Goal: Transaction & Acquisition: Subscribe to service/newsletter

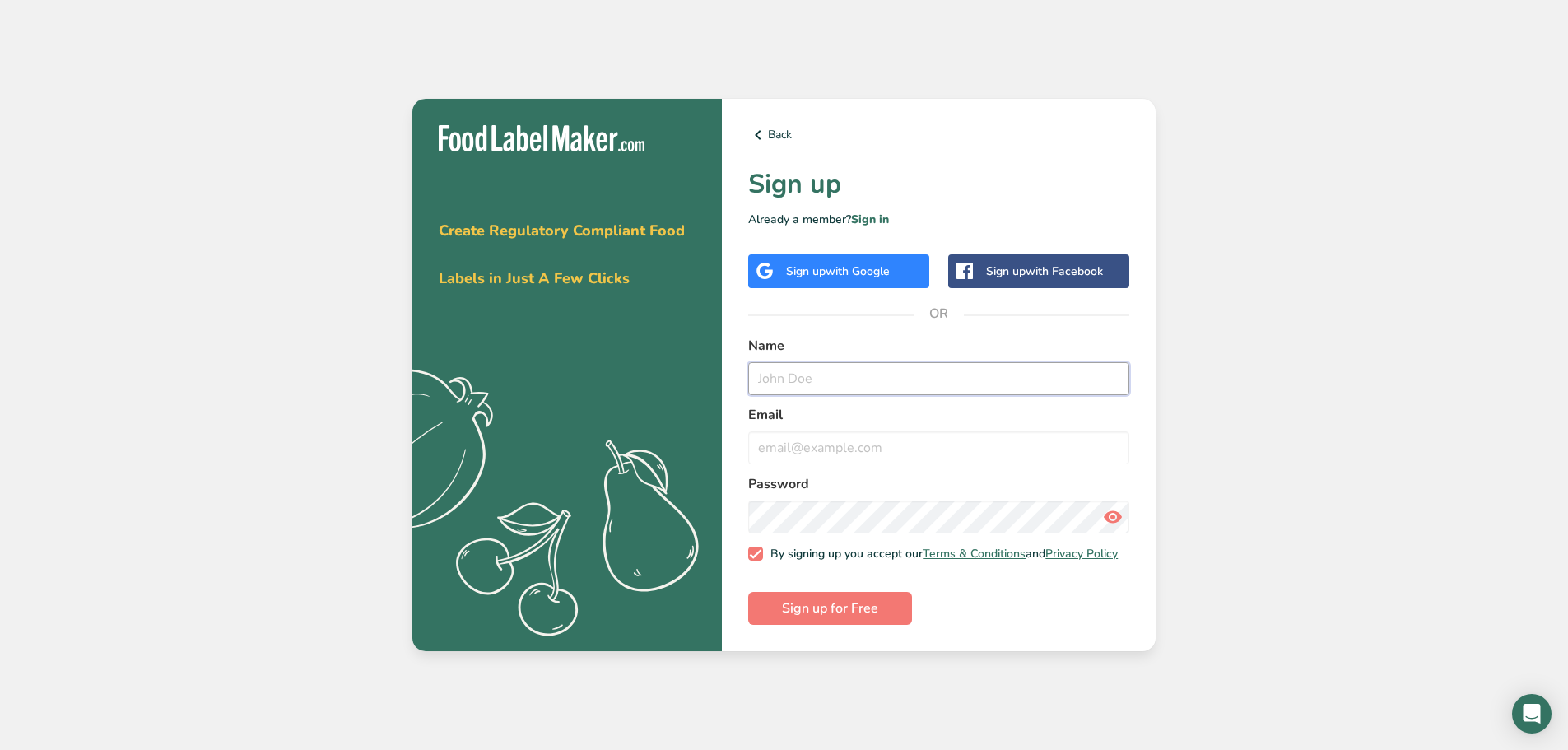
click at [865, 365] on input "text" at bounding box center [938, 379] width 381 height 33
type input "Ferme"
type input "[EMAIL_ADDRESS][DOMAIN_NAME]"
click at [748, 592] on button "Sign up for Free" at bounding box center [830, 609] width 164 height 33
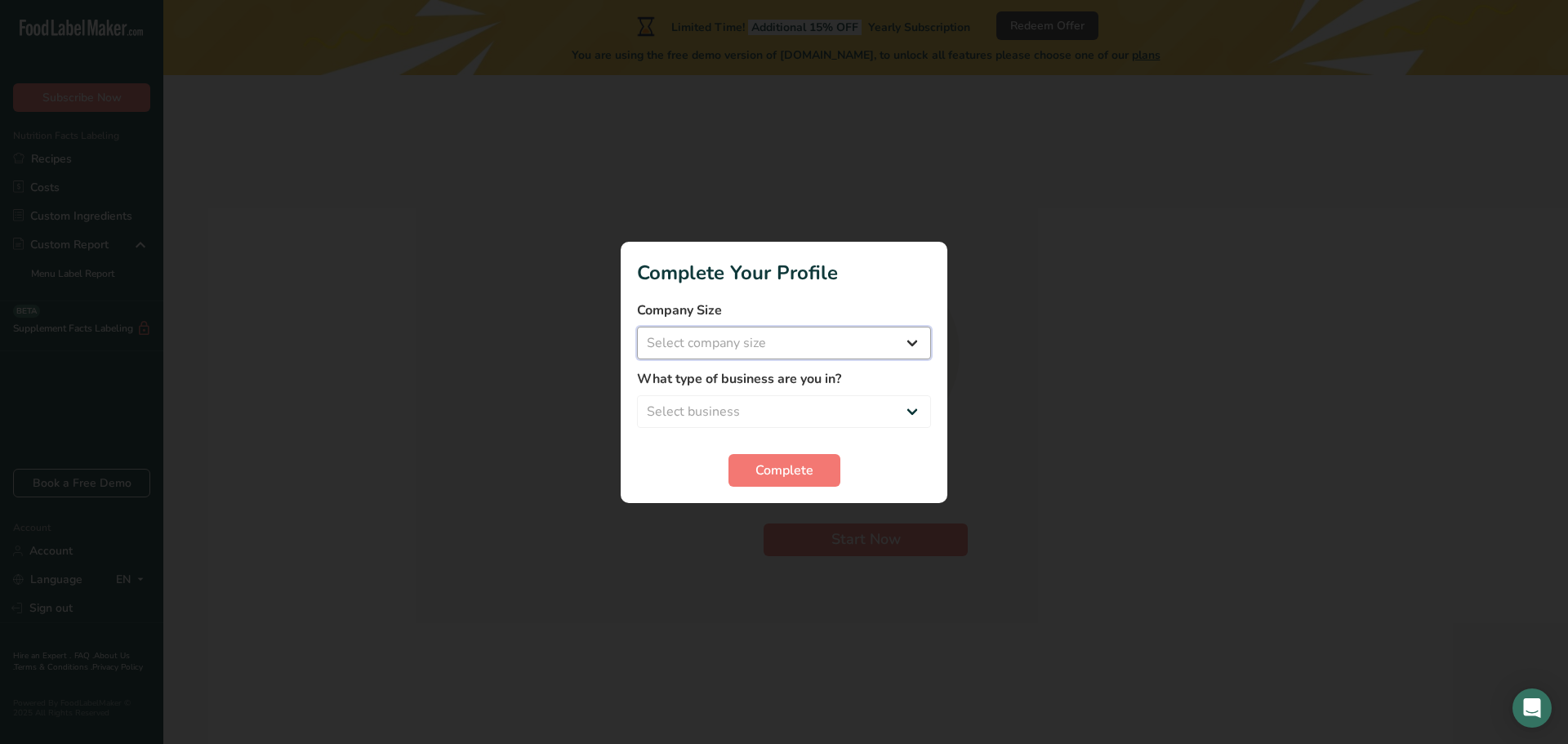
click at [717, 359] on select "Select company size Fewer than 10 Employees 10 to 50 Employees 51 to 500 Employ…" at bounding box center [784, 343] width 294 height 33
select select "1"
click at [637, 327] on select "Select company size Fewer than 10 Employees 10 to 50 Employees 51 to 500 Employ…" at bounding box center [784, 343] width 294 height 33
click at [750, 413] on select "Select business Packaged Food Manufacturer Restaurant & Cafe Bakery Meal Plans …" at bounding box center [784, 412] width 294 height 33
select select "8"
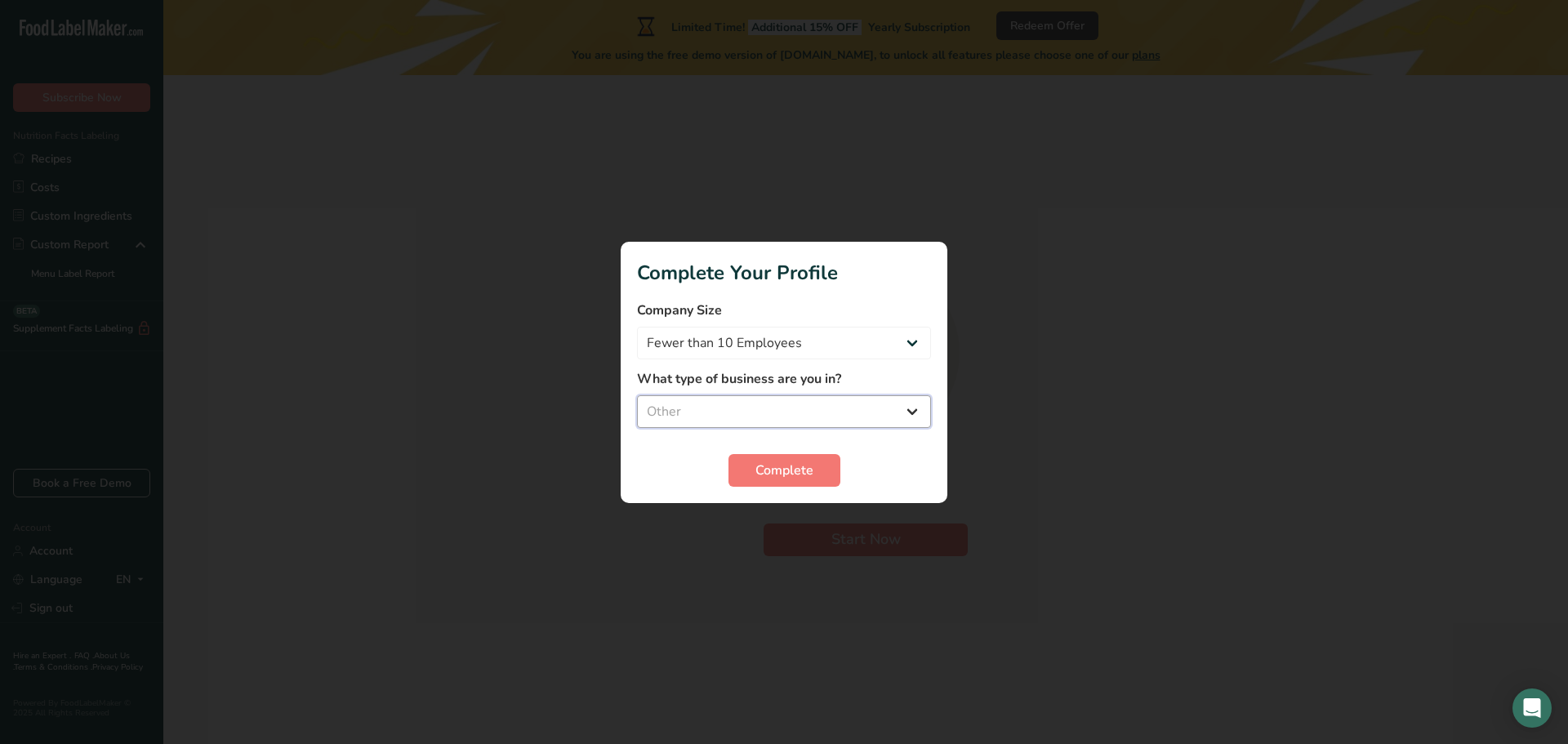
click at [637, 395] on select "Select business Packaged Food Manufacturer Restaurant & Cafe Bakery Meal Plans …" at bounding box center [784, 412] width 294 height 33
click at [784, 478] on span "Complete" at bounding box center [784, 471] width 58 height 20
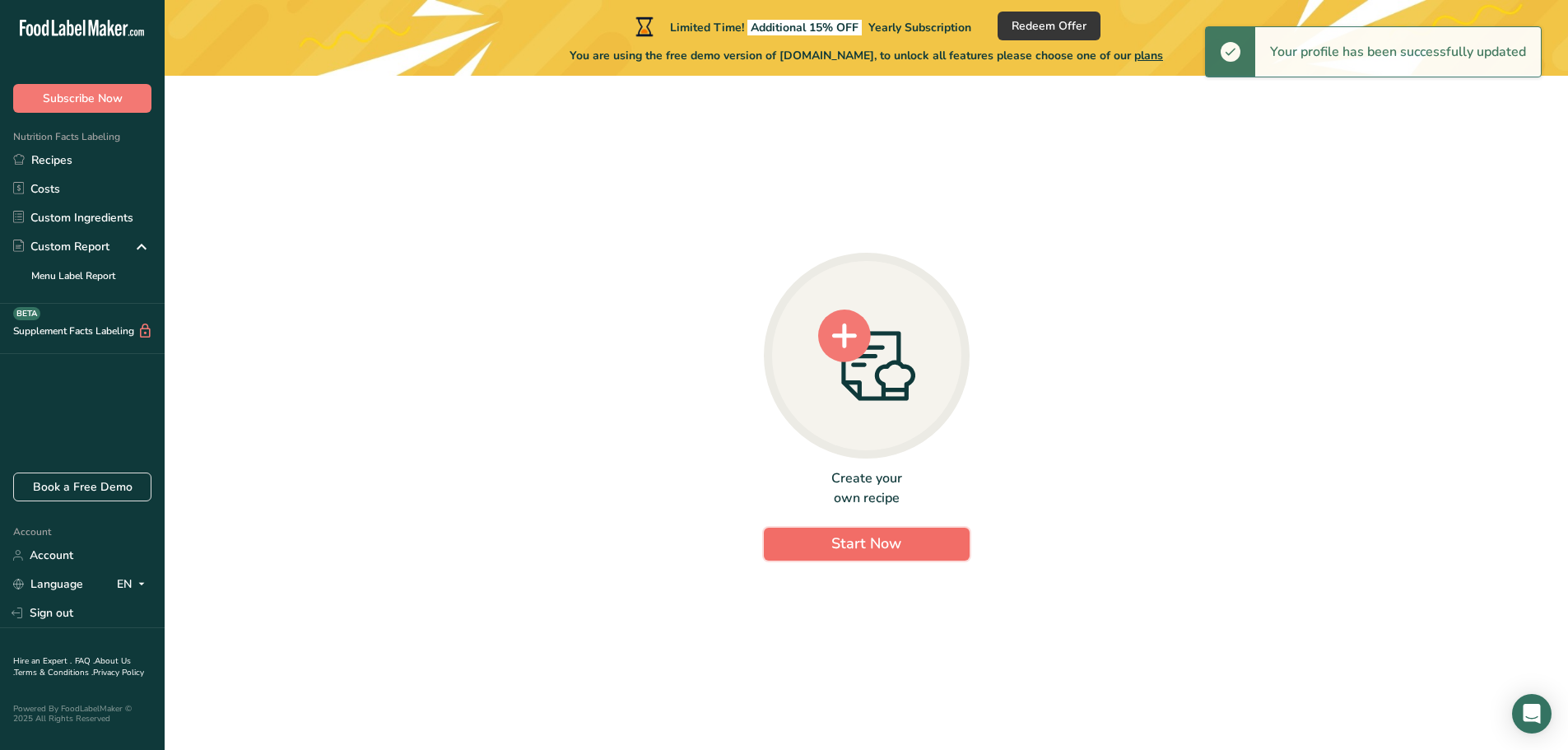
click at [799, 534] on button "Start Now" at bounding box center [866, 544] width 206 height 33
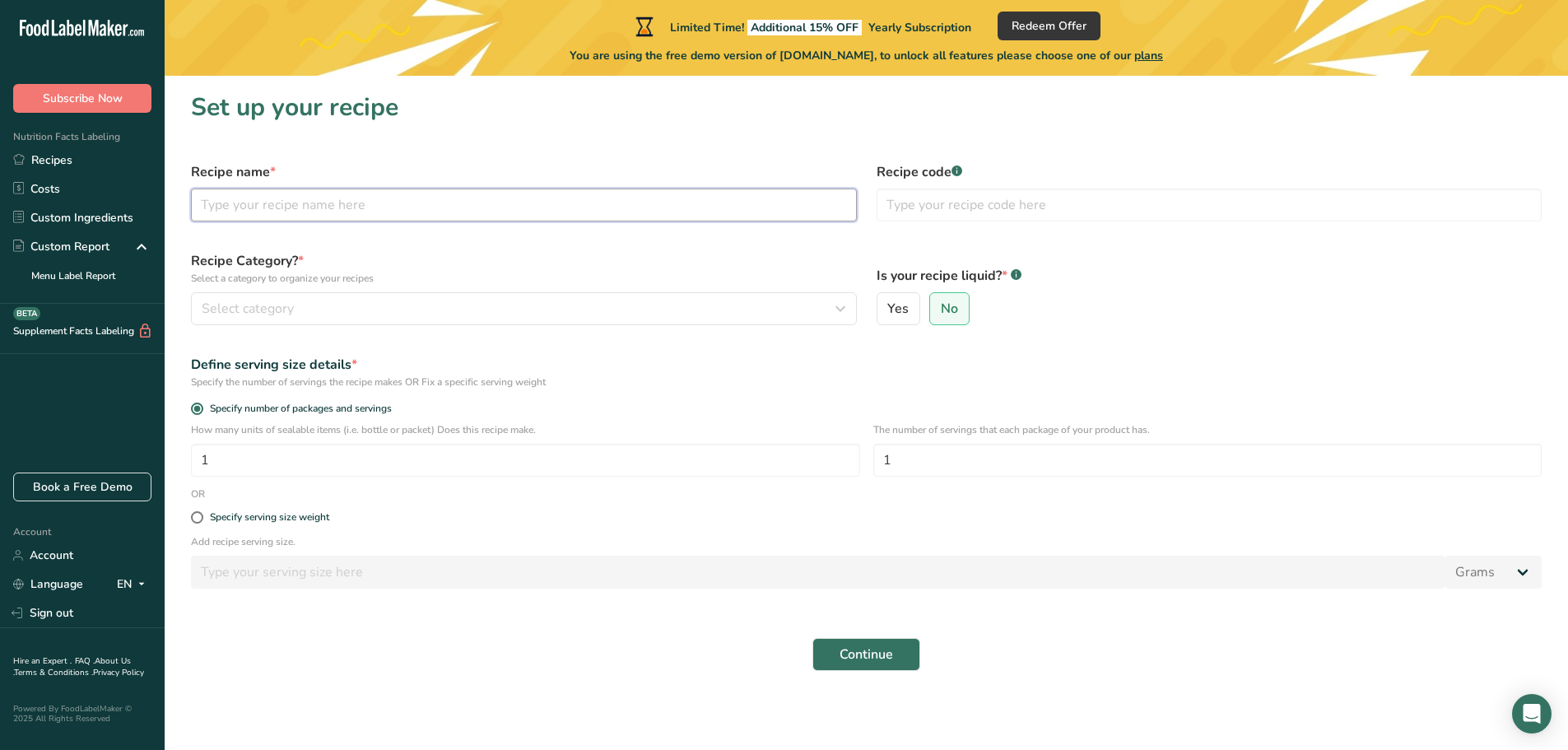
click at [364, 204] on input "text" at bounding box center [524, 205] width 666 height 33
click at [457, 215] on input "text" at bounding box center [524, 205] width 666 height 33
type input "Vinaigrette à l'Aronia"
click at [760, 315] on div "Select category" at bounding box center [519, 309] width 635 height 20
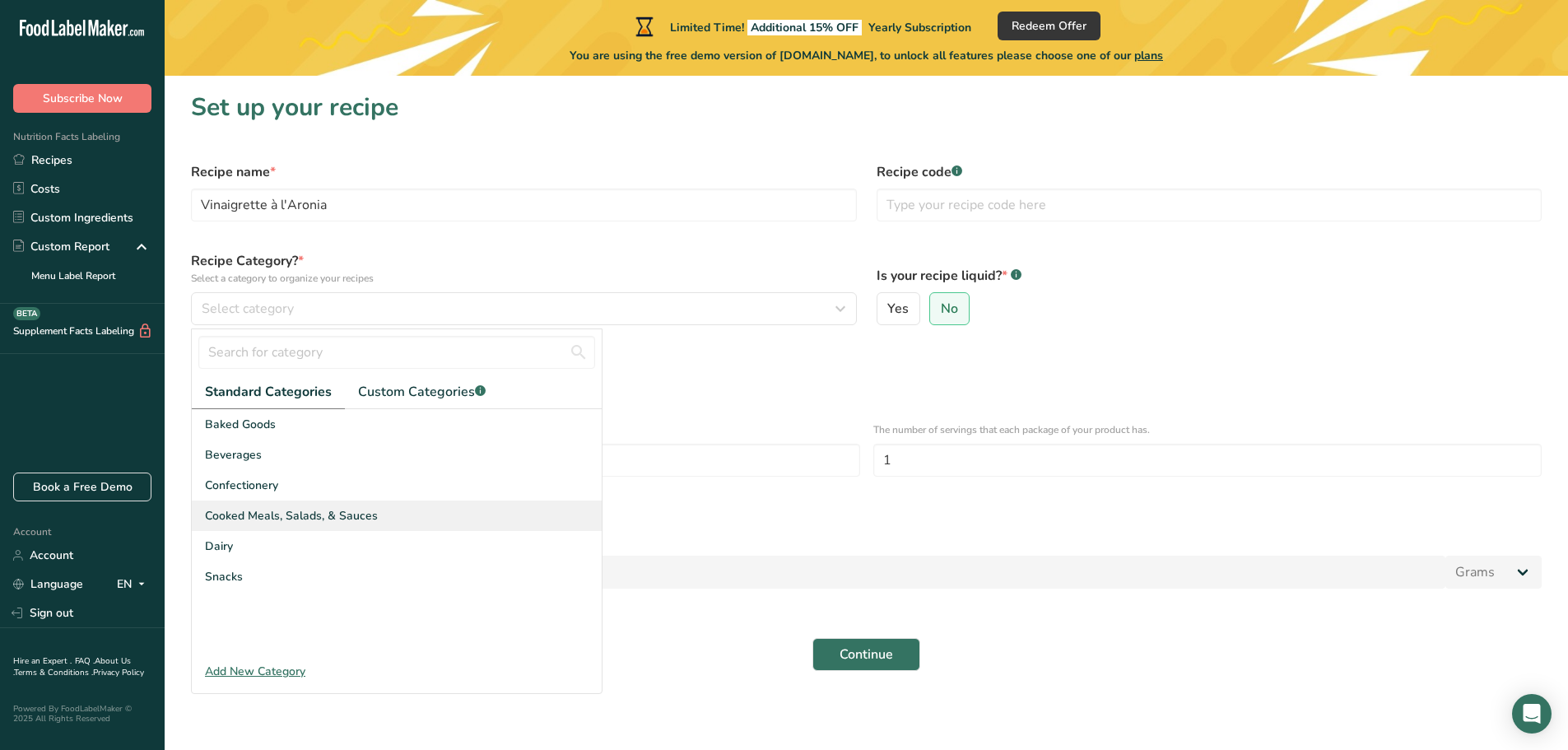
click at [337, 511] on span "Cooked Meals, Salads, & Sauces" at bounding box center [291, 516] width 173 height 17
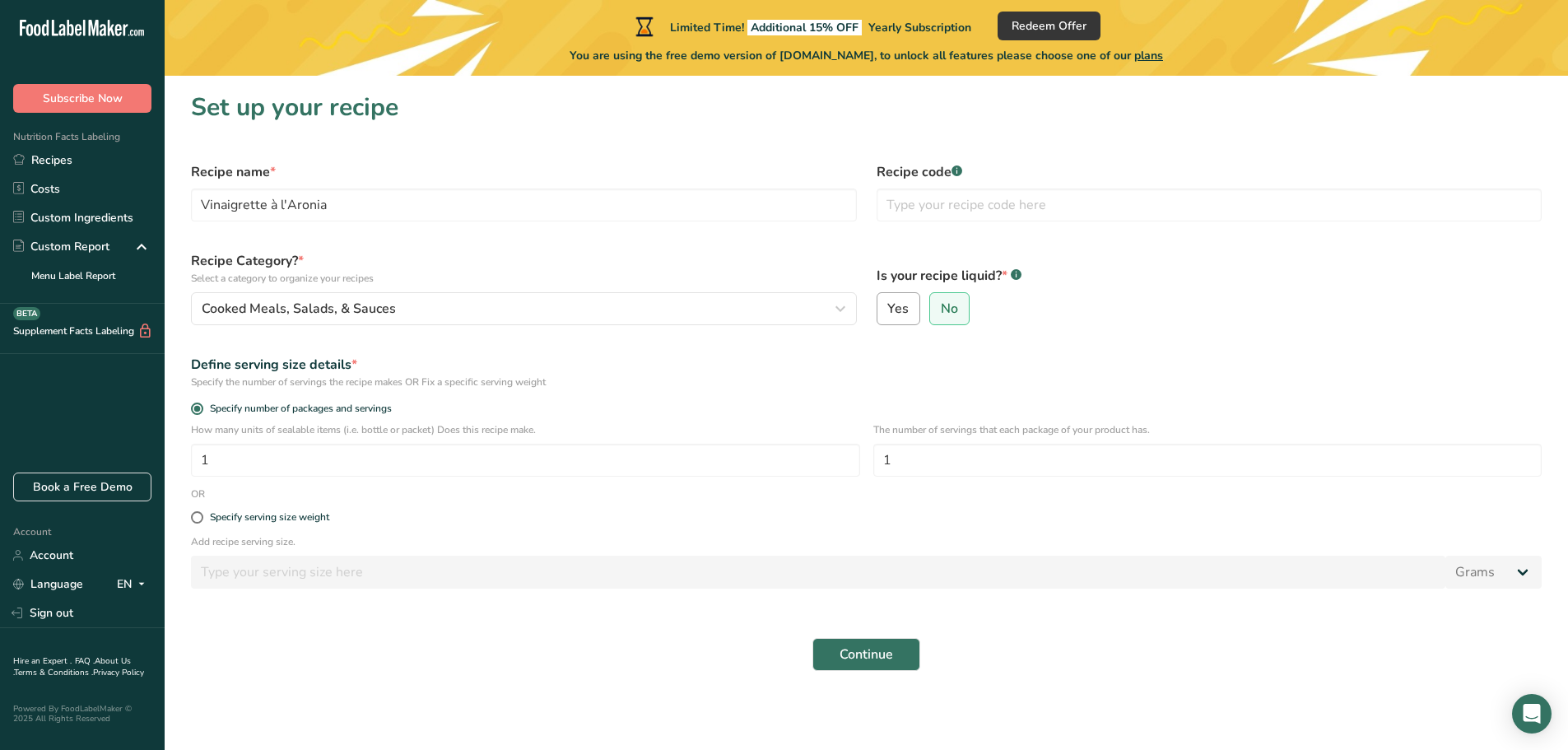
click at [897, 314] on span "Yes" at bounding box center [898, 309] width 22 height 17
click at [888, 314] on input "Yes" at bounding box center [883, 309] width 10 height 10
radio input "true"
radio input "false"
select select "22"
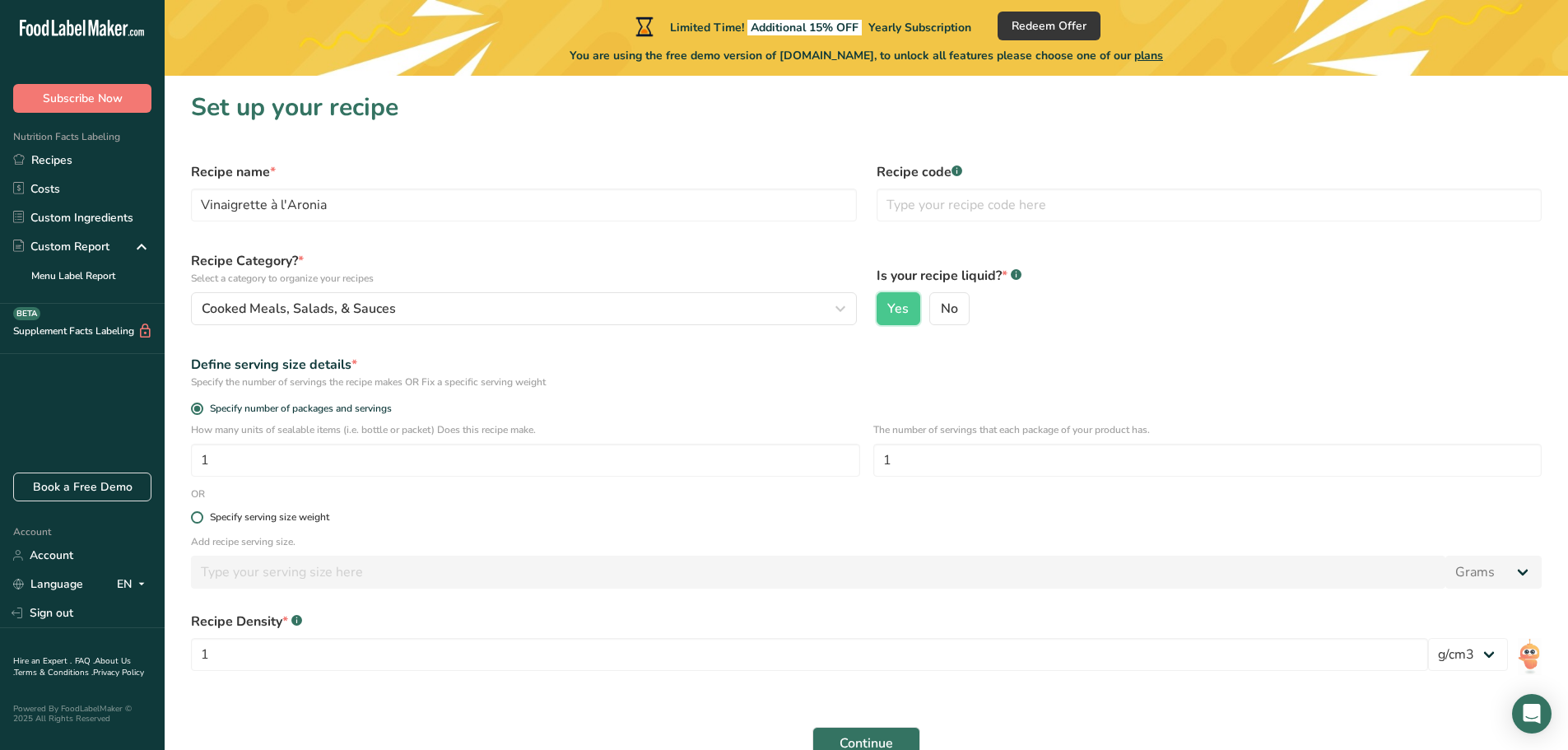
click at [275, 515] on div "Specify serving size weight" at bounding box center [269, 517] width 119 height 12
click at [201, 515] on input "Specify serving size weight" at bounding box center [196, 517] width 10 height 10
radio input "true"
radio input "false"
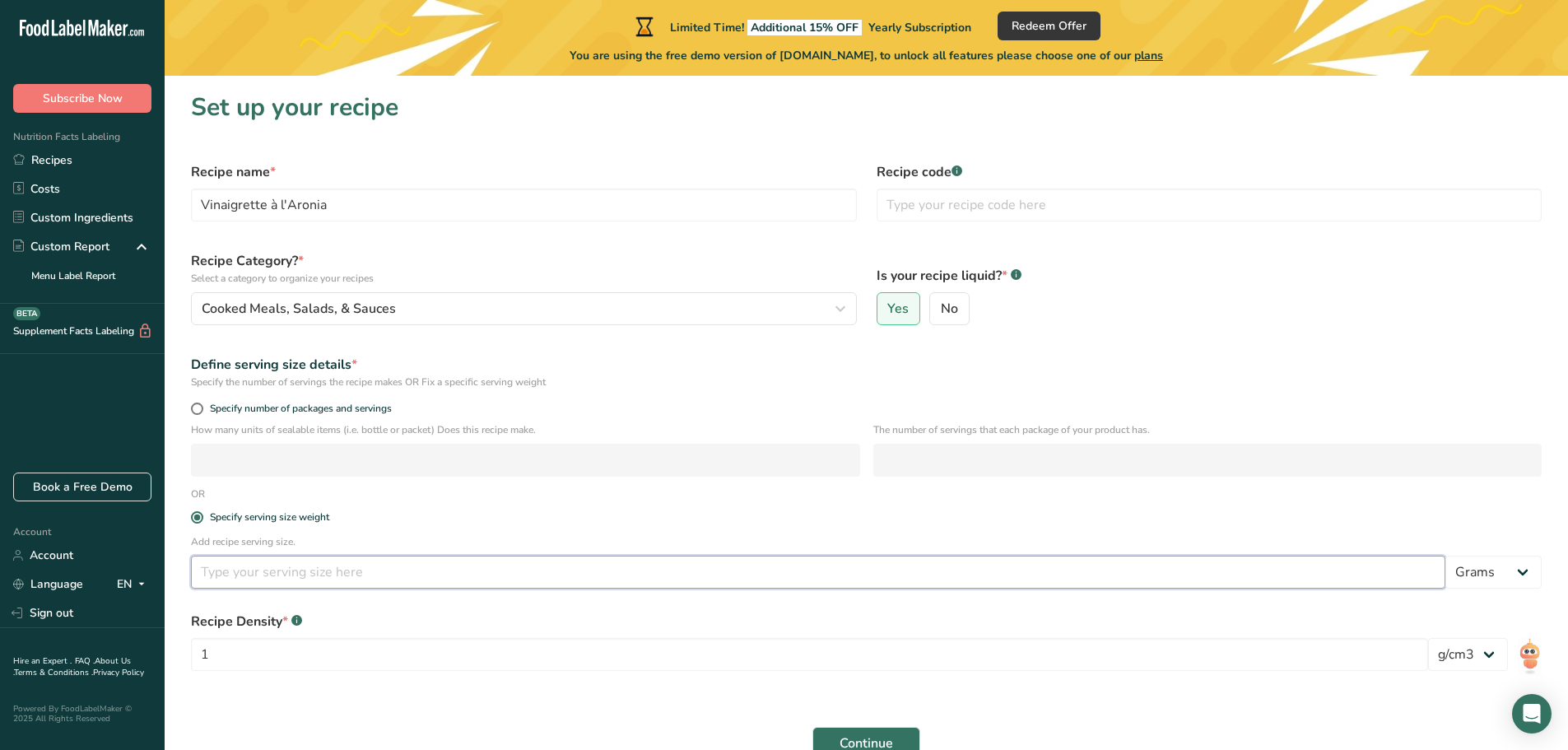
click at [300, 572] on input "number" at bounding box center [818, 572] width 1254 height 33
click at [1304, 574] on select "Grams kg mg mcg lb oz l mL fl oz tbsp tsp cup qt gallon" at bounding box center [1493, 572] width 96 height 33
click at [307, 565] on input "number" at bounding box center [818, 572] width 1254 height 33
type input "30"
click at [1304, 579] on select "Grams kg mg mcg lb oz l mL fl oz tbsp tsp cup qt gallon" at bounding box center [1493, 572] width 96 height 33
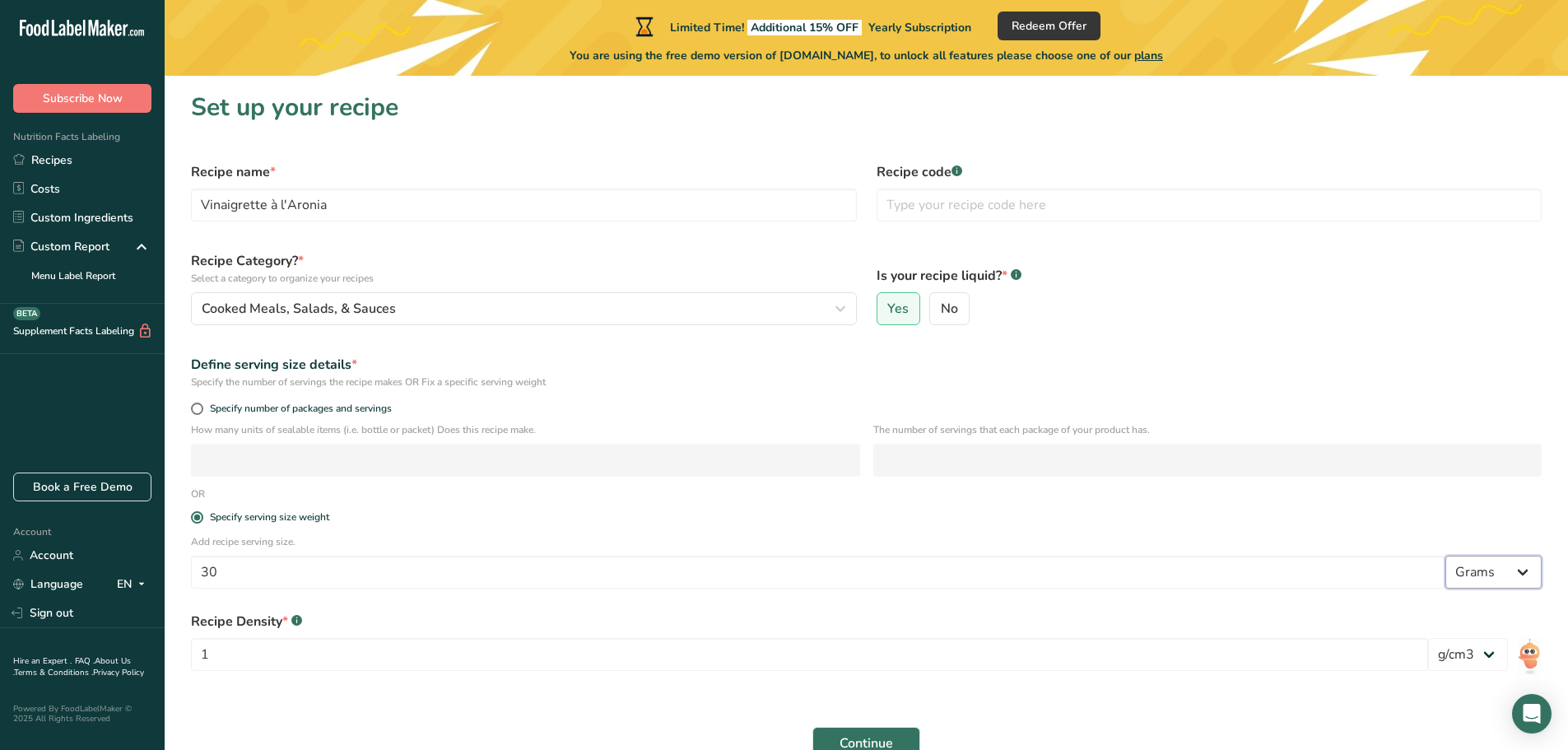
select select "17"
click at [1304, 556] on select "Grams kg mg mcg lb oz l mL fl oz tbsp tsp cup qt gallon" at bounding box center [1493, 572] width 96 height 33
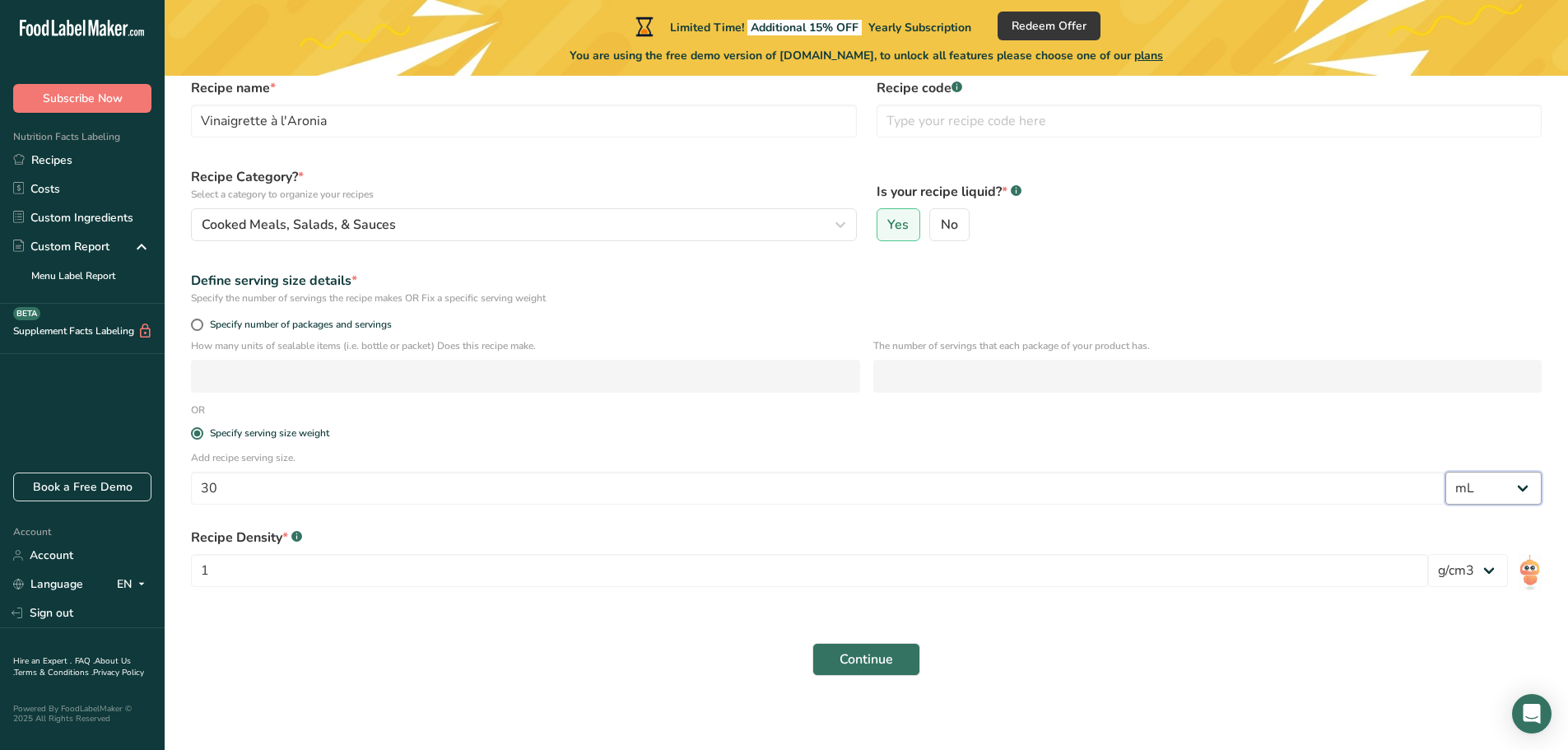
scroll to position [89, 0]
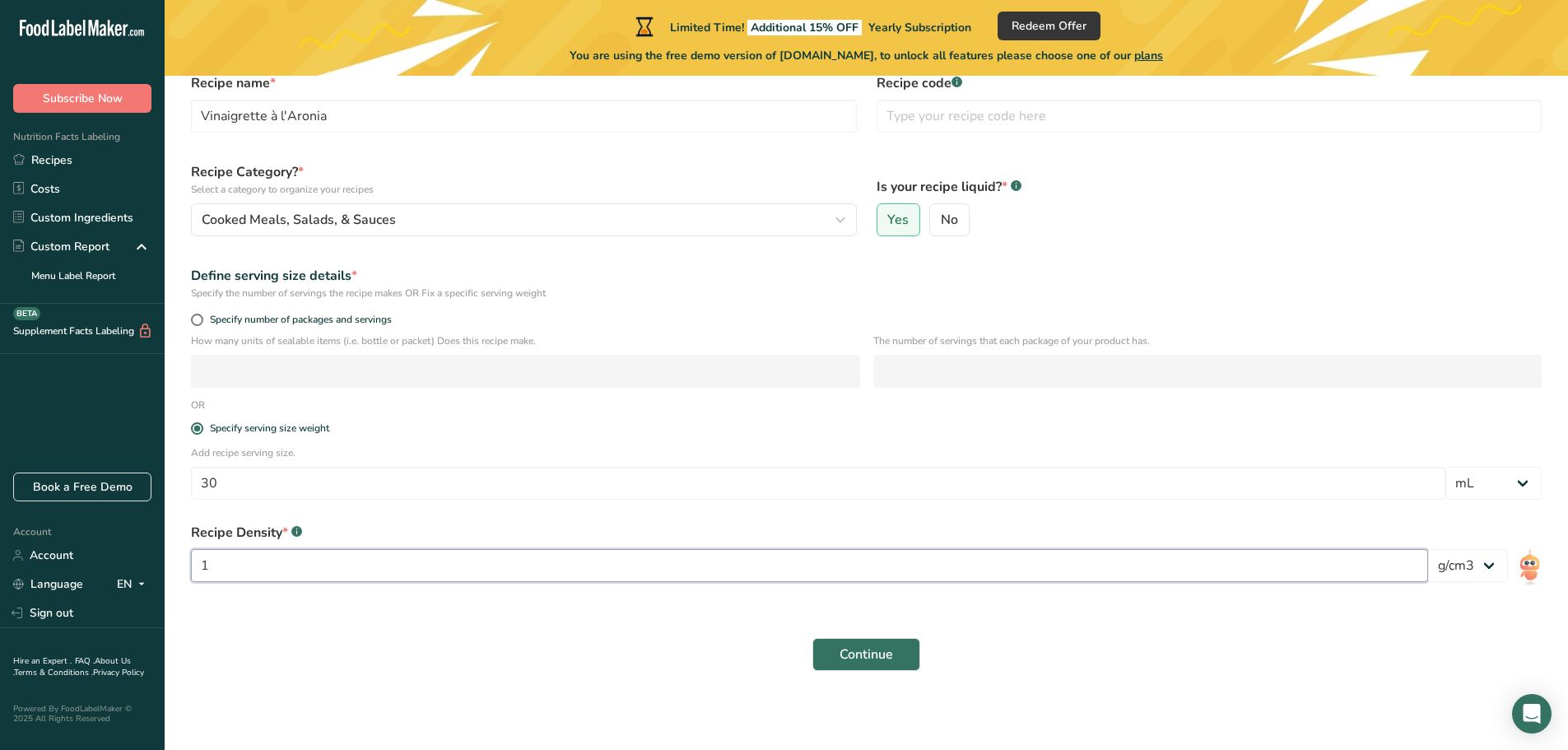
click at [555, 565] on input "1" at bounding box center [809, 566] width 1237 height 33
click at [1304, 568] on img at bounding box center [1529, 568] width 24 height 37
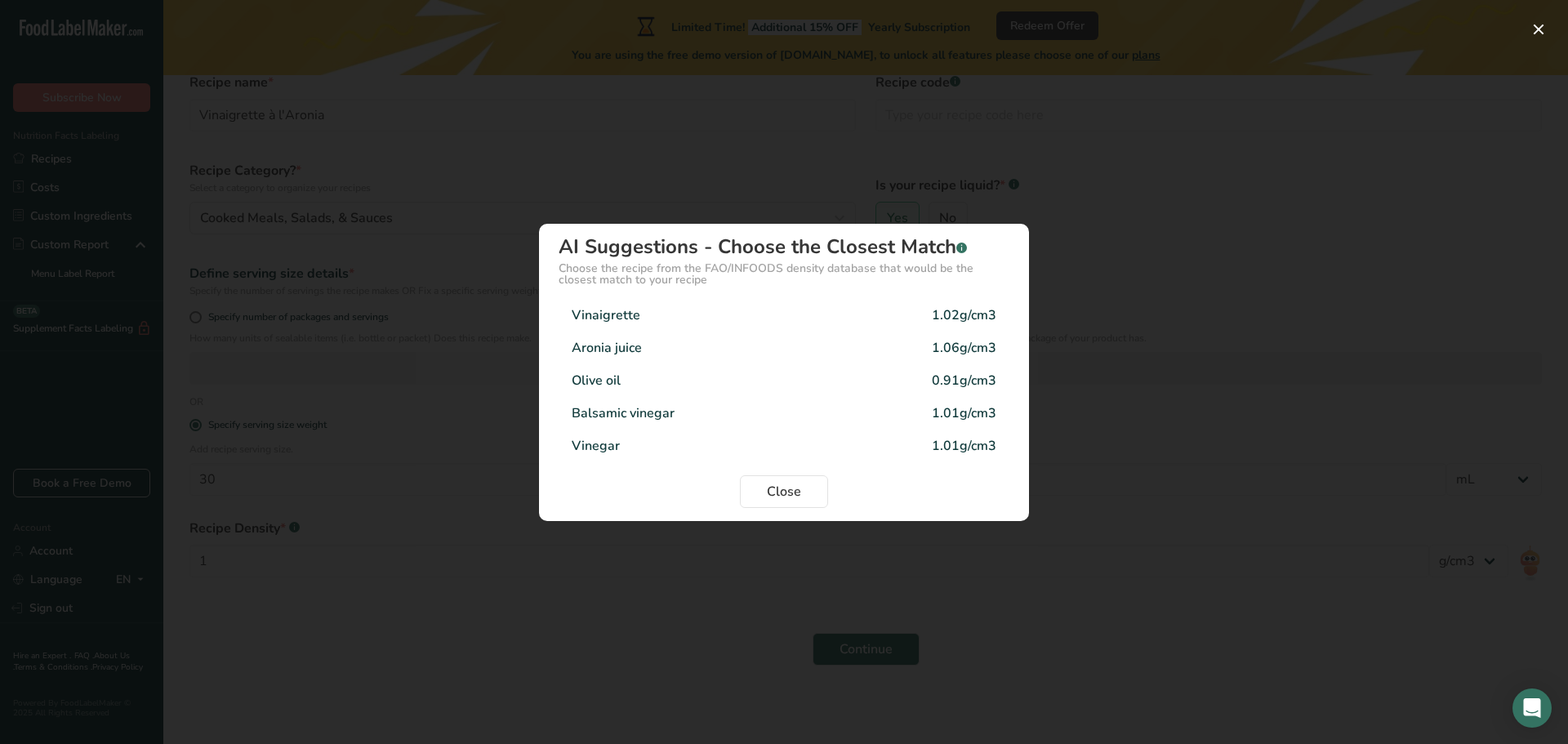
click at [762, 312] on div "Vinaigrette 1.02g/cm3" at bounding box center [784, 316] width 451 height 33
type input "1.02"
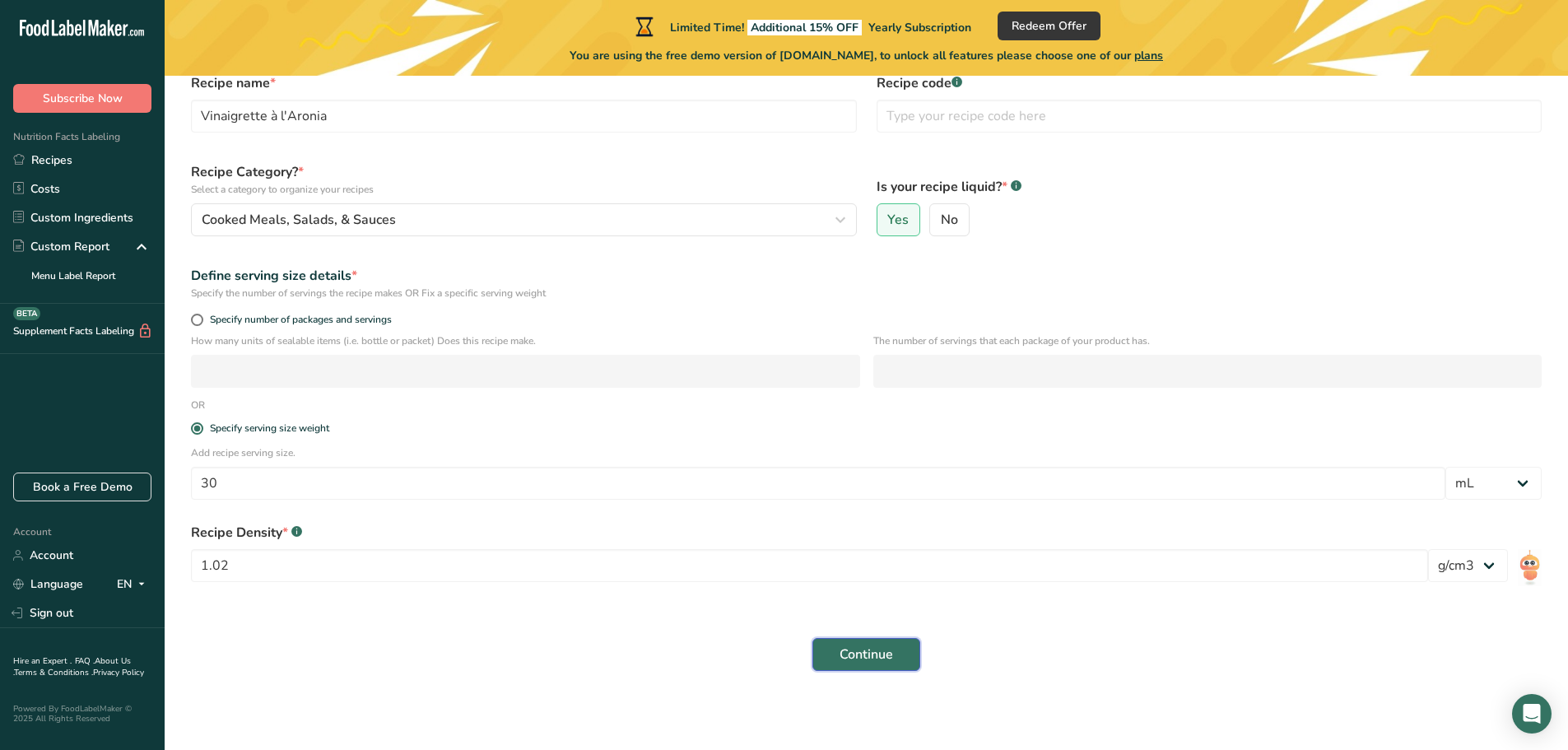
click at [879, 601] on span "Continue" at bounding box center [865, 654] width 53 height 20
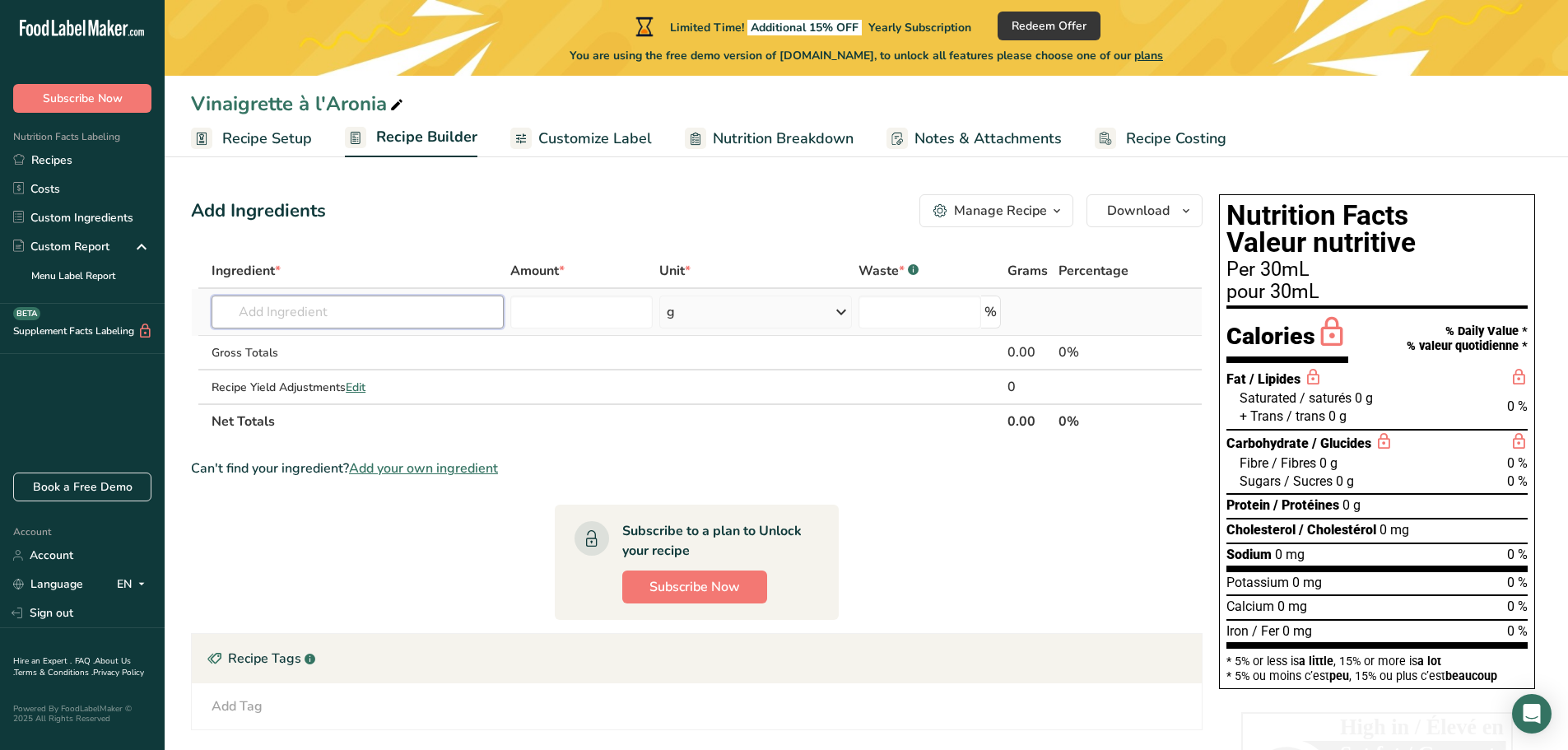
click at [448, 303] on input "text" at bounding box center [357, 312] width 292 height 33
type input "aronia"
click at [335, 372] on div "Add your own ingredient" at bounding box center [357, 372] width 266 height 17
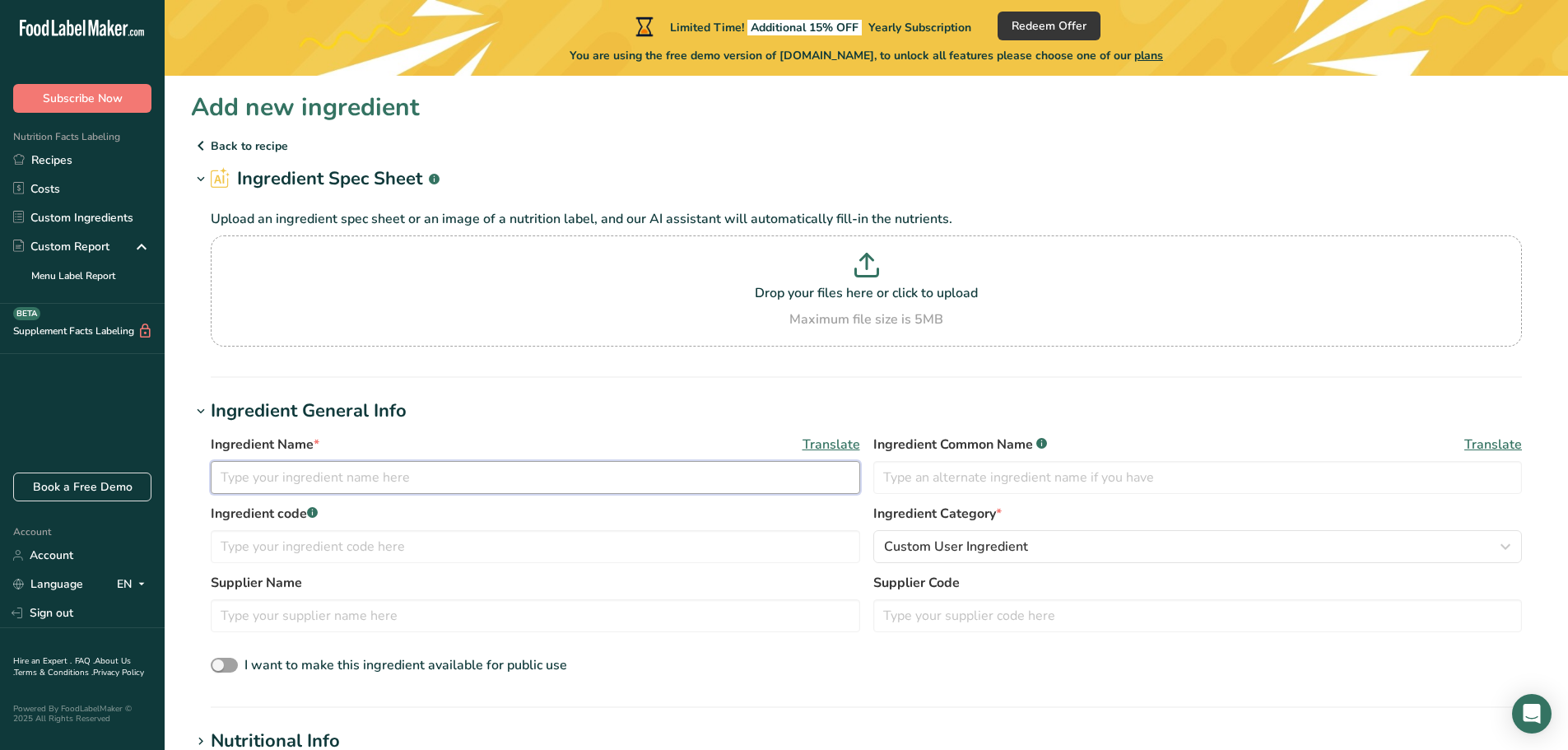
click at [397, 481] on input "text" at bounding box center [535, 478] width 649 height 33
type input "a"
type input "ARONIA"
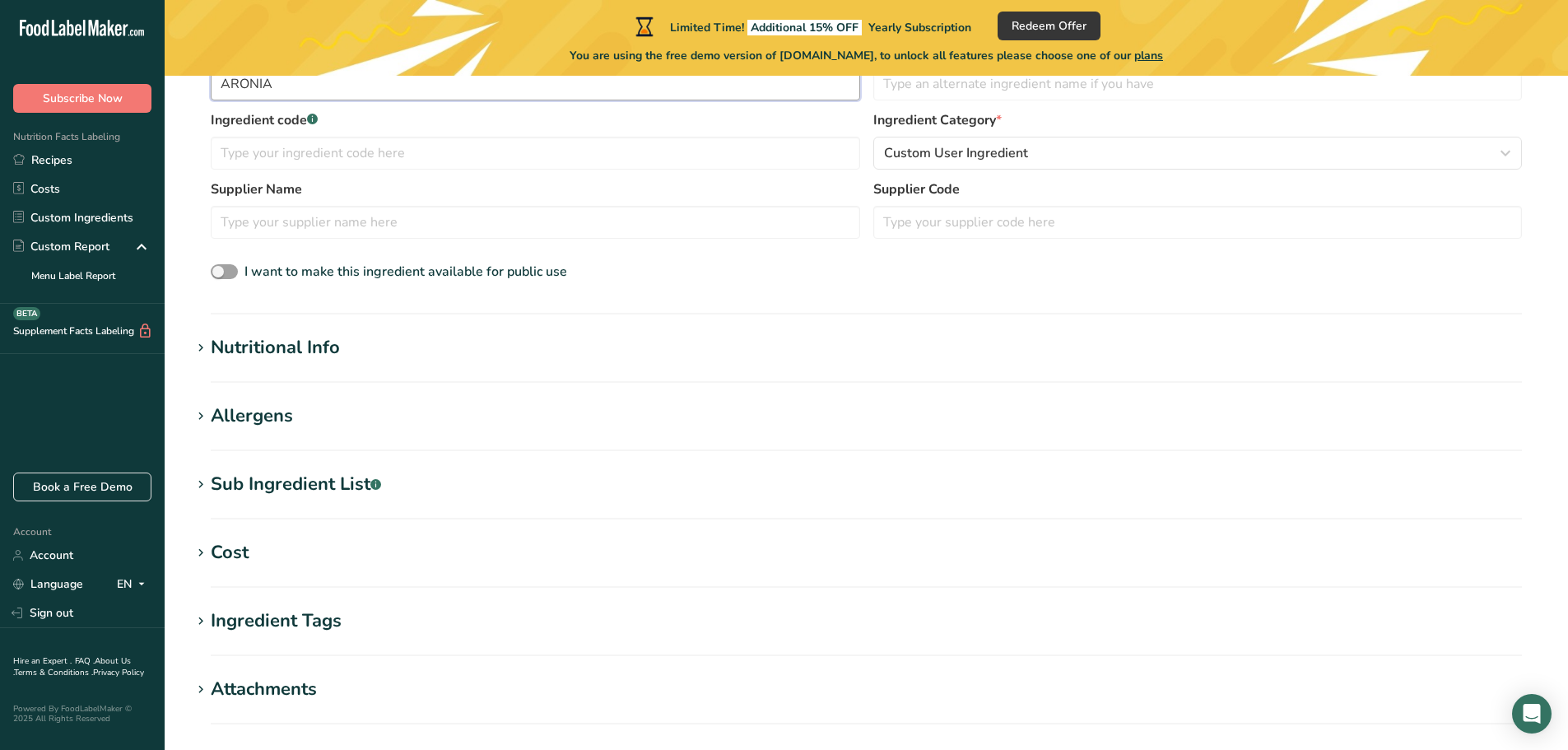
scroll to position [439, 0]
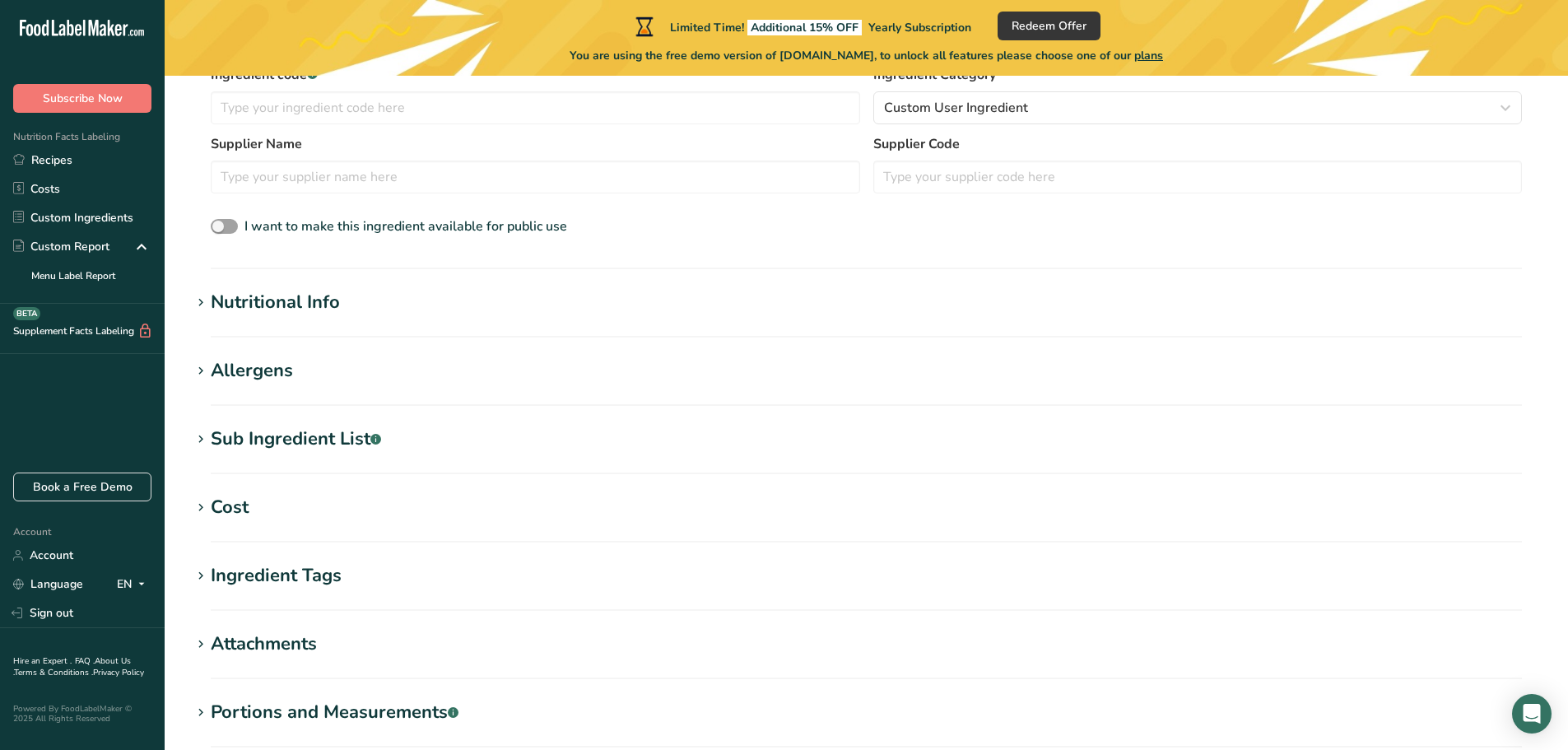
click at [298, 297] on div "Nutritional Info" at bounding box center [275, 302] width 129 height 27
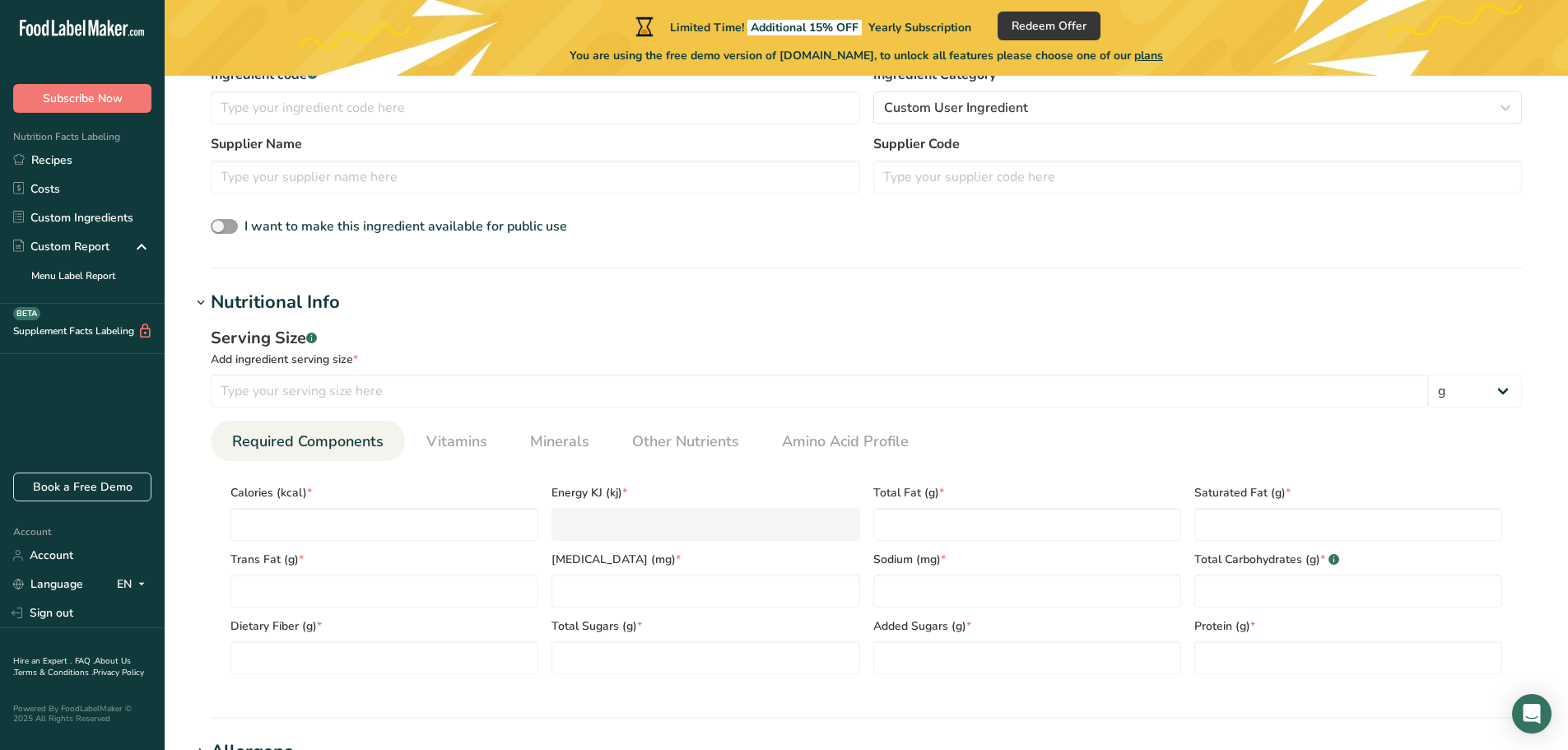
click at [298, 297] on div "Nutritional Info" at bounding box center [275, 302] width 129 height 27
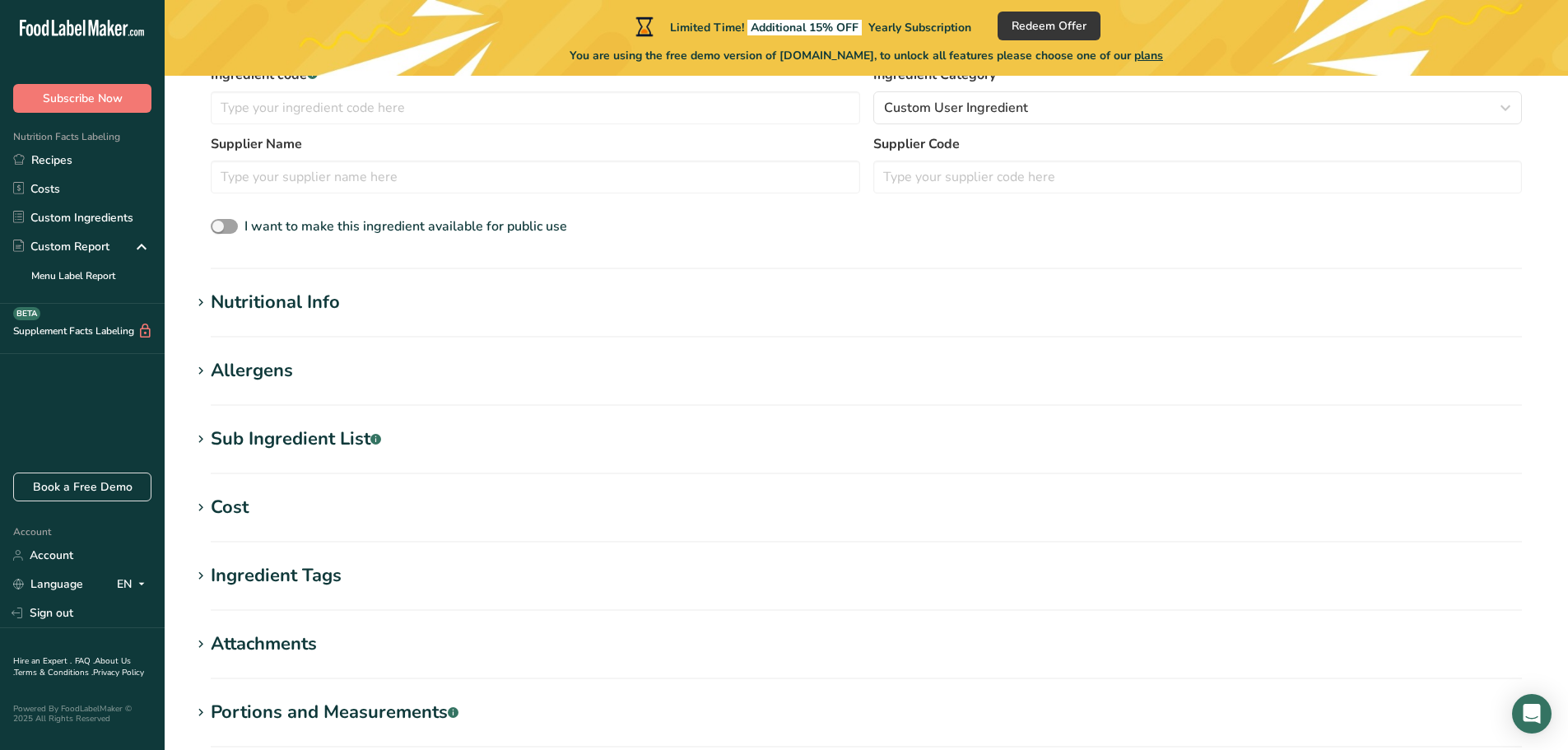
scroll to position [0, 0]
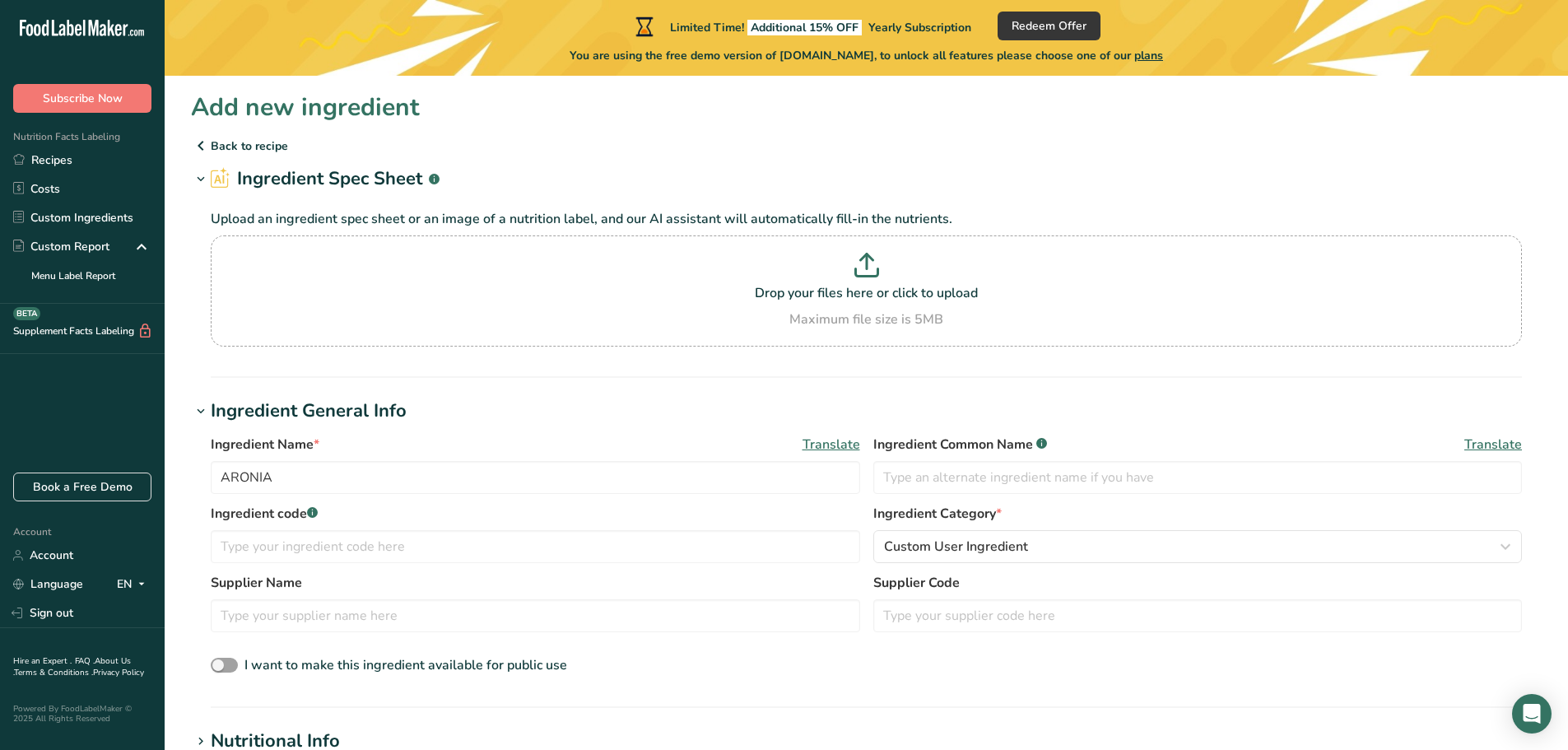
click at [200, 146] on icon at bounding box center [200, 146] width 20 height 30
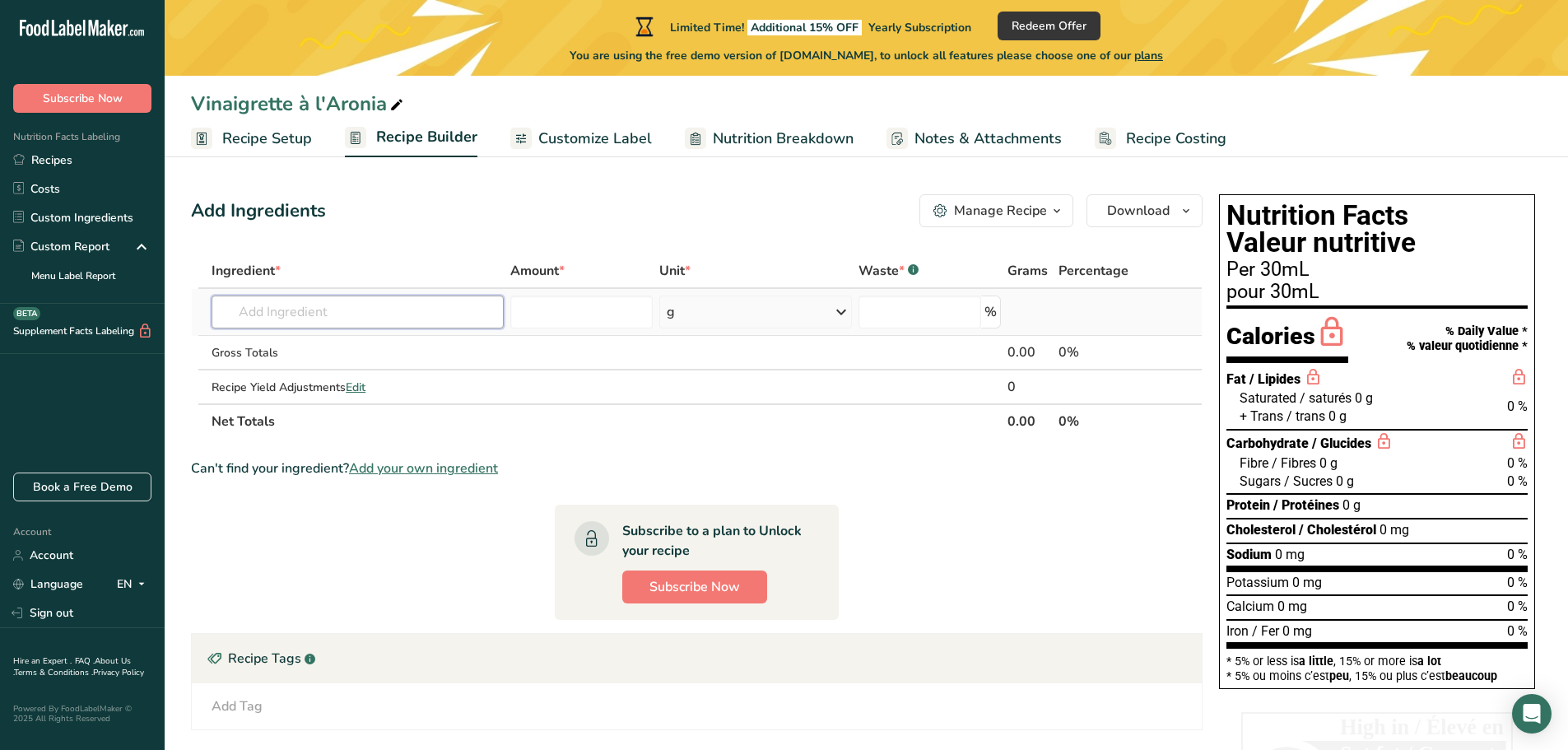
click at [320, 316] on input "text" at bounding box center [357, 312] width 292 height 33
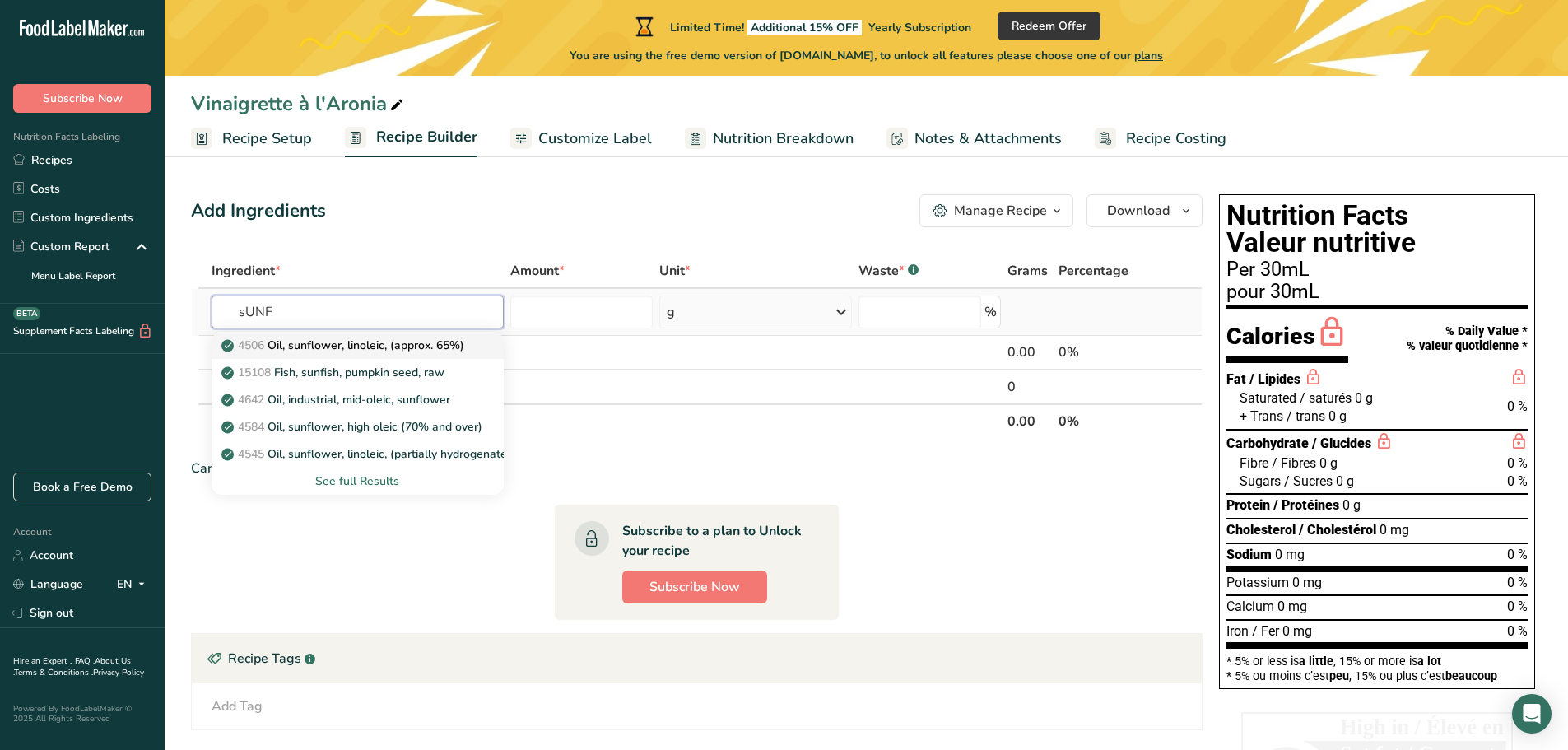
type input "sUNF"
click at [388, 338] on p "4506 Oil, sunflower, linoleic, (approx. 65%)" at bounding box center [344, 345] width 240 height 17
type input "Oil, sunflower, linoleic, (approx. 65%)"
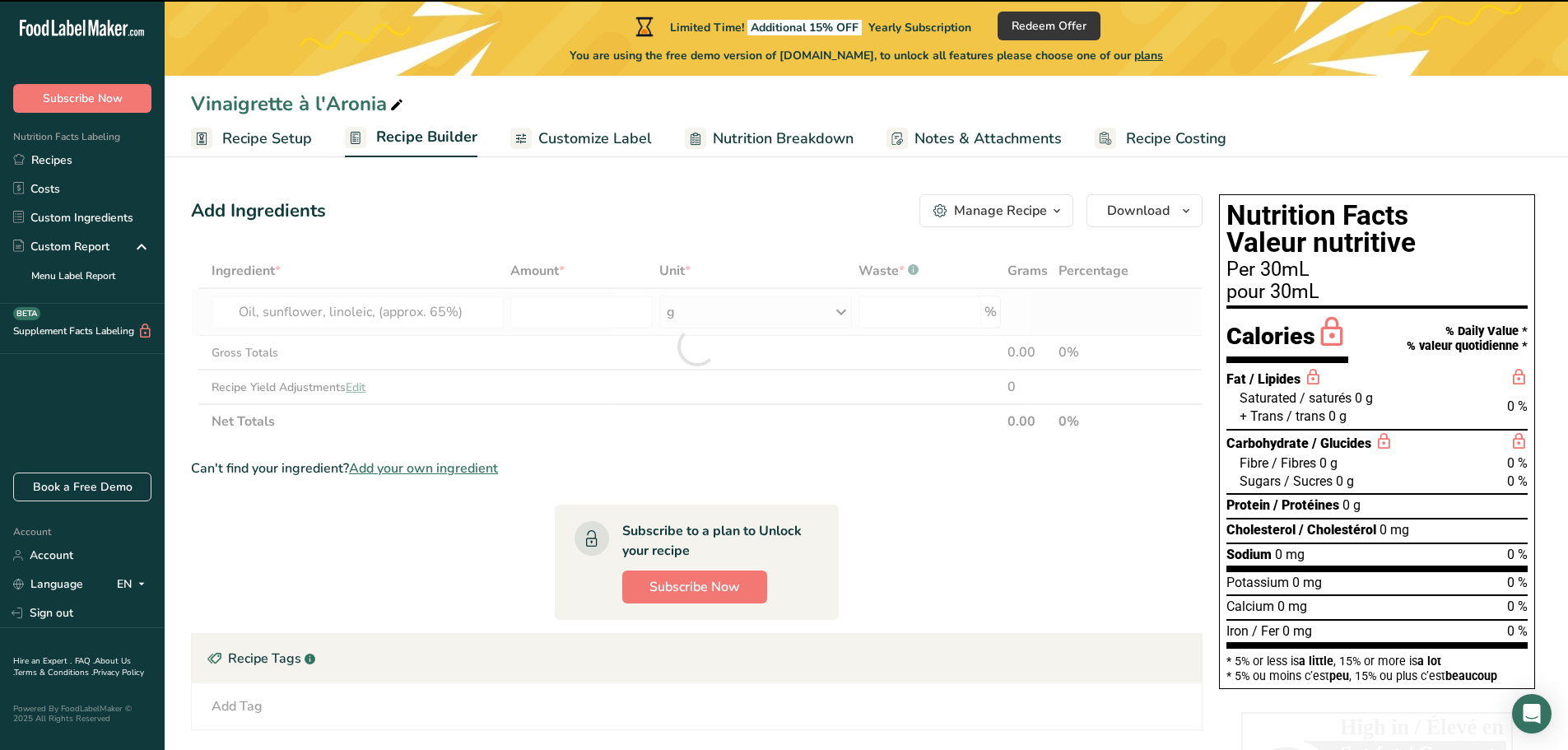
type input "0"
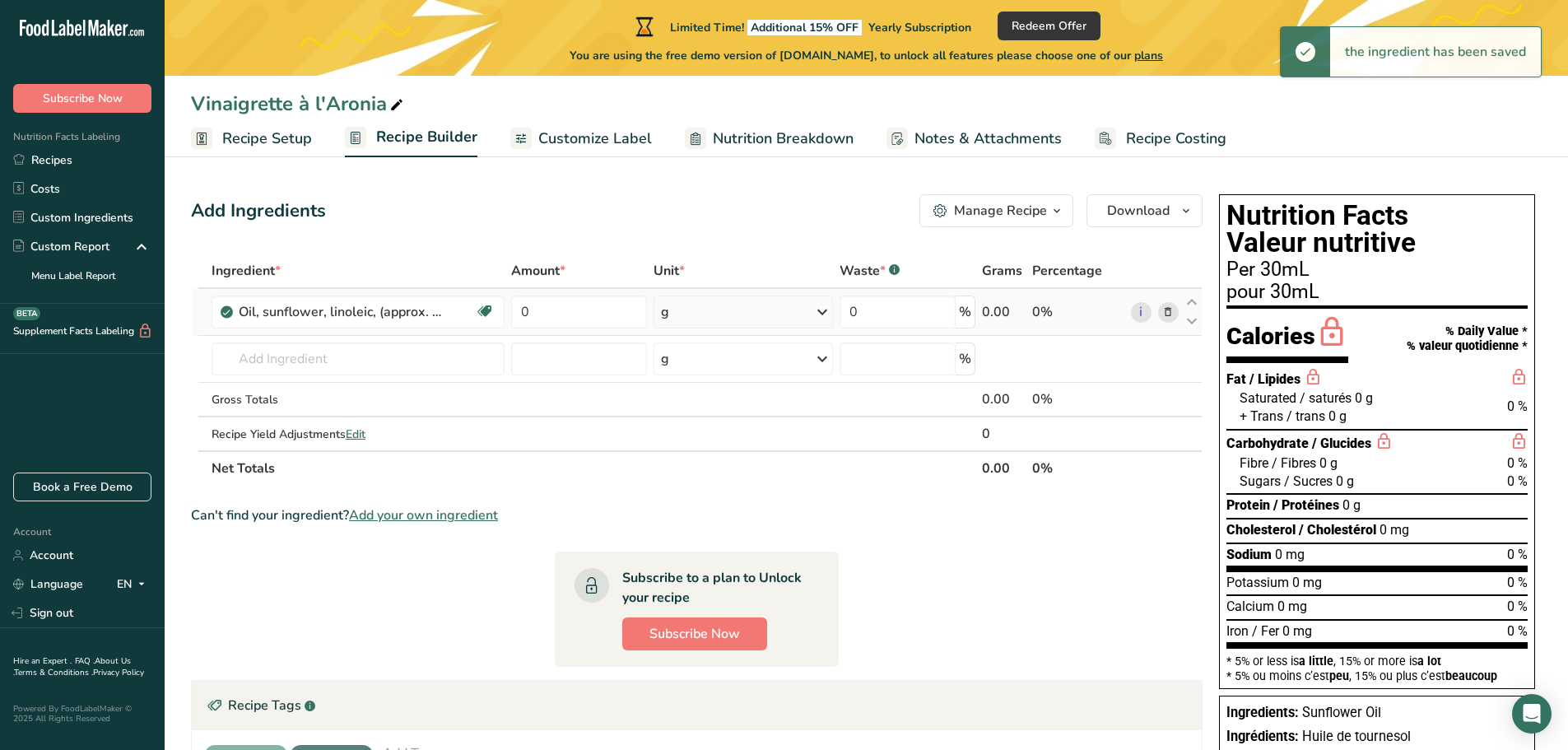
click at [743, 322] on div "g" at bounding box center [743, 312] width 180 height 33
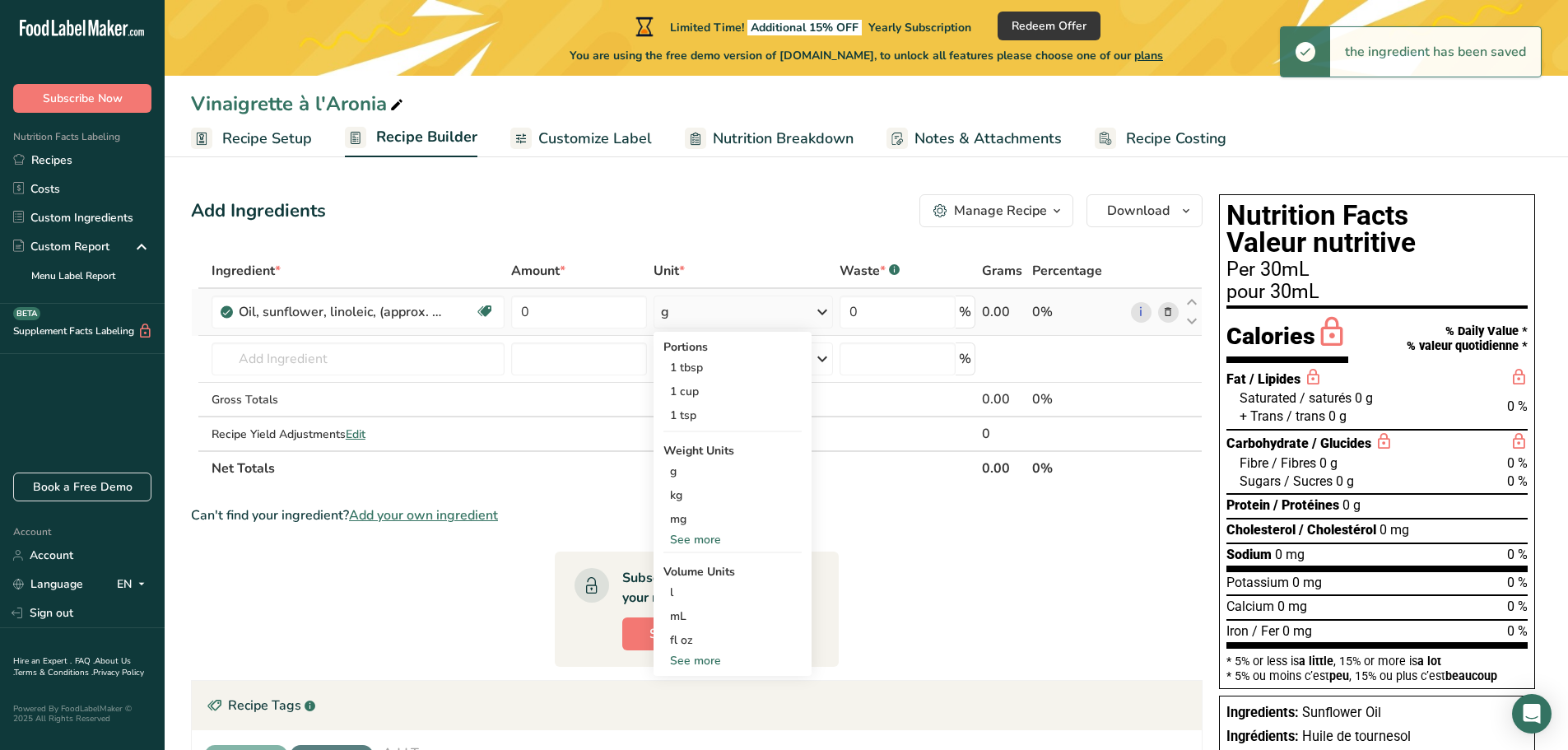
click at [743, 322] on div "g" at bounding box center [743, 312] width 180 height 33
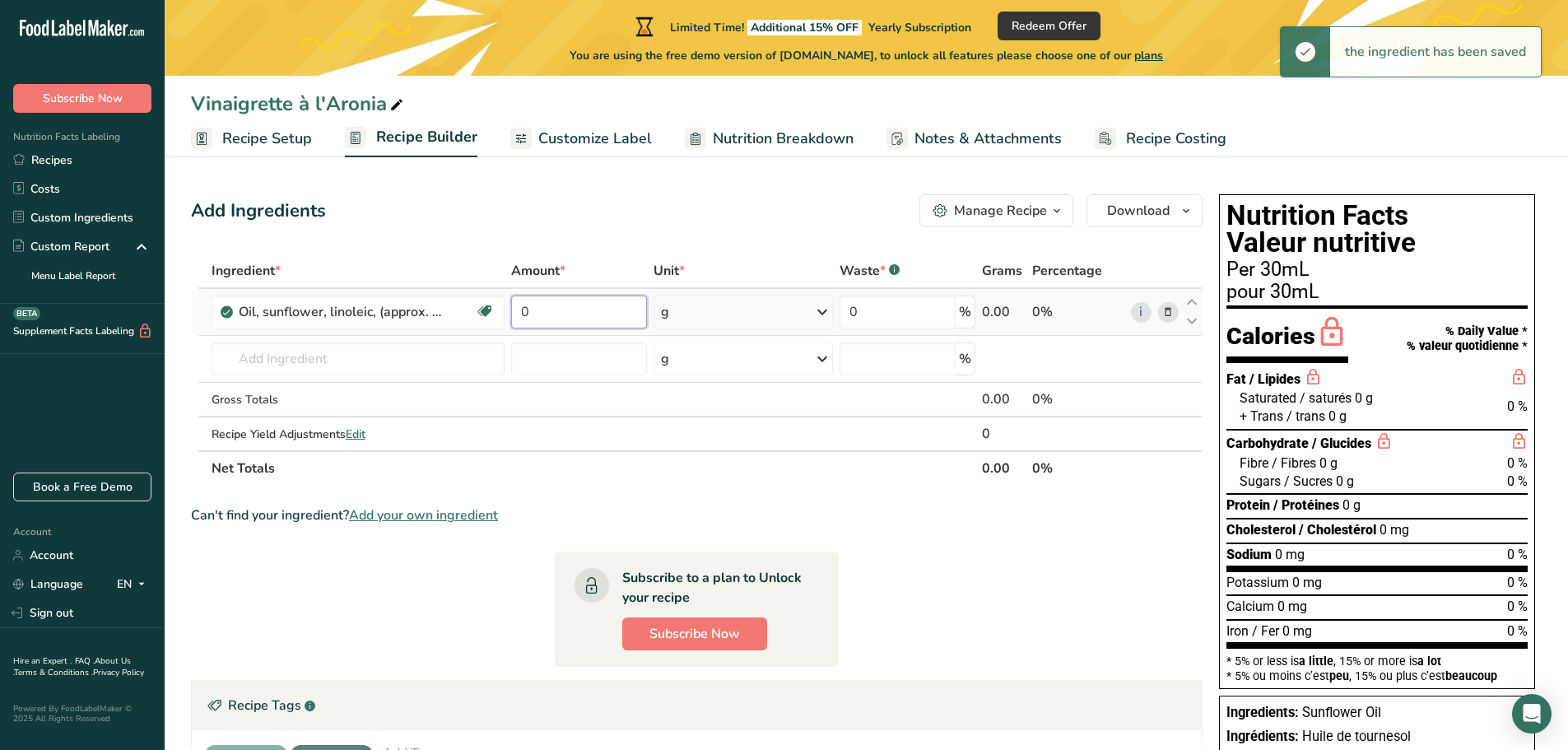
click at [587, 308] on input "0" at bounding box center [579, 312] width 136 height 33
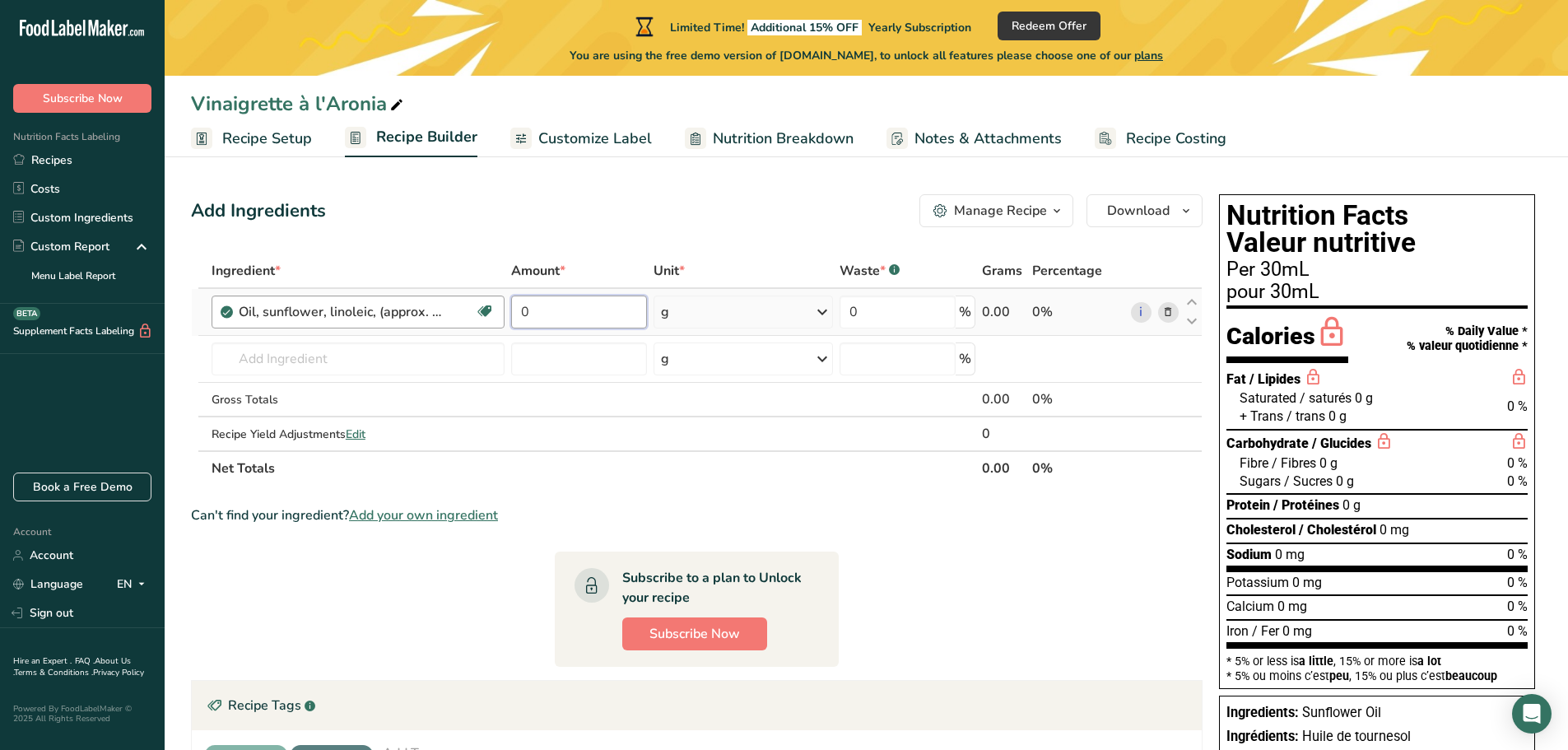
drag, startPoint x: 587, startPoint y: 308, endPoint x: 501, endPoint y: 314, distance: 86.2
click at [501, 314] on tr "Oil, sunflower, linoleic, (approx. 65%) Dairy free Gluten free Vegan Vegetarian…" at bounding box center [696, 312] width 1010 height 47
type input "55"
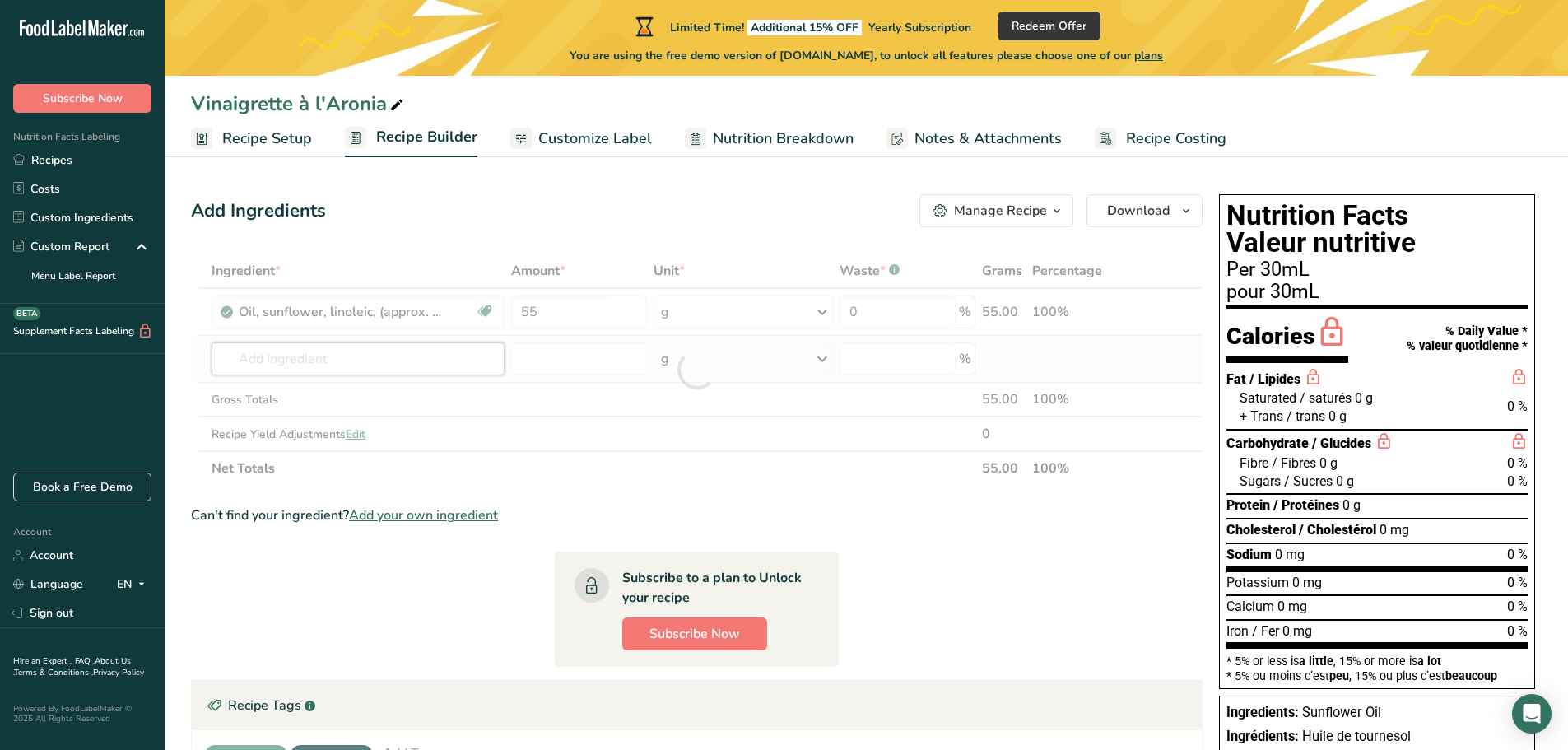
click at [440, 343] on div "Ingredient * Amount * Unit * Waste * .a-a{fill:#347362;}.b-a{fill:#fff;} Grams …" at bounding box center [696, 370] width 1012 height 232
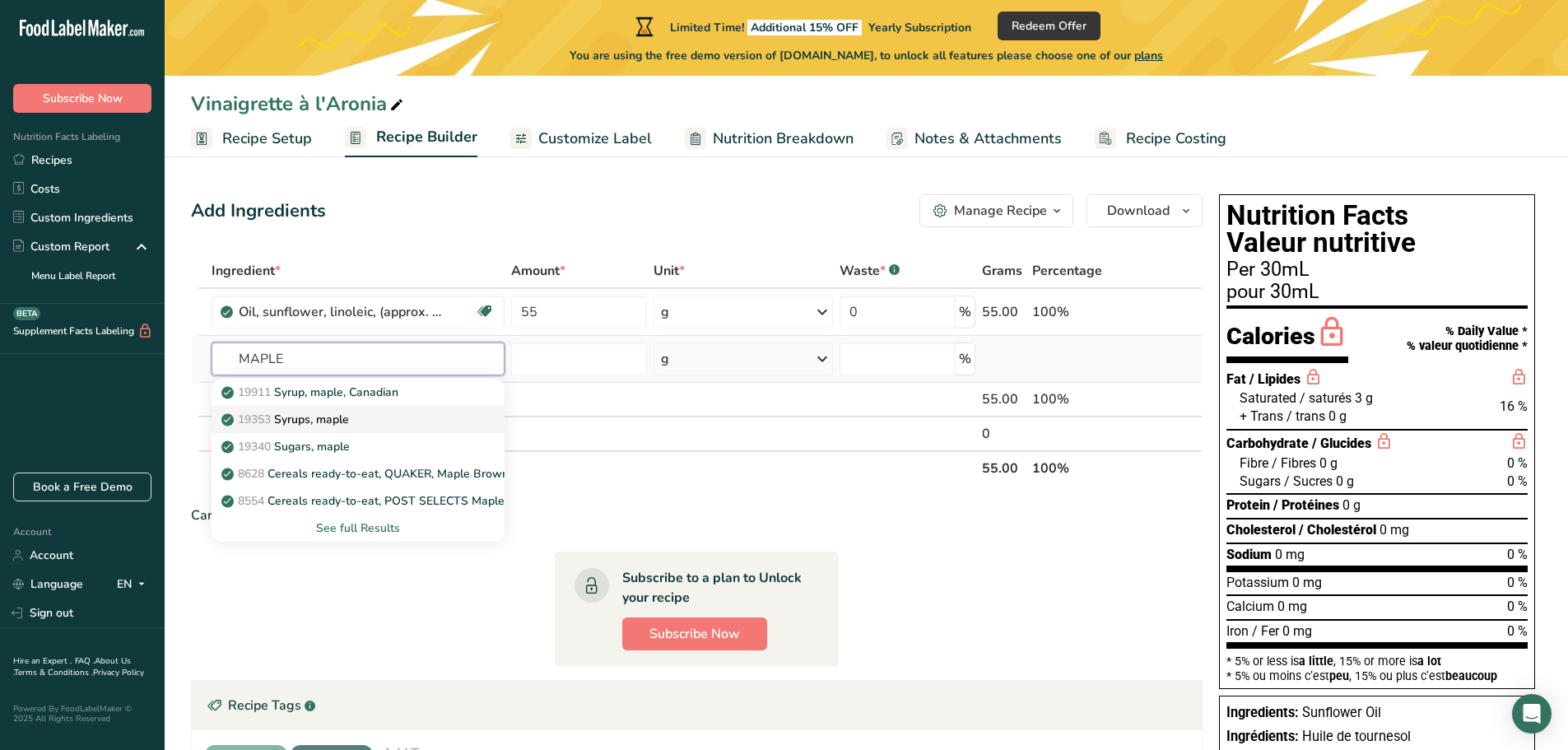
type input "MAPLE"
click at [387, 417] on div "19353 Syrups, maple" at bounding box center [345, 419] width 241 height 17
type input "Syrups, maple"
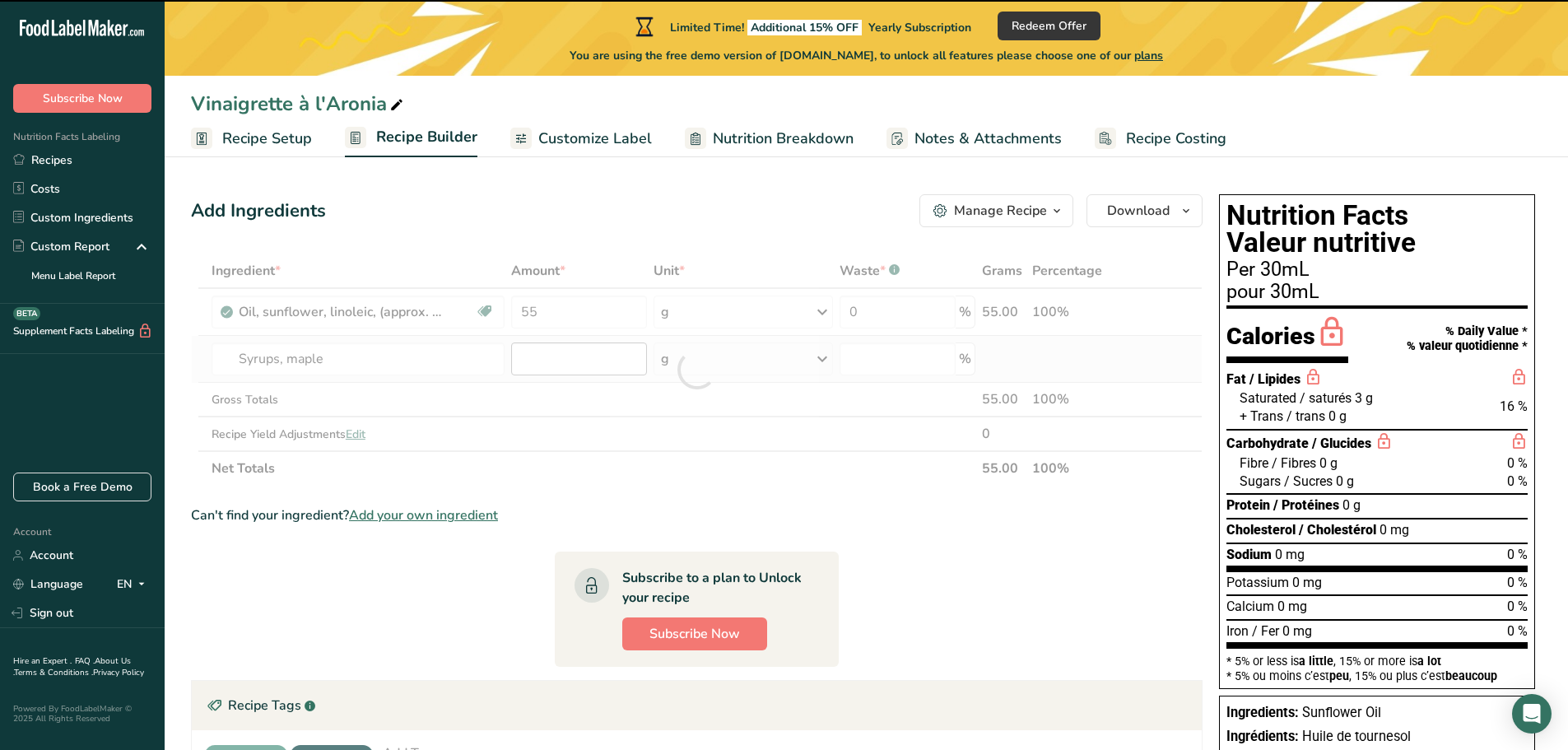
type input "0"
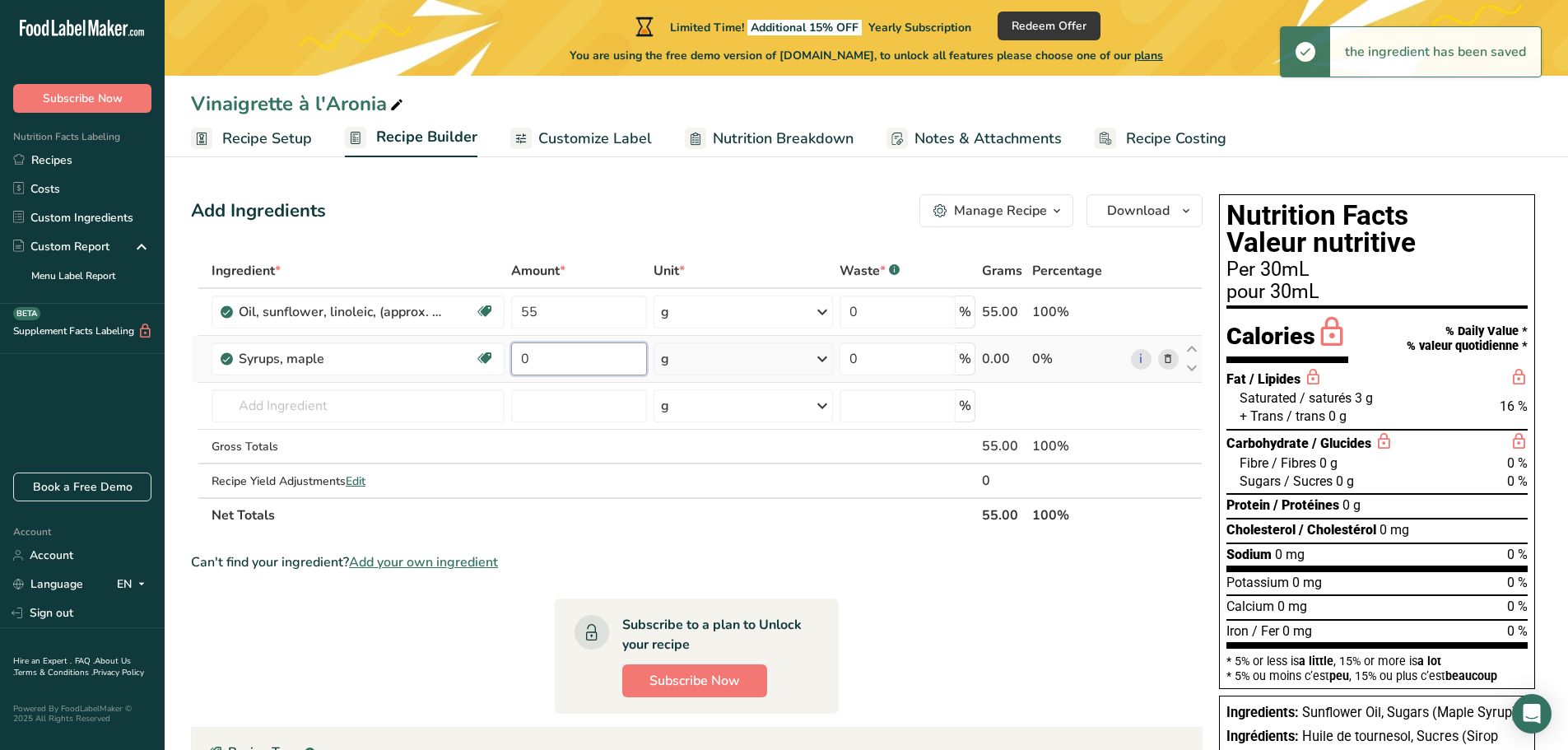
click at [553, 355] on input "0" at bounding box center [579, 359] width 136 height 33
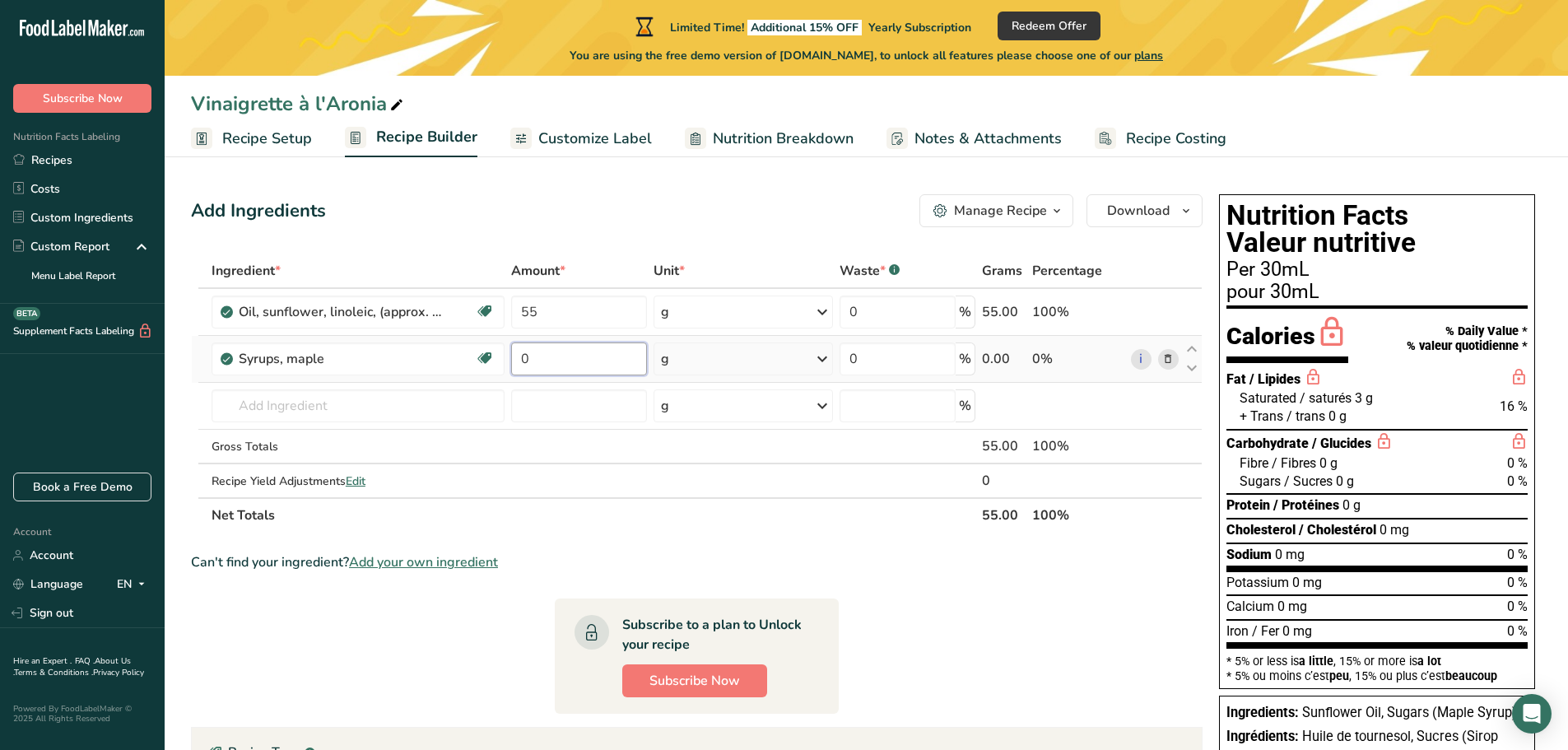
drag, startPoint x: 549, startPoint y: 360, endPoint x: 517, endPoint y: 354, distance: 32.6
click at [517, 354] on input "0" at bounding box center [579, 359] width 136 height 33
type input "10.5"
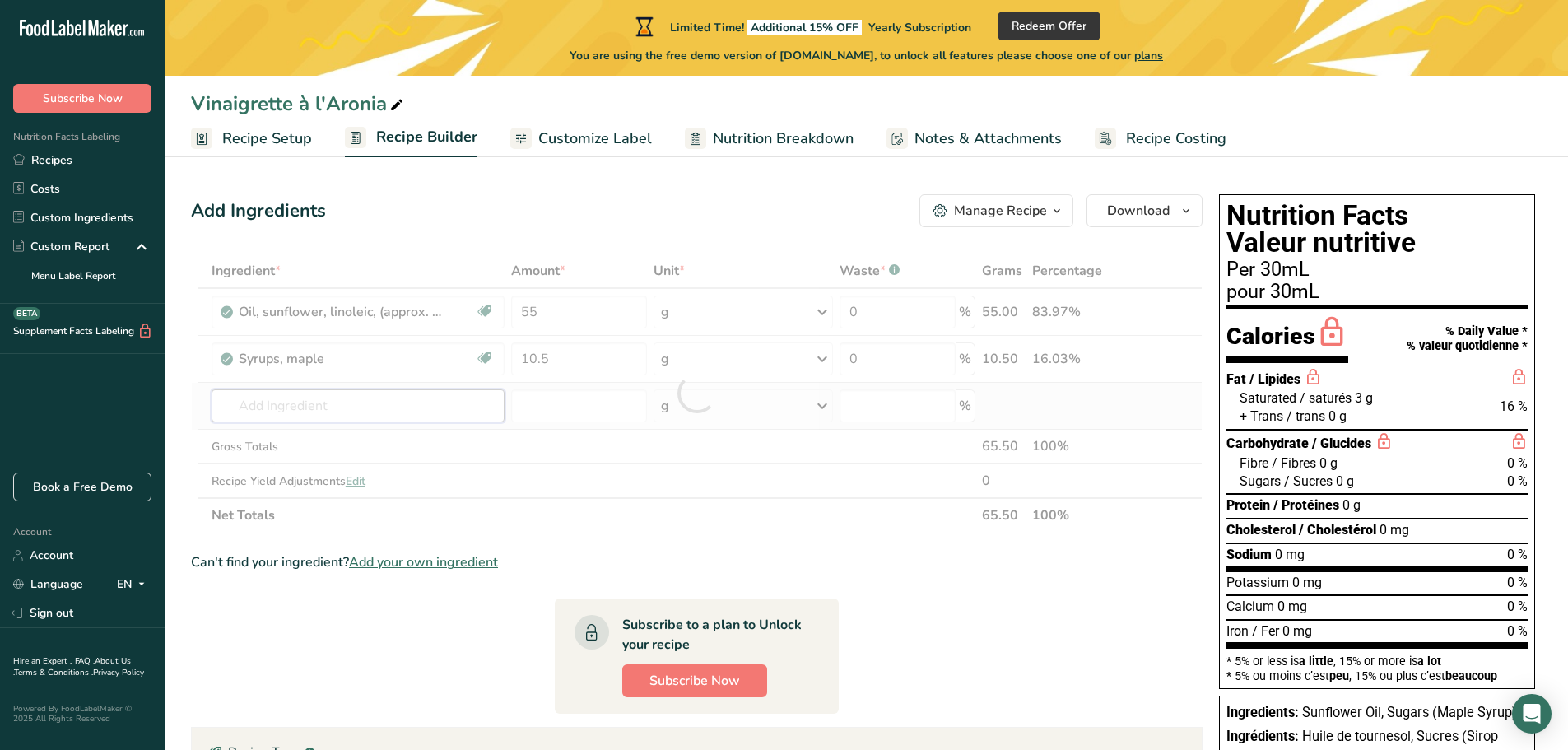
click at [422, 395] on div "Ingredient * Amount * Unit * Waste * .a-a{fill:#347362;}.b-a{fill:#fff;} Grams …" at bounding box center [696, 393] width 1012 height 279
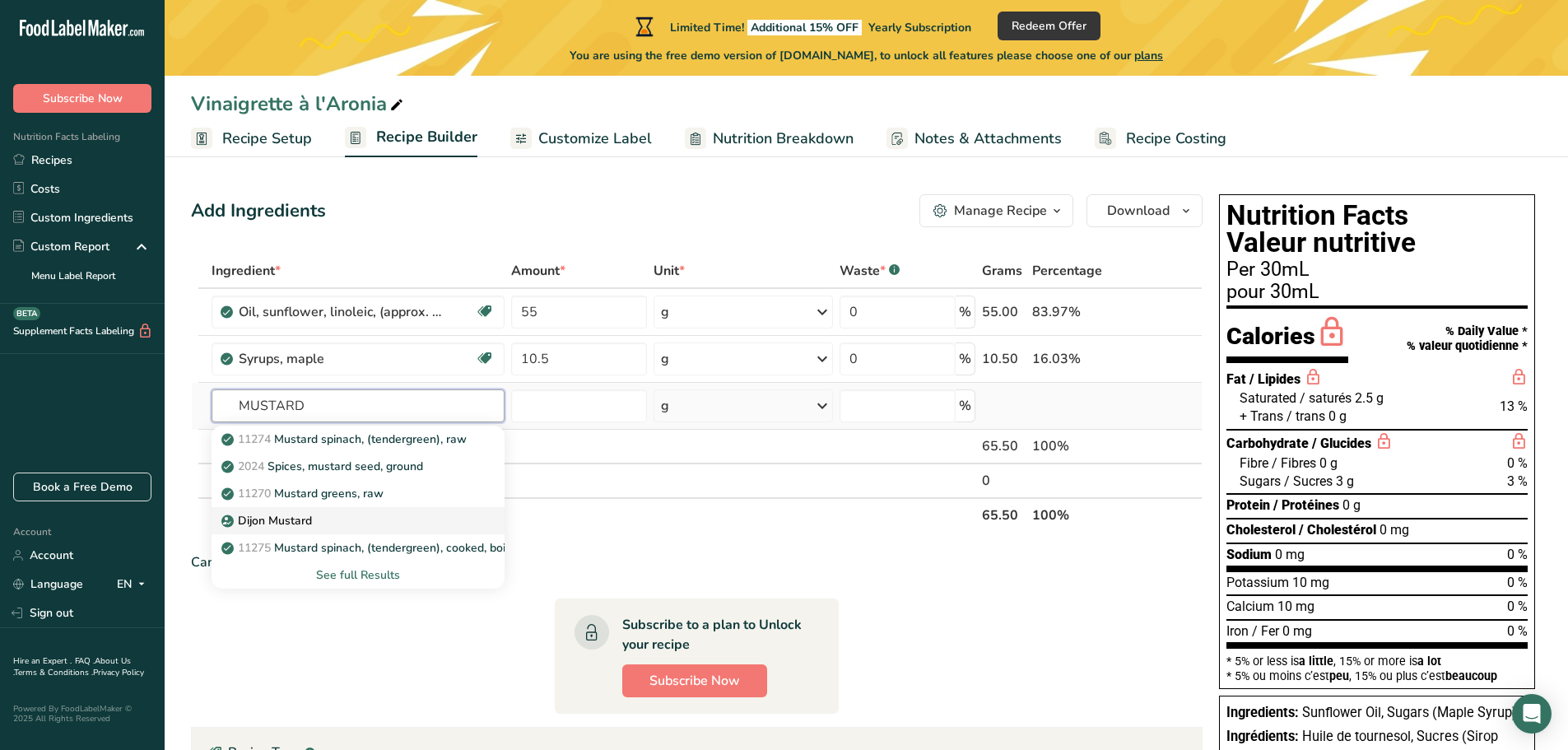
type input "MUSTARD"
click at [350, 528] on div "Dijon Mustard" at bounding box center [345, 521] width 241 height 17
type input "Dijon Mustard"
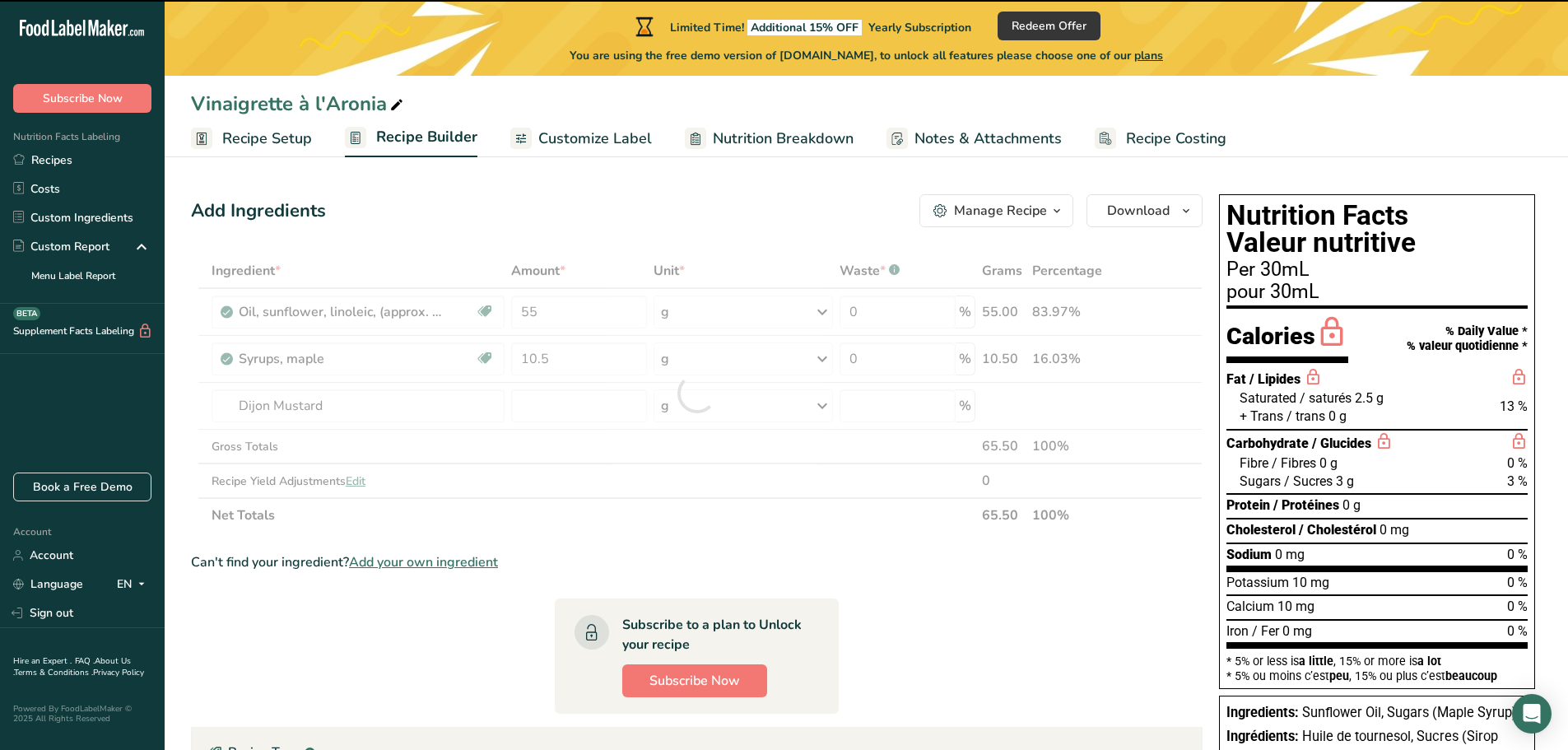
type input "0"
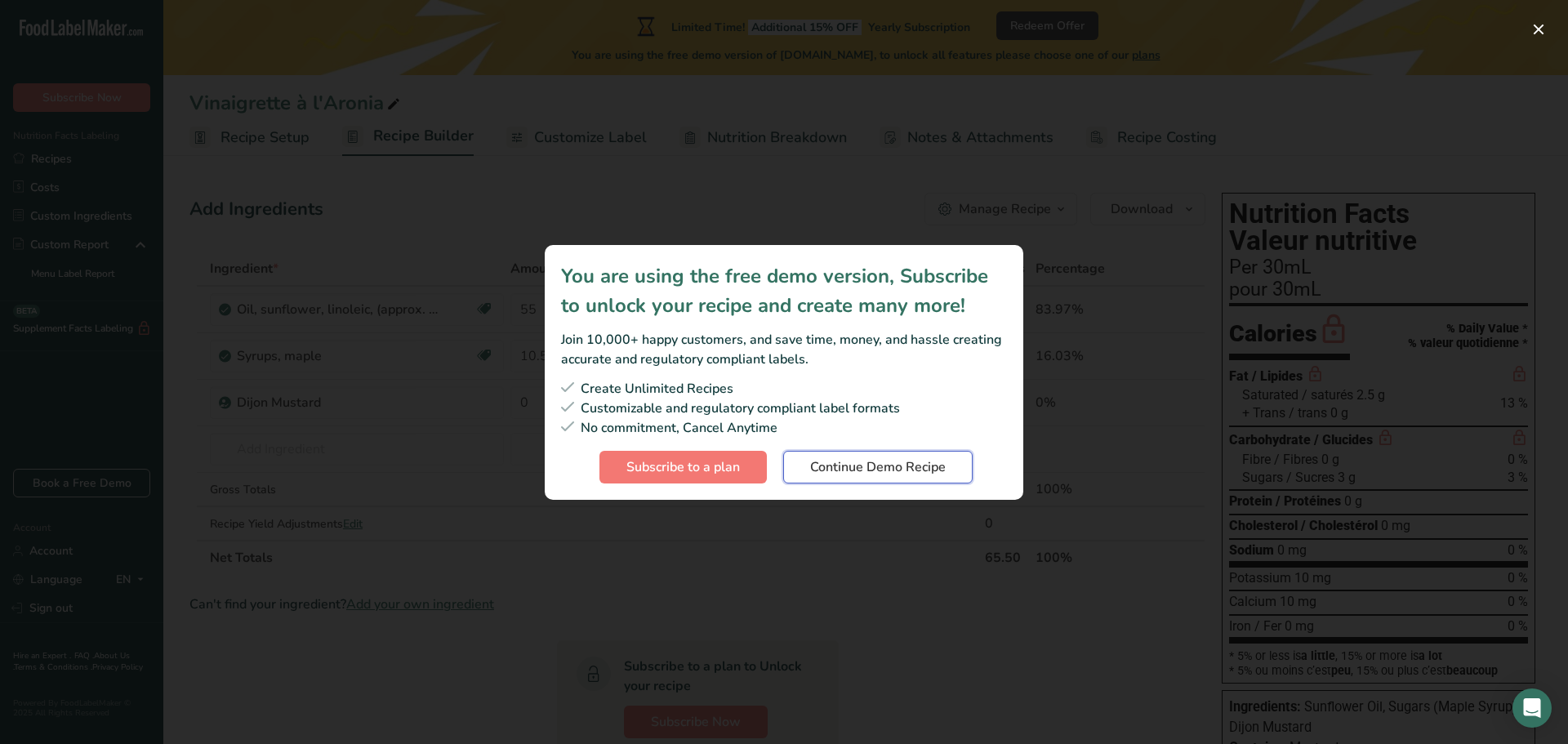
click at [804, 468] on button "Continue Demo Recipe" at bounding box center [878, 467] width 189 height 33
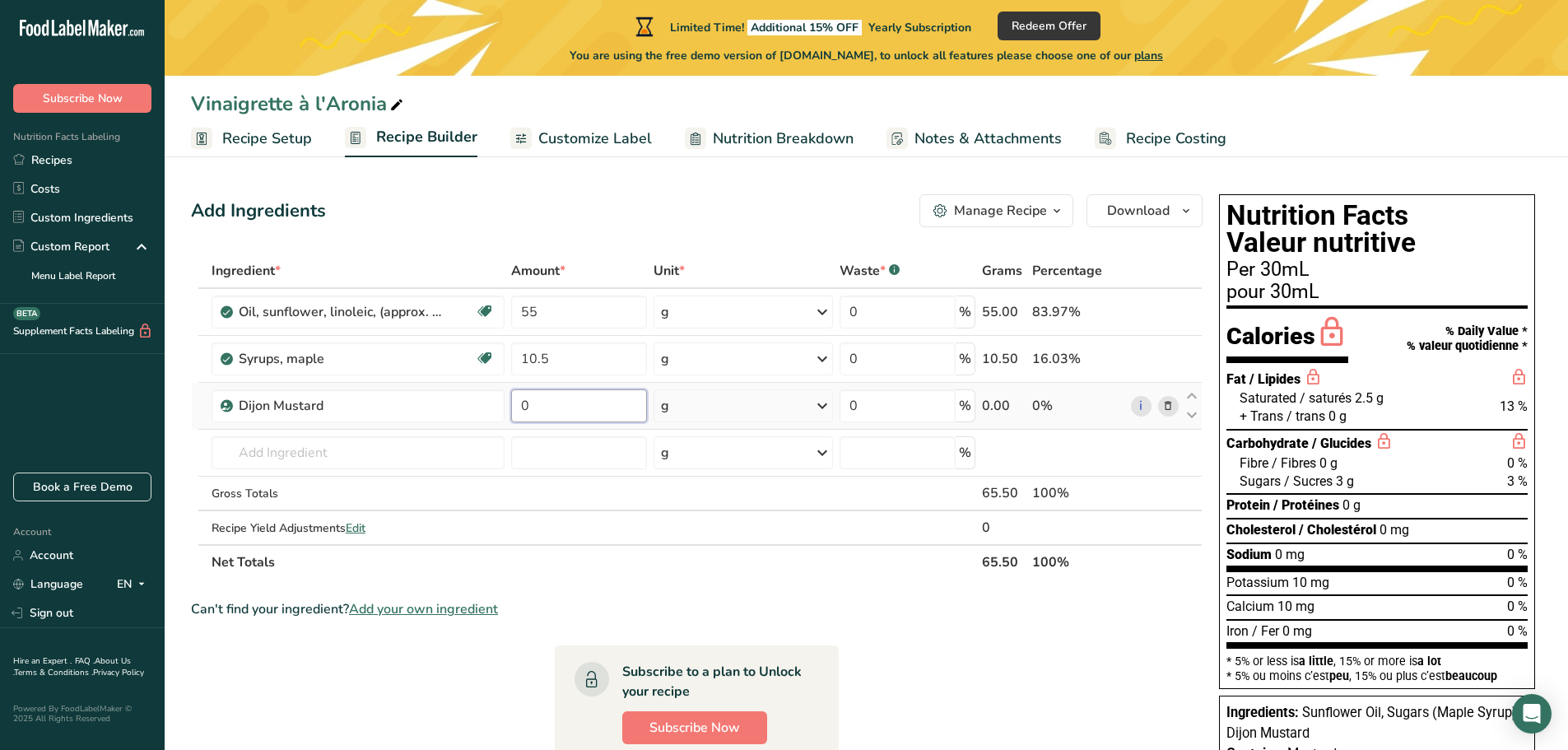
click at [537, 406] on input "0" at bounding box center [579, 406] width 136 height 33
drag, startPoint x: 537, startPoint y: 406, endPoint x: 500, endPoint y: 412, distance: 37.5
click at [500, 412] on tr "Dijon Mustard 0 g Weight Units g kg mg See more Volume Units l Volume units req…" at bounding box center [696, 406] width 1010 height 47
type input "1.6"
click at [472, 448] on div "Ingredient * Amount * Unit * Waste * .a-a{fill:#347362;}.b-a{fill:#fff;} Grams …" at bounding box center [696, 417] width 1012 height 326
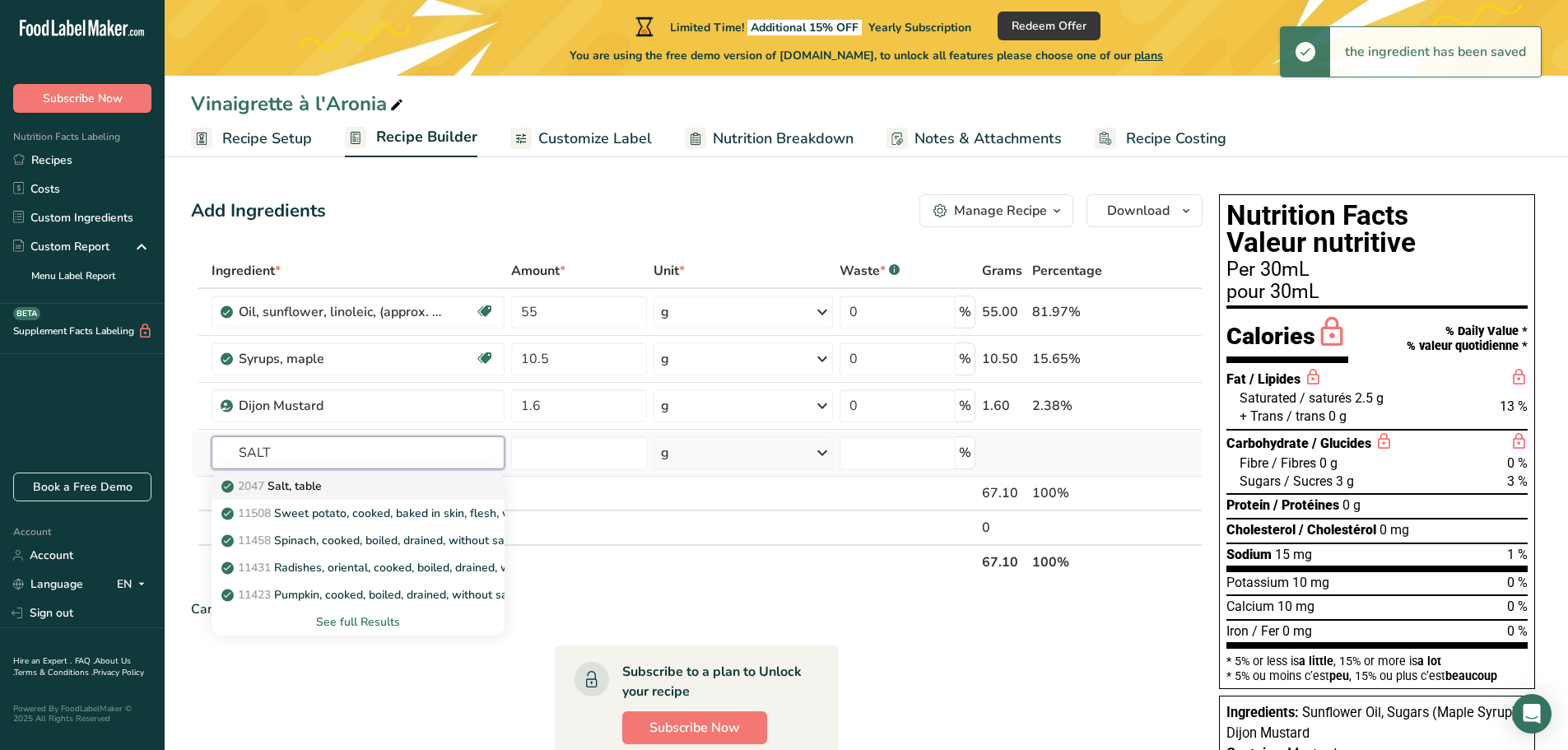
type input "SALT"
click at [427, 479] on div "2047 Salt, table" at bounding box center [345, 487] width 241 height 17
type input "Salt, table"
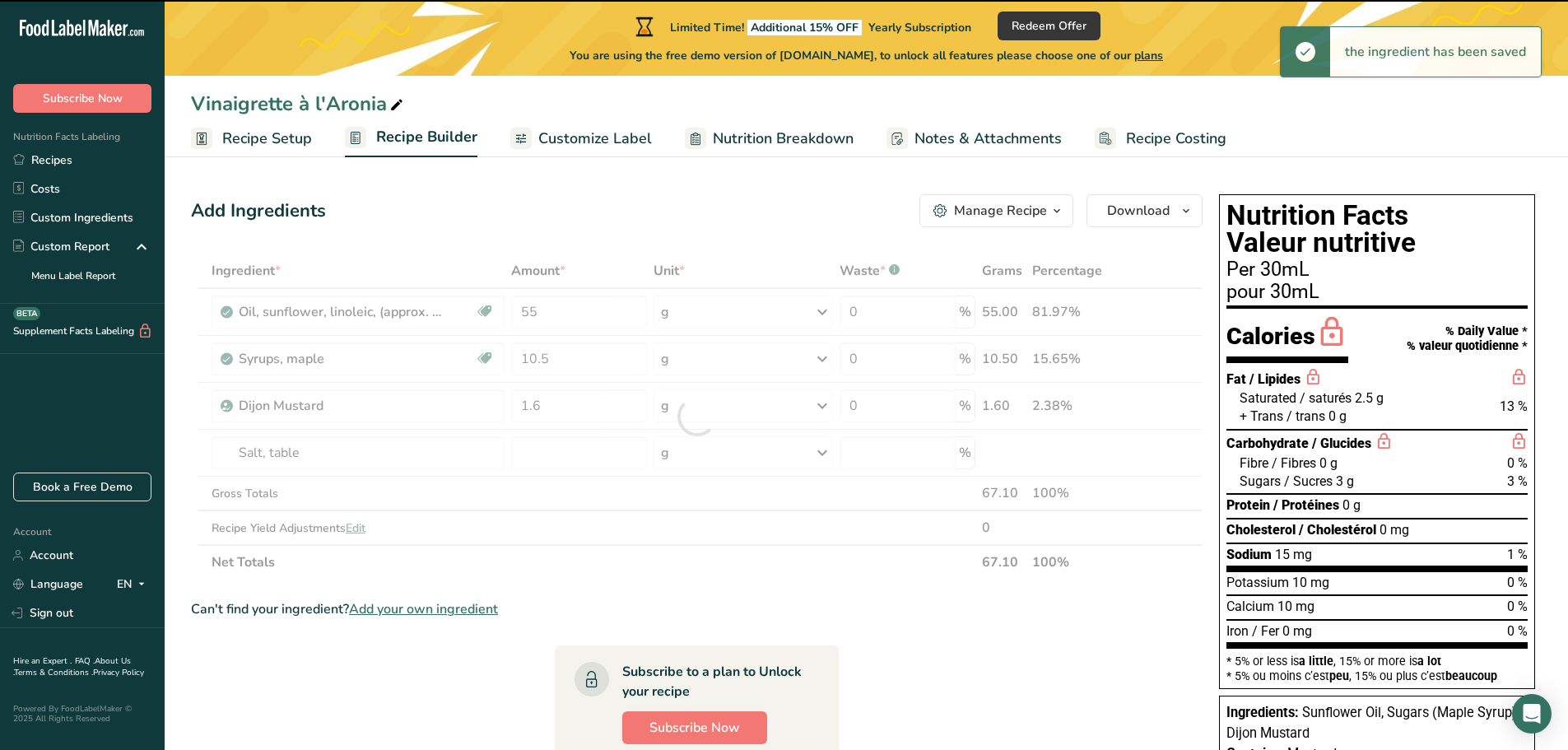
type input "0"
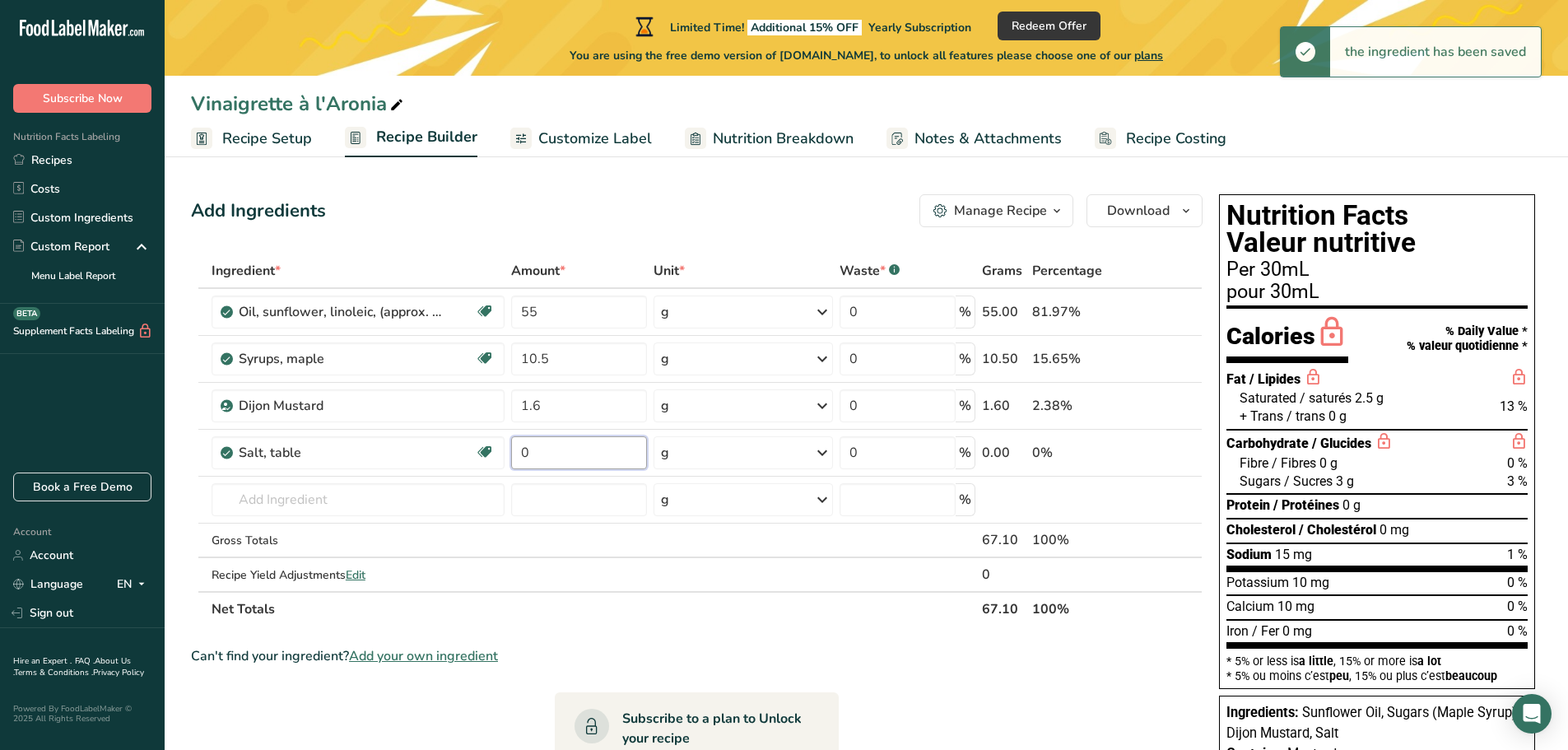
click at [589, 453] on input "0" at bounding box center [579, 453] width 136 height 33
drag, startPoint x: 589, startPoint y: 453, endPoint x: 516, endPoint y: 458, distance: 73.2
click at [516, 458] on input "0" at bounding box center [579, 453] width 136 height 33
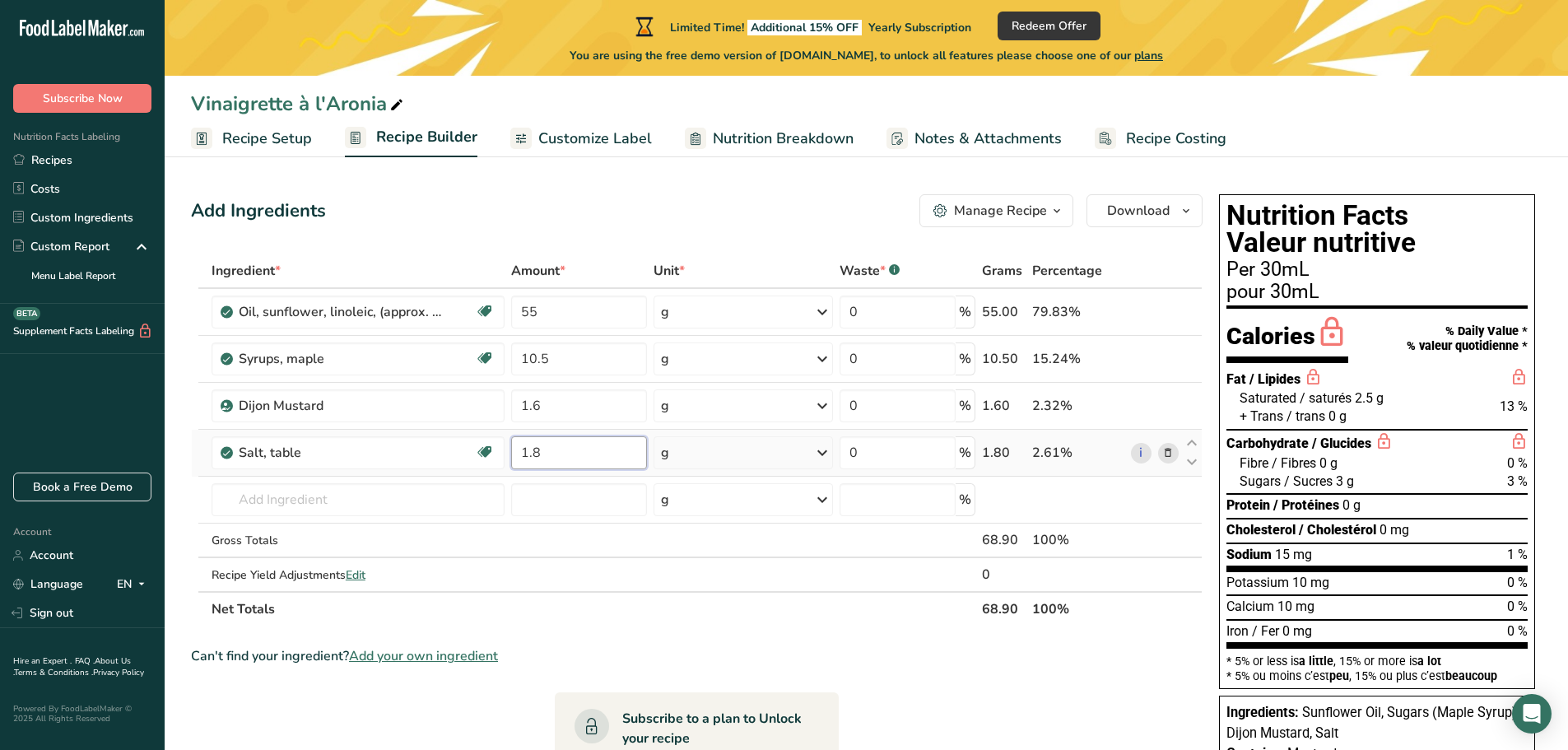
type input "1.8"
click at [440, 501] on div "Ingredient * Amount * Unit * Waste * .a-a{fill:#347362;}.b-a{fill:#fff;} Grams …" at bounding box center [696, 440] width 1012 height 373
drag, startPoint x: 565, startPoint y: 401, endPoint x: 490, endPoint y: 404, distance: 75.1
click at [488, 402] on tr "Dijon Mustard 1.6 g Weight Units g kg mg See more Volume Units l Volume units r…" at bounding box center [696, 406] width 1010 height 47
click at [824, 318] on div "Ingredient * Amount * Unit * Waste * .a-a{fill:#347362;}.b-a{fill:#fff;} Grams …" at bounding box center [696, 440] width 1012 height 373
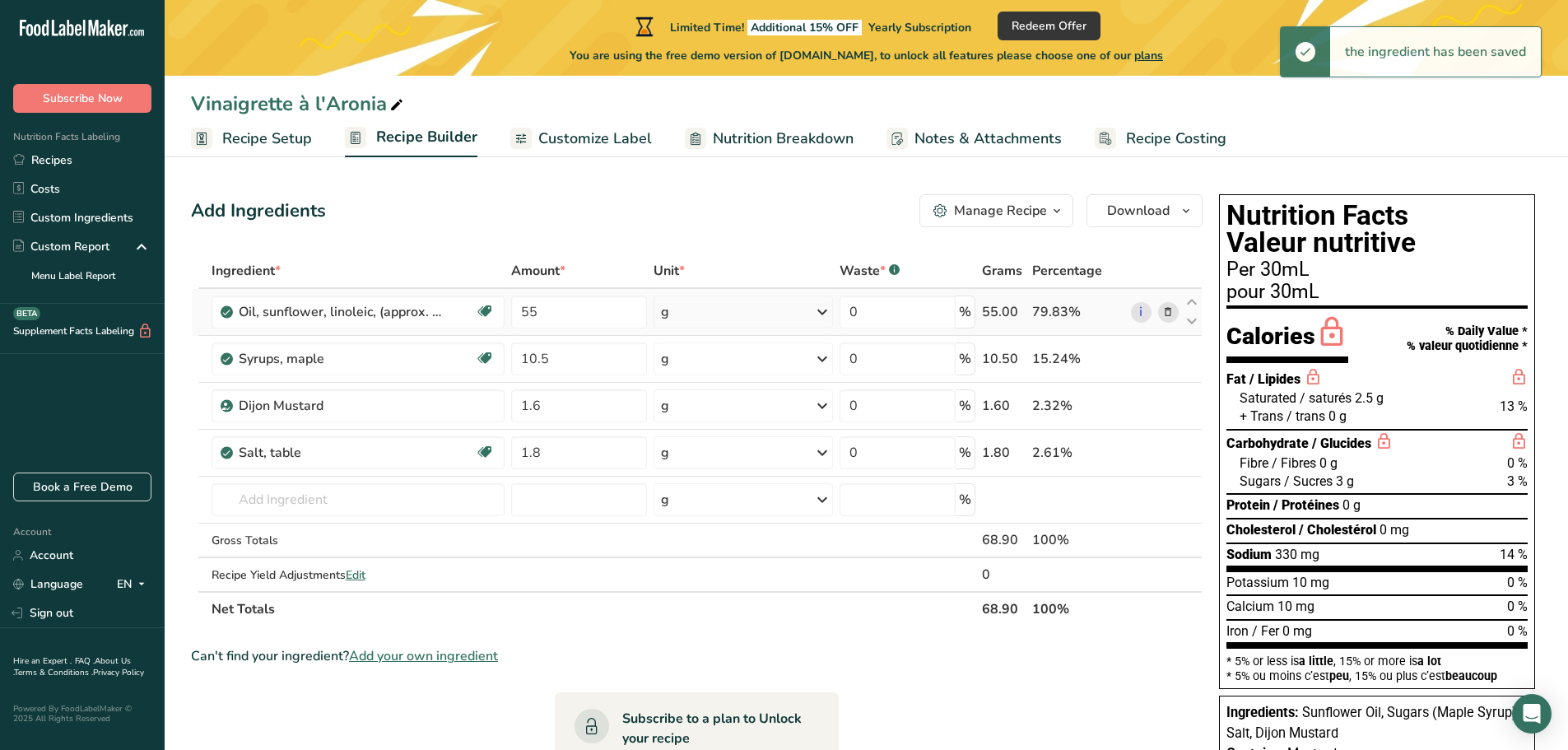
click at [821, 312] on icon at bounding box center [822, 312] width 20 height 30
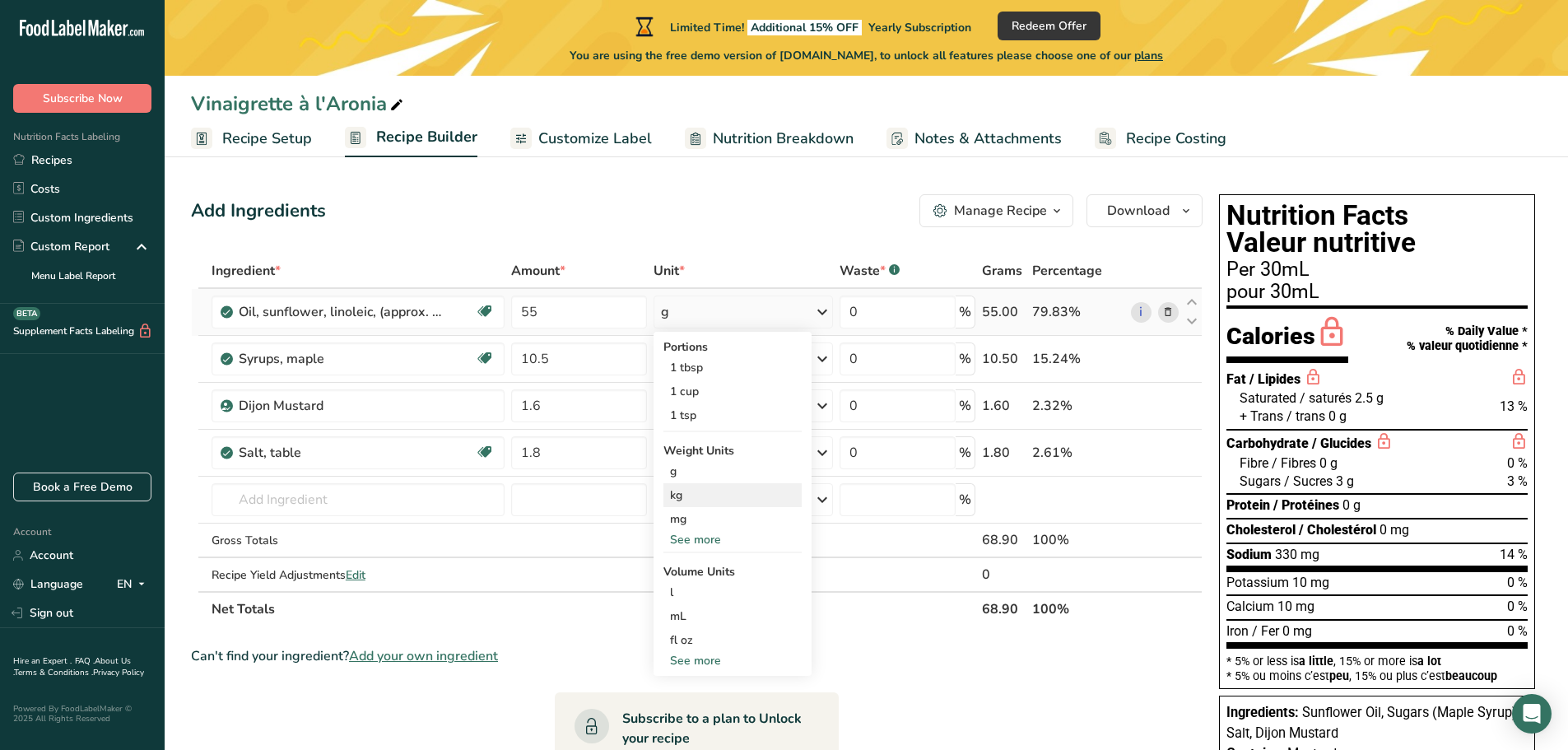
click at [746, 485] on div "kg" at bounding box center [732, 494] width 139 height 24
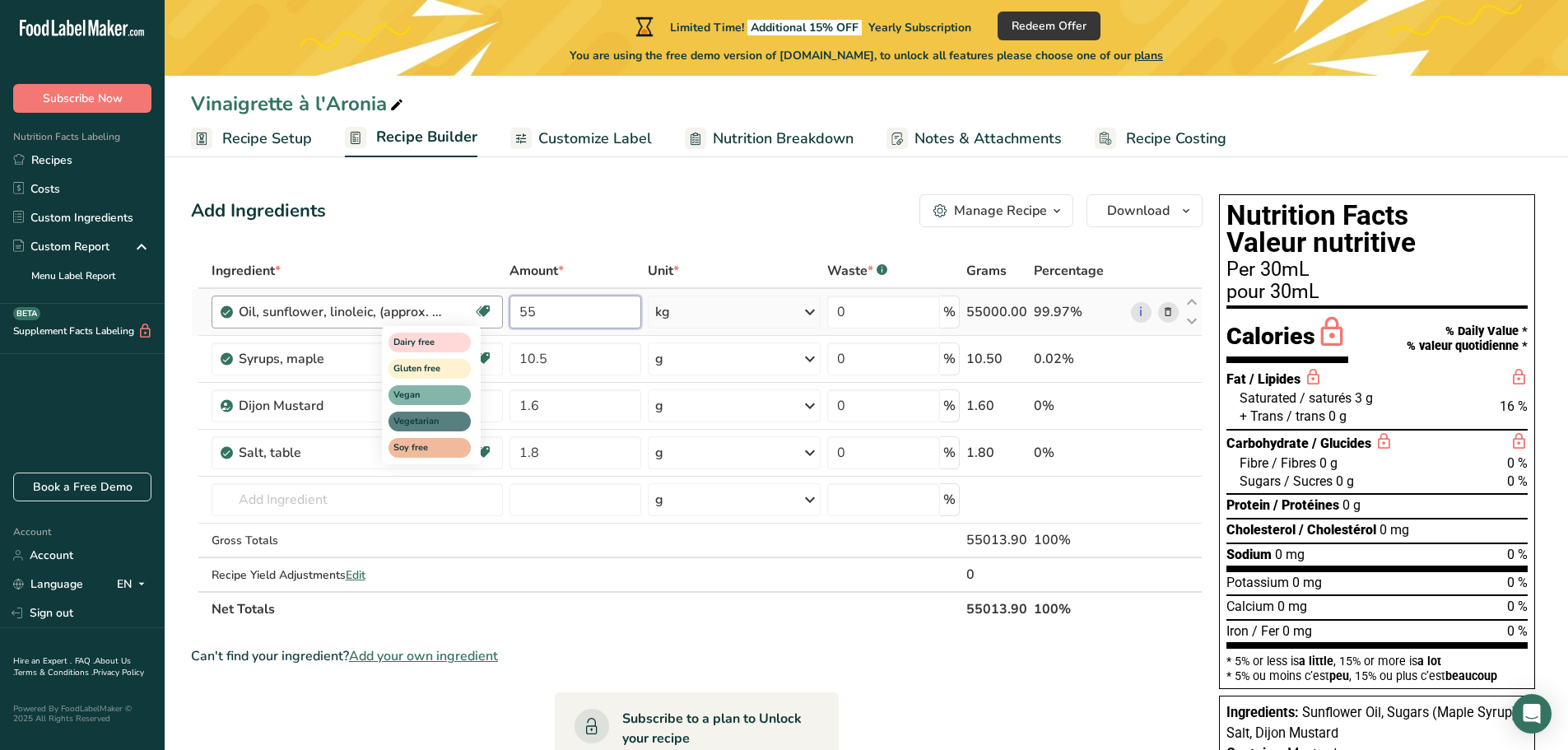
drag, startPoint x: 619, startPoint y: 312, endPoint x: 470, endPoint y: 322, distance: 149.3
click at [470, 322] on tr "Oil, sunflower, linoleic, (approx. 65%) Dairy free Gluten free Vegan Vegetarian…" at bounding box center [696, 312] width 1010 height 47
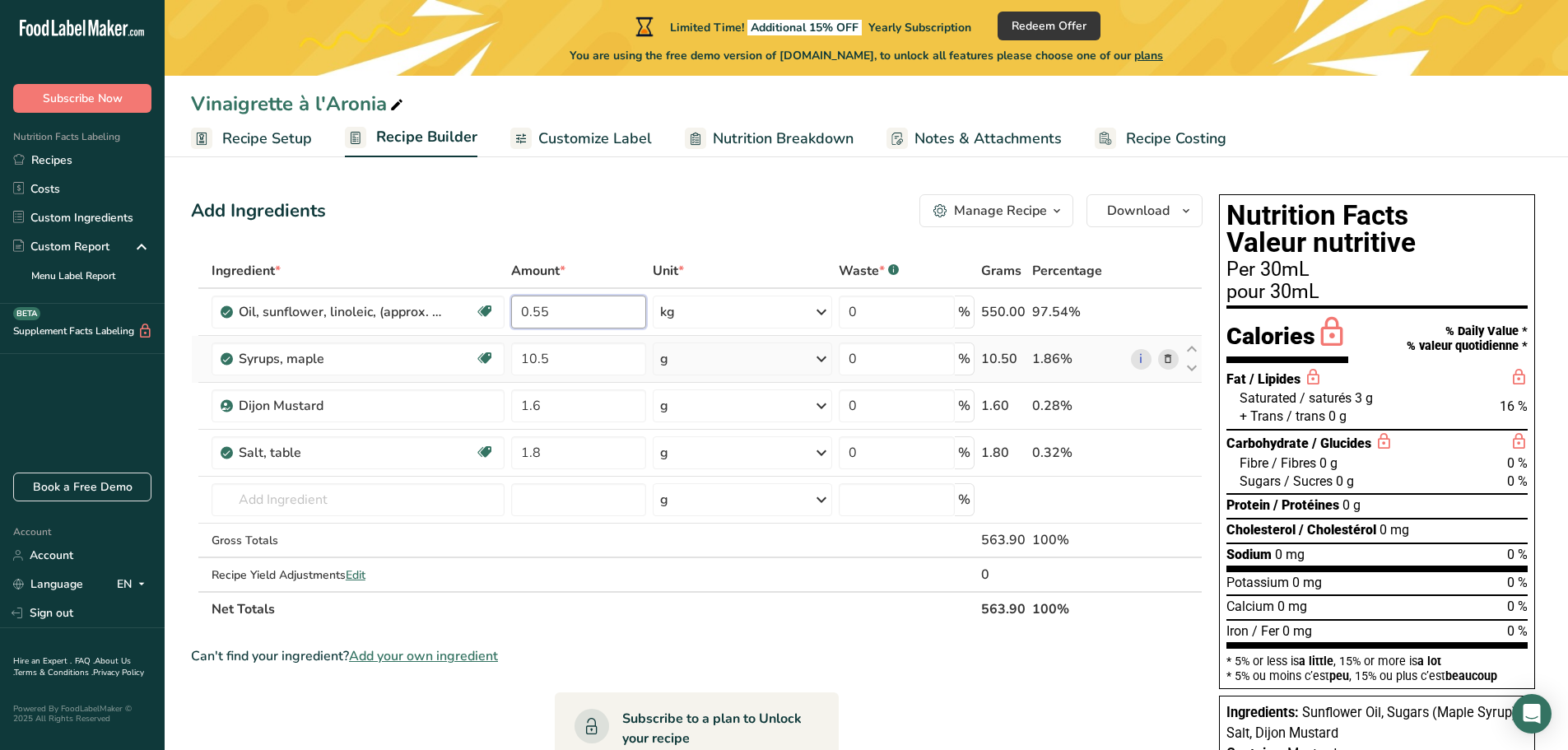
type input "0.55"
click at [752, 361] on div "Ingredient * Amount * Unit * Waste * .a-a{fill:#347362;}.b-a{fill:#fff;} Grams …" at bounding box center [696, 440] width 1012 height 373
click at [822, 360] on icon at bounding box center [821, 359] width 20 height 30
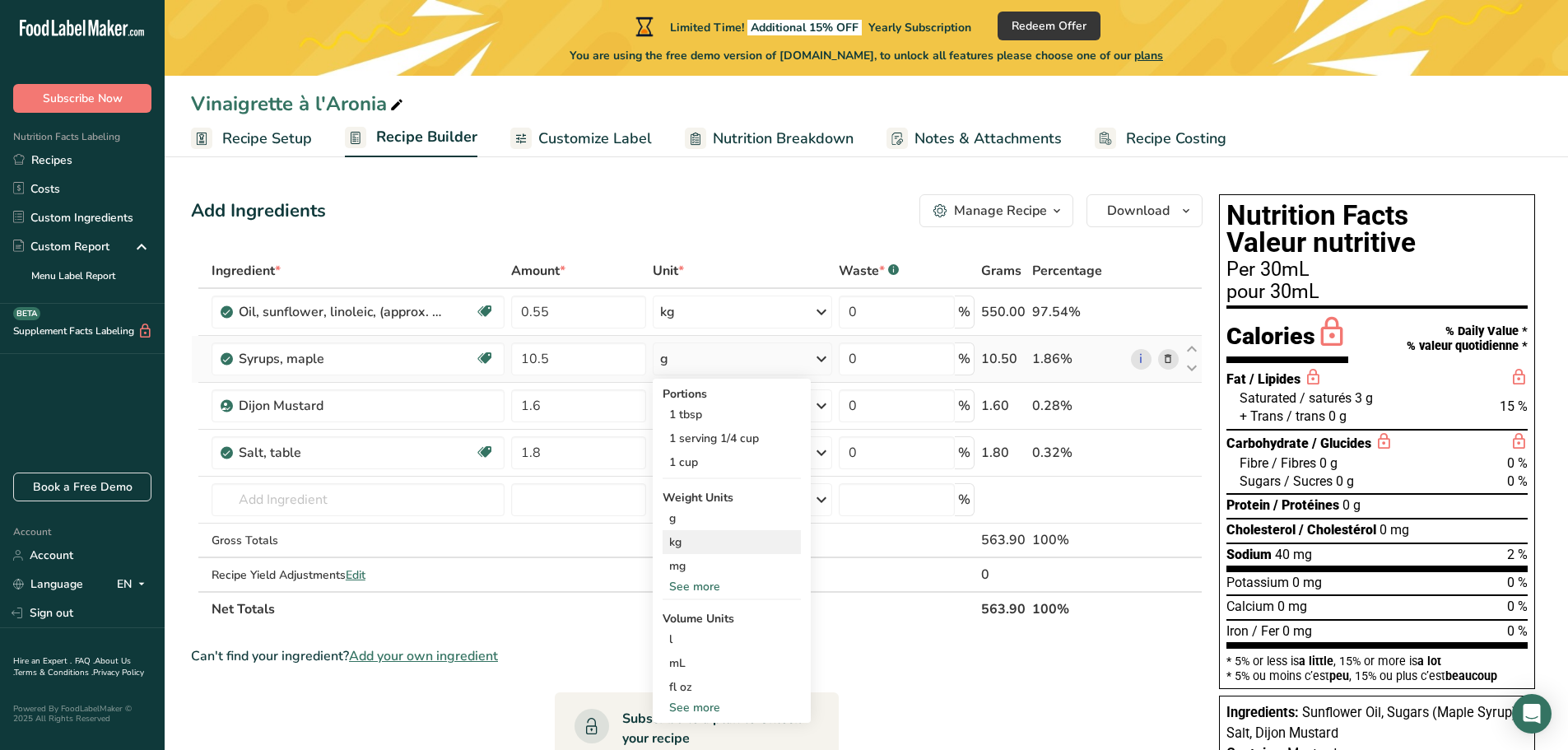
click at [771, 543] on div "kg" at bounding box center [731, 542] width 139 height 24
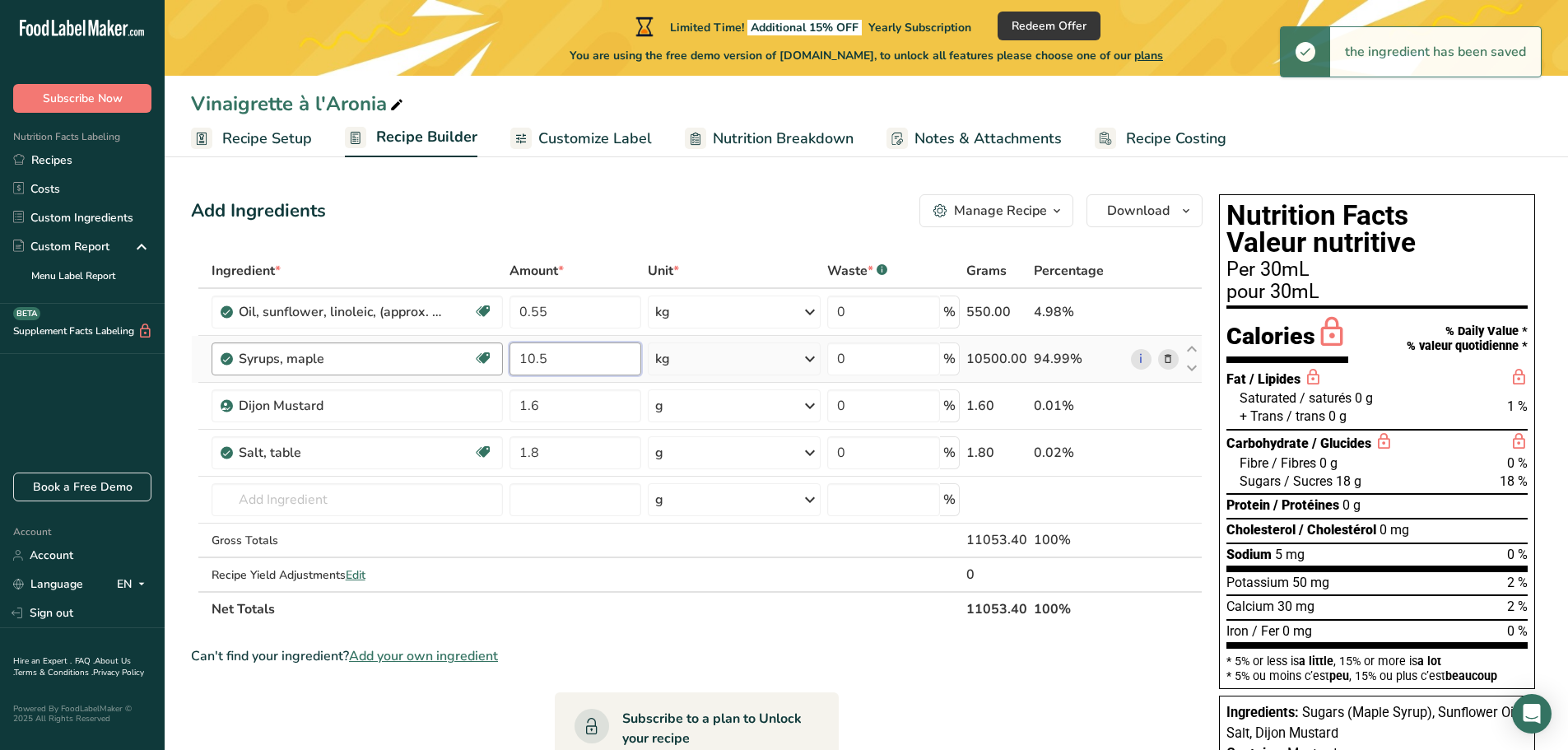
drag, startPoint x: 594, startPoint y: 353, endPoint x: 480, endPoint y: 372, distance: 115.6
click at [480, 372] on tr "Syrups, maple Dairy free Gluten free Vegan Vegetarian Soy free 10.5 kg Portions…" at bounding box center [696, 359] width 1010 height 47
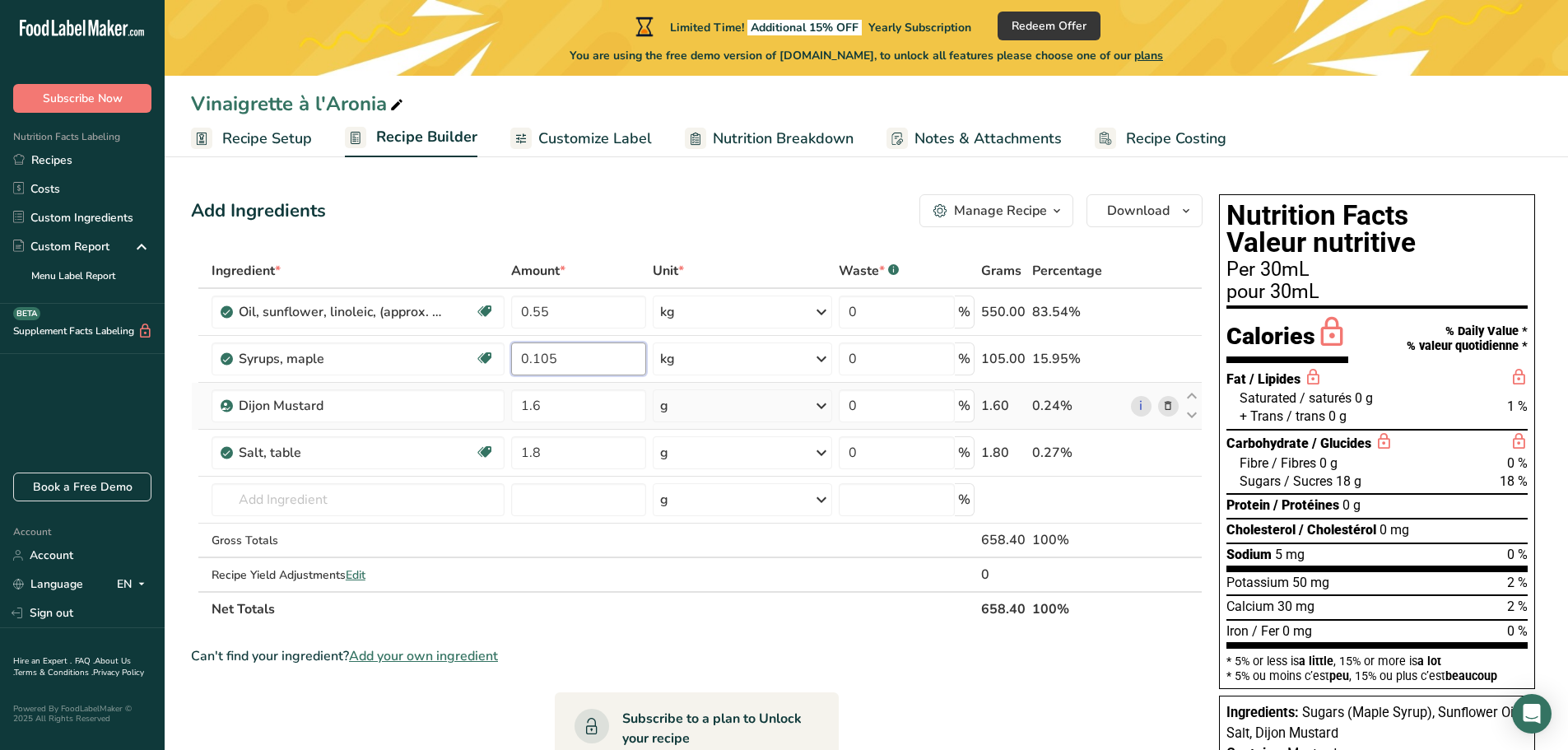
type input "0.105"
click at [731, 403] on div "Ingredient * Amount * Unit * Waste * .a-a{fill:#347362;}.b-a{fill:#fff;} Grams …" at bounding box center [696, 440] width 1012 height 373
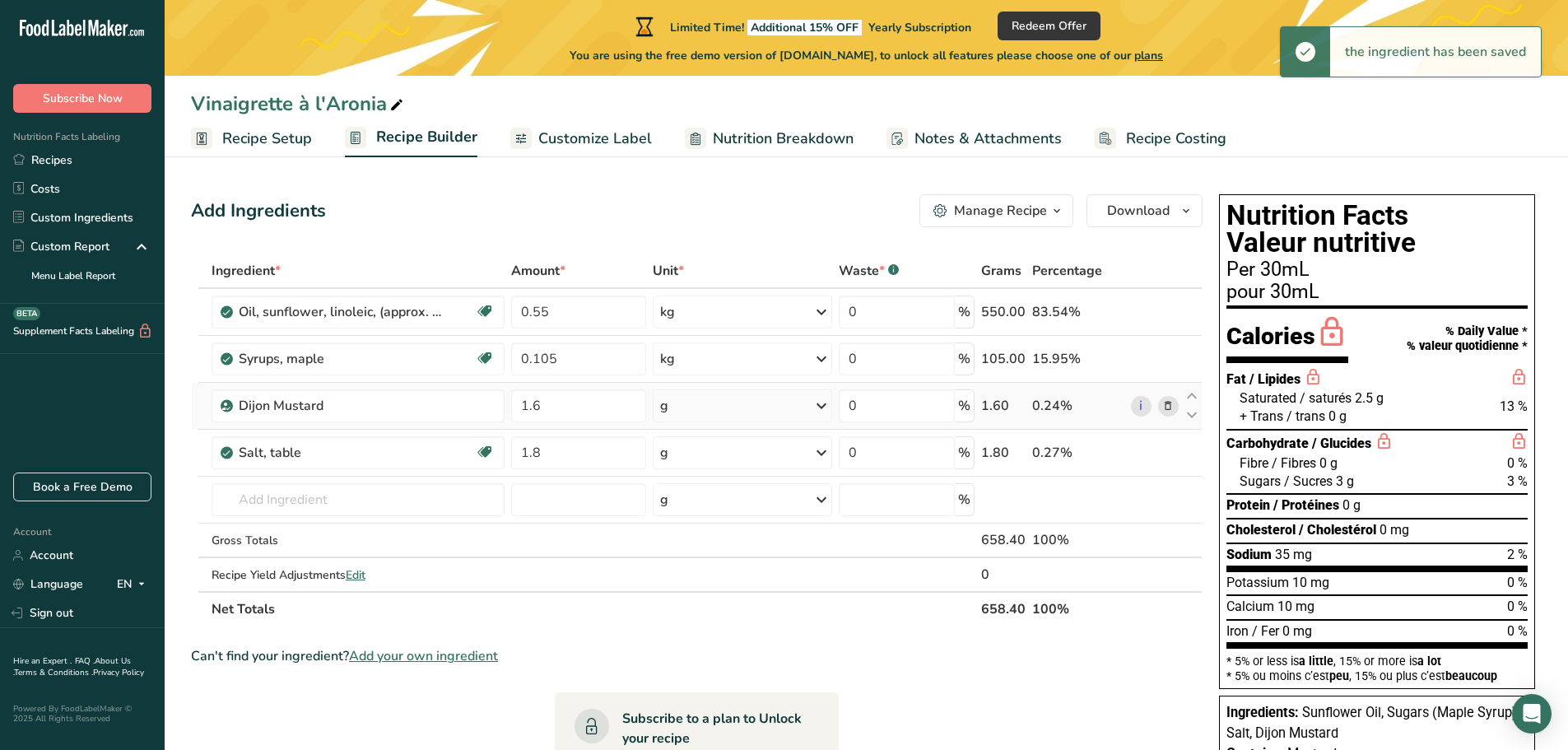
click at [821, 406] on icon at bounding box center [821, 406] width 20 height 30
click at [741, 496] on div "kg" at bounding box center [731, 492] width 139 height 24
drag, startPoint x: 558, startPoint y: 408, endPoint x: 441, endPoint y: 435, distance: 120.1
click at [444, 436] on tbody "Oil, sunflower, linoleic, (approx. 65%) Dairy free Gluten free Vegan Vegetarian…" at bounding box center [696, 440] width 1010 height 303
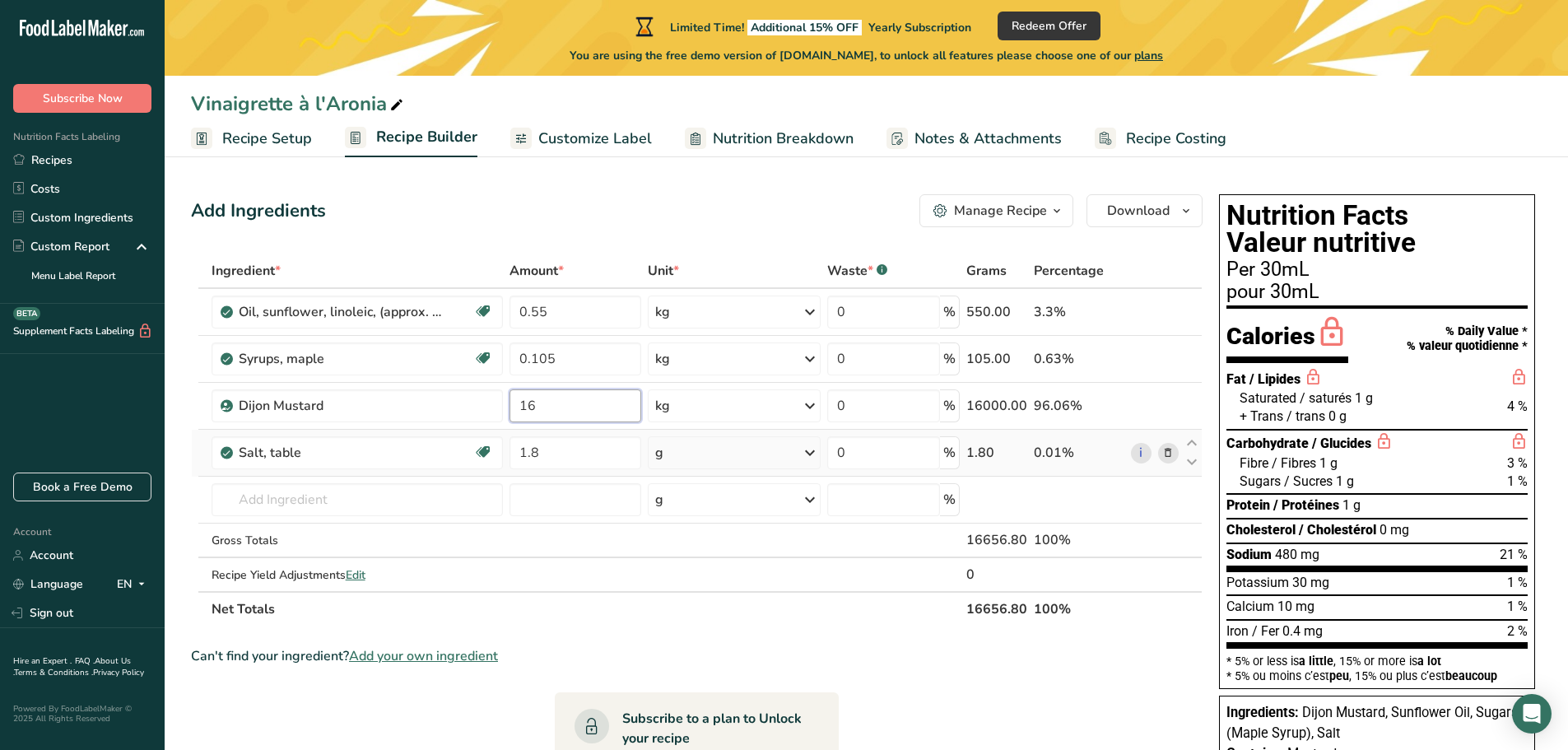
type input "1"
type input "0.016"
click at [824, 452] on div "Ingredient * Amount * Unit * Waste * .a-a{fill:#347362;}.b-a{fill:#fff;} Grams …" at bounding box center [696, 440] width 1012 height 373
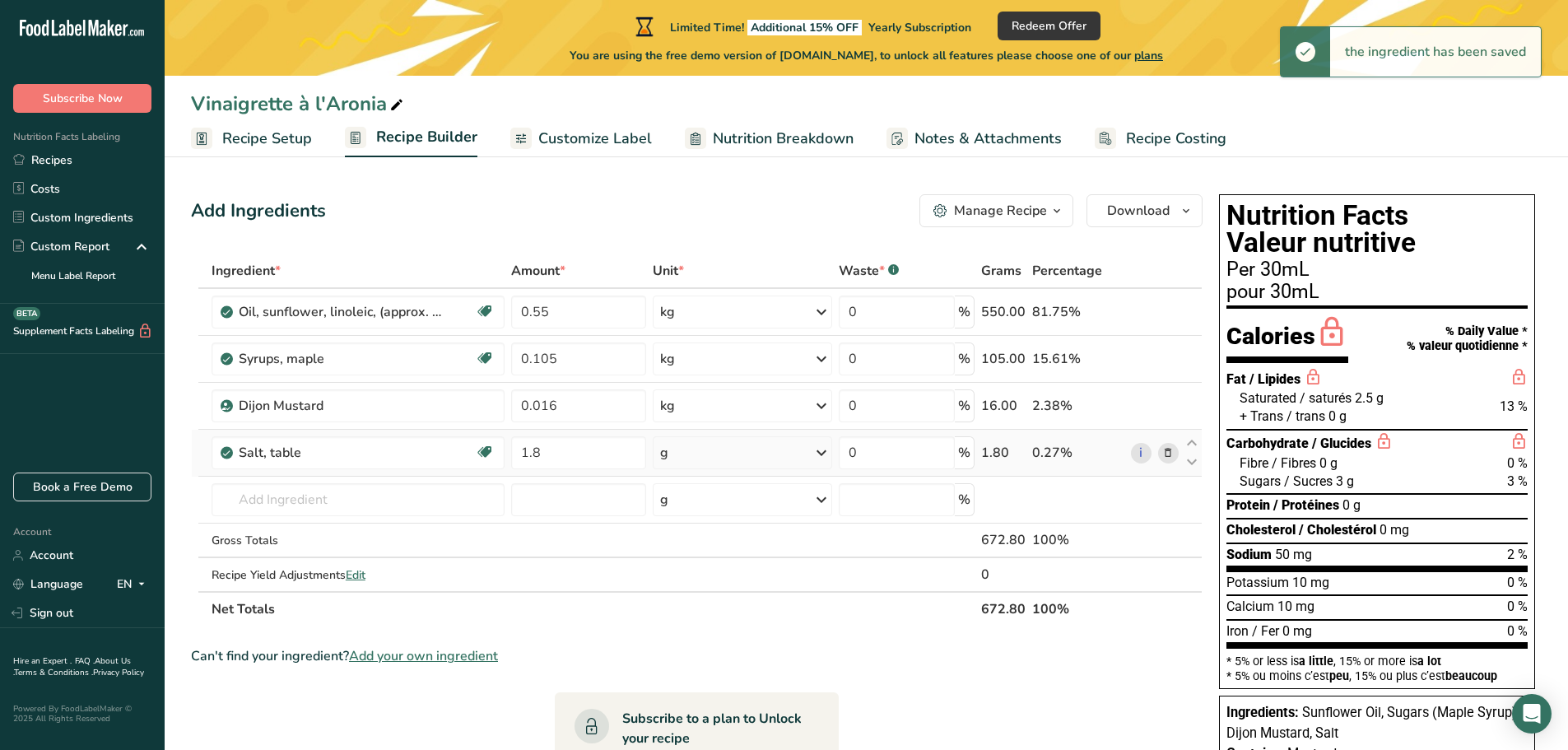
click at [824, 455] on icon at bounding box center [821, 453] width 20 height 30
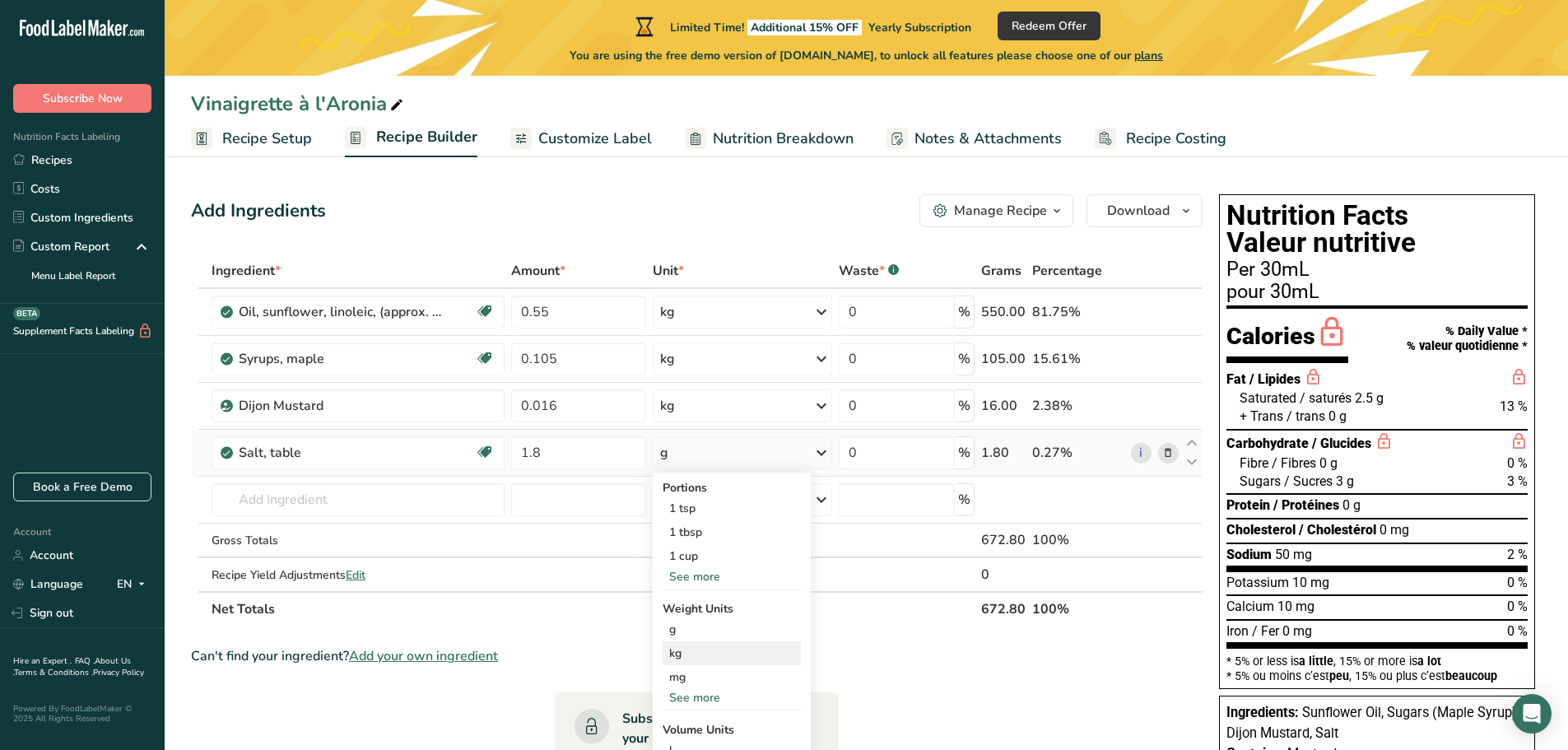
click at [764, 601] on div "kg" at bounding box center [731, 653] width 139 height 24
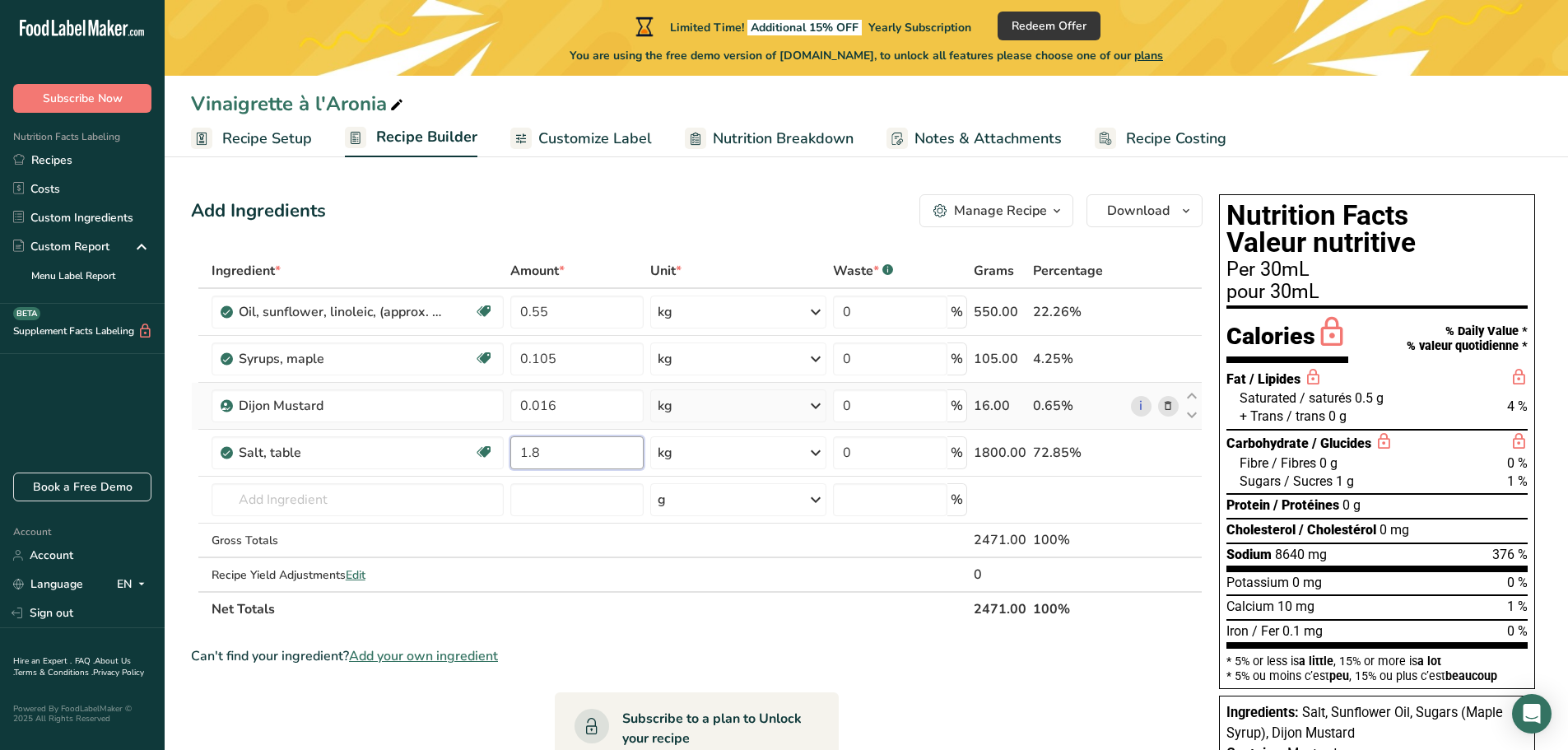
drag, startPoint x: 585, startPoint y: 457, endPoint x: 438, endPoint y: 425, distance: 150.4
click at [438, 425] on tbody "Oil, sunflower, linoleic, (approx. 65%) Dairy free Gluten free Vegan Vegetarian…" at bounding box center [696, 440] width 1010 height 303
type input "0.018"
click at [369, 503] on div "Ingredient * Amount * Unit * Waste * .a-a{fill:#347362;}.b-a{fill:#fff;} Grams …" at bounding box center [696, 440] width 1012 height 373
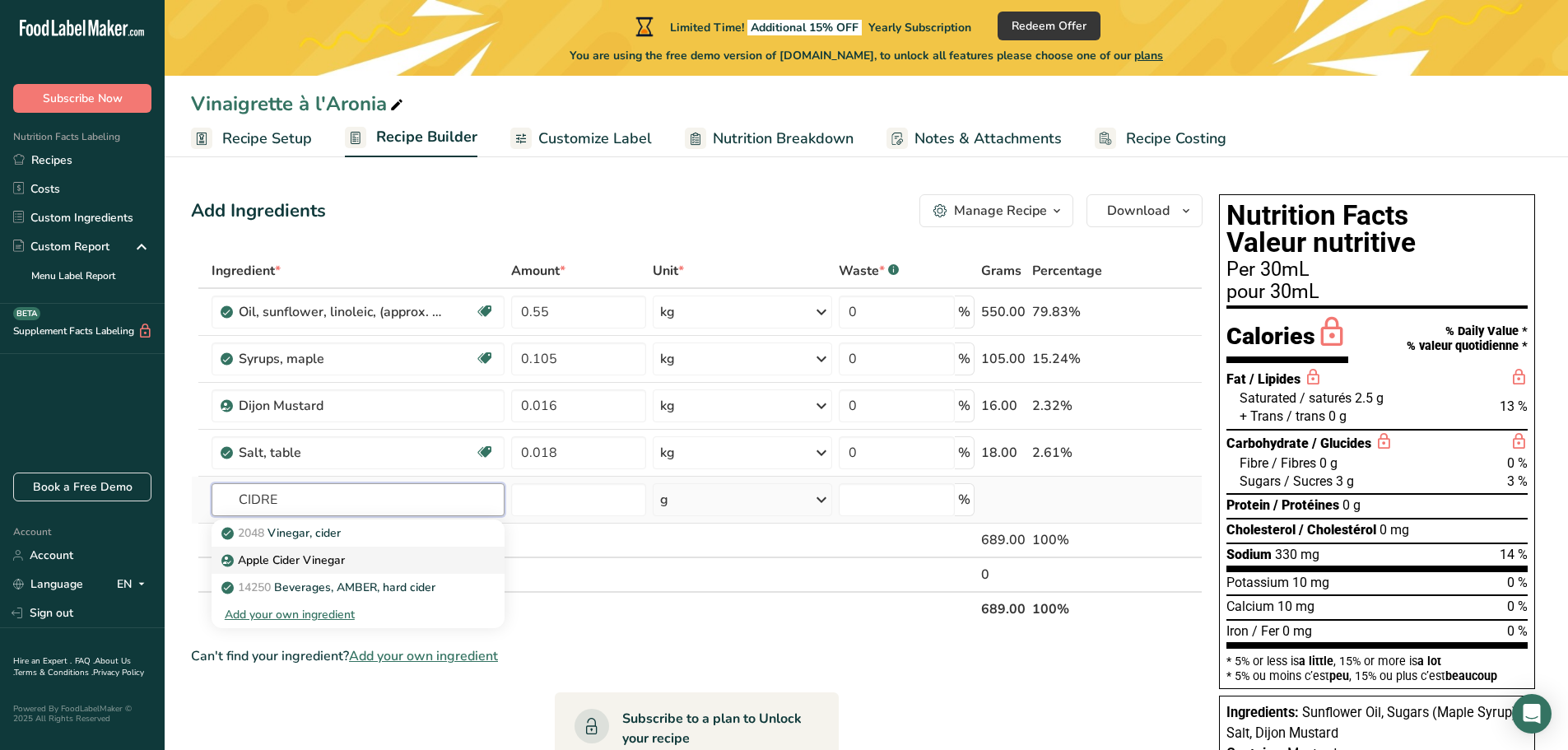
type input "CIDRE"
click at [372, 569] on link "Apple Cider Vinegar" at bounding box center [358, 560] width 293 height 27
type input "Apple Cider Vinegar"
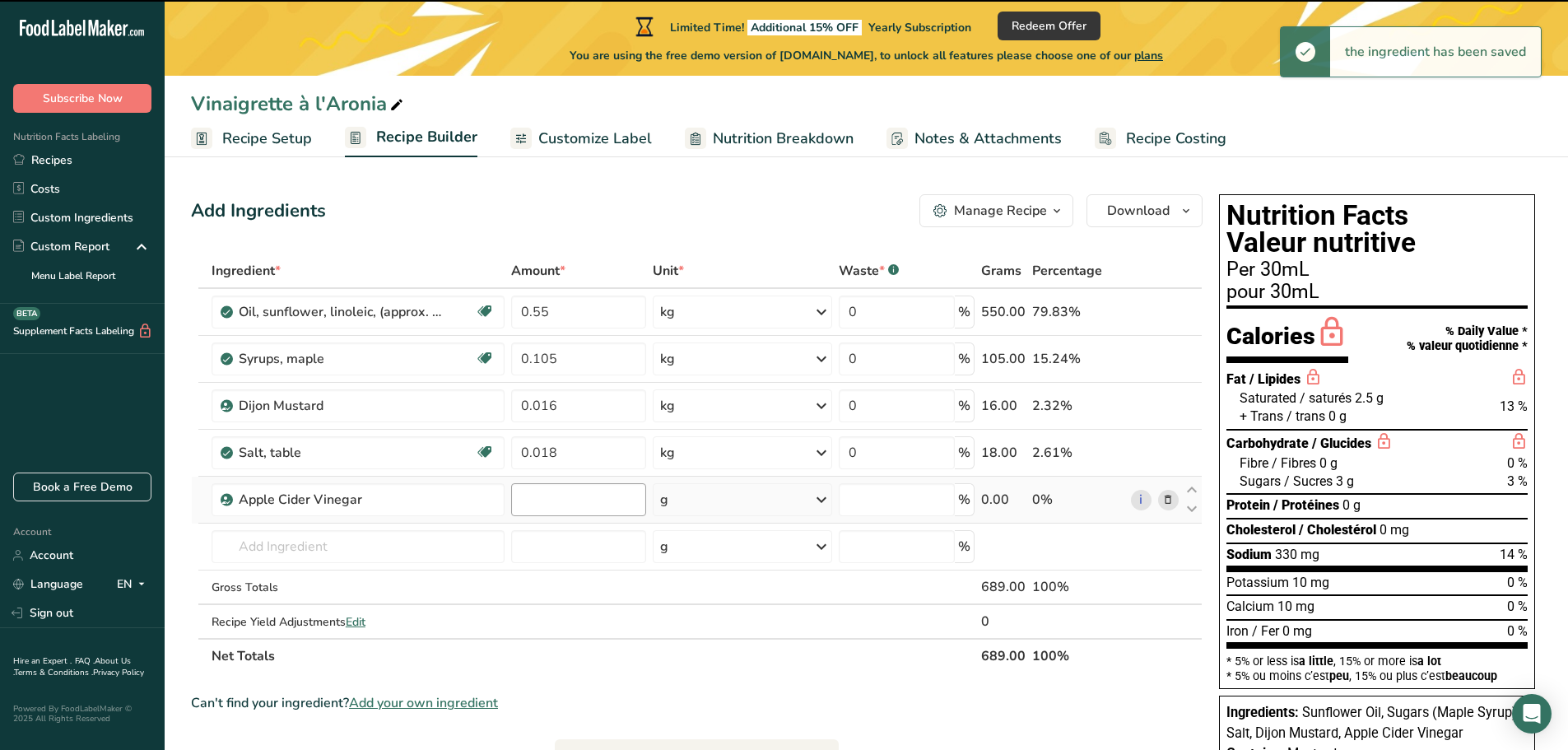
type input "0"
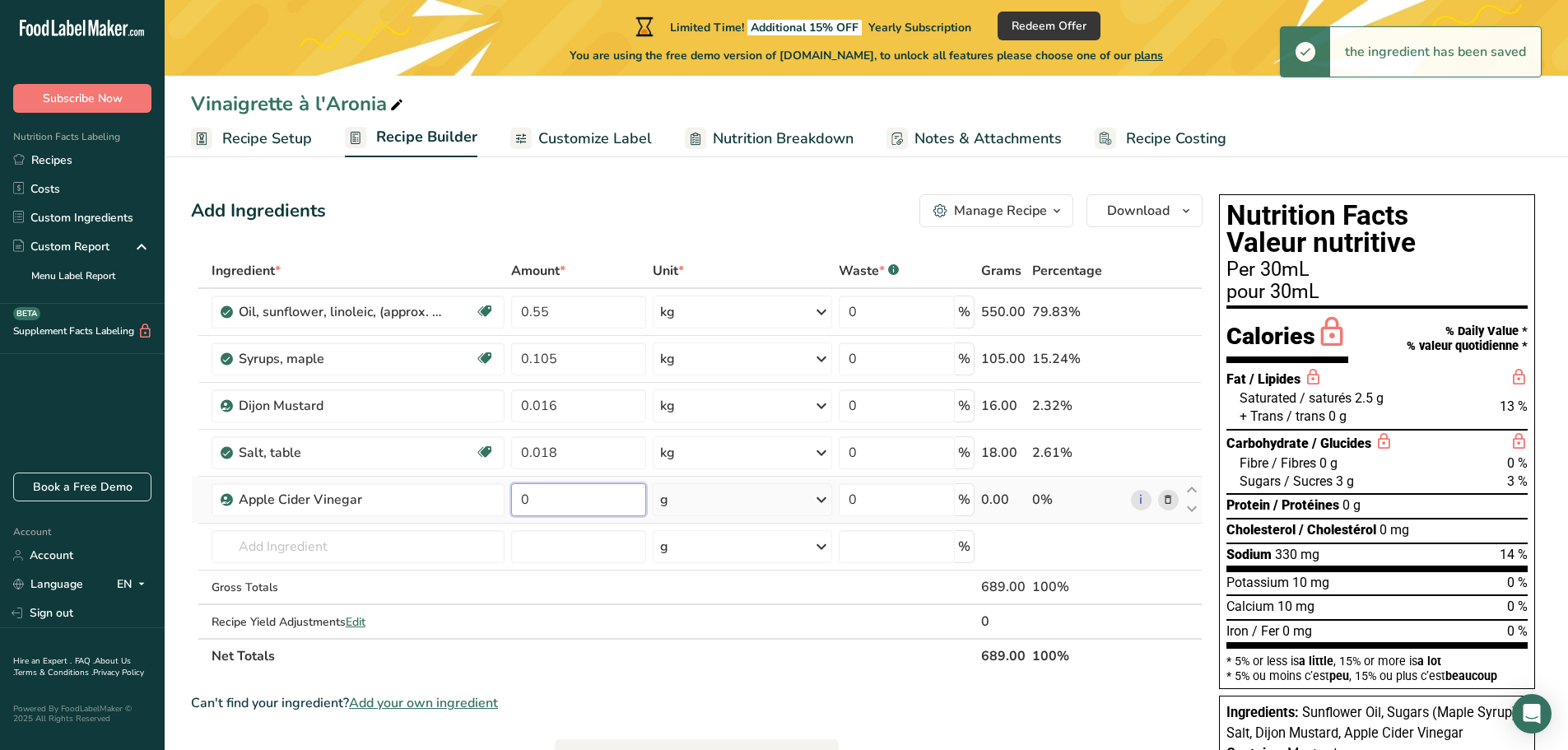
click at [578, 507] on input "0" at bounding box center [579, 500] width 136 height 33
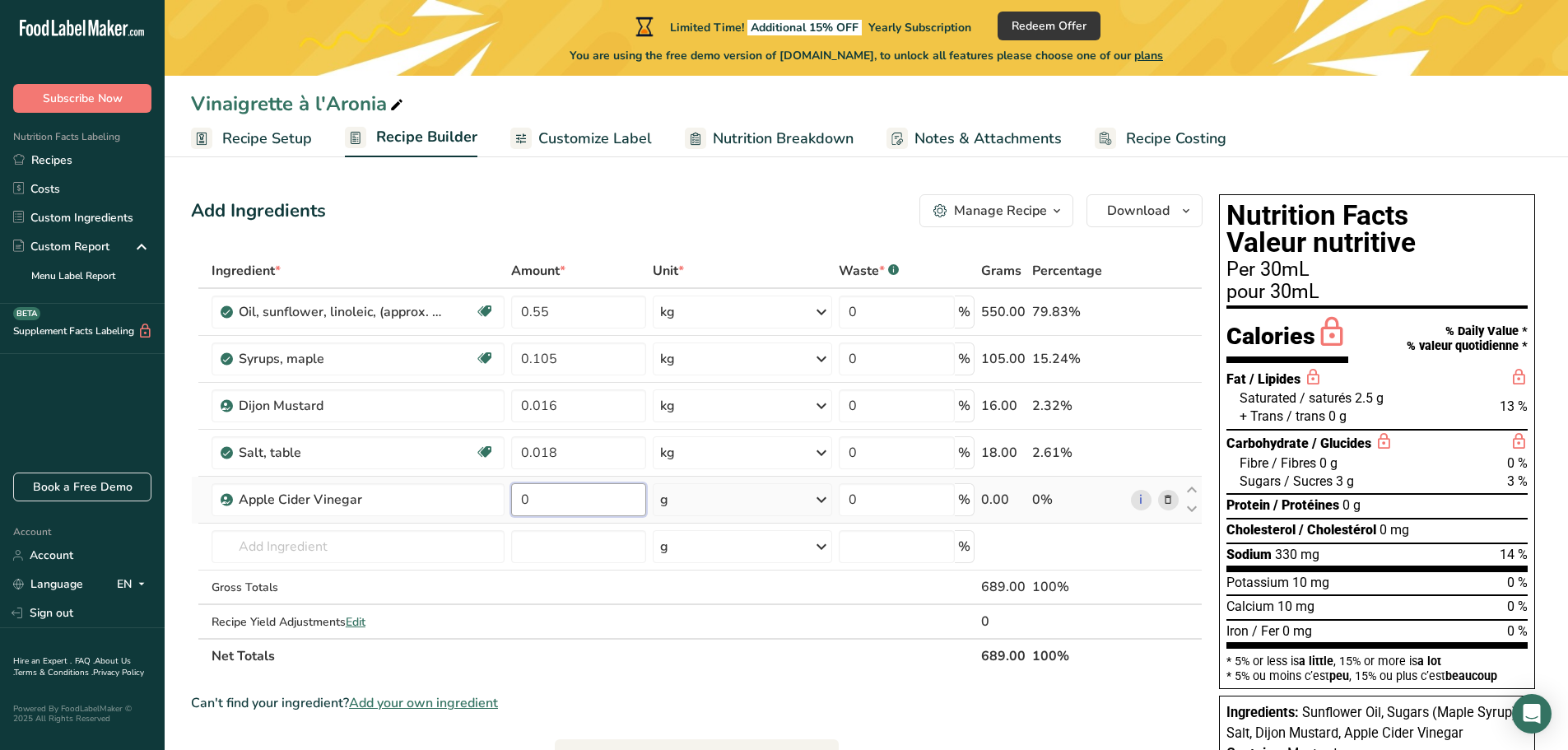
drag, startPoint x: 578, startPoint y: 507, endPoint x: 527, endPoint y: 506, distance: 51.0
click at [527, 506] on input "0" at bounding box center [579, 500] width 136 height 33
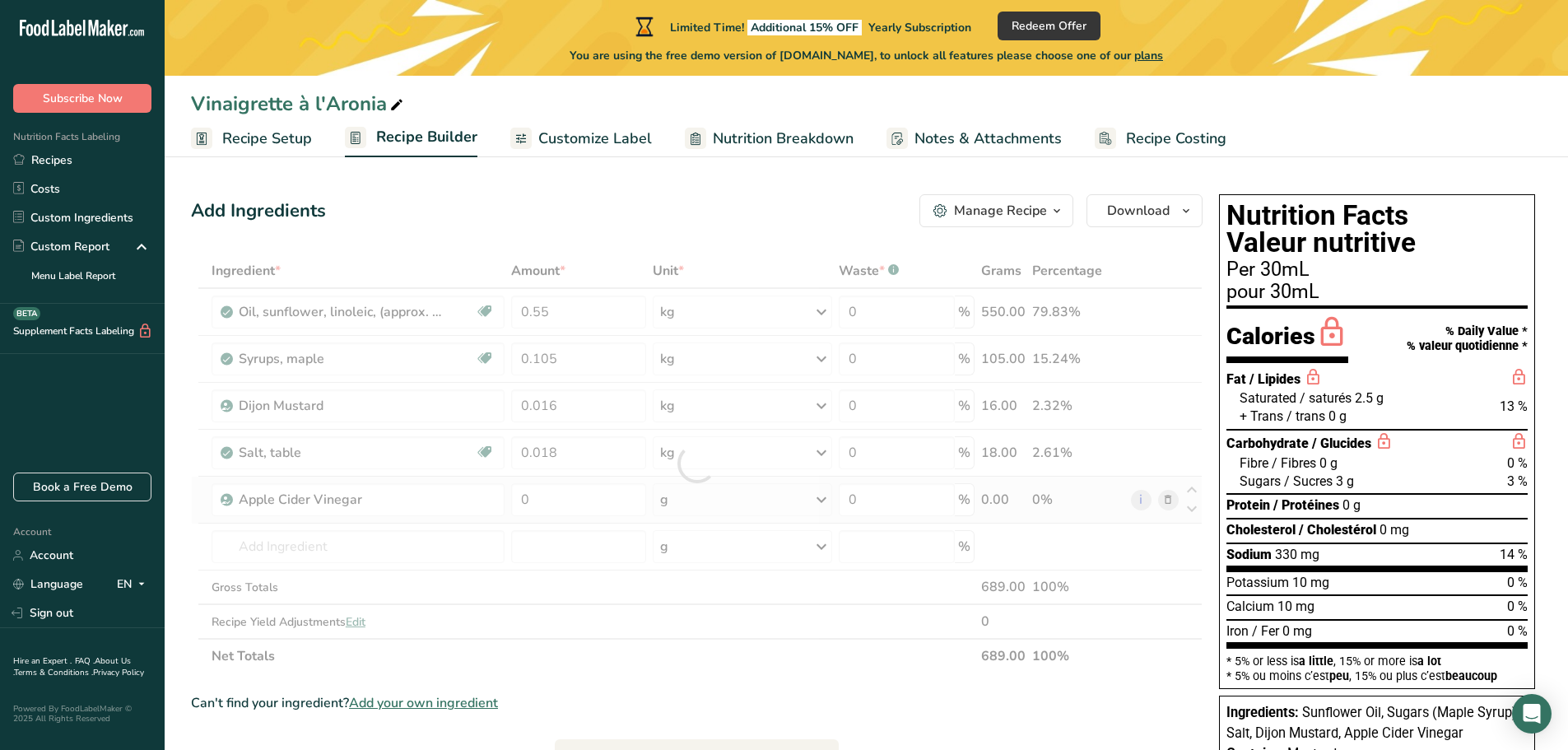
click at [709, 510] on div "Ingredient * Amount * Unit * Waste * .a-a{fill:#347362;}.b-a{fill:#fff;} Grams …" at bounding box center [696, 464] width 1012 height 420
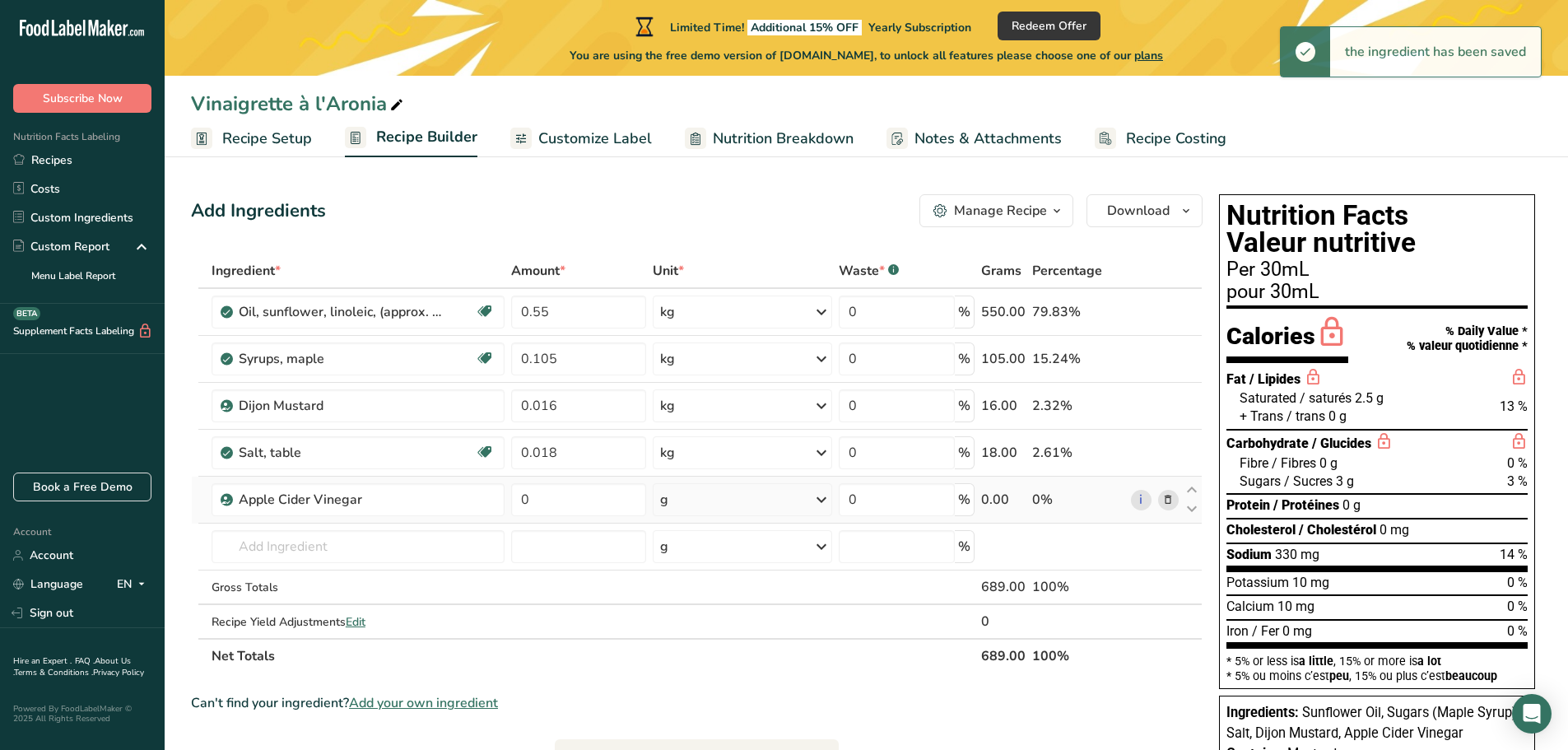
click at [819, 507] on icon at bounding box center [821, 500] width 20 height 30
click at [757, 588] on div "kg" at bounding box center [731, 585] width 139 height 24
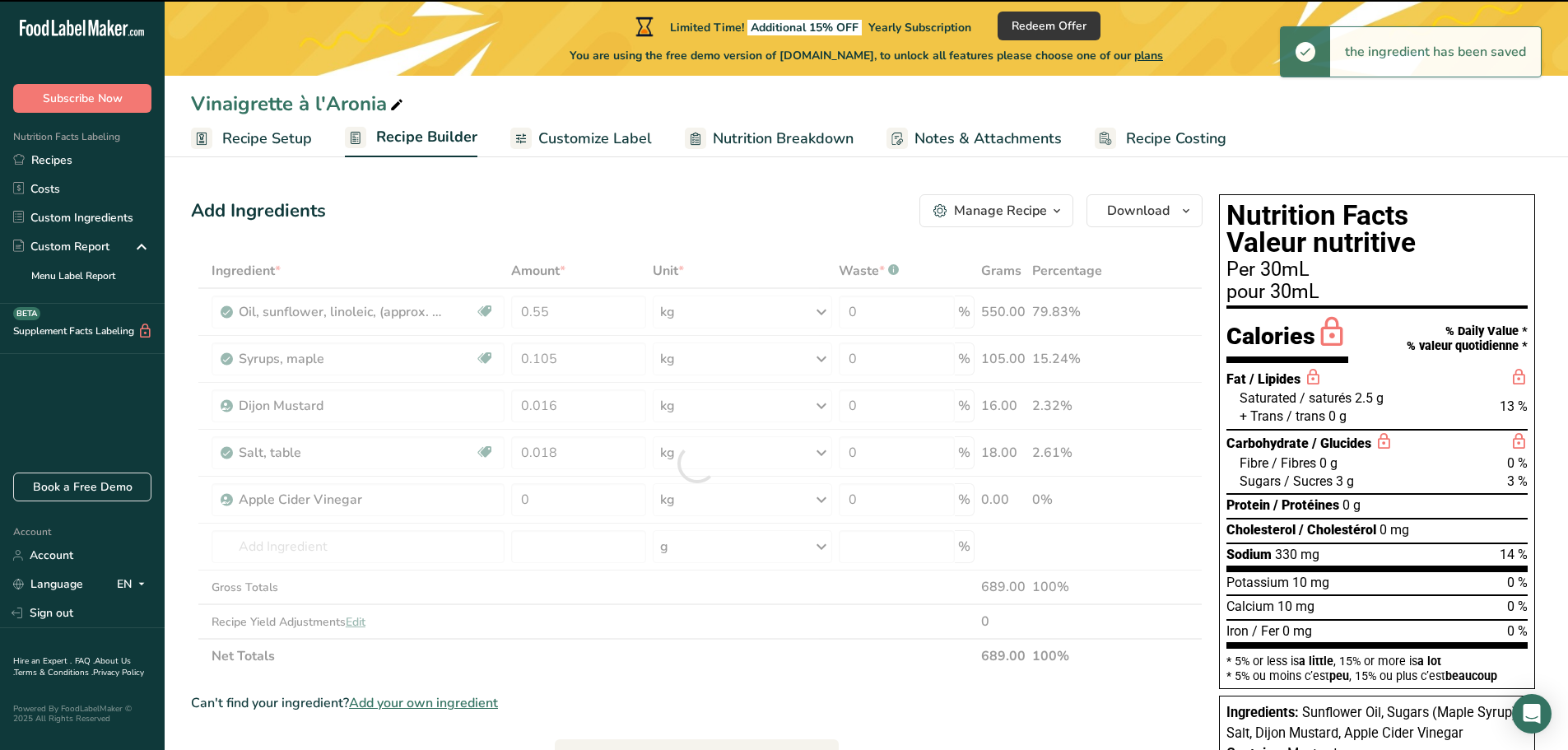
click at [605, 509] on div at bounding box center [696, 464] width 1012 height 420
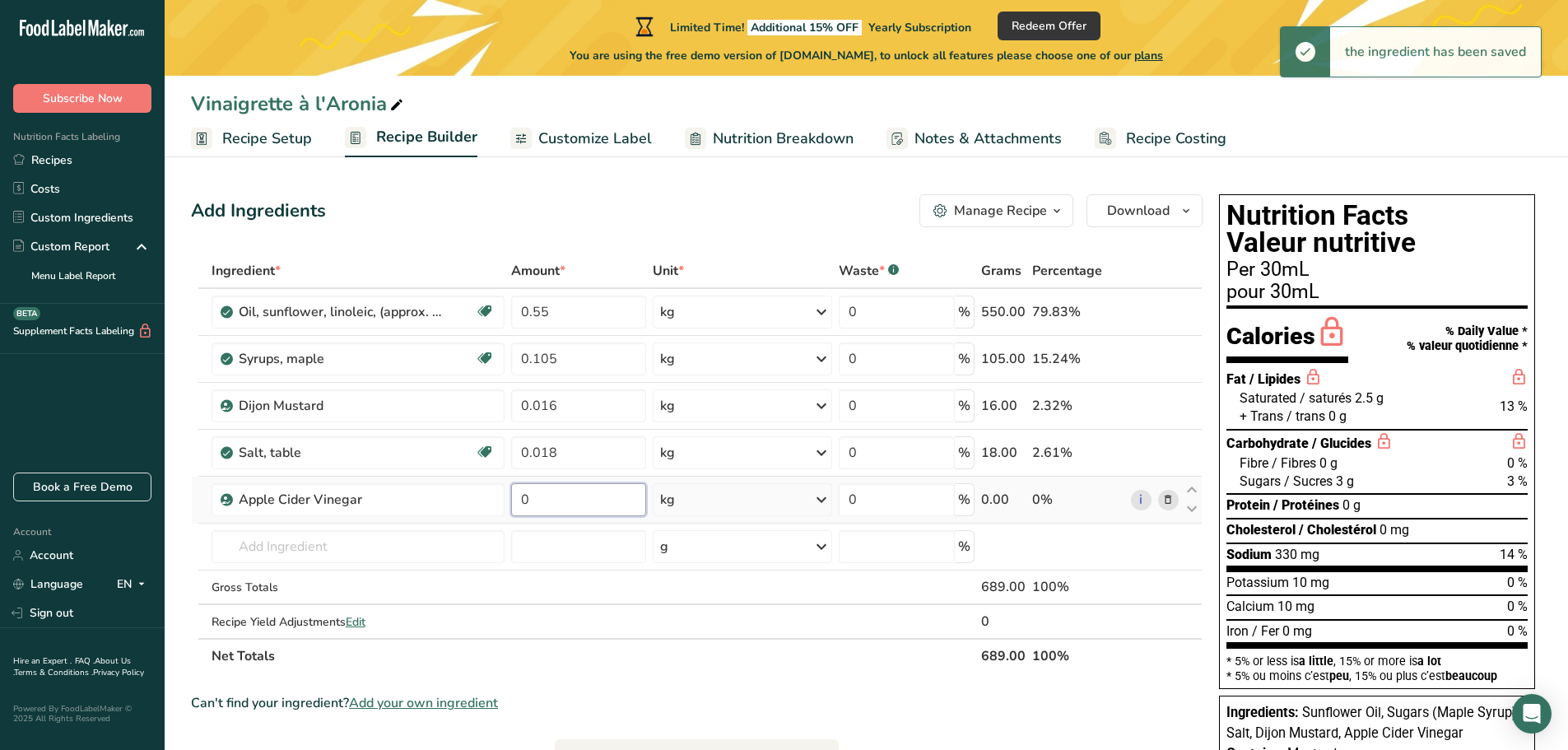
click at [600, 496] on input "0" at bounding box center [579, 500] width 136 height 33
drag, startPoint x: 600, startPoint y: 497, endPoint x: 491, endPoint y: 487, distance: 109.5
click at [491, 487] on tr "Apple Cider Vinegar 0 kg Weight Units g kg mg See more Volume Units l Volume un…" at bounding box center [696, 501] width 1010 height 47
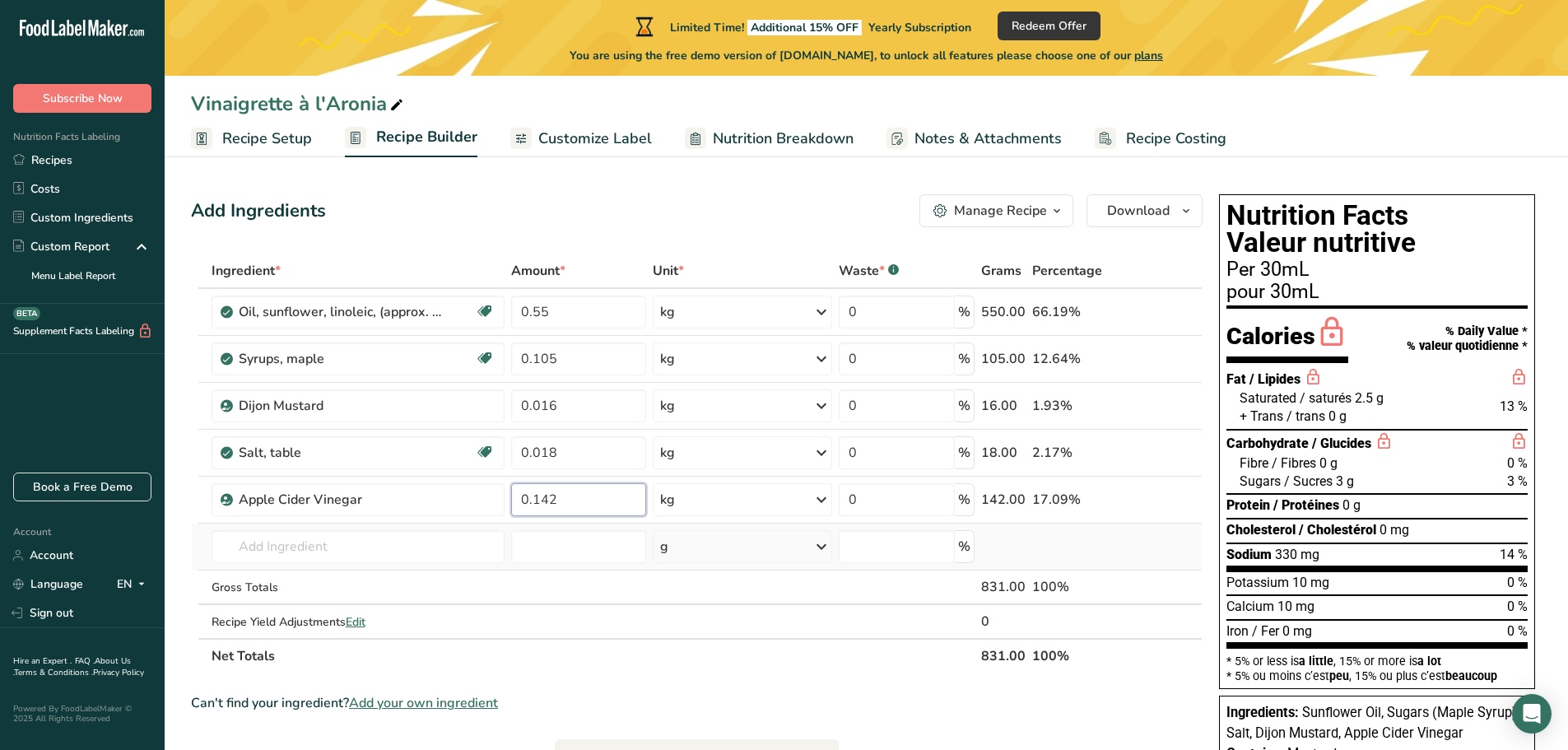
type input "0.142"
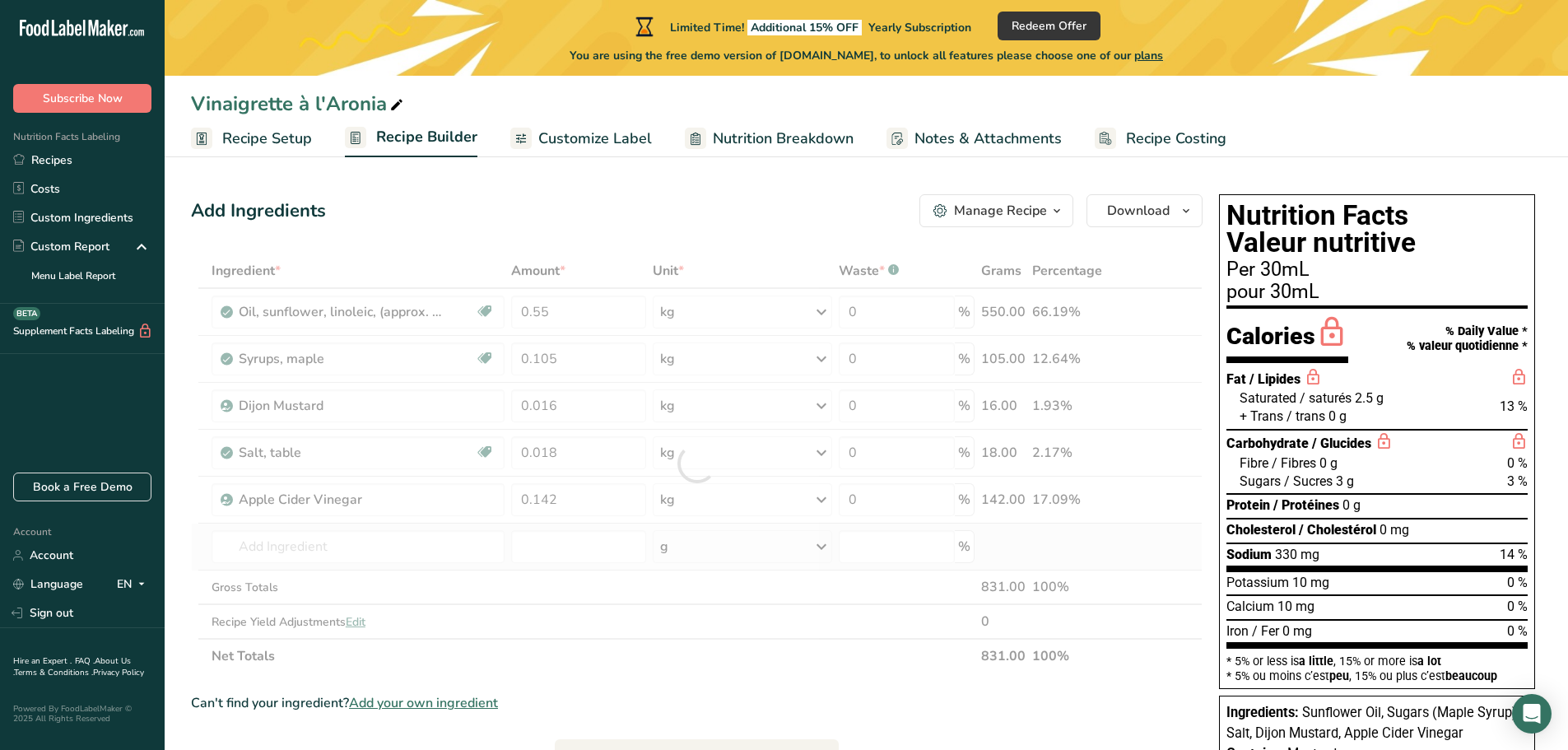
drag, startPoint x: 411, startPoint y: 563, endPoint x: 408, endPoint y: 556, distance: 7.6
click at [411, 562] on div "Ingredient * Amount * Unit * Waste * .a-a{fill:#347362;}.b-a{fill:#fff;} Grams …" at bounding box center [696, 464] width 1012 height 420
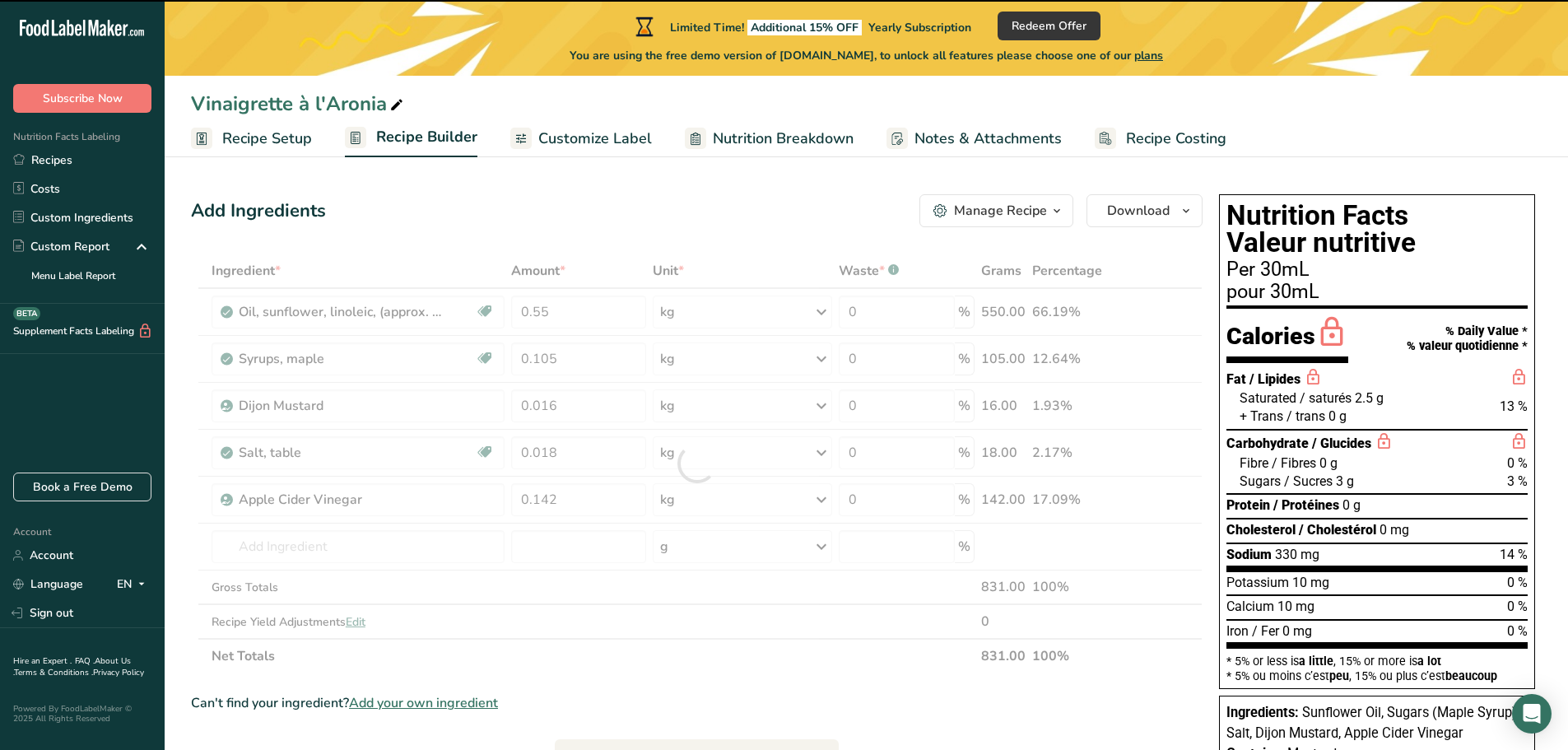
click at [408, 556] on div at bounding box center [696, 464] width 1012 height 420
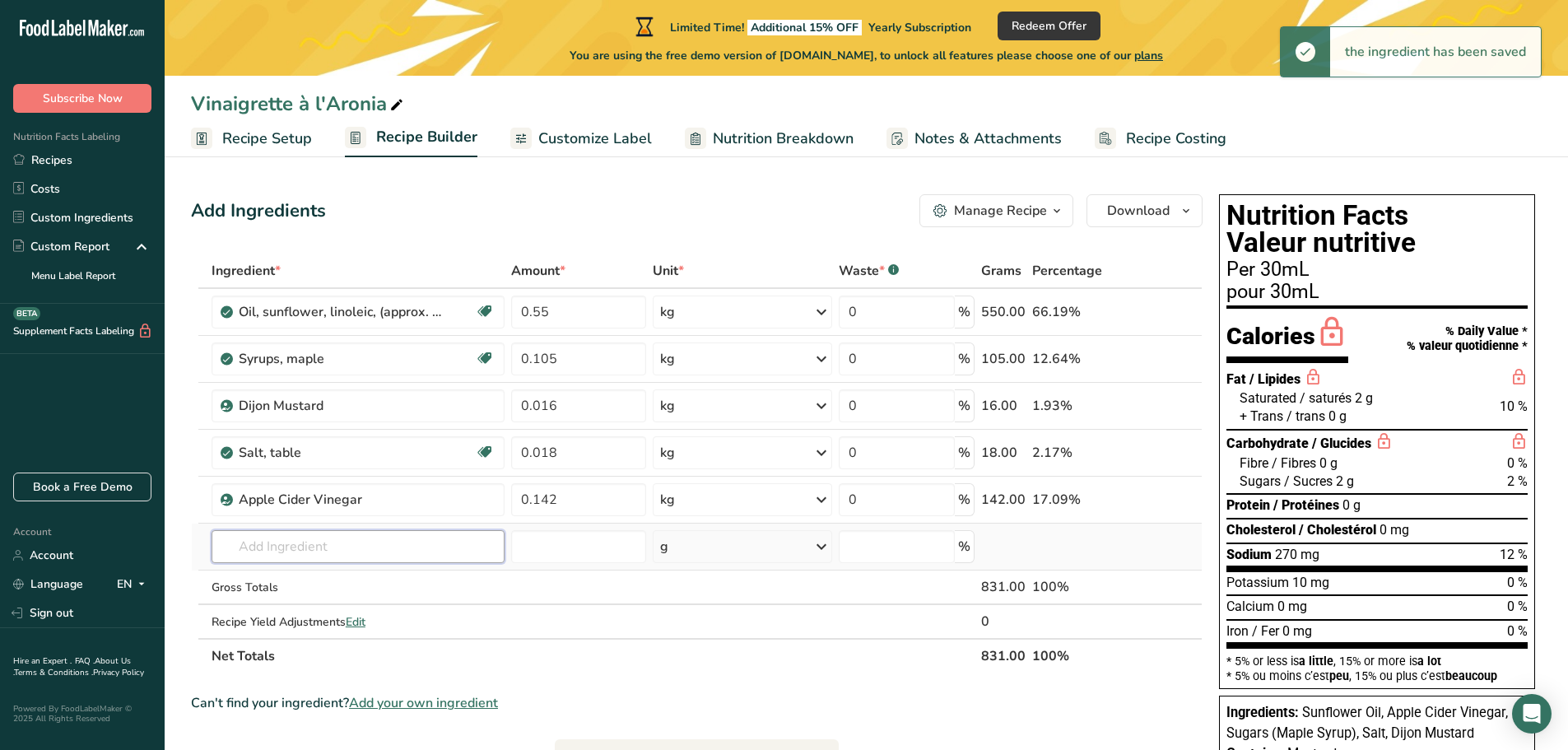
click at [438, 552] on input "text" at bounding box center [358, 547] width 293 height 33
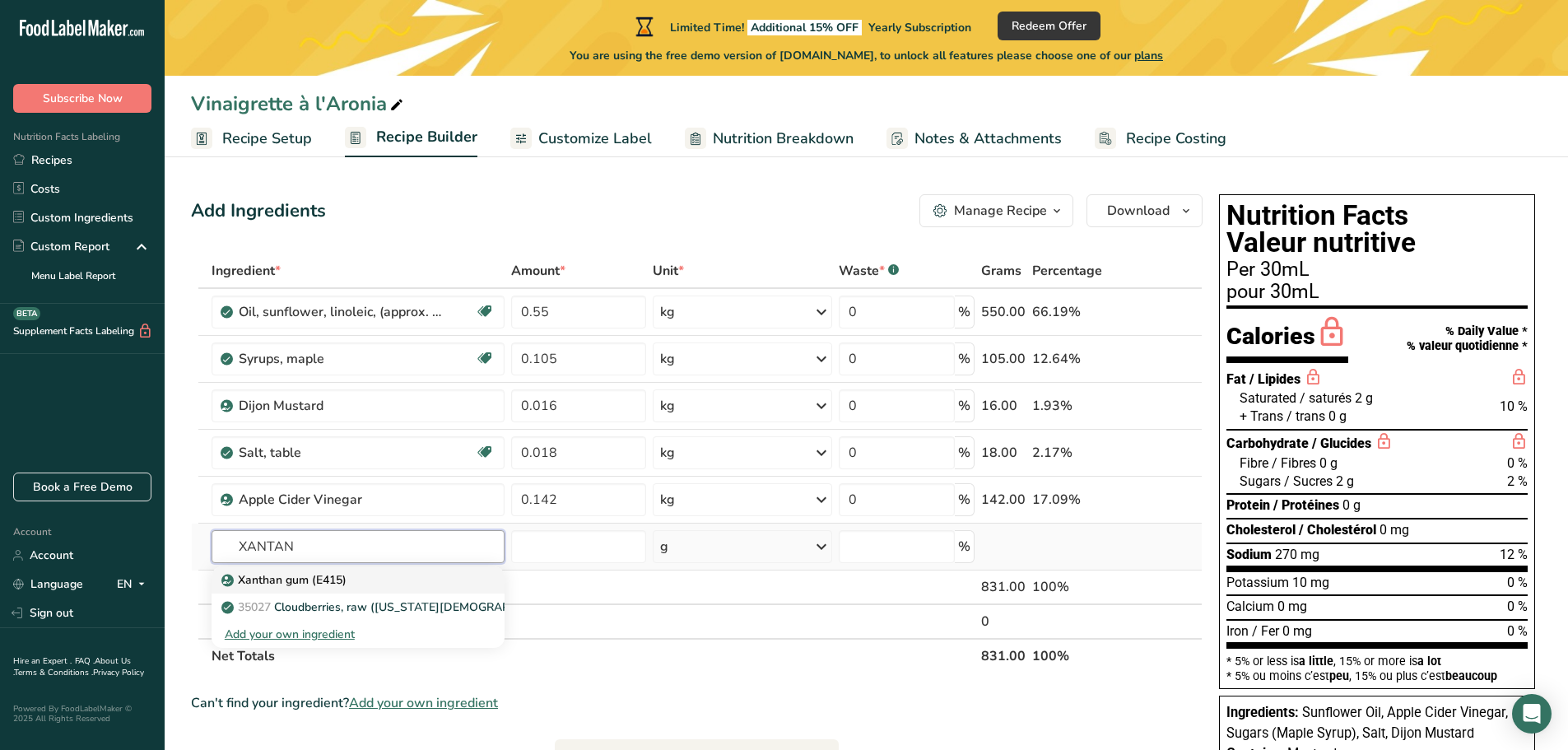
type input "XANTAN"
click at [363, 580] on div "Xanthan gum (E415)" at bounding box center [345, 580] width 241 height 17
type input "Xanthan gum (E415)"
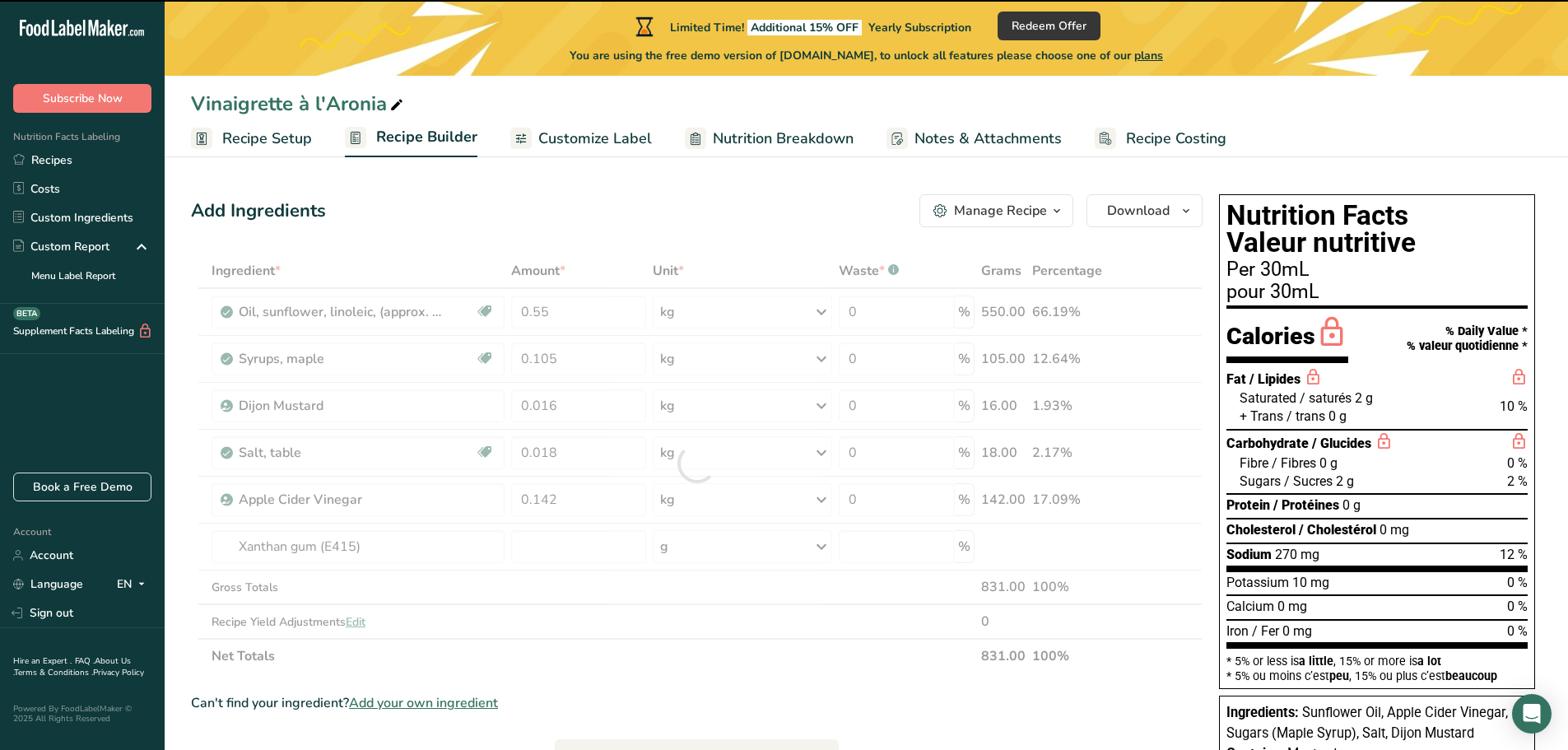
type input "0"
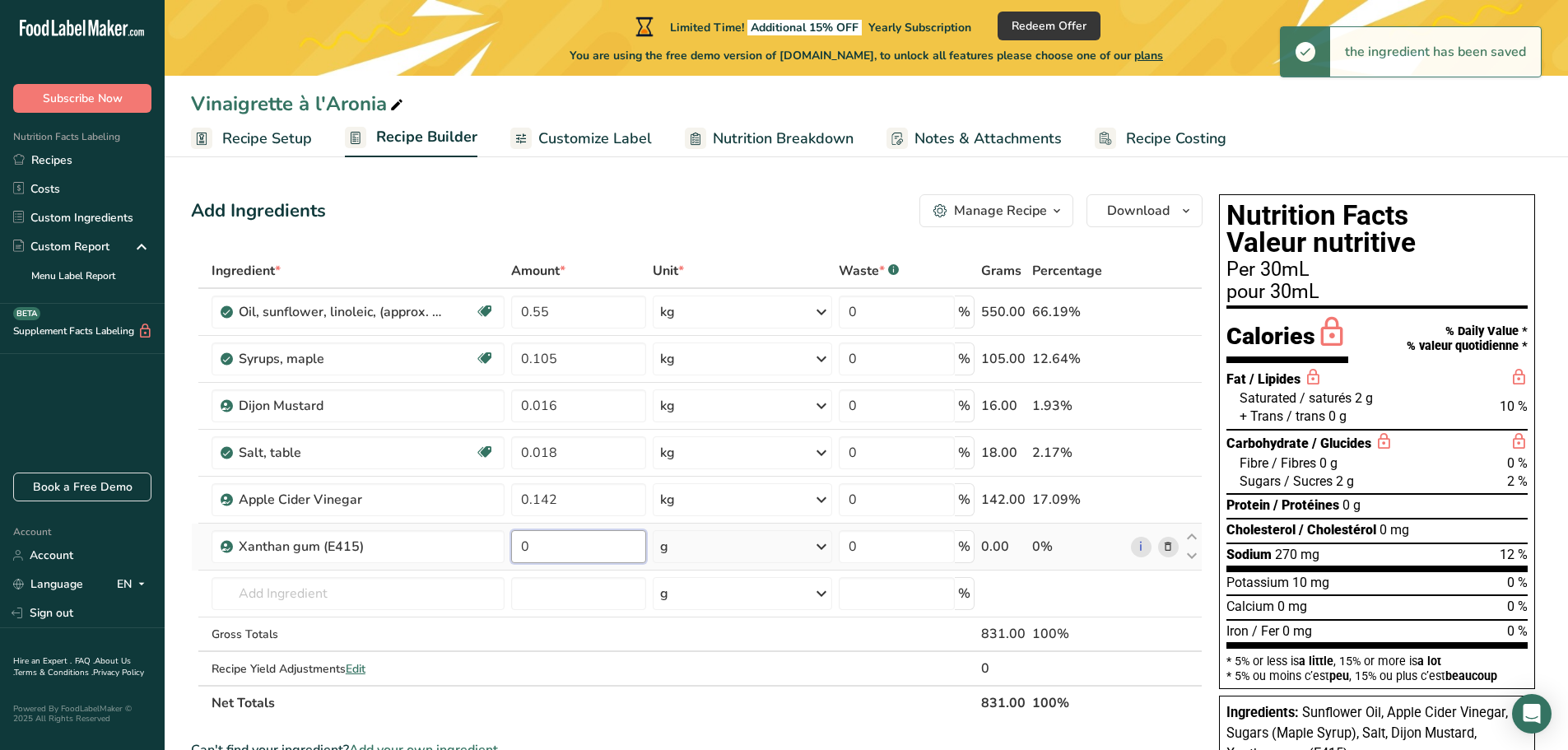
click at [538, 554] on input "0" at bounding box center [579, 547] width 136 height 33
drag, startPoint x: 528, startPoint y: 548, endPoint x: 516, endPoint y: 544, distance: 12.6
click at [516, 544] on input "0" at bounding box center [579, 547] width 136 height 33
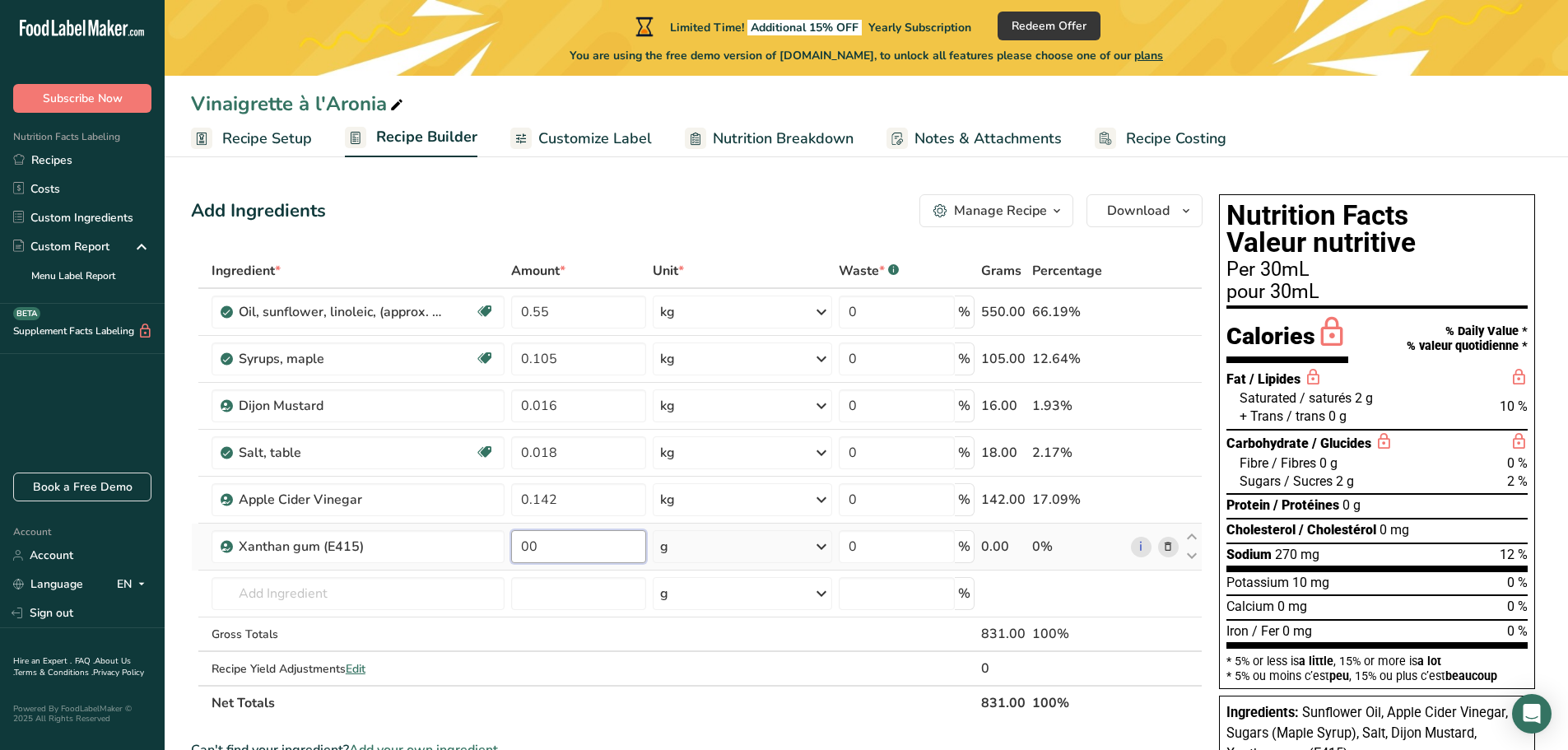
type input "1"
type input "0.001"
click at [715, 546] on div "Ingredient * Amount * Unit * Waste * .a-a{fill:#347362;}.b-a{fill:#fff;} Grams …" at bounding box center [696, 487] width 1012 height 467
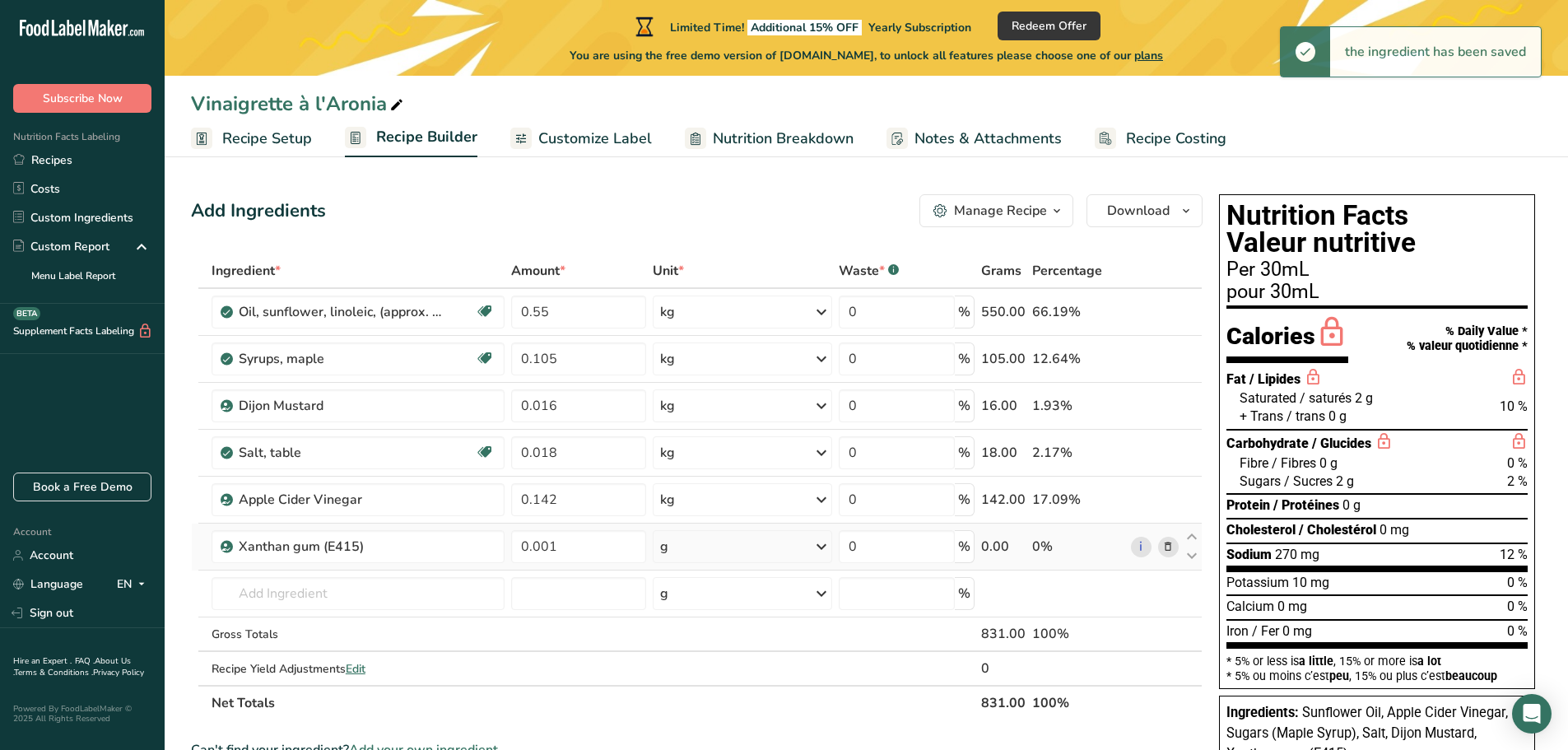
click at [801, 540] on div "g" at bounding box center [743, 547] width 180 height 33
click at [731, 601] on div "kg" at bounding box center [731, 682] width 139 height 24
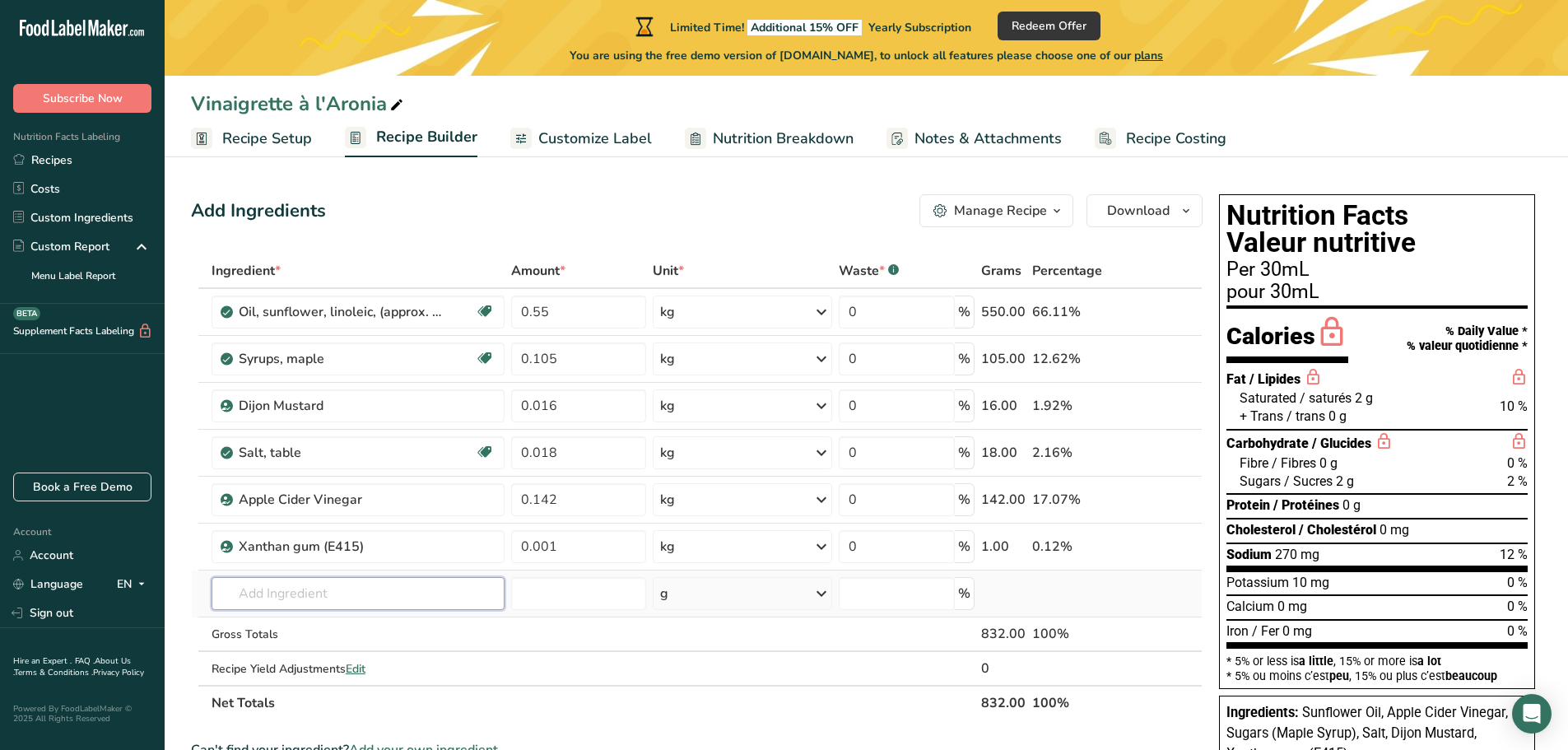
click at [341, 593] on input "text" at bounding box center [358, 594] width 293 height 33
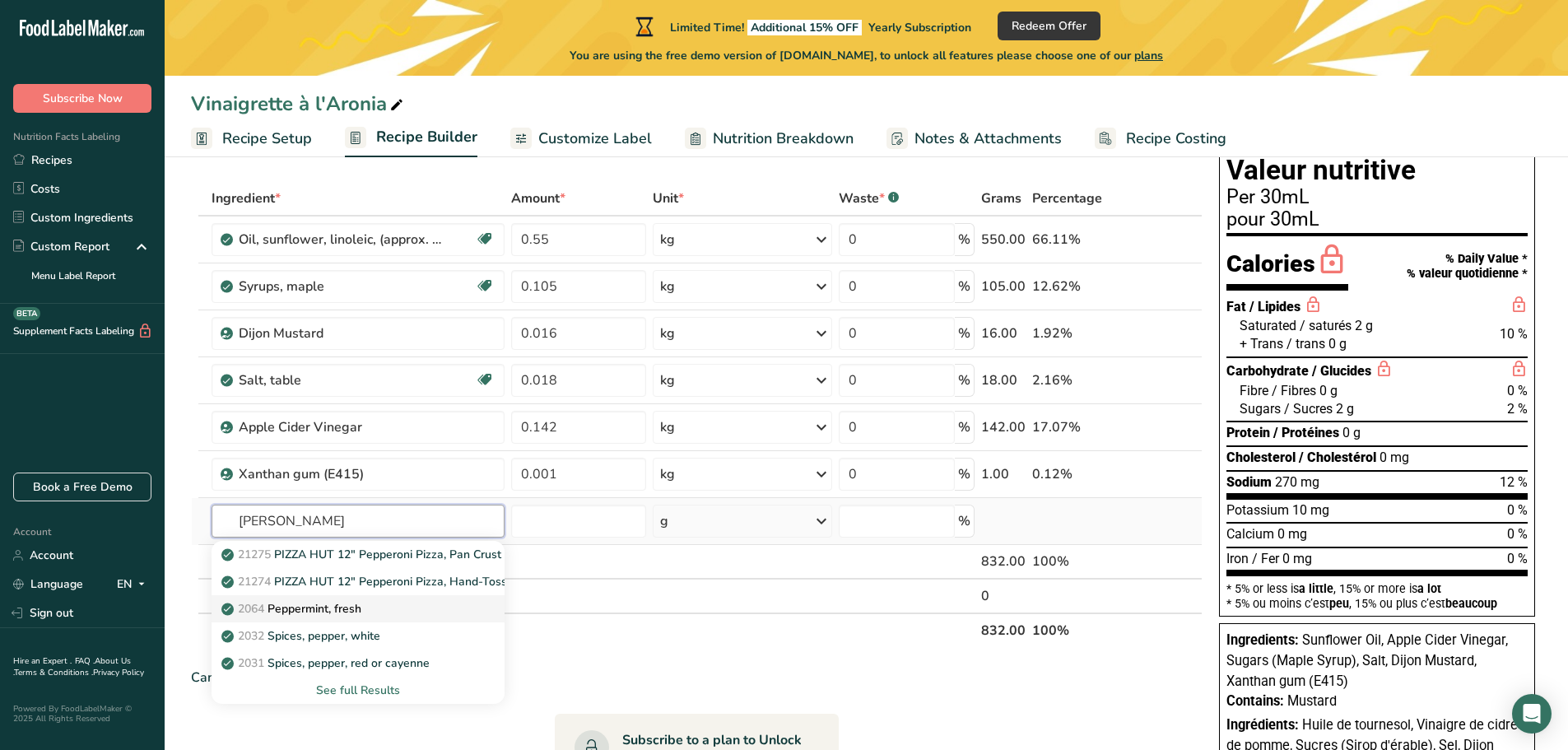
scroll to position [110, 0]
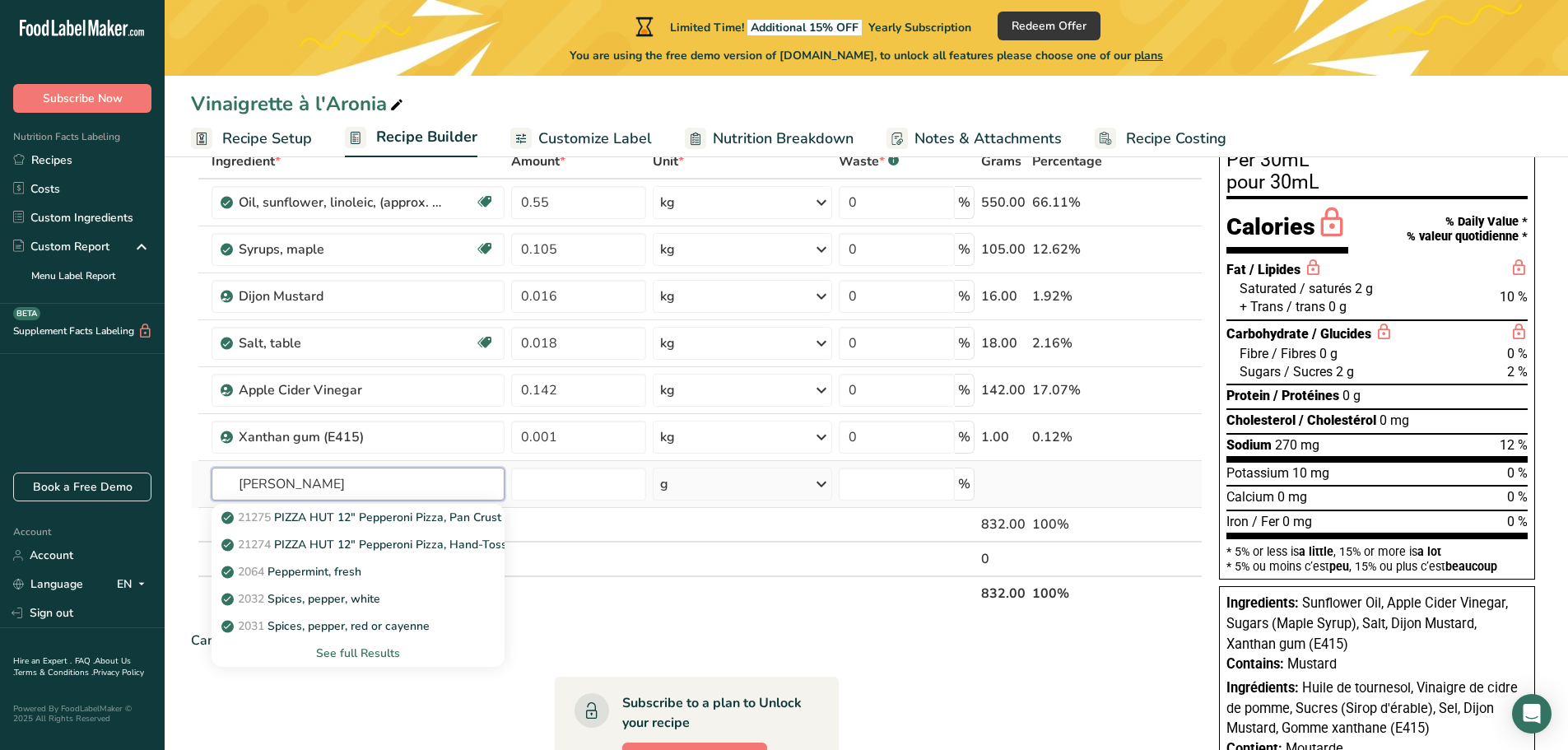
type input "PEPER"
click at [384, 601] on div "See full Results" at bounding box center [358, 653] width 267 height 17
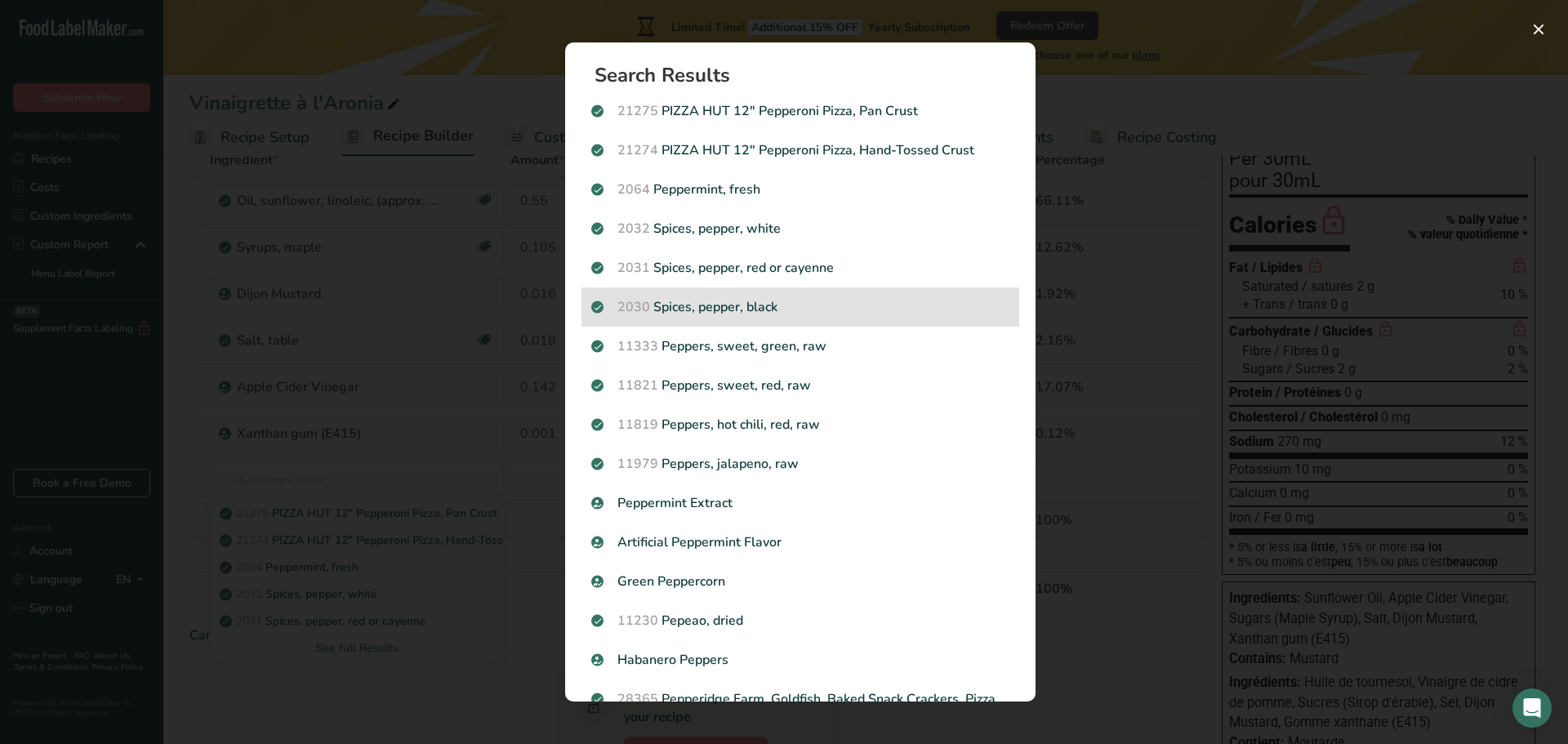
click at [756, 316] on p "2030 Spices, pepper, black" at bounding box center [801, 307] width 419 height 20
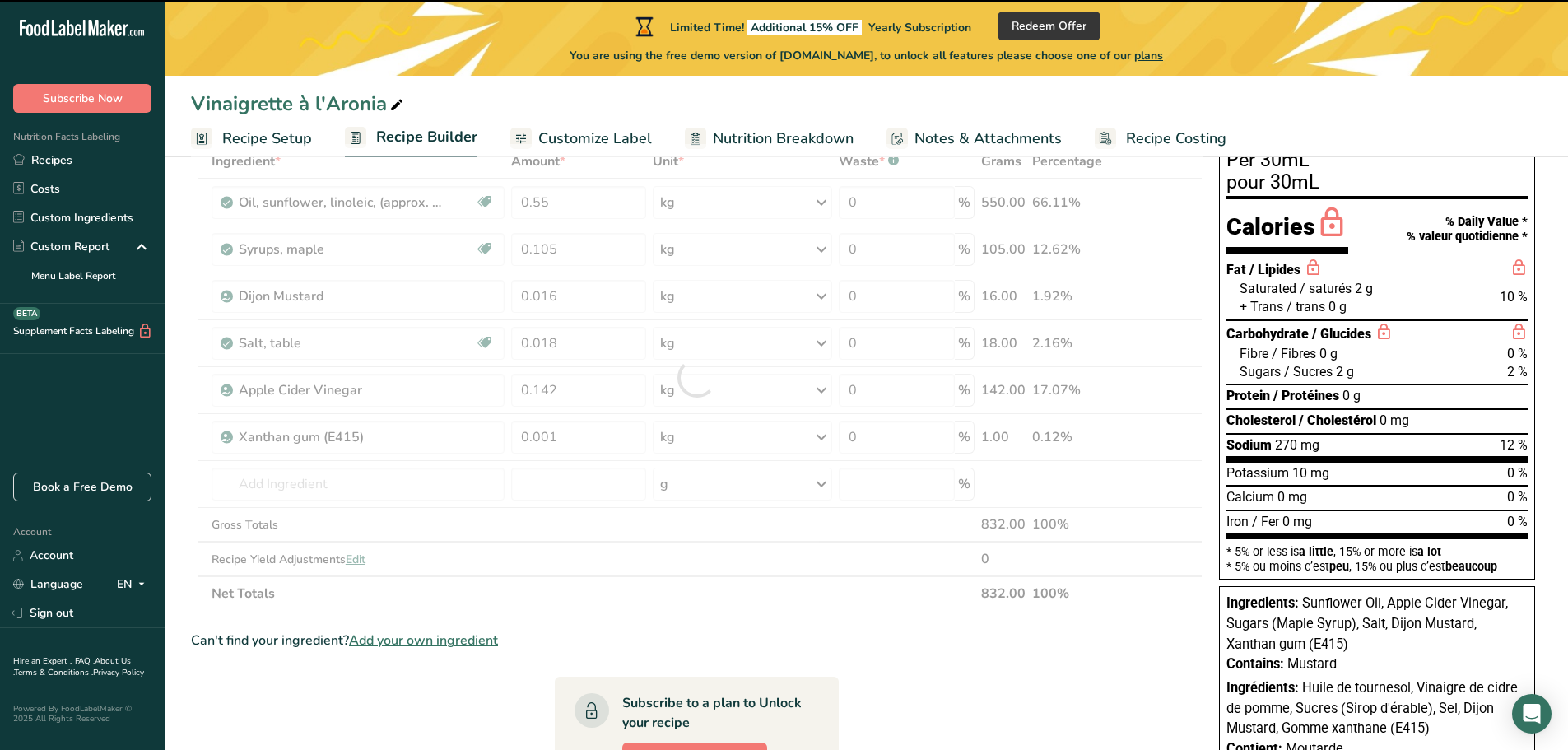
type input "0"
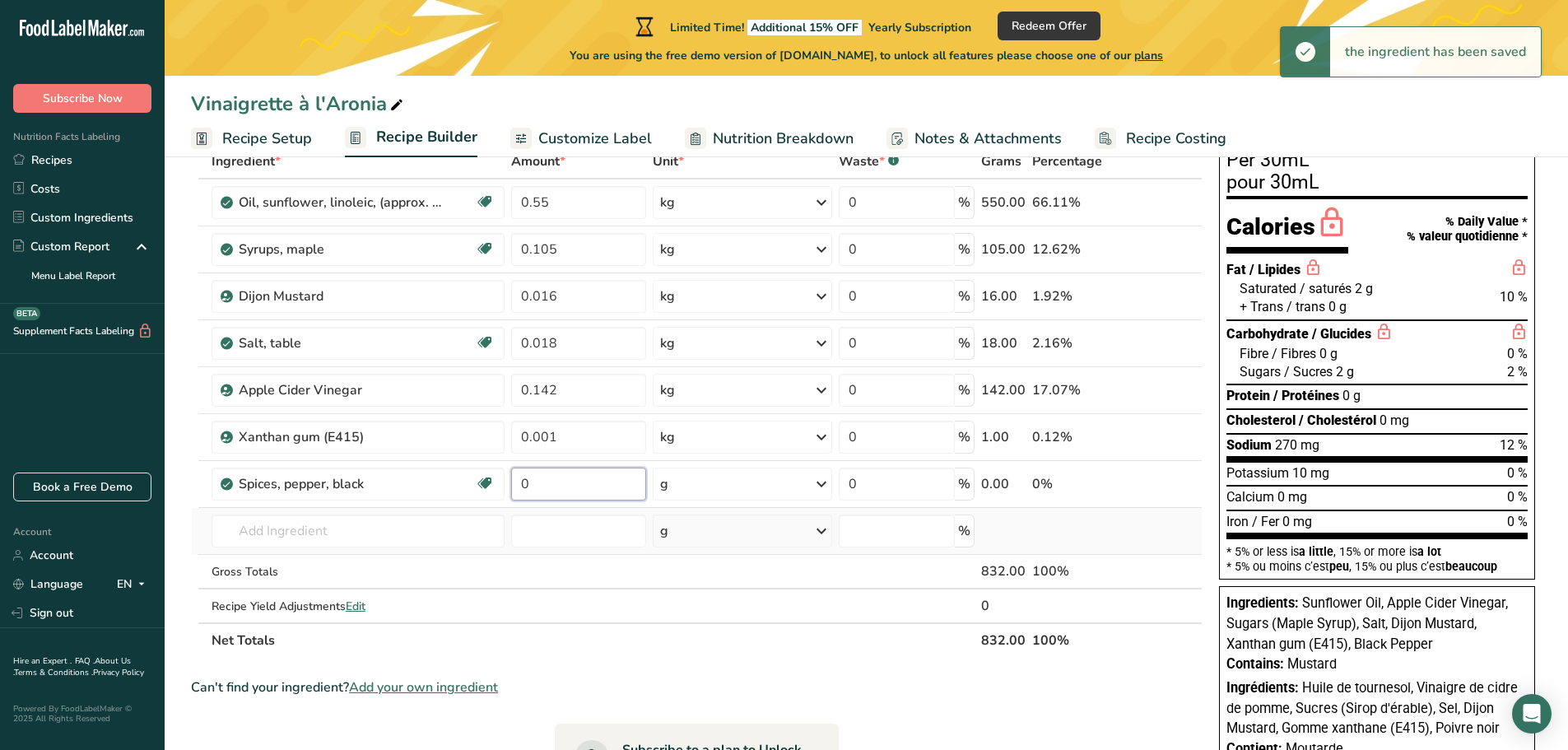
drag, startPoint x: 626, startPoint y: 481, endPoint x: 498, endPoint y: 514, distance: 132.2
click at [498, 514] on tbody "Oil, sunflower, linoleic, (approx. 65%) Dairy free Gluten free Vegan Vegetarian…" at bounding box center [696, 401] width 1010 height 443
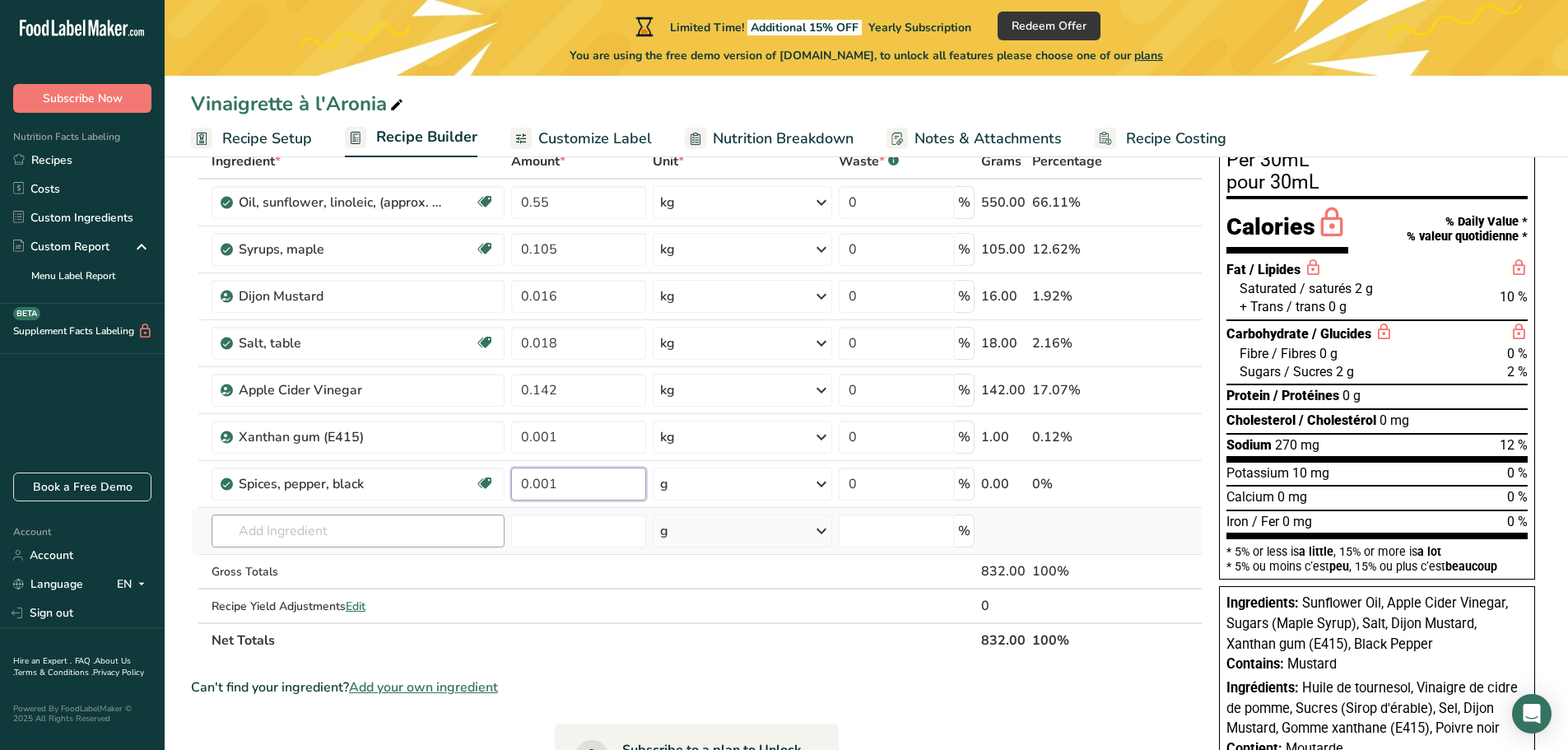
type input "0.001"
click at [438, 532] on div "Ingredient * Amount * Unit * Waste * .a-a{fill:#347362;}.b-a{fill:#fff;} Grams …" at bounding box center [696, 400] width 1012 height 514
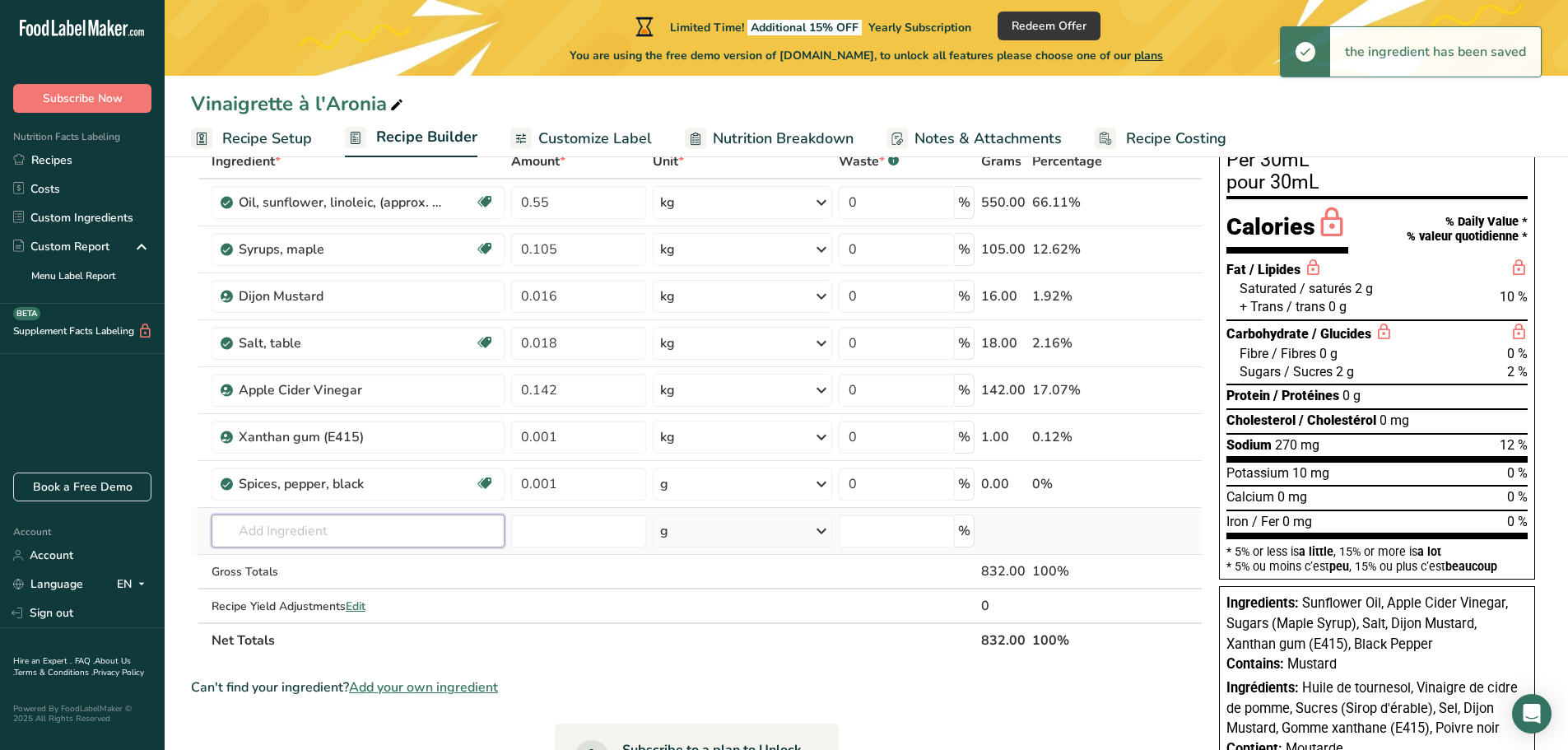
click at [408, 535] on input "text" at bounding box center [358, 531] width 293 height 33
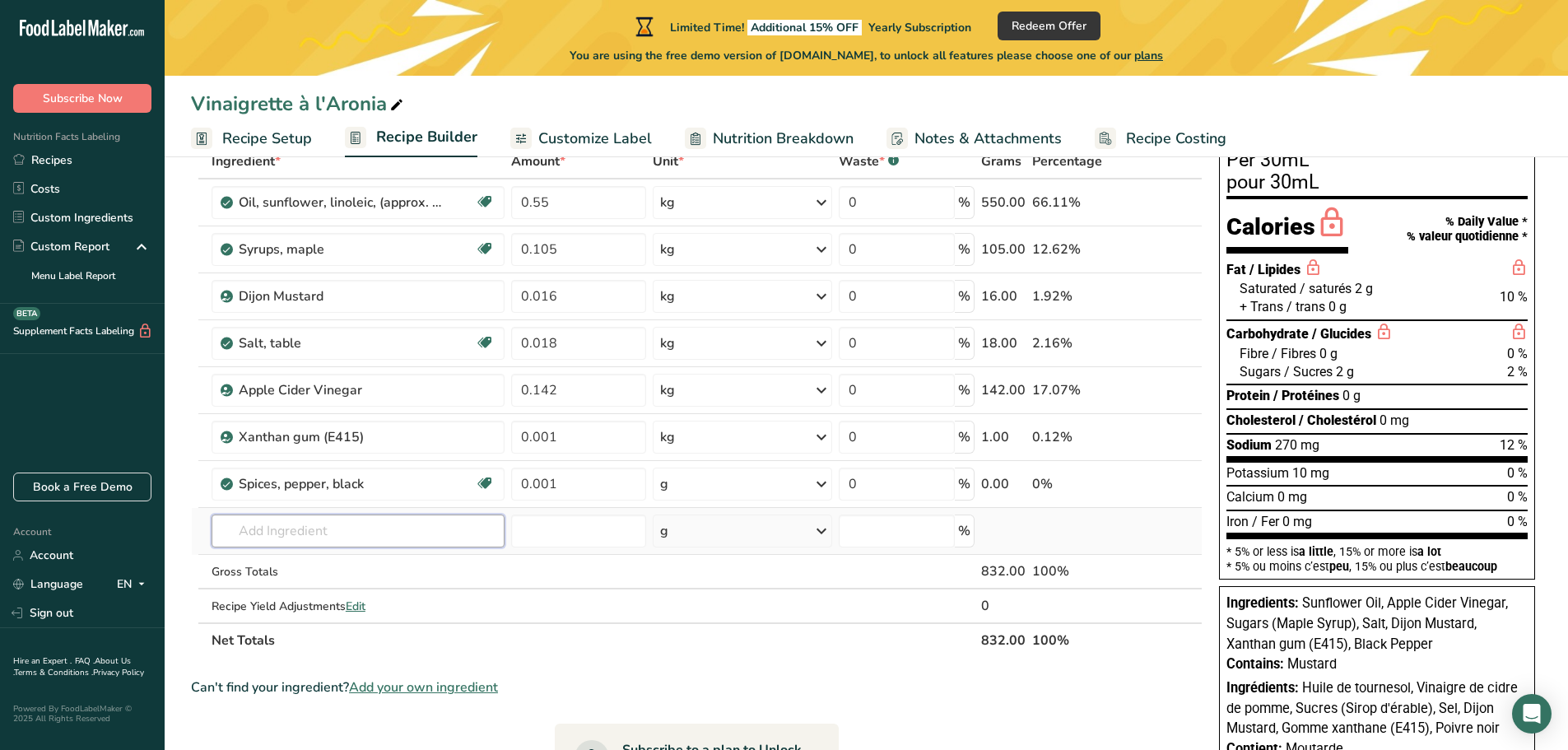
click at [388, 530] on input "text" at bounding box center [358, 531] width 293 height 33
type input "F"
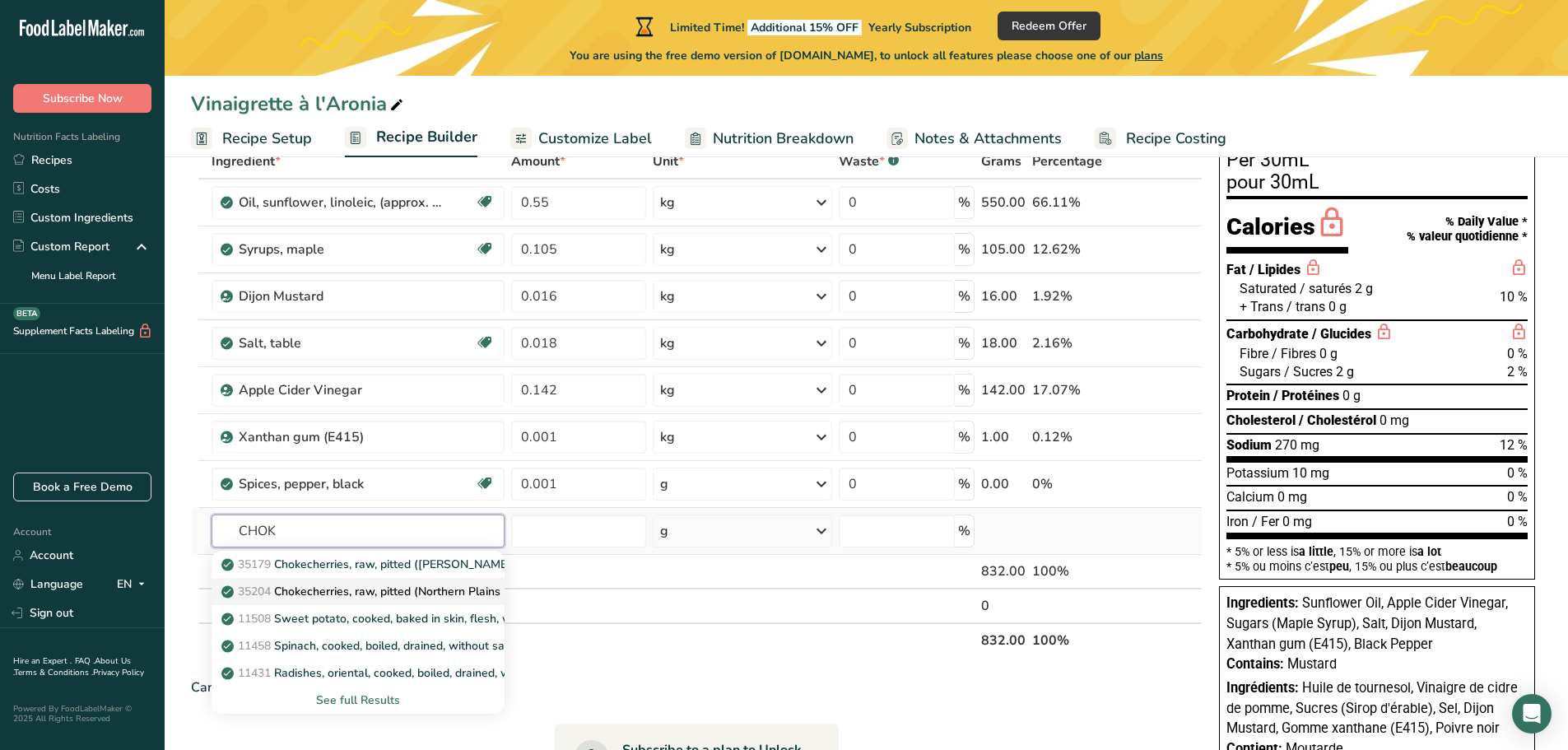
type input "CHOK"
click at [429, 595] on p "35204 Chokecherries, raw, pitted (Northern Plains Indians)" at bounding box center [385, 592] width 321 height 17
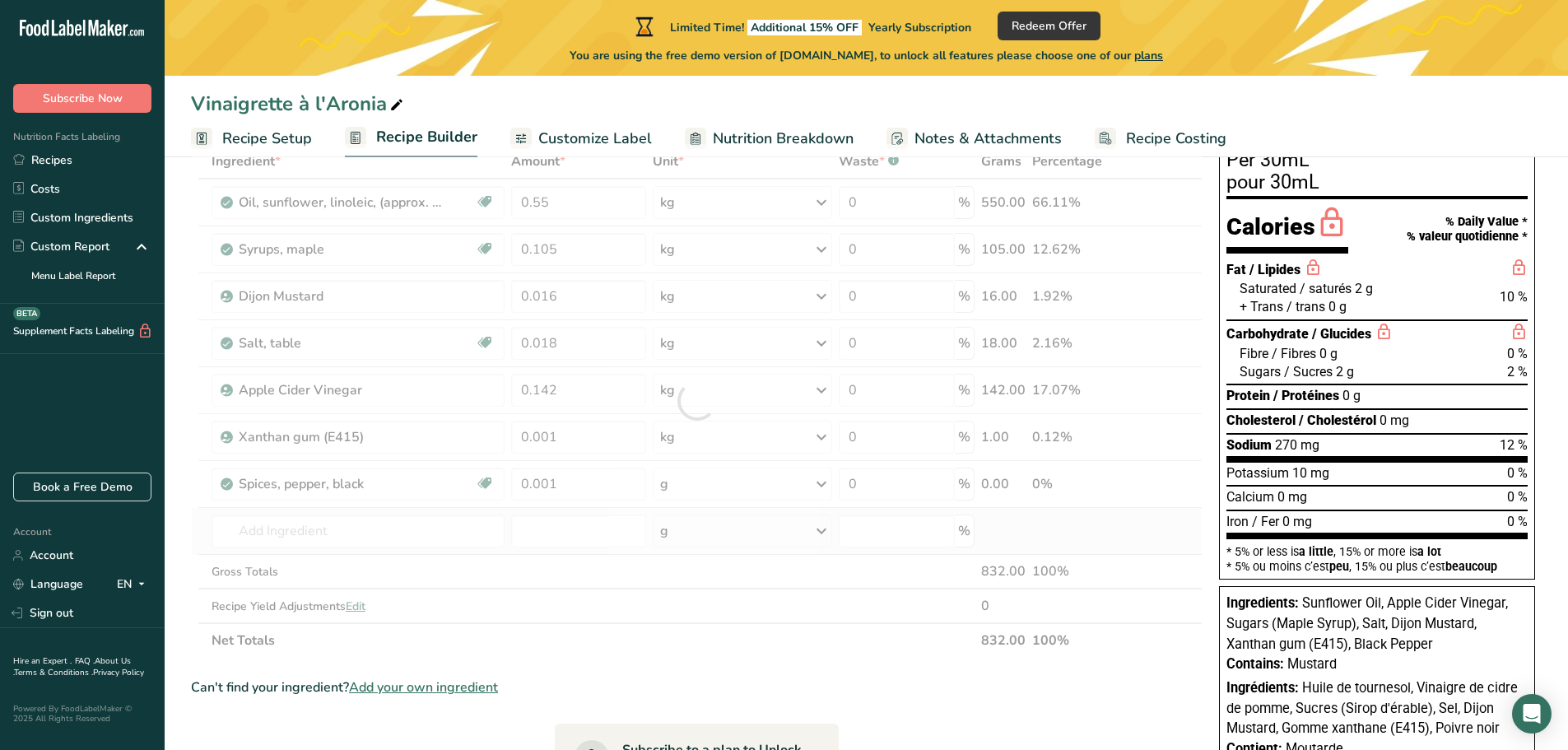
type input "Chokecherries, raw, pitted (Northern Plains Indians)"
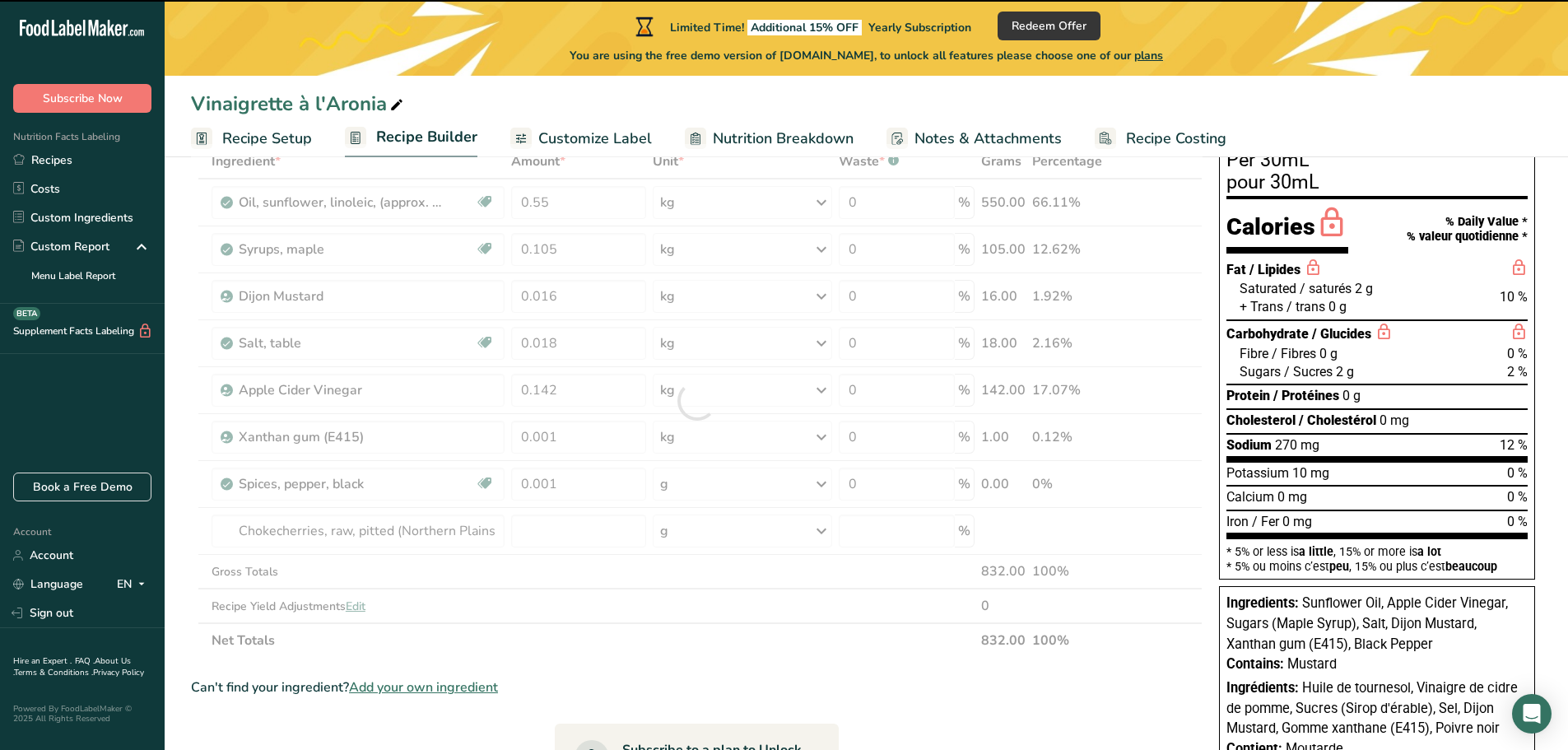
type input "0"
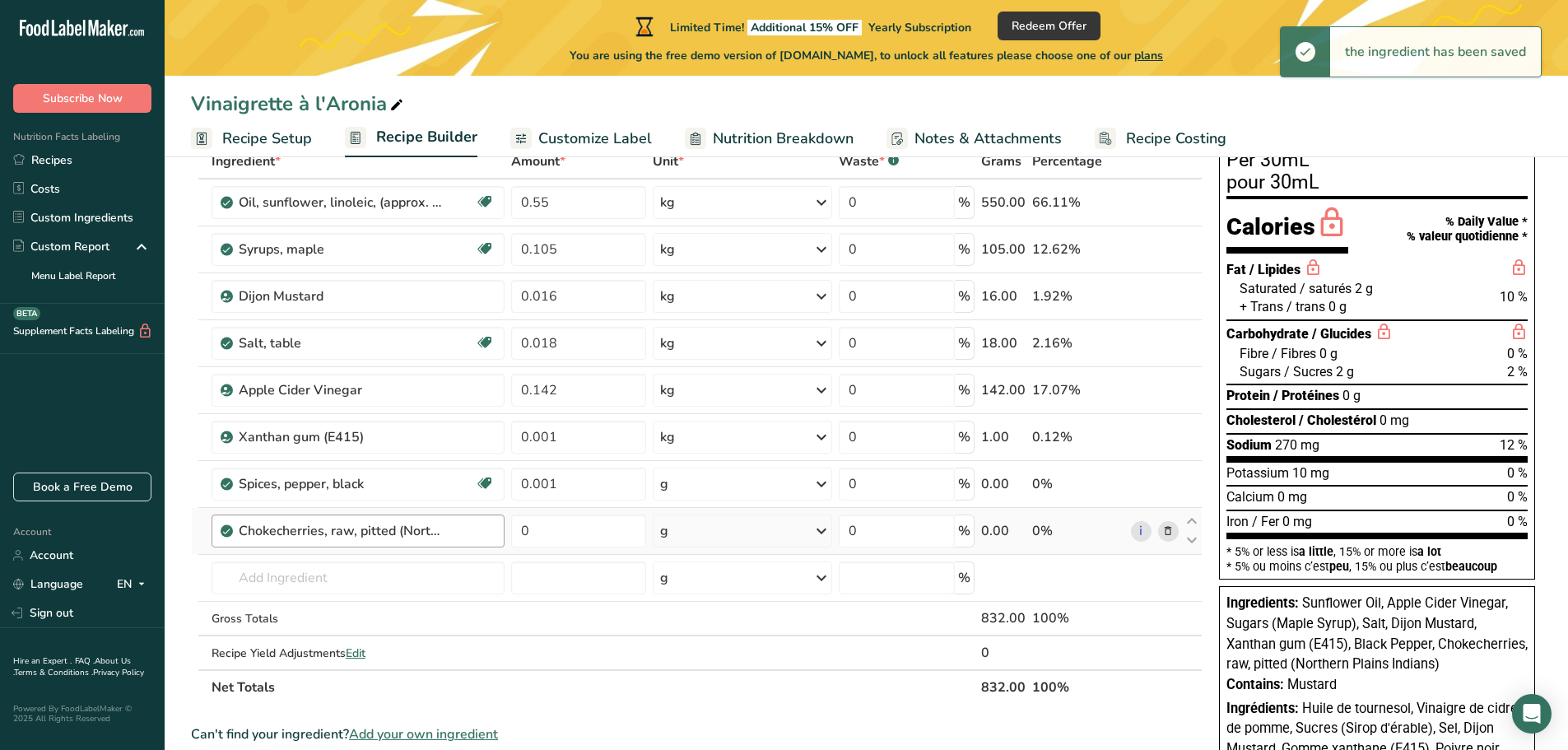
click at [477, 531] on div "Chokecherries, raw, pitted (Northern Plains Indians)" at bounding box center [367, 531] width 256 height 20
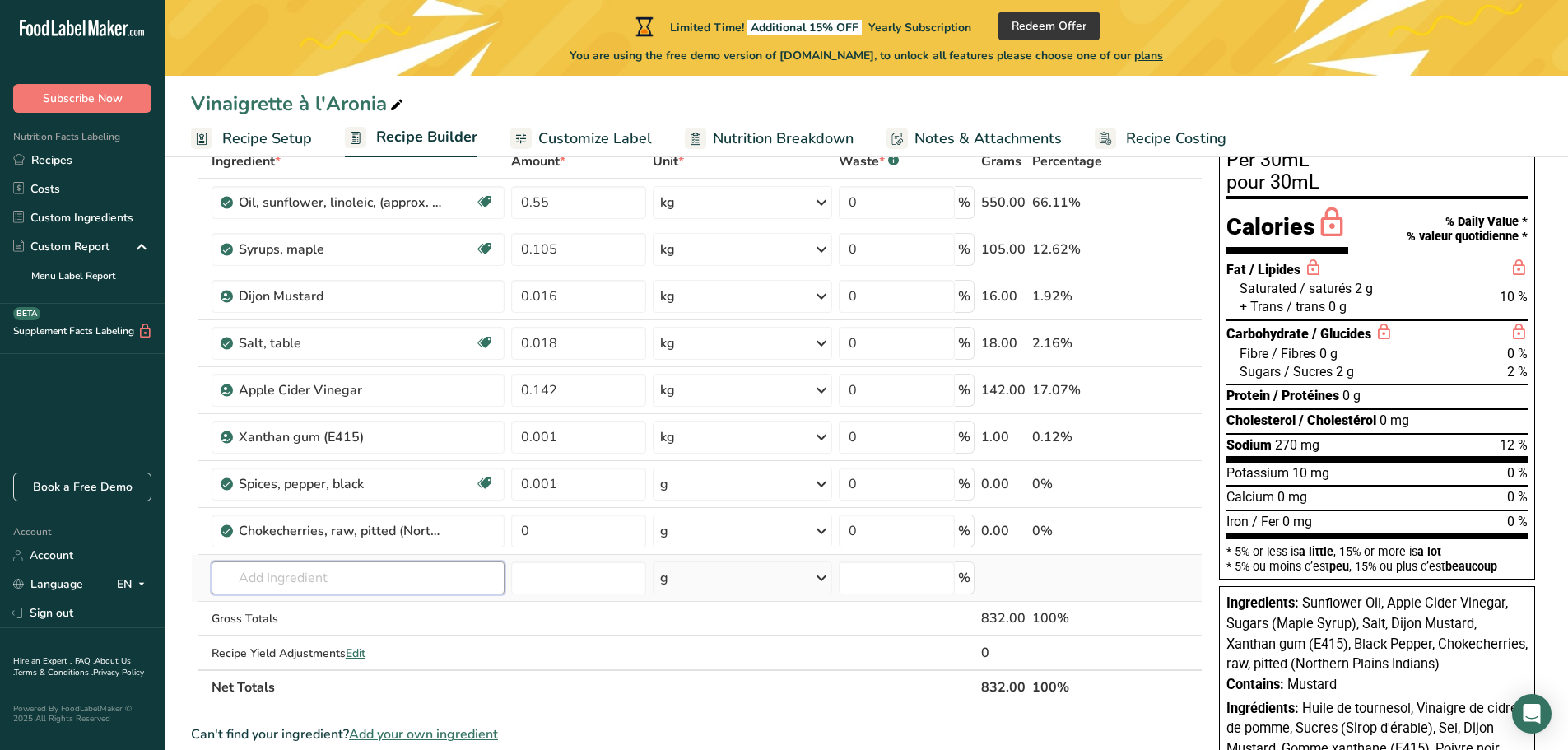
click at [437, 585] on input "text" at bounding box center [358, 578] width 293 height 33
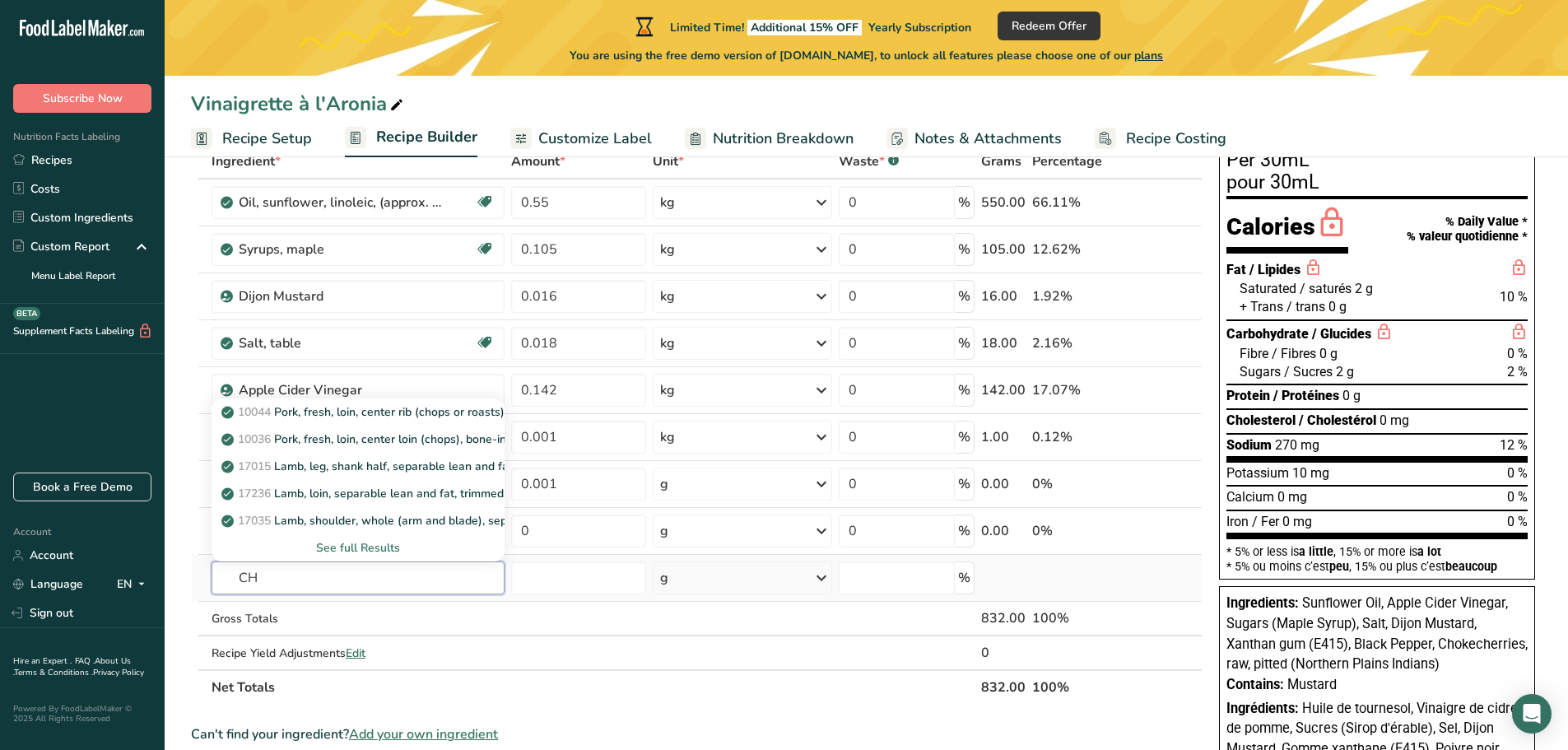
type input "C"
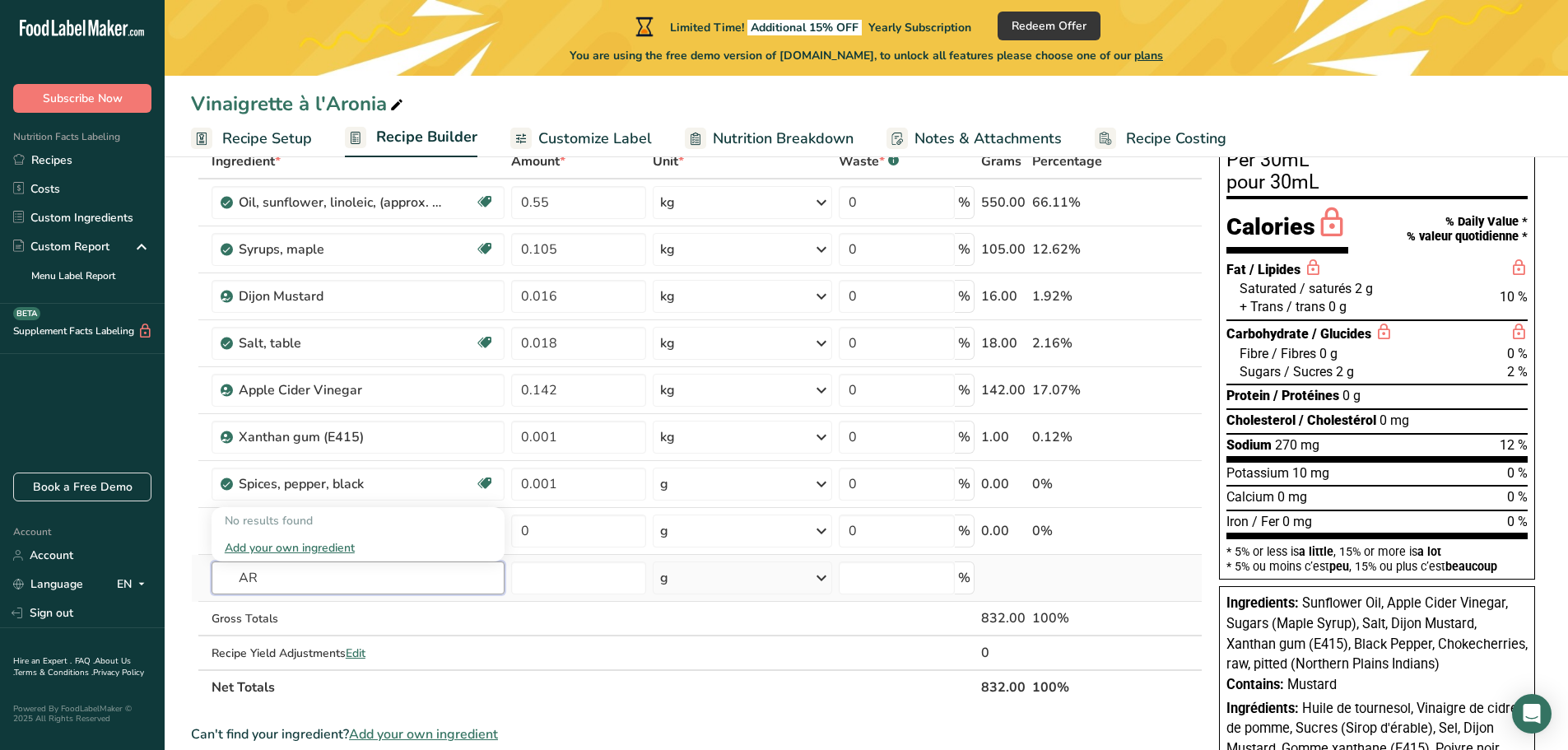
type input "A"
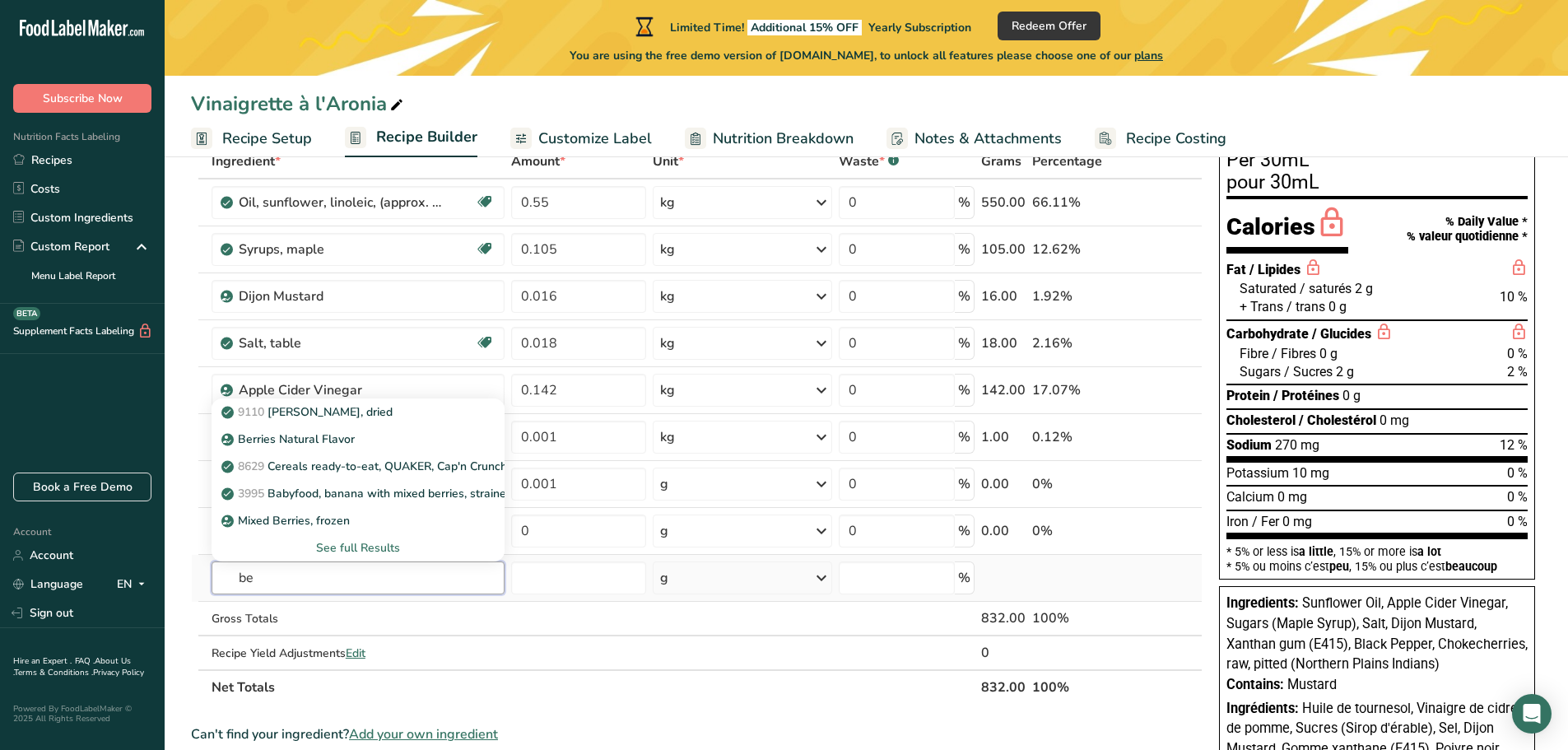
type input "b"
type input "cho"
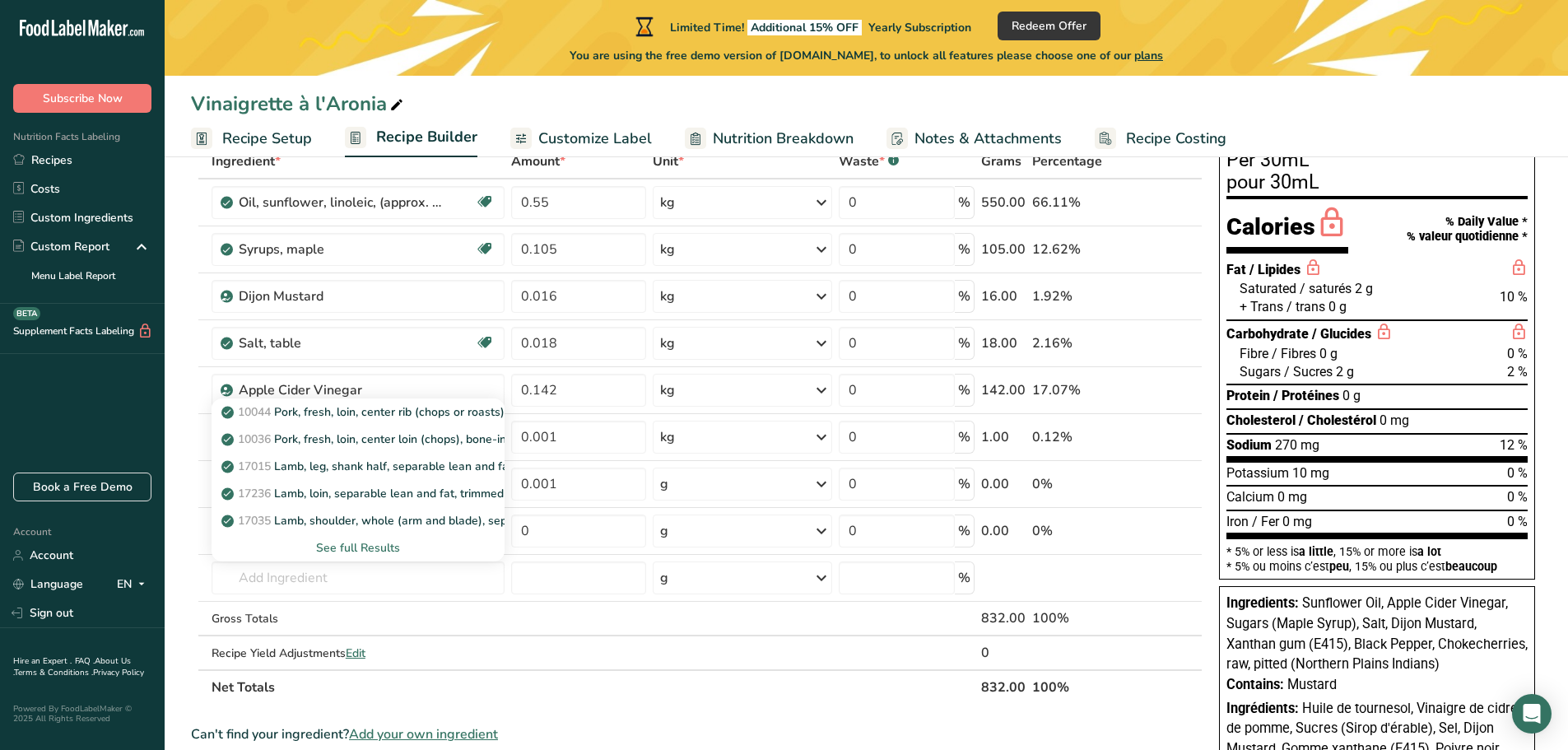
click at [487, 601] on th "Net Totals" at bounding box center [594, 687] width 770 height 35
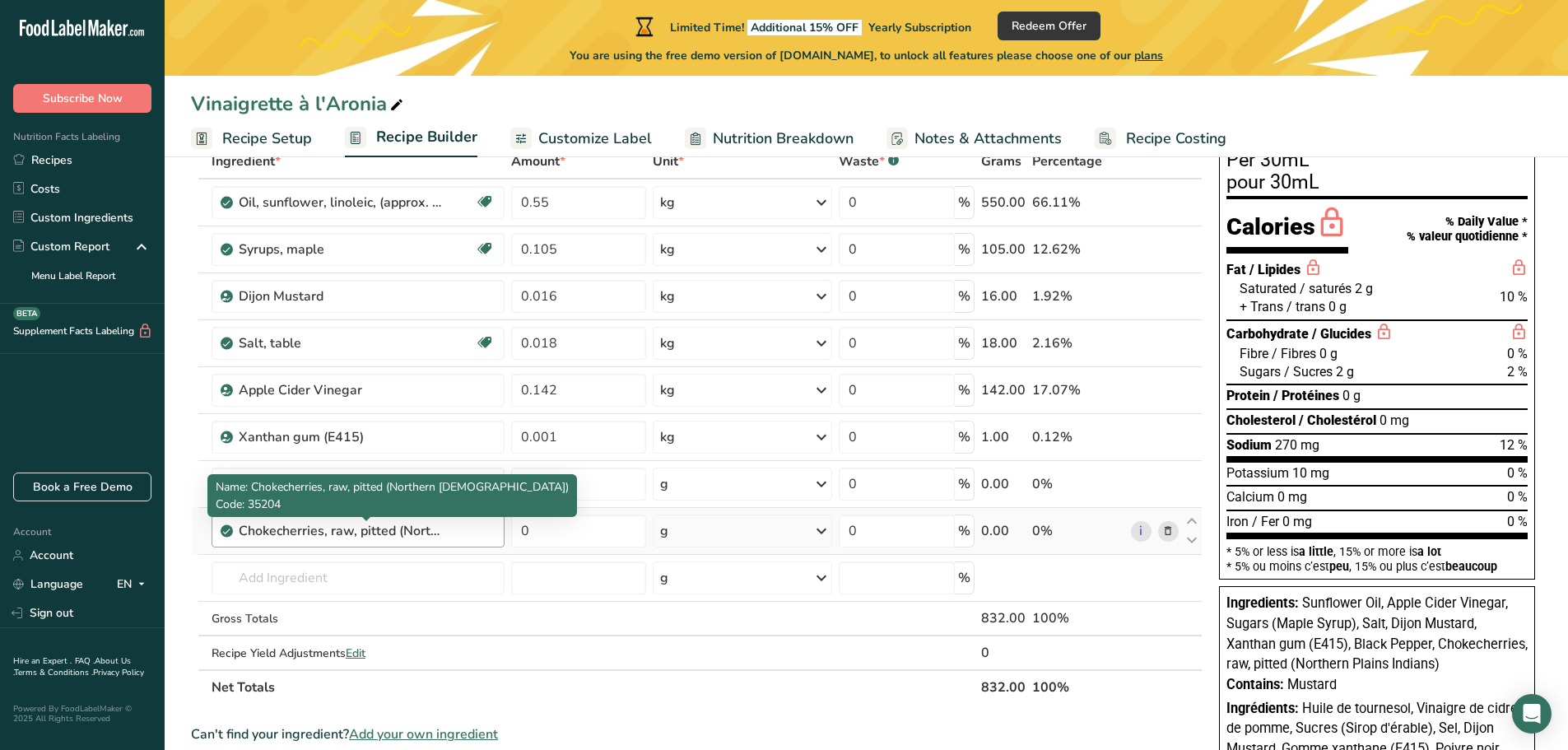
click at [399, 526] on div "Chokecherries, raw, pitted (Northern Plains Indians)" at bounding box center [342, 531] width 206 height 20
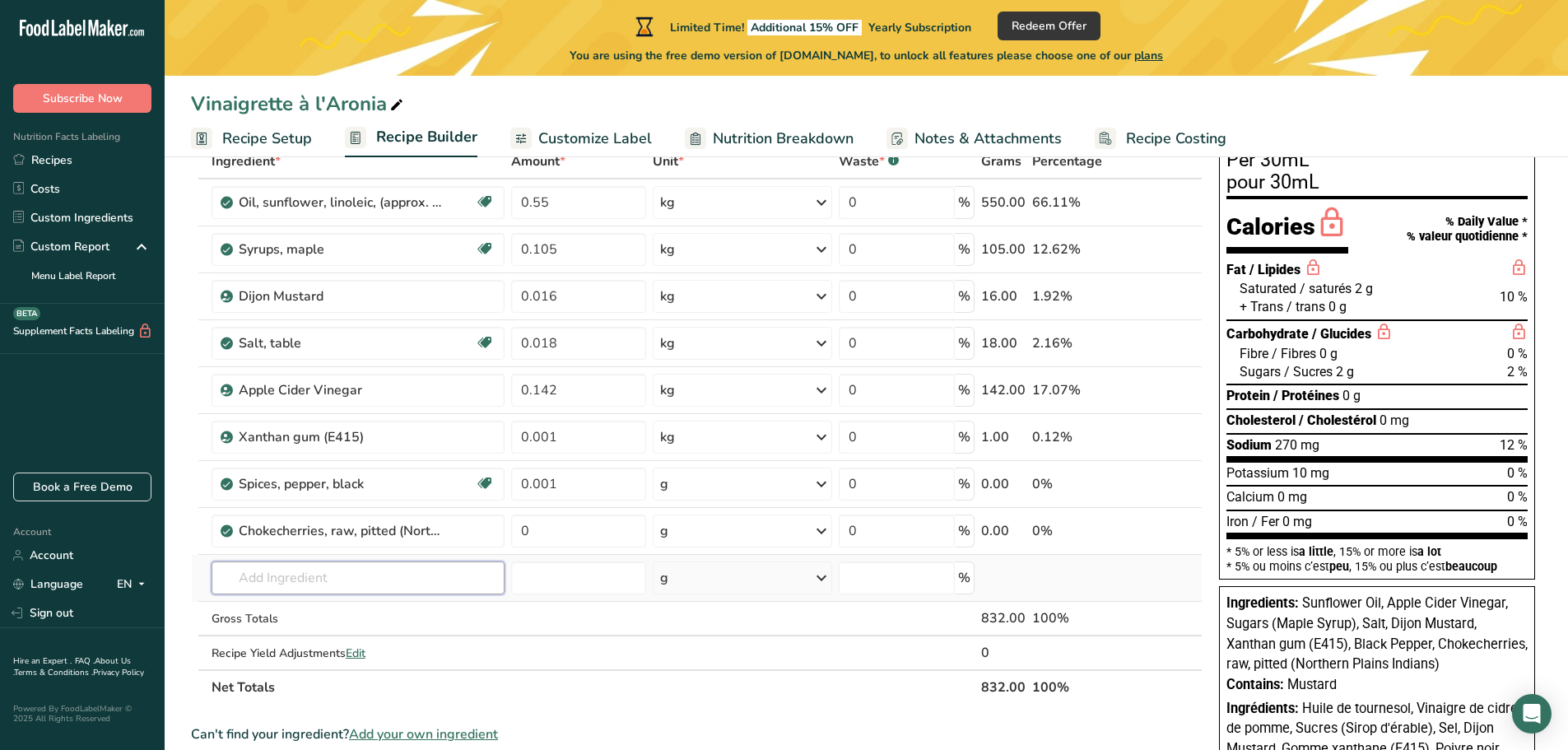
click at [381, 584] on input "text" at bounding box center [358, 578] width 293 height 33
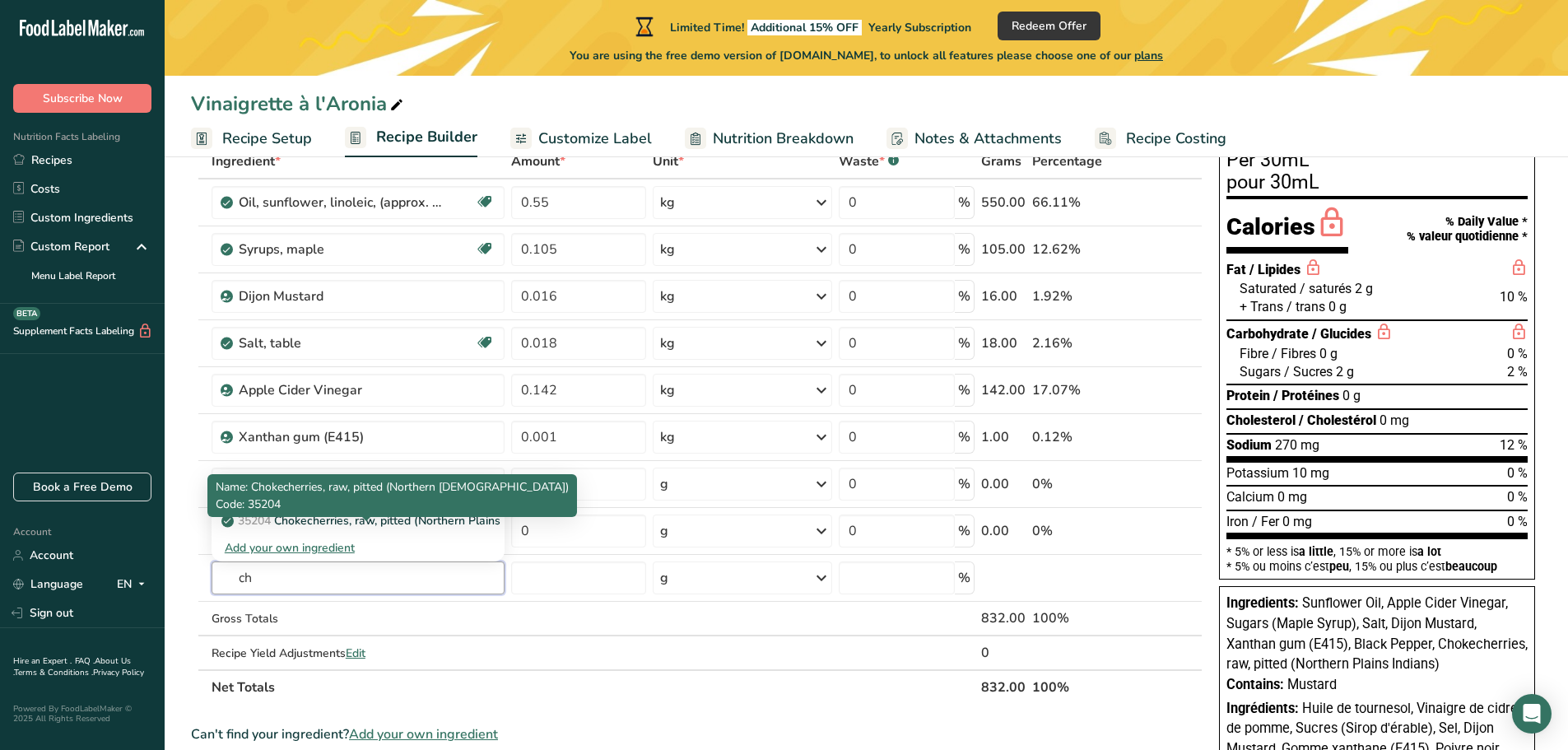
type input "c"
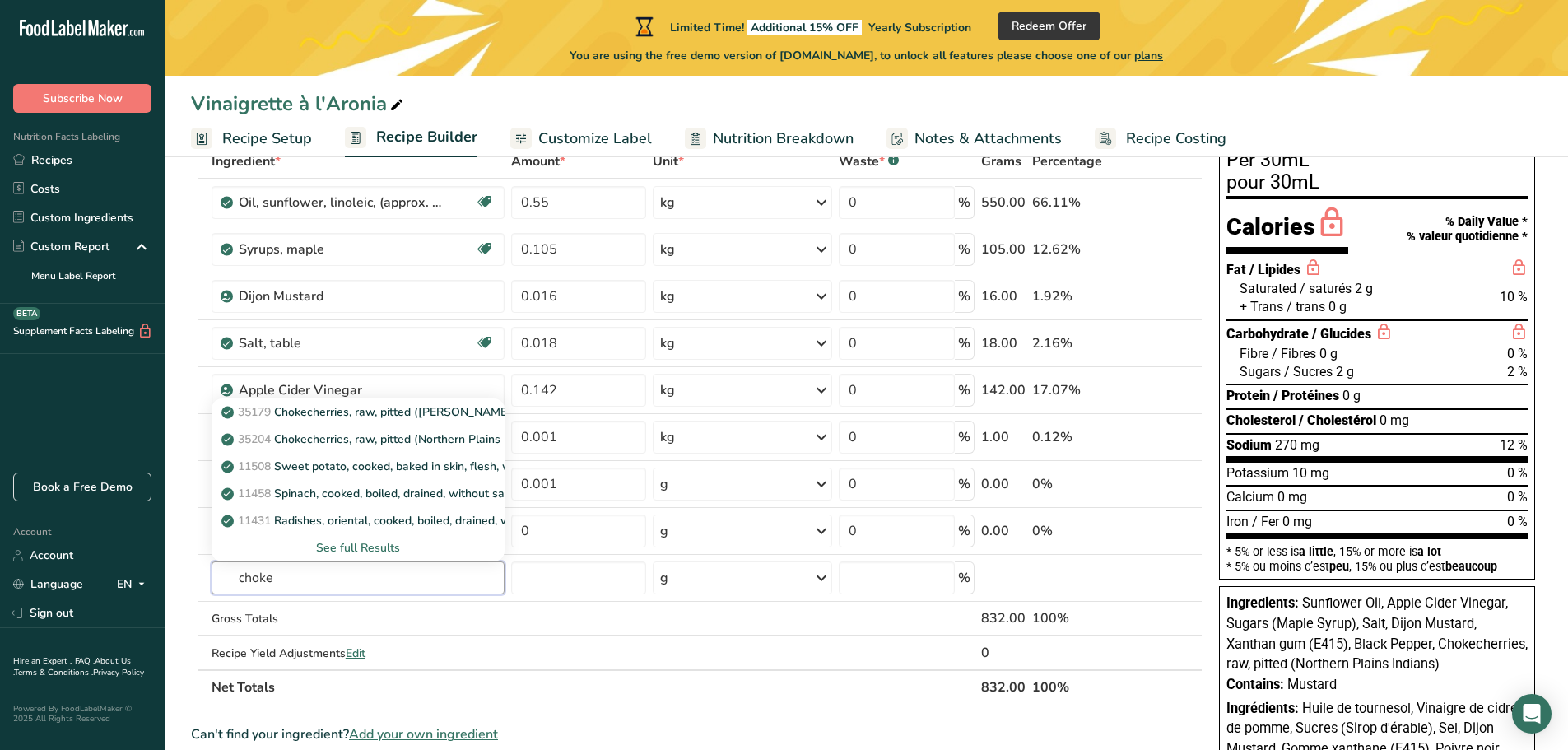
type input "choke"
click at [567, 601] on th "Net Totals" at bounding box center [594, 687] width 770 height 35
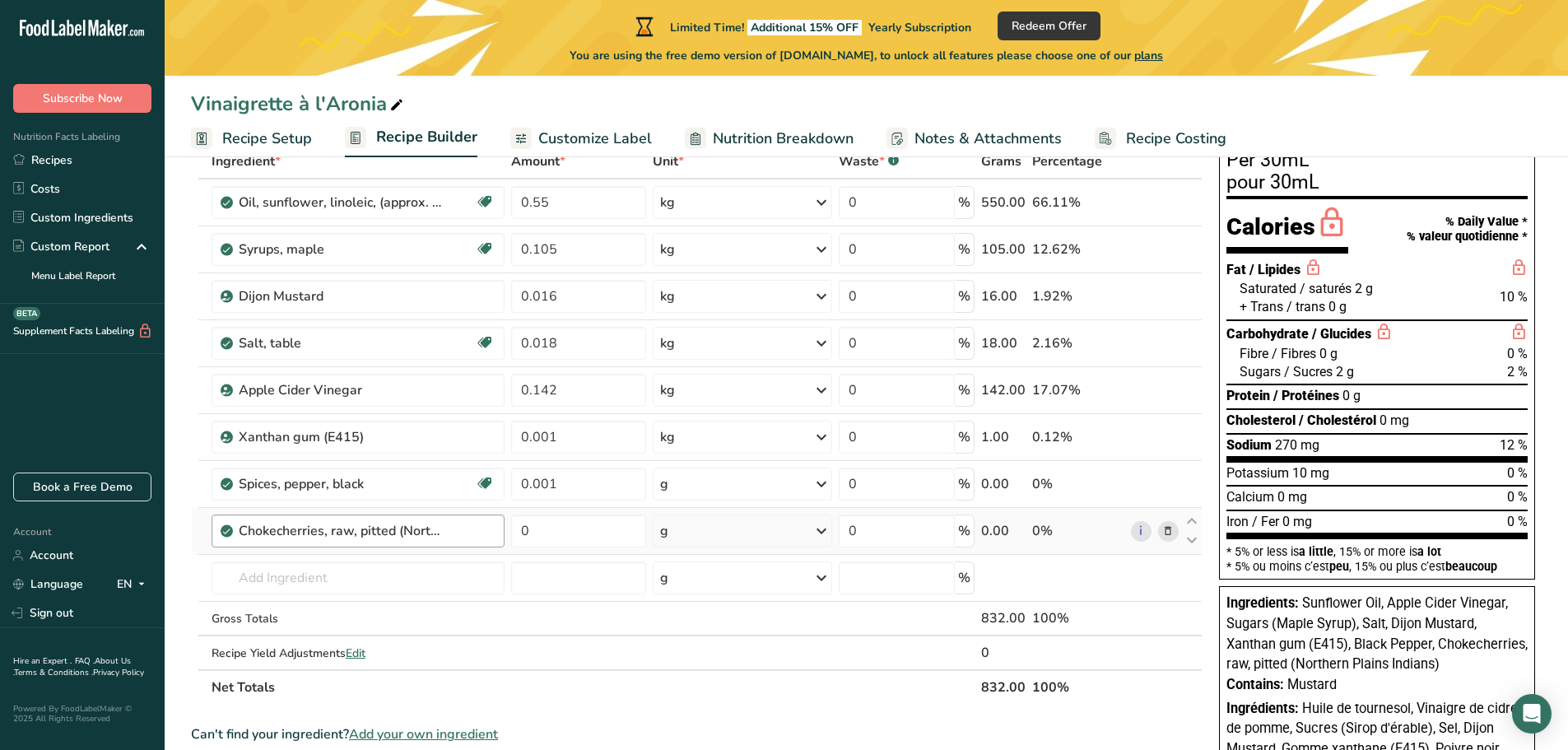
click at [457, 535] on div "Chokecherries, raw, pitted (Northern Plains Indians)" at bounding box center [367, 531] width 256 height 20
drag, startPoint x: 449, startPoint y: 533, endPoint x: 388, endPoint y: 541, distance: 61.5
click at [448, 533] on div "Chokecherries, raw, pitted (Northern Plains Indians)" at bounding box center [367, 531] width 256 height 20
click at [455, 526] on div "Chokecherries, raw, pitted (Northern Plains Indians)" at bounding box center [367, 531] width 256 height 20
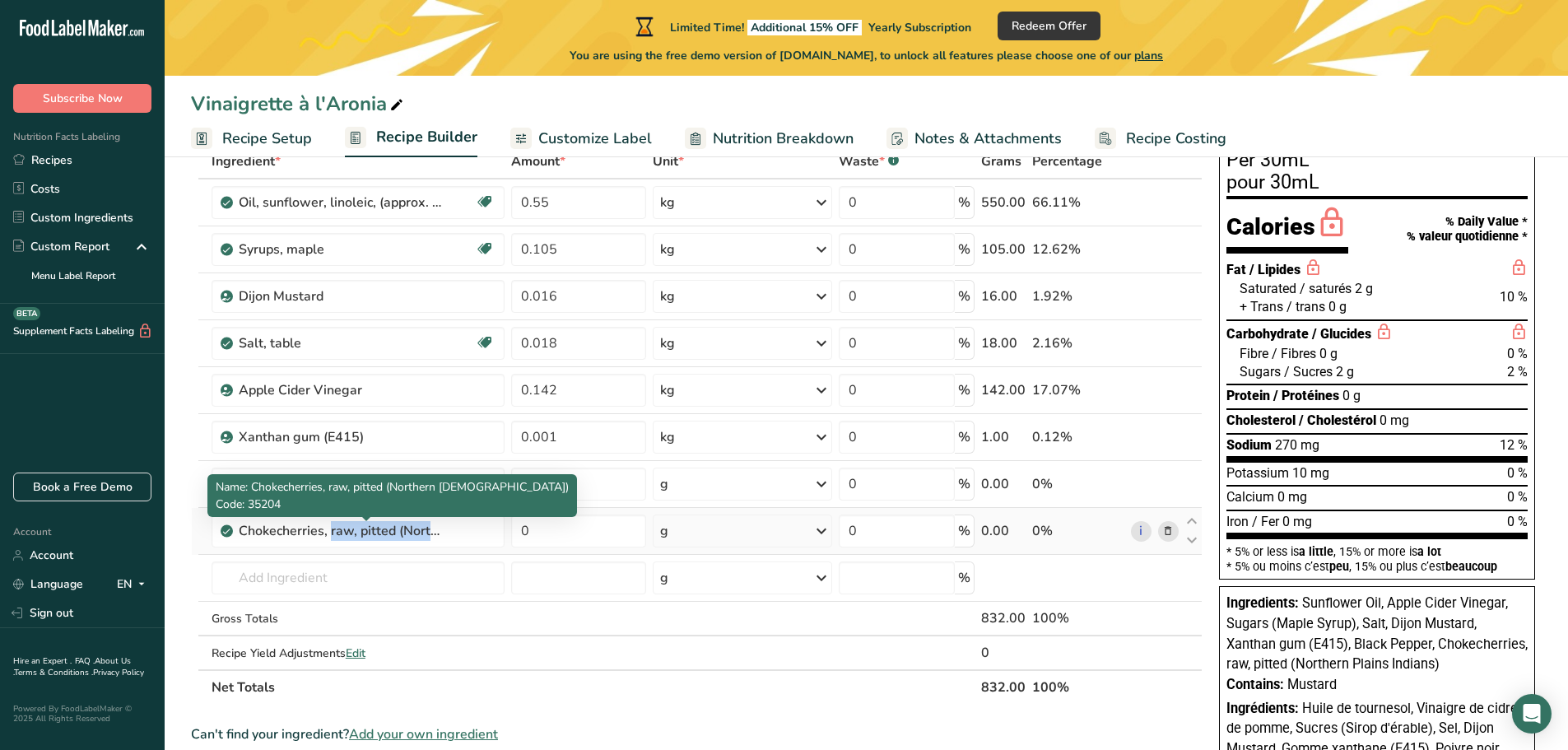
drag, startPoint x: 407, startPoint y: 526, endPoint x: 206, endPoint y: 536, distance: 201.2
click at [206, 536] on tr "Chokecherries, raw, pitted (Northern Plains Indians) 0 g Portions 1 cup Weight …" at bounding box center [696, 532] width 1010 height 47
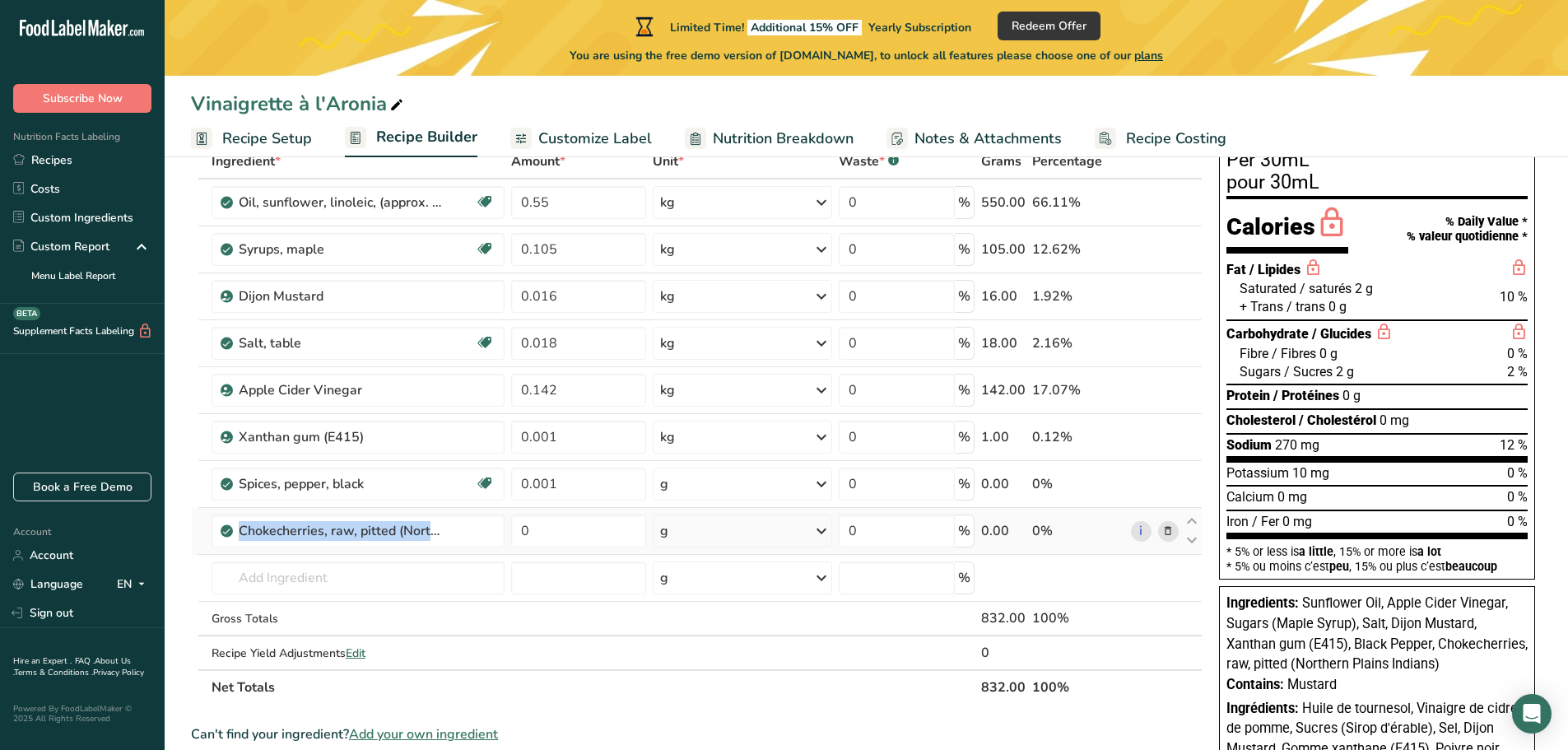
click at [1164, 534] on icon at bounding box center [1167, 532] width 11 height 17
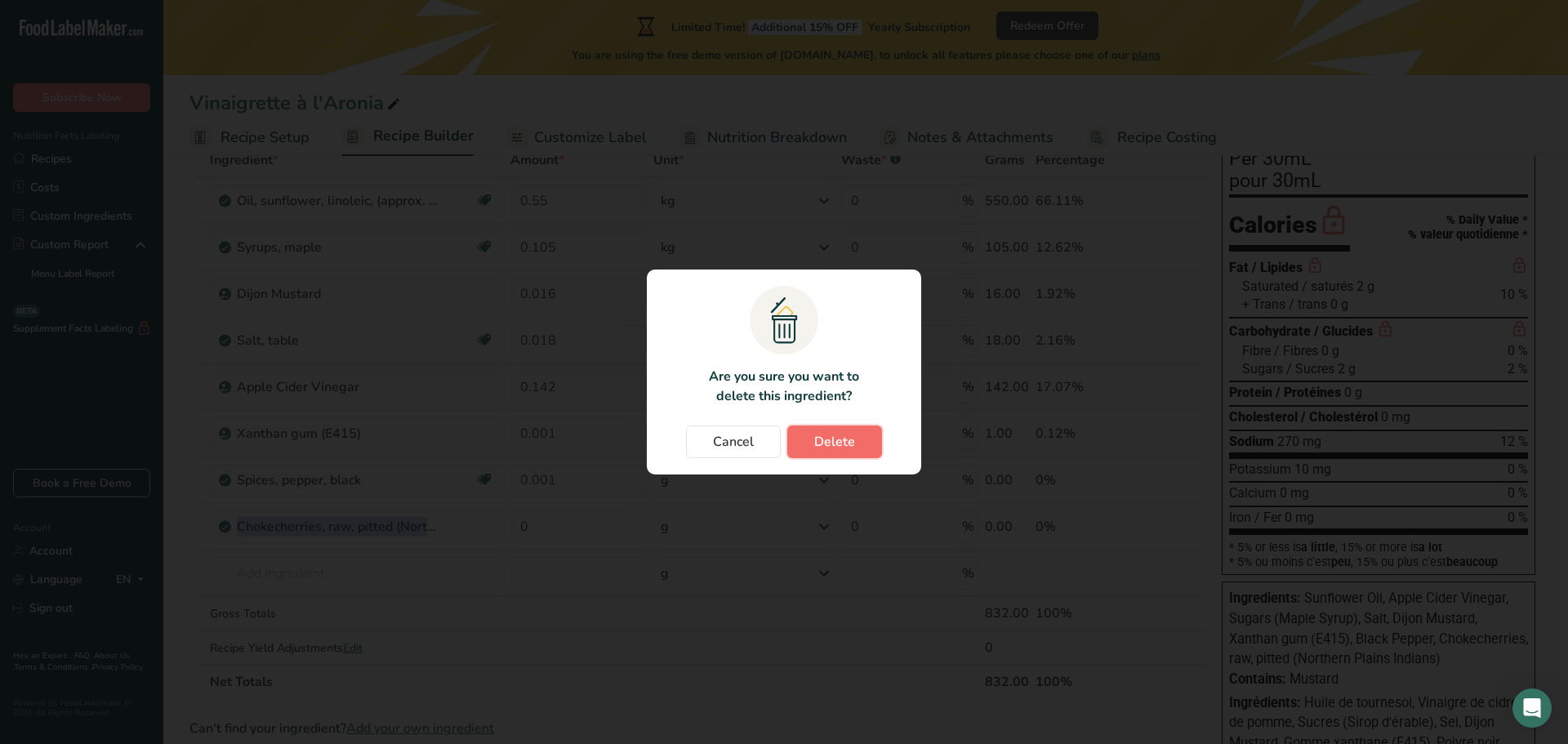
click at [828, 443] on span "Delete" at bounding box center [835, 442] width 41 height 20
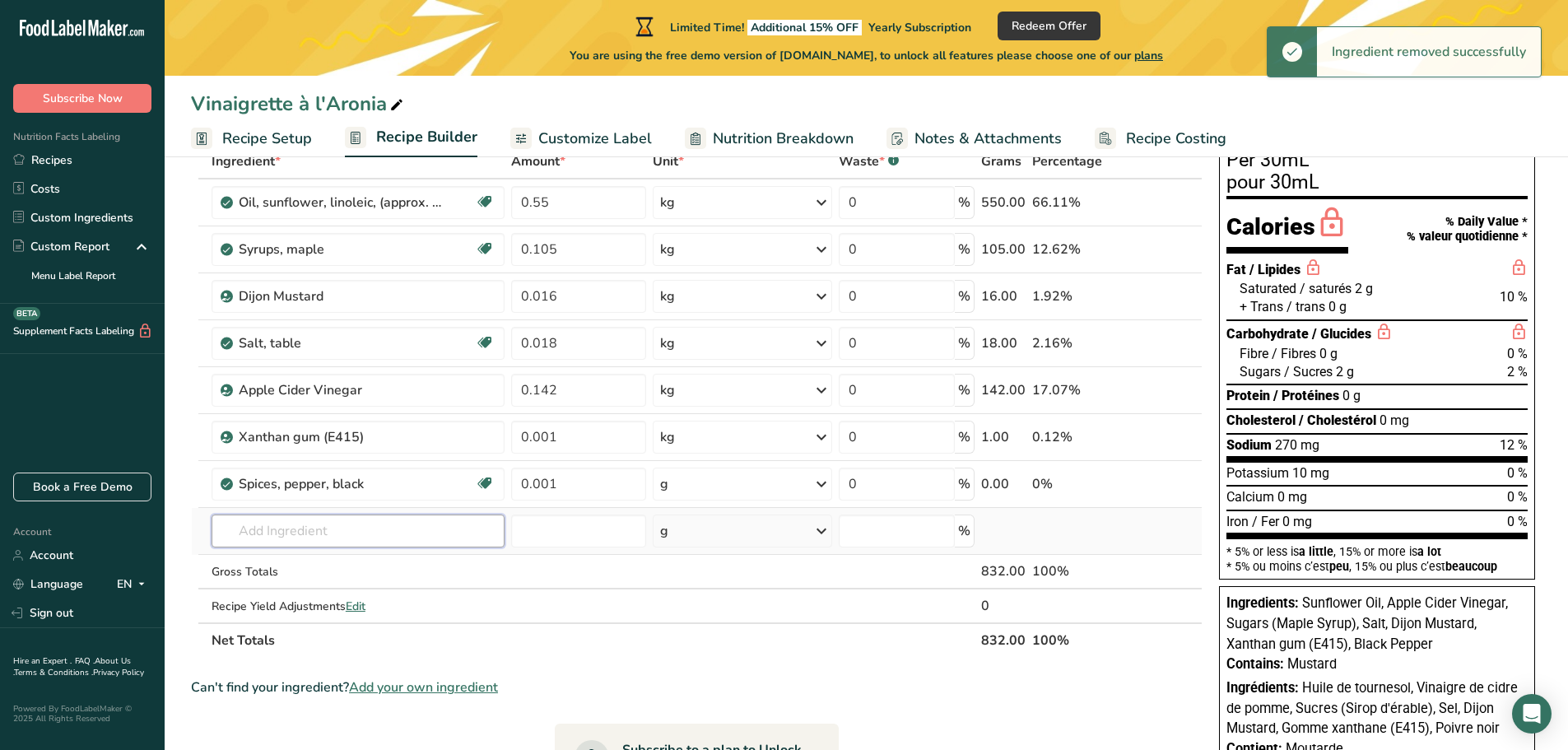
click at [348, 534] on input "text" at bounding box center [358, 531] width 293 height 33
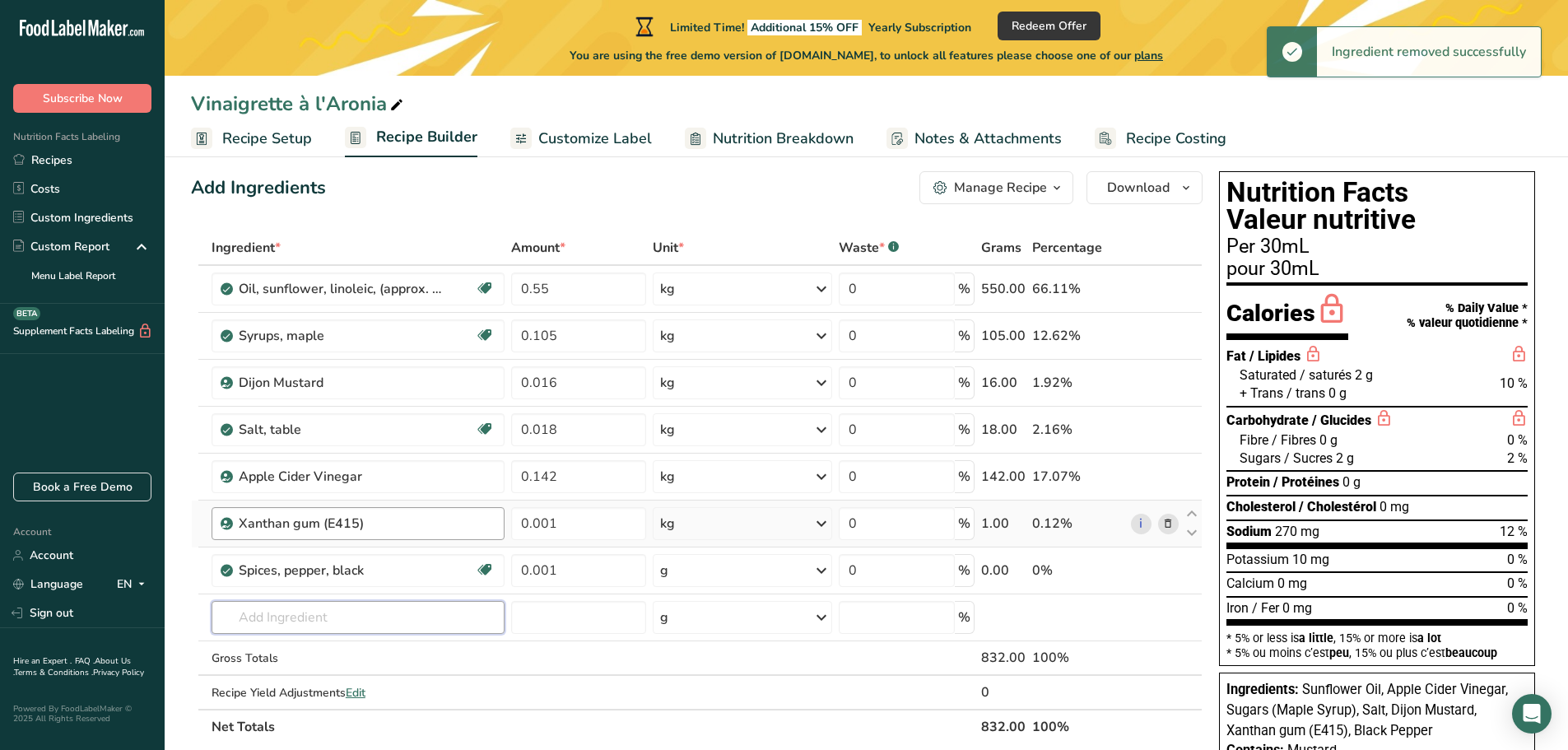
scroll to position [0, 0]
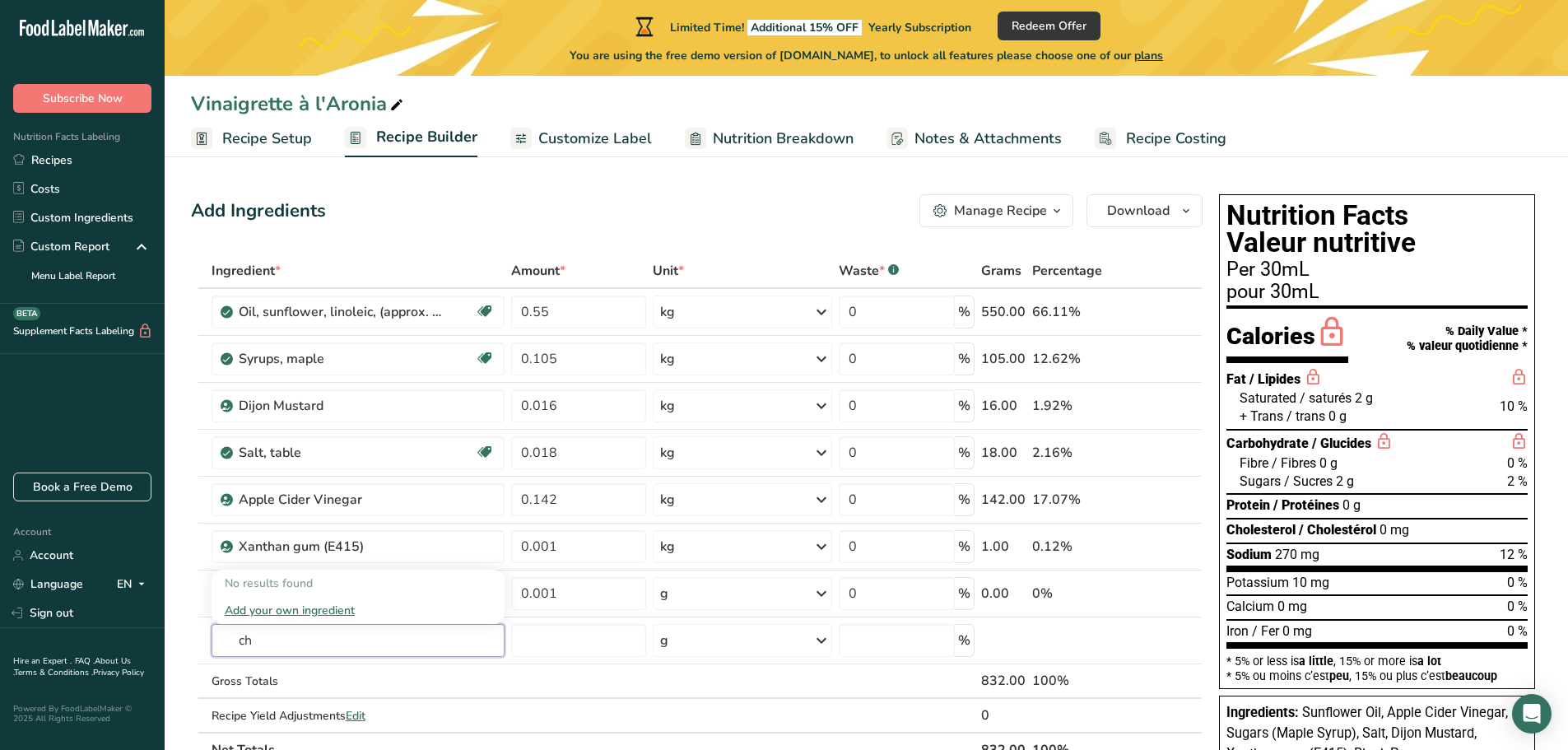
type input "c"
type input "aronia"
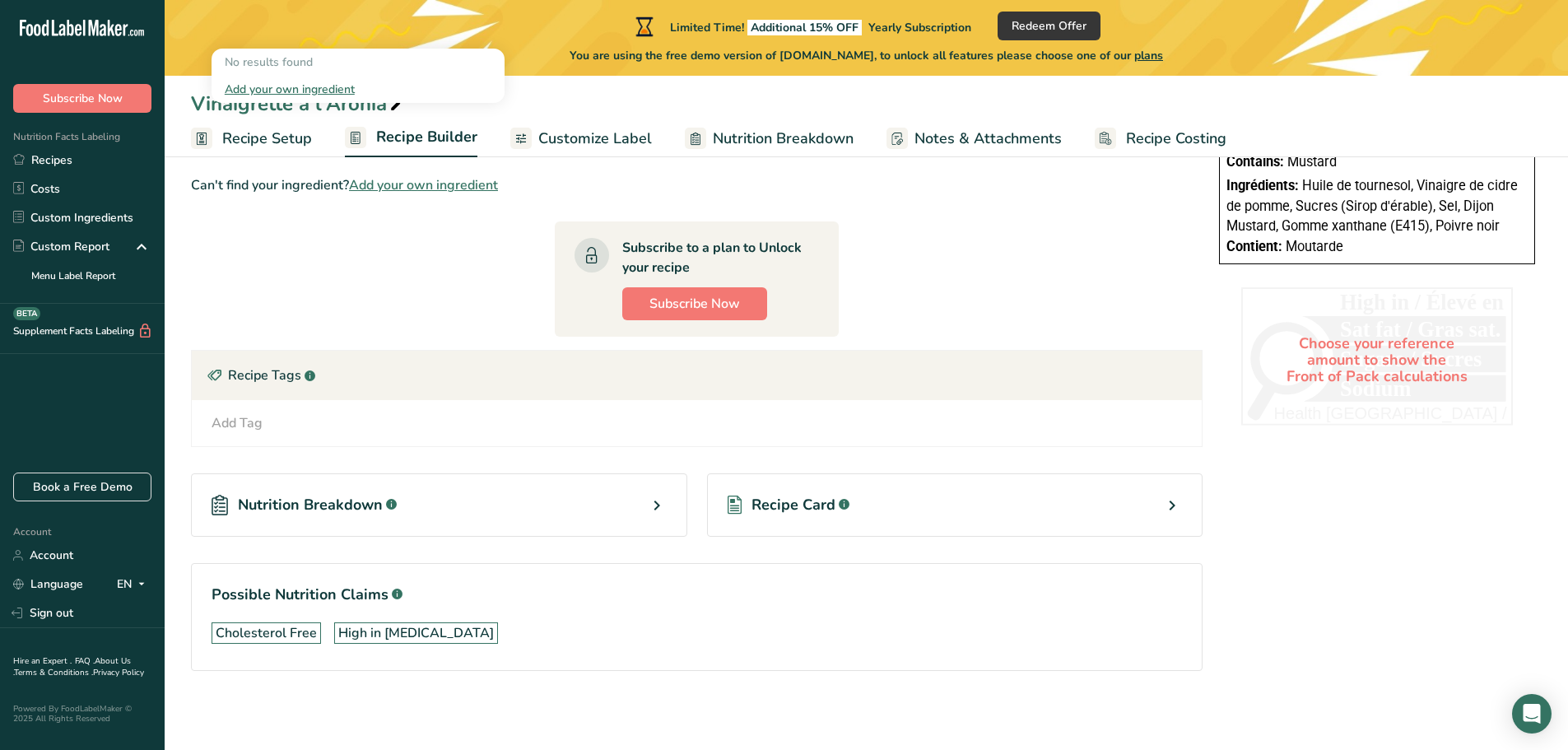
scroll to position [173, 0]
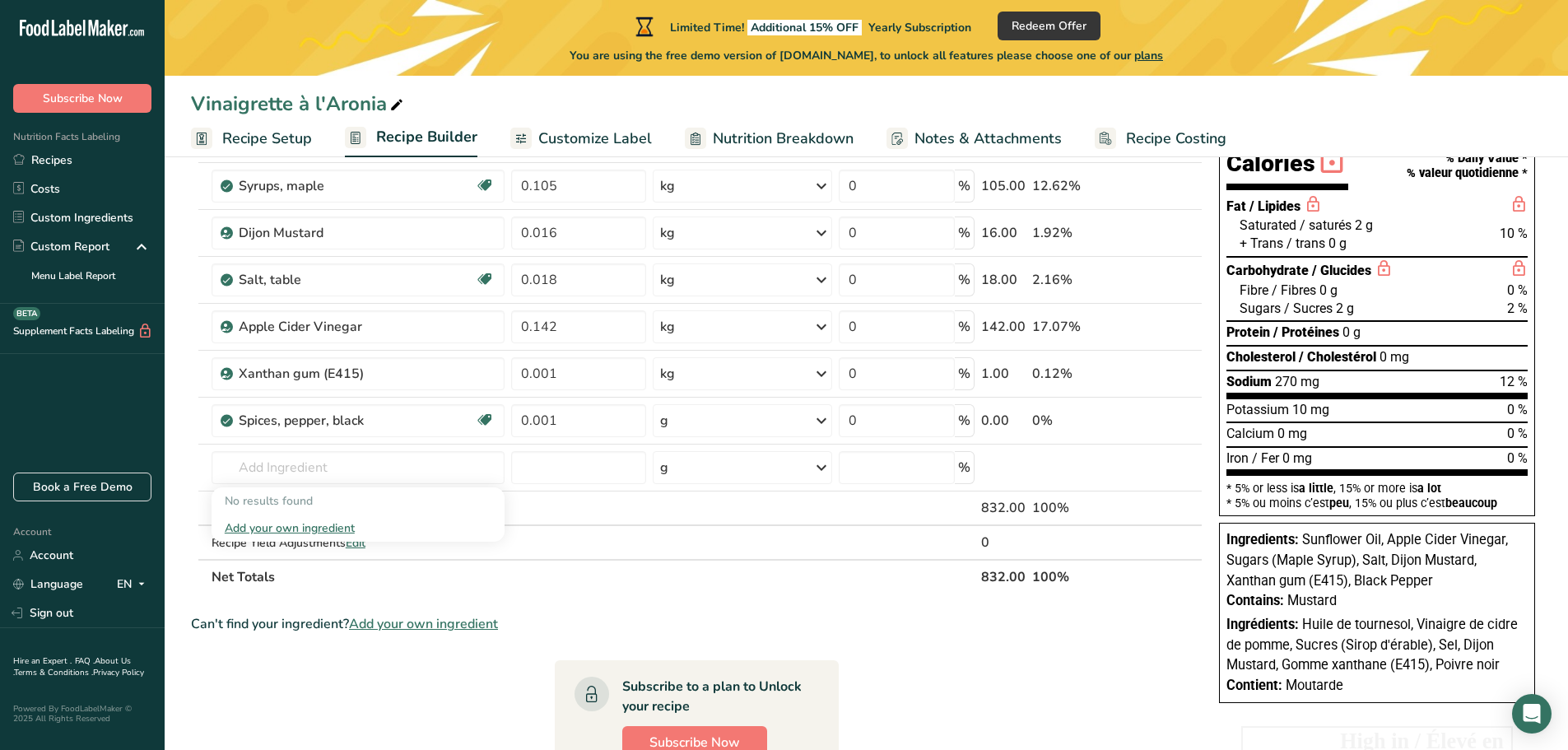
click at [432, 601] on span "Add your own ingredient" at bounding box center [423, 624] width 149 height 20
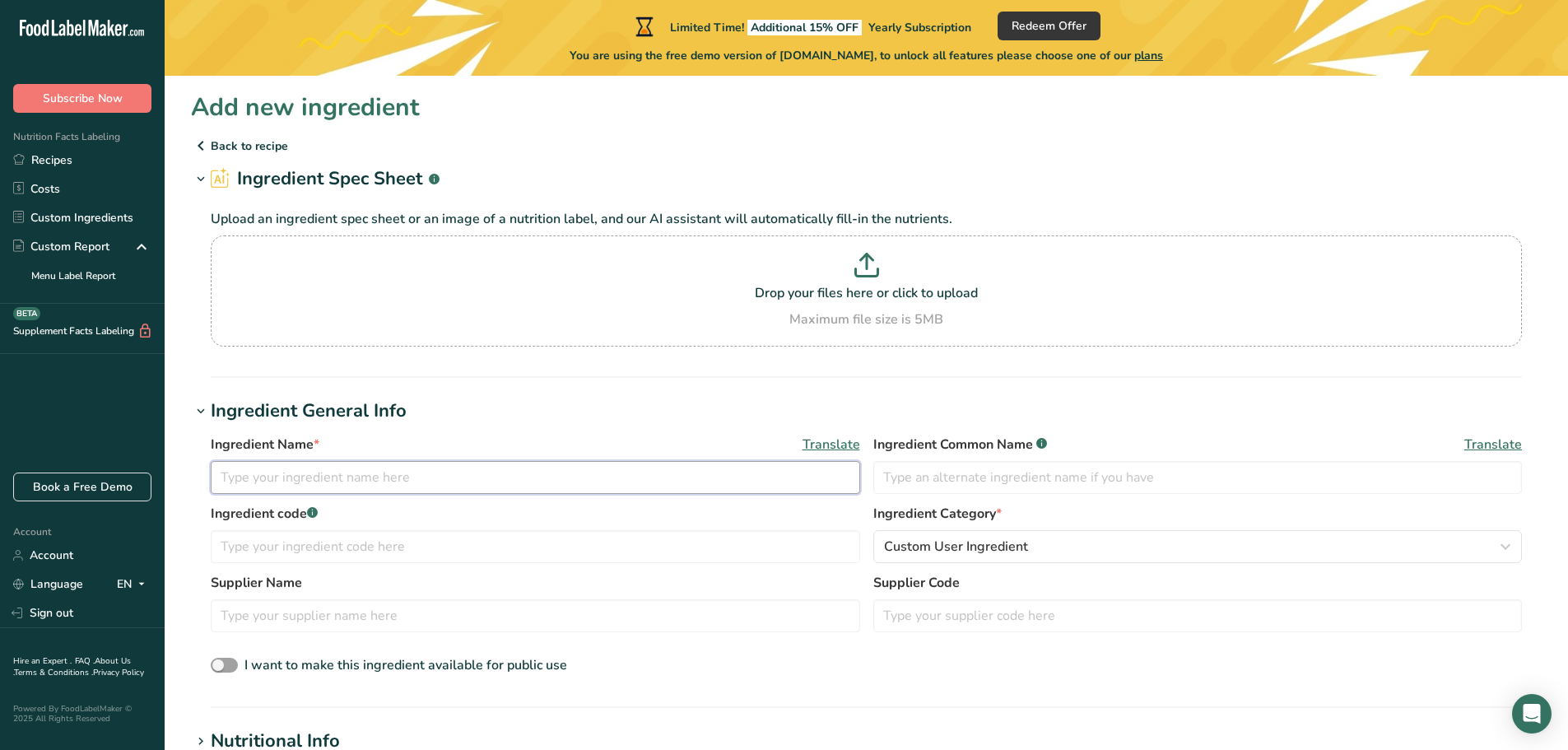
click at [564, 485] on input "text" at bounding box center [535, 478] width 649 height 33
click at [967, 481] on input "text" at bounding box center [1198, 478] width 649 height 33
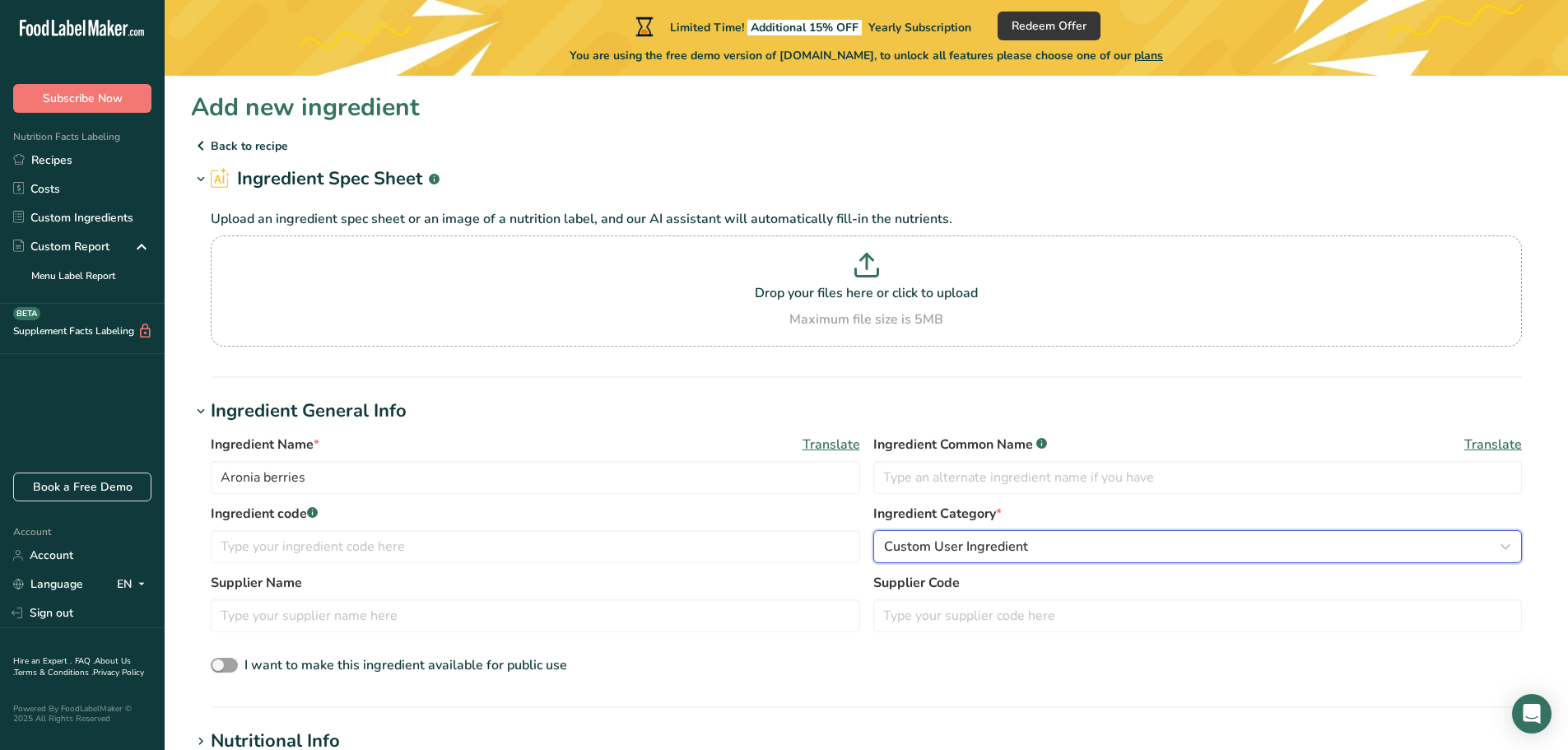
click at [983, 556] on span "Custom User Ingredient" at bounding box center [955, 547] width 144 height 20
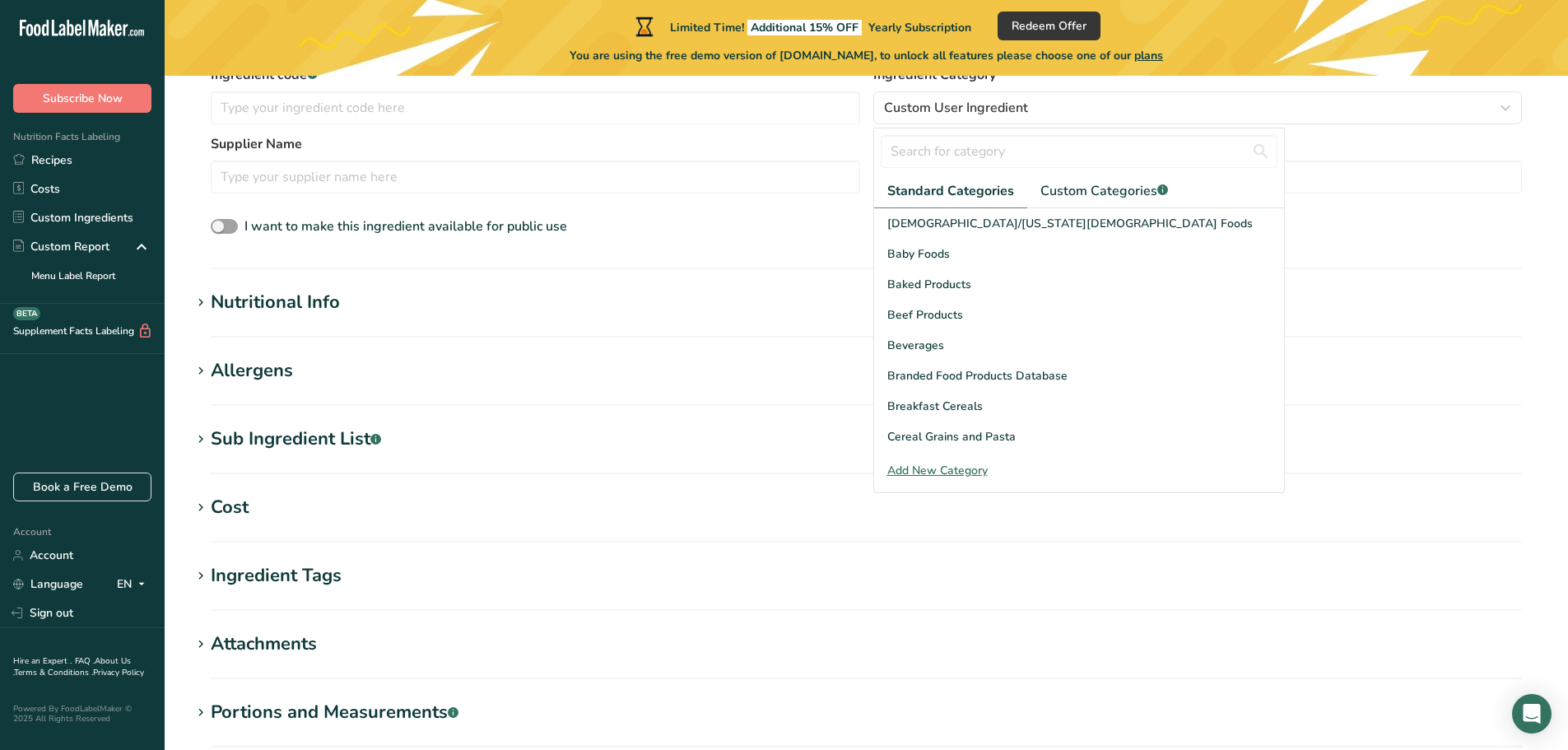
click at [1304, 601] on h1 "Portions and Measurements .a-a{fill:#347362;}.b-a{fill:#fff;}" at bounding box center [866, 712] width 1351 height 27
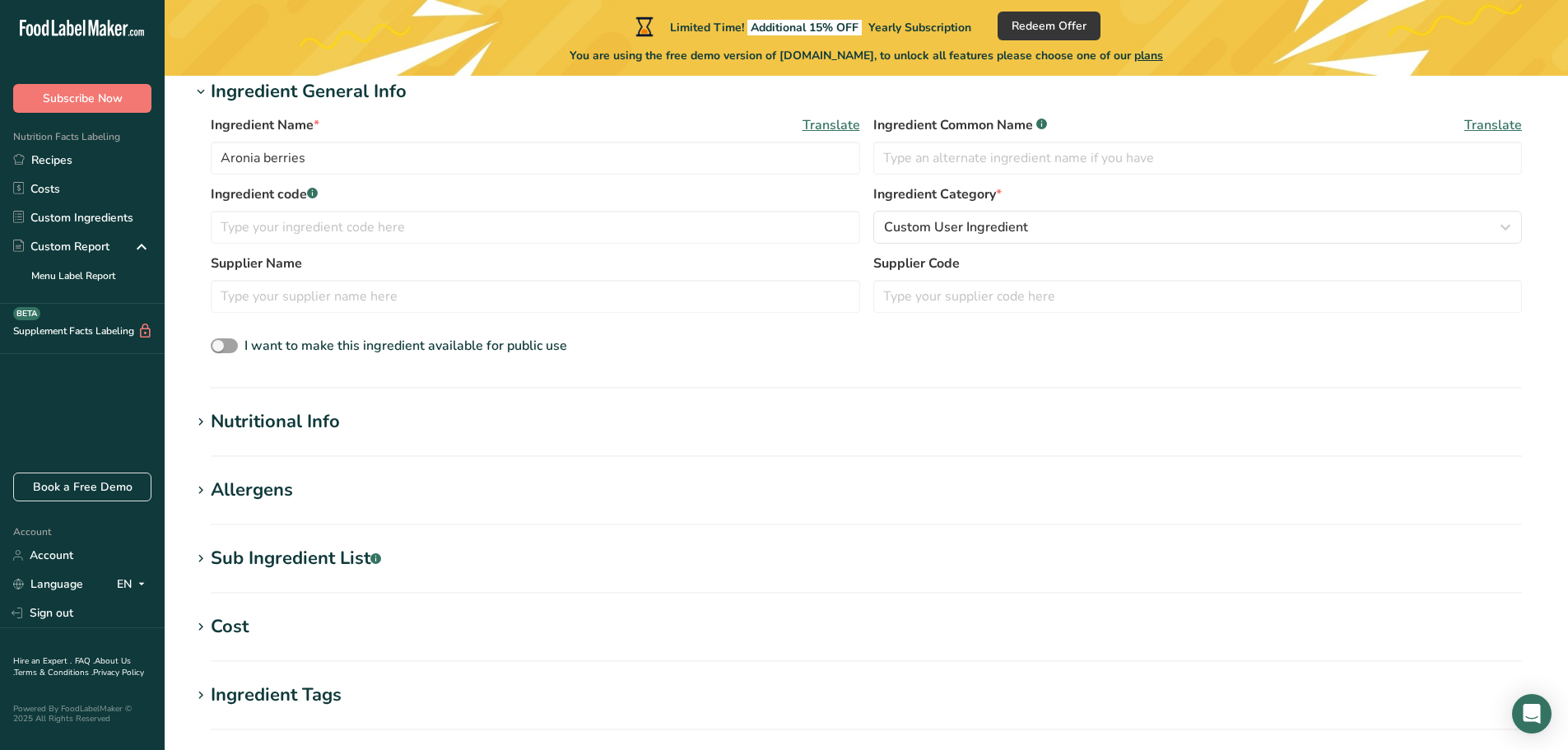
scroll to position [330, 0]
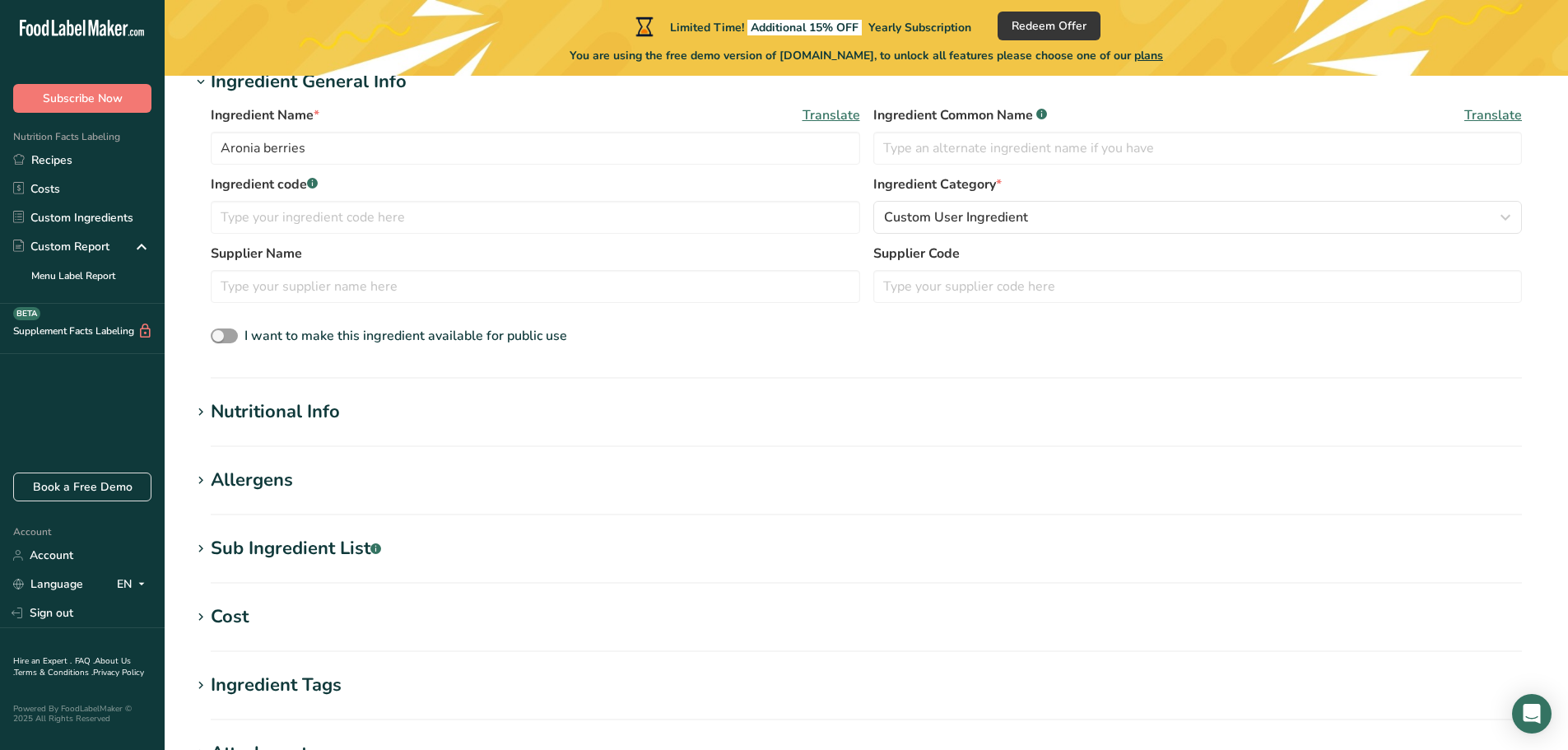
click at [316, 411] on div "Nutritional Info" at bounding box center [275, 412] width 129 height 27
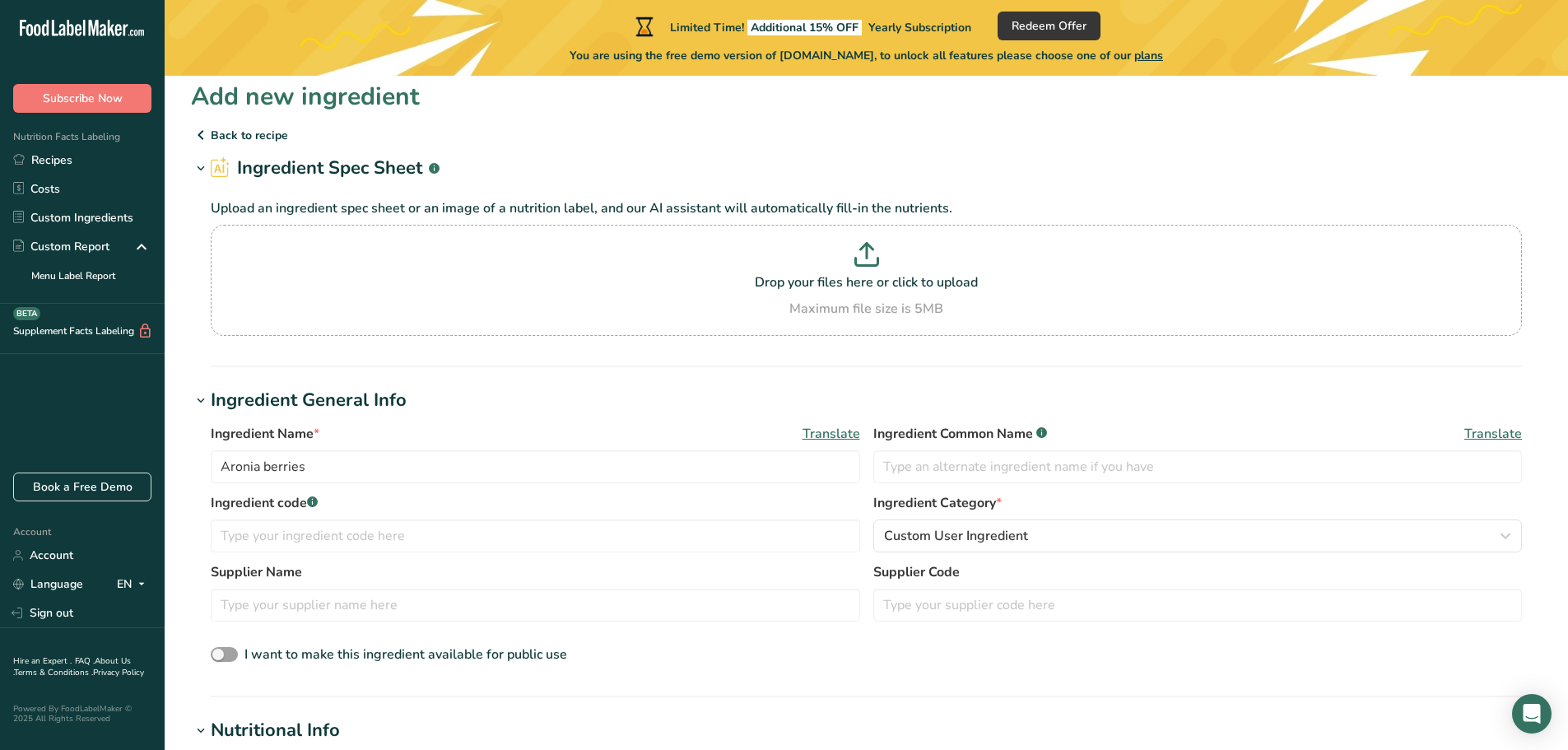
scroll to position [0, 0]
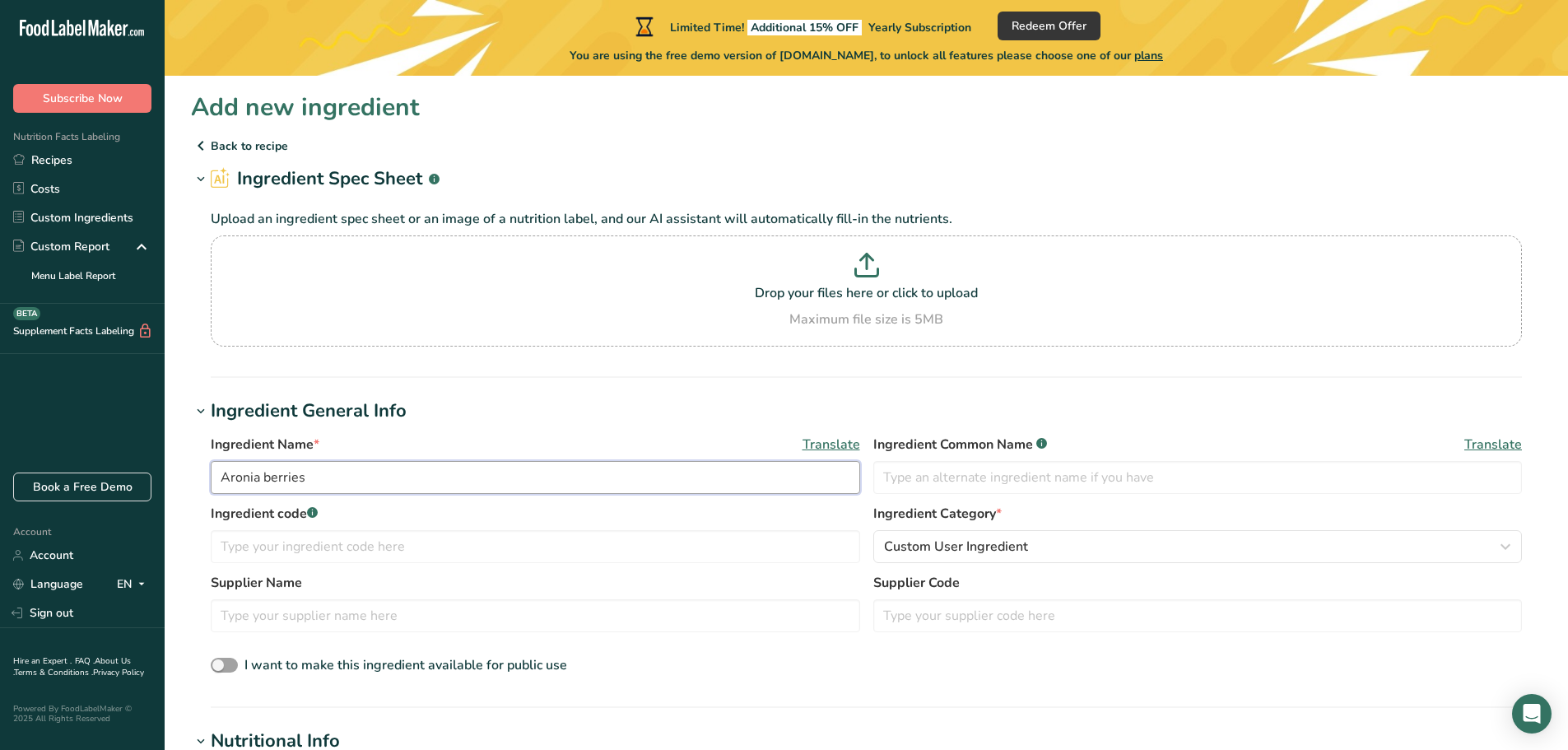
click at [363, 481] on input "Aronia berries" at bounding box center [535, 478] width 649 height 33
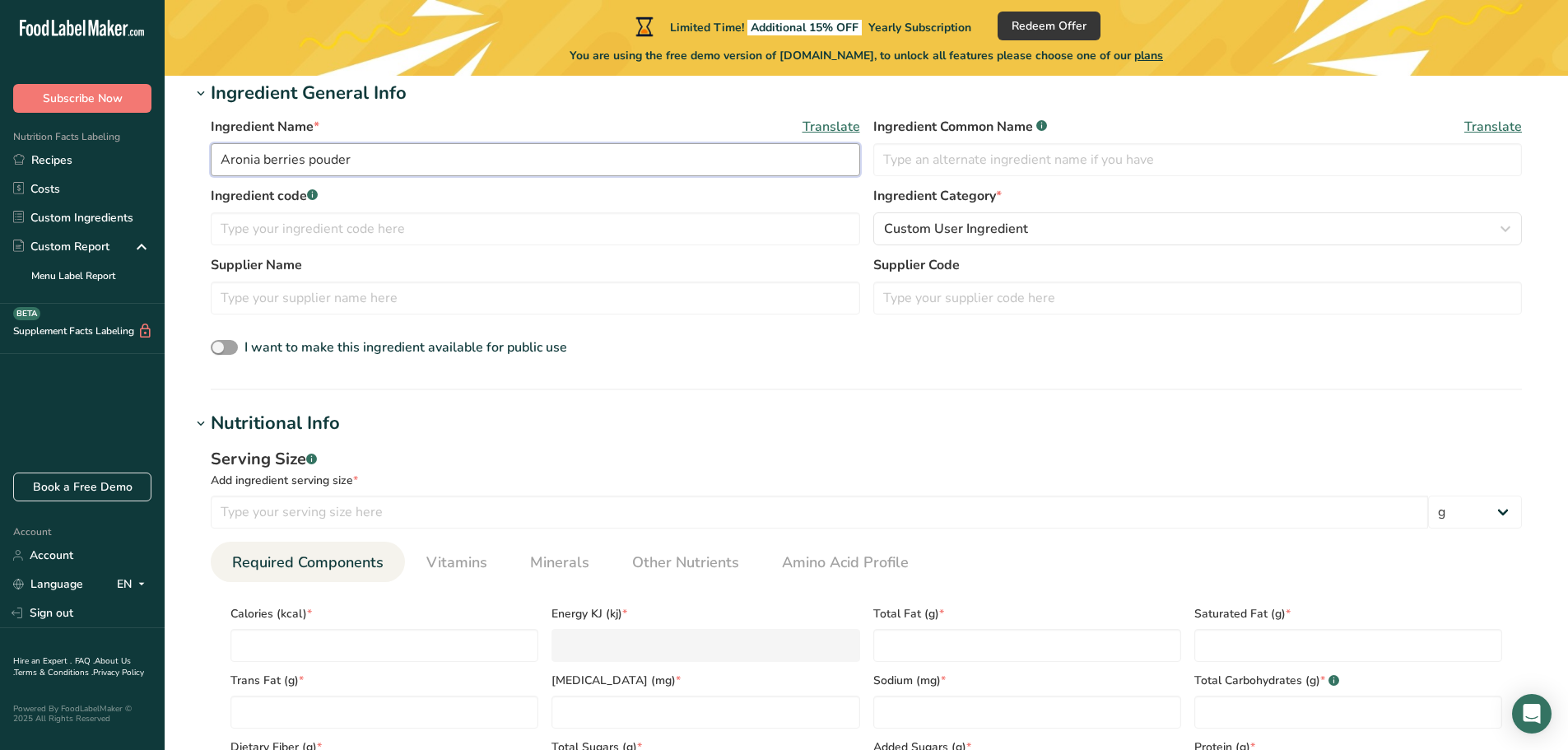
scroll to position [439, 0]
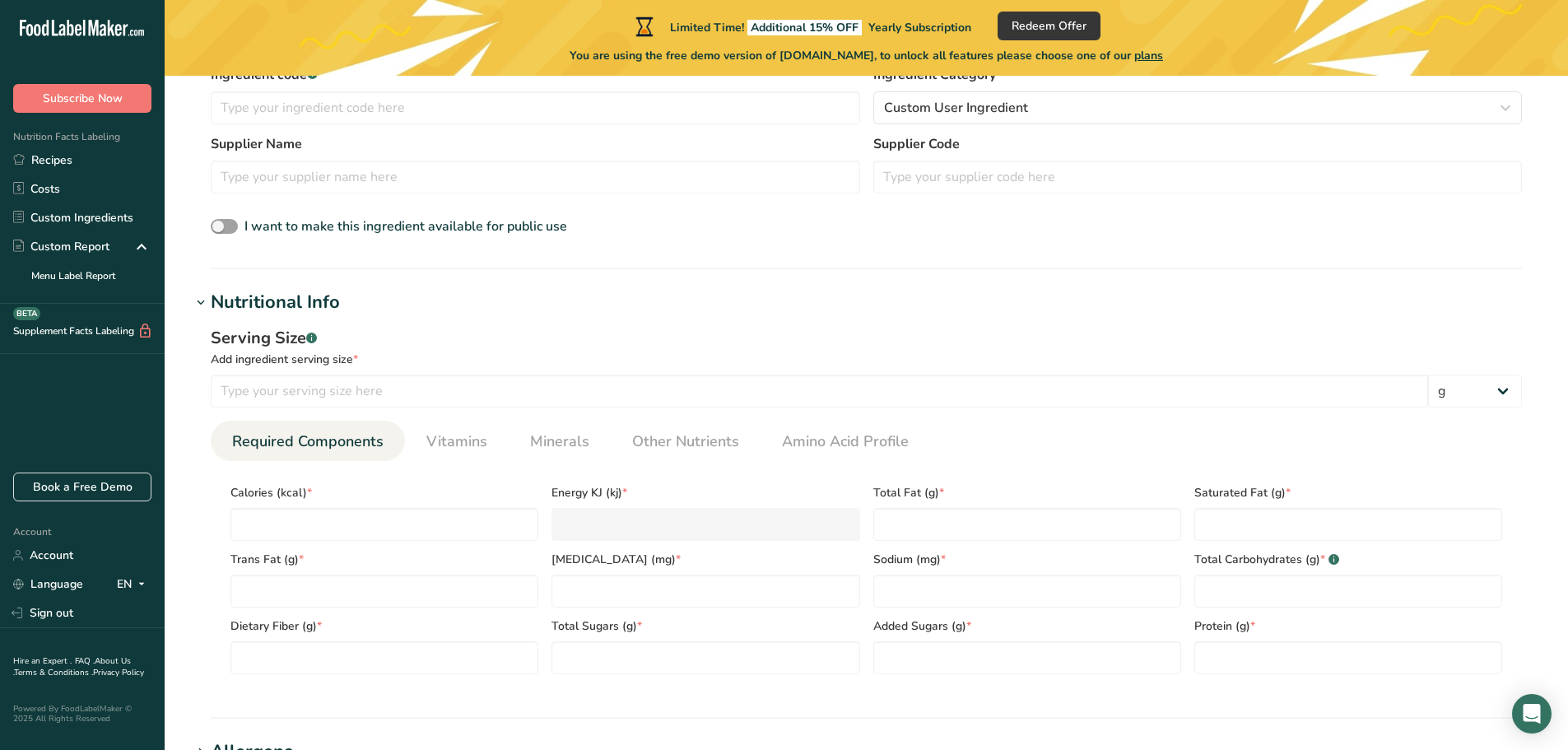
type input "Aronia berries pouder"
click at [441, 514] on input "number" at bounding box center [384, 525] width 308 height 33
type input "2"
type KJ "8.4"
type input "23"
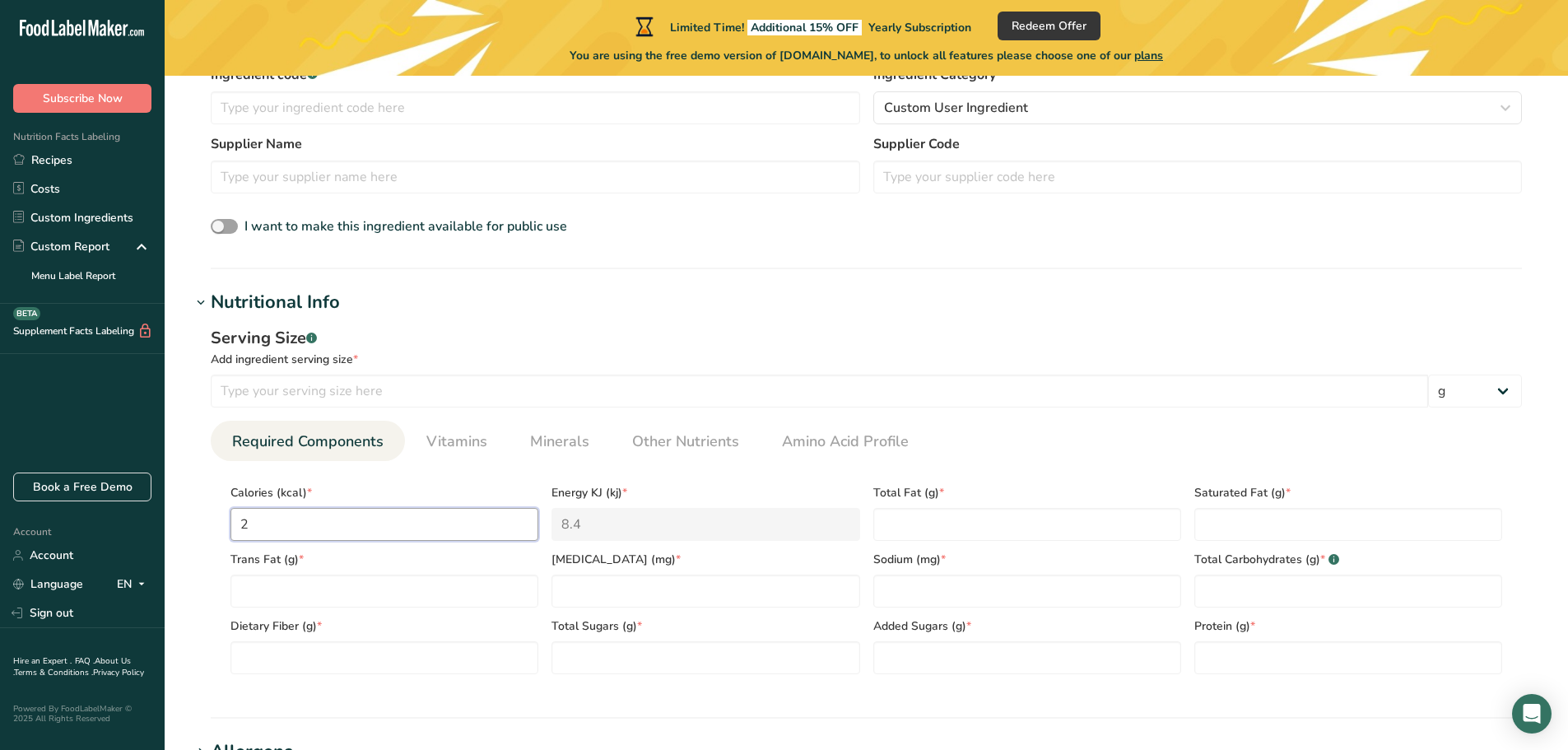
type KJ "96.2"
type input "231"
type KJ "966.5"
type input "23"
type KJ "96.2"
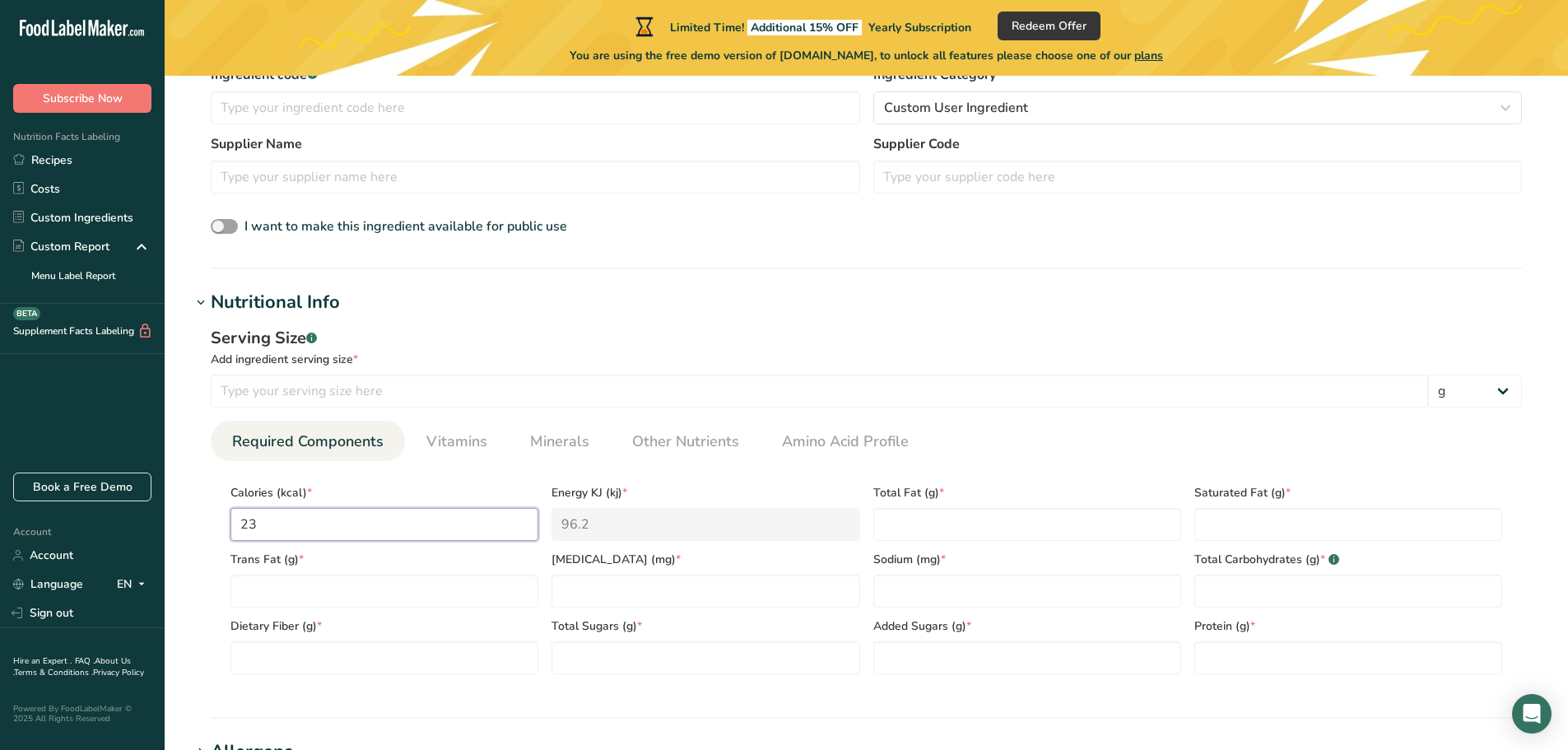
type input "2"
type KJ "8.4"
type input "0"
type KJ "0"
type input "5"
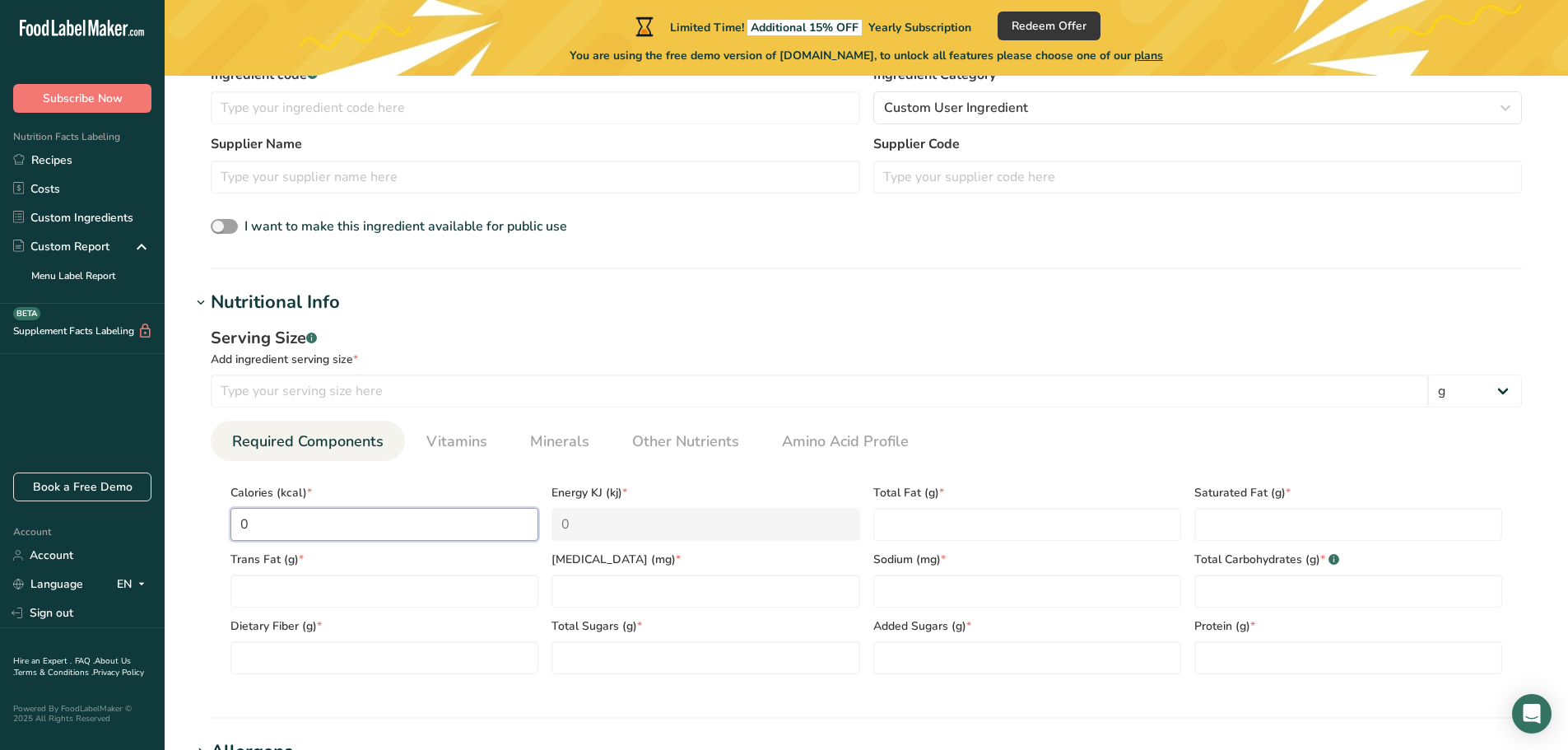
type KJ "20.9"
type input "54"
type KJ "225.9"
type input "54"
type Fat "0"
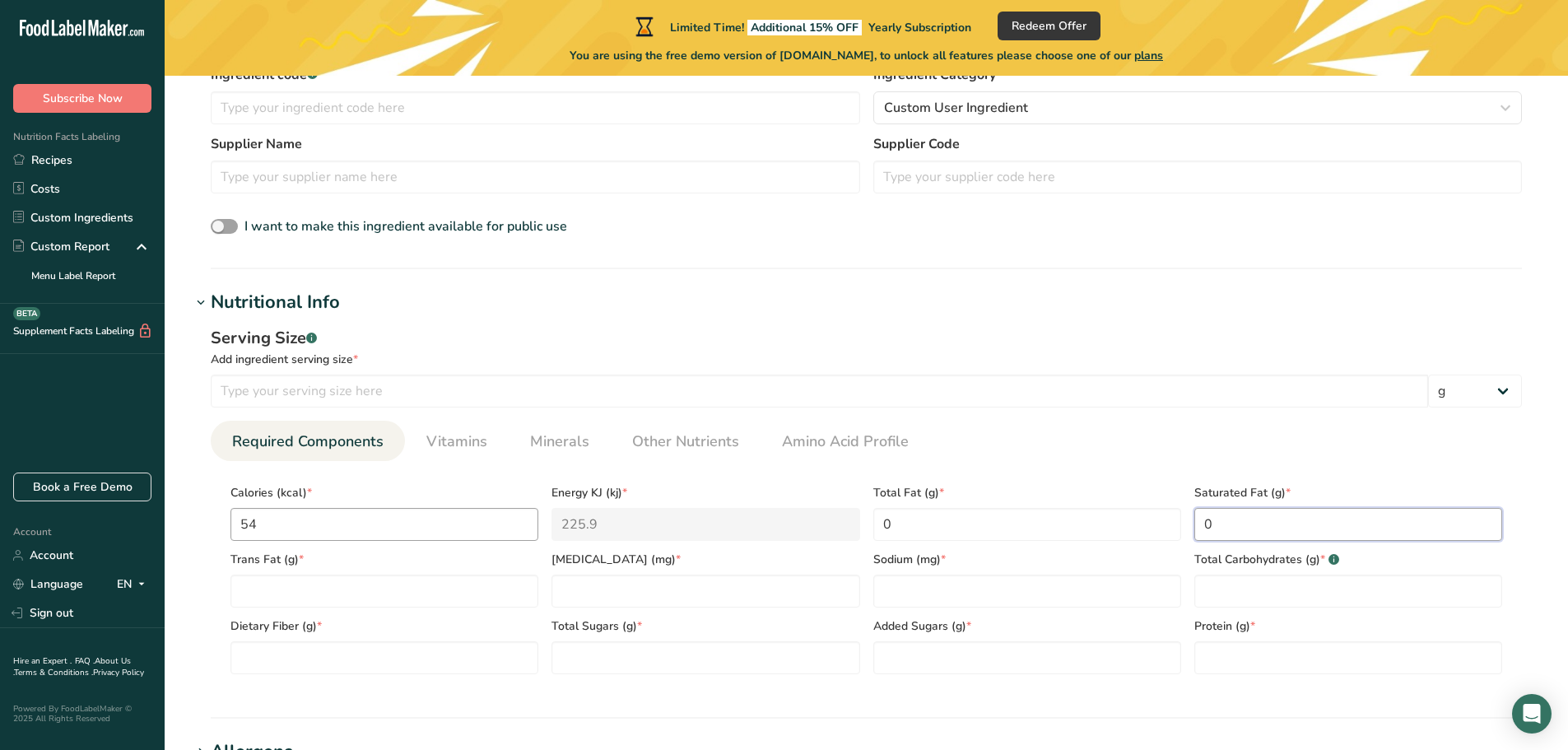
type Fat "0"
type input "0"
type input "0.0002"
type Carbohydrates "13.5"
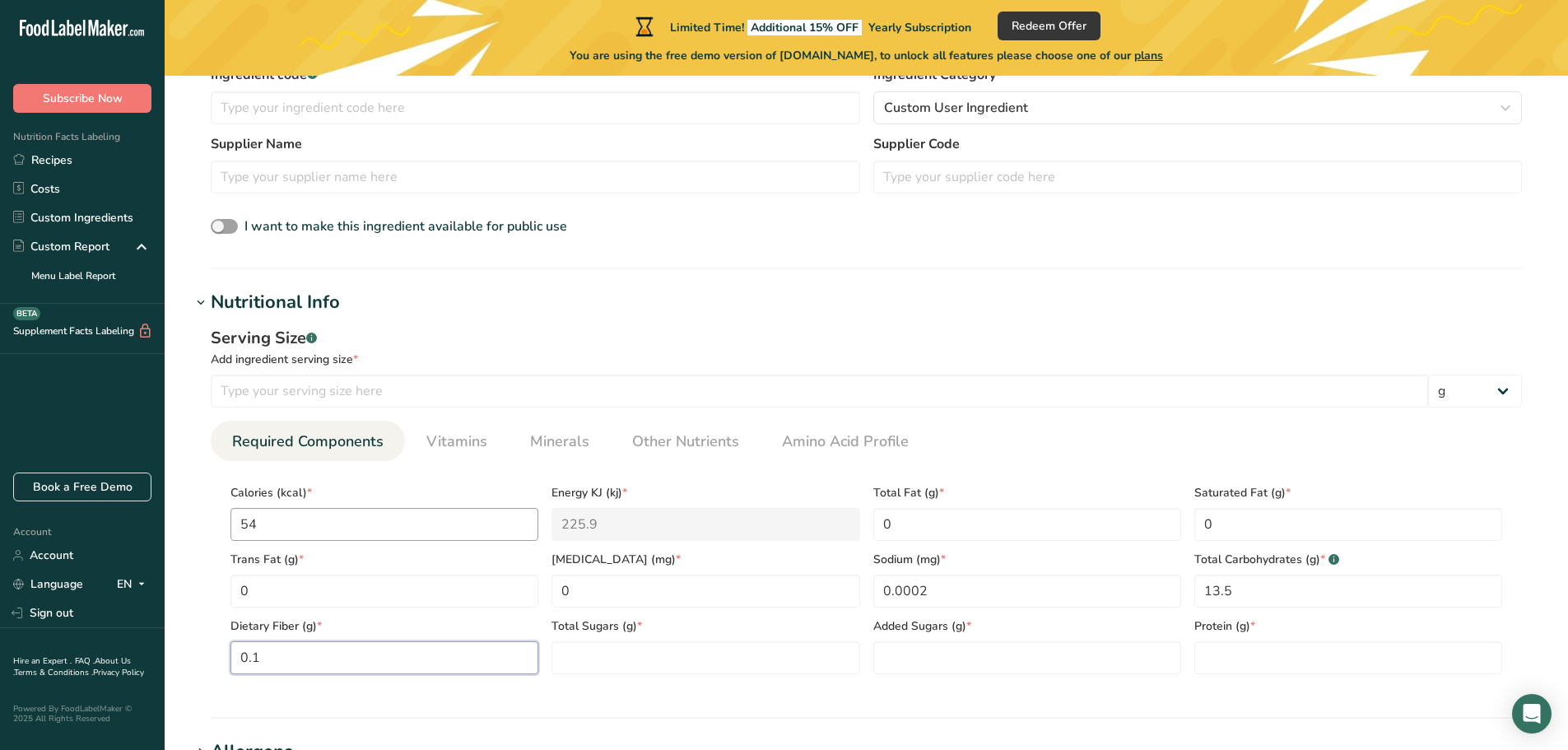
type Fiber "0.1"
type Sugars "7.6"
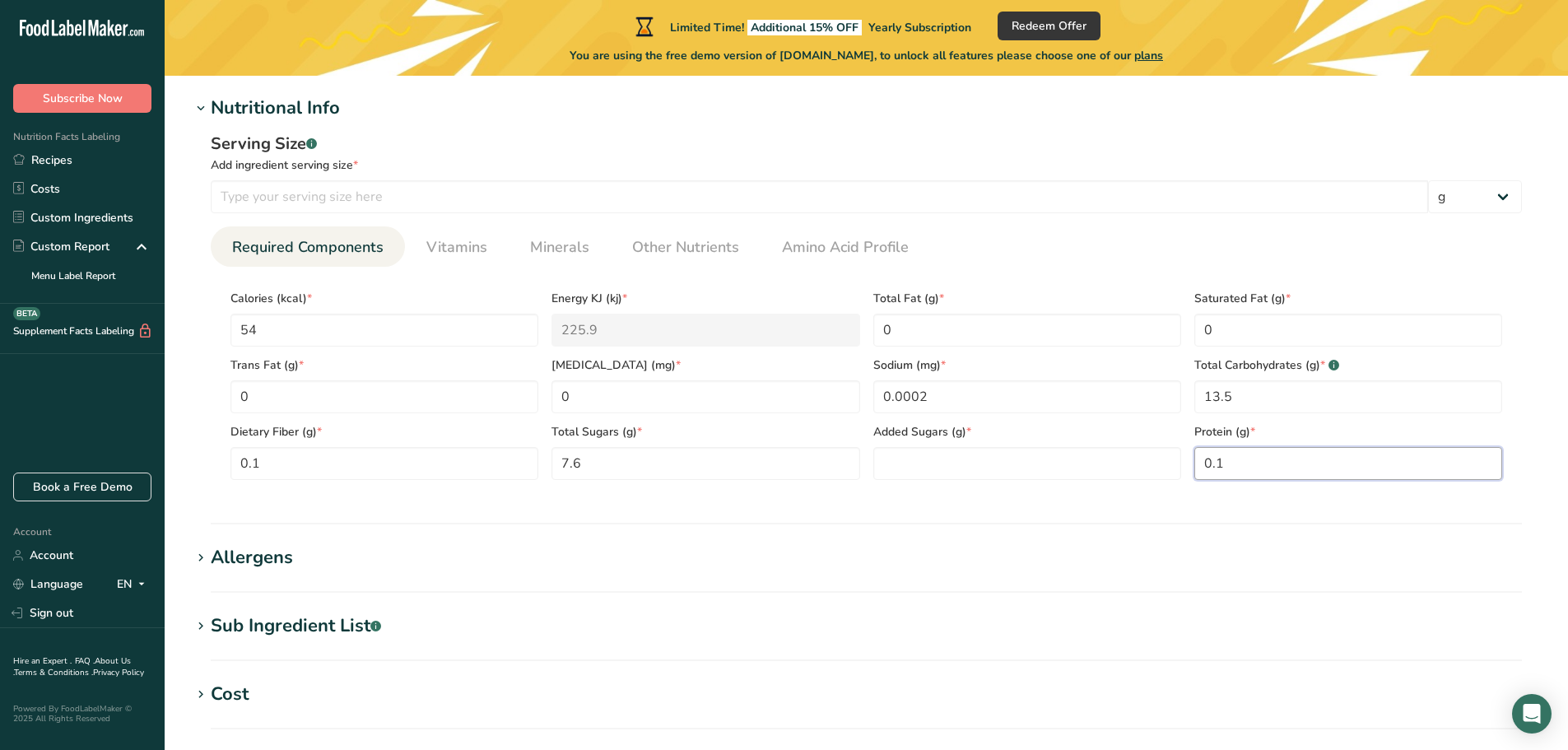
scroll to position [659, 0]
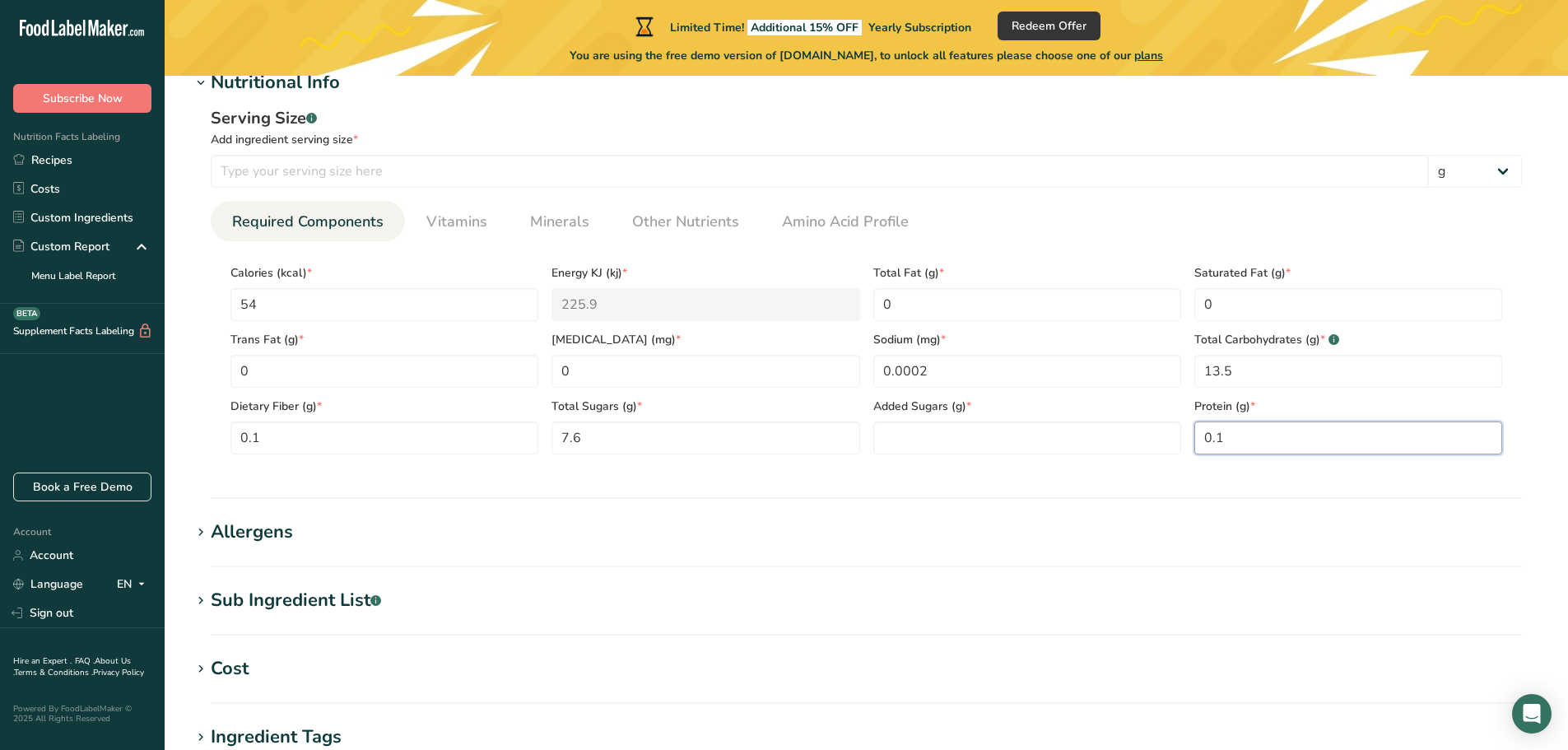
type input "0.1"
click at [312, 168] on input "number" at bounding box center [819, 172] width 1218 height 33
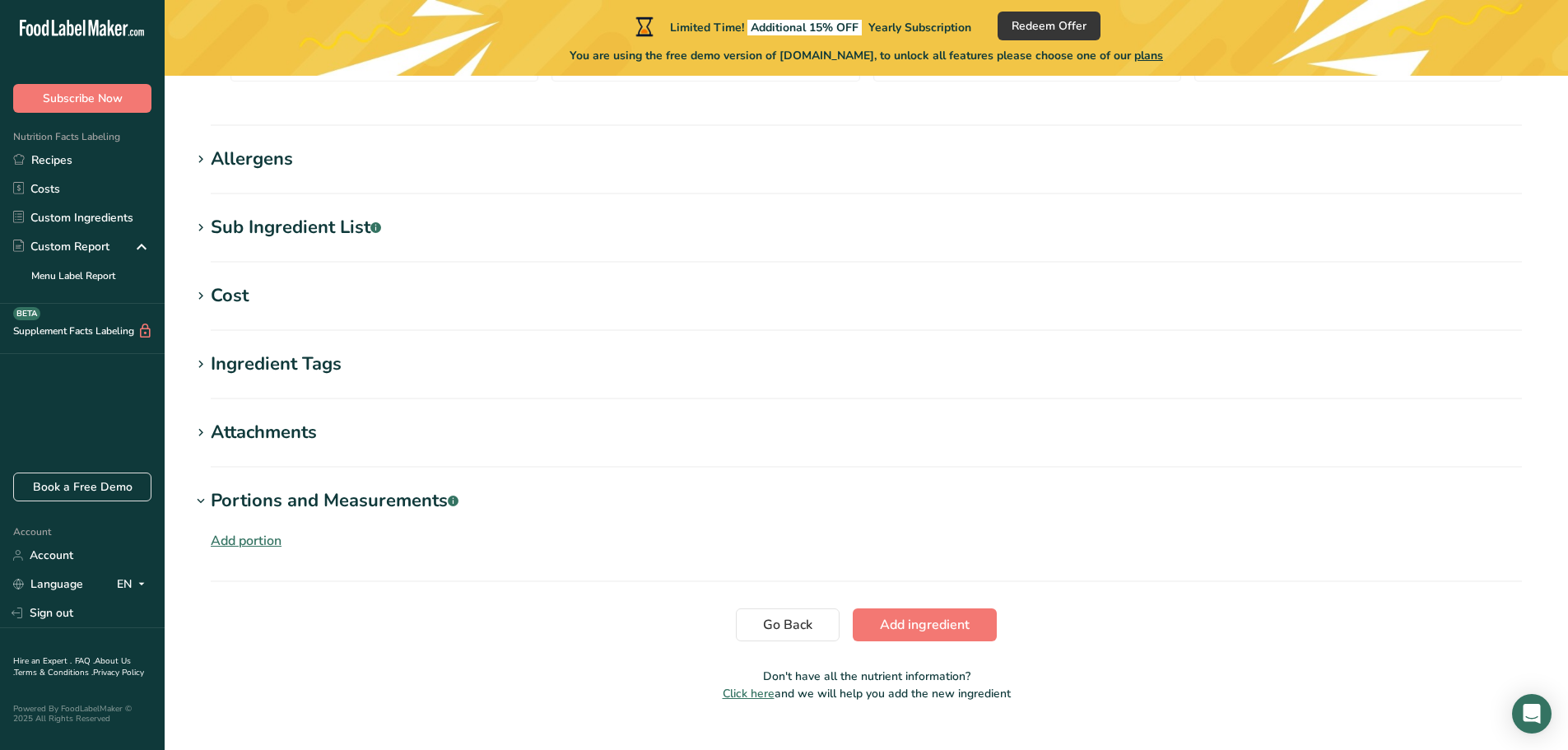
scroll to position [1063, 0]
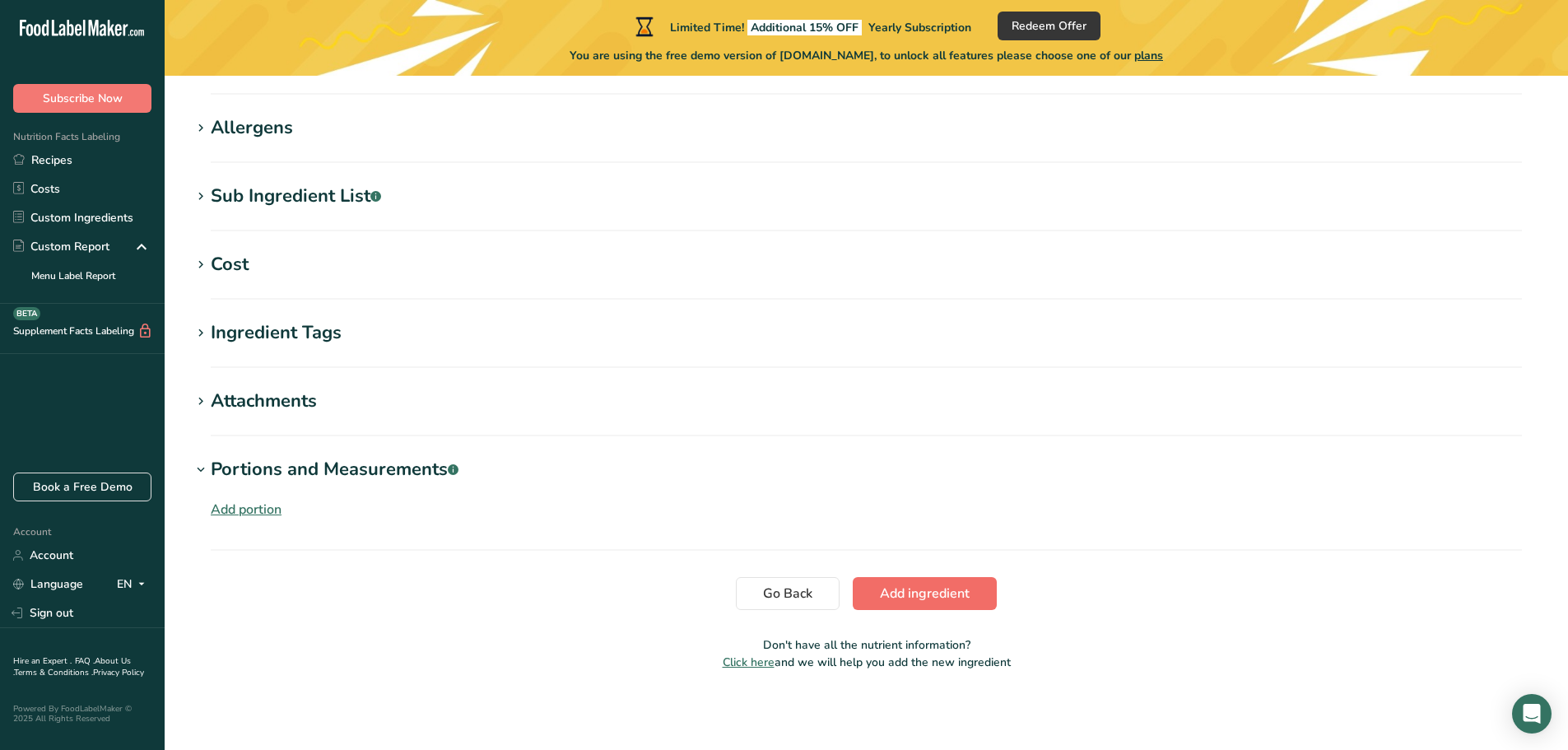
type input "15.8"
click at [951, 594] on span "Add ingredient" at bounding box center [925, 594] width 90 height 20
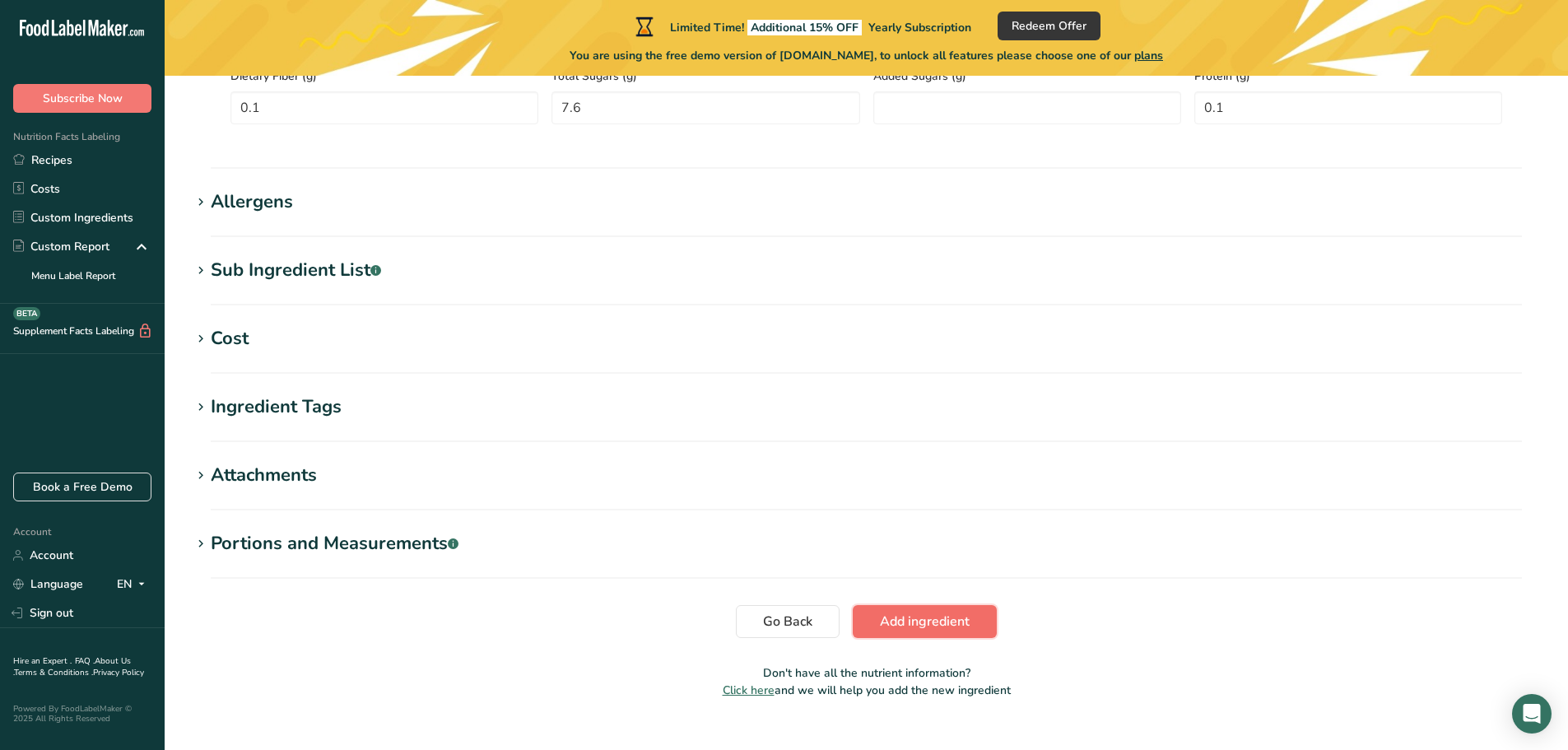
scroll to position [591, 0]
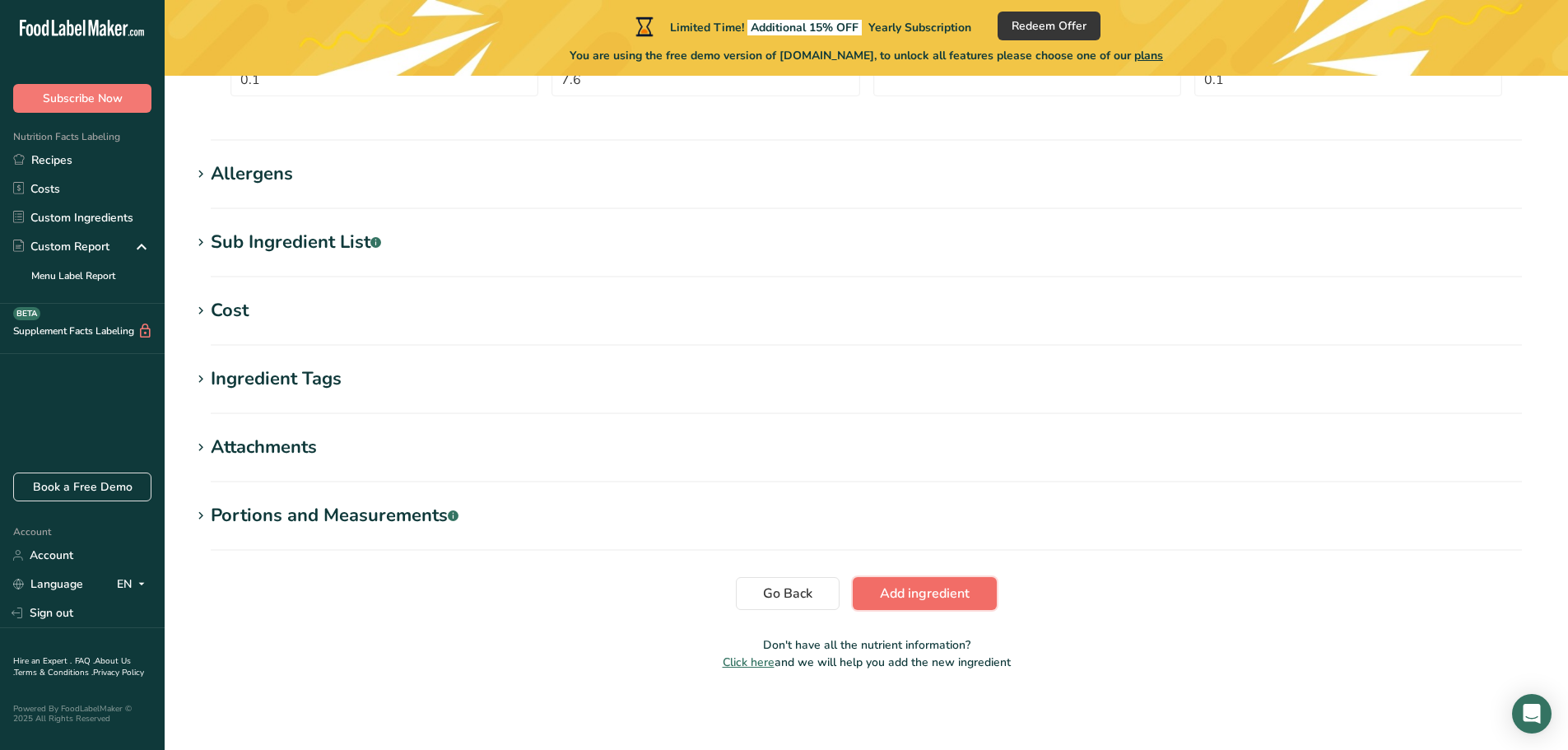
click at [941, 600] on span "Add ingredient" at bounding box center [925, 594] width 90 height 20
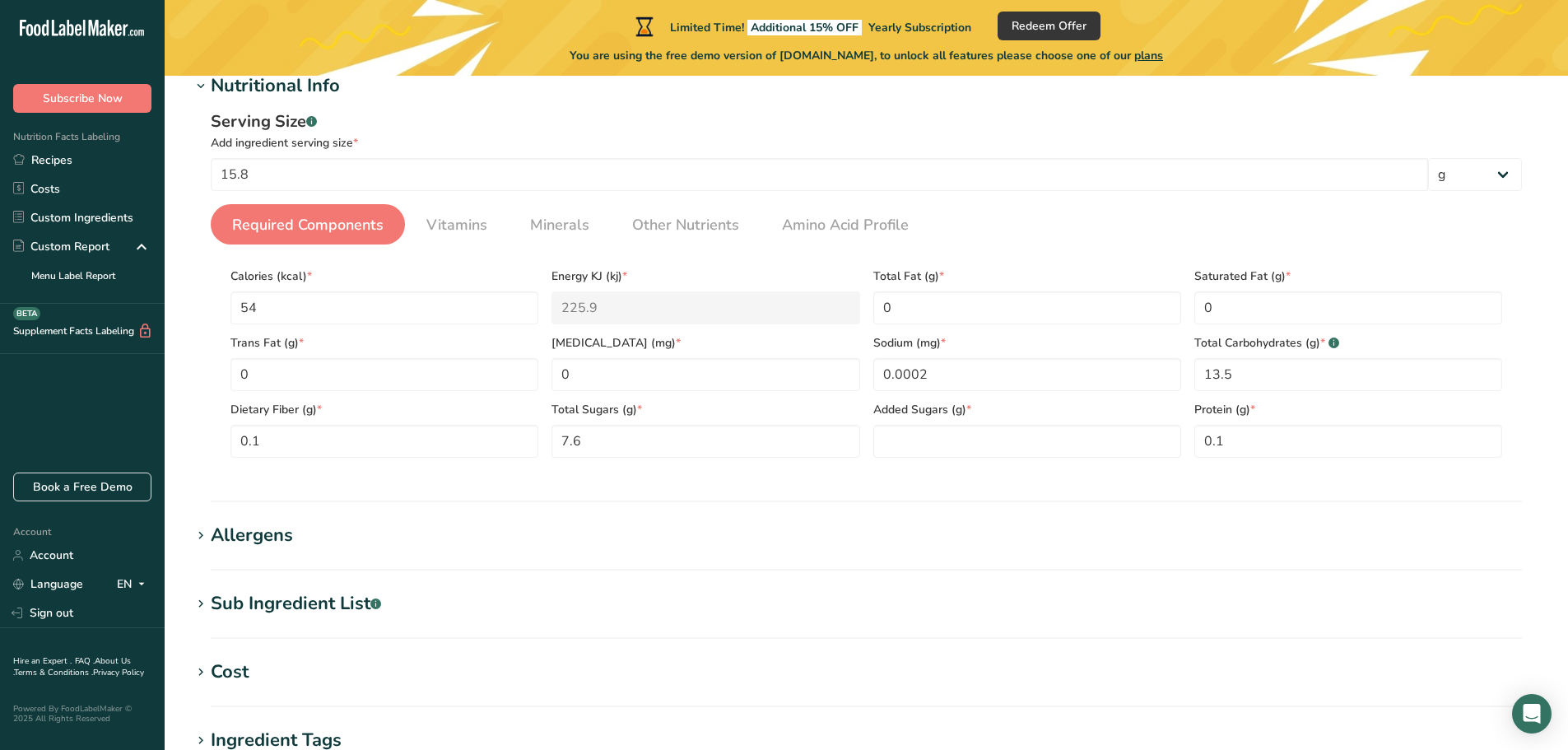
scroll to position [193, 0]
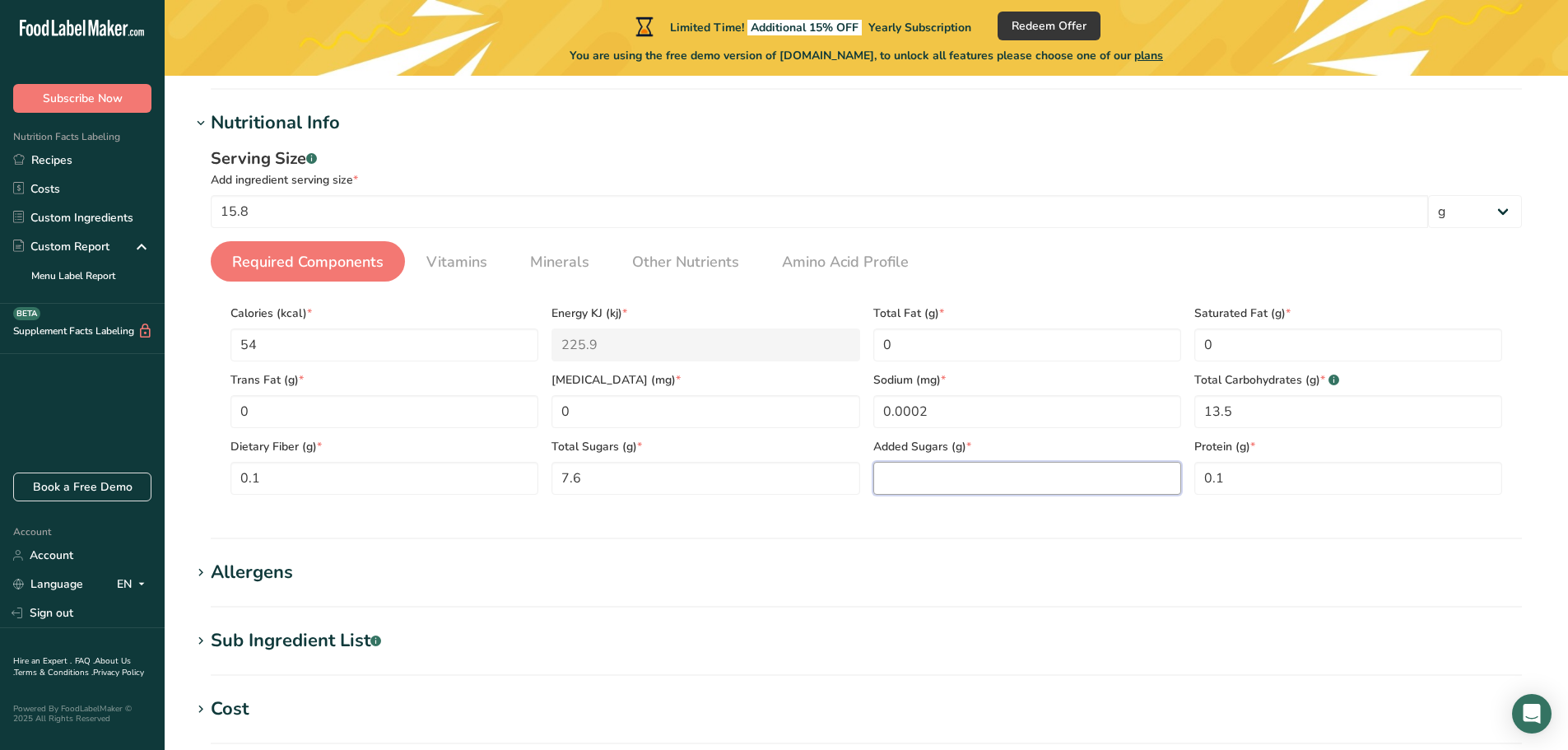
click at [951, 488] on Sugars "number" at bounding box center [1027, 479] width 308 height 33
type Sugars "0"
click at [774, 515] on div "Serving Size .a-a{fill:#347362;}.b-a{fill:#fff;} Add ingredient serving size * …" at bounding box center [866, 327] width 1351 height 381
click at [452, 265] on span "Vitamins" at bounding box center [457, 262] width 61 height 22
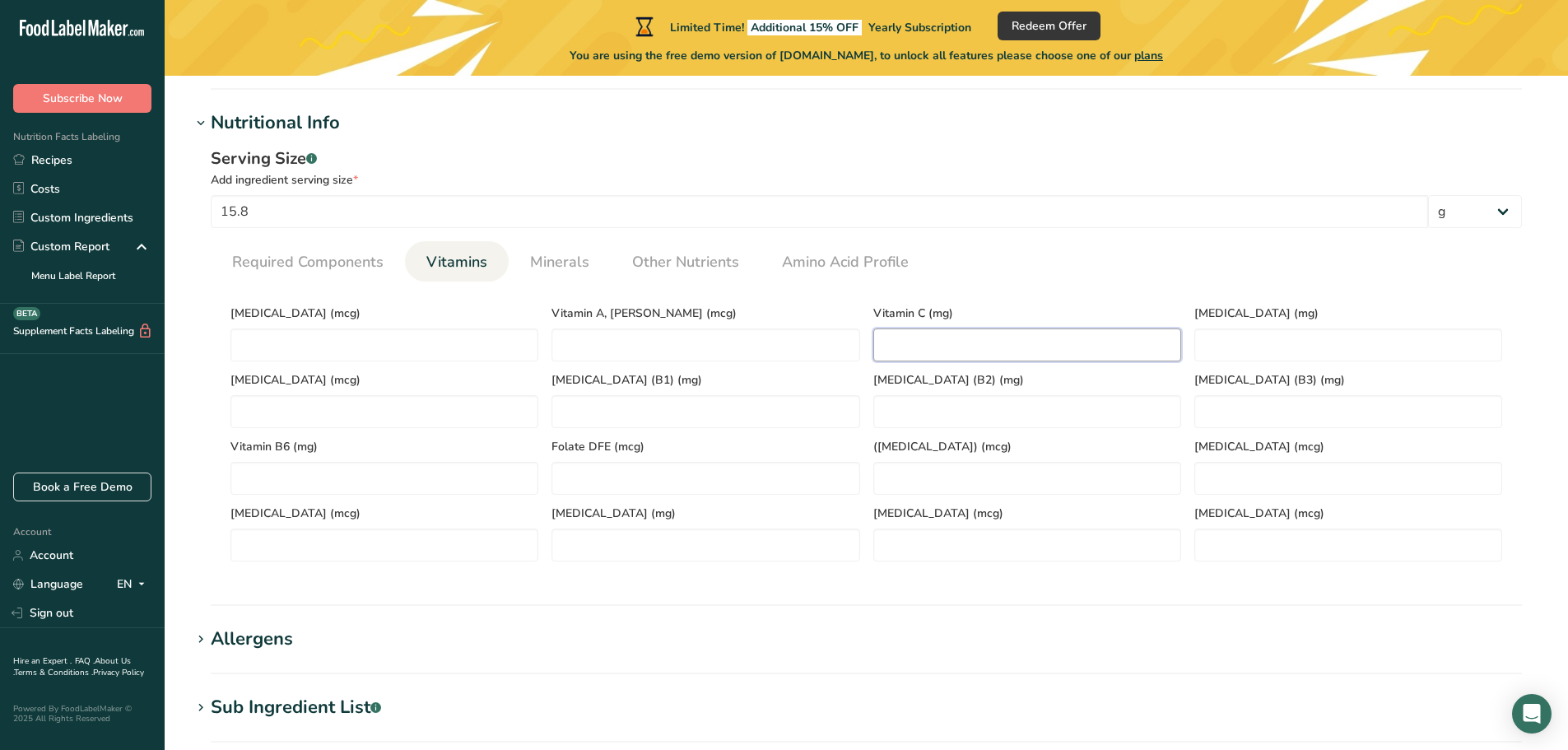
click at [999, 337] on C "number" at bounding box center [1027, 345] width 308 height 33
type C "21"
click at [720, 257] on span "Other Nutrients" at bounding box center [685, 262] width 107 height 22
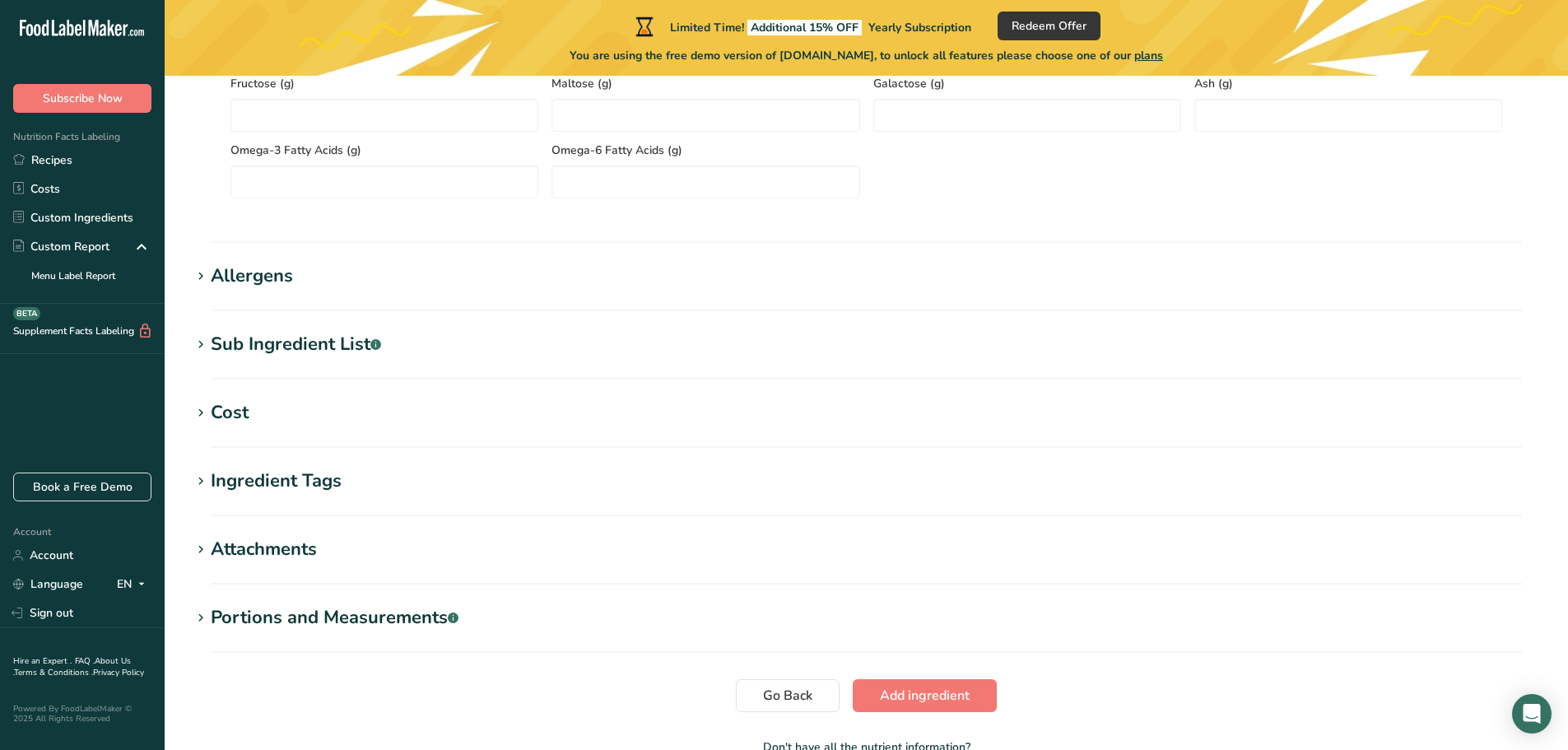
scroll to position [792, 0]
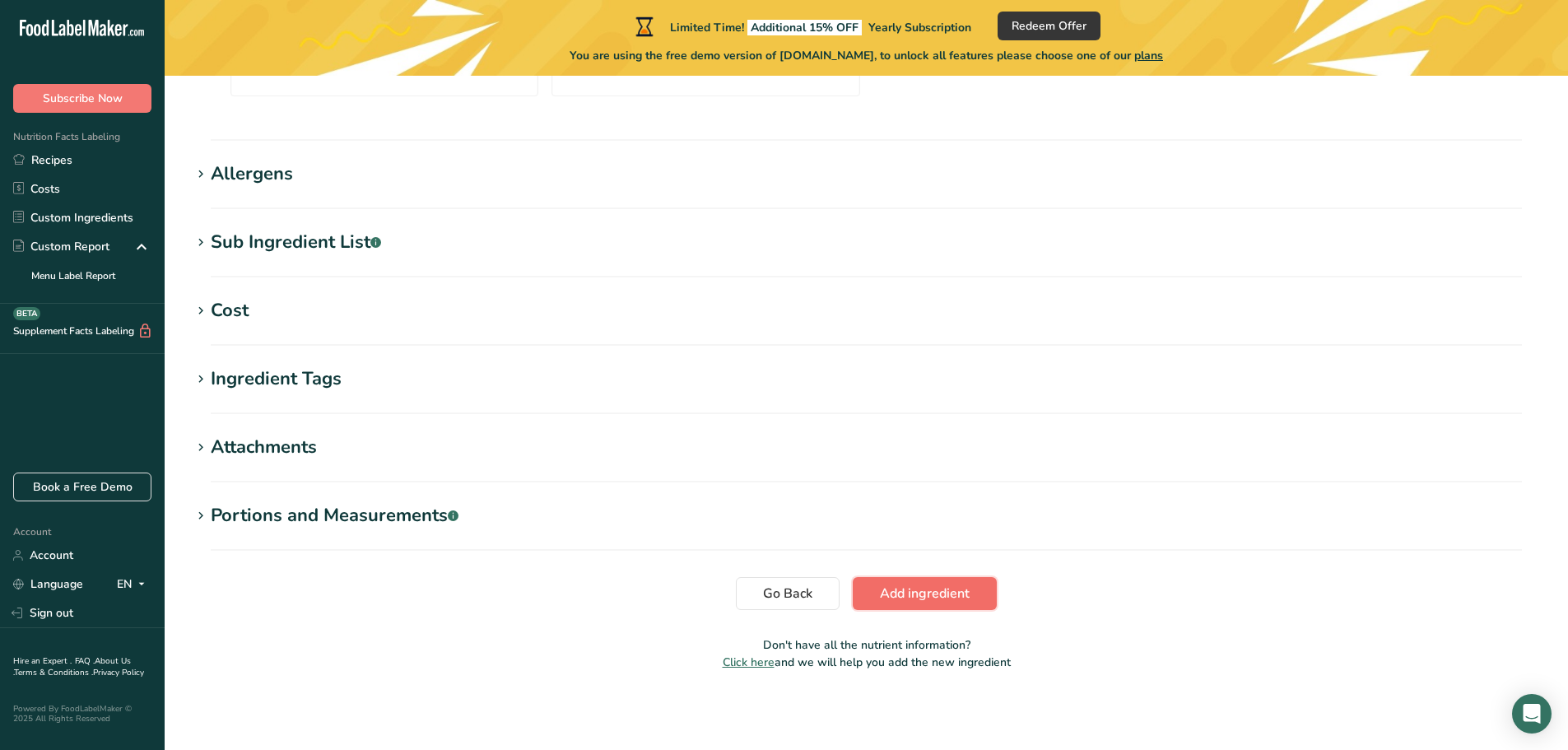
click at [934, 597] on span "Add ingredient" at bounding box center [925, 594] width 90 height 20
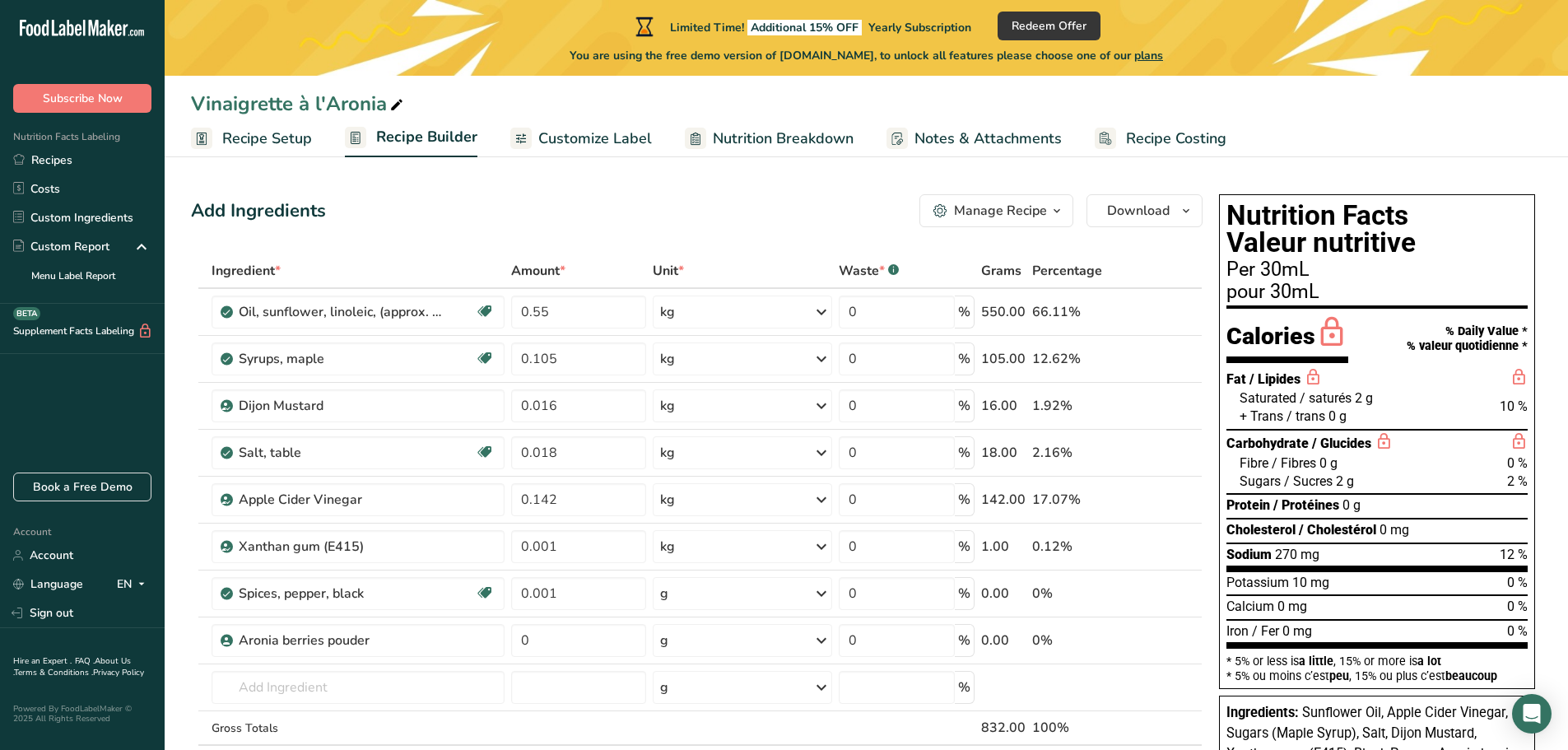
scroll to position [330, 0]
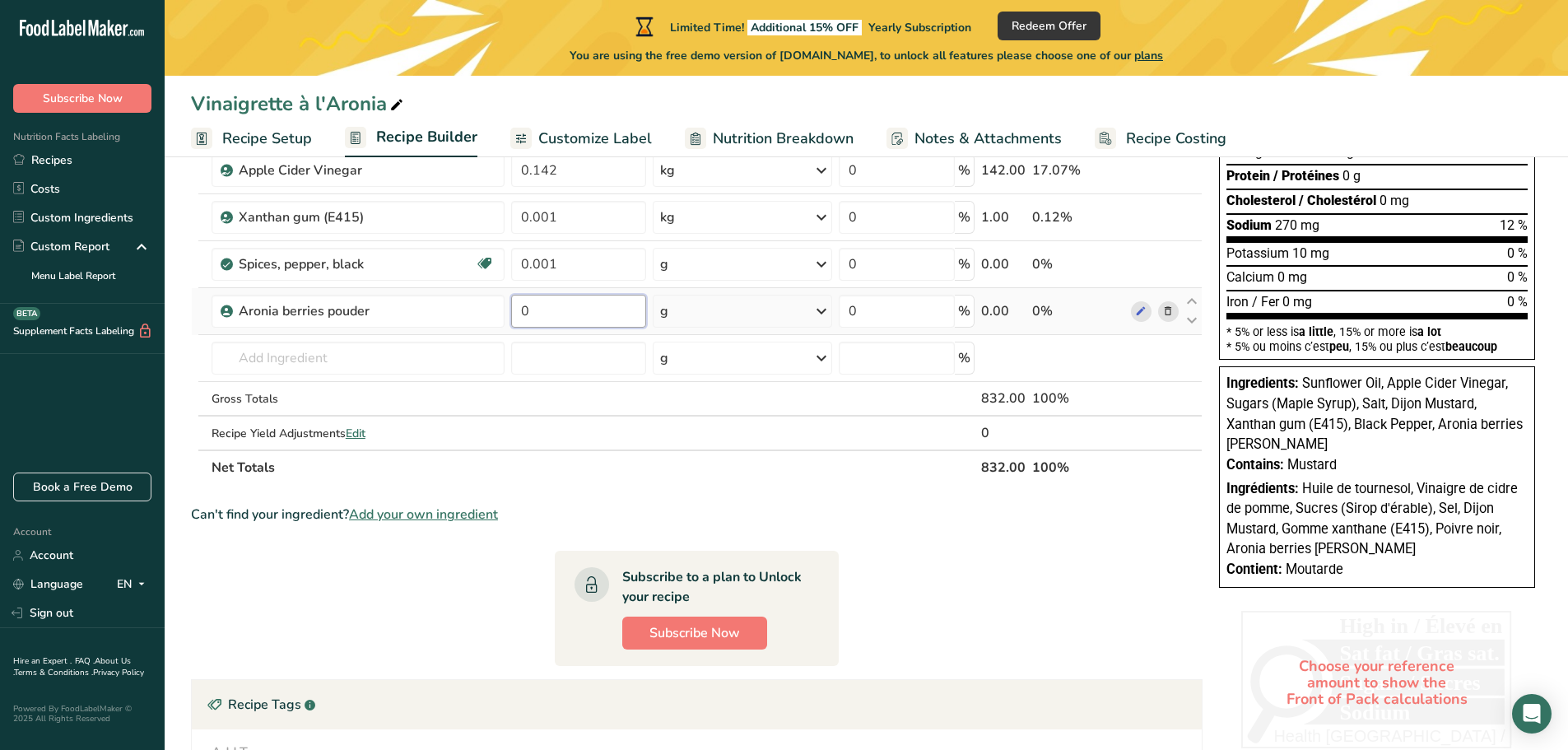
click at [560, 317] on input "0" at bounding box center [579, 311] width 136 height 33
drag, startPoint x: 570, startPoint y: 317, endPoint x: 473, endPoint y: 334, distance: 98.5
click at [473, 334] on tr "Aronia berries pouder 0 g Weight Units g kg mg See more Volume Units l mL fl oz…" at bounding box center [696, 312] width 1010 height 47
type input "1"
click at [718, 287] on div "Ingredient * Amount * Unit * Waste * .a-a{fill:#347362;}.b-a{fill:#fff;} Grams …" at bounding box center [696, 204] width 1012 height 561
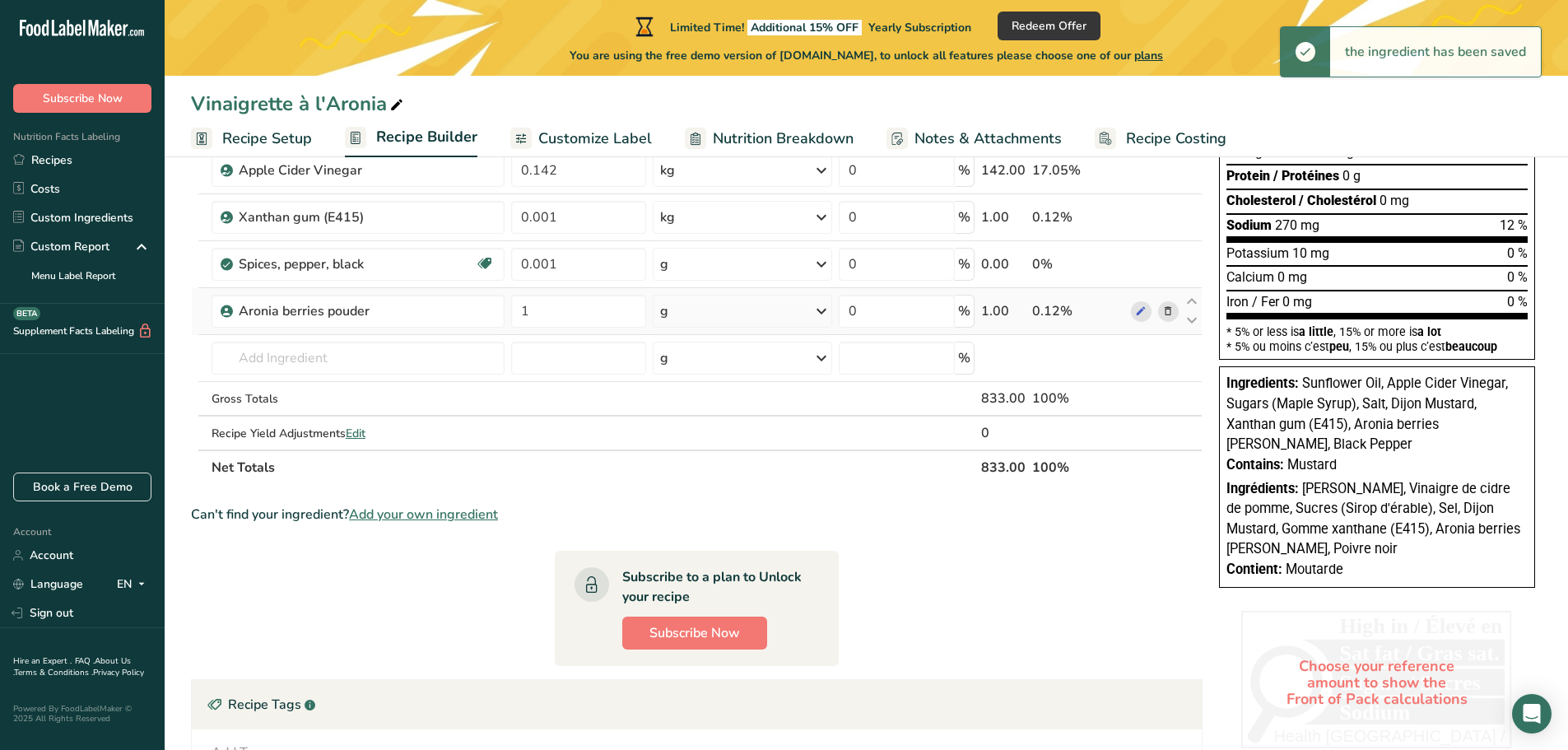
click at [724, 309] on div "g" at bounding box center [743, 311] width 180 height 33
click at [708, 396] on div "kg" at bounding box center [731, 397] width 139 height 24
drag, startPoint x: 580, startPoint y: 314, endPoint x: 424, endPoint y: 319, distance: 156.1
click at [424, 323] on tr "Aronia berries pouder 1 kg Weight Units g kg mg See more Volume Units l mL fl o…" at bounding box center [696, 312] width 1010 height 47
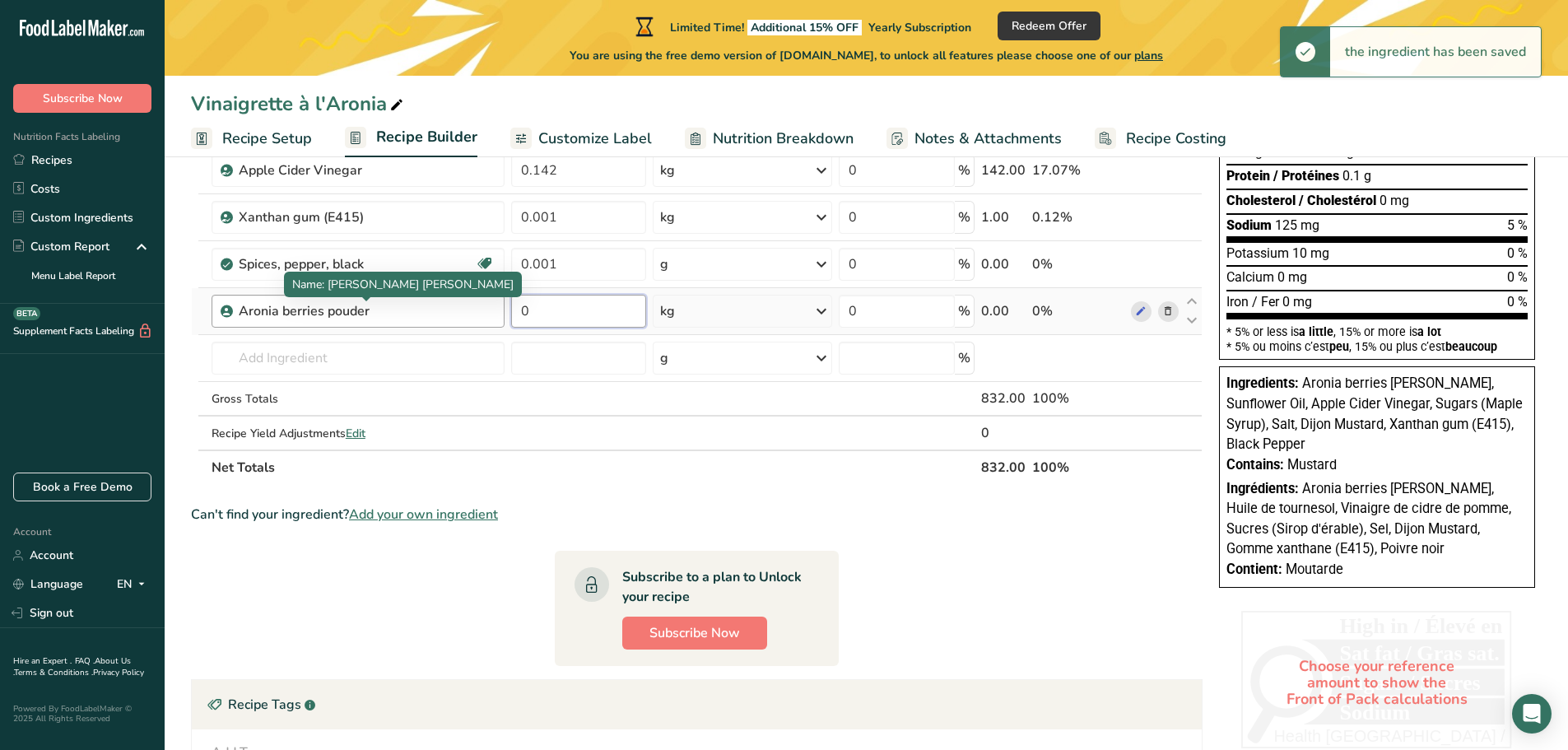
type input "1"
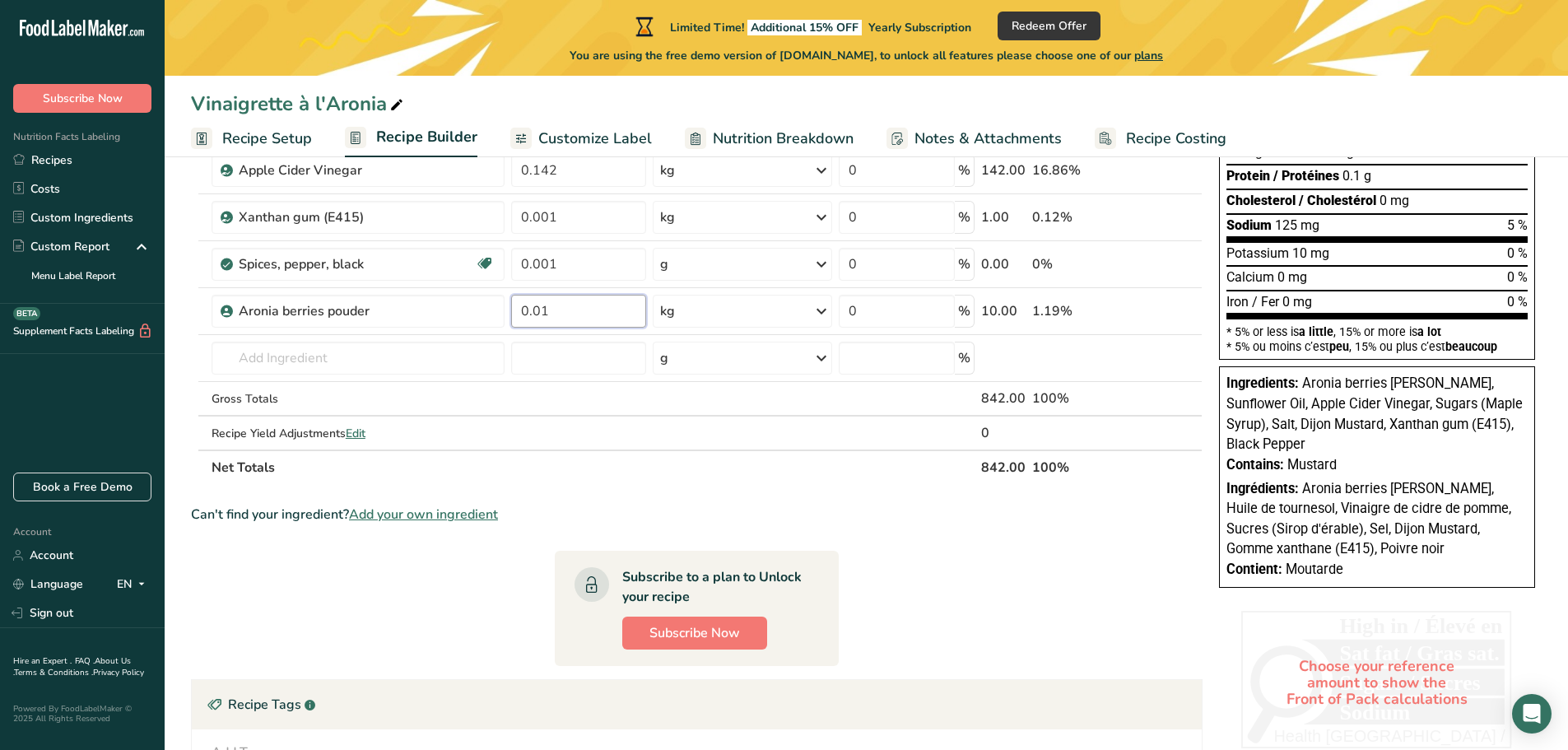
type input "0.01"
click at [676, 477] on div "Ingredient * Amount * Unit * Waste * .a-a{fill:#347362;}.b-a{fill:#fff;} Grams …" at bounding box center [696, 204] width 1012 height 561
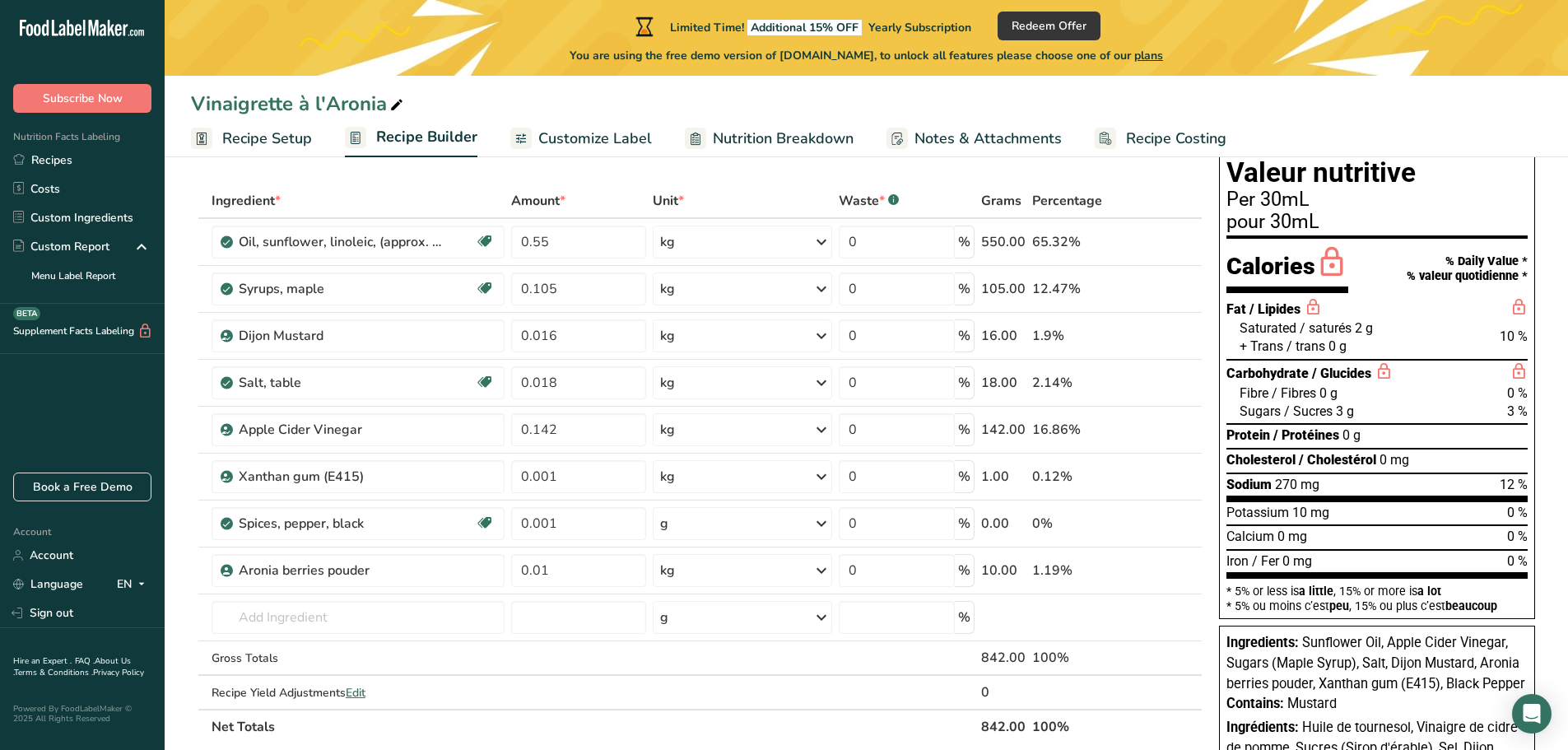
scroll to position [0, 0]
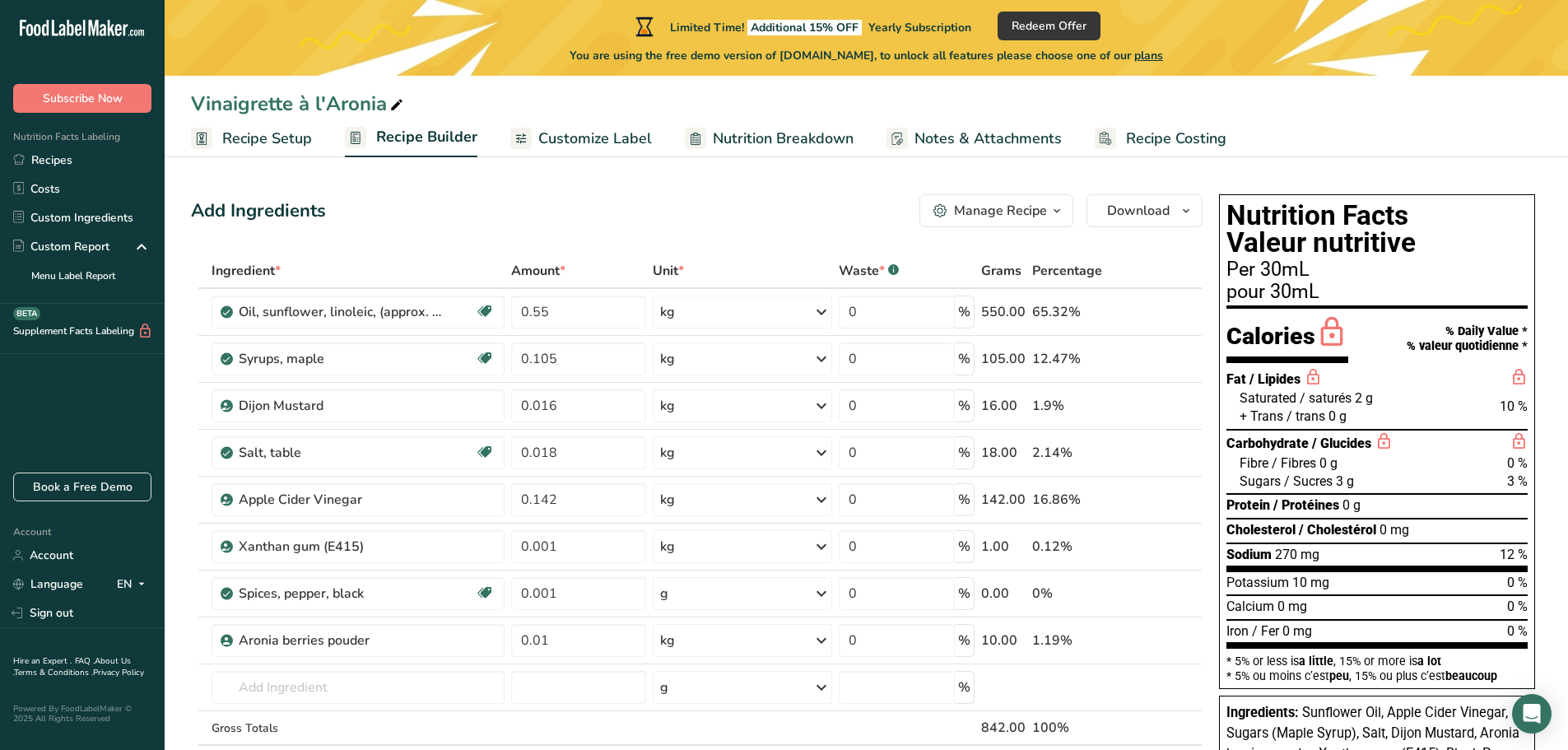
click at [601, 136] on span "Customize Label" at bounding box center [595, 138] width 113 height 22
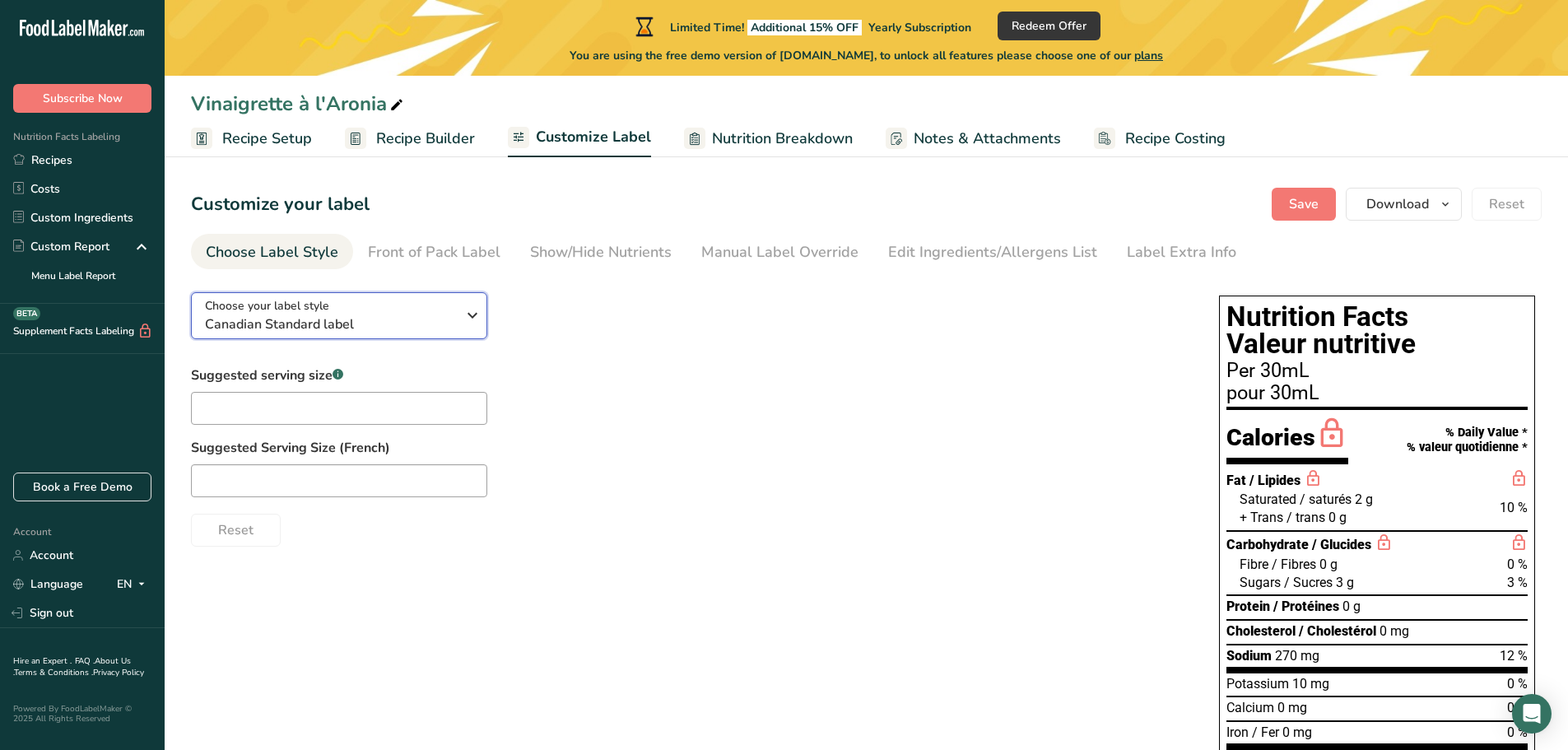
click at [398, 322] on span "Canadian Standard label" at bounding box center [330, 324] width 251 height 20
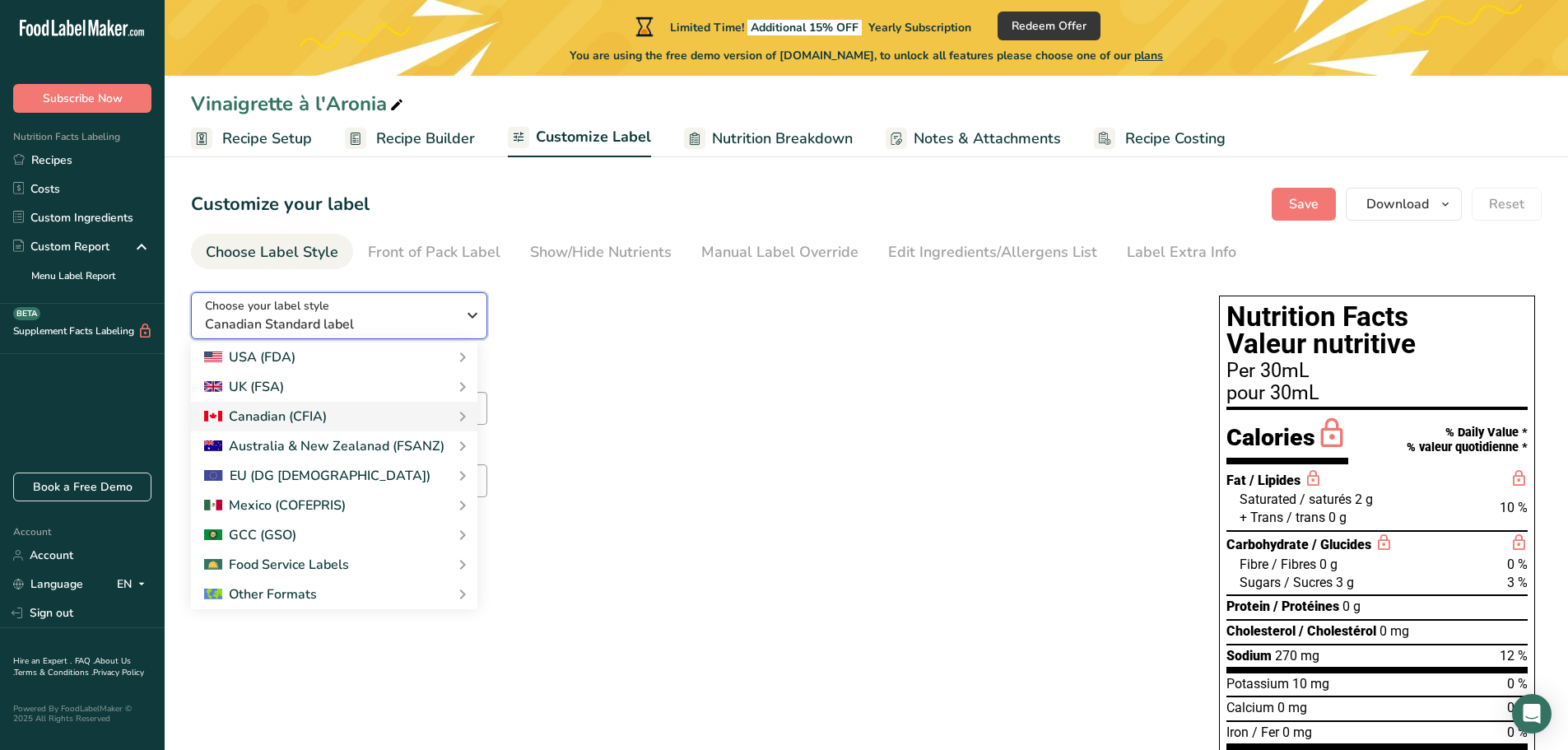
click at [398, 322] on span "Canadian Standard label" at bounding box center [330, 324] width 251 height 20
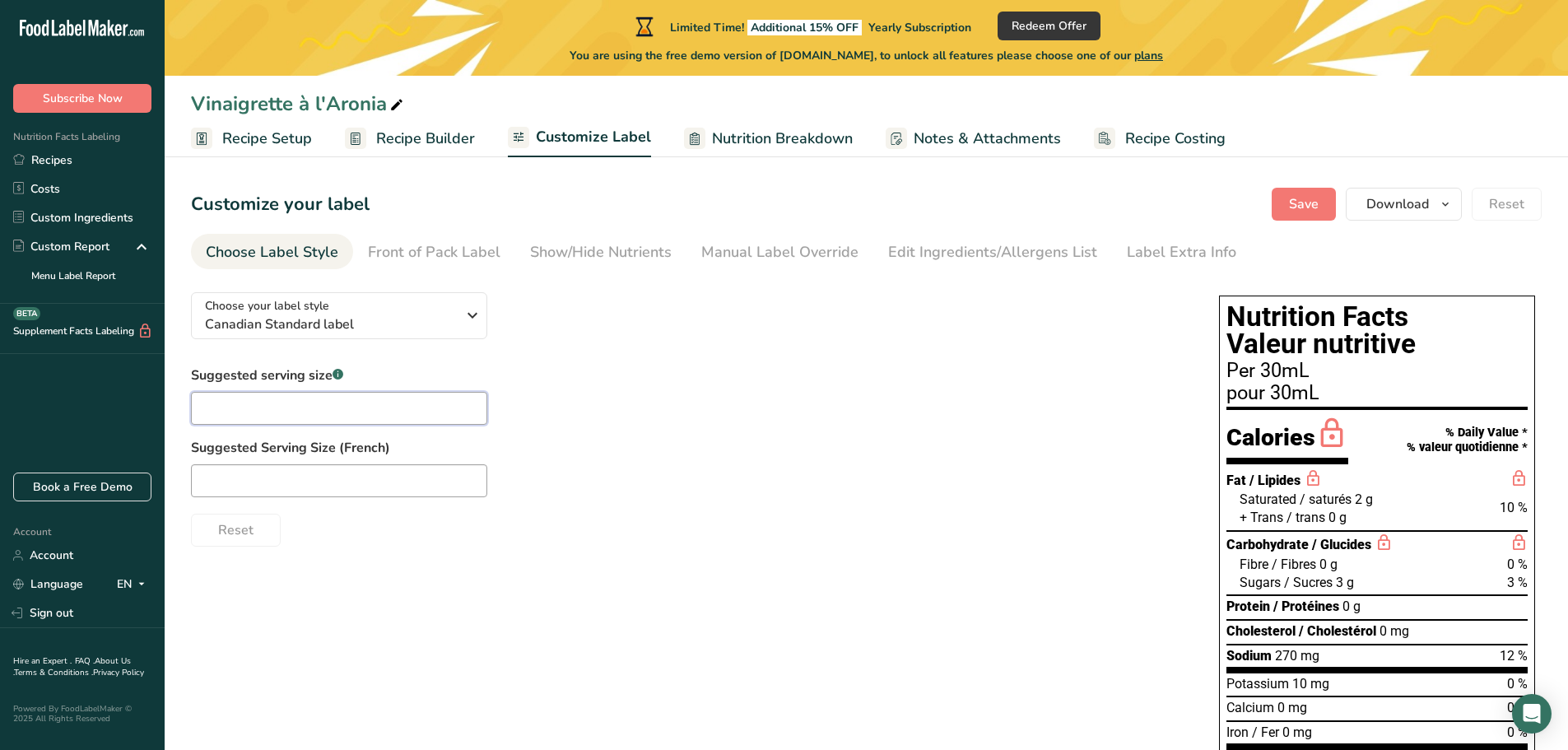
click at [401, 407] on input "text" at bounding box center [339, 409] width 296 height 33
click at [402, 414] on input "text" at bounding box center [339, 409] width 296 height 33
click at [396, 477] on input "text" at bounding box center [339, 481] width 296 height 33
click at [423, 256] on div "Front of Pack Label" at bounding box center [434, 252] width 132 height 22
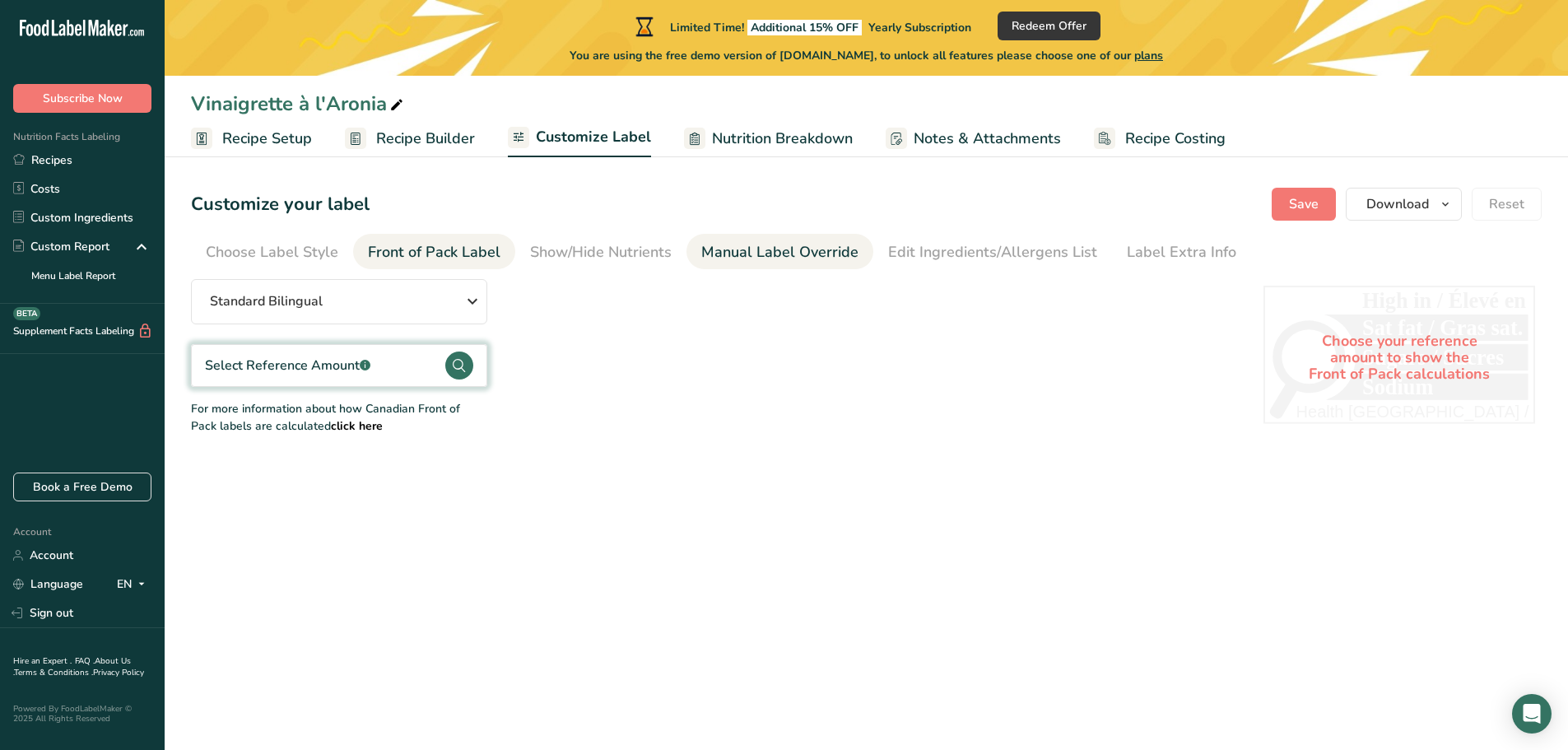
click at [761, 256] on div "Manual Label Override" at bounding box center [780, 252] width 157 height 22
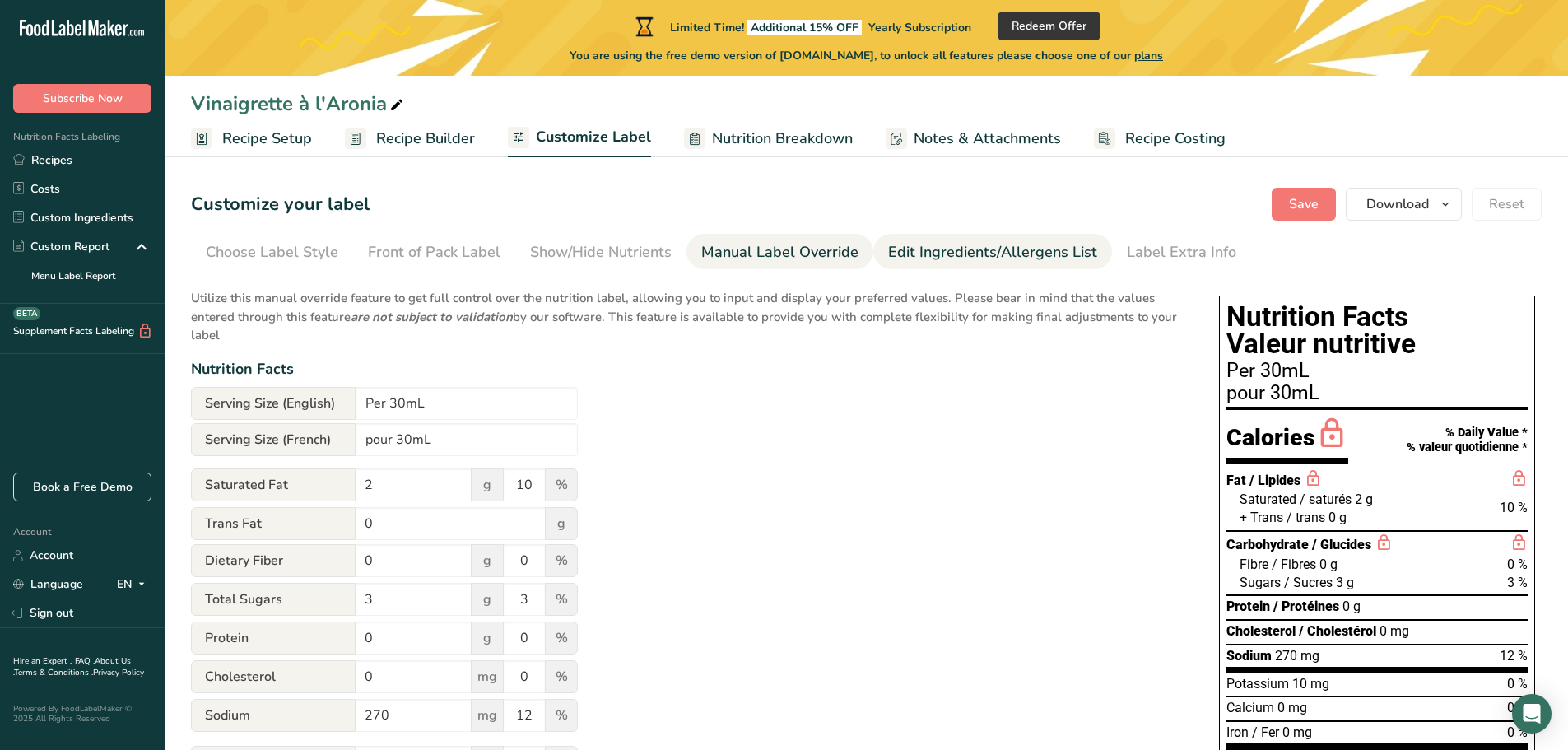
click at [1015, 250] on div "Edit Ingredients/Allergens List" at bounding box center [993, 252] width 209 height 22
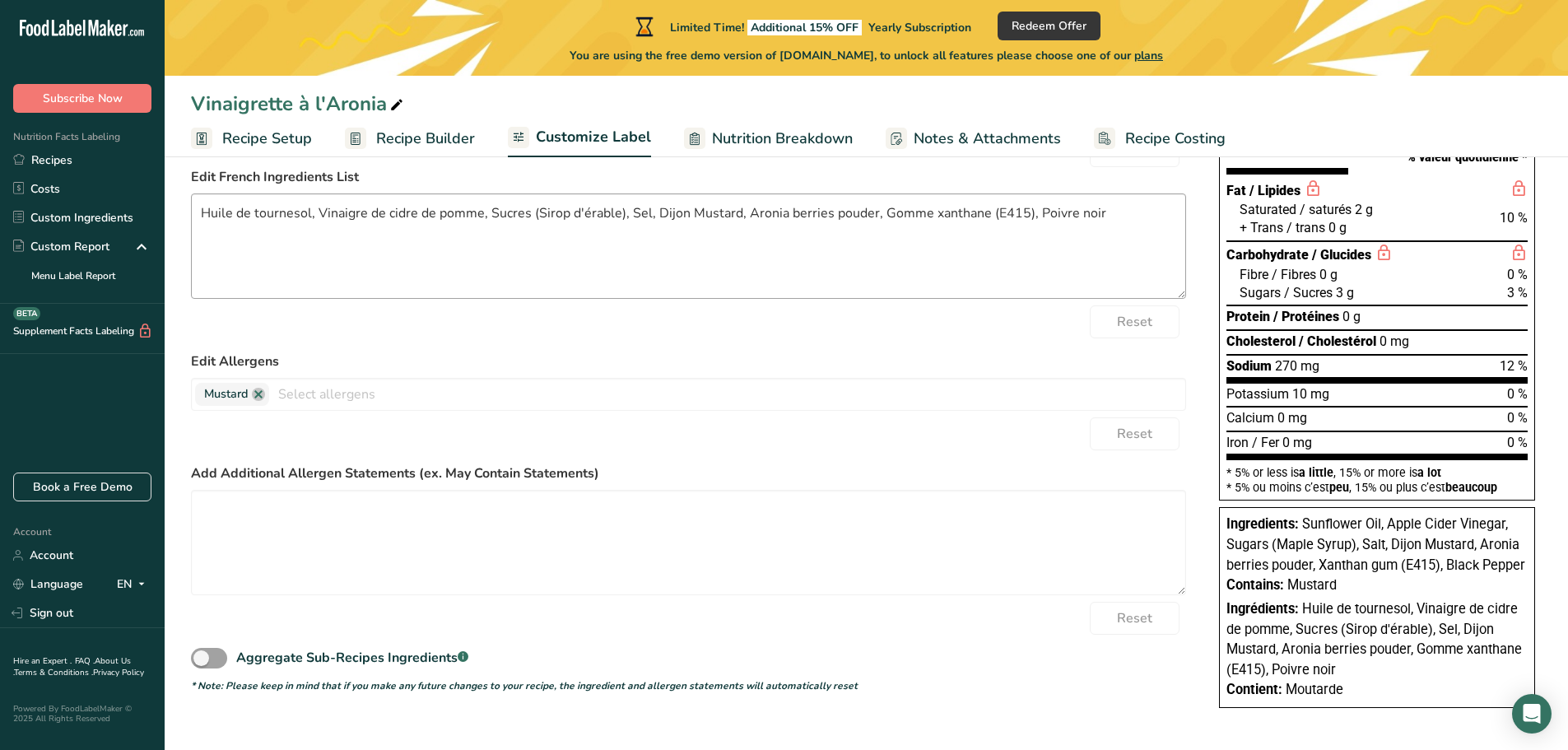
scroll to position [70, 0]
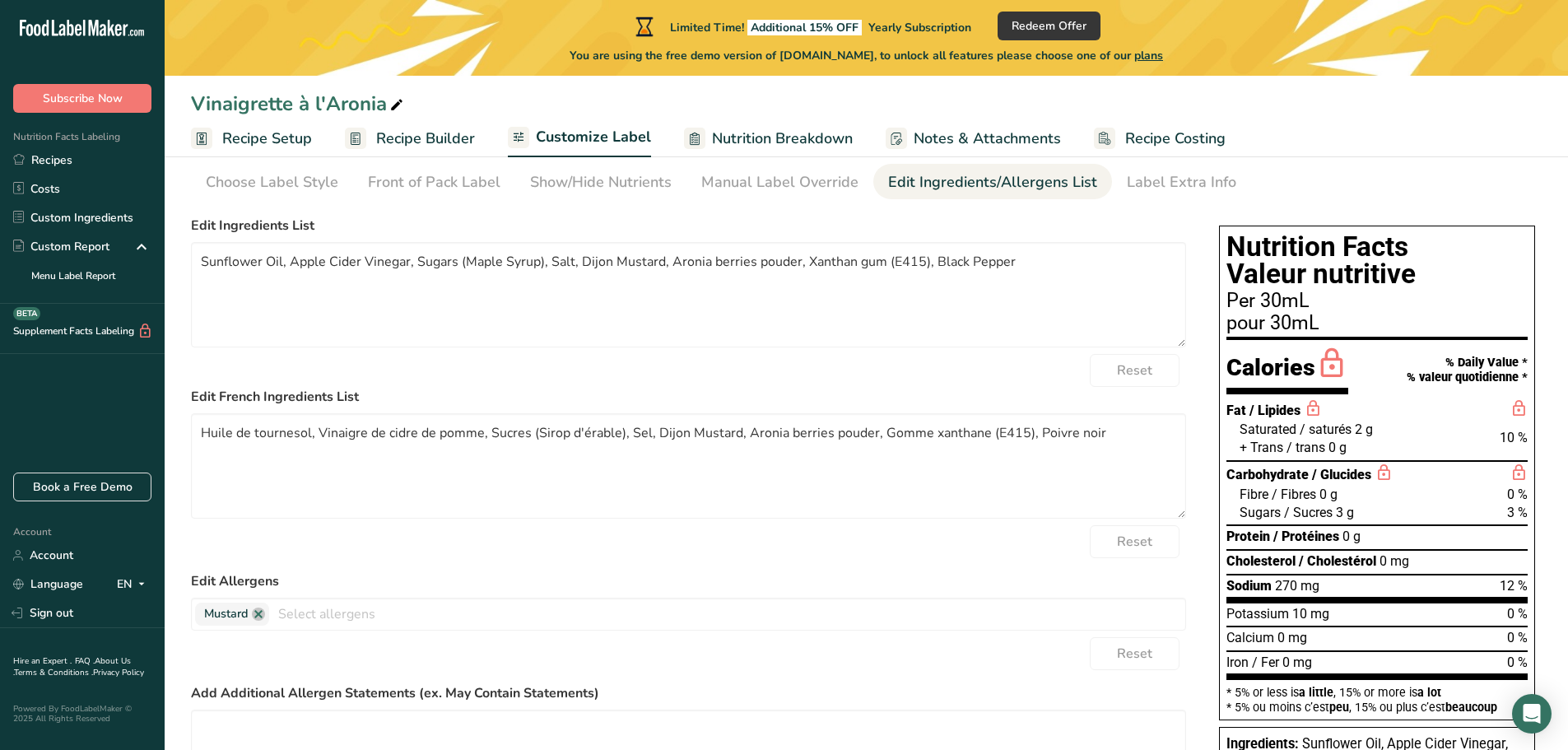
click at [1007, 139] on span "Notes & Attachments" at bounding box center [987, 138] width 147 height 22
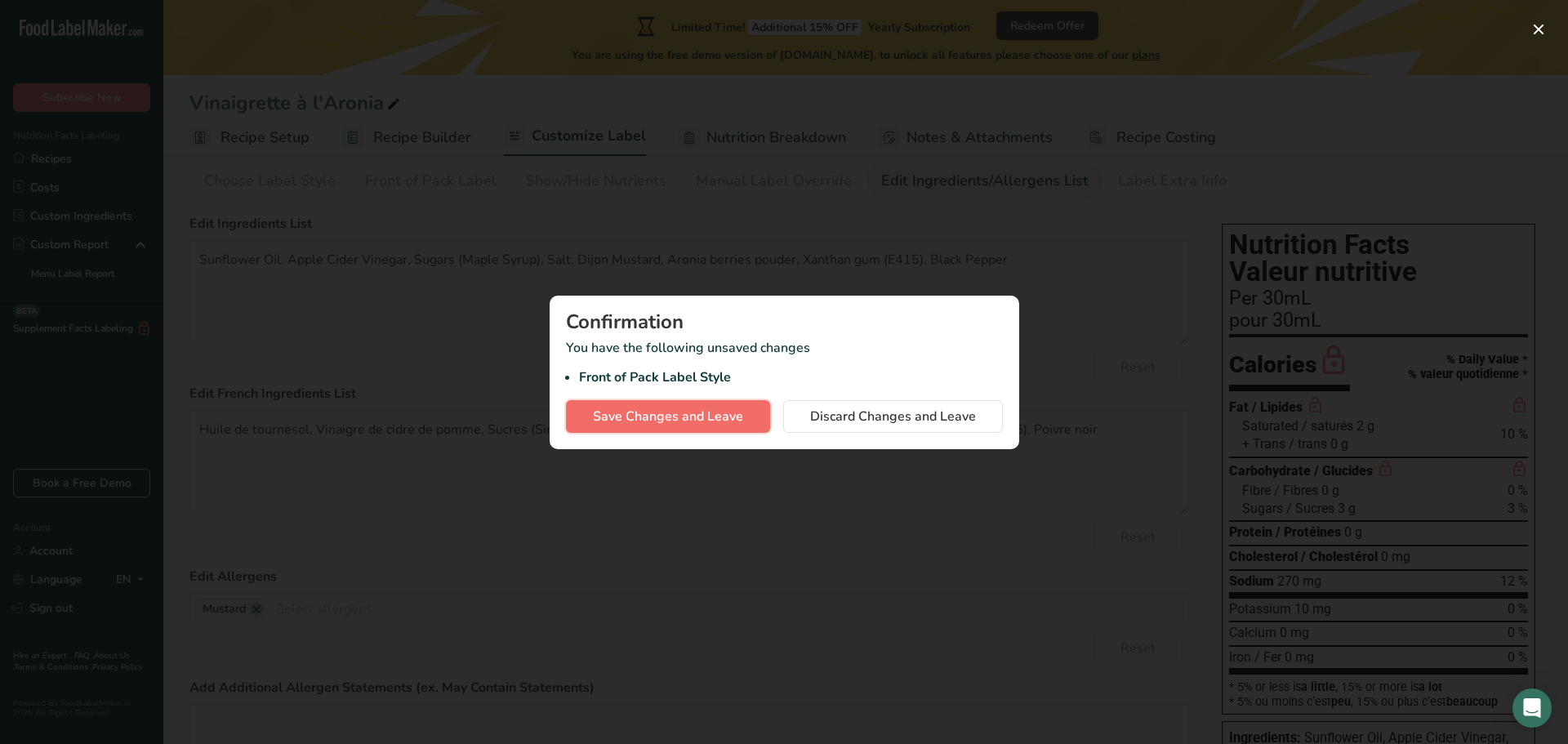
click at [720, 416] on span "Save Changes and Leave" at bounding box center [669, 416] width 150 height 20
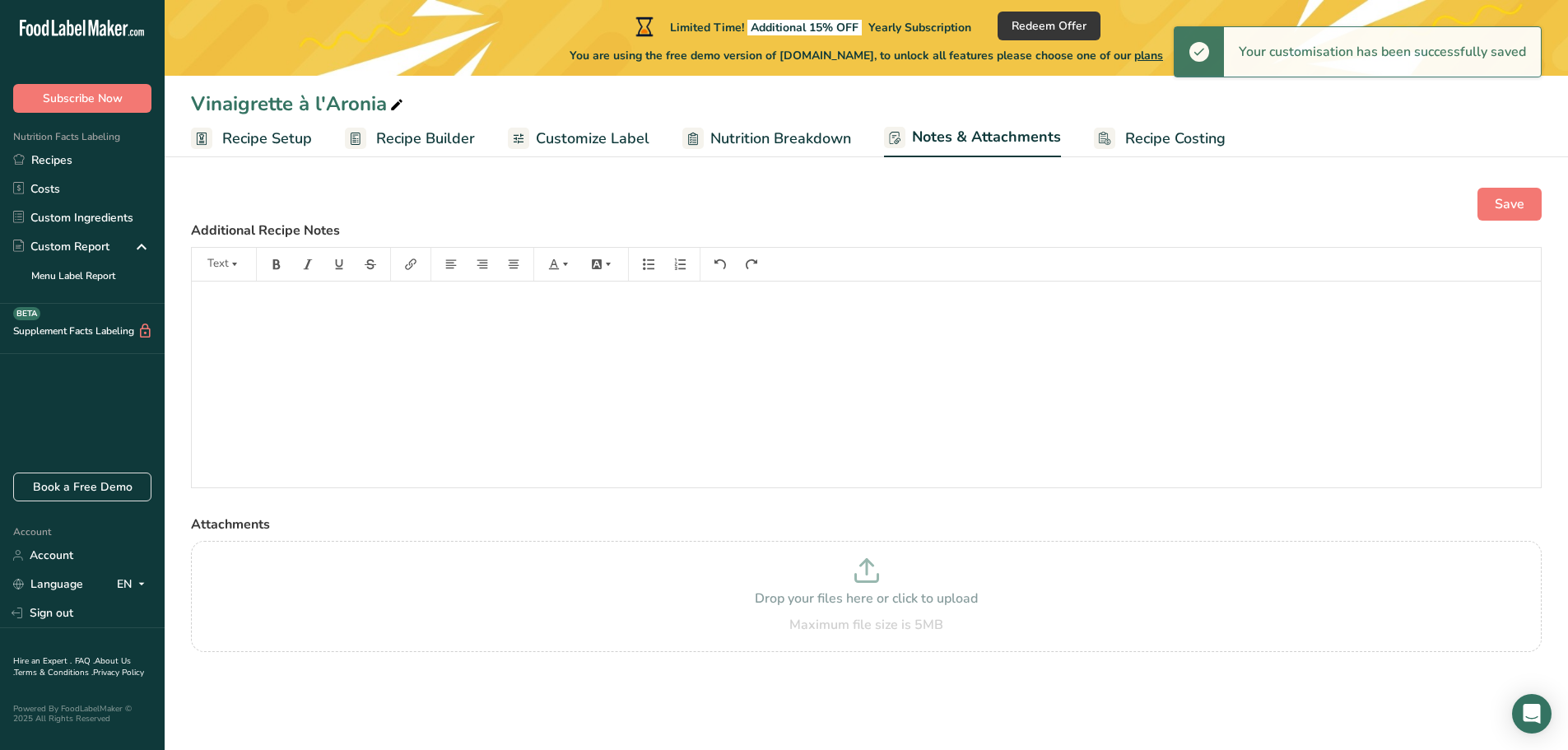
click at [599, 140] on span "Customize Label" at bounding box center [593, 138] width 113 height 22
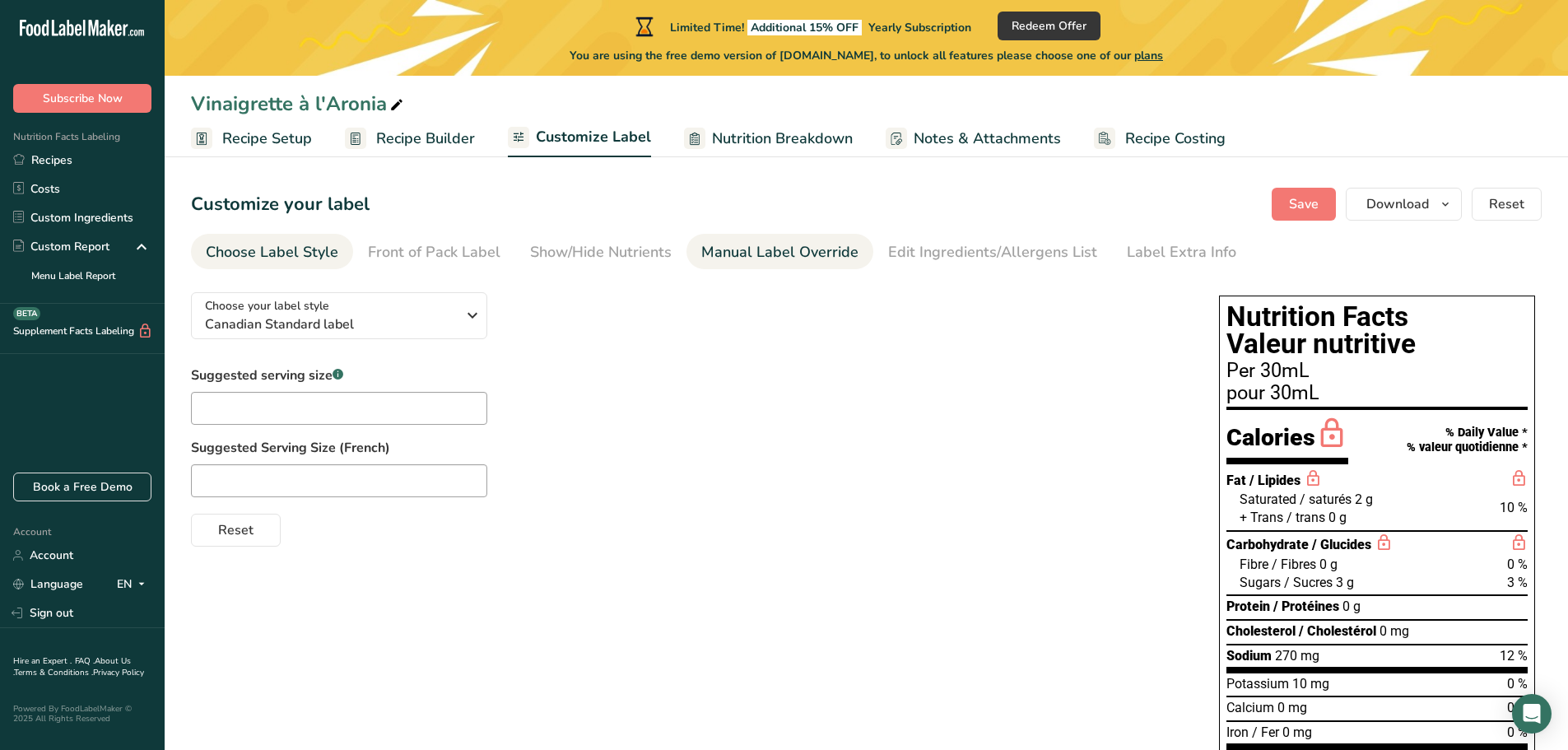
click at [736, 256] on div "Manual Label Override" at bounding box center [780, 252] width 157 height 22
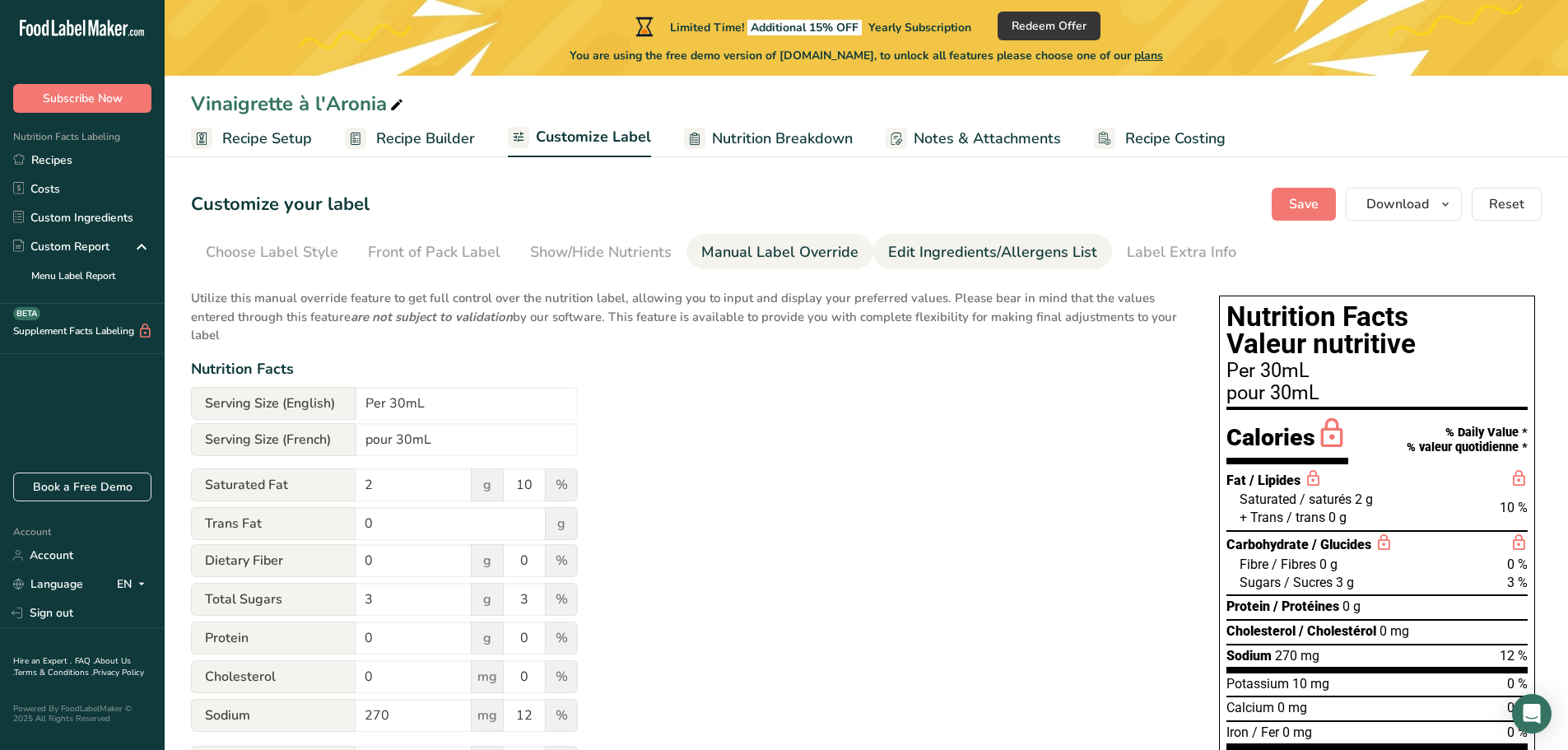
click at [888, 252] on div "Edit Ingredients/Allergens List" at bounding box center [993, 252] width 209 height 22
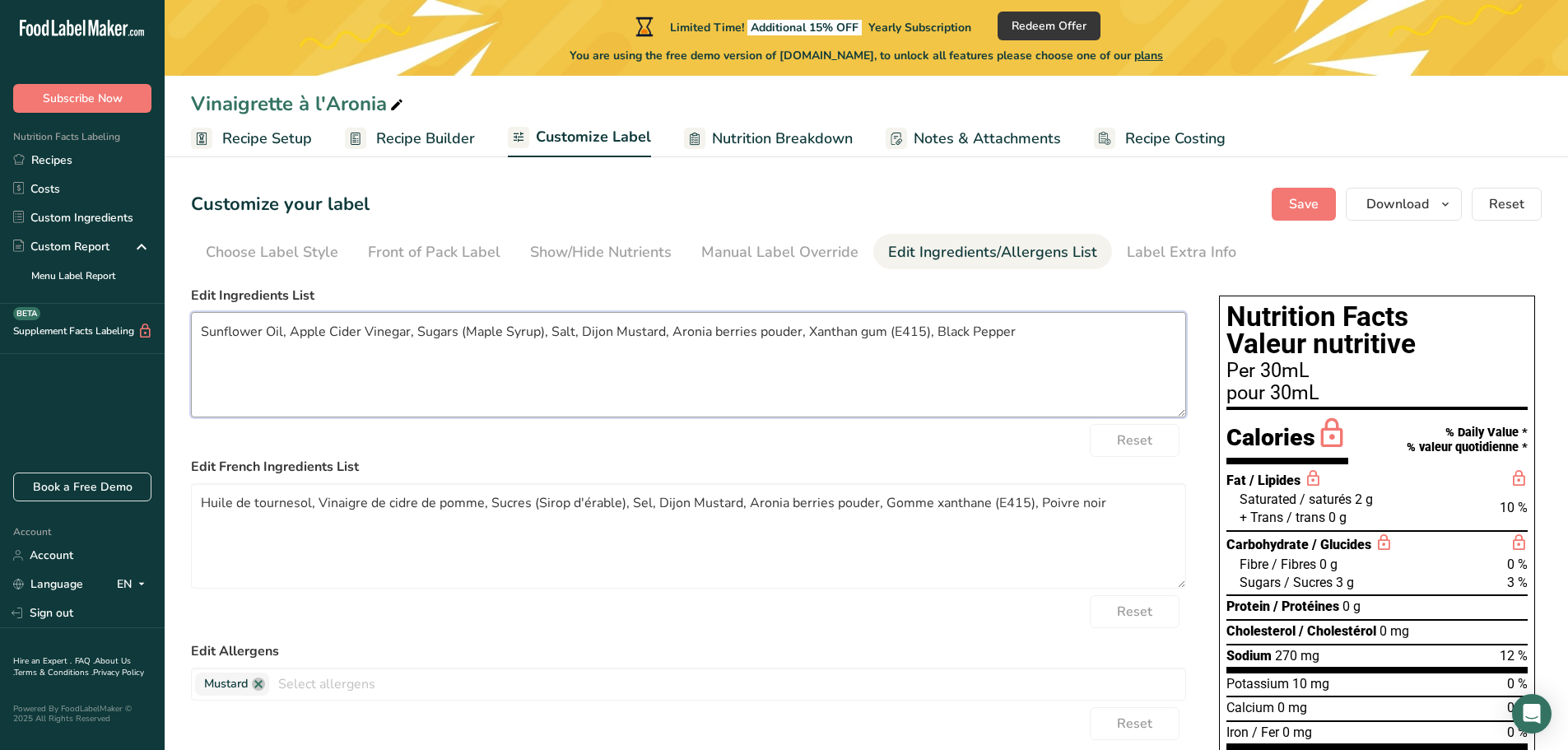
drag, startPoint x: 1014, startPoint y: 336, endPoint x: 179, endPoint y: 302, distance: 835.7
click at [179, 302] on section "Customize your label Save Download Choose what to show on your downloaded label…" at bounding box center [866, 601] width 1403 height 880
click at [1025, 330] on textarea "Sunflower Oil, Apple Cider Vinegar, Sugars (Maple Syrup), Salt, Dijon Mustard, …" at bounding box center [689, 365] width 995 height 106
drag, startPoint x: 1026, startPoint y: 332, endPoint x: 44, endPoint y: 416, distance: 985.6
click at [44, 416] on div ".a-20{fill:#fff;} Subscribe Now Nutrition Facts Labeling Recipes Costs Custom I…" at bounding box center [784, 521] width 1568 height 1041
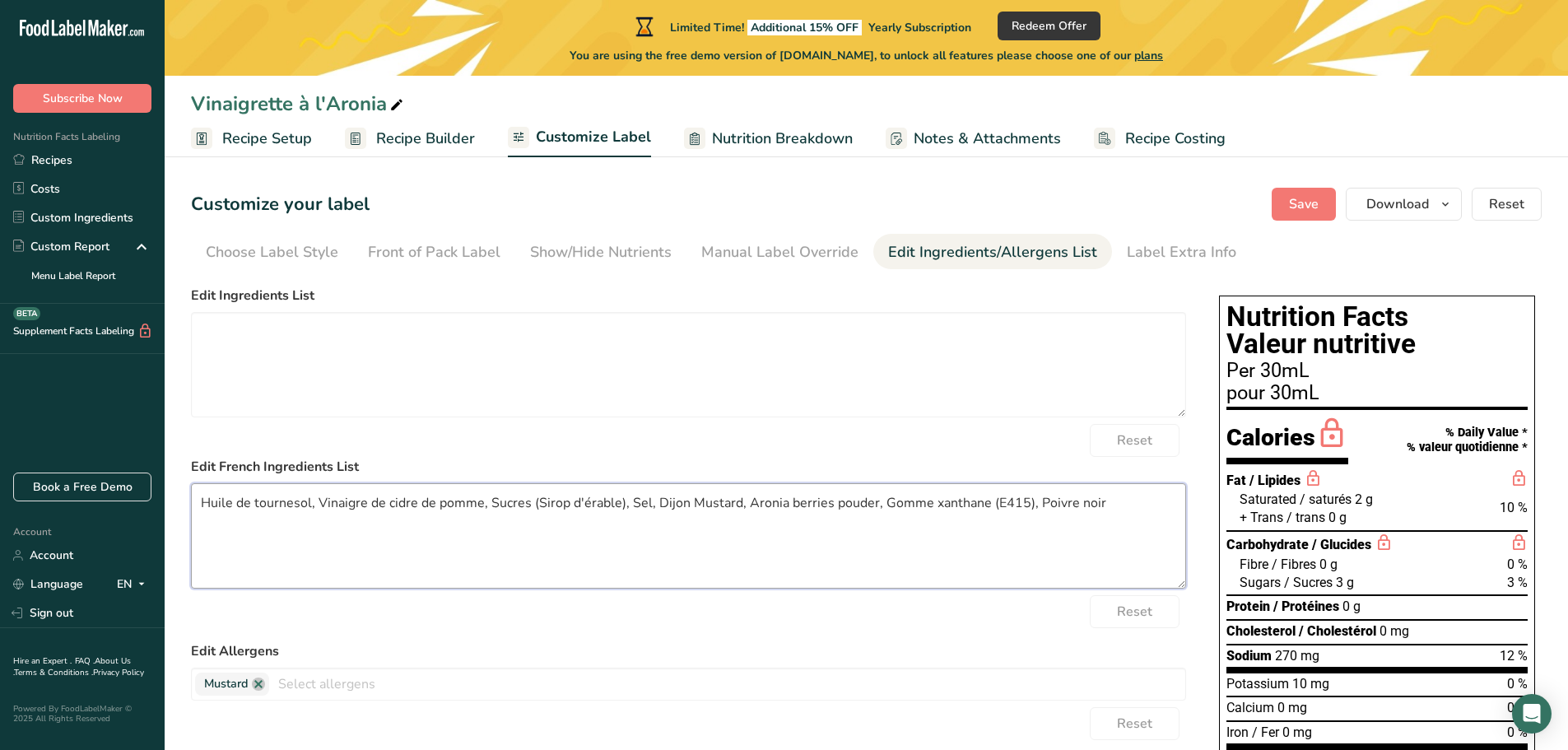
click at [785, 542] on textarea "Huile de tournesol, Vinaigre de cidre de pomme, Sucres (Sirop d'érable), Sel, D…" at bounding box center [689, 535] width 995 height 106
drag, startPoint x: 1110, startPoint y: 497, endPoint x: 97, endPoint y: 541, distance: 1014.0
click at [97, 541] on div ".a-20{fill:#fff;} Subscribe Now Nutrition Facts Labeling Recipes Costs Custom I…" at bounding box center [784, 521] width 1568 height 1041
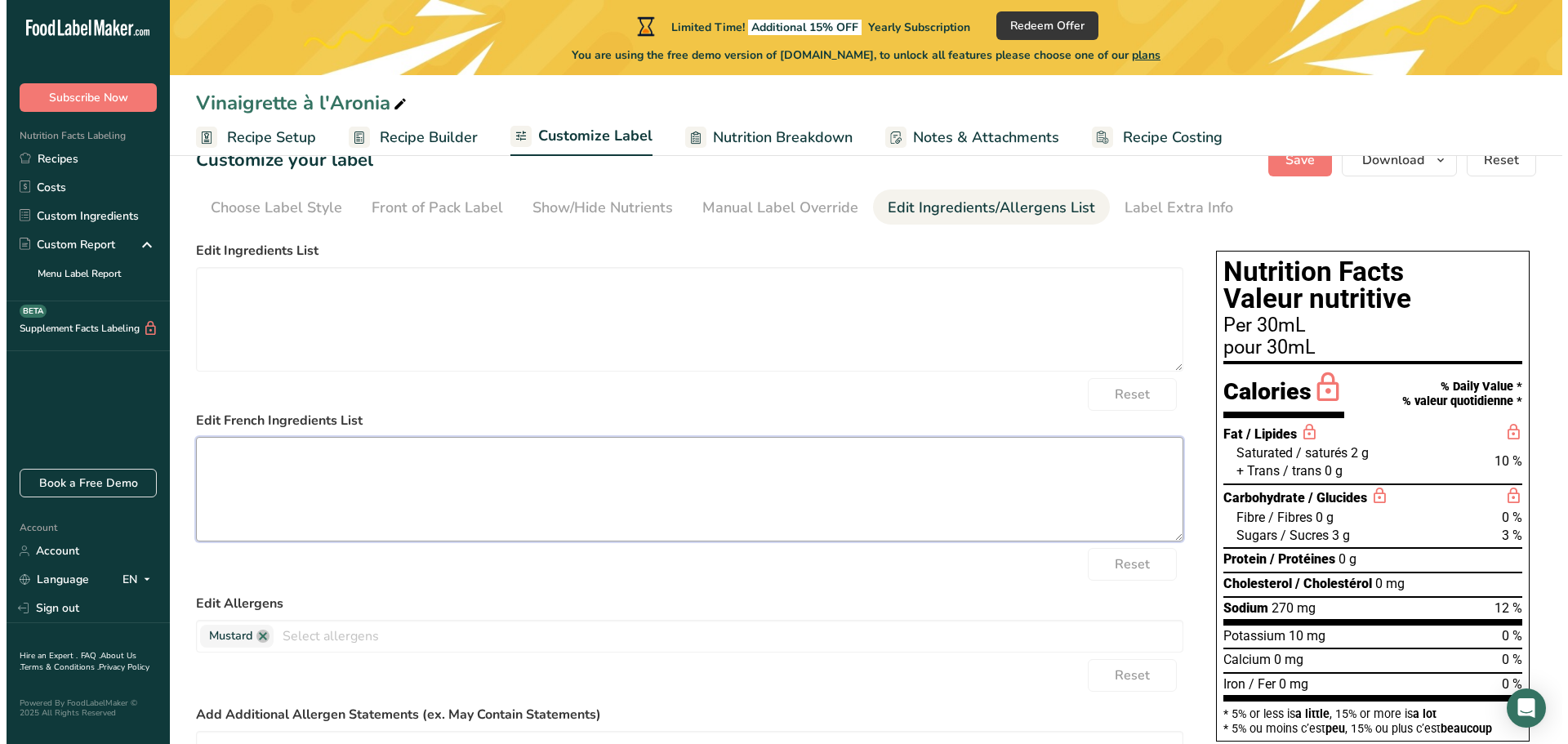
scroll to position [287, 0]
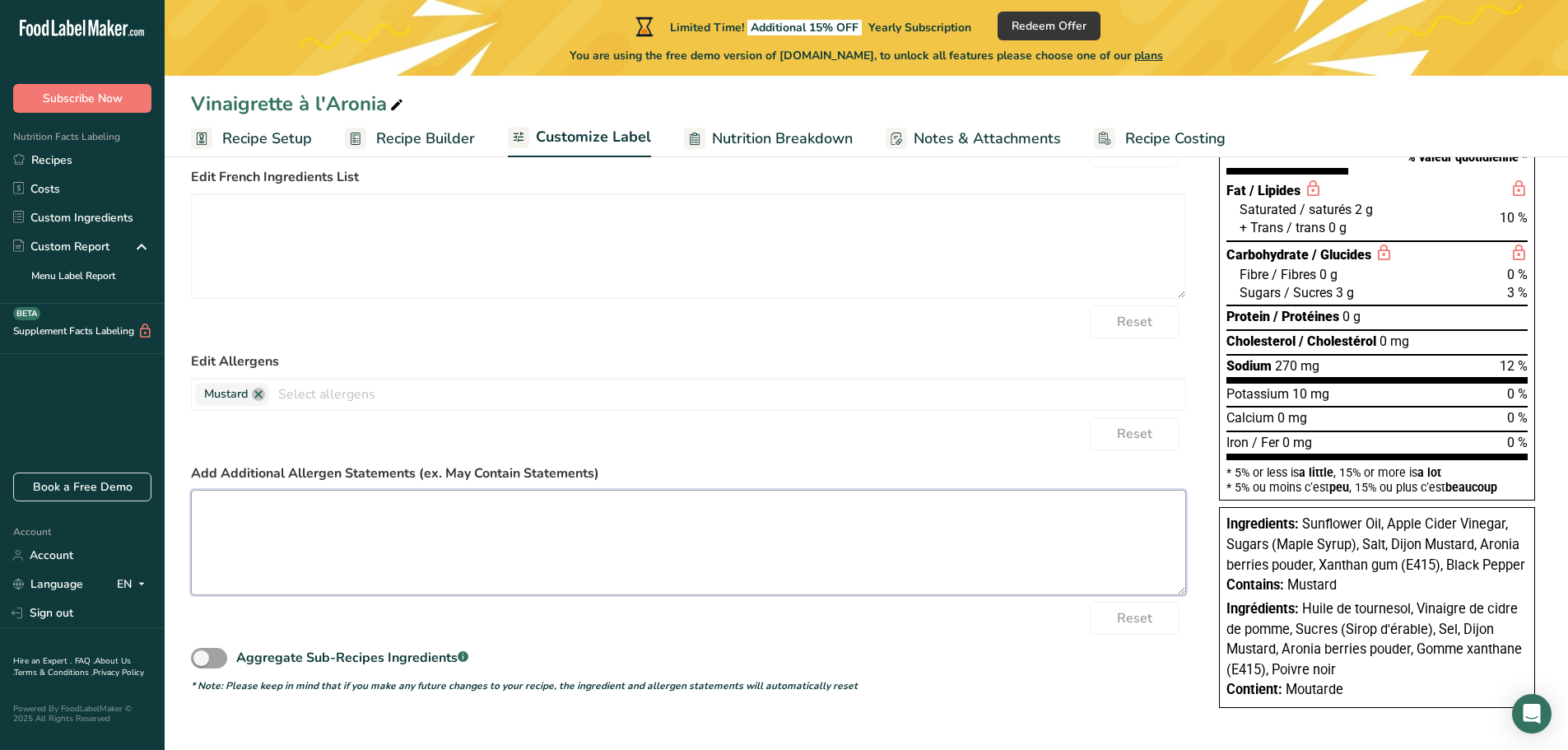
click at [539, 496] on textarea at bounding box center [689, 542] width 995 height 106
click at [974, 139] on span "Notes & Attachments" at bounding box center [987, 138] width 147 height 22
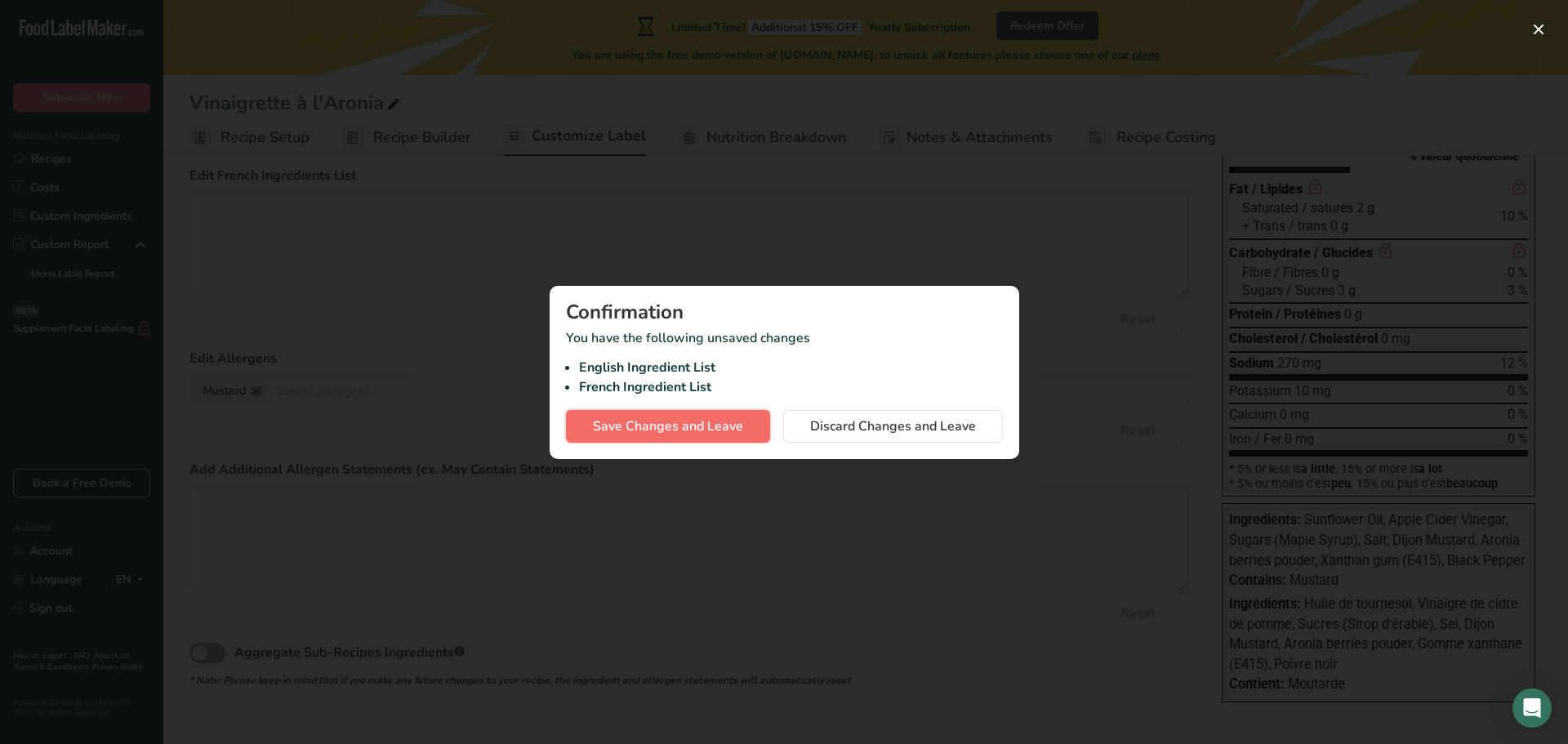
click at [703, 421] on span "Save Changes and Leave" at bounding box center [669, 427] width 150 height 20
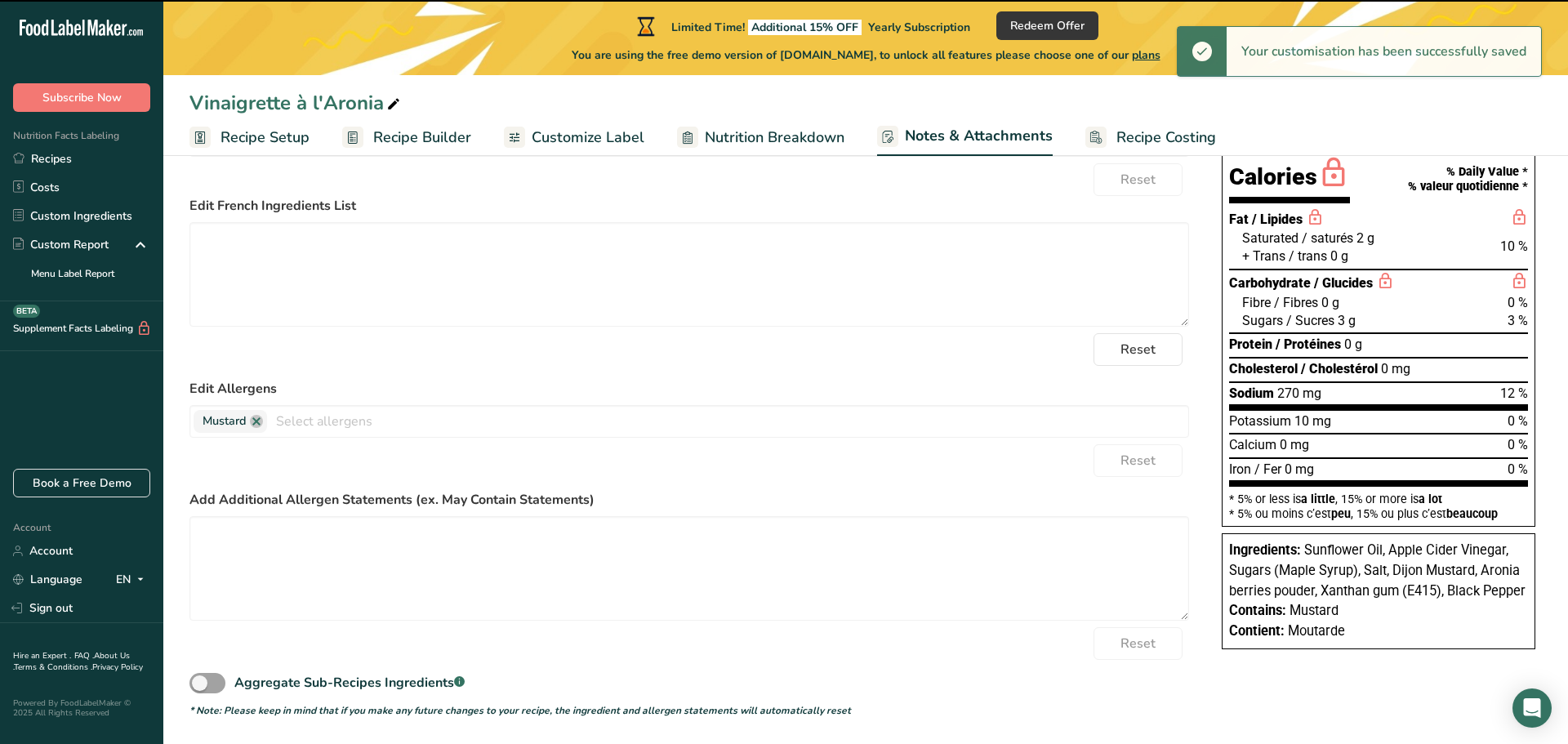
type textarea "Sunflower Oil, Apple Cider Vinegar, Sugars (Maple Syrup), Salt, Dijon Mustard, …"
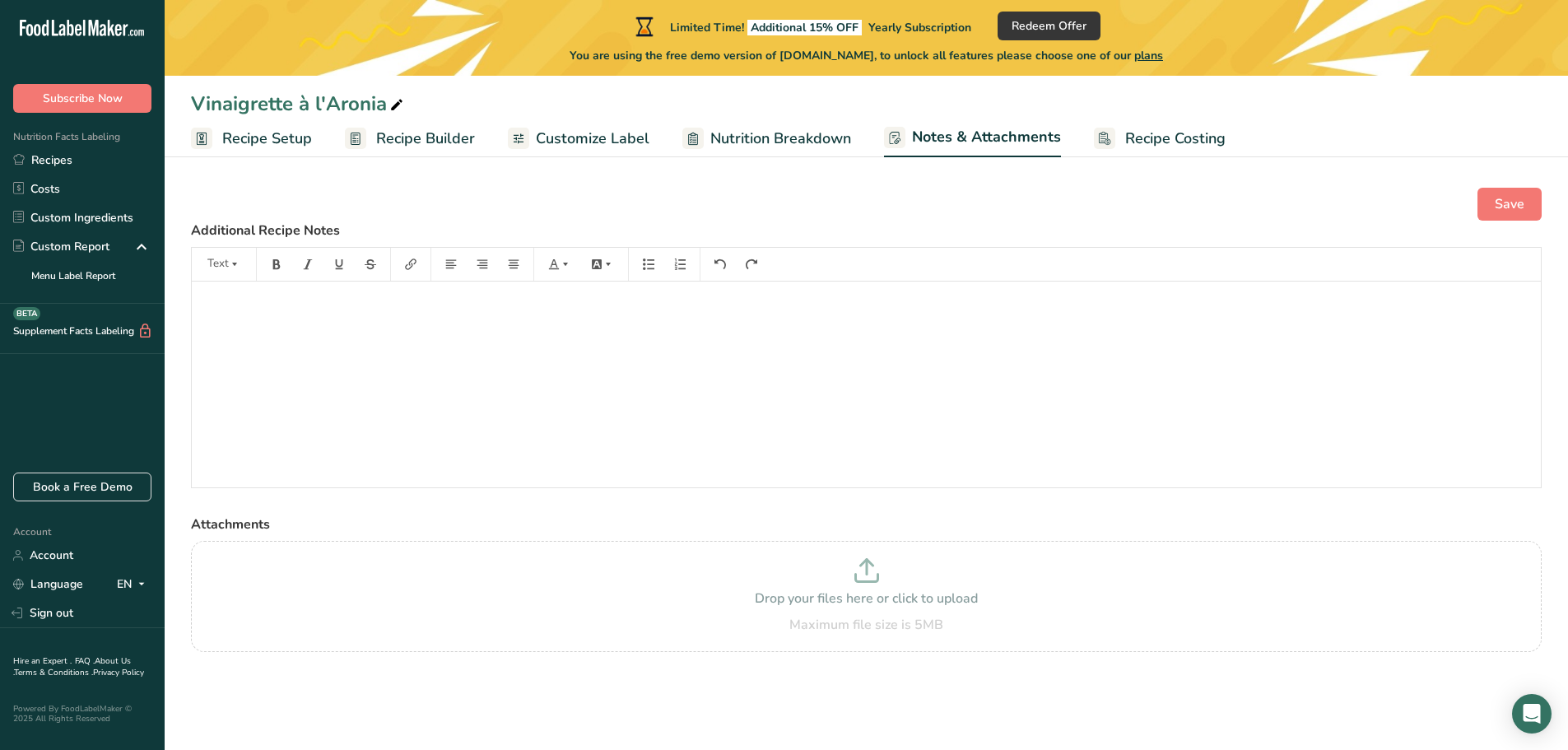
click at [1164, 140] on span "Recipe Costing" at bounding box center [1175, 138] width 100 height 22
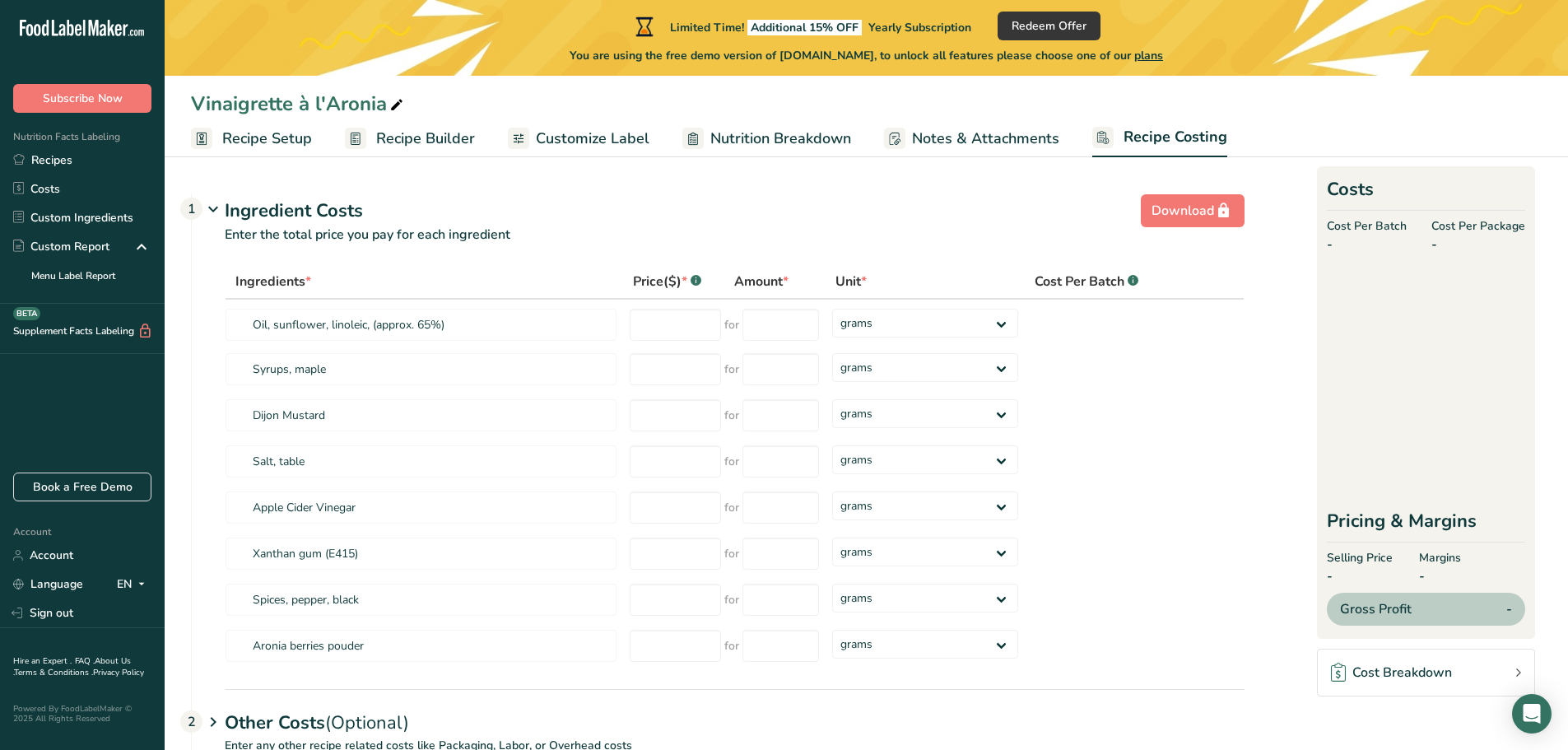
click at [996, 149] on span "Notes & Attachments" at bounding box center [985, 138] width 147 height 22
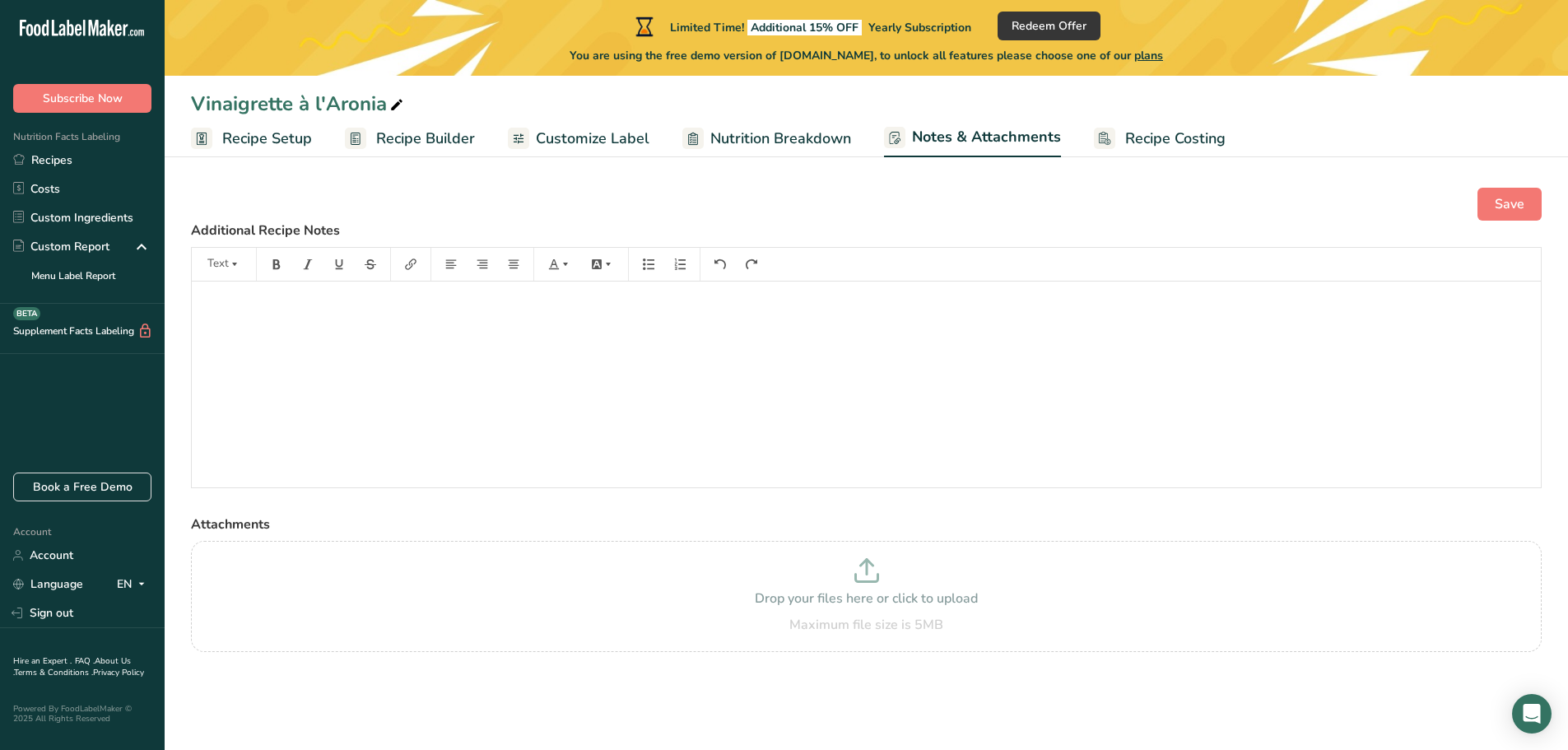
click at [831, 128] on span "Nutrition Breakdown" at bounding box center [780, 138] width 140 height 22
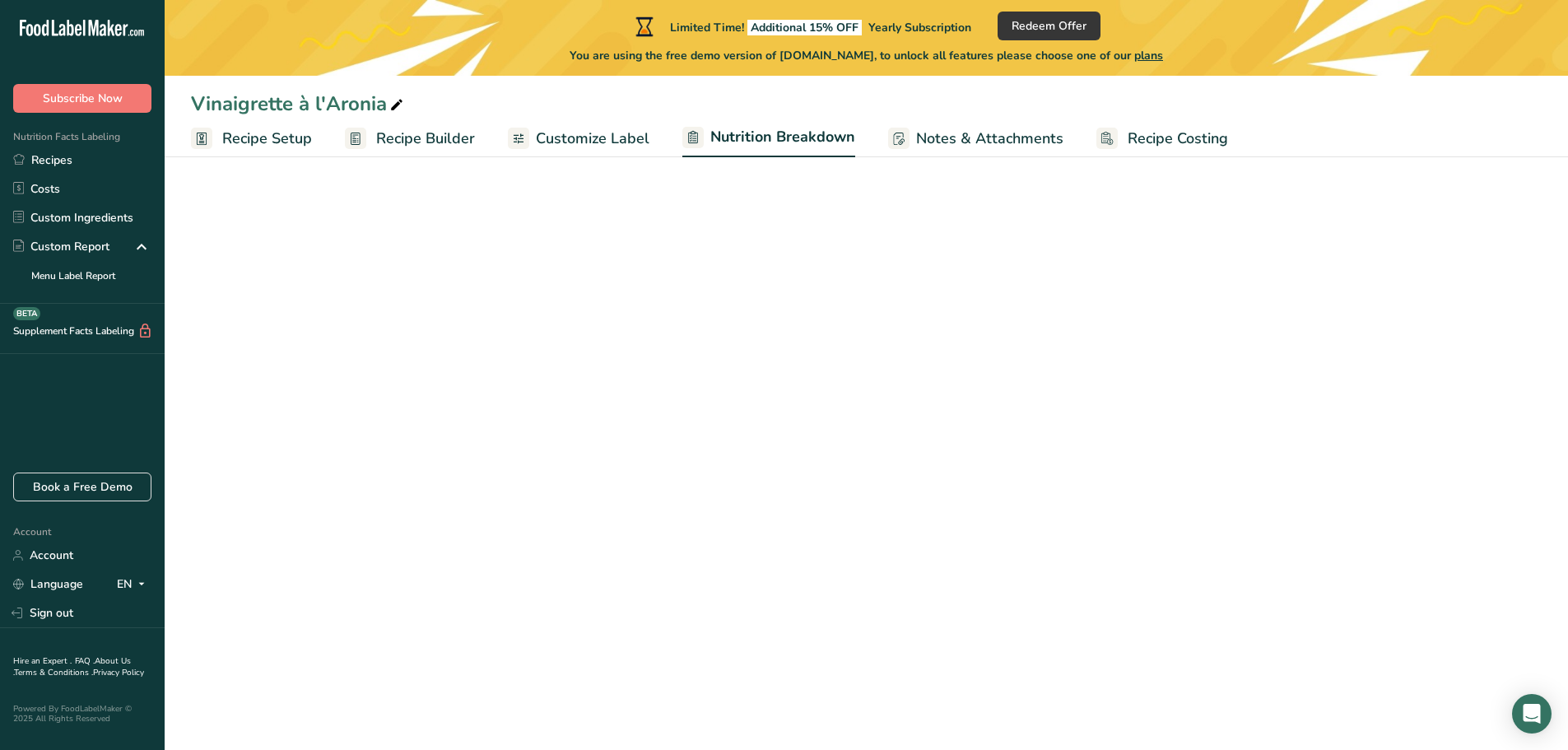
select select "Calories"
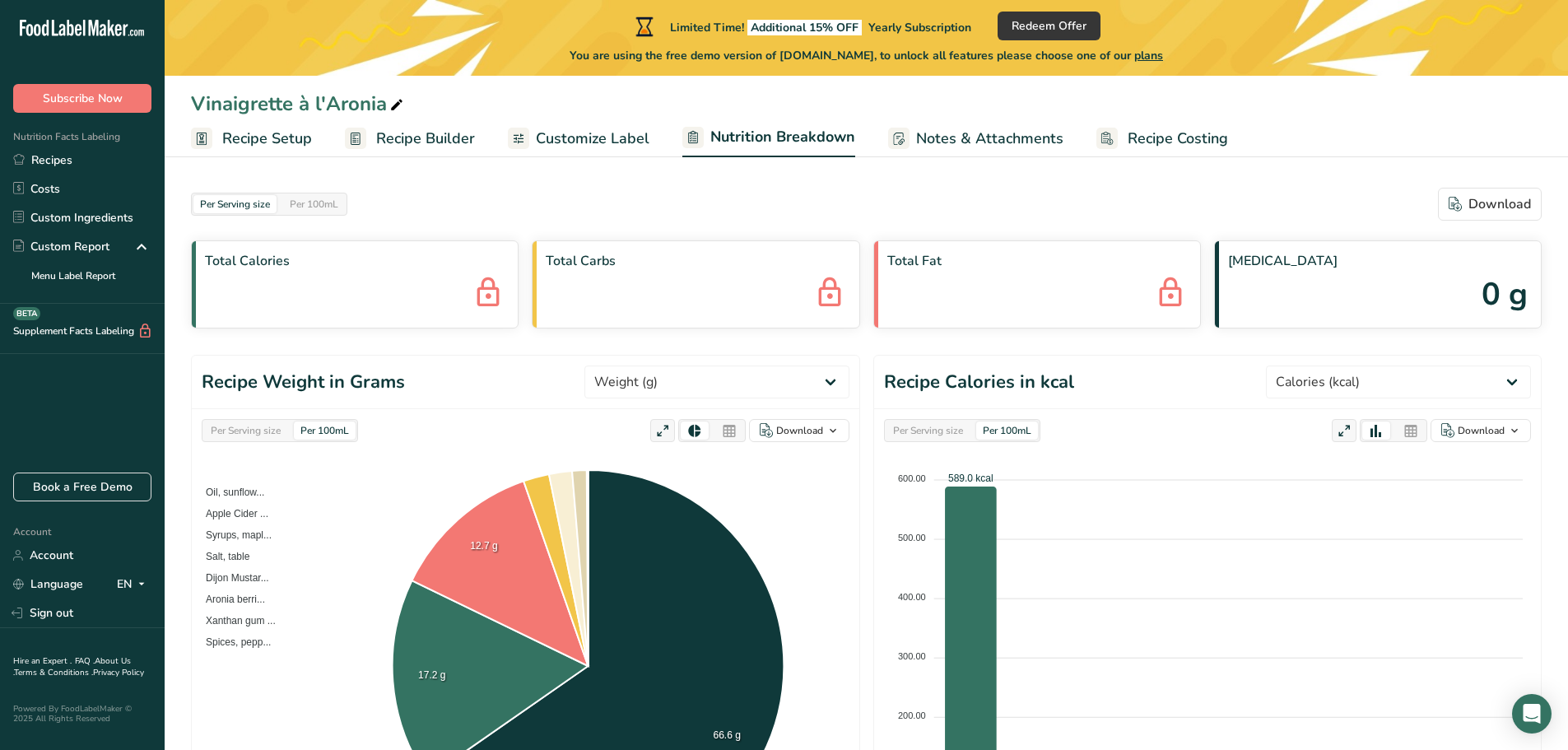
click at [619, 132] on span "Customize Label" at bounding box center [593, 138] width 113 height 22
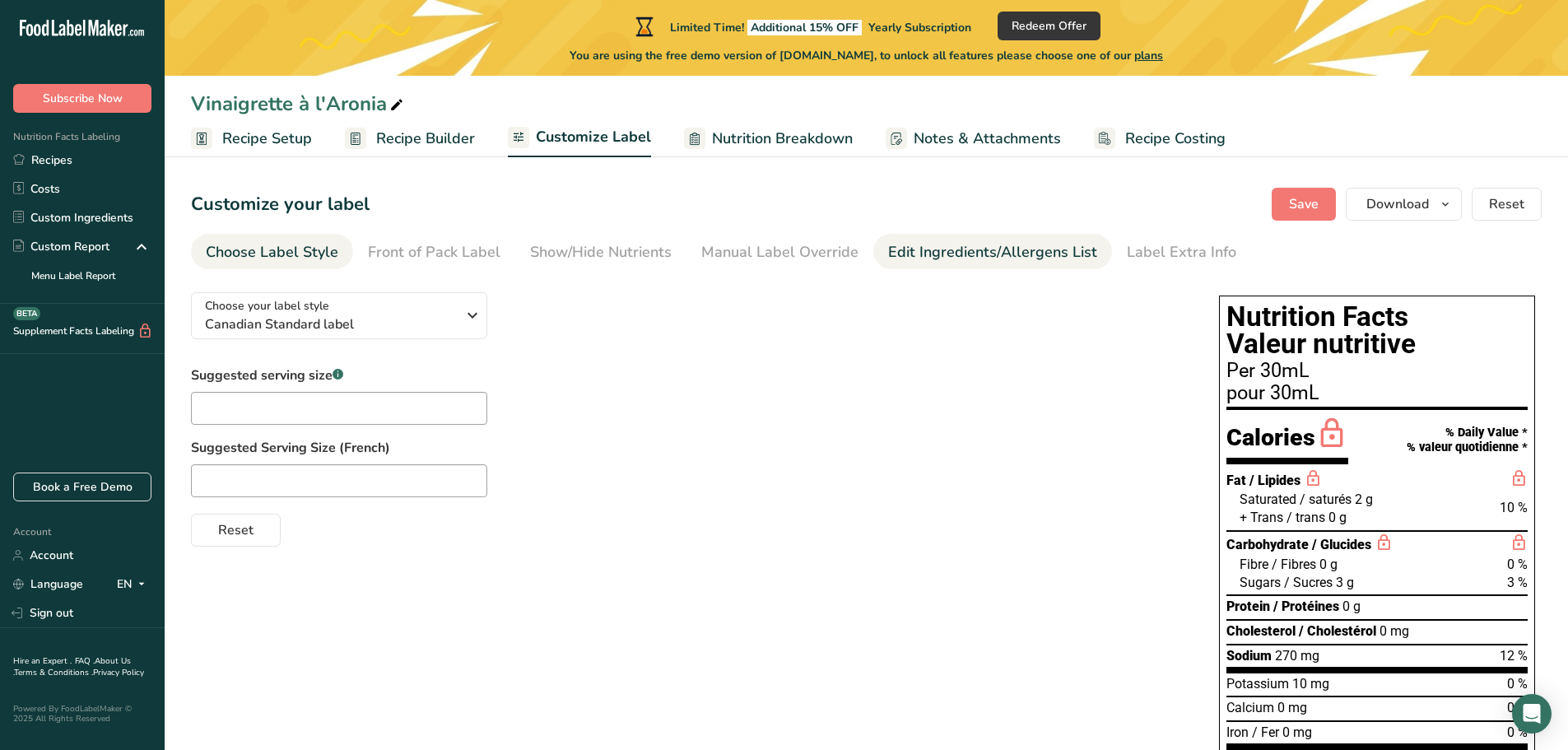
click at [926, 252] on div "Edit Ingredients/Allergens List" at bounding box center [993, 252] width 209 height 22
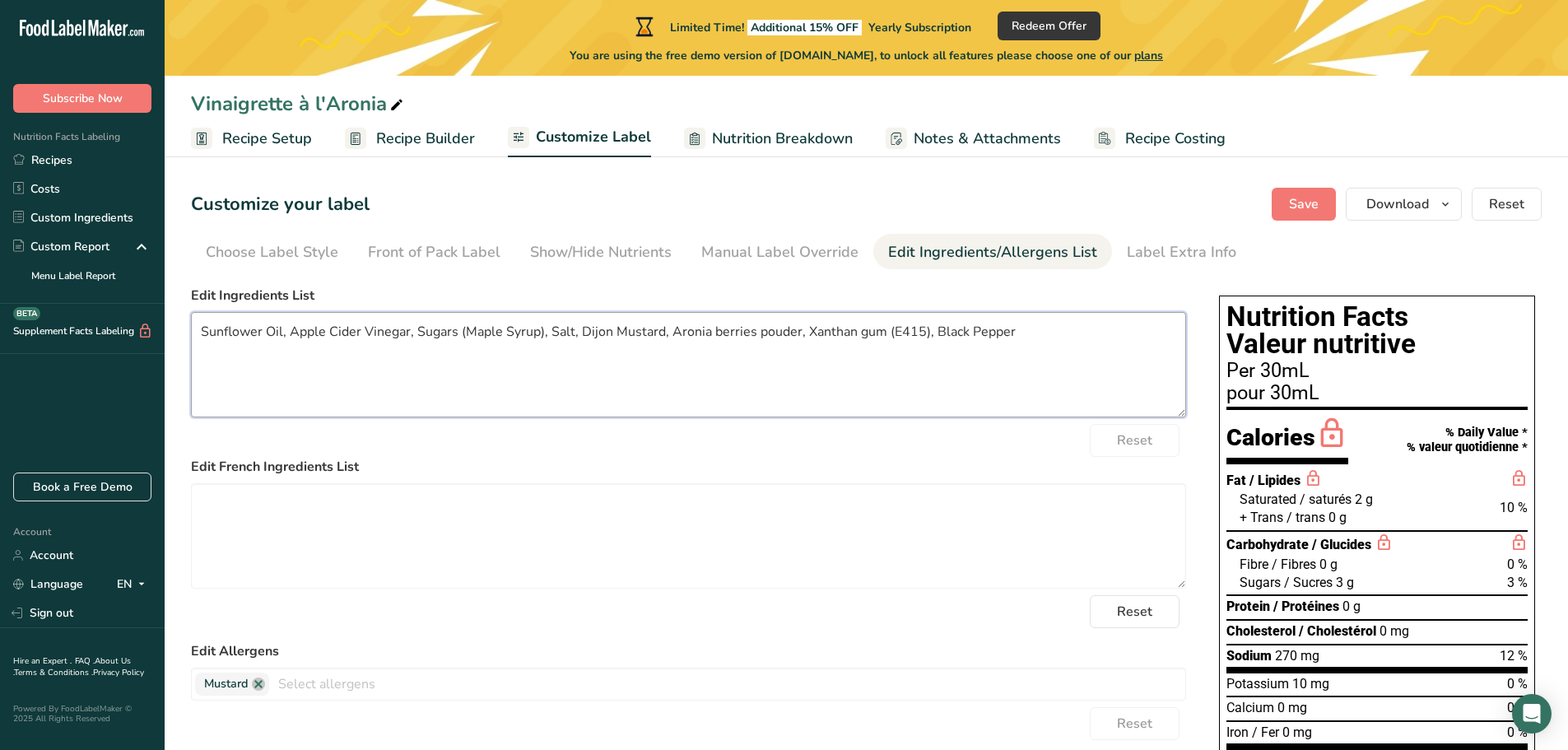
drag, startPoint x: 1054, startPoint y: 340, endPoint x: 179, endPoint y: 348, distance: 875.0
click at [179, 348] on section "Customize your label Save Download Choose what to show on your downloaded label…" at bounding box center [866, 585] width 1403 height 849
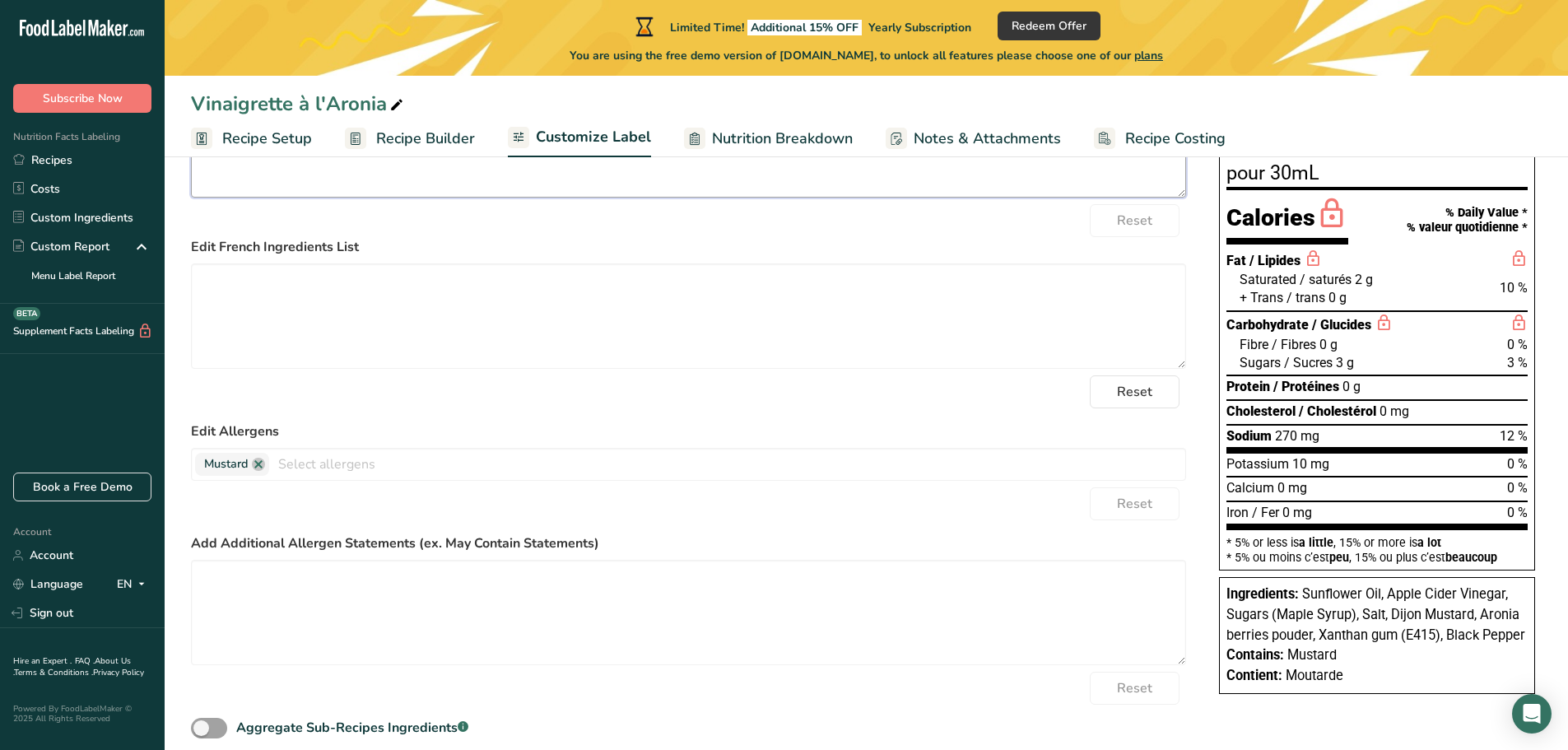
scroll to position [259, 0]
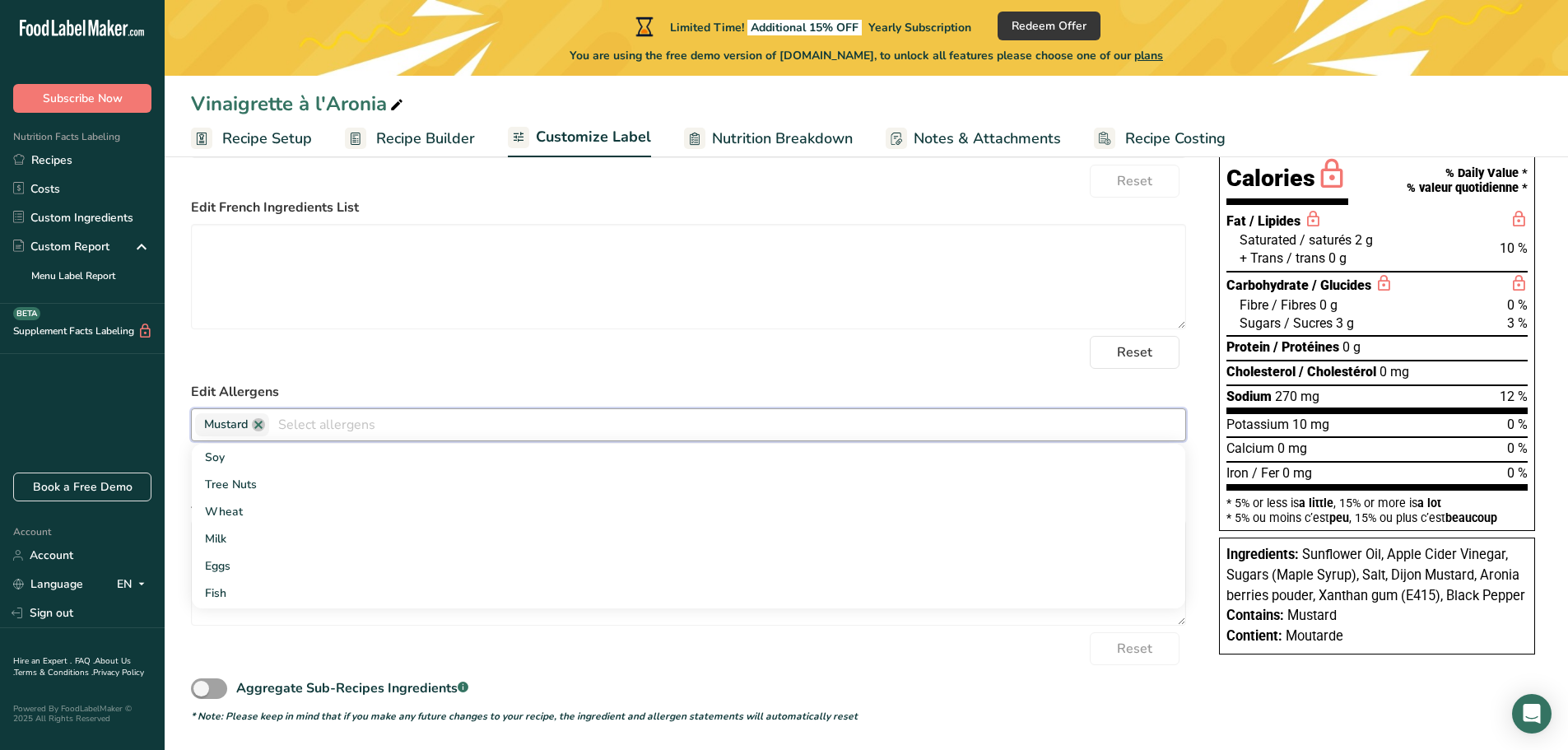
click at [282, 427] on input "text" at bounding box center [727, 424] width 916 height 25
click at [563, 368] on div "Reset" at bounding box center [689, 352] width 995 height 33
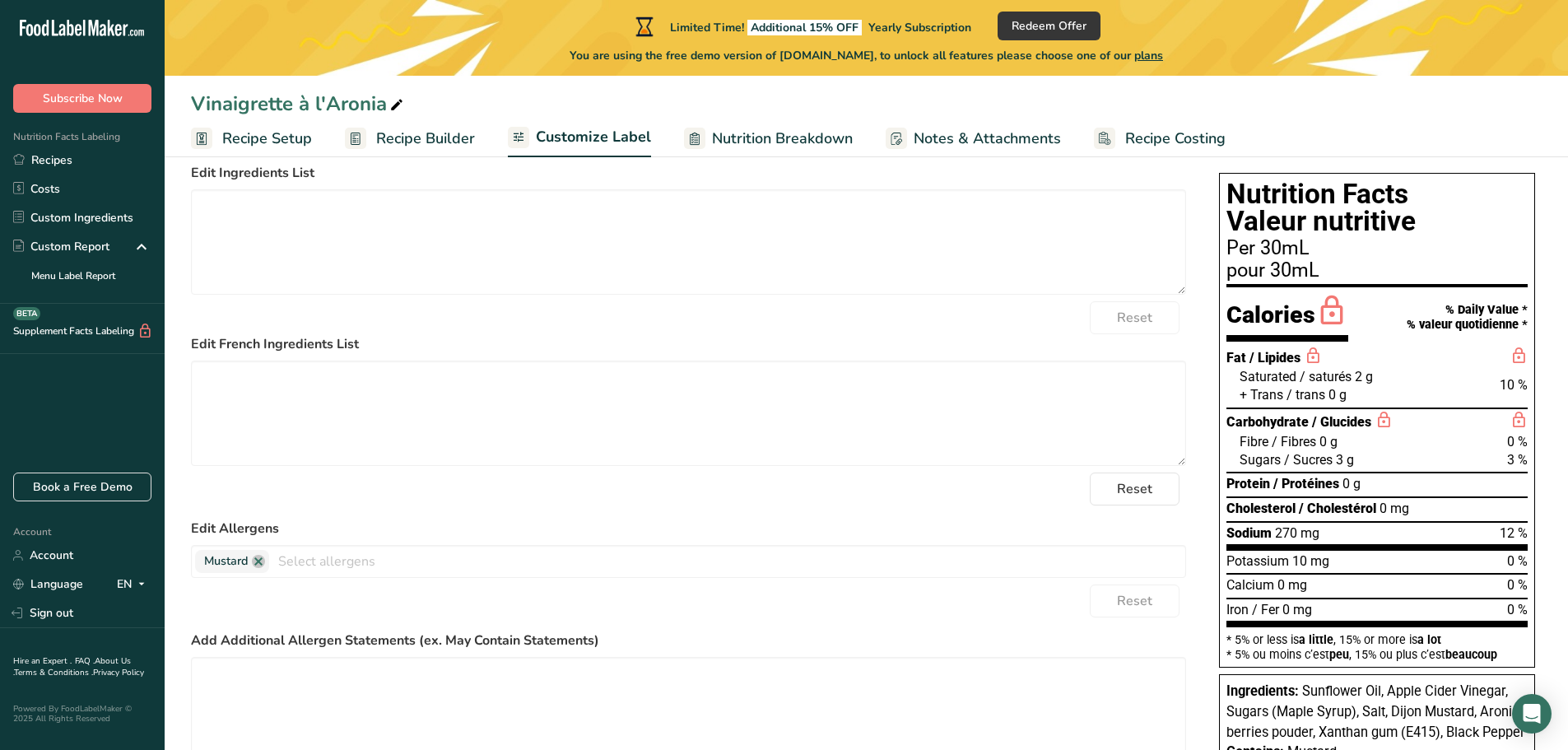
scroll to position [0, 0]
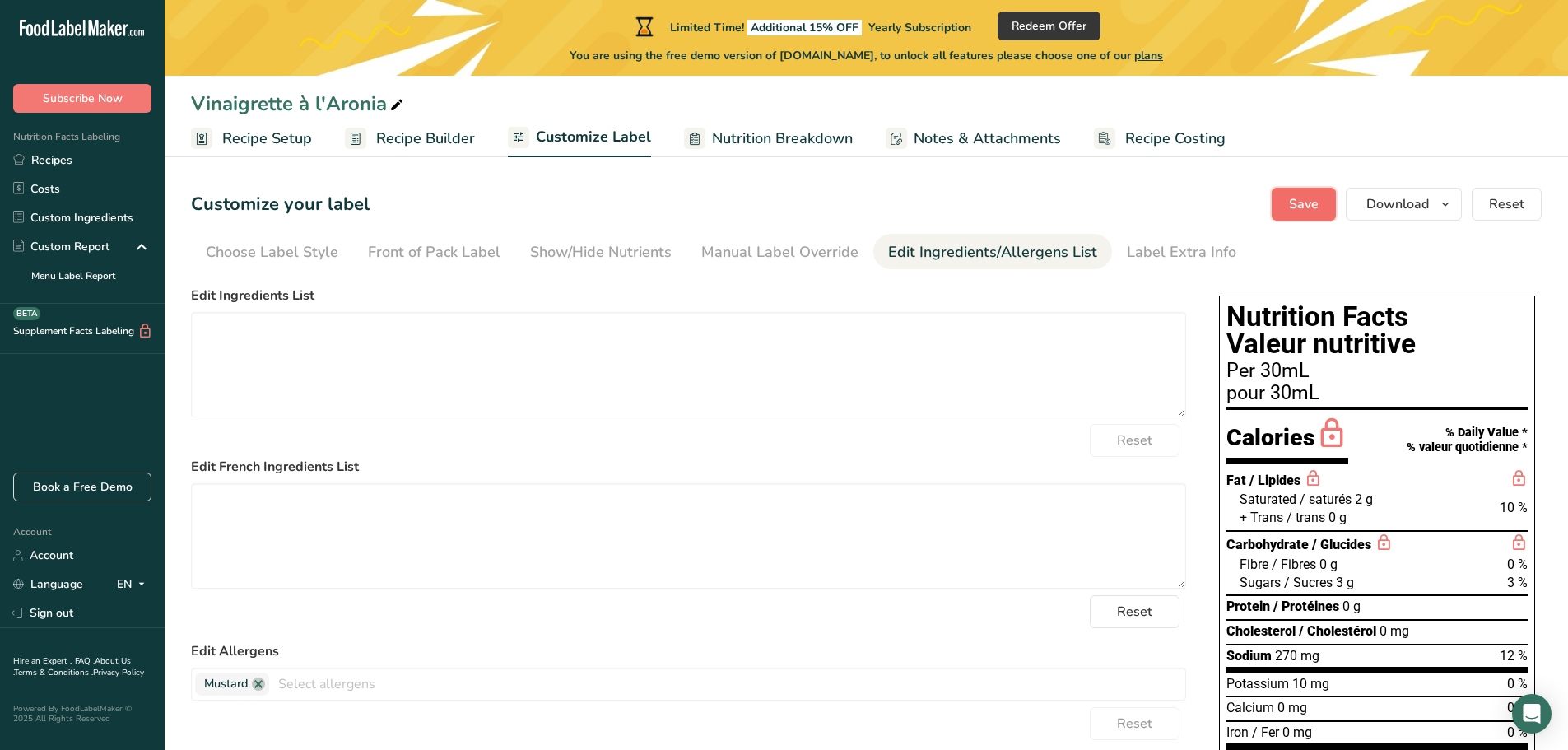
click at [1304, 207] on span "Save" at bounding box center [1304, 204] width 30 height 20
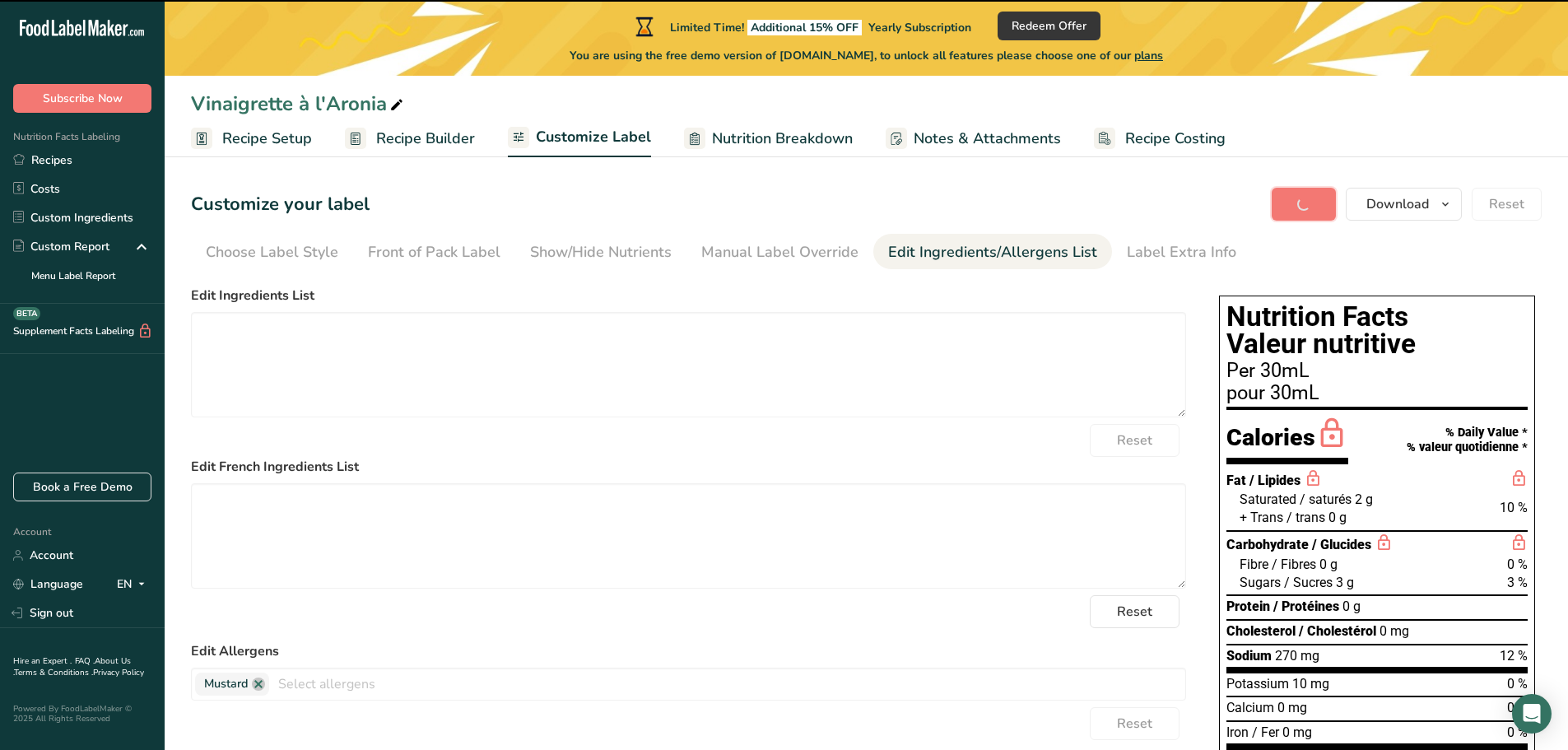
type textarea "Sunflower Oil, Apple Cider Vinegar, Sugars (Maple Syrup), Salt, Dijon Mustard, …"
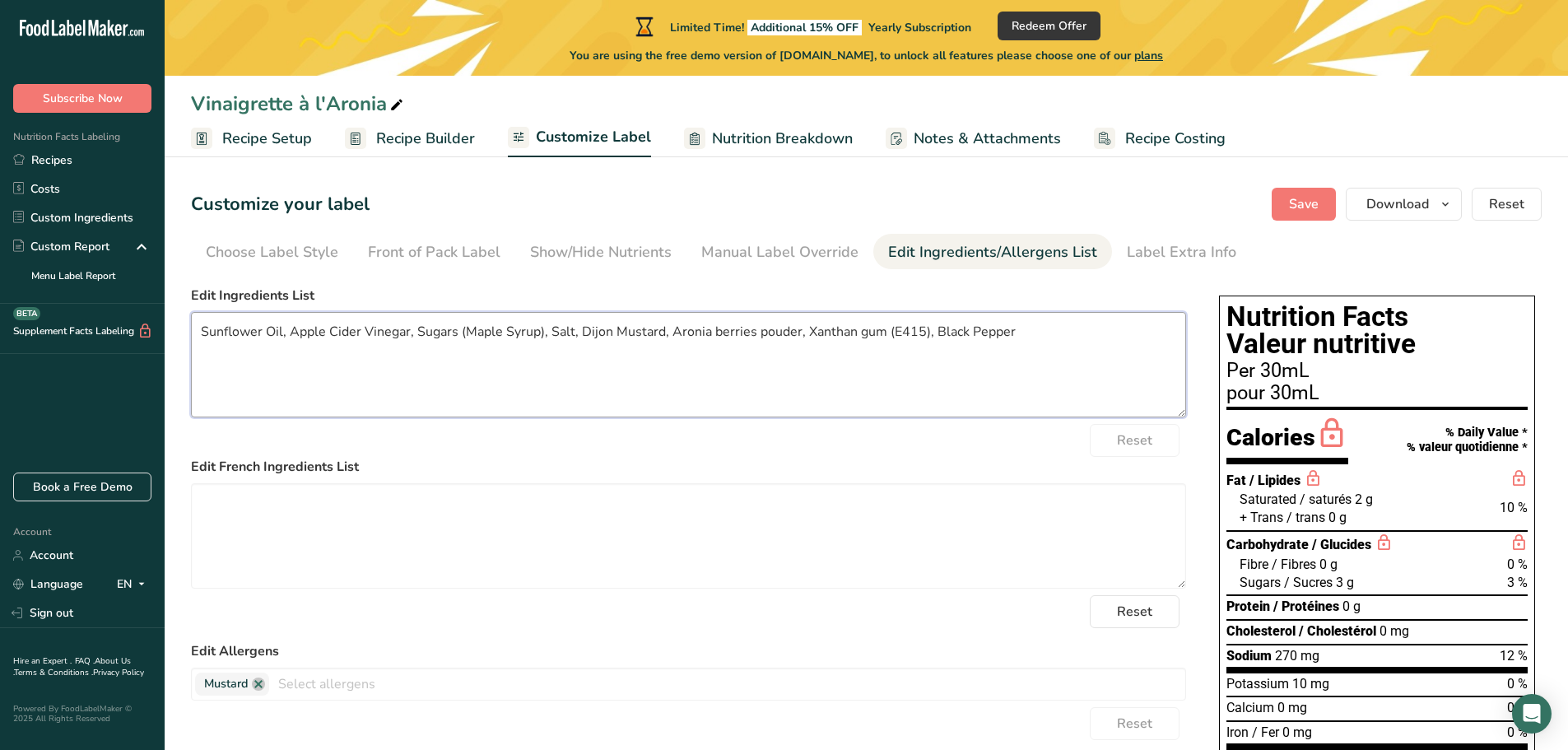
click at [760, 365] on textarea "Sunflower Oil, Apple Cider Vinegar, Sugars (Maple Syrup), Salt, Dijon Mustard, …" at bounding box center [689, 365] width 995 height 106
click at [1118, 601] on button "Reset" at bounding box center [1134, 612] width 90 height 33
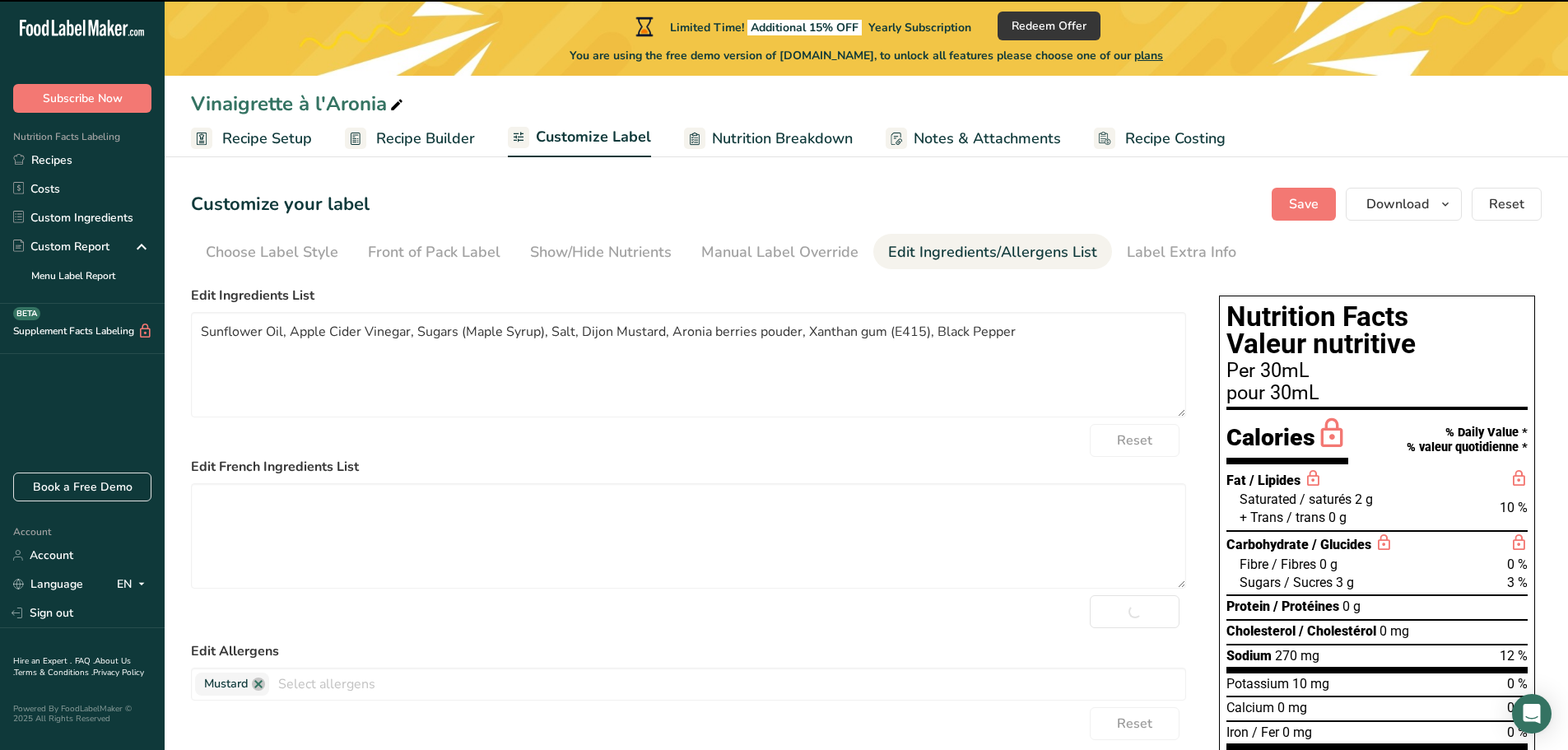
type textarea "Huile de tournesol, Vinaigre de cidre de pomme, Sucres (Sirop d'érable), Sel, D…"
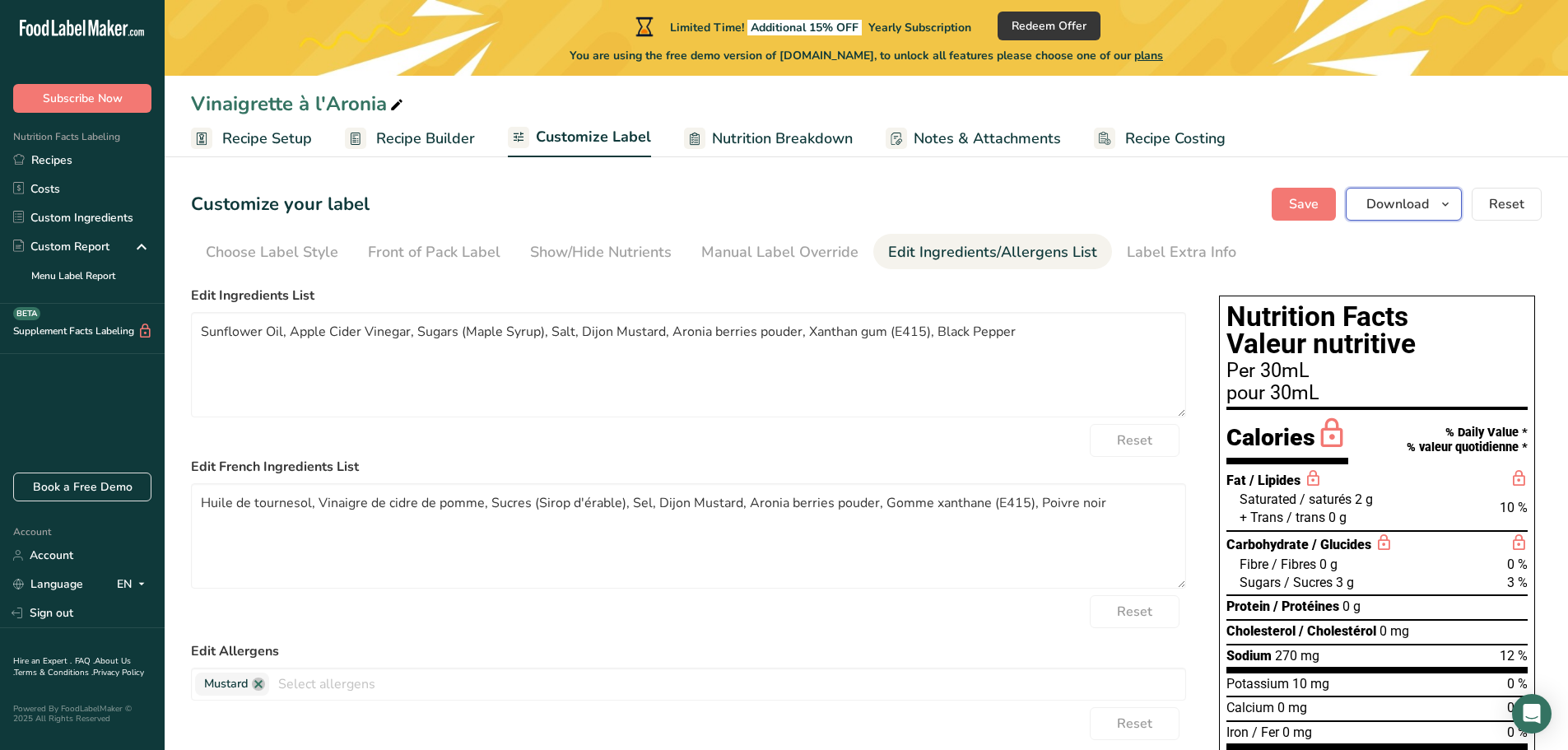
click at [1304, 215] on button "Download" at bounding box center [1403, 204] width 116 height 33
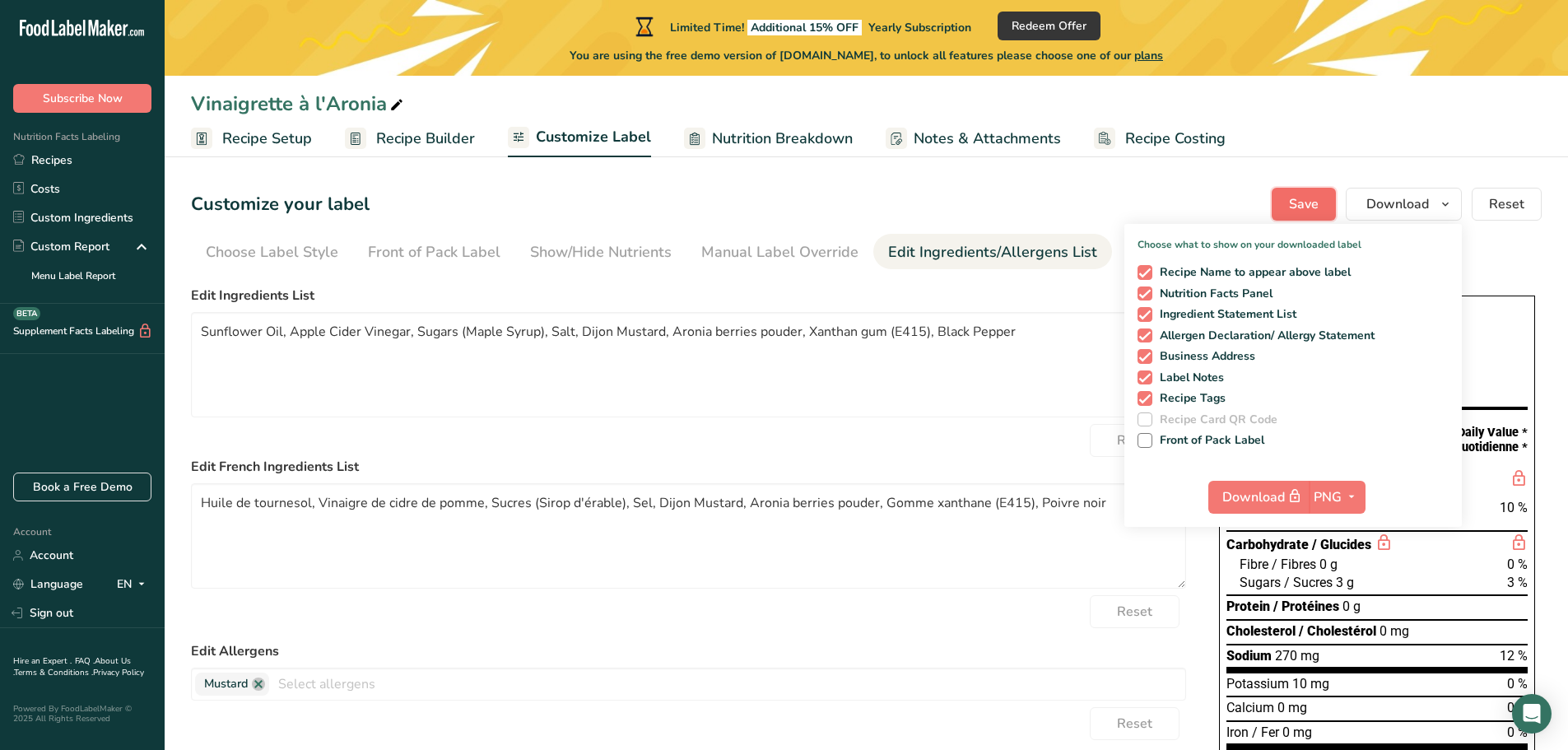
click at [1304, 201] on span "Save" at bounding box center [1304, 204] width 30 height 20
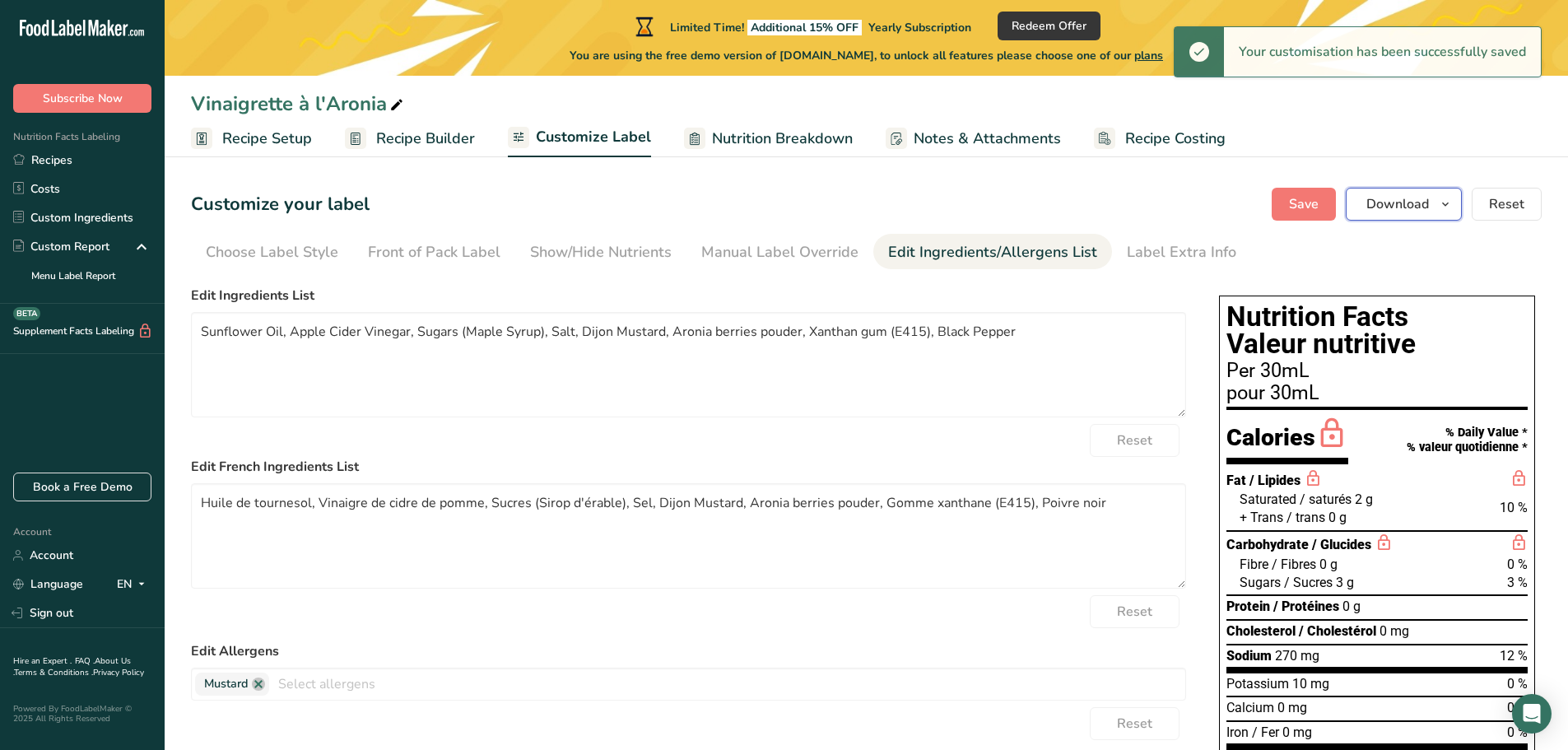
click at [1304, 205] on span "Download" at bounding box center [1398, 204] width 63 height 20
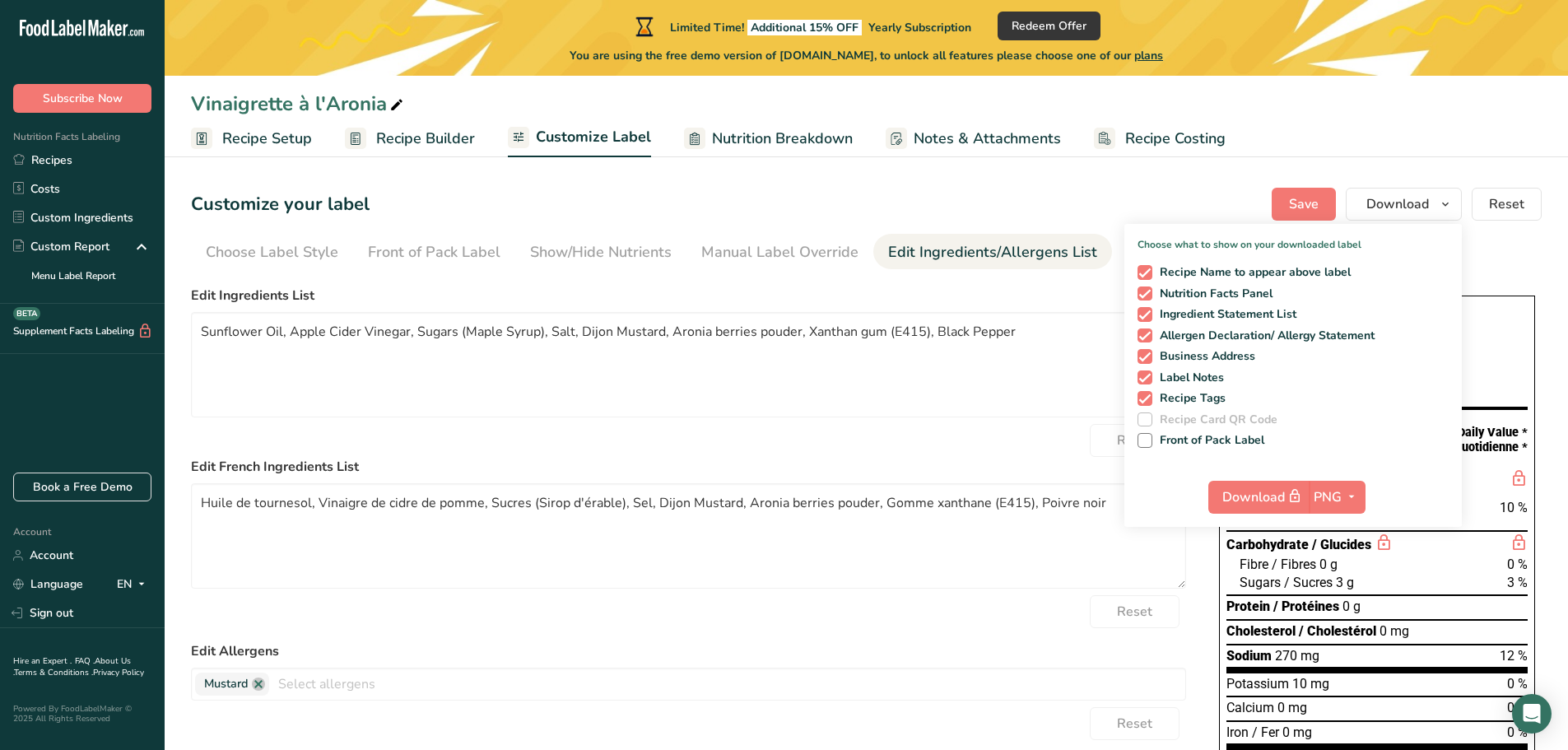
click at [1304, 274] on section "Customize your label Save Download Choose what to show on your downloaded label…" at bounding box center [866, 601] width 1403 height 880
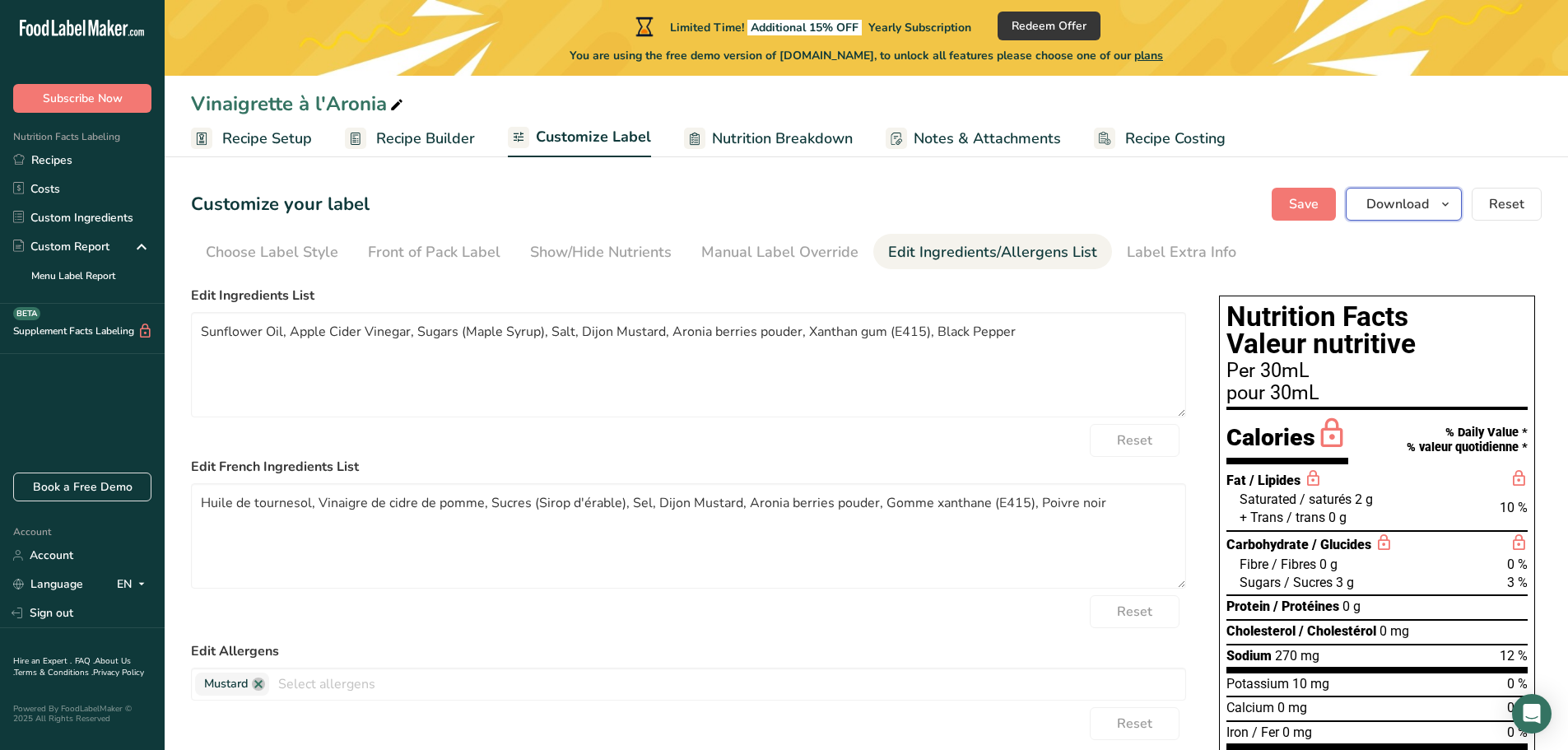
click at [1304, 202] on span "Download" at bounding box center [1398, 204] width 63 height 20
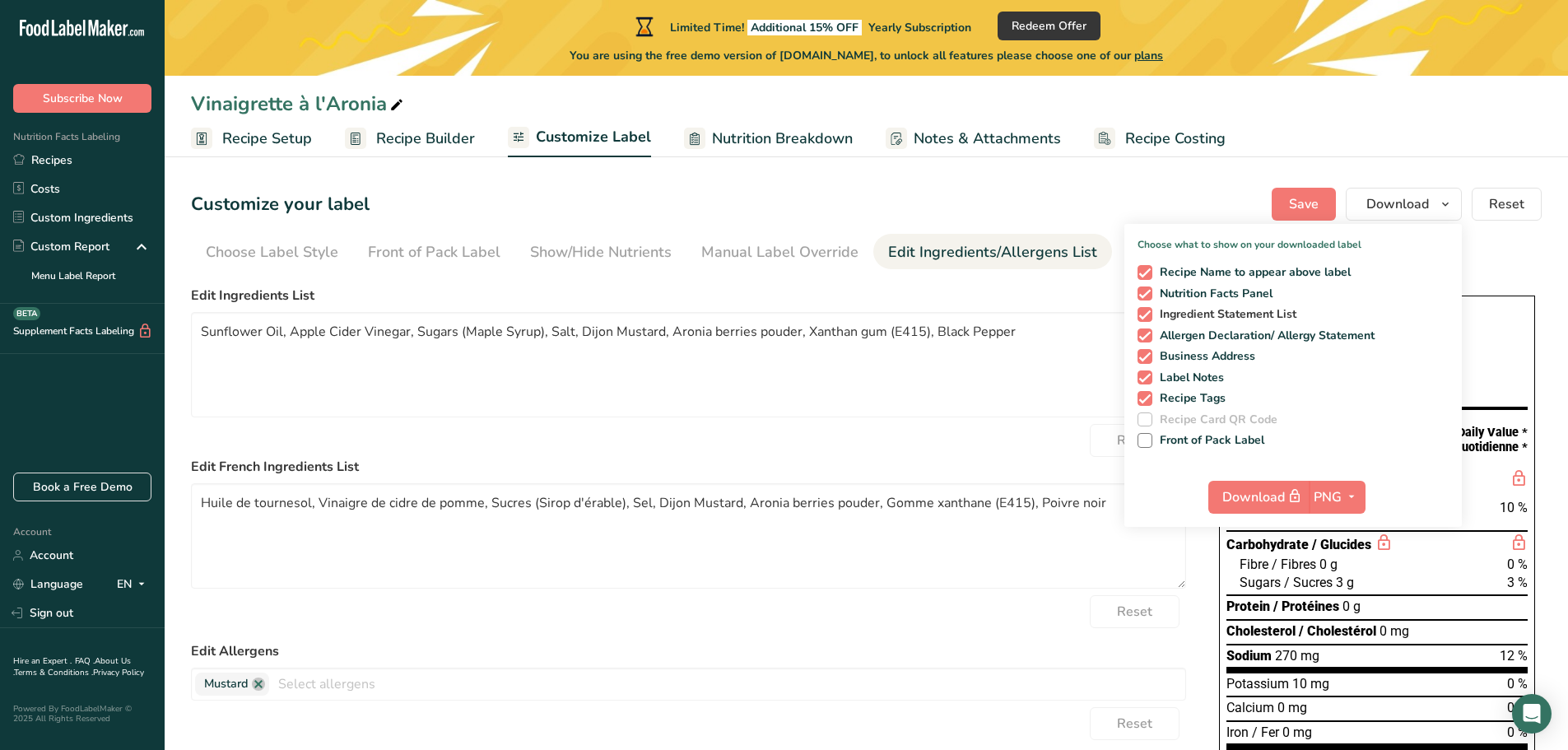
click at [1251, 315] on span "Ingredient Statement List" at bounding box center [1225, 314] width 145 height 15
click at [1148, 315] on input "Ingredient Statement List" at bounding box center [1143, 314] width 10 height 10
checkbox input "false"
click at [1253, 331] on span "Allergen Declaration/ Allergy Statement" at bounding box center [1264, 336] width 223 height 15
click at [1148, 331] on input "Allergen Declaration/ Allergy Statement" at bounding box center [1143, 336] width 10 height 10
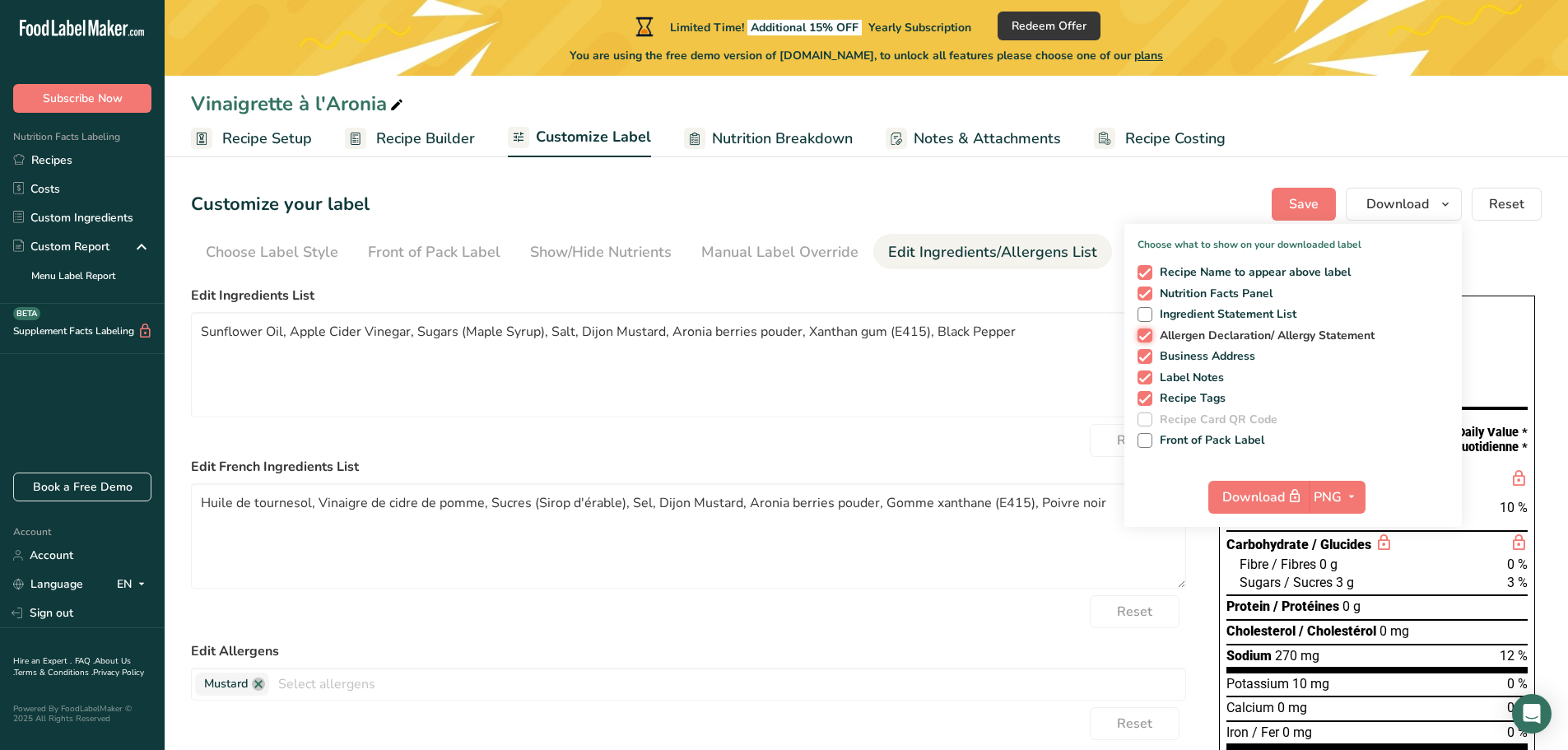
checkbox input "false"
click at [1238, 354] on span "Business Address" at bounding box center [1204, 356] width 104 height 15
click at [1148, 354] on input "Business Address" at bounding box center [1143, 356] width 10 height 10
checkbox input "false"
click at [1204, 382] on span "Label Notes" at bounding box center [1188, 378] width 72 height 15
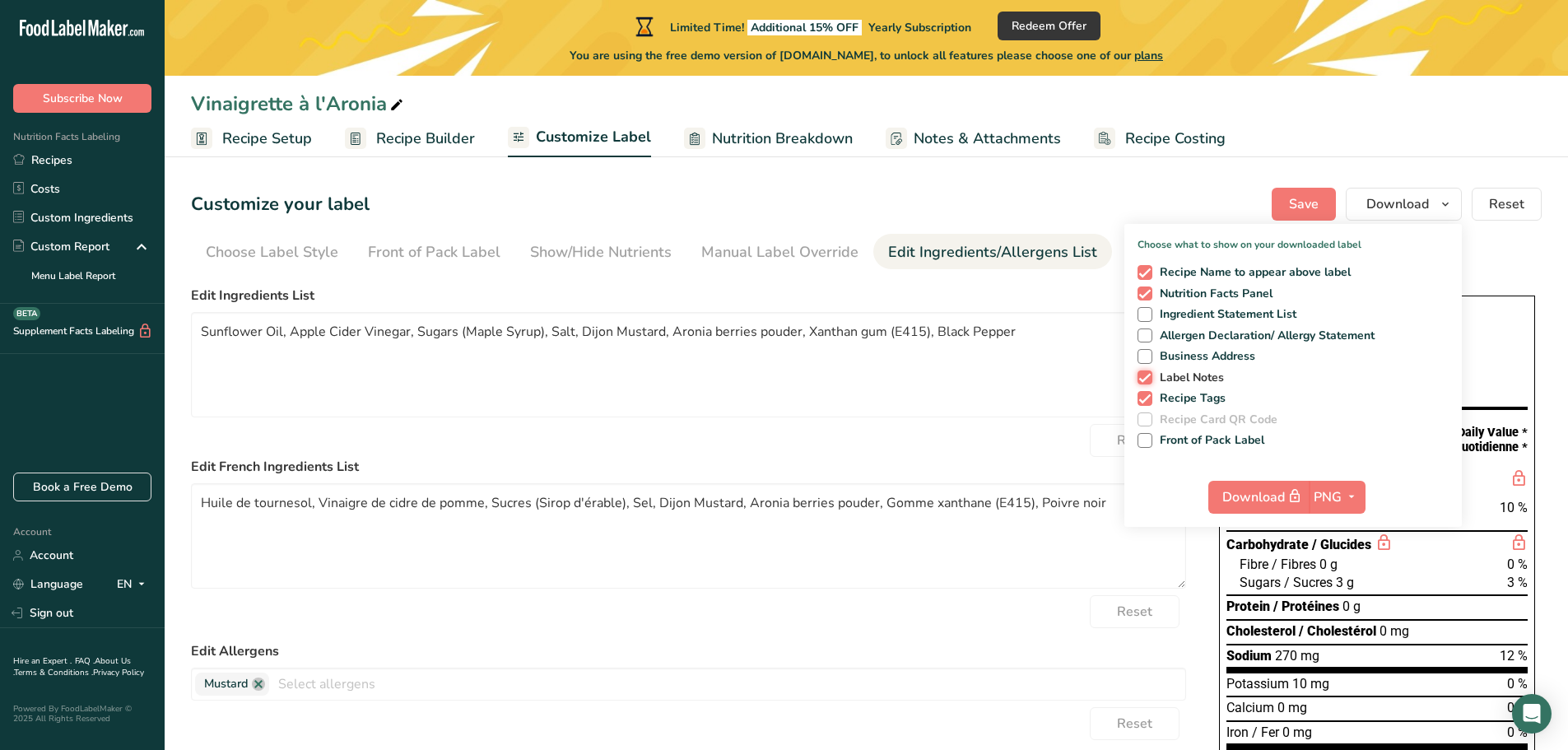
click at [1148, 382] on input "Label Notes" at bounding box center [1143, 378] width 10 height 10
checkbox input "false"
click at [1201, 398] on span "Recipe Tags" at bounding box center [1189, 399] width 74 height 15
click at [1148, 398] on input "Recipe Tags" at bounding box center [1143, 398] width 10 height 10
checkbox input "false"
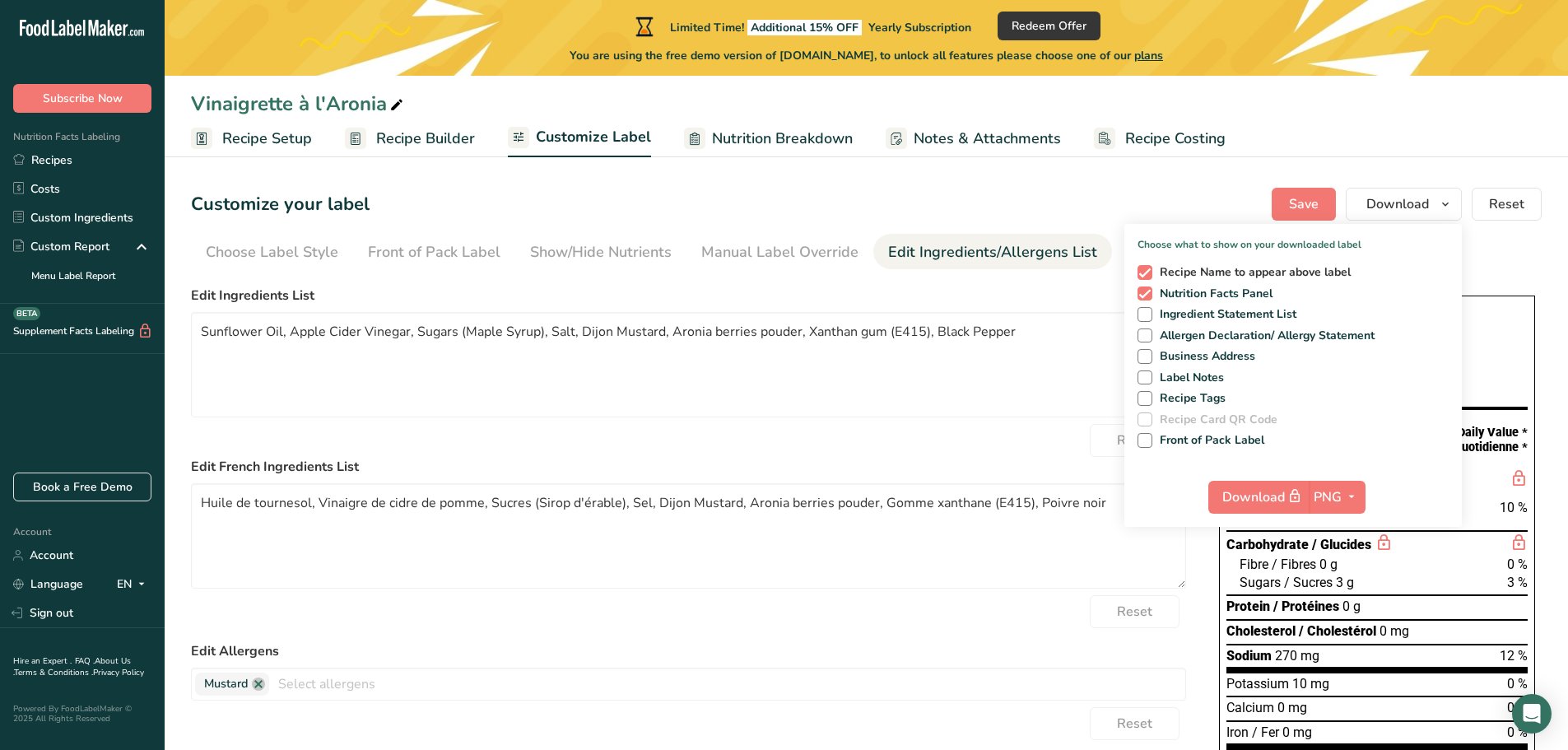
click at [1225, 269] on span "Recipe Name to appear above label" at bounding box center [1252, 272] width 200 height 15
click at [1148, 269] on input "Recipe Name to appear above label" at bounding box center [1143, 272] width 10 height 10
checkbox input "false"
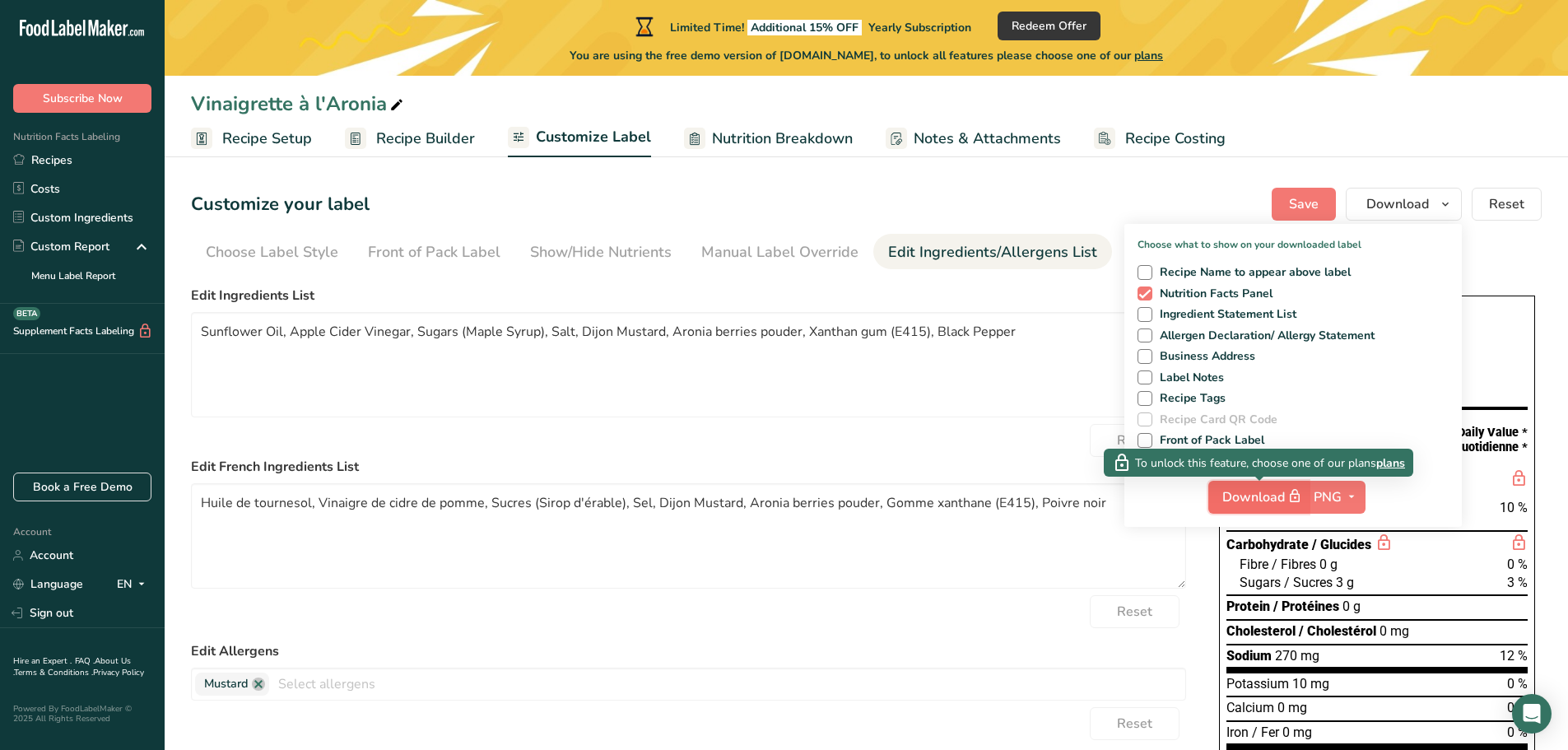
click at [1249, 498] on span "Download" at bounding box center [1263, 497] width 82 height 21
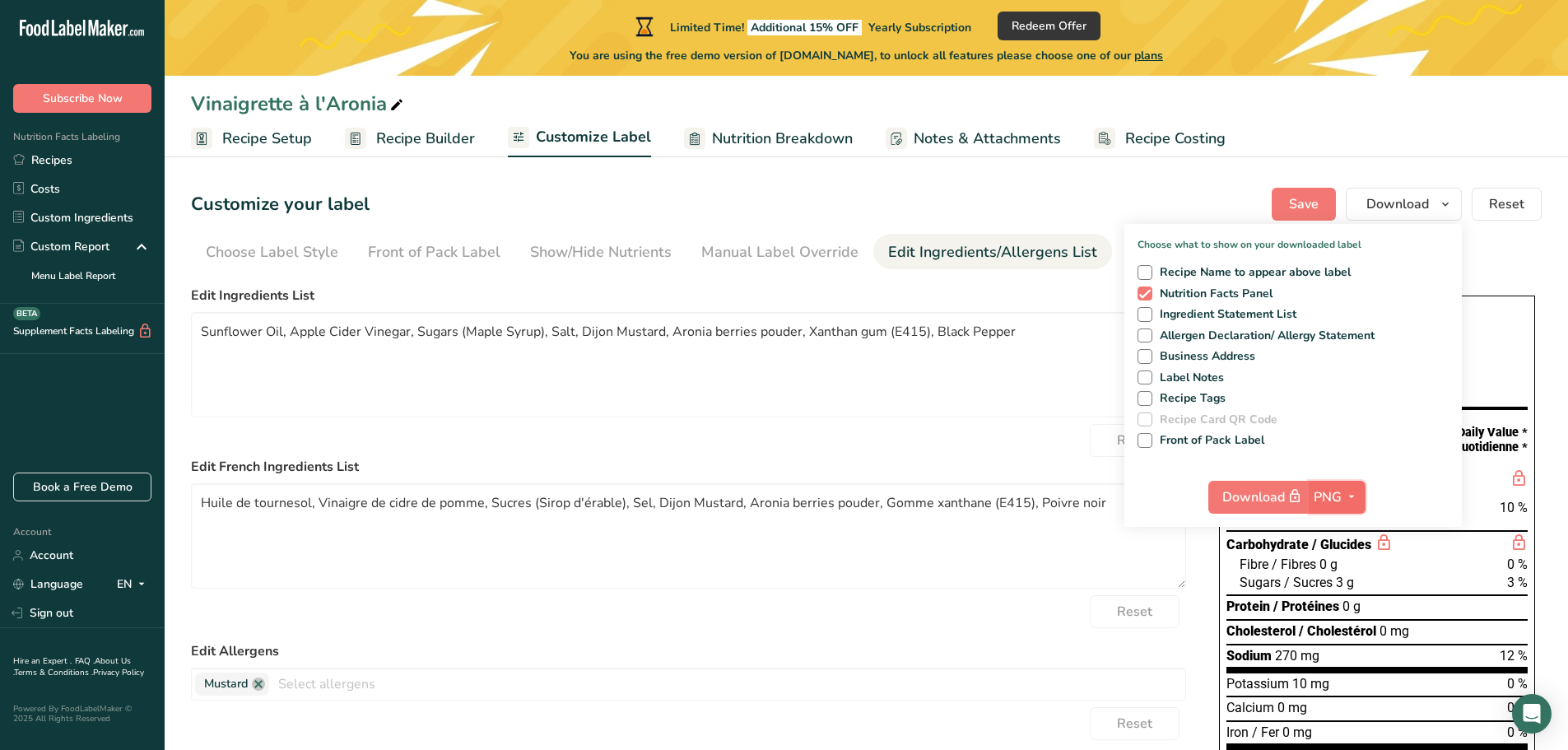
click at [1304, 496] on icon "button" at bounding box center [1351, 497] width 13 height 21
click at [1304, 601] on link "PDF" at bounding box center [1339, 612] width 52 height 27
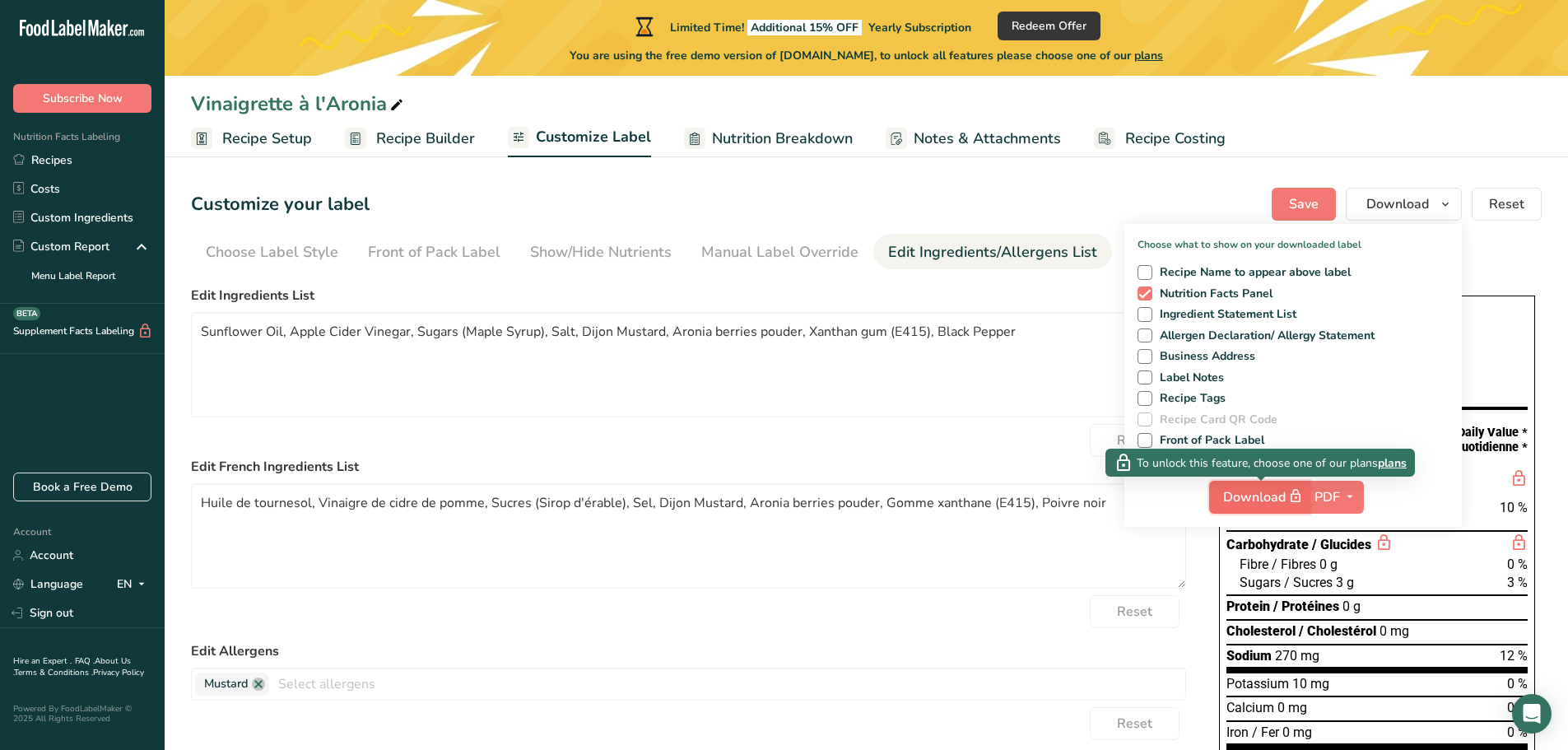
click at [1250, 497] on span "Download" at bounding box center [1264, 497] width 82 height 21
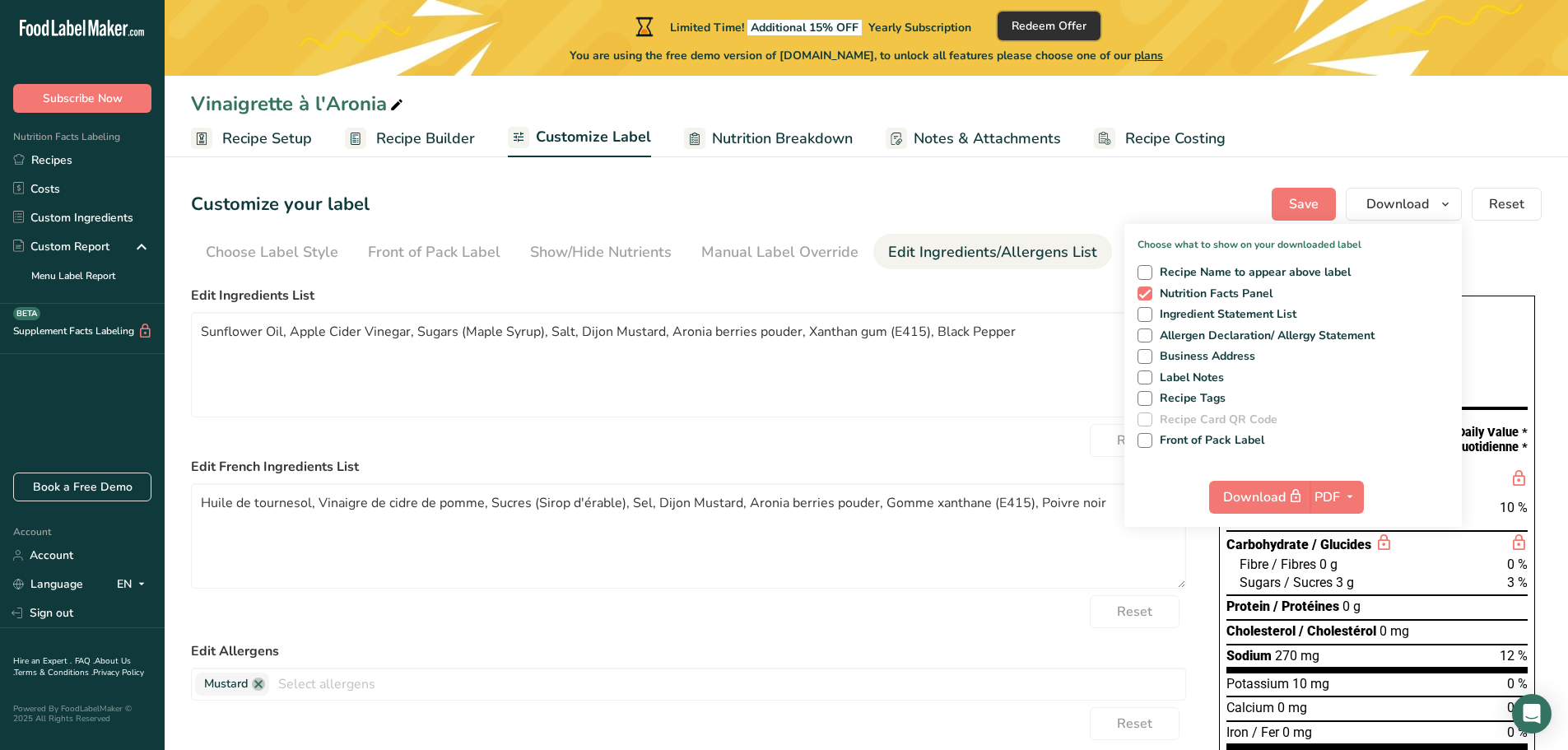
click at [1074, 24] on span "Redeem Offer" at bounding box center [1049, 26] width 75 height 17
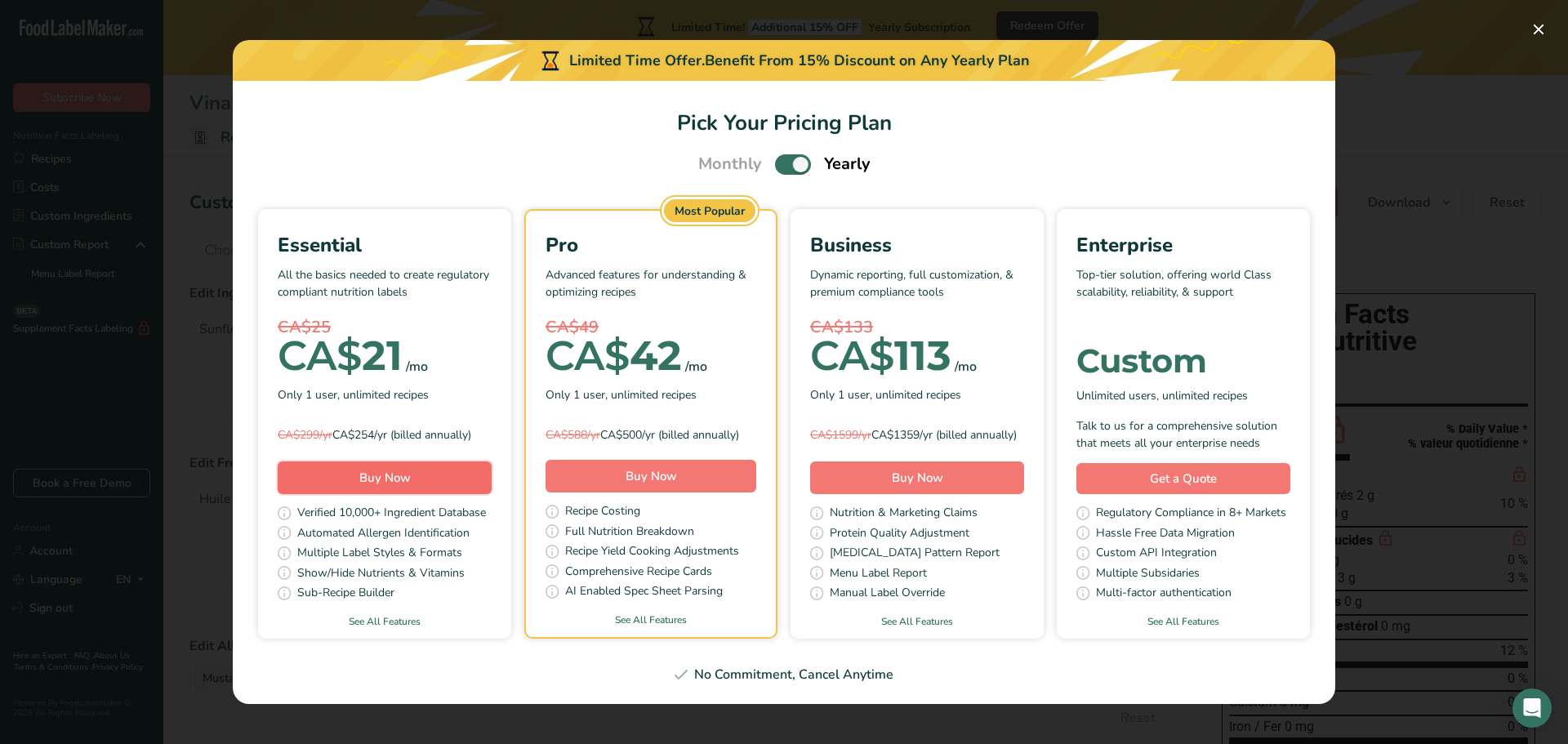
click at [377, 484] on span "Buy Now" at bounding box center [385, 478] width 51 height 16
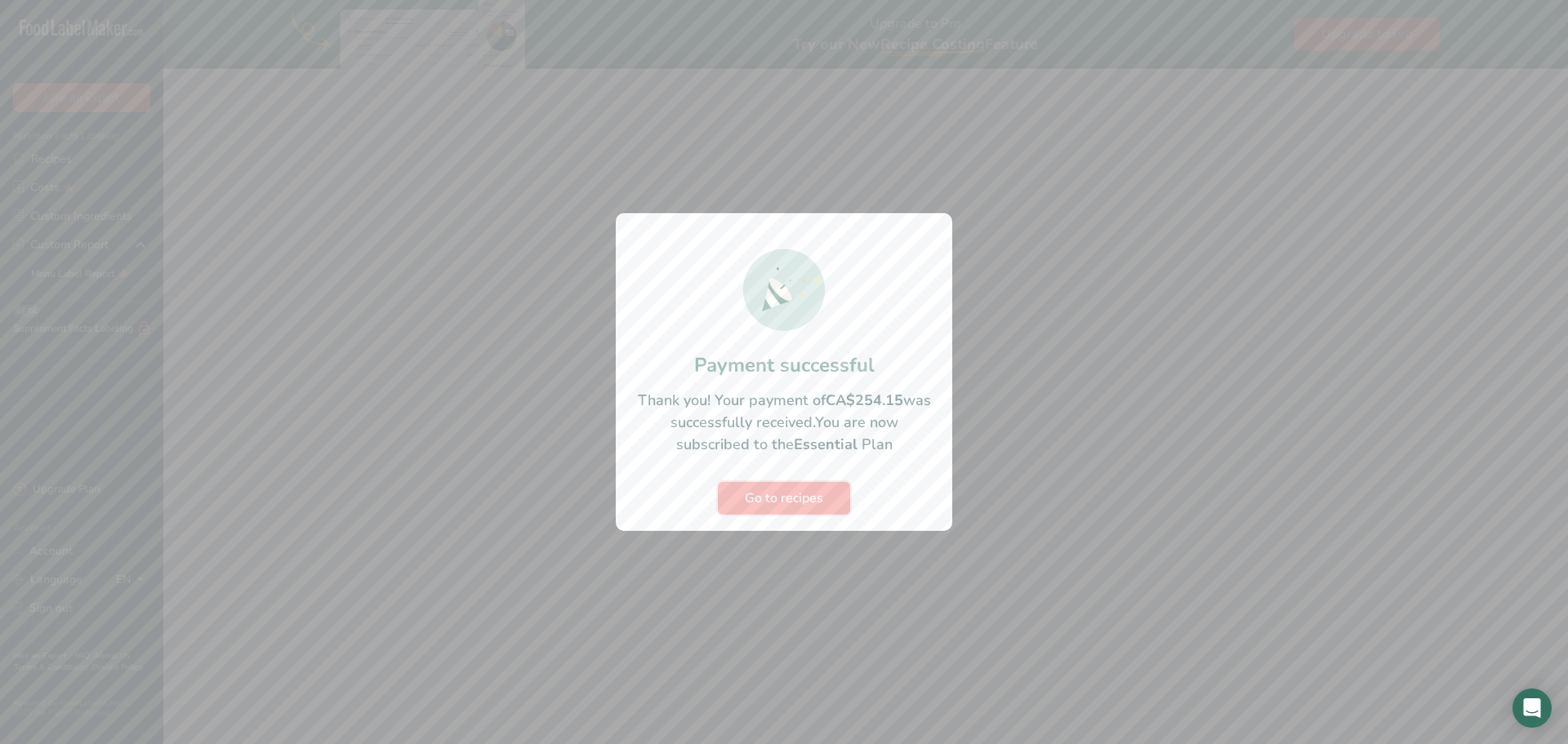
click at [793, 501] on span "Go to recipes" at bounding box center [784, 498] width 79 height 20
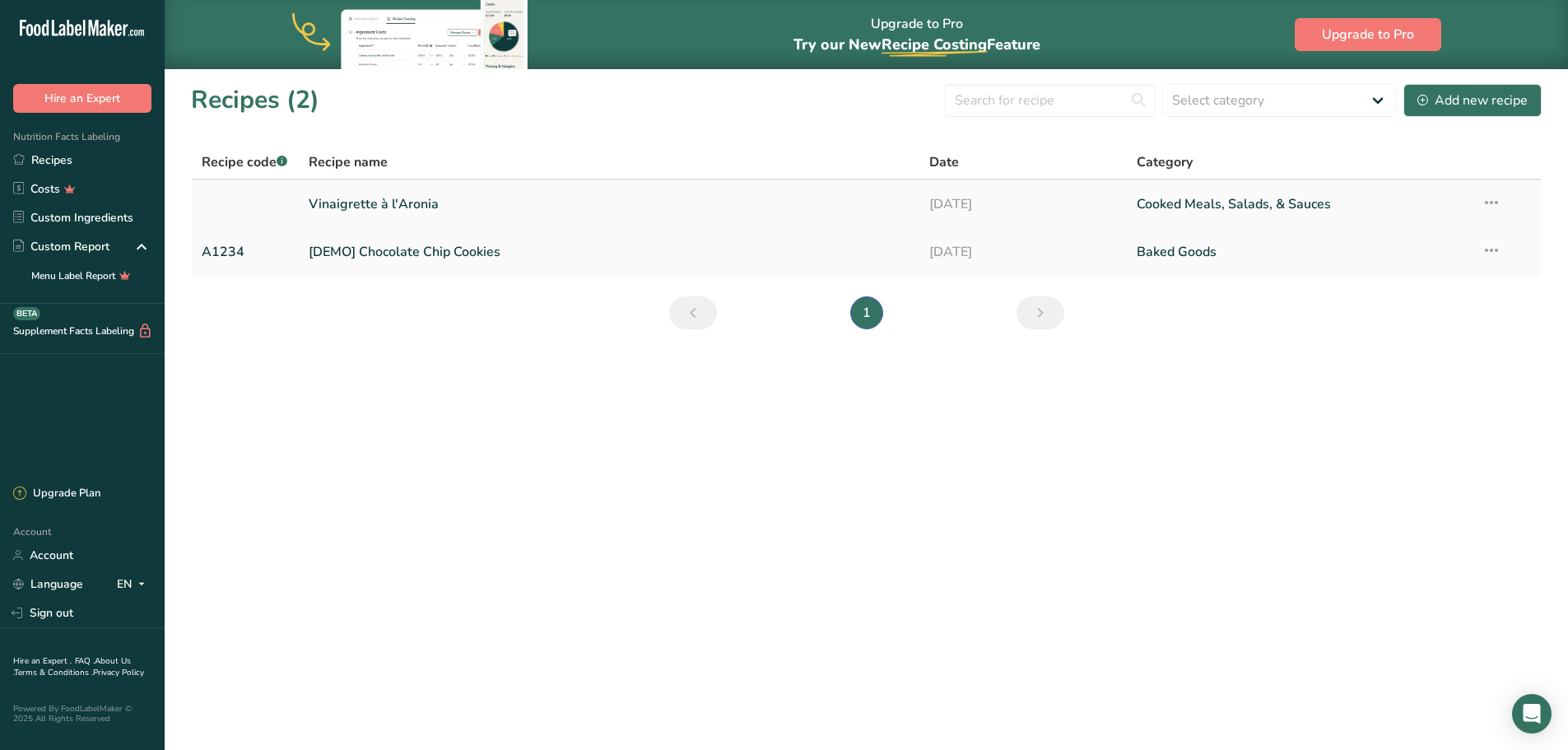
click at [708, 213] on link "Vinaigrette à l'Aronia" at bounding box center [609, 204] width 601 height 35
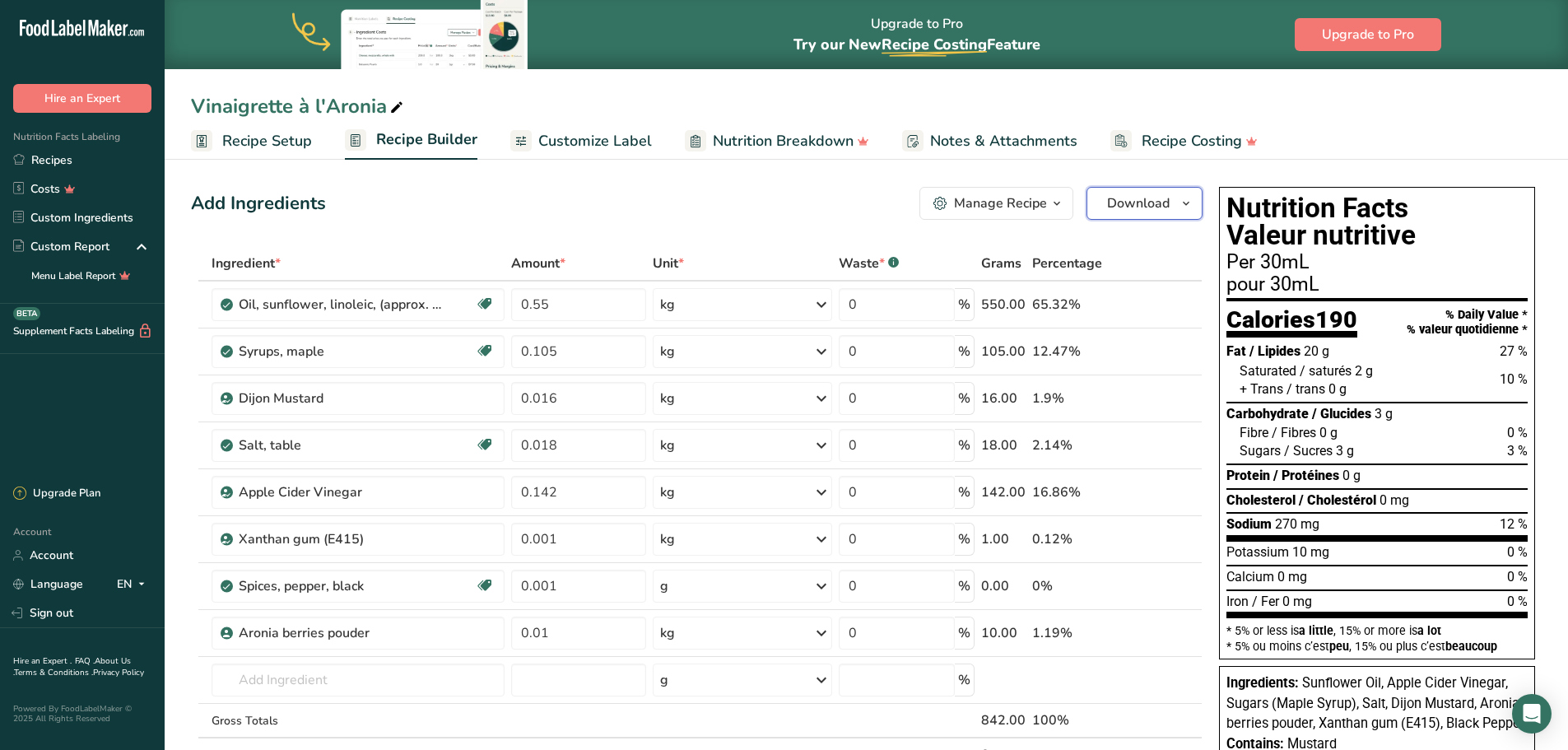
click at [1157, 205] on span "Download" at bounding box center [1138, 203] width 63 height 20
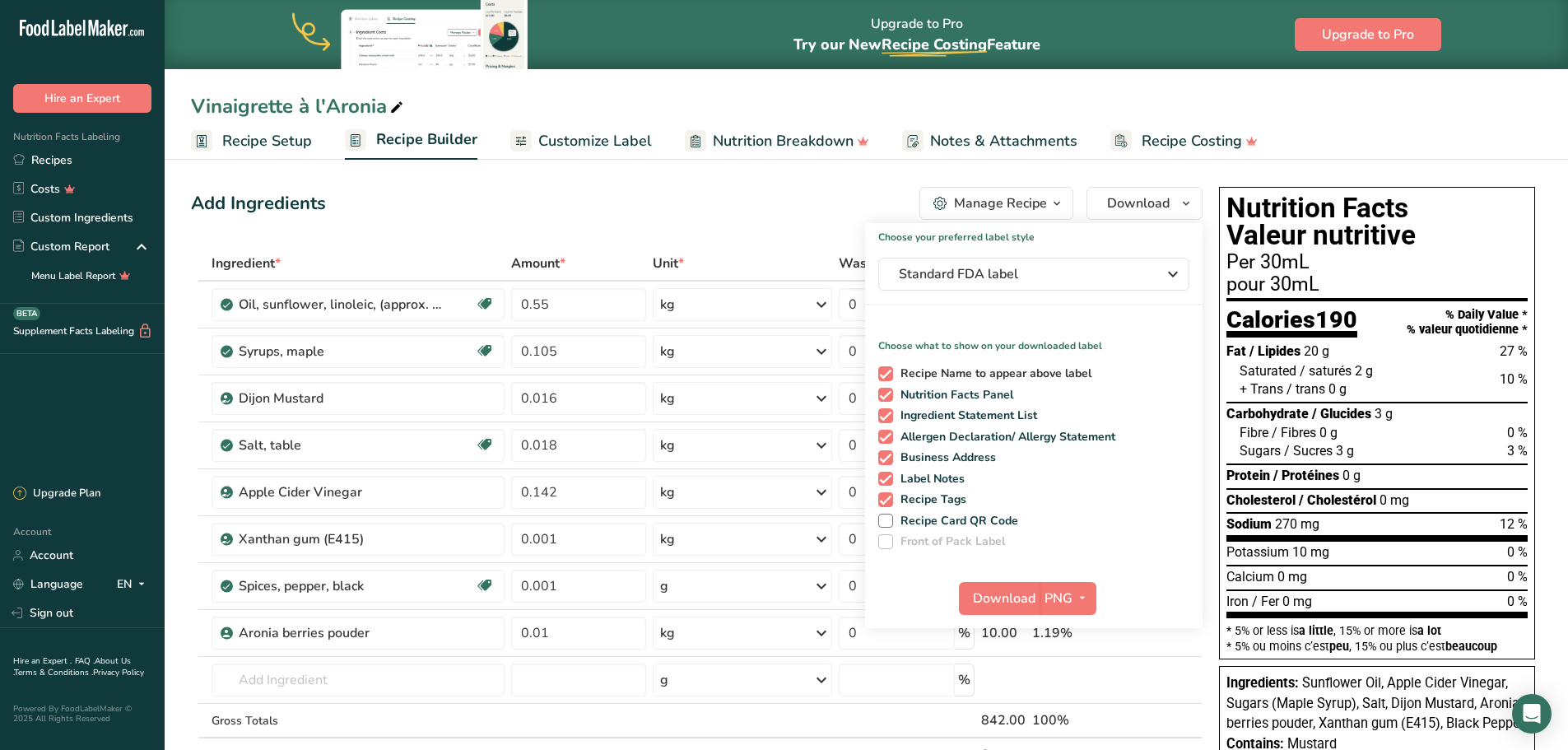
click at [969, 369] on span "Recipe Name to appear above label" at bounding box center [993, 373] width 200 height 15
click at [889, 369] on input "Recipe Name to appear above label" at bounding box center [884, 373] width 10 height 10
click at [983, 374] on span "Recipe Name to appear above label" at bounding box center [993, 373] width 200 height 15
click at [889, 374] on input "Recipe Name to appear above label" at bounding box center [884, 373] width 10 height 10
checkbox input "true"
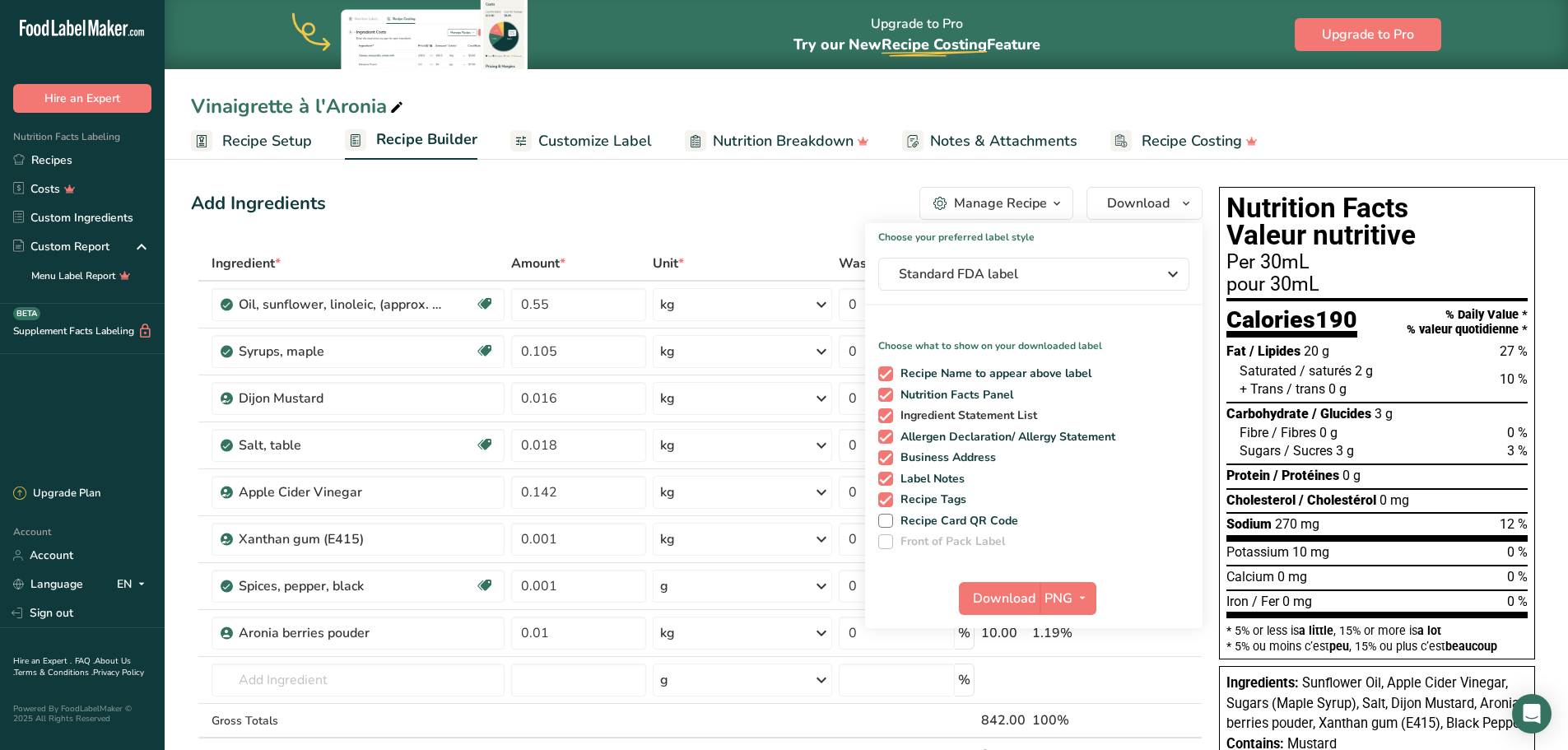
click at [988, 413] on span "Ingredient Statement List" at bounding box center [966, 415] width 145 height 15
click at [889, 413] on input "Ingredient Statement List" at bounding box center [884, 415] width 10 height 10
checkbox input "false"
click at [959, 458] on span "Business Address" at bounding box center [945, 458] width 104 height 15
click at [889, 458] on input "Business Address" at bounding box center [884, 457] width 10 height 10
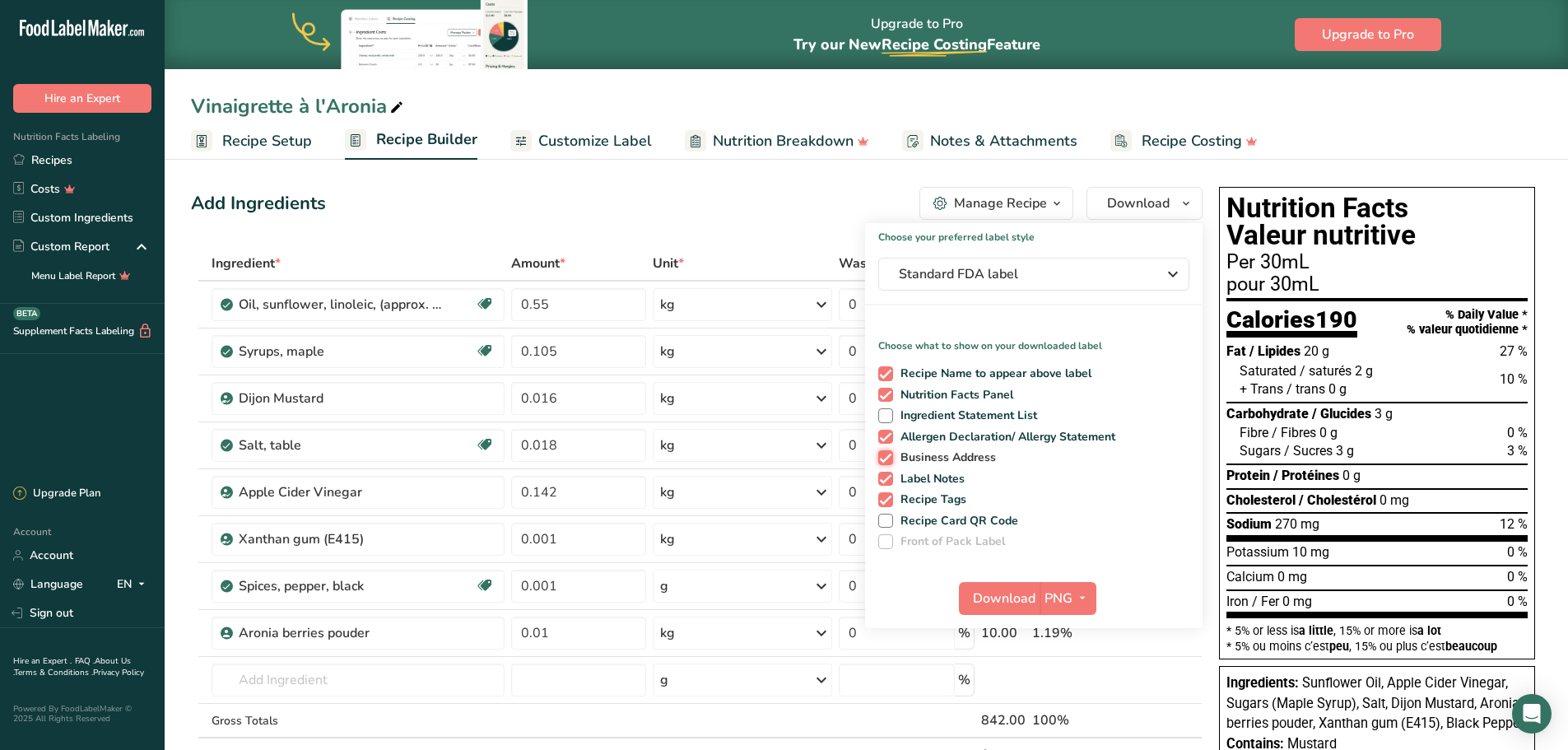
checkbox input "false"
click at [929, 481] on span "Label Notes" at bounding box center [929, 479] width 72 height 15
click at [889, 481] on input "Label Notes" at bounding box center [884, 479] width 10 height 10
checkbox input "false"
click at [938, 500] on span "Recipe Tags" at bounding box center [930, 500] width 74 height 15
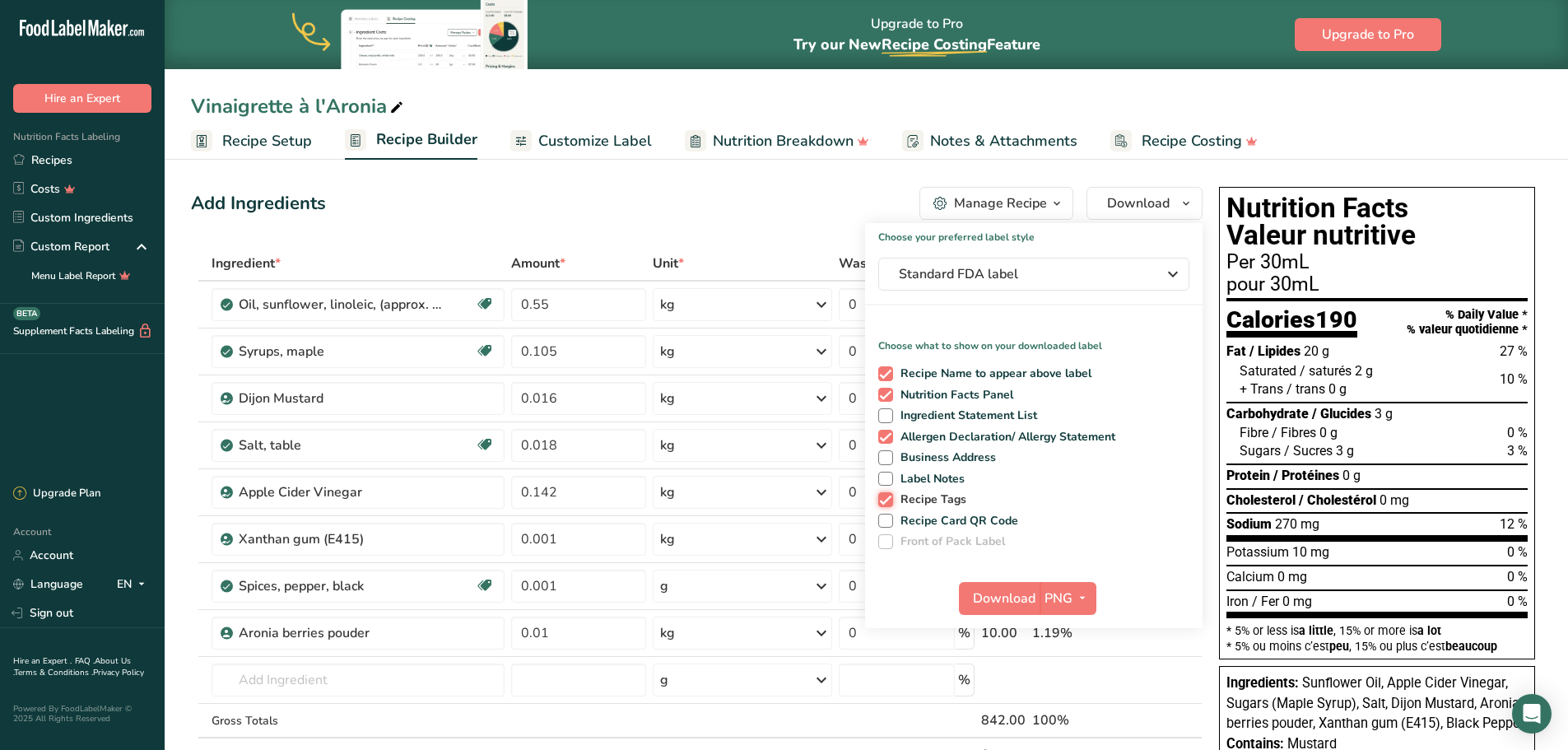
click at [889, 500] on input "Recipe Tags" at bounding box center [884, 500] width 10 height 10
checkbox input "false"
click at [1068, 602] on span "PNG" at bounding box center [1058, 598] width 28 height 20
click at [1073, 717] on link "PDF" at bounding box center [1069, 713] width 52 height 27
click at [1002, 600] on span "Download" at bounding box center [1005, 598] width 63 height 20
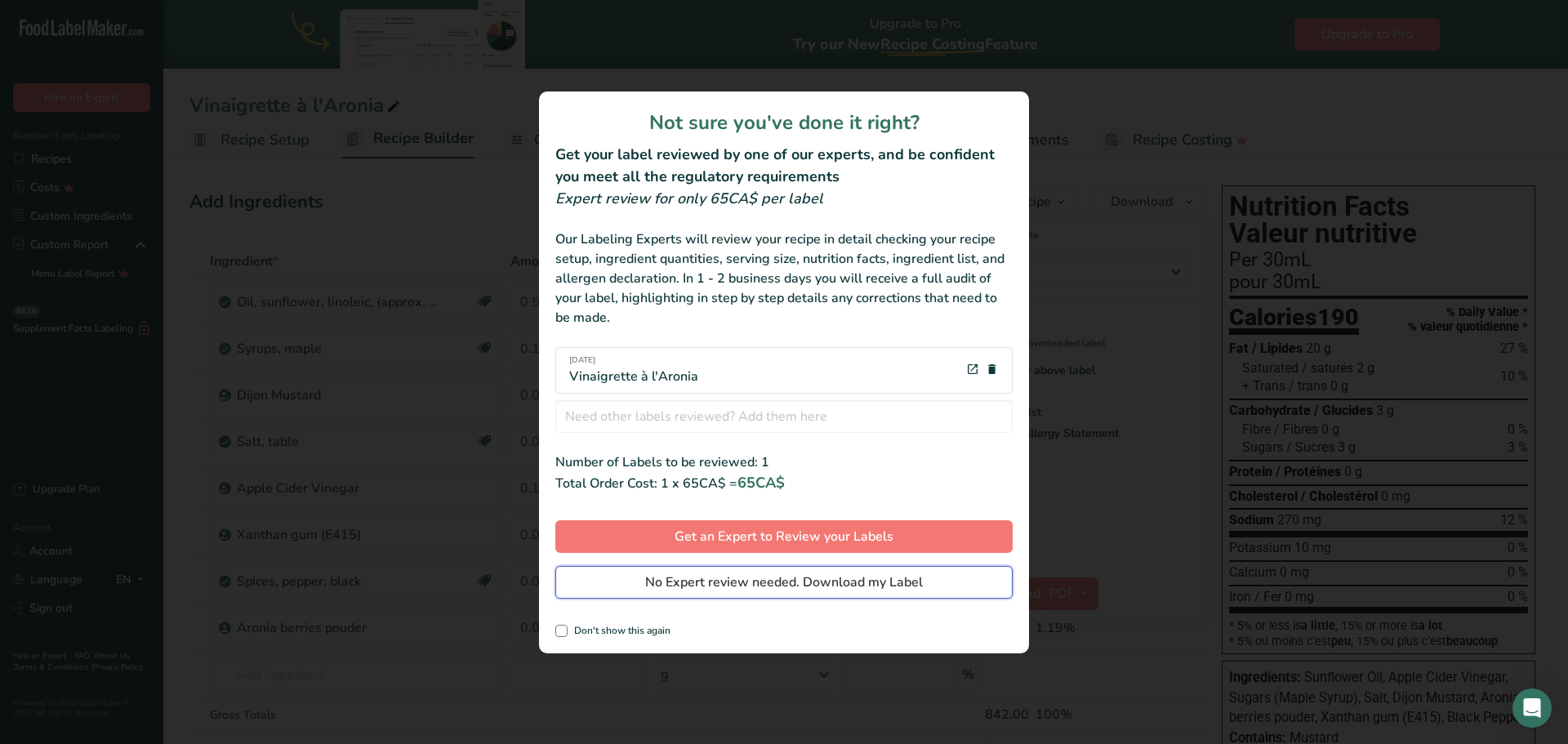
click at [765, 590] on span "No Expert review needed. Download my Label" at bounding box center [784, 582] width 278 height 20
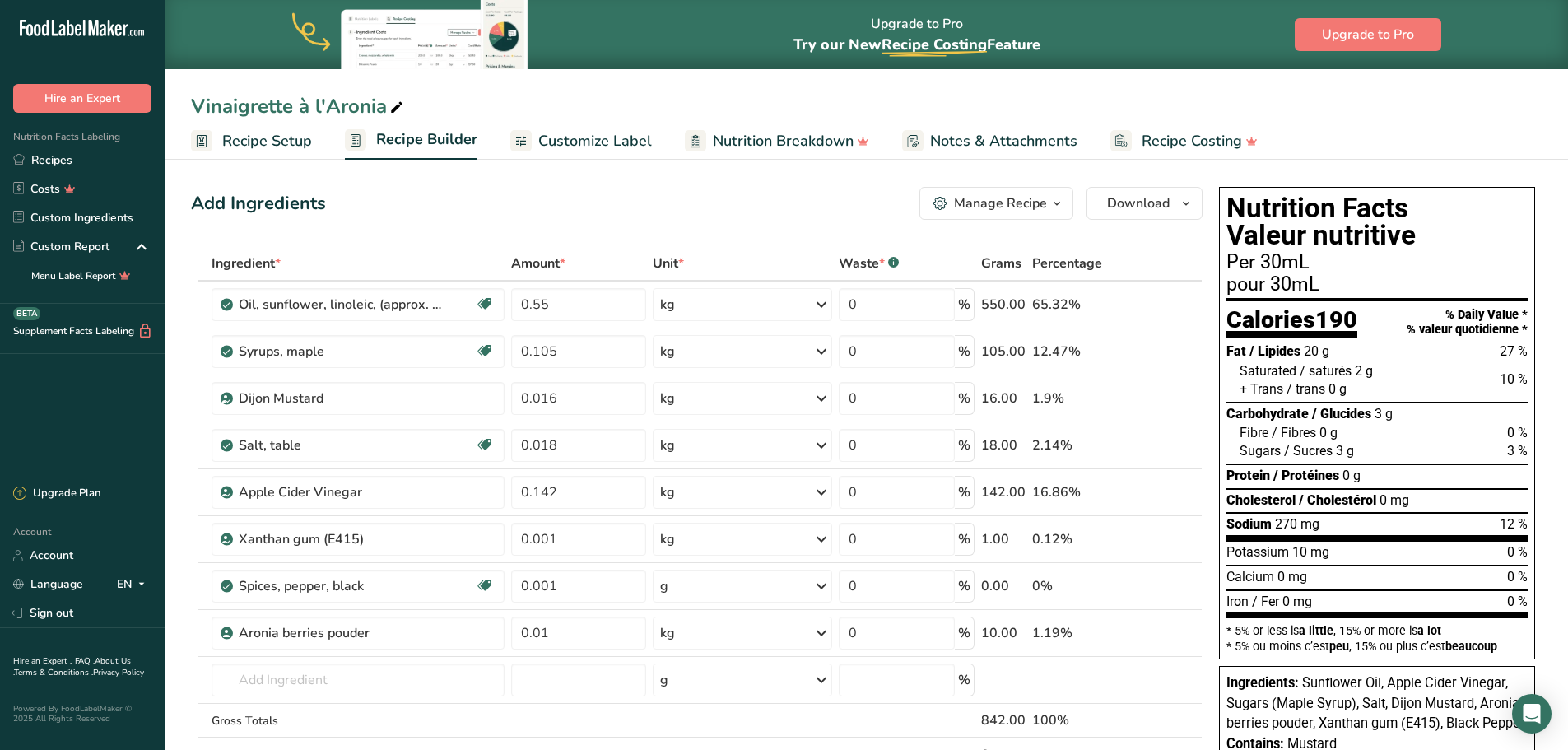
click at [563, 139] on span "Customize Label" at bounding box center [595, 140] width 113 height 22
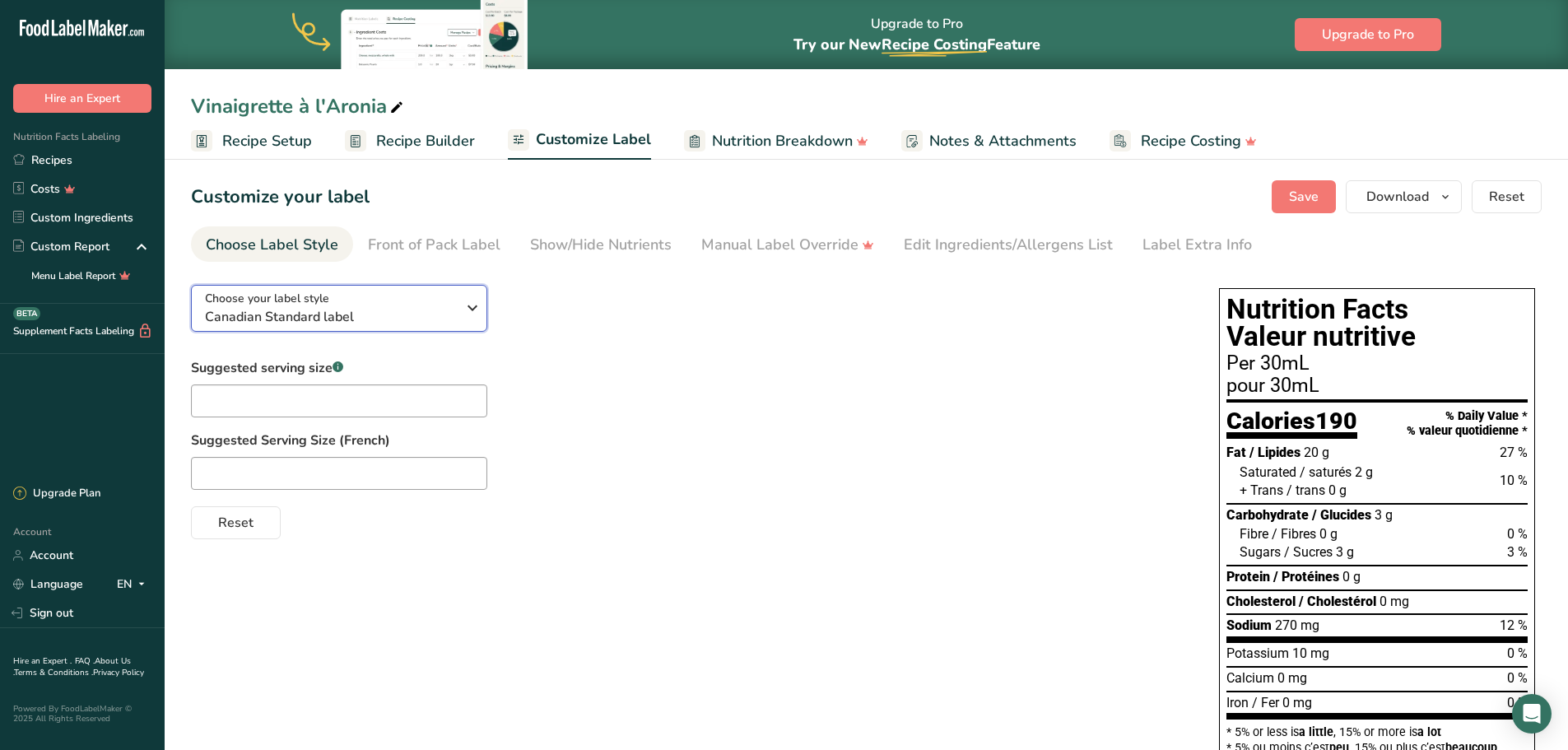
click at [394, 303] on div "Choose your label style Canadian Standard label" at bounding box center [330, 308] width 251 height 37
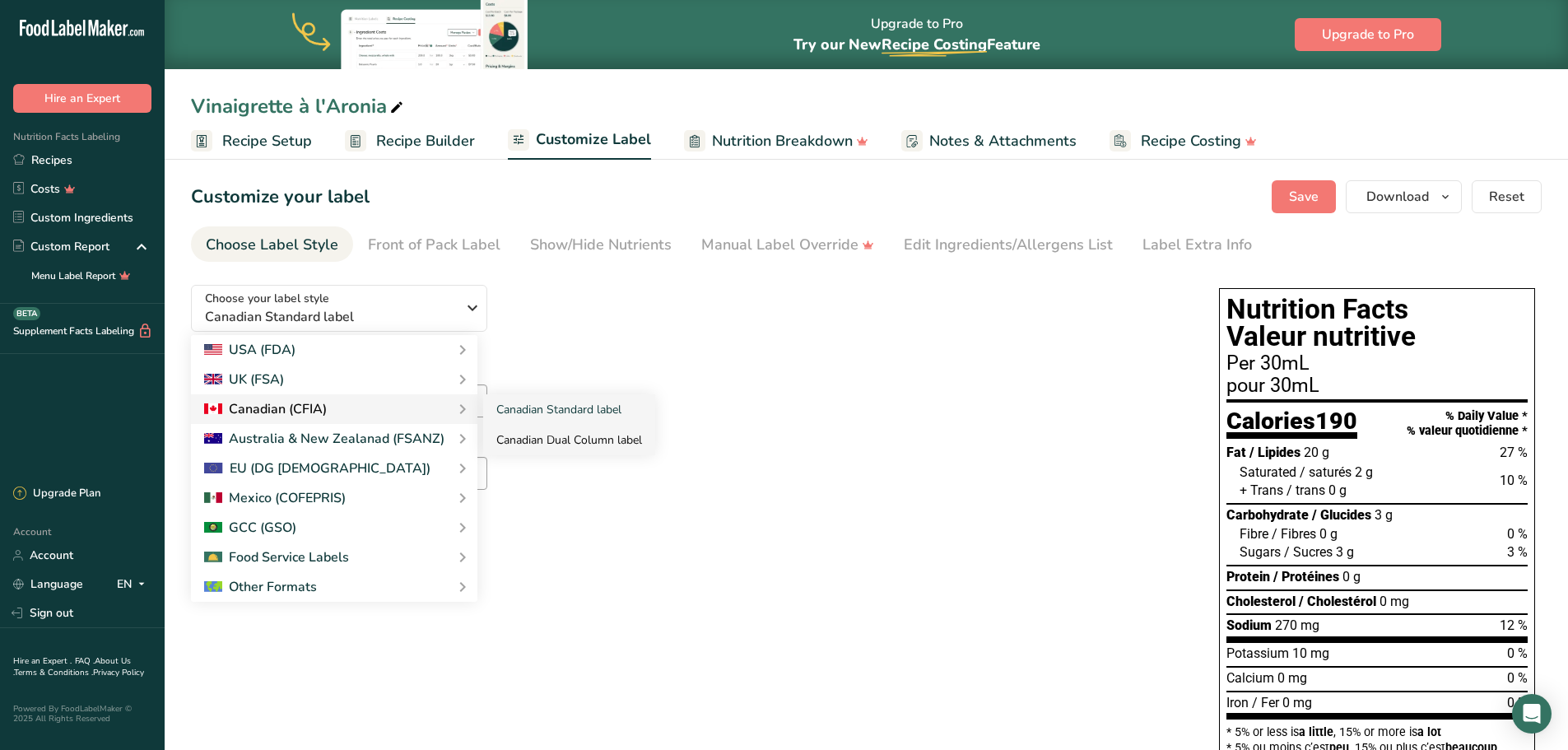
click at [621, 443] on link "Canadian Dual Column label" at bounding box center [568, 440] width 172 height 31
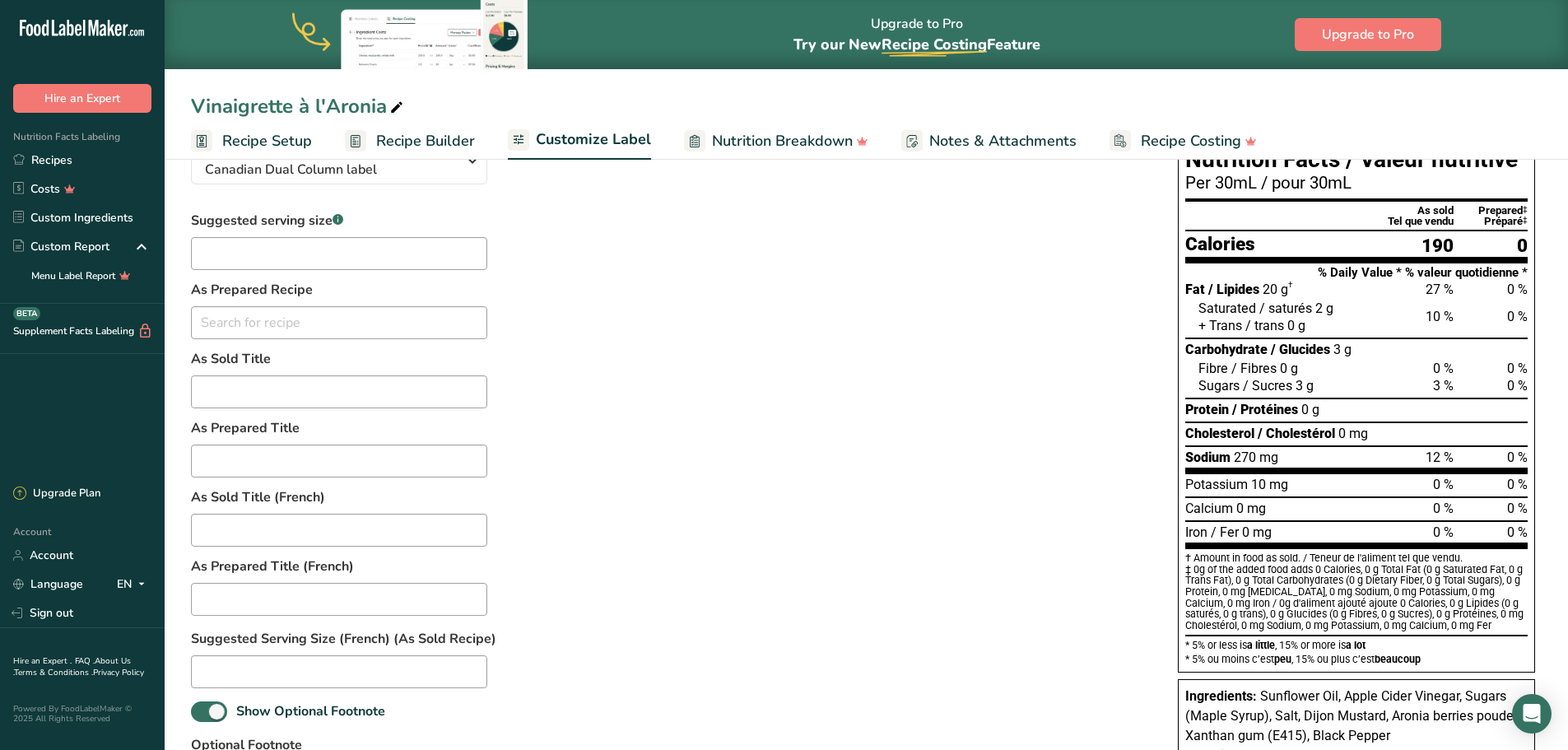
scroll to position [10, 0]
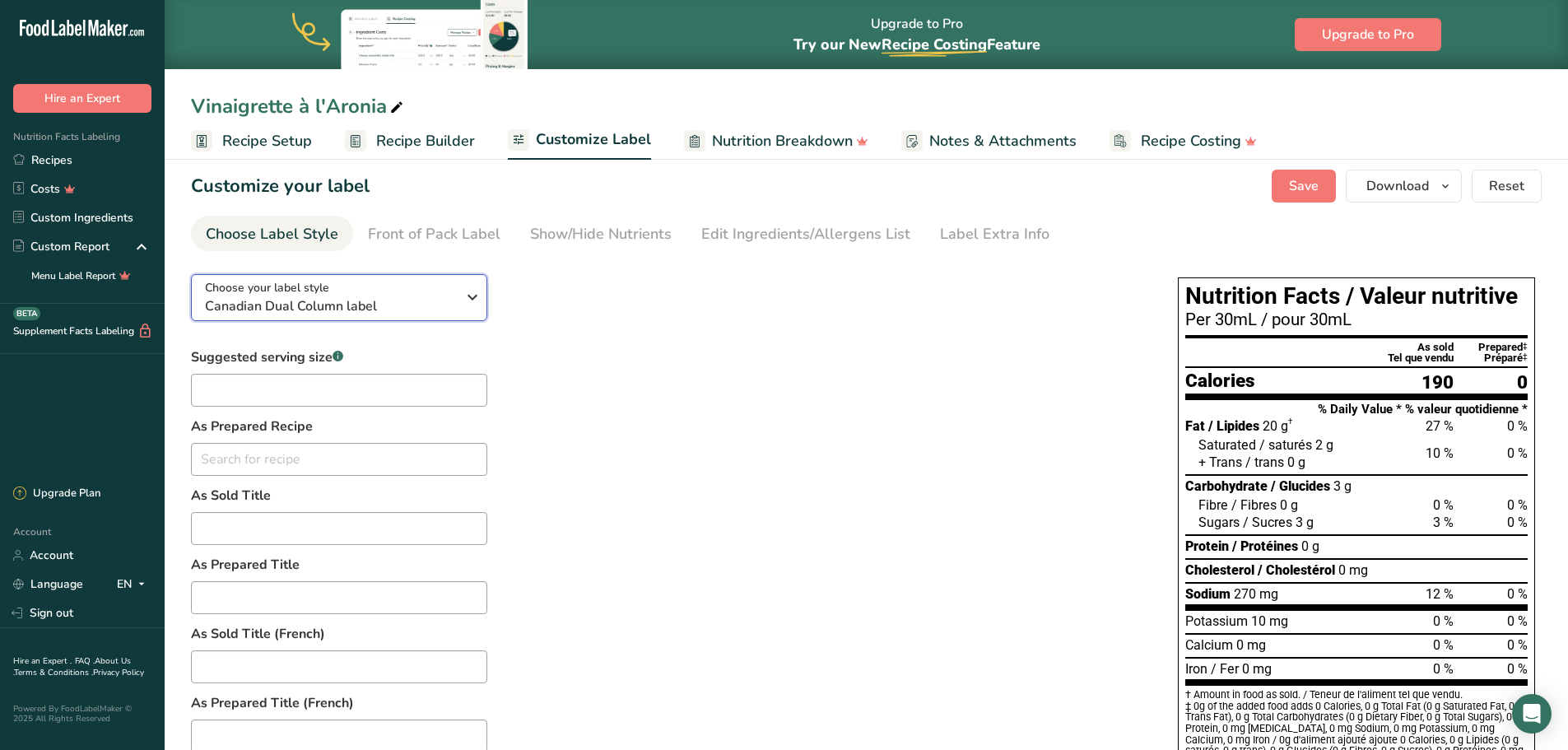
click at [465, 296] on icon "button" at bounding box center [472, 297] width 20 height 30
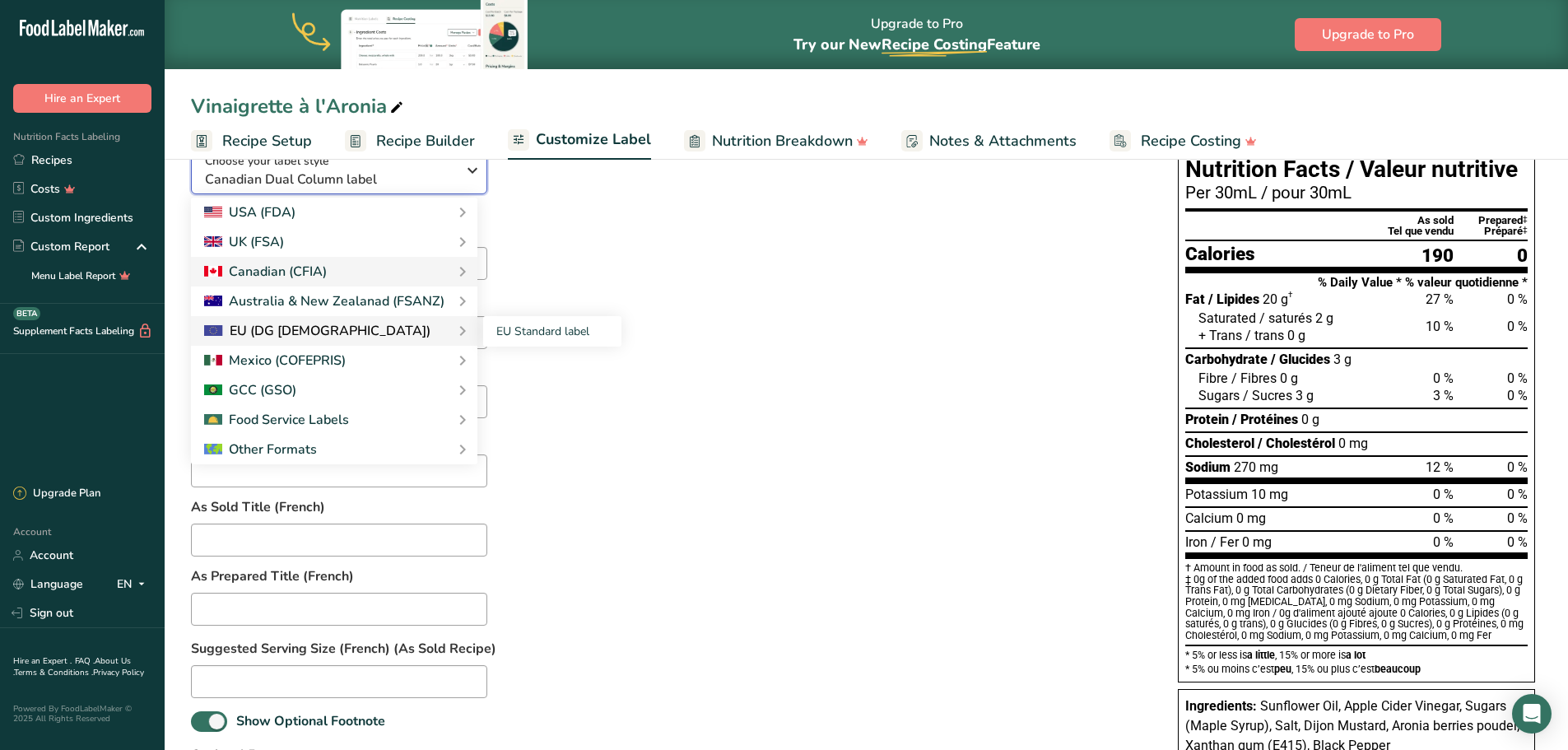
scroll to position [340, 0]
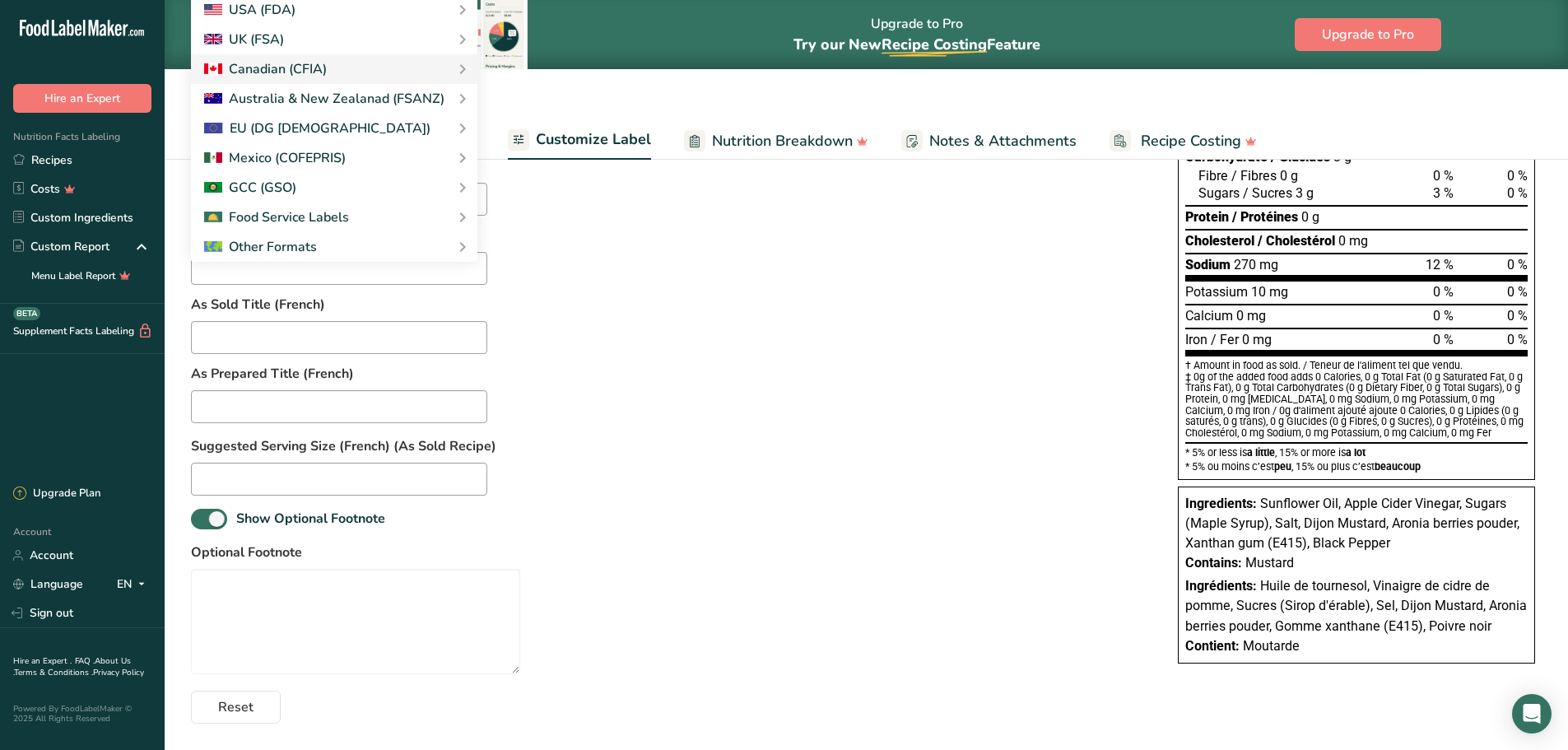
click at [838, 402] on div "Suggested serving size .a-a{fill:#347362;}.b-a{fill:#fff;} As Prepared Recipe N…" at bounding box center [668, 371] width 954 height 706
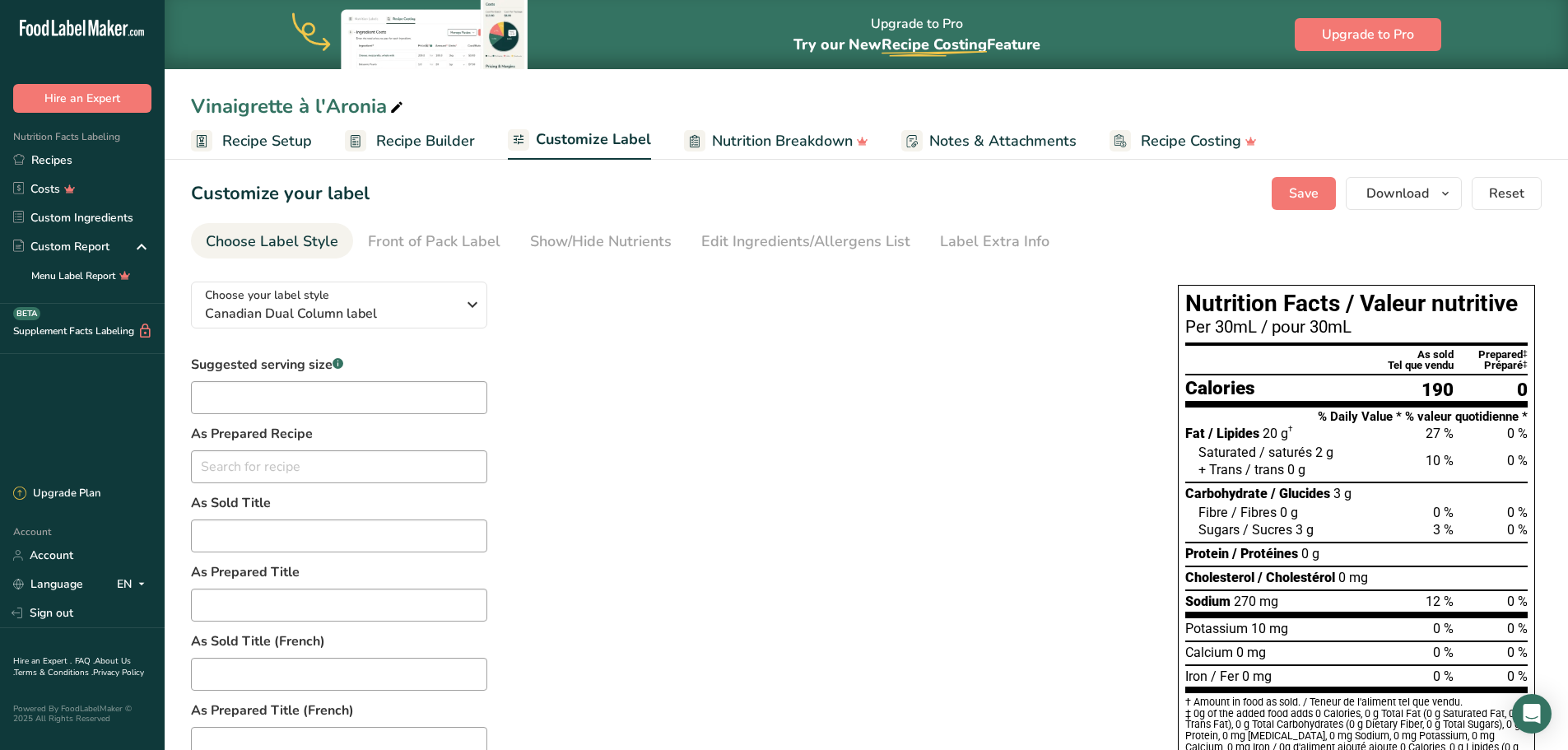
scroll to position [0, 0]
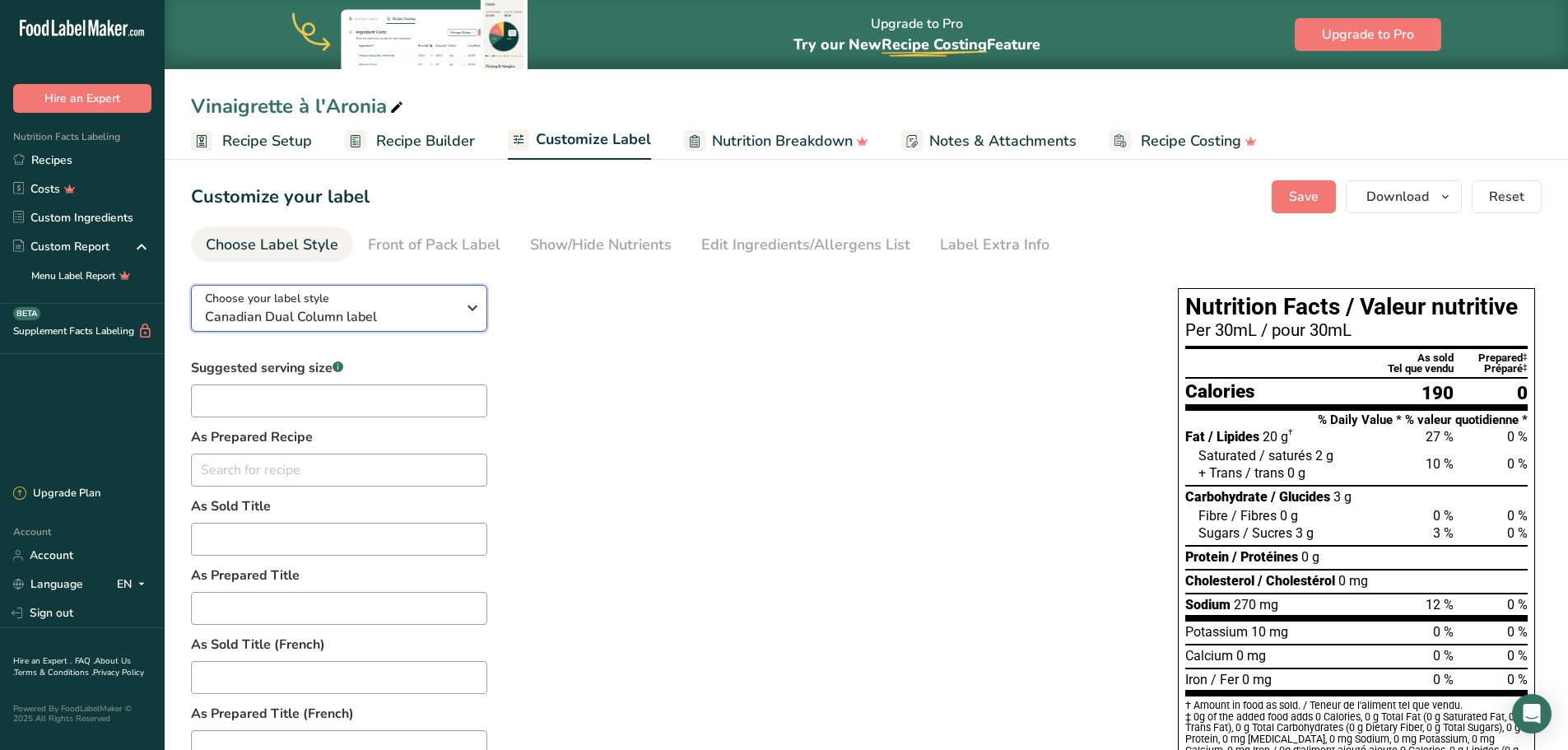
click at [396, 308] on span "Canadian Dual Column label" at bounding box center [330, 317] width 251 height 20
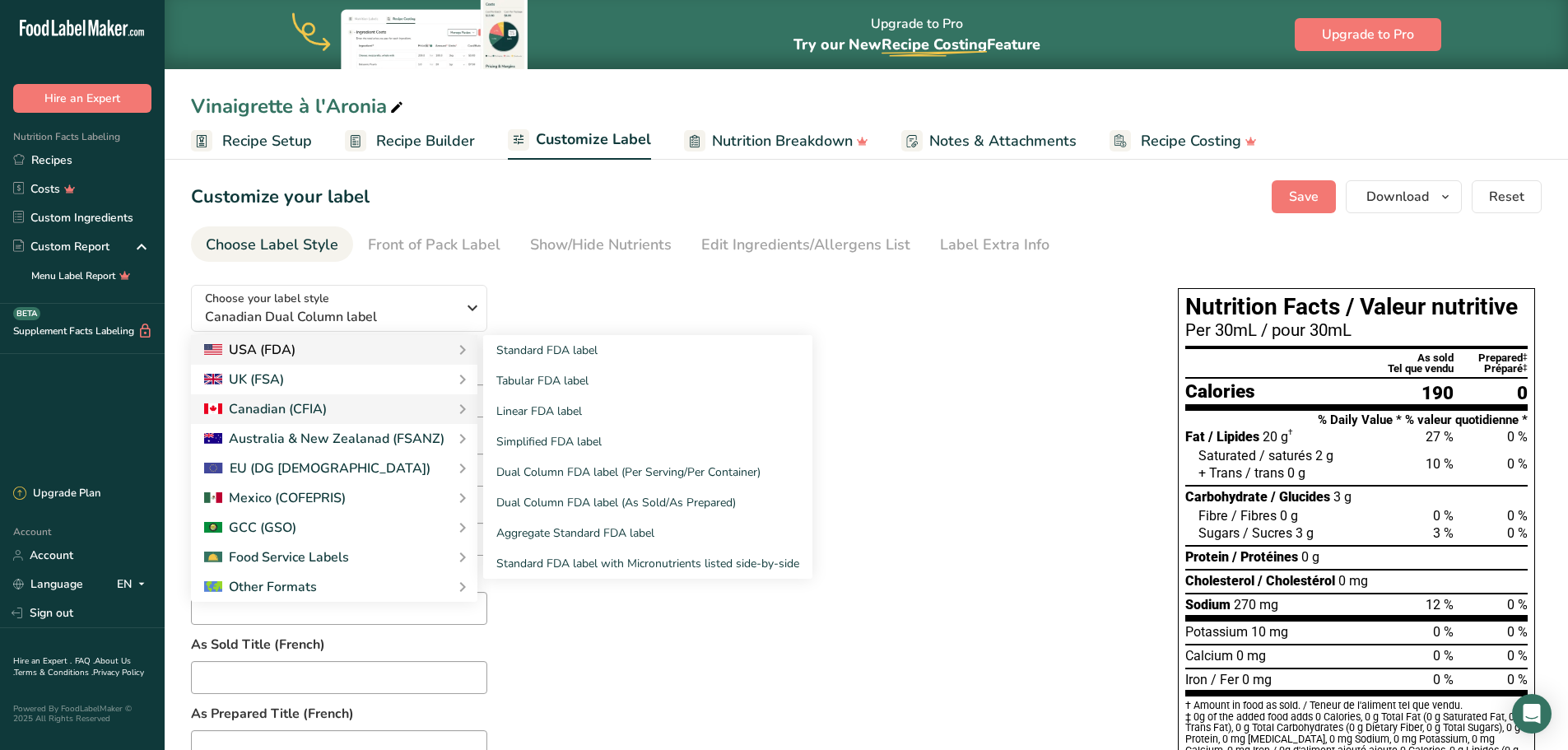
click at [403, 351] on div "USA (FDA)" at bounding box center [334, 350] width 260 height 20
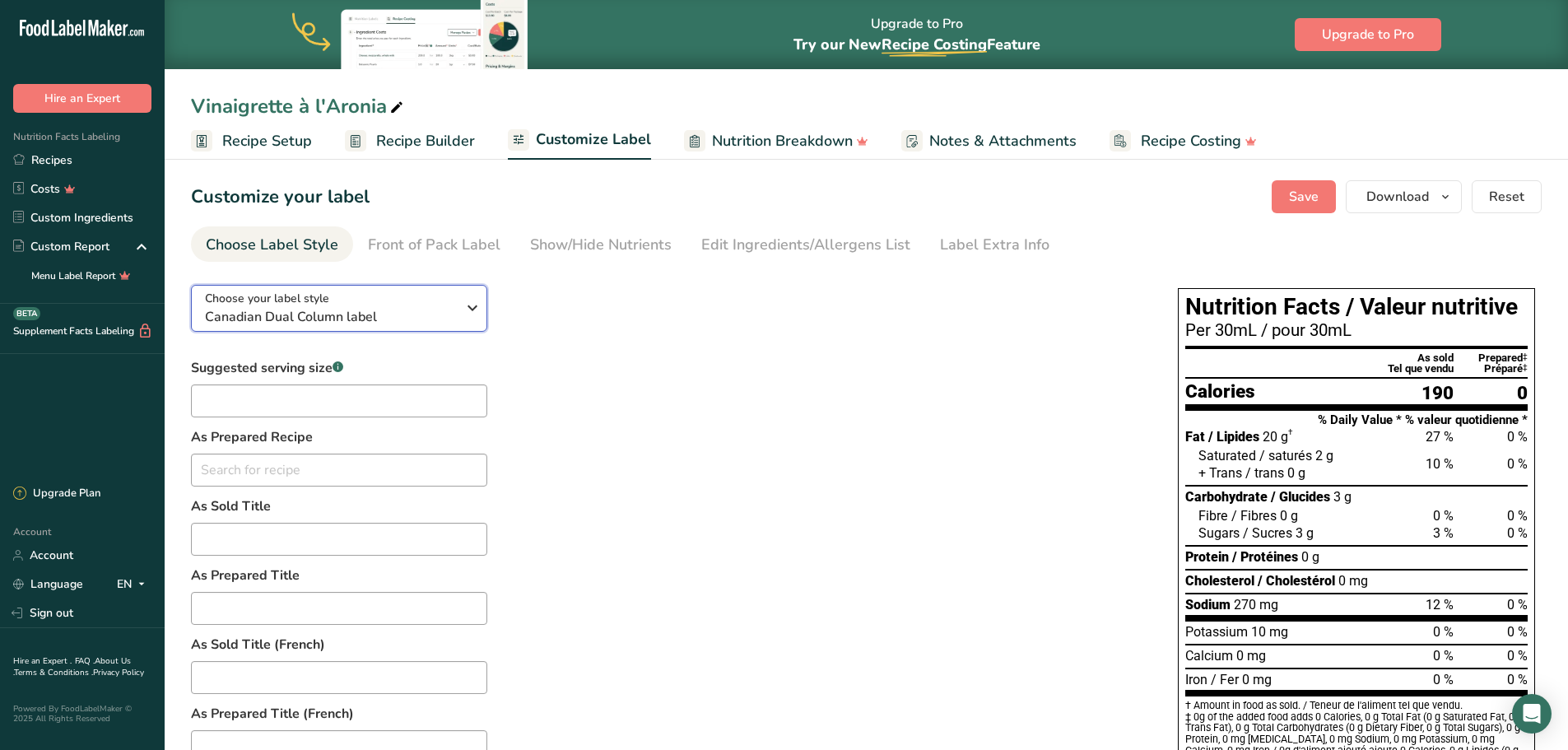
click at [360, 302] on div "Choose your label style Canadian Dual Column label" at bounding box center [330, 308] width 251 height 37
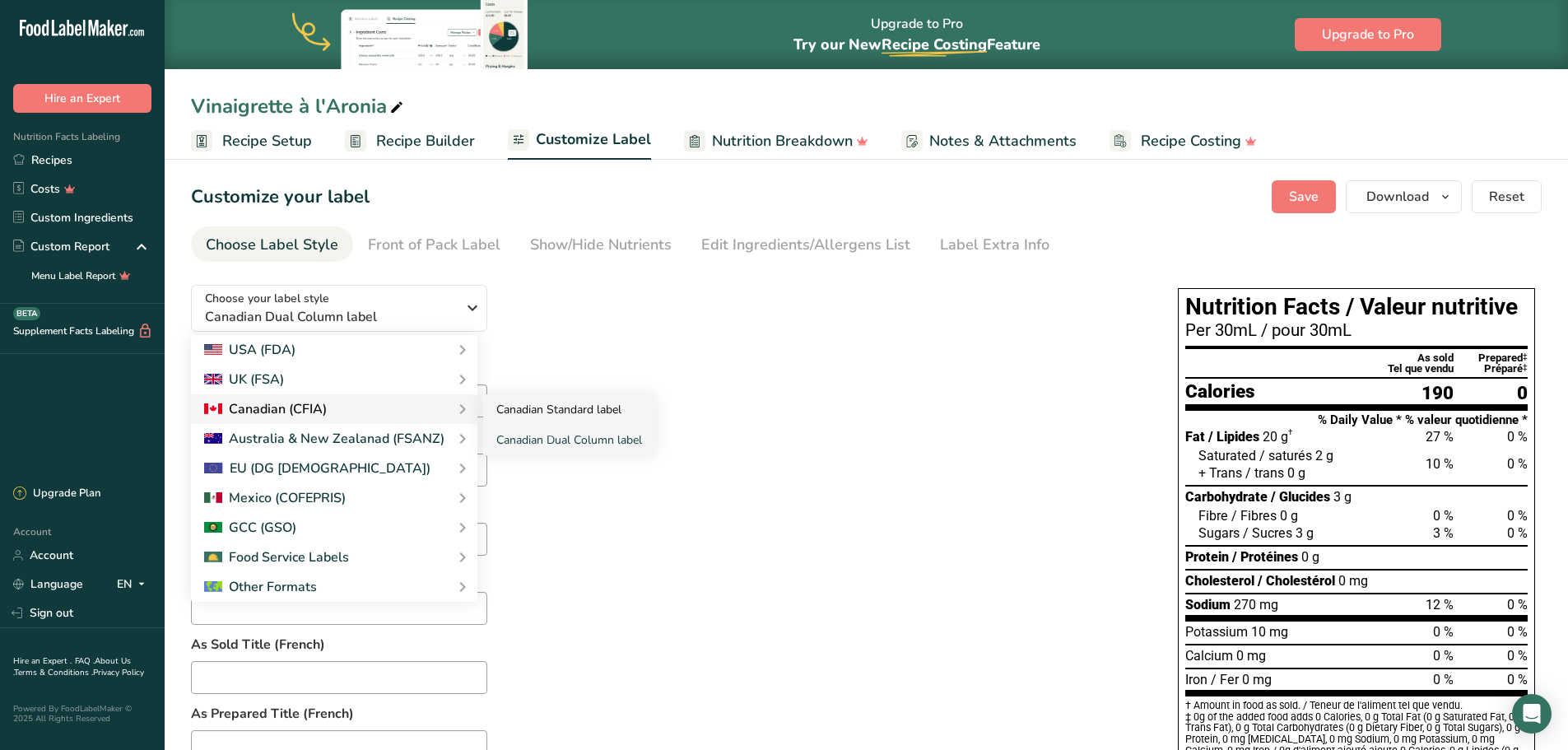
click at [541, 414] on link "Canadian Standard label" at bounding box center [568, 409] width 172 height 31
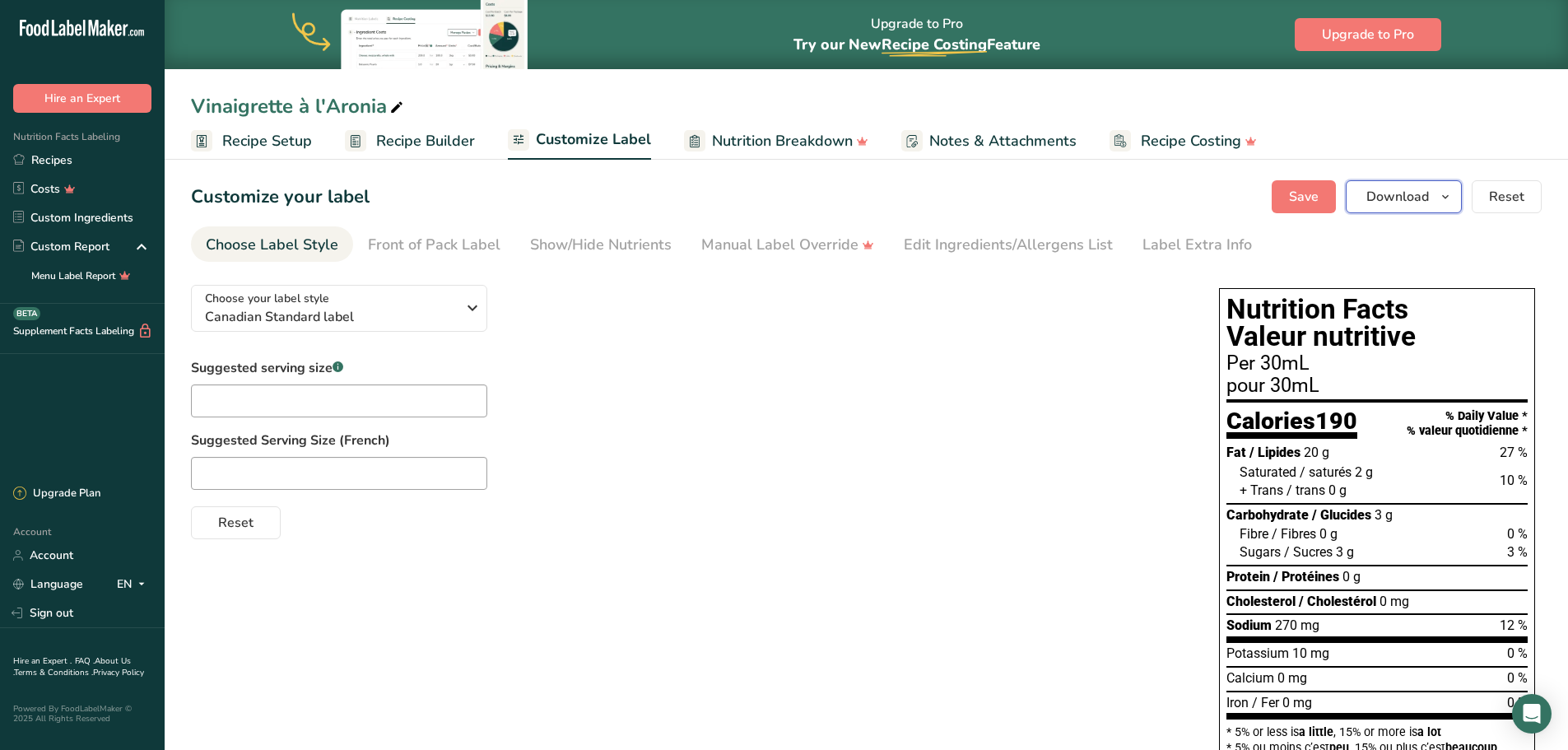
click at [1381, 210] on button "Download" at bounding box center [1403, 197] width 116 height 33
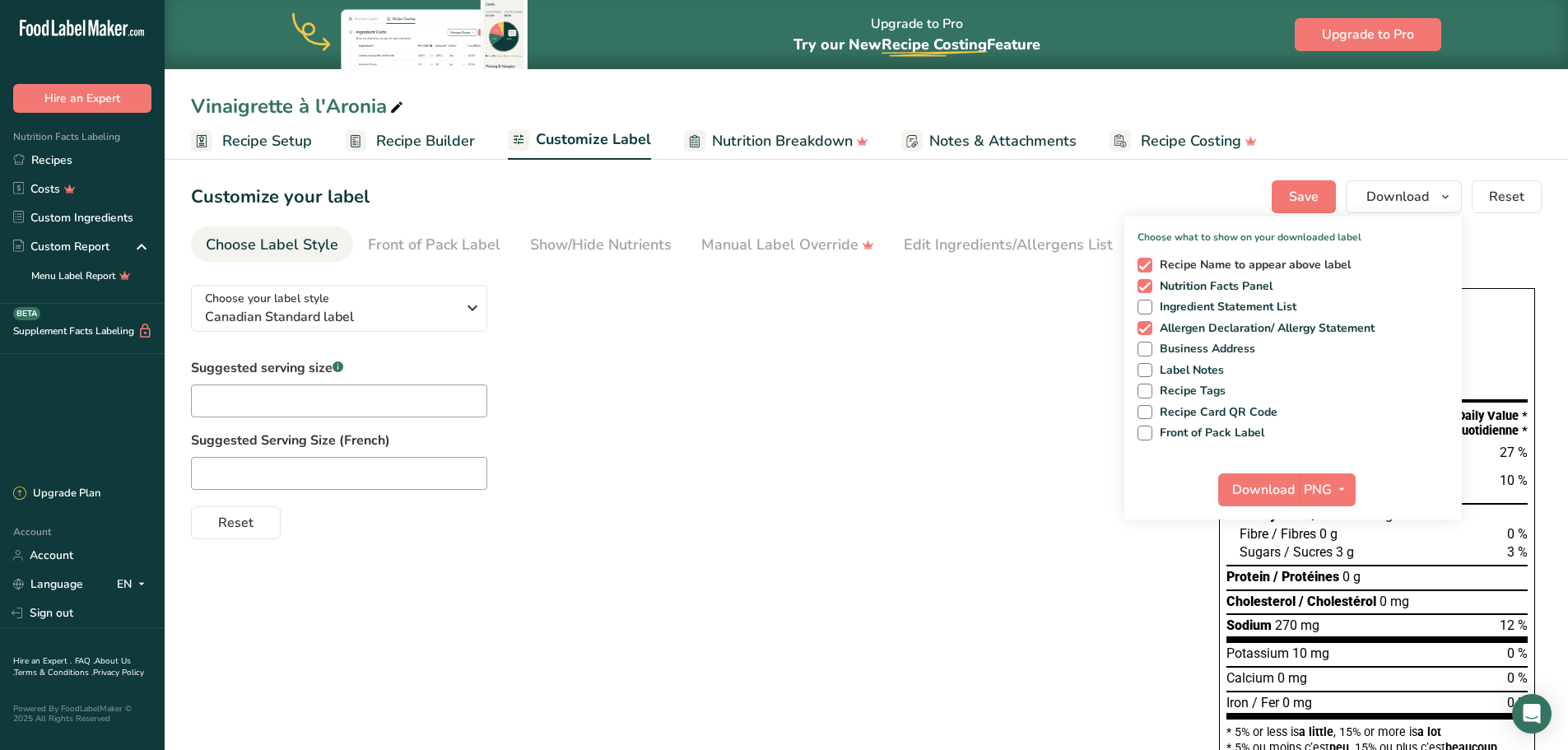
click at [1272, 263] on span "Recipe Name to appear above label" at bounding box center [1252, 265] width 200 height 15
click at [1148, 263] on input "Recipe Name to appear above label" at bounding box center [1143, 264] width 10 height 10
checkbox input "false"
click at [1323, 482] on span "PNG" at bounding box center [1318, 490] width 28 height 20
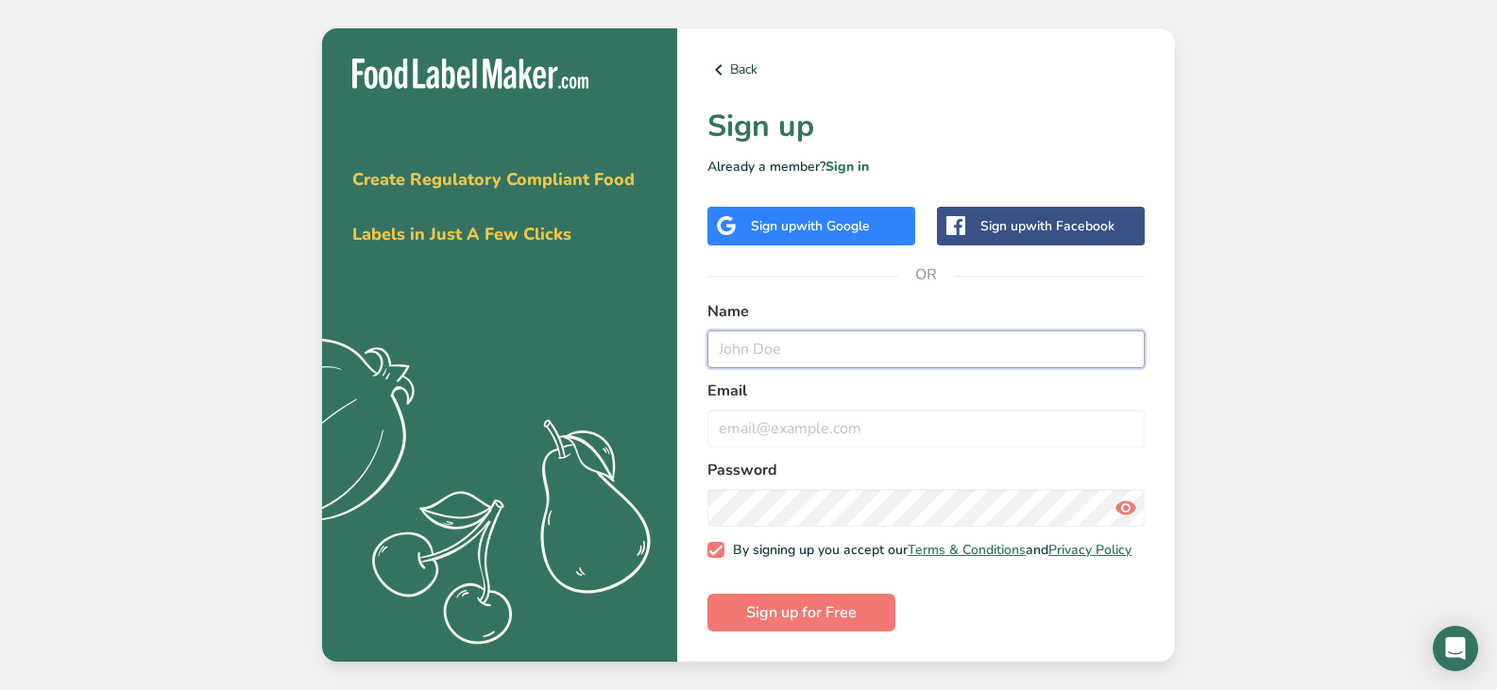
click at [897, 336] on input "text" at bounding box center [925, 350] width 437 height 38
type input "Ferme"
type input "dobrina@kheopsinternational.ca"
click at [707, 594] on button "Sign up for Free" at bounding box center [801, 613] width 188 height 38
click at [727, 61] on icon at bounding box center [718, 70] width 23 height 34
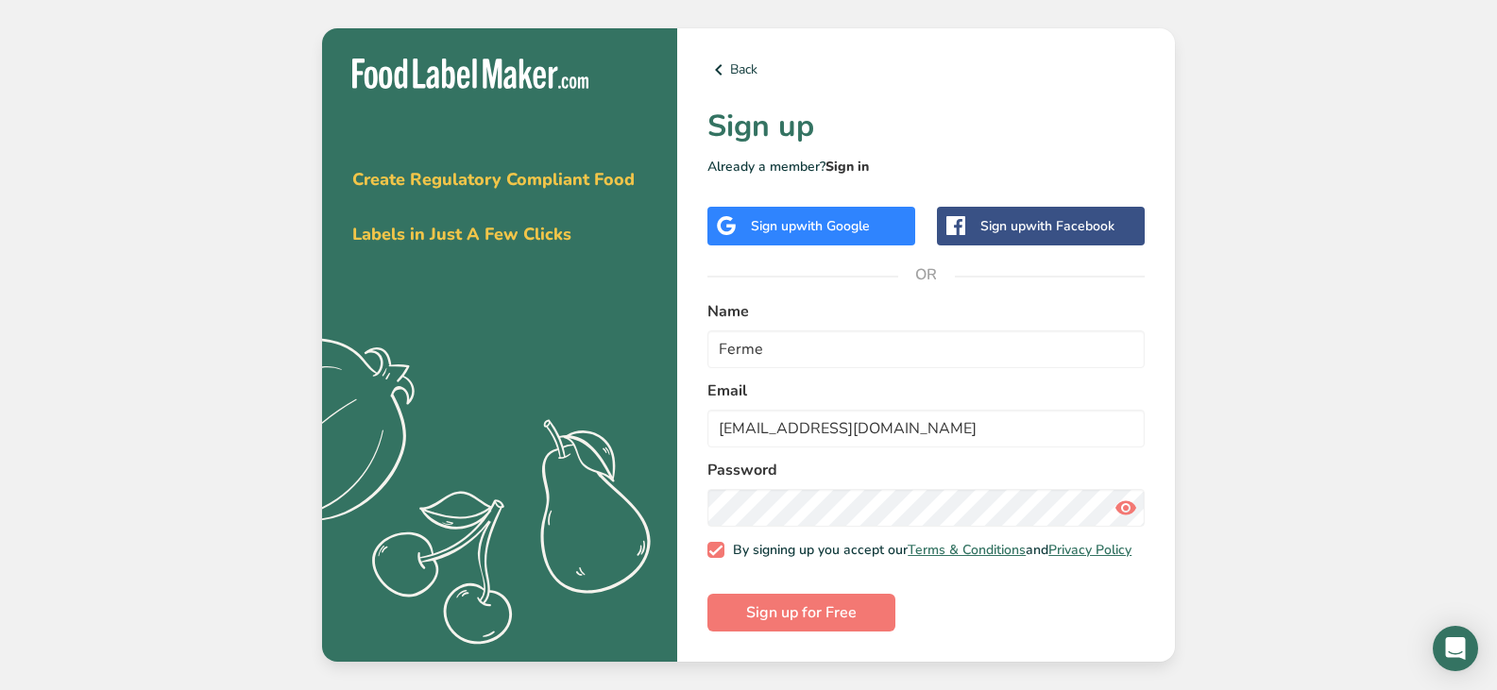
click at [858, 158] on link "Sign in" at bounding box center [846, 167] width 43 height 18
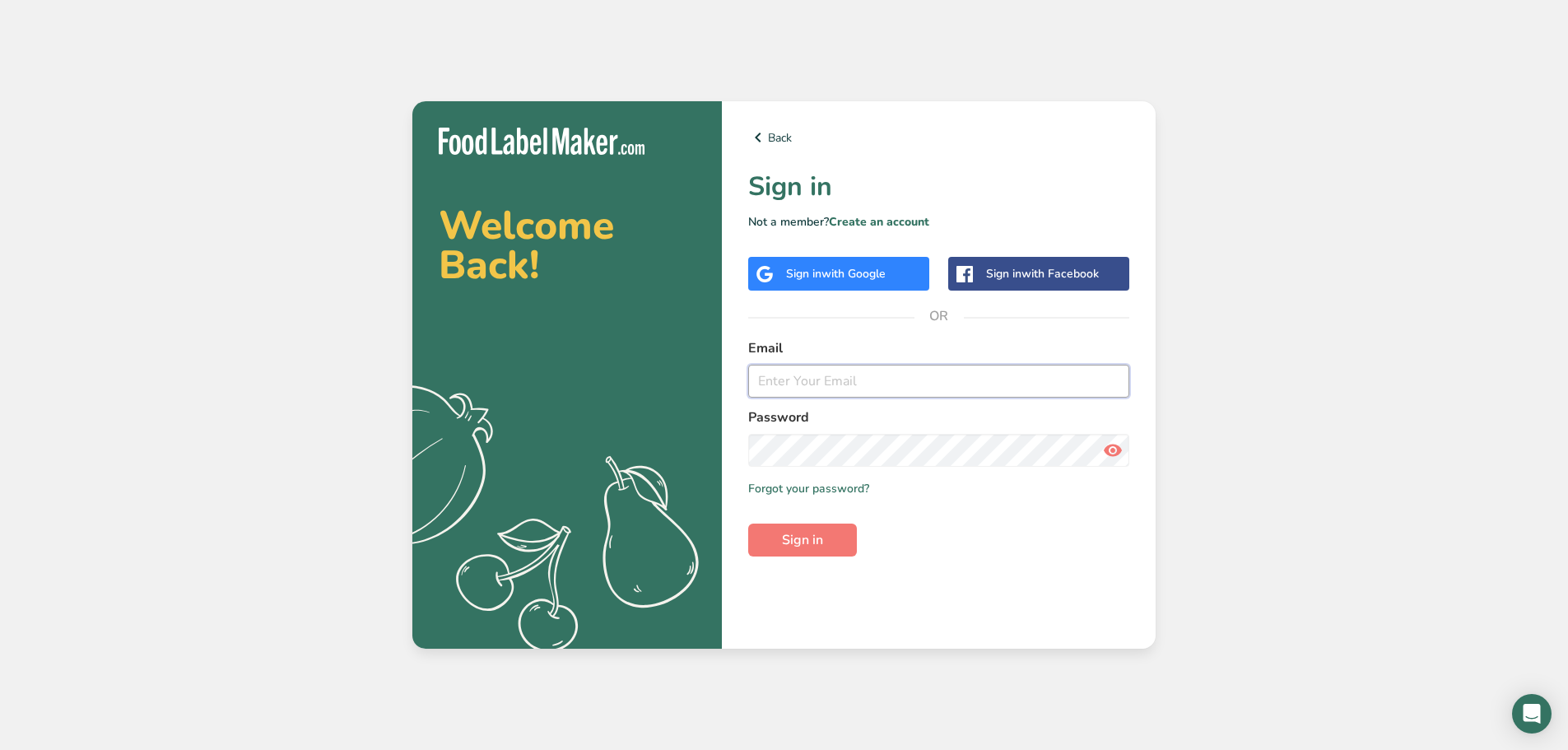
click at [1009, 378] on input "email" at bounding box center [938, 381] width 381 height 33
type input "dobrina@kheopsinternational.ca"
click at [790, 545] on span "Sign in" at bounding box center [802, 540] width 41 height 20
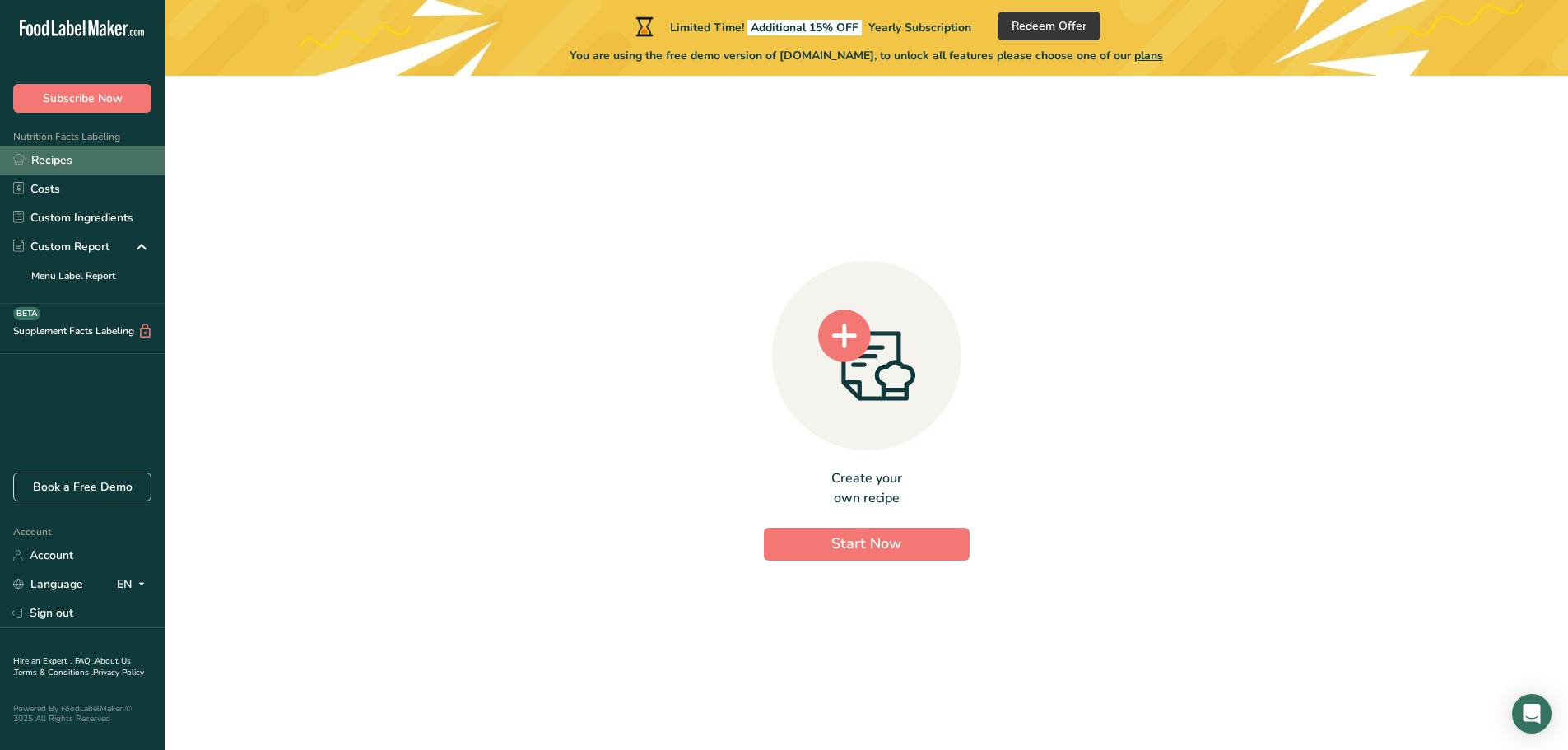
click at [94, 147] on link "Recipes" at bounding box center [82, 160] width 165 height 29
click at [87, 159] on link "Recipes" at bounding box center [82, 160] width 165 height 29
click at [66, 160] on link "Recipes" at bounding box center [82, 160] width 165 height 29
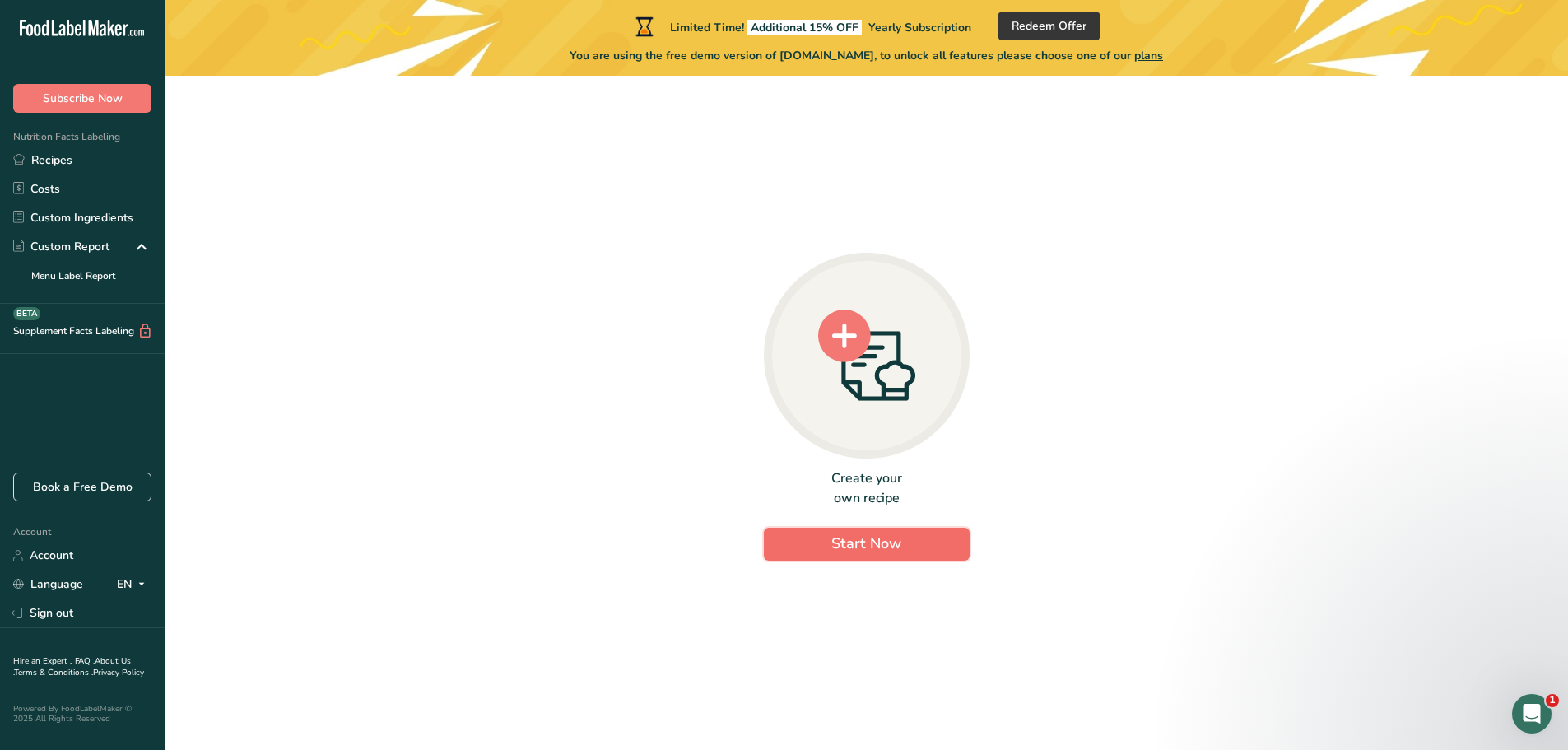
click at [877, 543] on span "Start Now" at bounding box center [866, 543] width 70 height 20
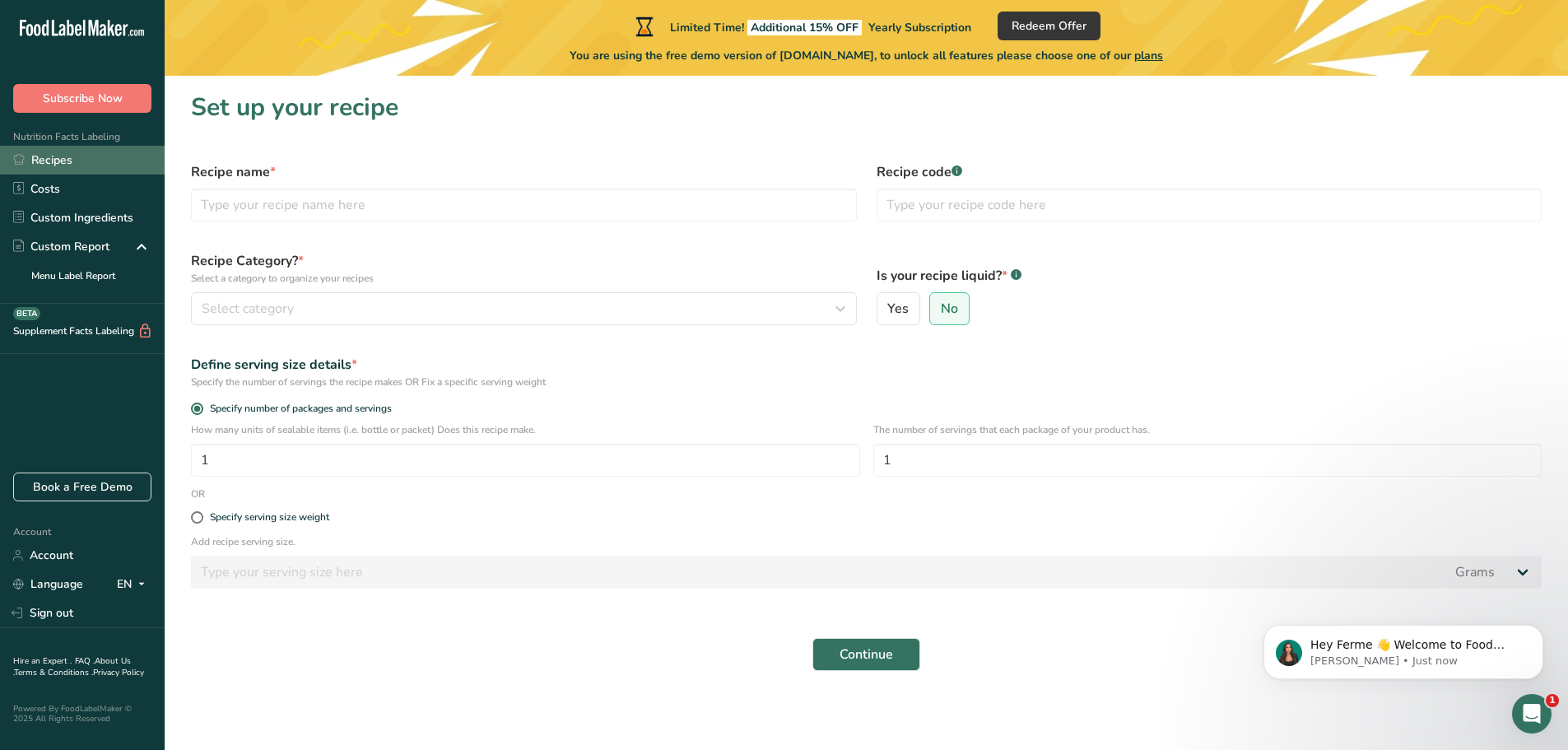
click at [51, 160] on link "Recipes" at bounding box center [82, 160] width 165 height 29
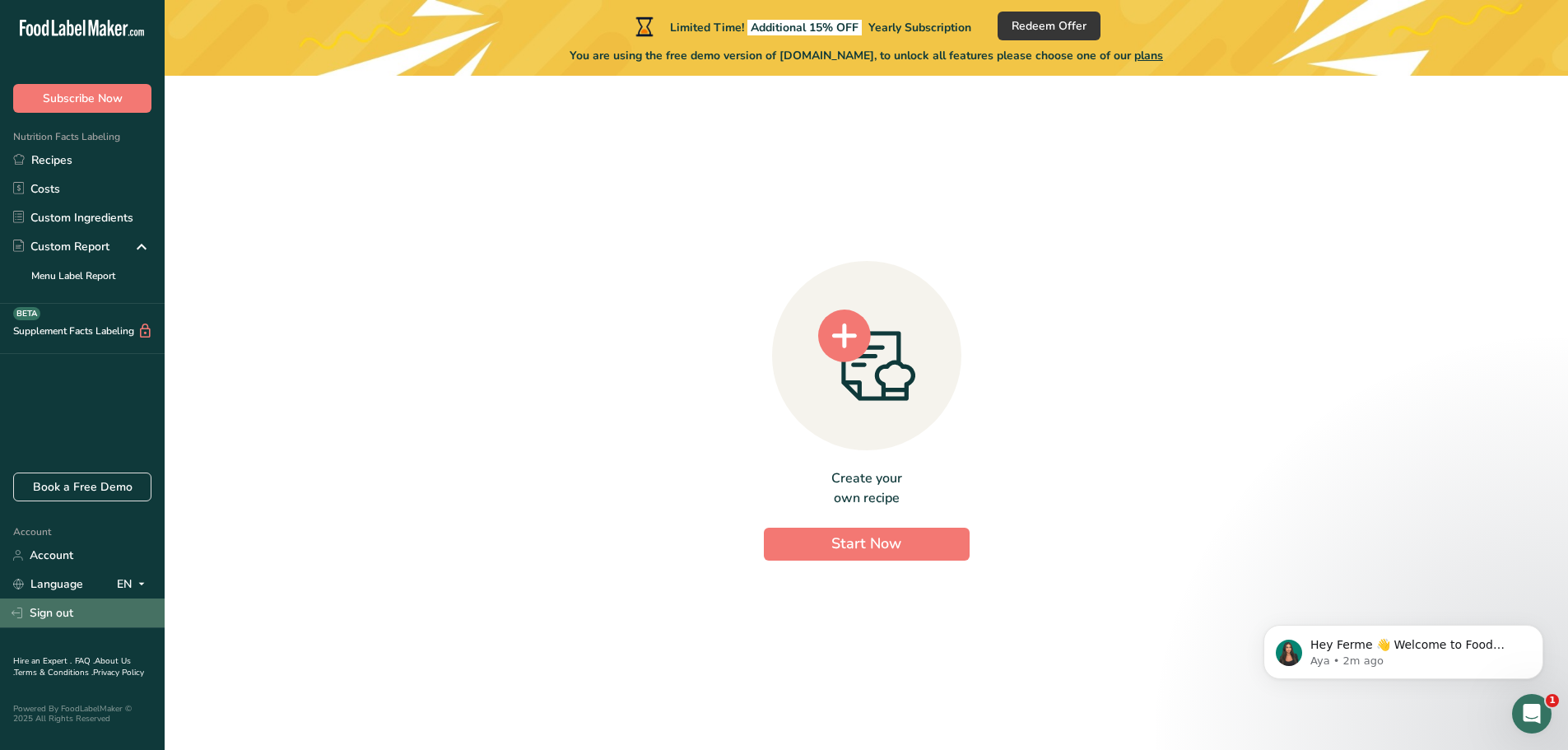
click at [77, 601] on link "Sign out" at bounding box center [82, 613] width 165 height 29
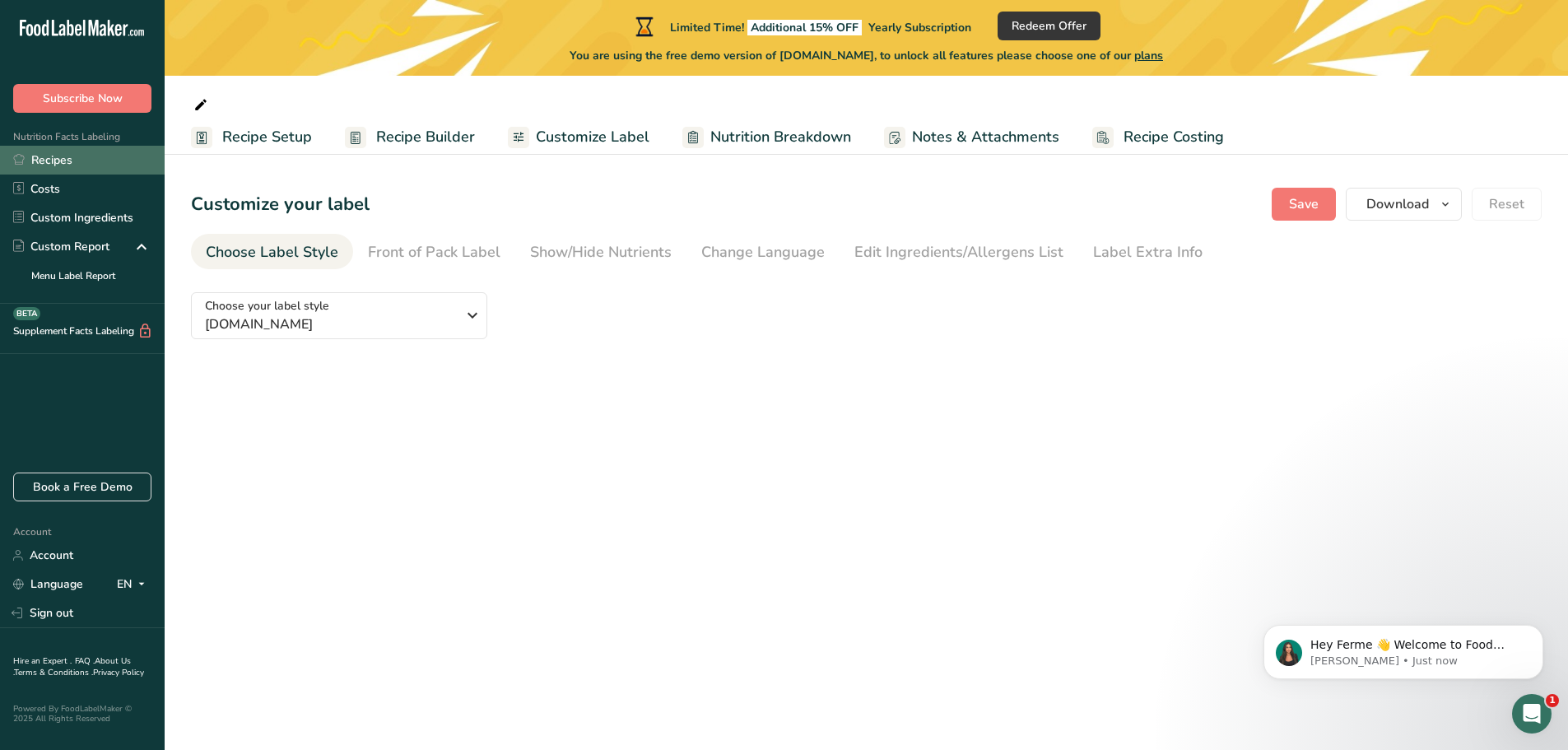
click at [74, 153] on link "Recipes" at bounding box center [82, 160] width 165 height 29
click at [764, 129] on span "Nutrition Breakdown" at bounding box center [780, 136] width 140 height 22
click at [768, 136] on span "Nutrition Breakdown" at bounding box center [780, 136] width 140 height 22
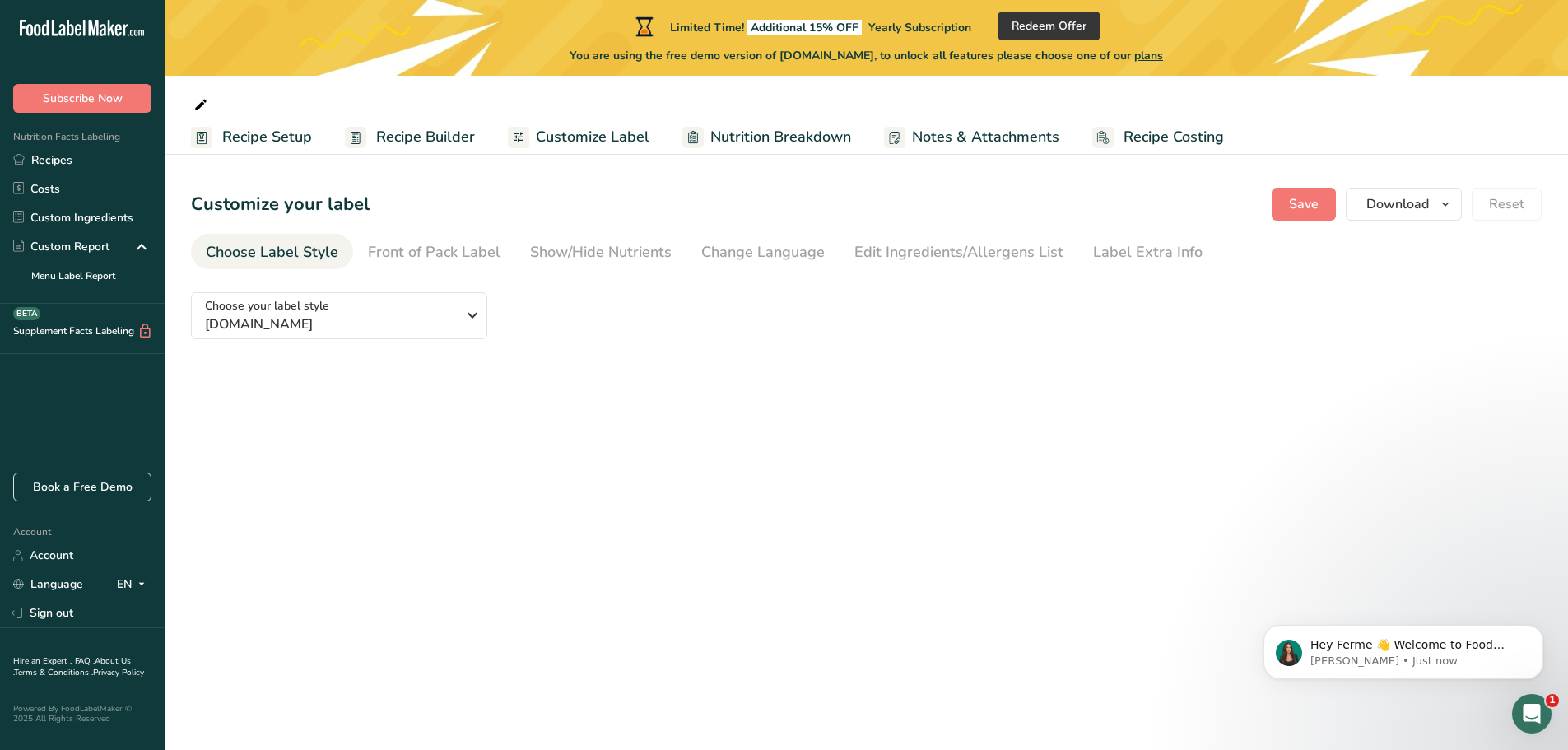
click at [768, 136] on span "Nutrition Breakdown" at bounding box center [780, 136] width 140 height 22
click at [614, 140] on span "Customize Label" at bounding box center [593, 136] width 113 height 22
click at [968, 139] on span "Notes & Attachments" at bounding box center [987, 138] width 147 height 22
click at [82, 608] on link "Sign out" at bounding box center [82, 613] width 165 height 29
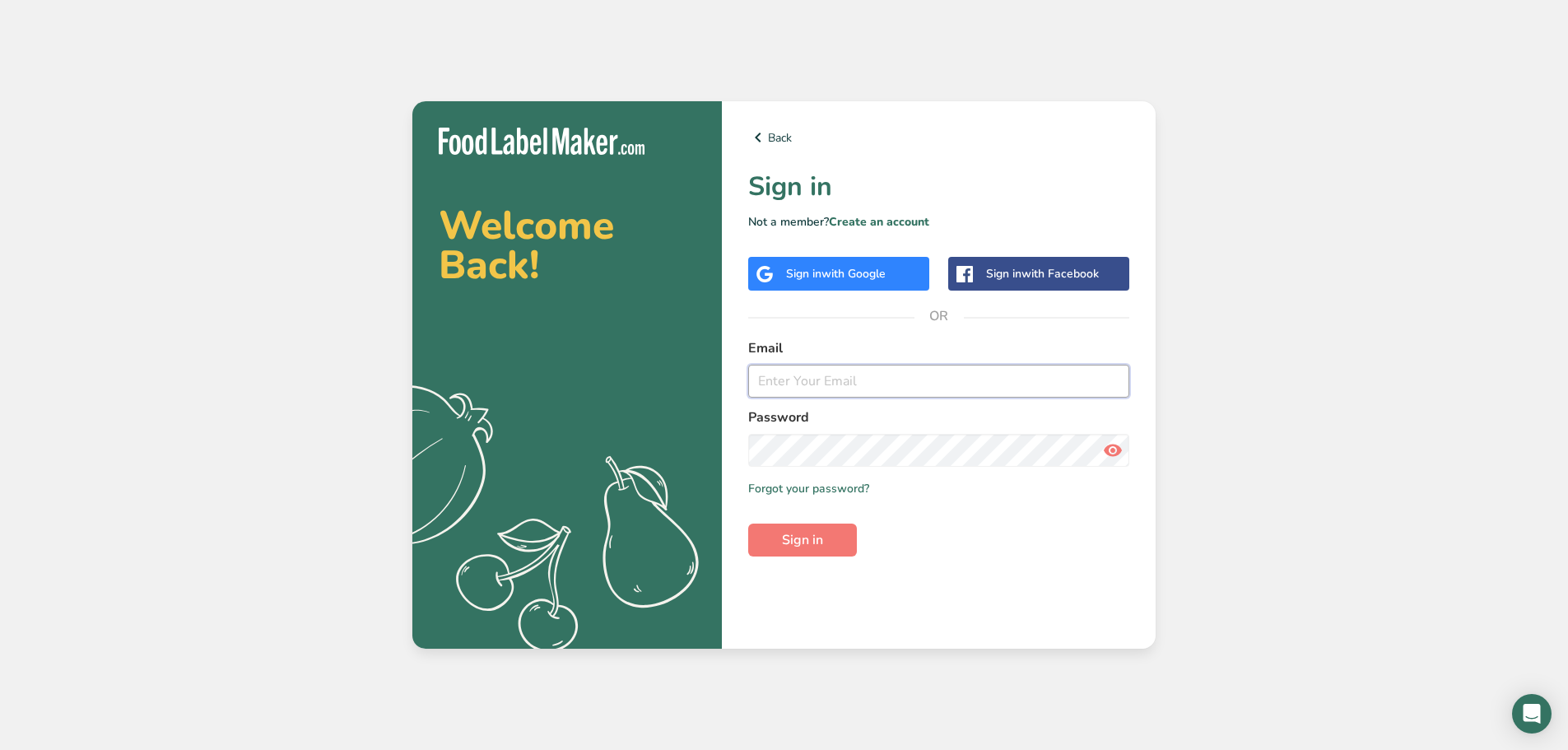
click at [793, 378] on input "email" at bounding box center [938, 381] width 381 height 33
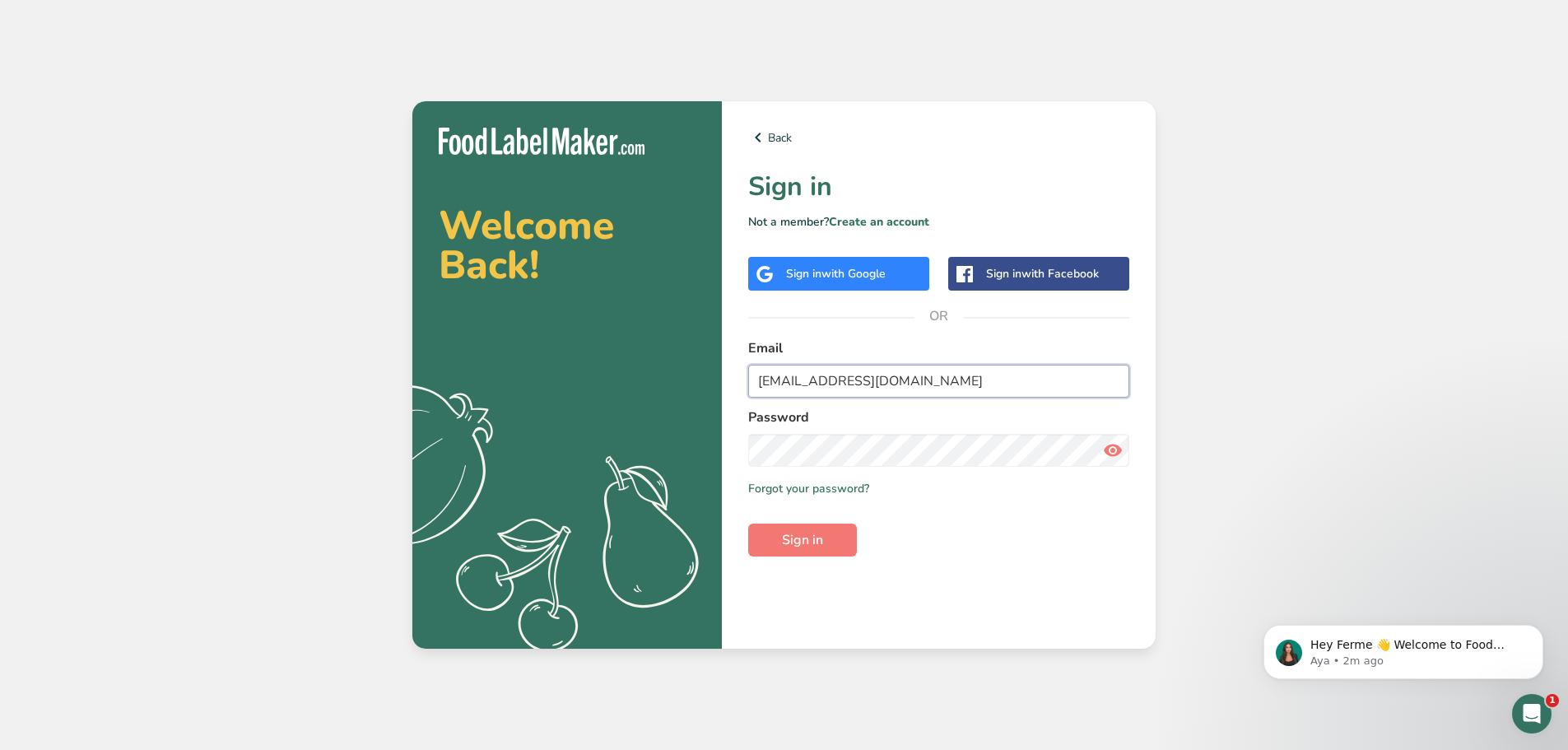
drag, startPoint x: 999, startPoint y: 385, endPoint x: 660, endPoint y: 392, distance: 339.1
click at [661, 393] on section "Welcome Back! .a{fill:#f5f3ed;} Back Sign in Not a member? Create an account Si…" at bounding box center [784, 375] width 743 height 548
type input "[EMAIL_ADDRESS][DOMAIN_NAME]"
click at [837, 535] on button "Sign in" at bounding box center [802, 541] width 109 height 33
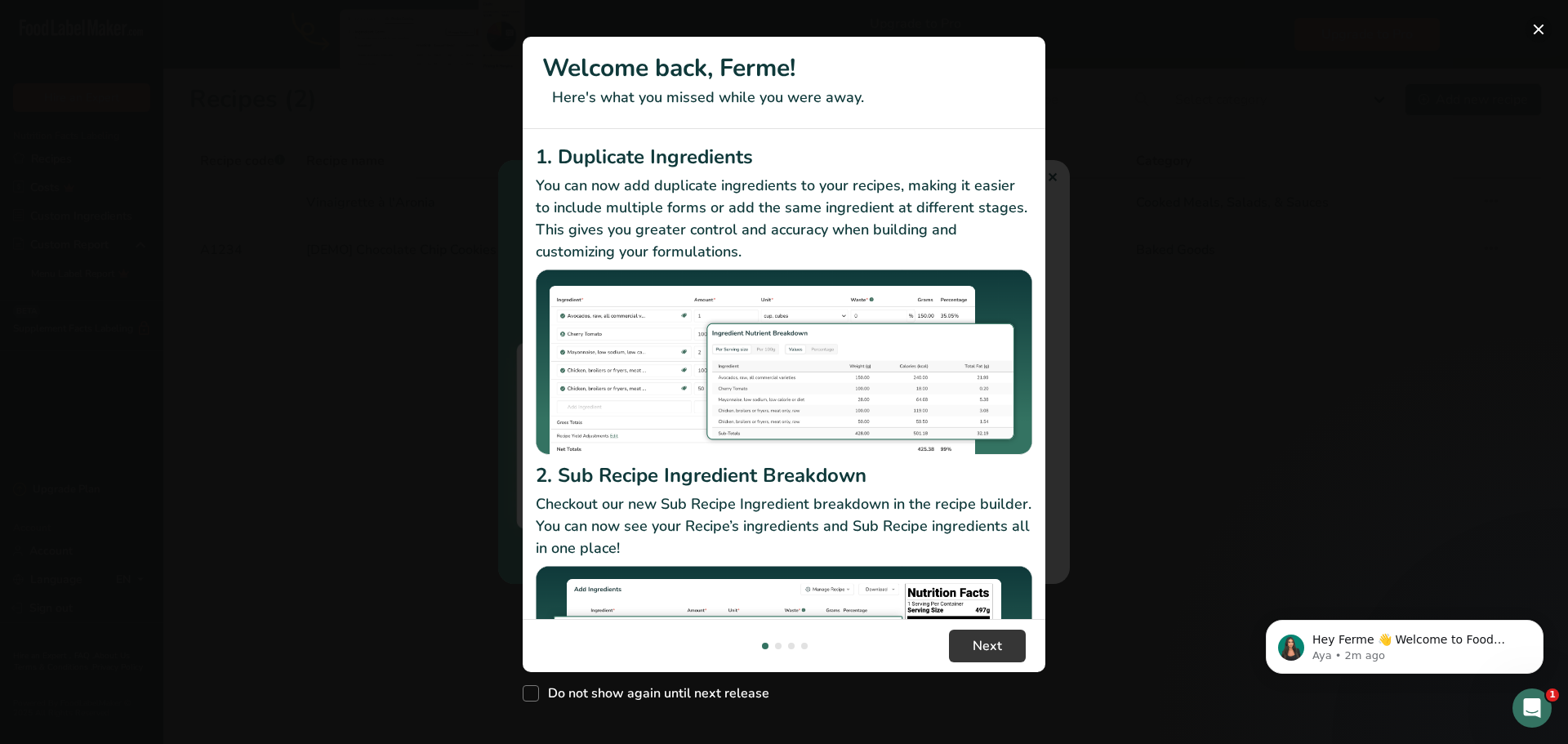
click at [1538, 32] on button "New Features" at bounding box center [1539, 29] width 26 height 26
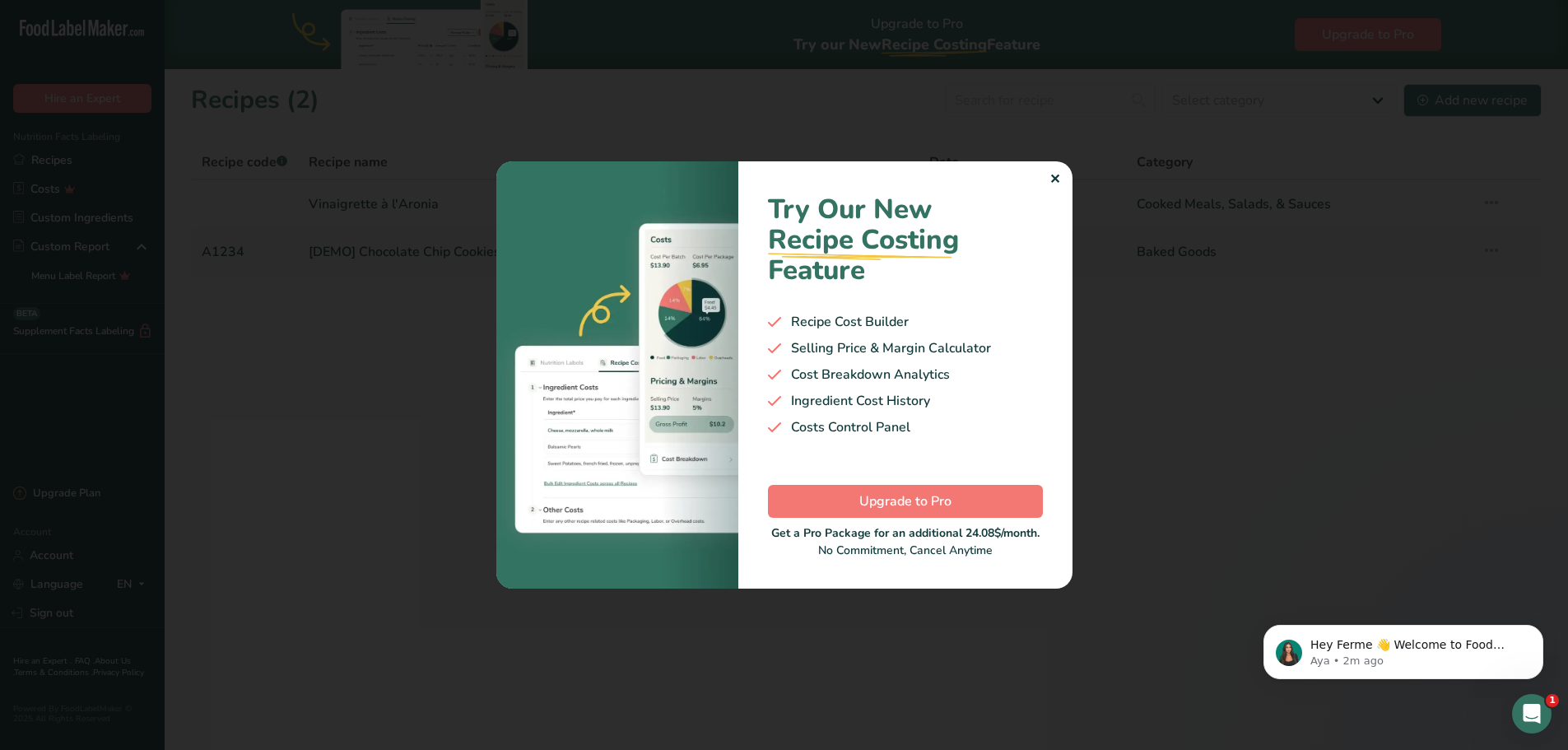
click at [1050, 181] on div "✕" at bounding box center [1055, 180] width 10 height 20
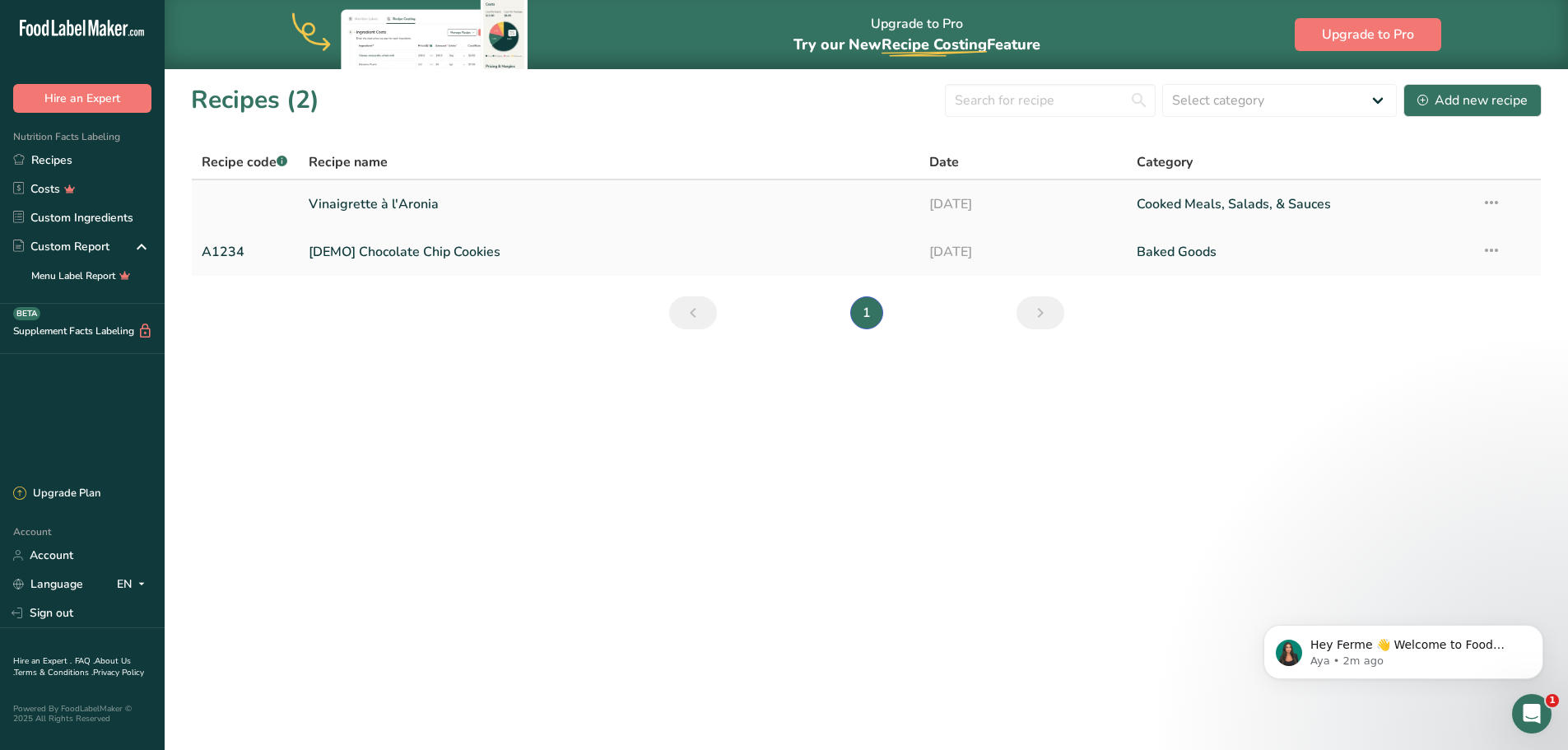
click at [1080, 200] on link "[DATE]" at bounding box center [1022, 204] width 187 height 35
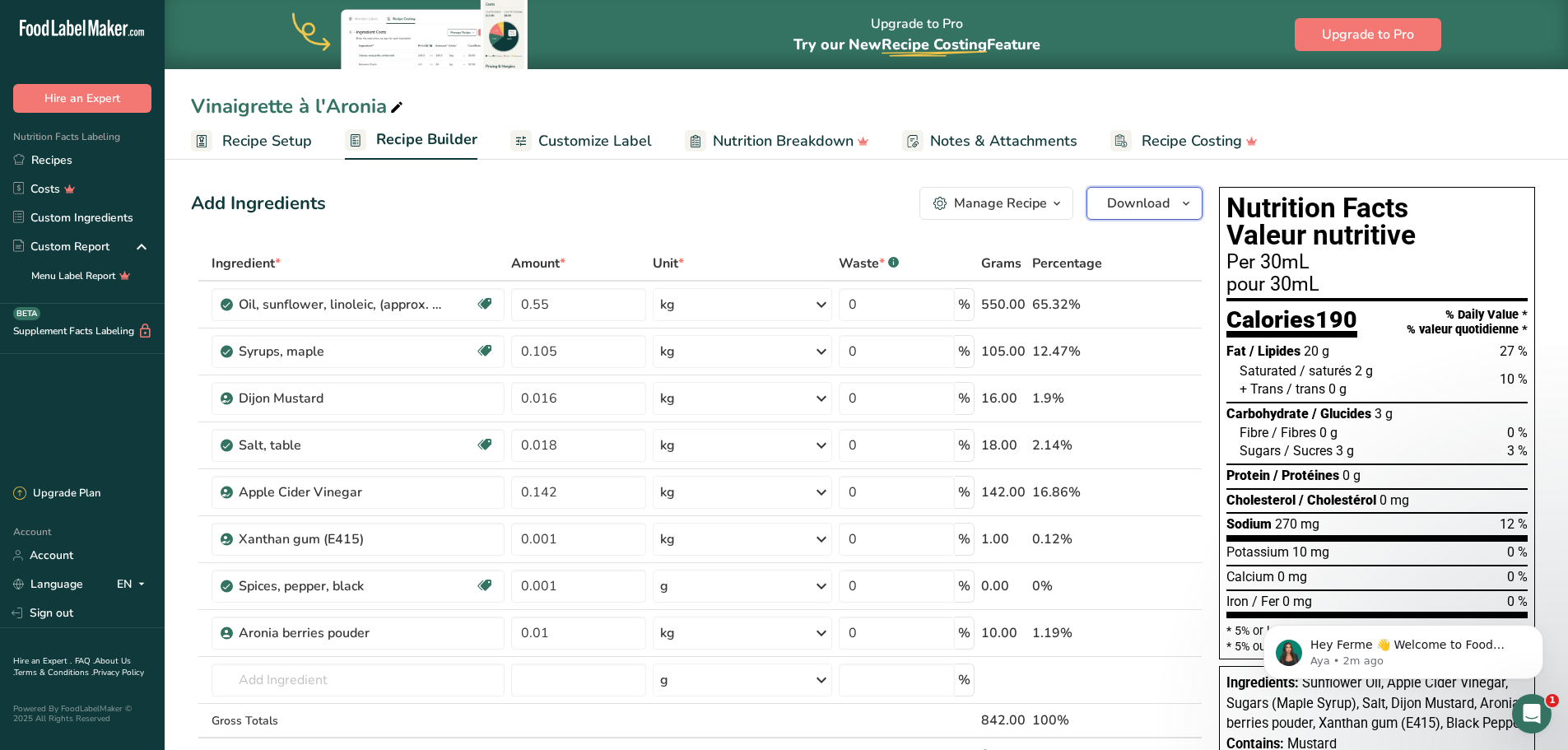
click at [1160, 197] on span "Download" at bounding box center [1138, 203] width 63 height 20
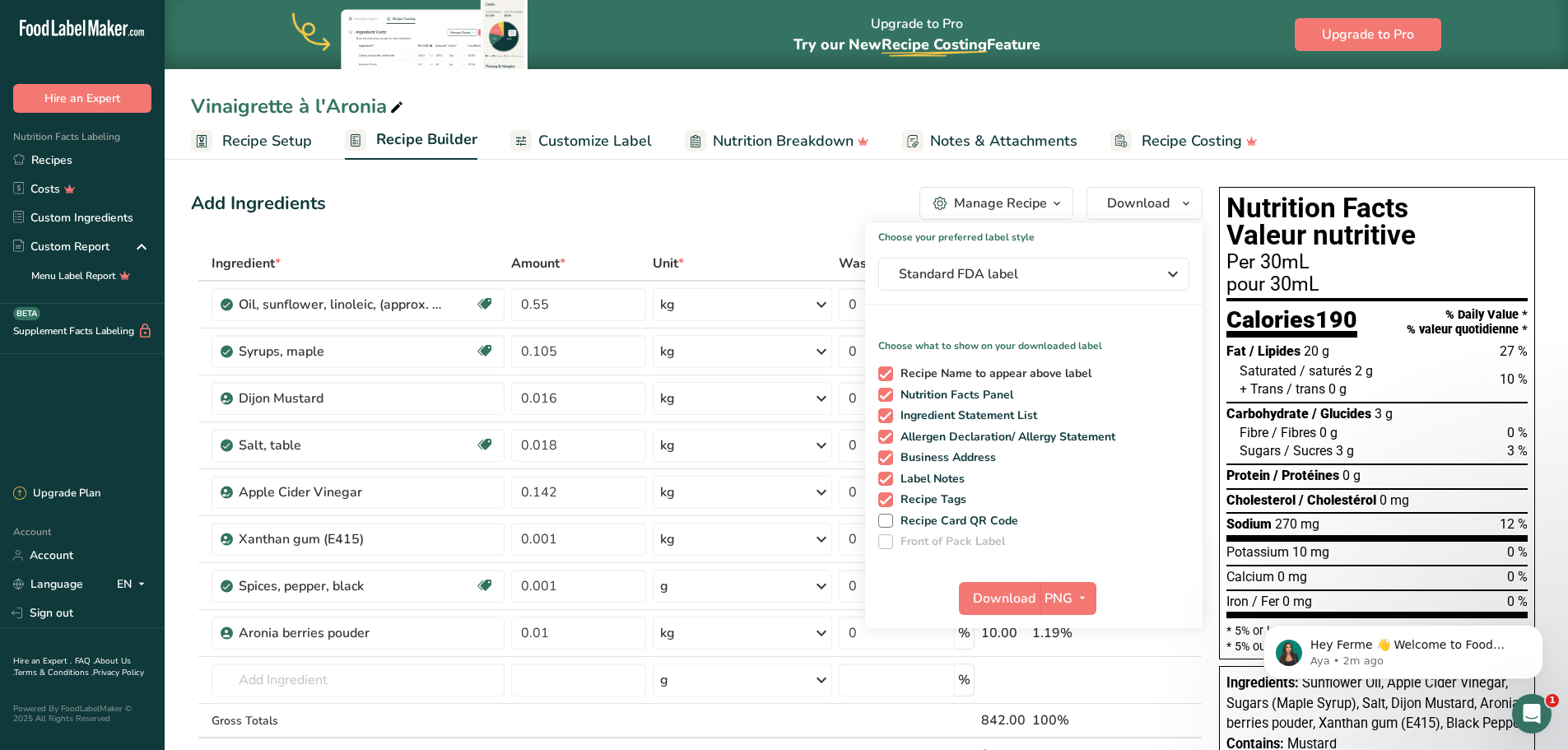
click at [1017, 378] on span "Recipe Name to appear above label" at bounding box center [993, 373] width 200 height 15
click at [889, 378] on input "Recipe Name to appear above label" at bounding box center [884, 373] width 10 height 10
checkbox input "false"
click at [1006, 412] on span "Ingredient Statement List" at bounding box center [966, 415] width 145 height 15
click at [889, 412] on input "Ingredient Statement List" at bounding box center [884, 415] width 10 height 10
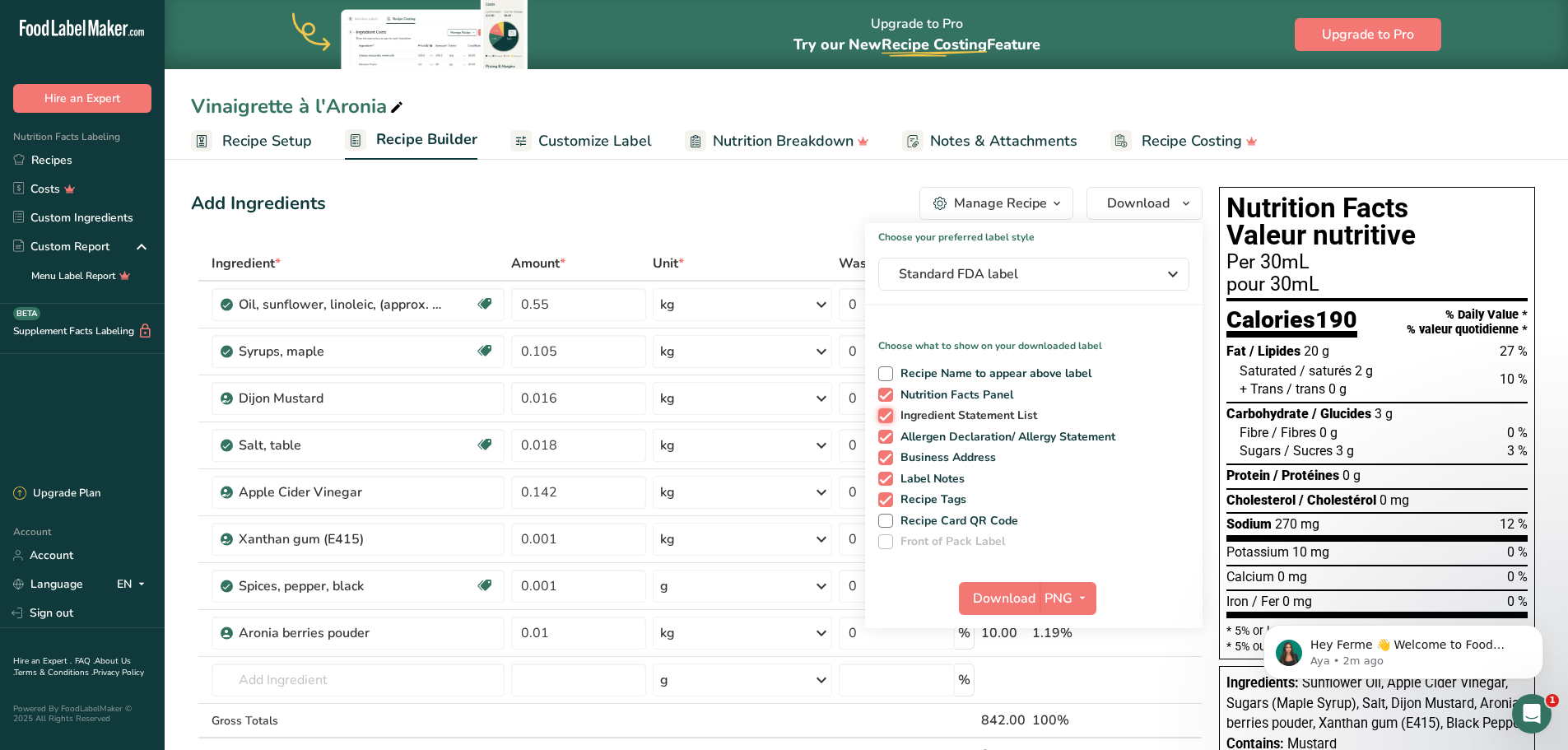
checkbox input "false"
click at [969, 459] on span "Business Address" at bounding box center [945, 458] width 104 height 15
click at [889, 459] on input "Business Address" at bounding box center [884, 457] width 10 height 10
checkbox input "false"
click at [957, 474] on span "Label Notes" at bounding box center [929, 479] width 72 height 15
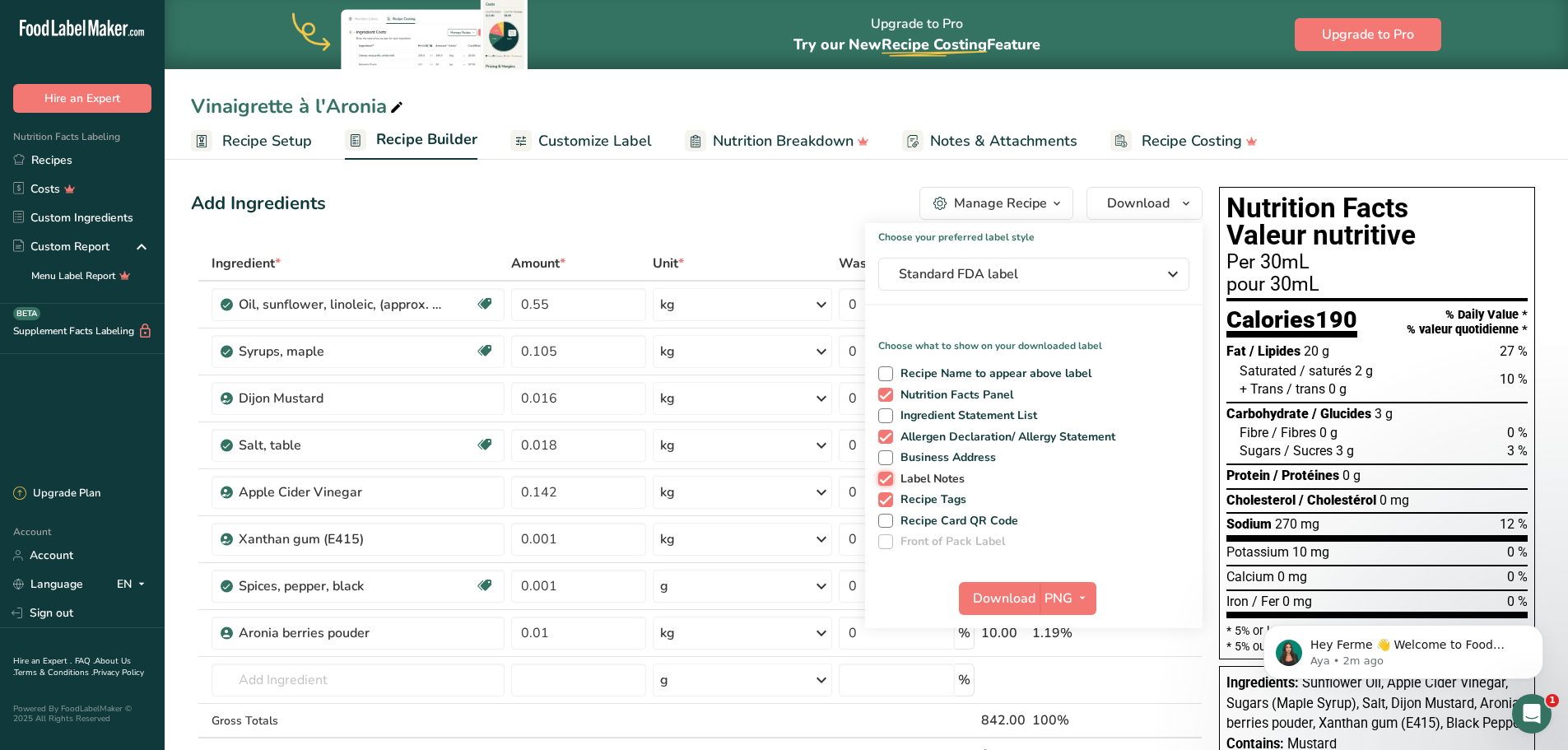
click at [889, 474] on input "Label Notes" at bounding box center [884, 479] width 10 height 10
checkbox input "false"
click at [953, 501] on span "Recipe Tags" at bounding box center [930, 500] width 74 height 15
click at [889, 501] on input "Recipe Tags" at bounding box center [884, 500] width 10 height 10
checkbox input "false"
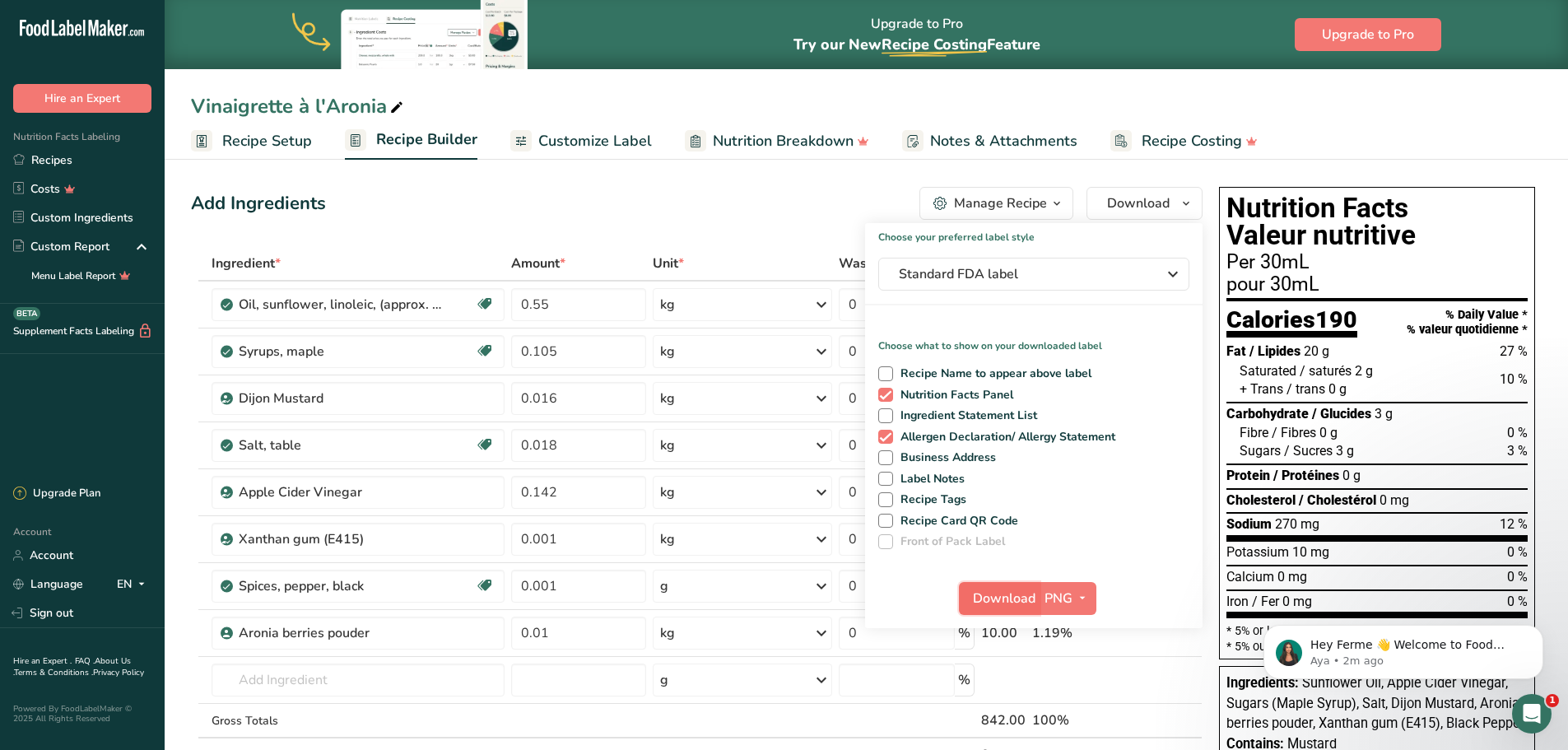
click at [981, 587] on button "Download" at bounding box center [999, 599] width 81 height 33
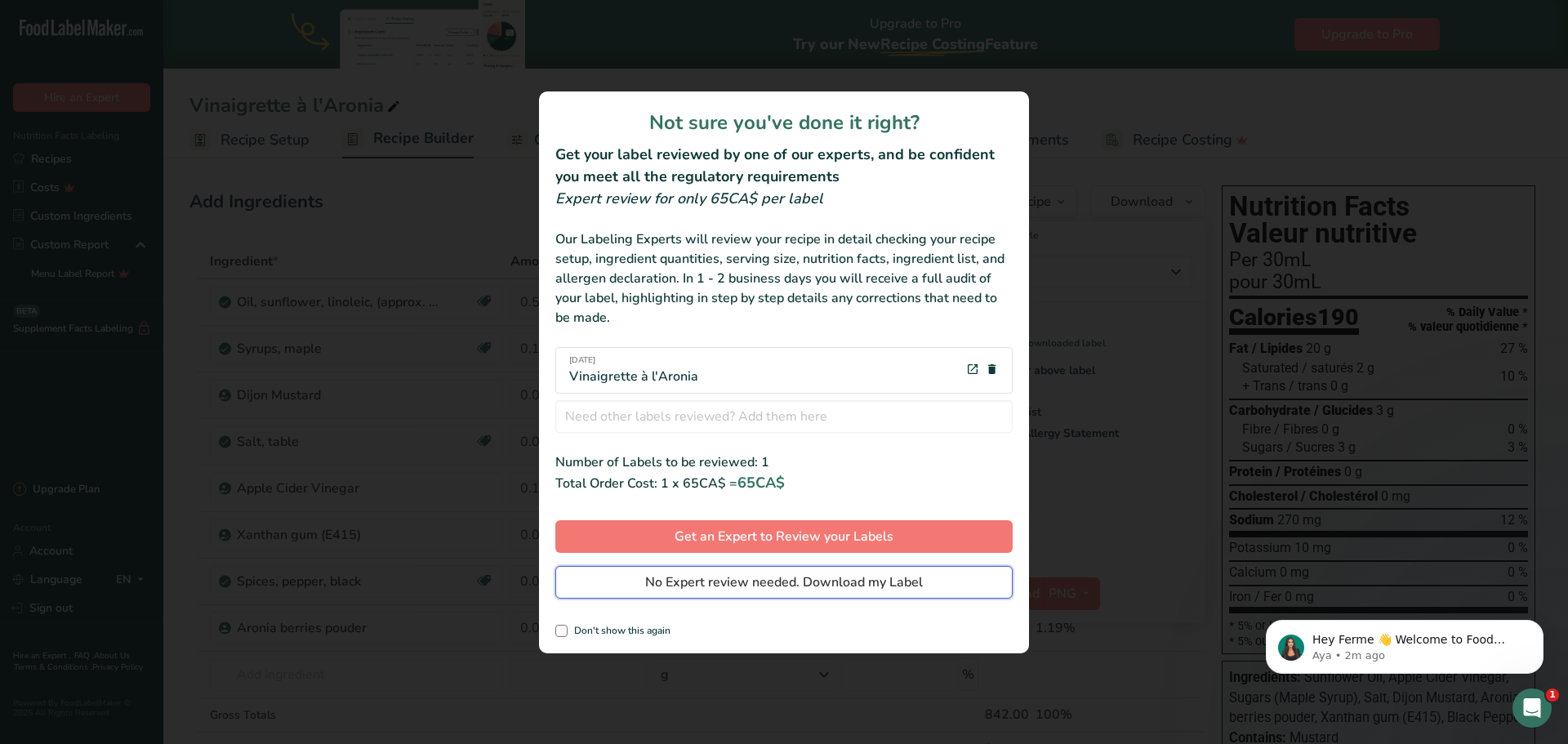
click at [726, 588] on span "No Expert review needed. Download my Label" at bounding box center [784, 582] width 278 height 20
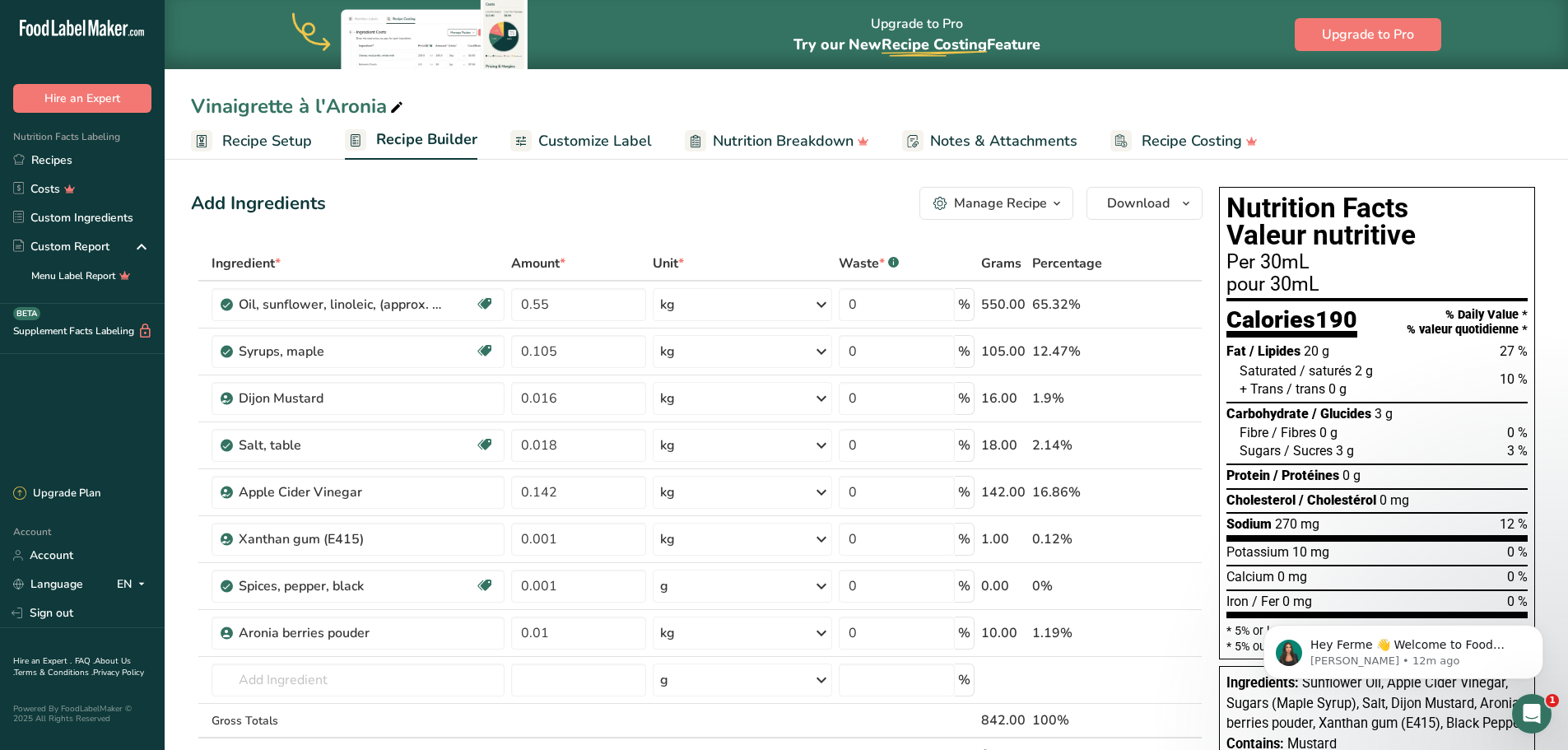
click at [981, 140] on span "Notes & Attachments" at bounding box center [1003, 140] width 147 height 22
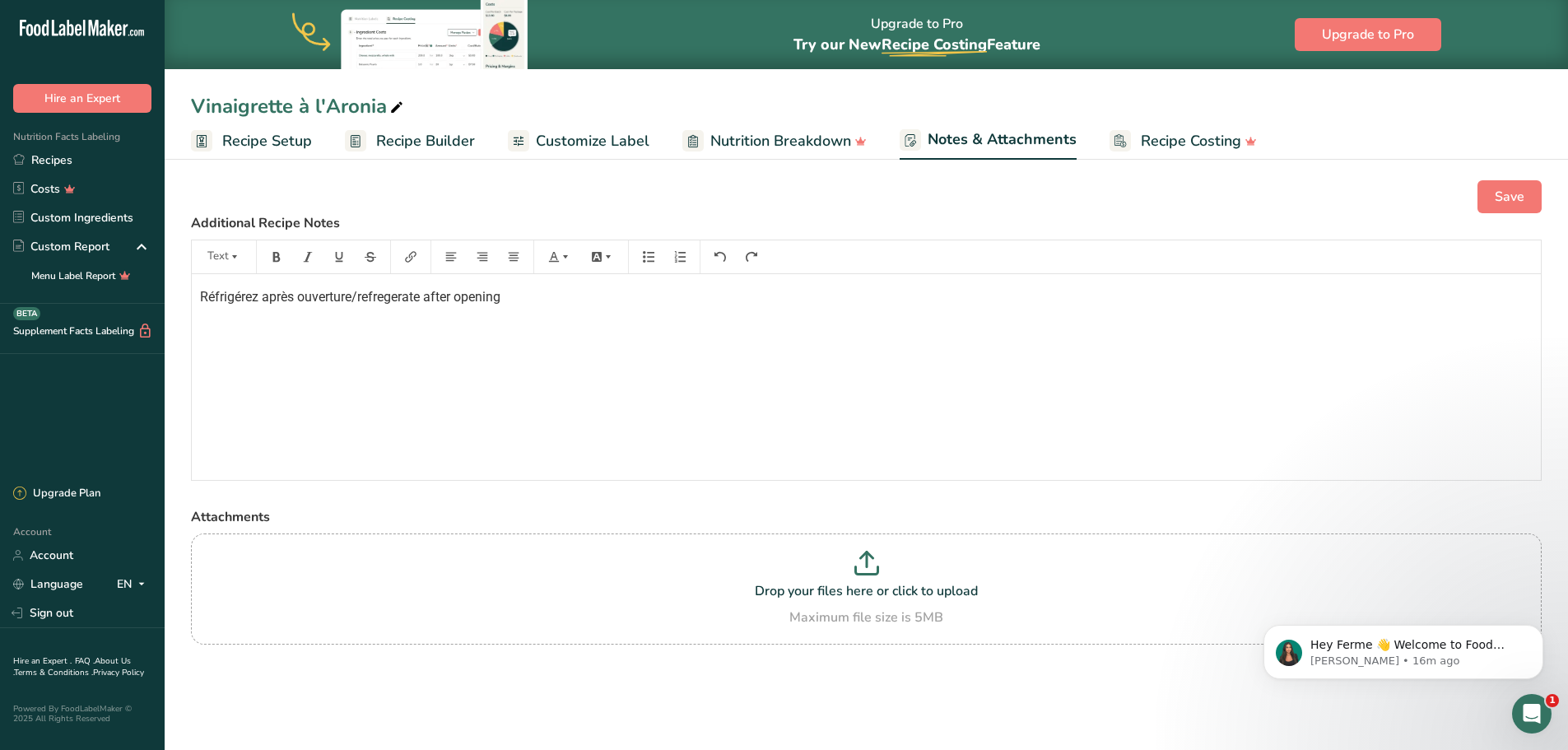
click at [620, 140] on span "Customize Label" at bounding box center [593, 140] width 113 height 22
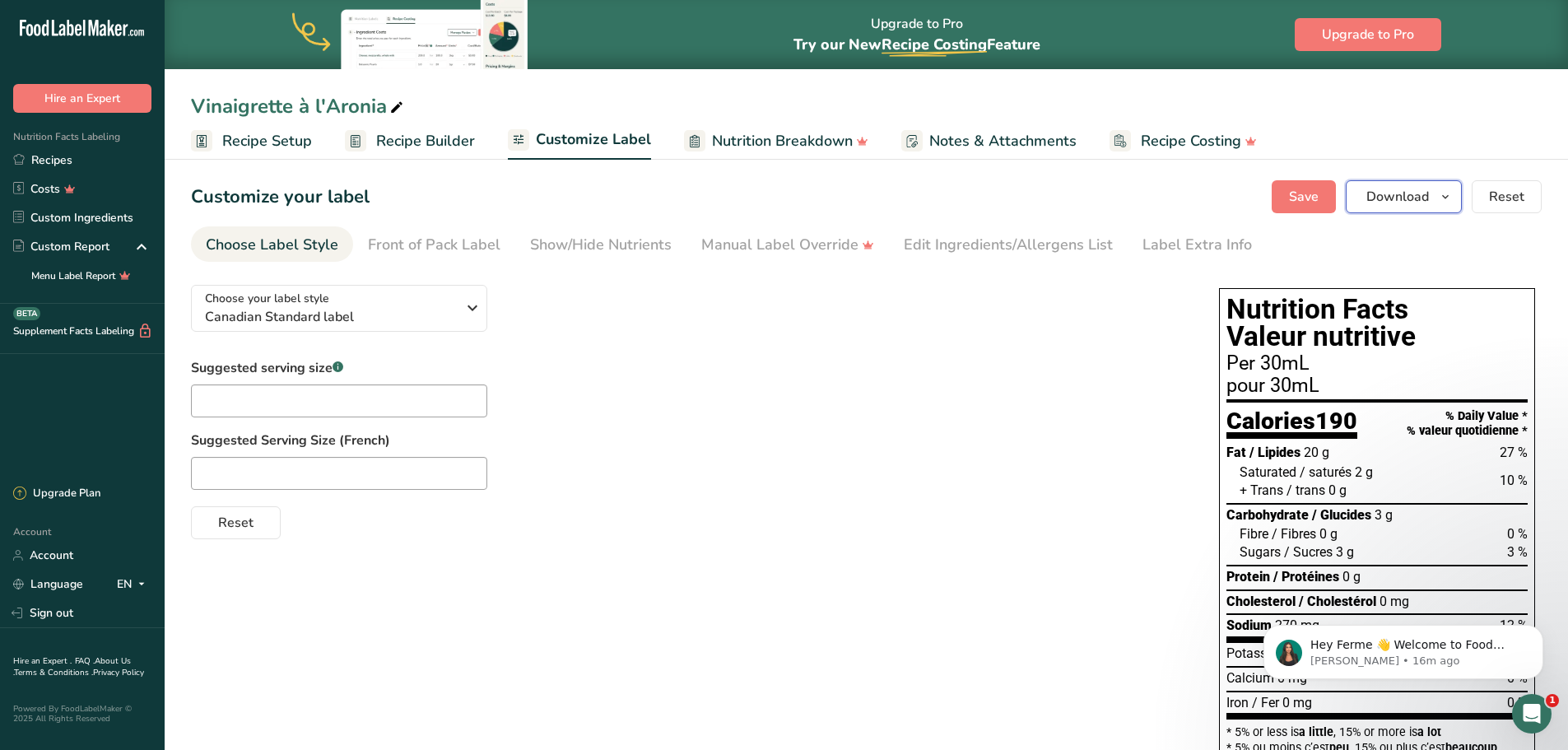
click at [1416, 201] on span "Download" at bounding box center [1398, 196] width 63 height 20
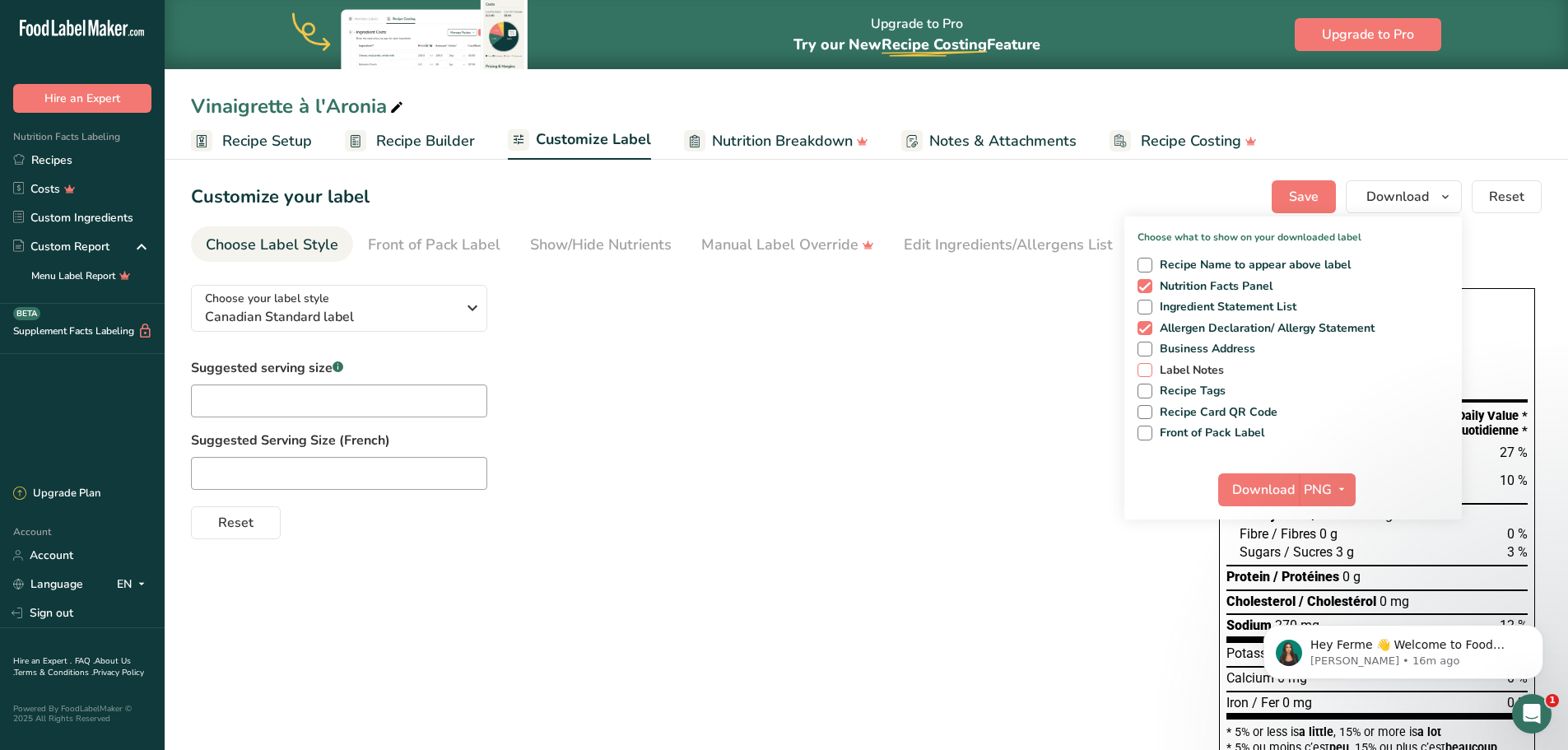
click at [1216, 364] on span "Label Notes" at bounding box center [1188, 370] width 72 height 15
click at [1148, 365] on input "Label Notes" at bounding box center [1143, 370] width 10 height 10
checkbox input "true"
click at [1269, 482] on span "Download" at bounding box center [1264, 490] width 63 height 20
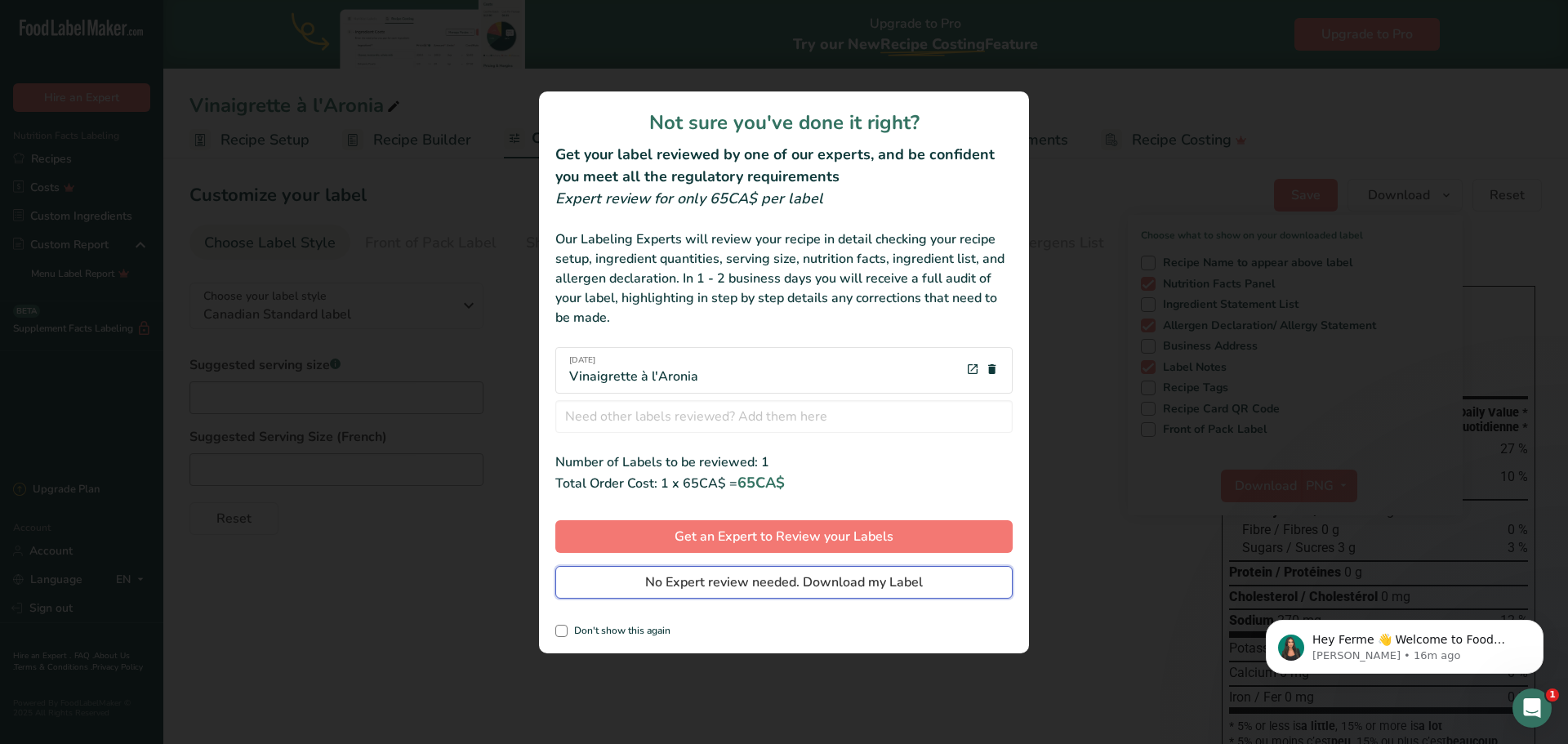
click at [734, 587] on span "No Expert review needed. Download my Label" at bounding box center [784, 582] width 278 height 20
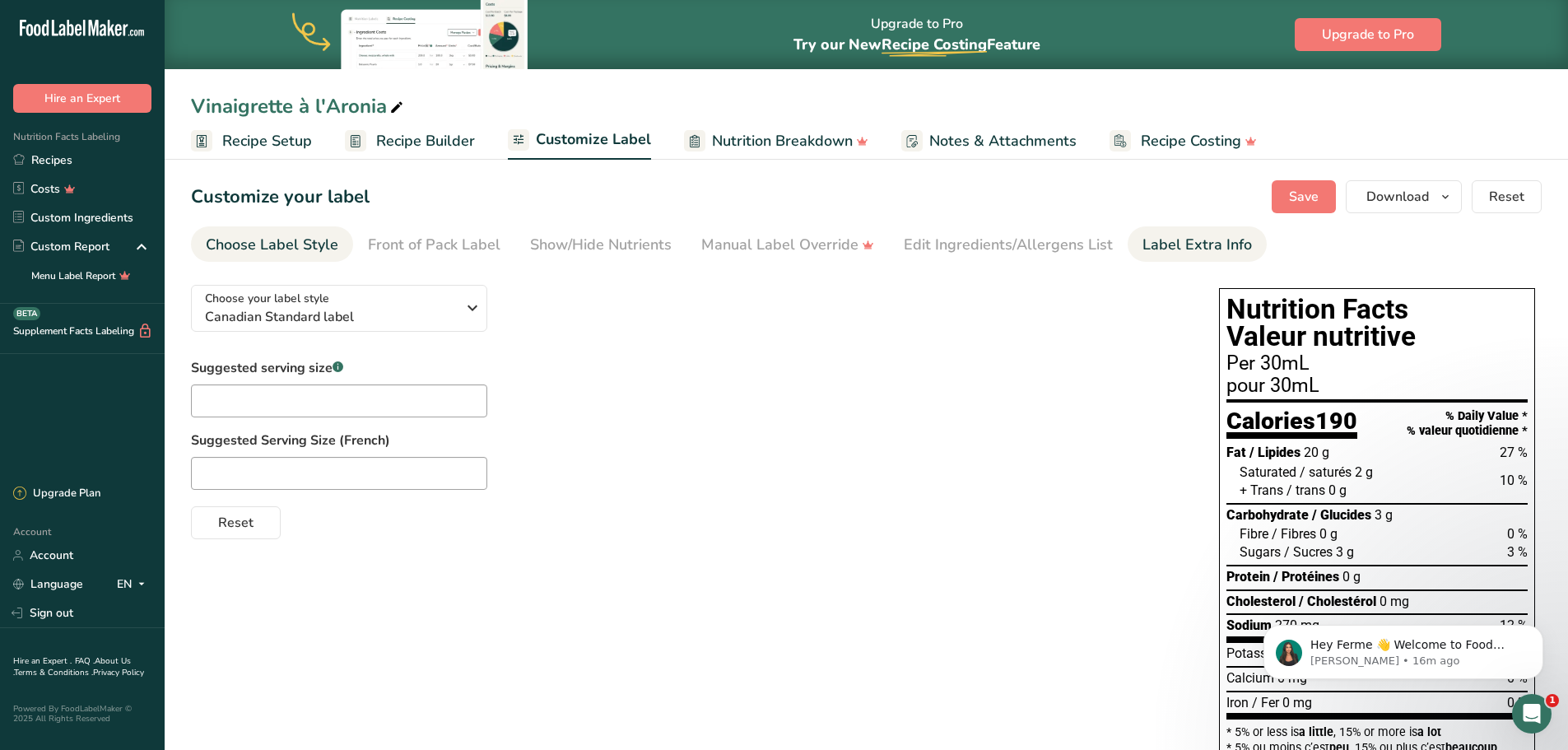
click at [1157, 249] on div "Label Extra Info" at bounding box center [1198, 244] width 110 height 22
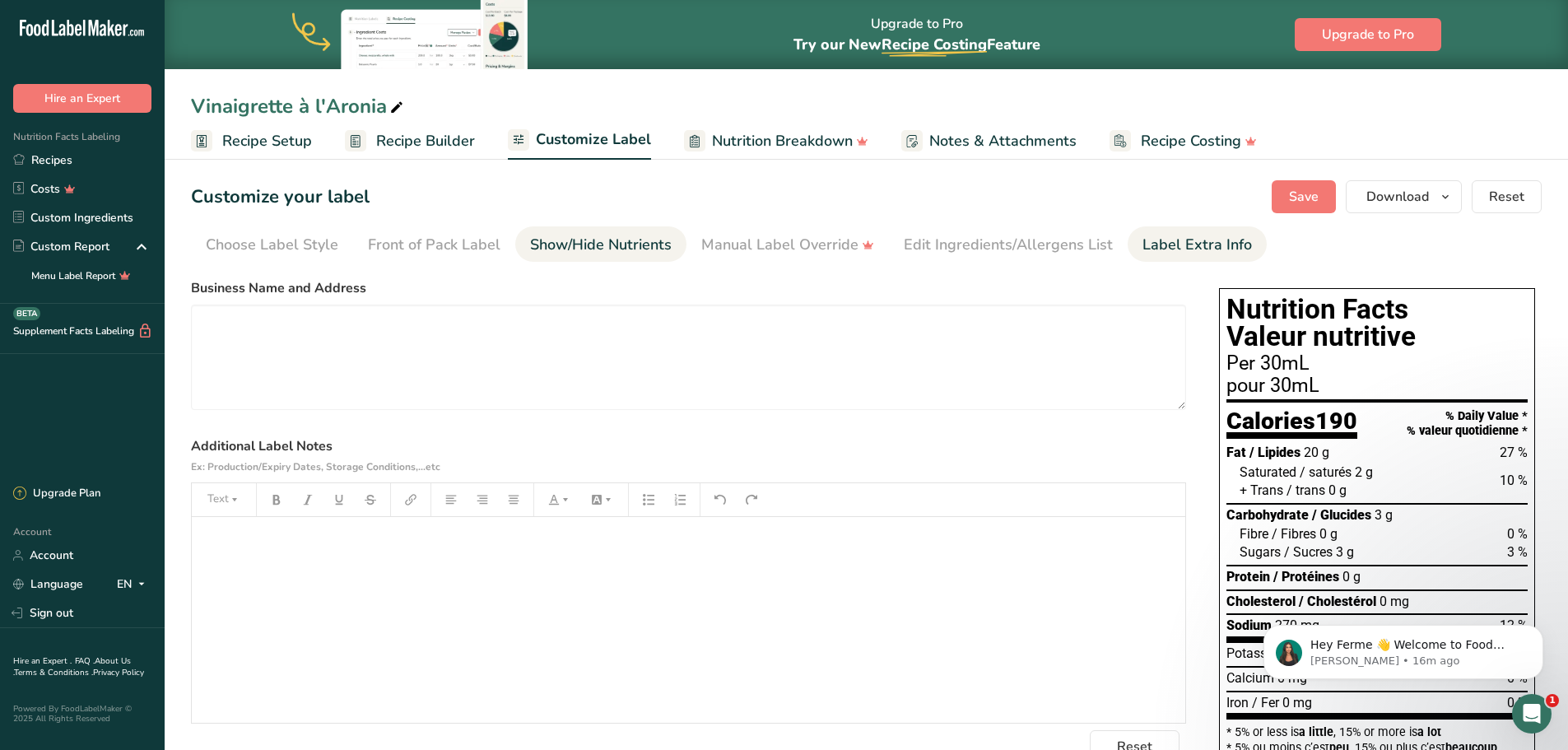
click at [603, 235] on div "Show/Hide Nutrients" at bounding box center [601, 244] width 141 height 22
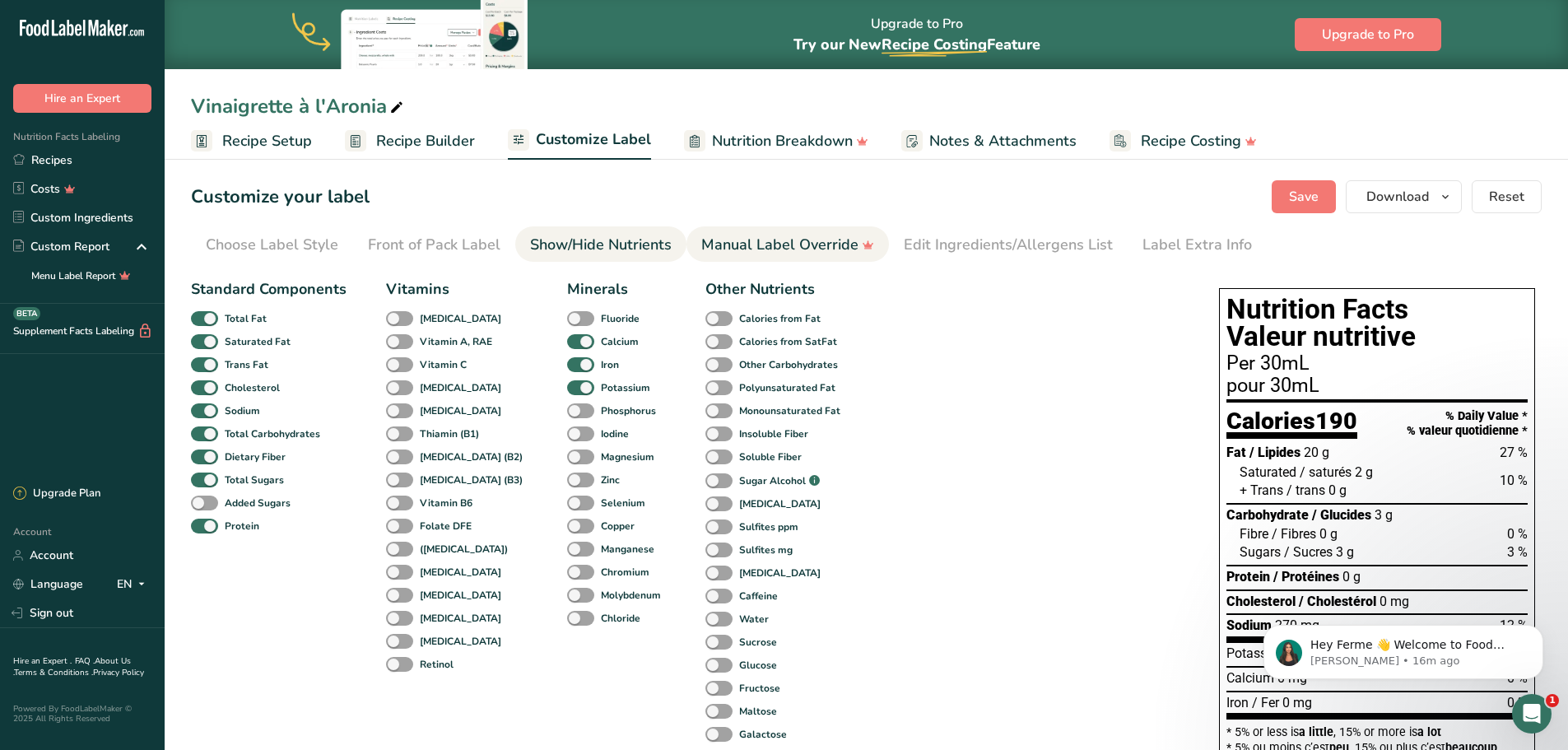
click at [738, 256] on link "Manual Label Override" at bounding box center [788, 245] width 173 height 37
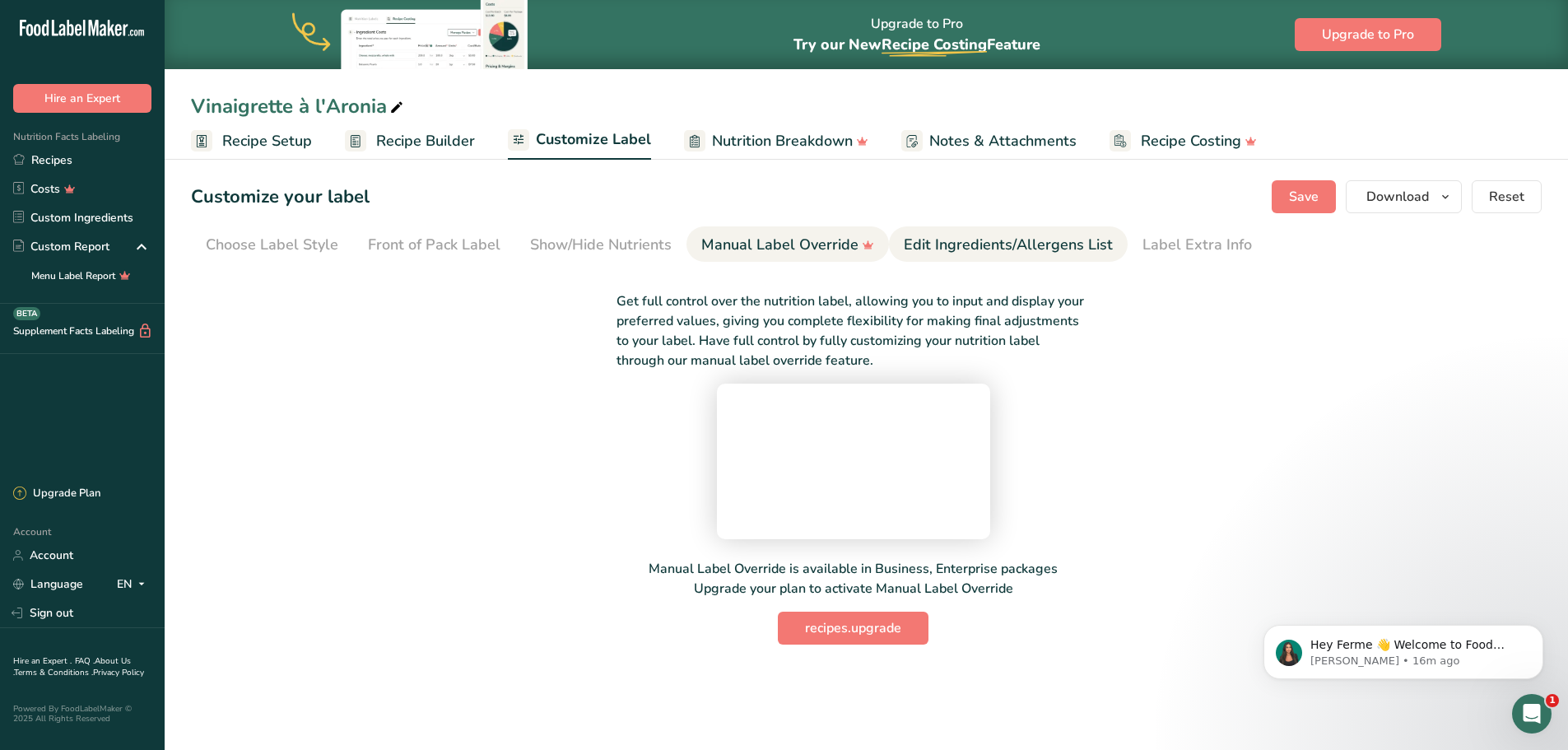
click at [1030, 238] on div "Edit Ingredients/Allergens List" at bounding box center [1008, 244] width 209 height 22
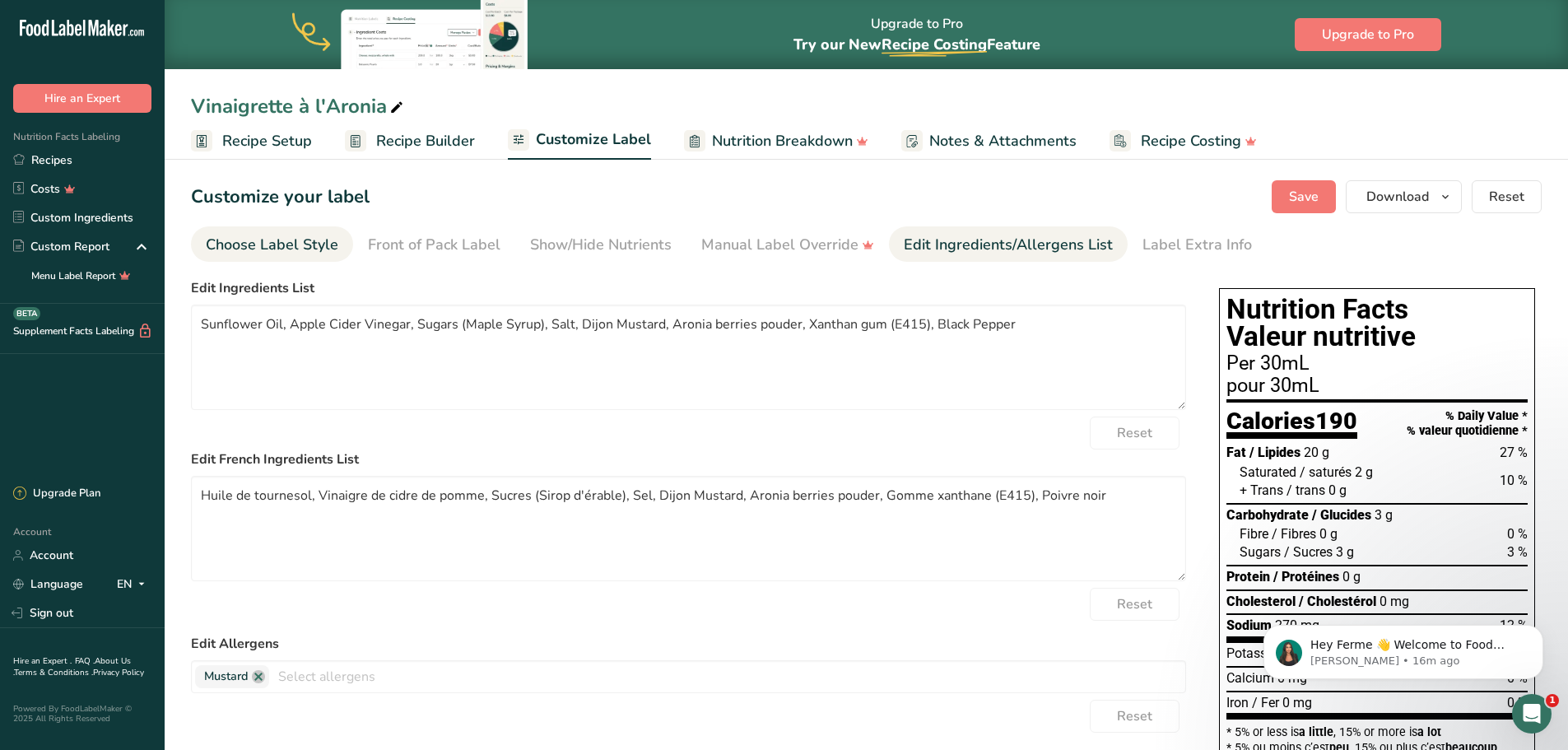
click at [327, 259] on link "Choose Label Style" at bounding box center [272, 245] width 132 height 37
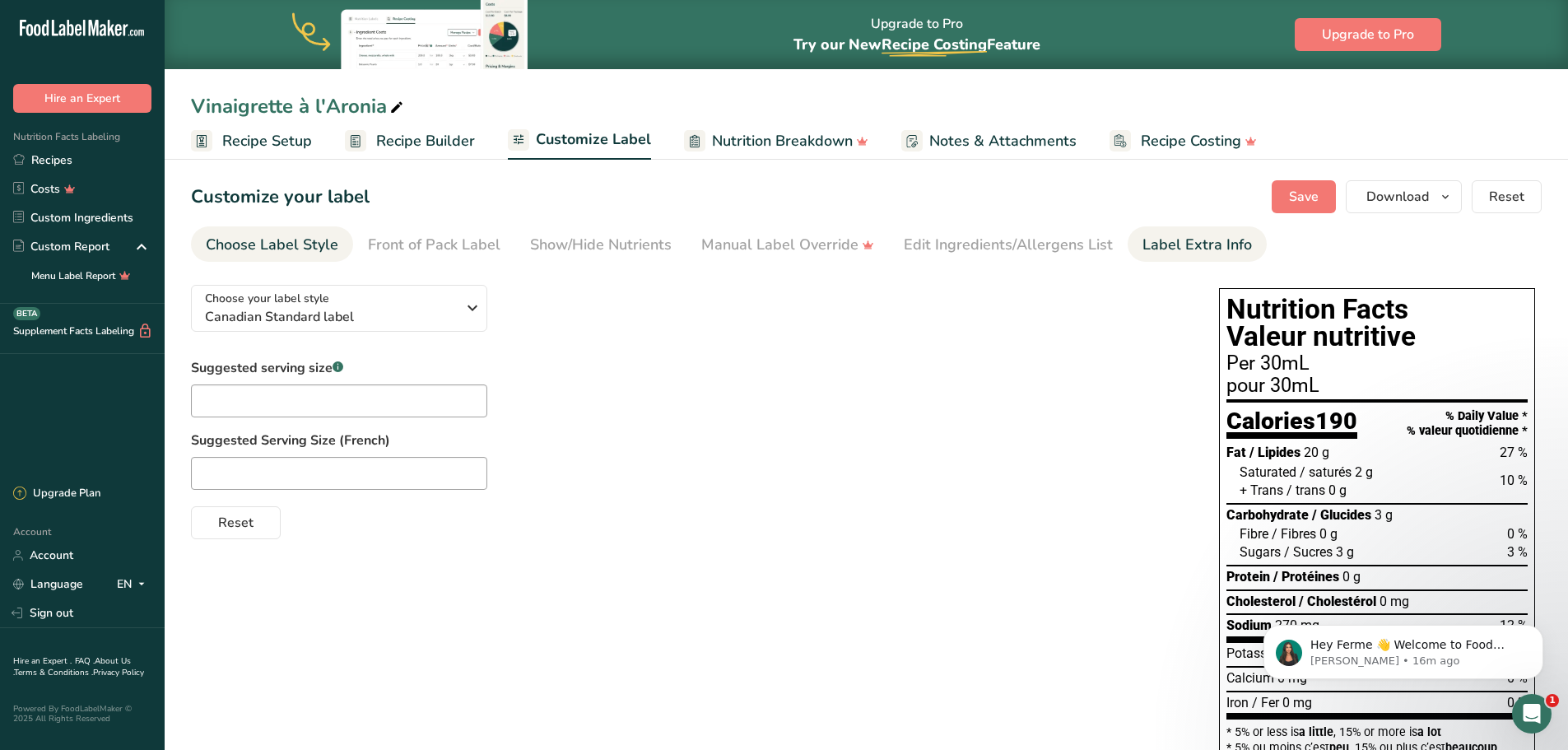
click at [1158, 260] on link "Label Extra Info" at bounding box center [1198, 245] width 110 height 37
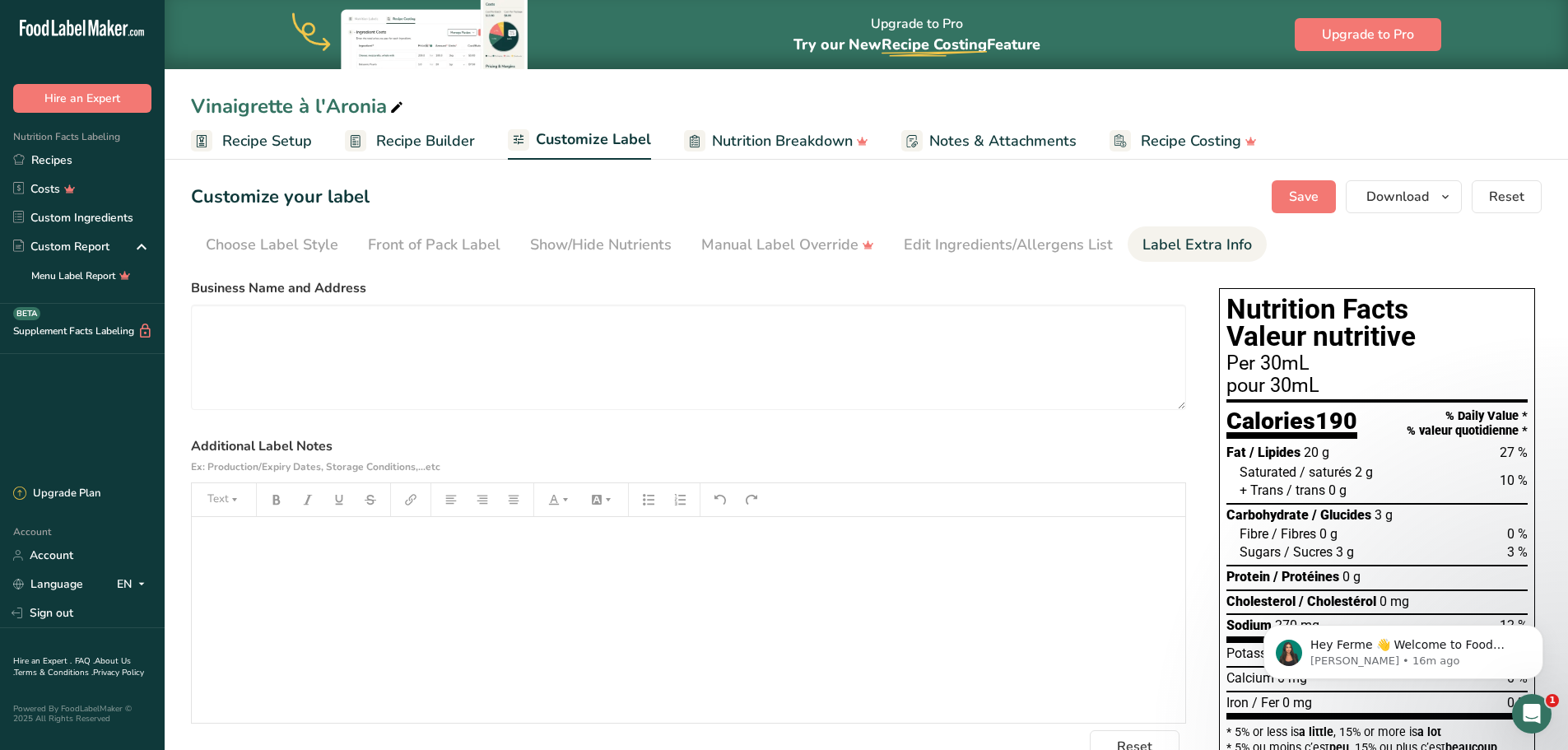
click at [526, 530] on p "﻿" at bounding box center [688, 540] width 977 height 20
click at [513, 527] on div "﻿" at bounding box center [689, 620] width 994 height 206
click at [1288, 201] on button "Save" at bounding box center [1304, 197] width 64 height 33
click at [404, 246] on div "Front of Pack Label" at bounding box center [434, 244] width 132 height 22
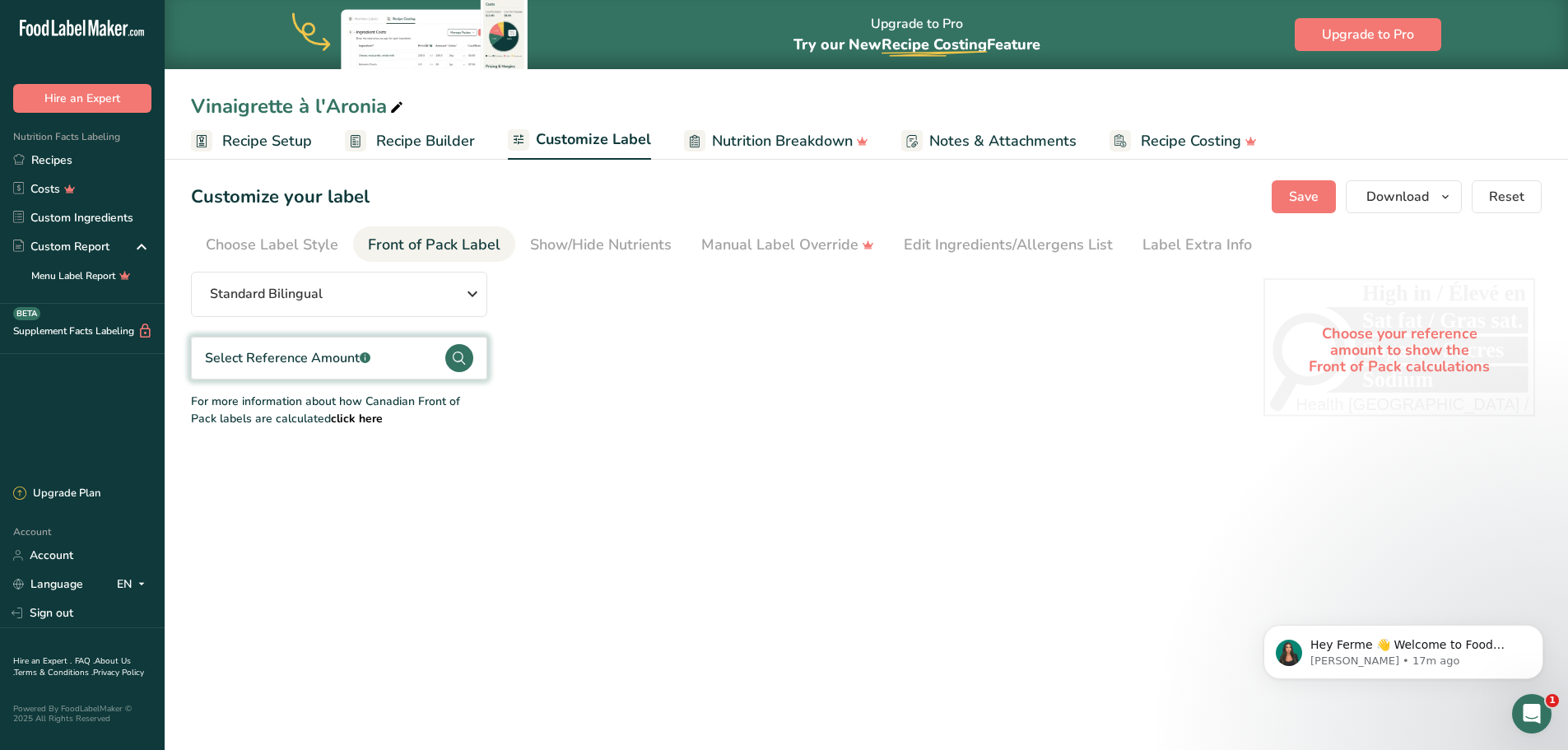
click at [411, 363] on div "Select Reference Amount .a-a{fill:#347362;}.b-a{fill:#fff;}" at bounding box center [339, 358] width 296 height 43
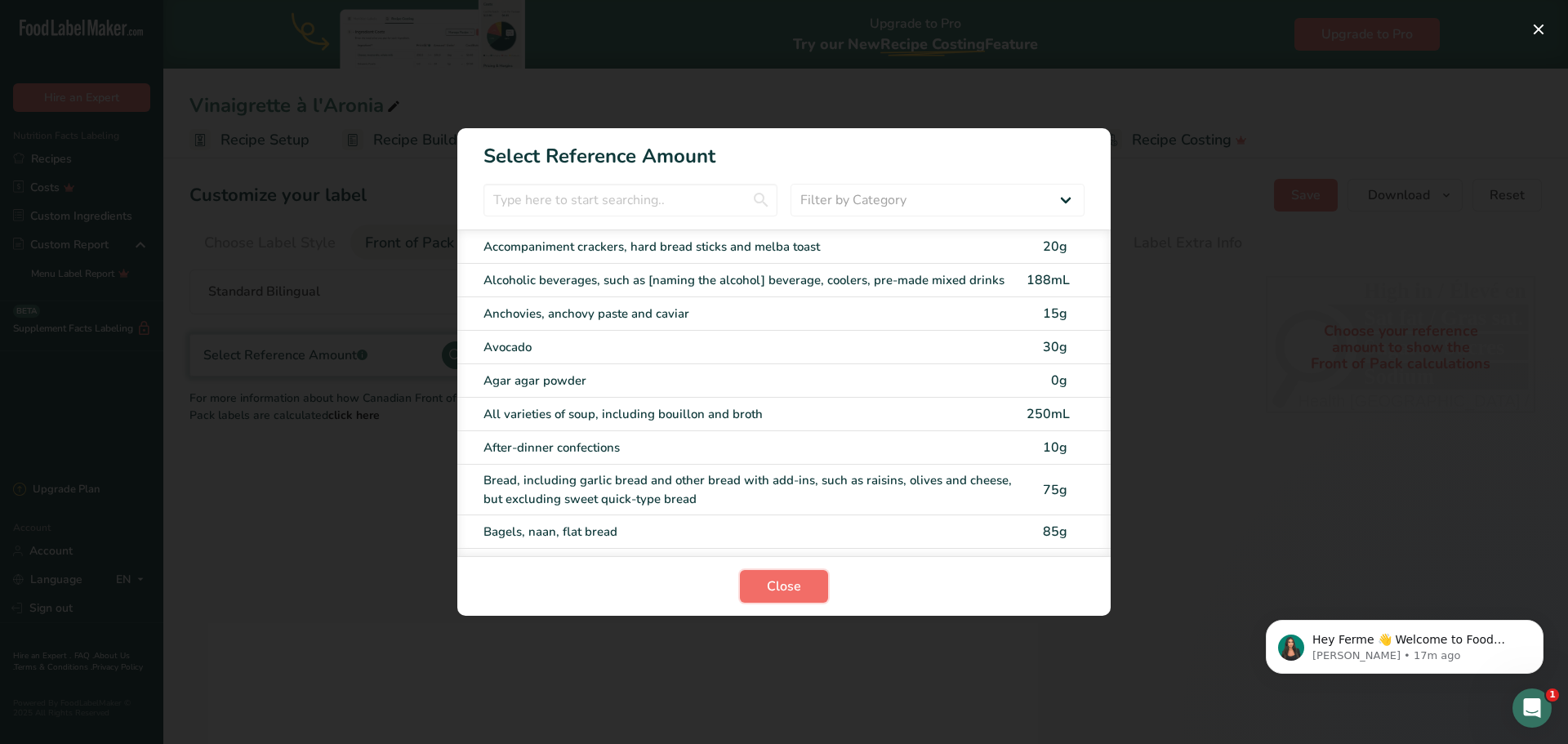
click at [796, 580] on span "Close" at bounding box center [784, 587] width 35 height 20
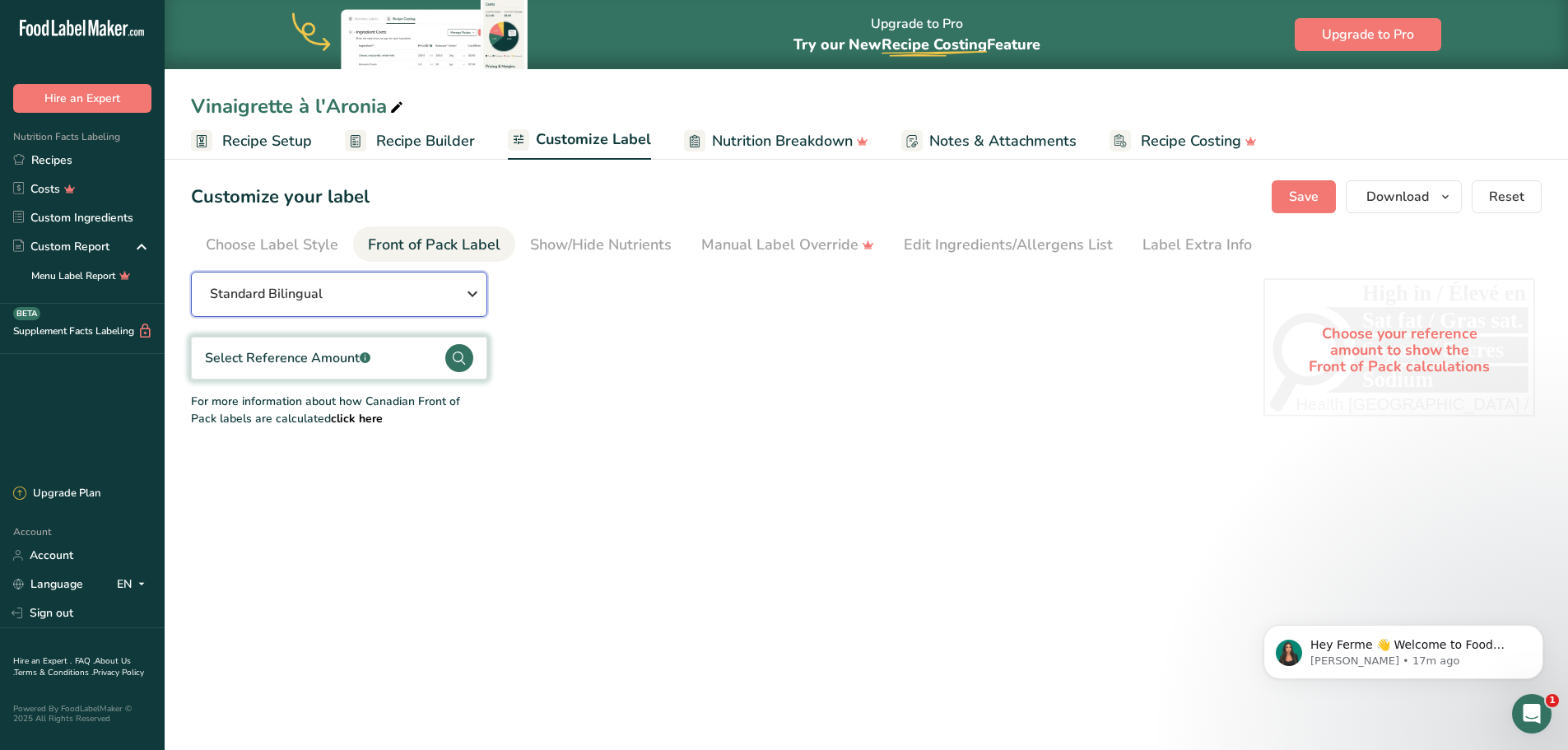
click at [454, 291] on div "Standard Bilingual" at bounding box center [339, 294] width 258 height 20
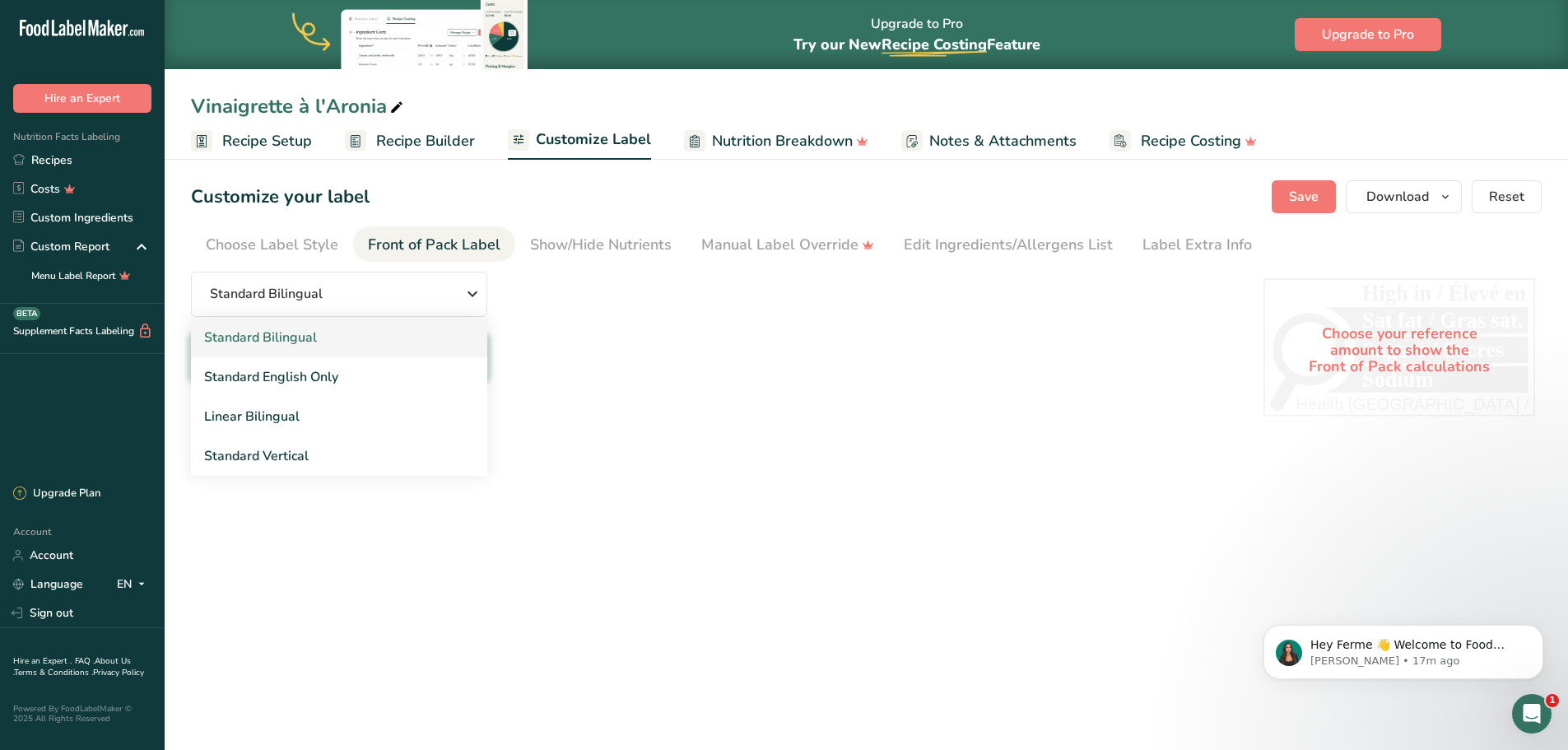
click at [442, 343] on link "Standard Bilingual" at bounding box center [339, 338] width 296 height 39
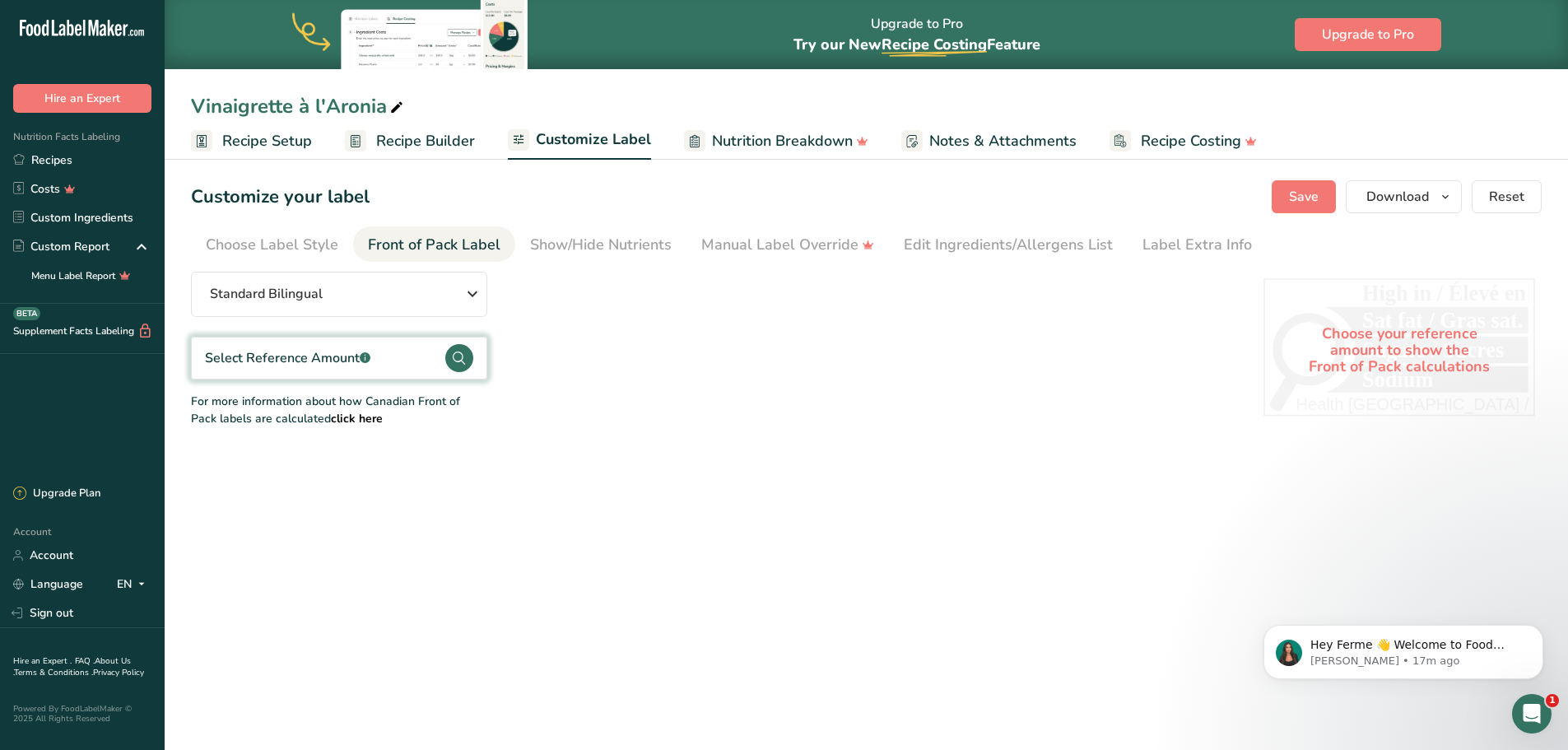
click at [436, 359] on div "Select Reference Amount .a-a{fill:#347362;}.b-a{fill:#fff;}" at bounding box center [339, 358] width 296 height 43
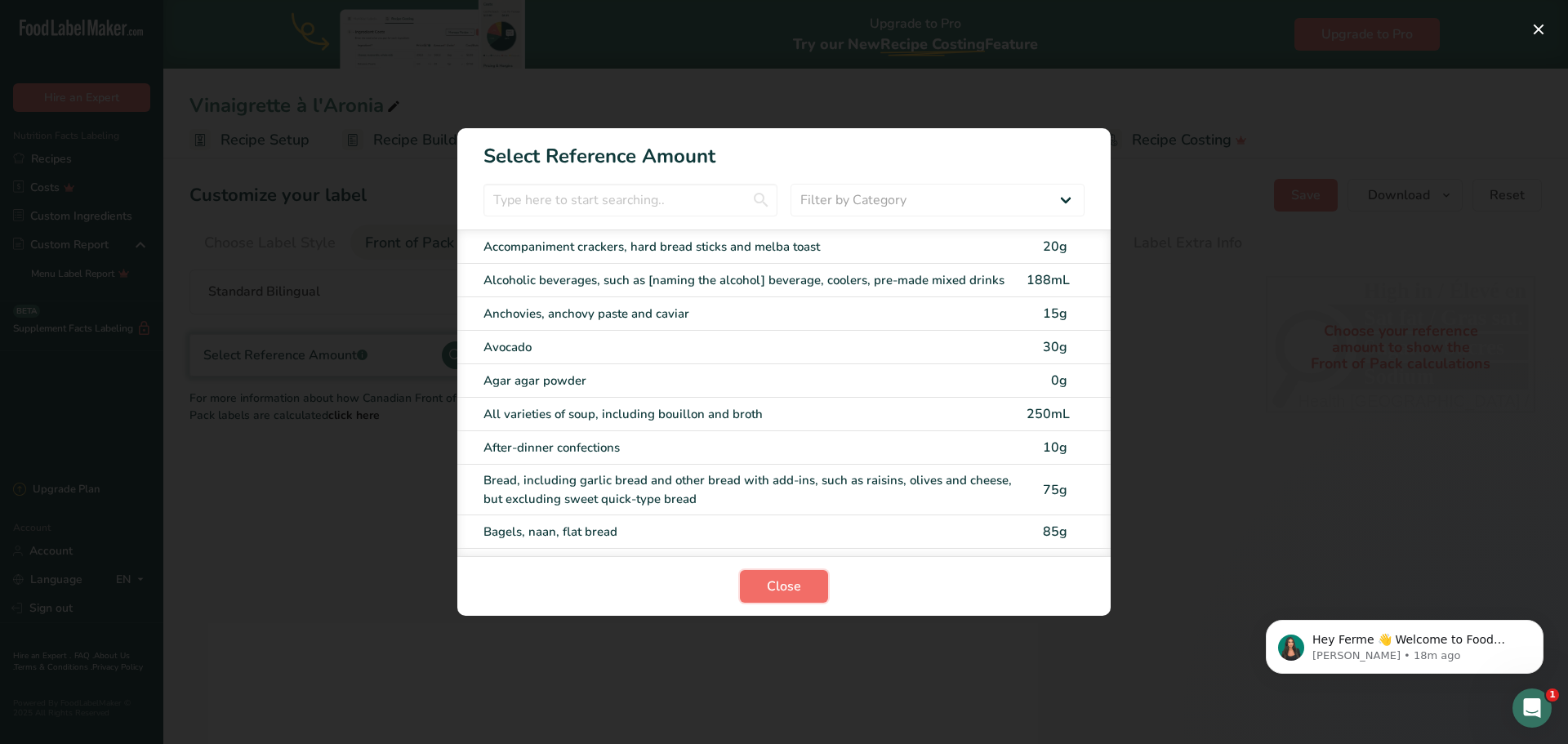
click at [802, 589] on button "Close" at bounding box center [784, 587] width 88 height 33
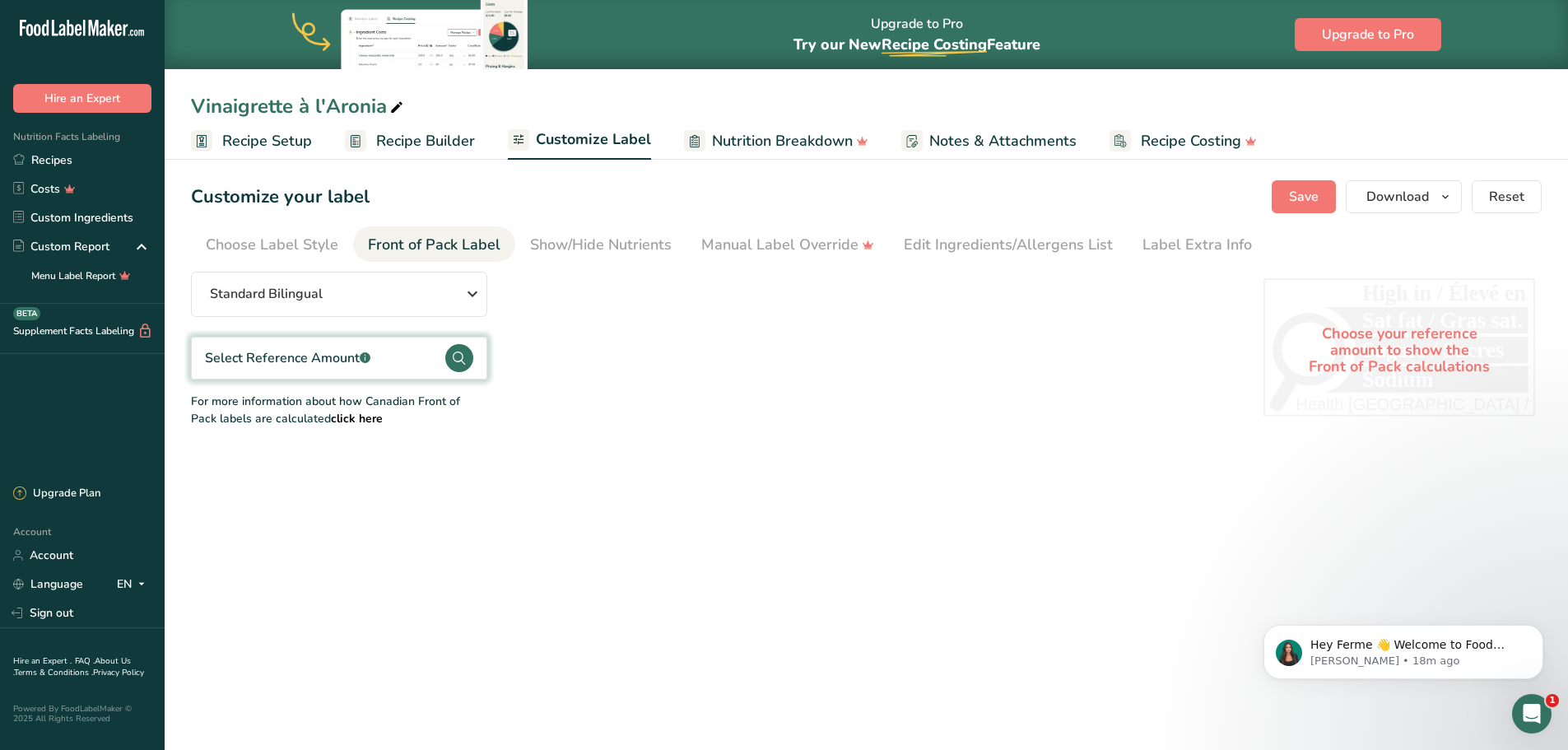
click at [603, 143] on span "Customize Label" at bounding box center [594, 139] width 115 height 22
click at [967, 140] on span "Notes & Attachments" at bounding box center [1002, 140] width 147 height 22
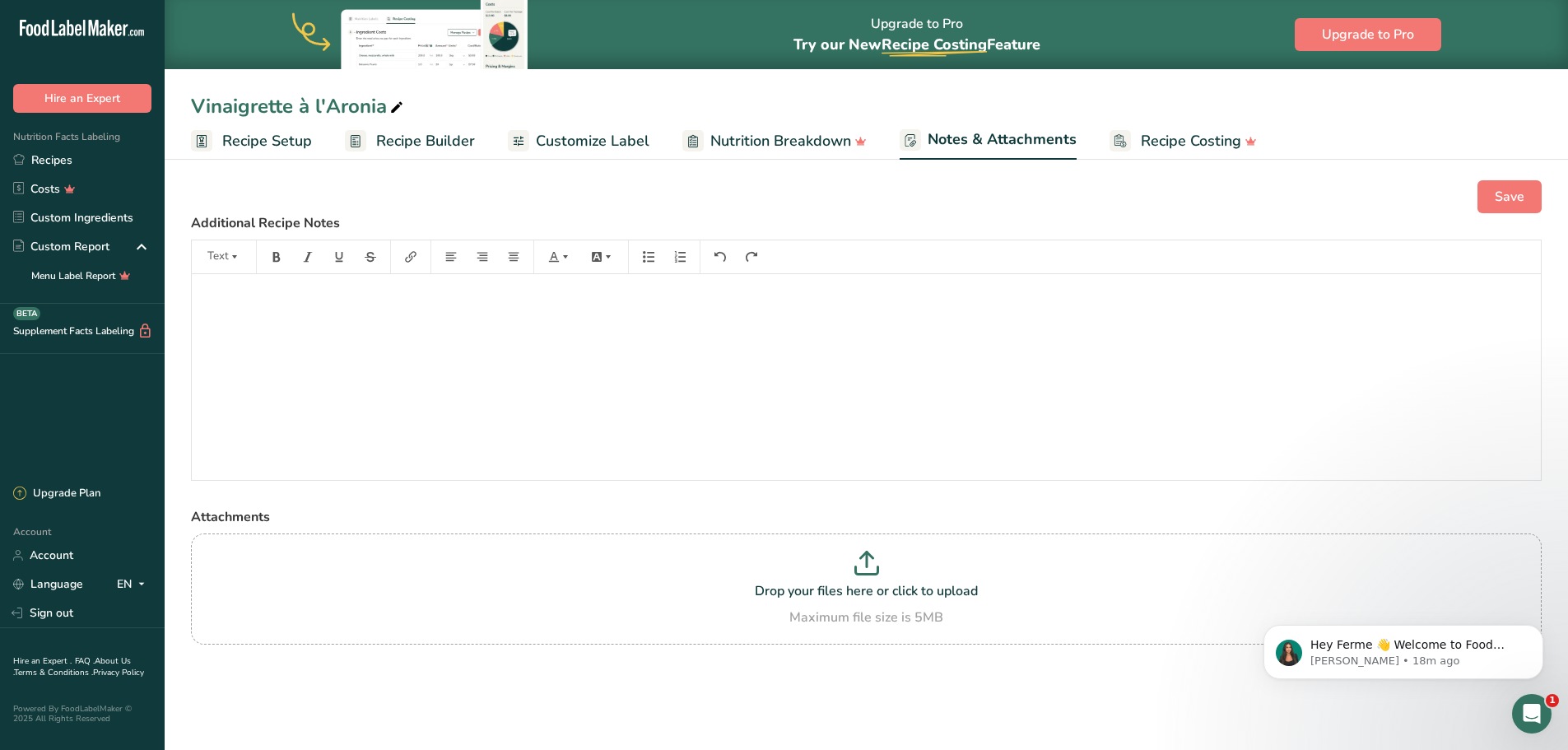
click at [777, 152] on span "Nutrition Breakdown" at bounding box center [780, 140] width 140 height 22
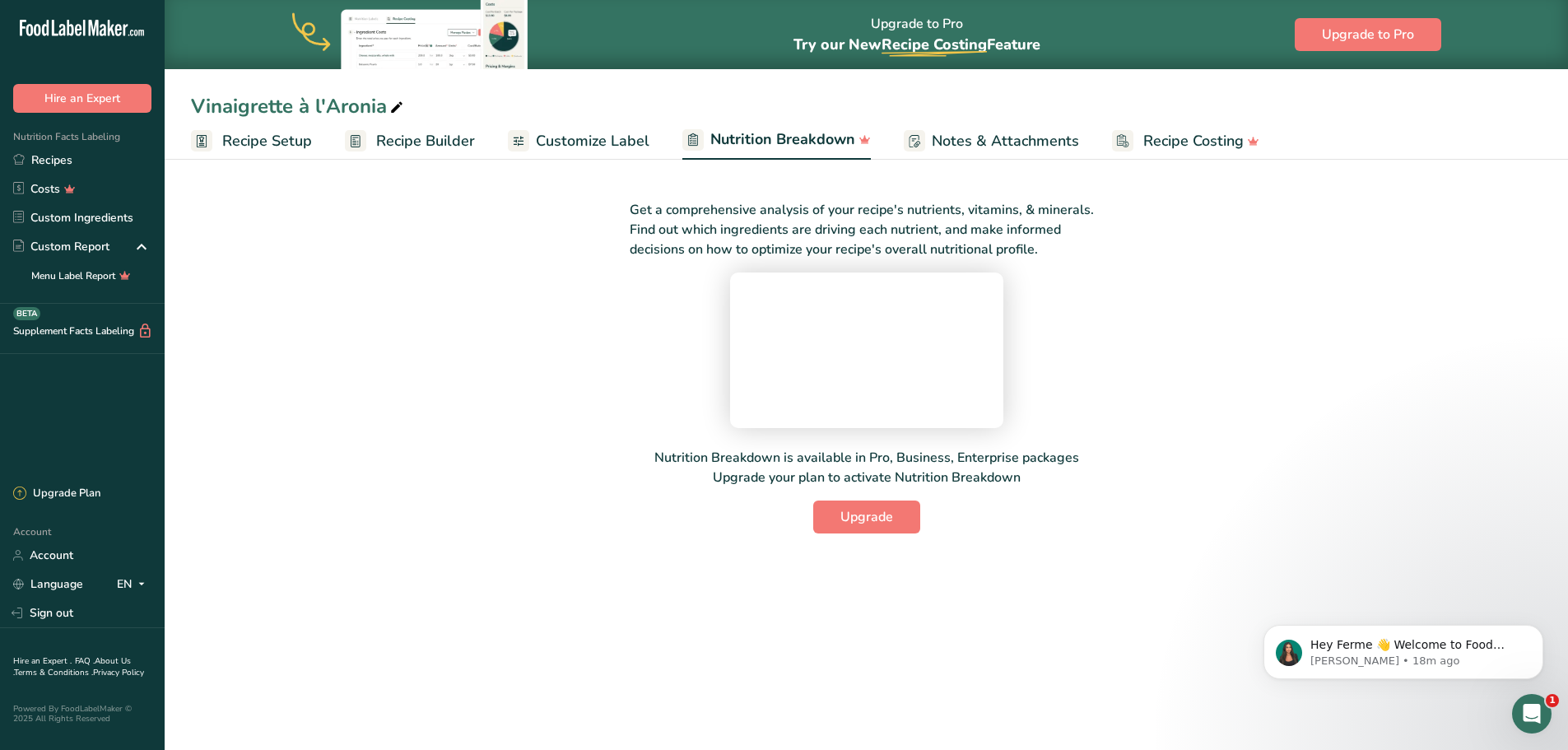
click at [595, 143] on span "Customize Label" at bounding box center [593, 140] width 113 height 22
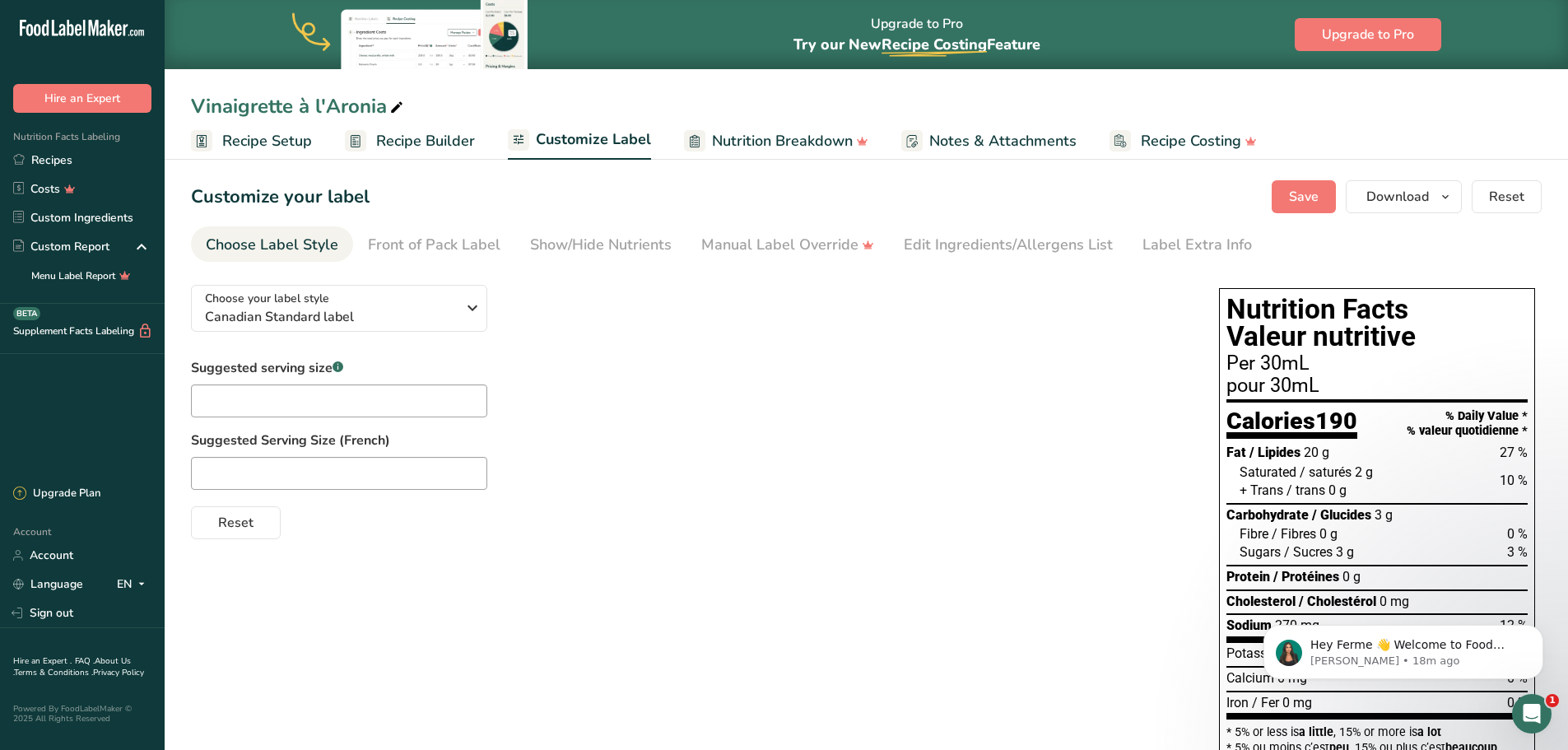
click at [770, 142] on span "Nutrition Breakdown" at bounding box center [782, 140] width 140 height 22
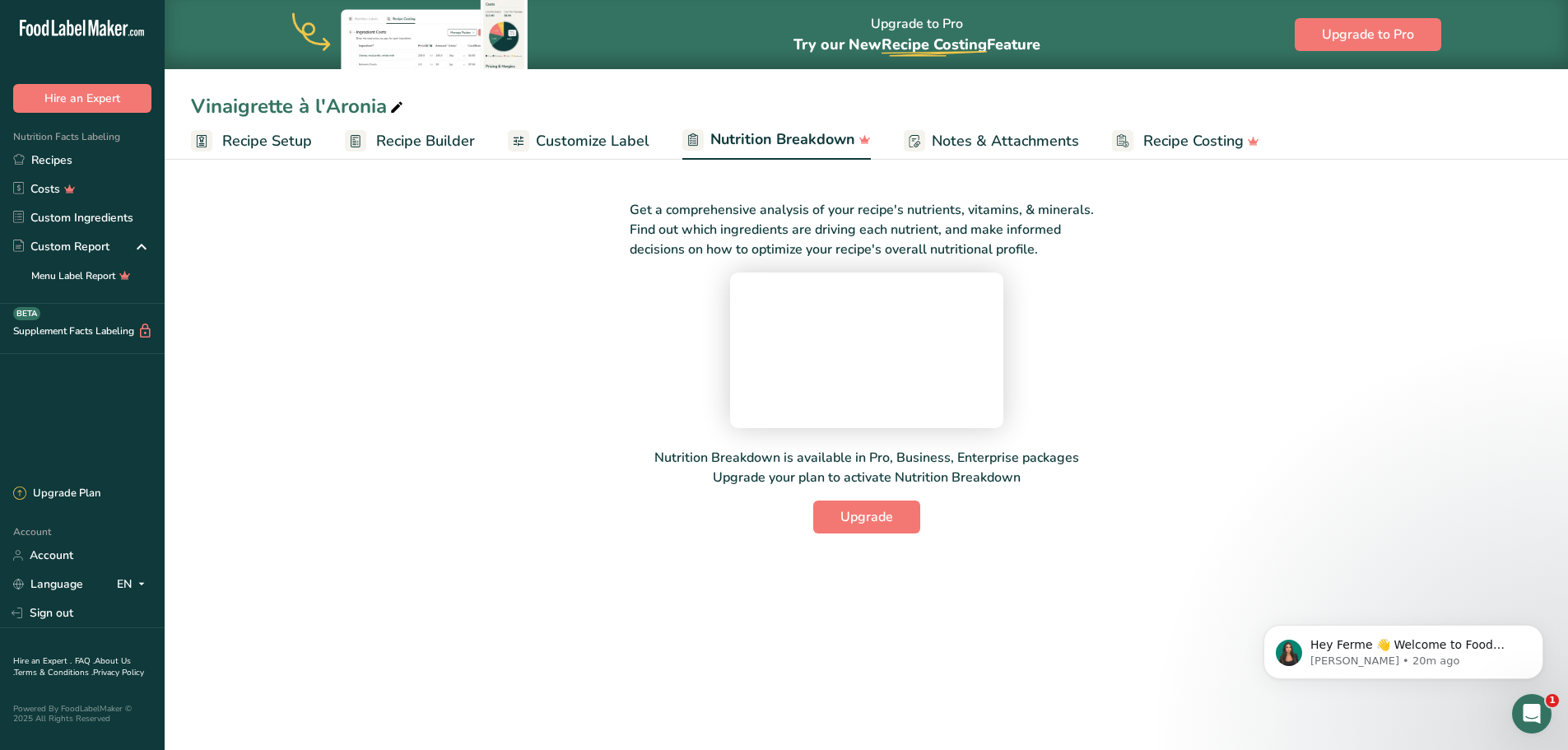
click at [1198, 144] on span "Recipe Costing" at bounding box center [1193, 140] width 100 height 22
click at [1032, 125] on link "Notes & Attachments" at bounding box center [987, 141] width 175 height 37
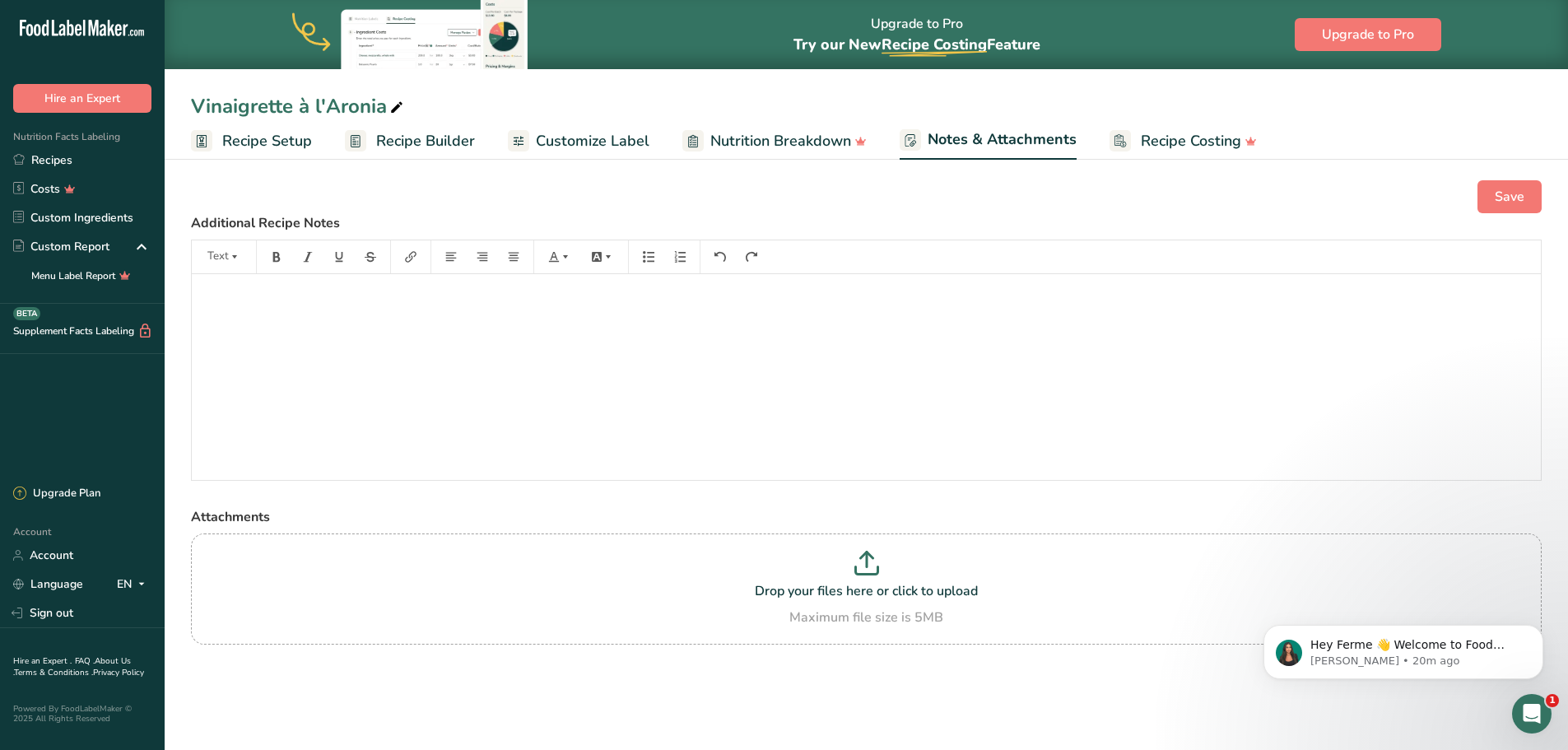
click at [545, 140] on span "Customize Label" at bounding box center [593, 140] width 113 height 22
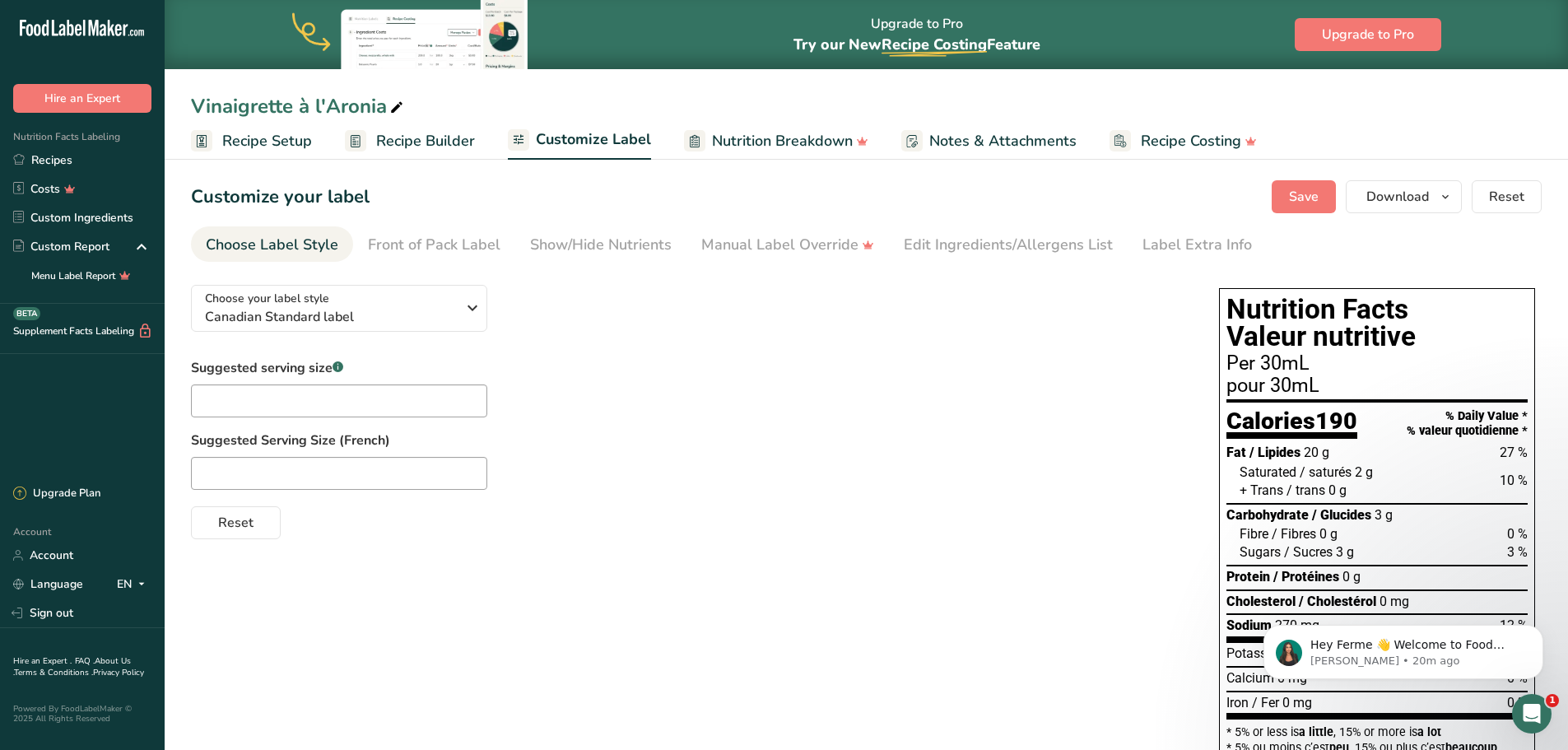
click at [781, 140] on span "Nutrition Breakdown" at bounding box center [782, 140] width 140 height 22
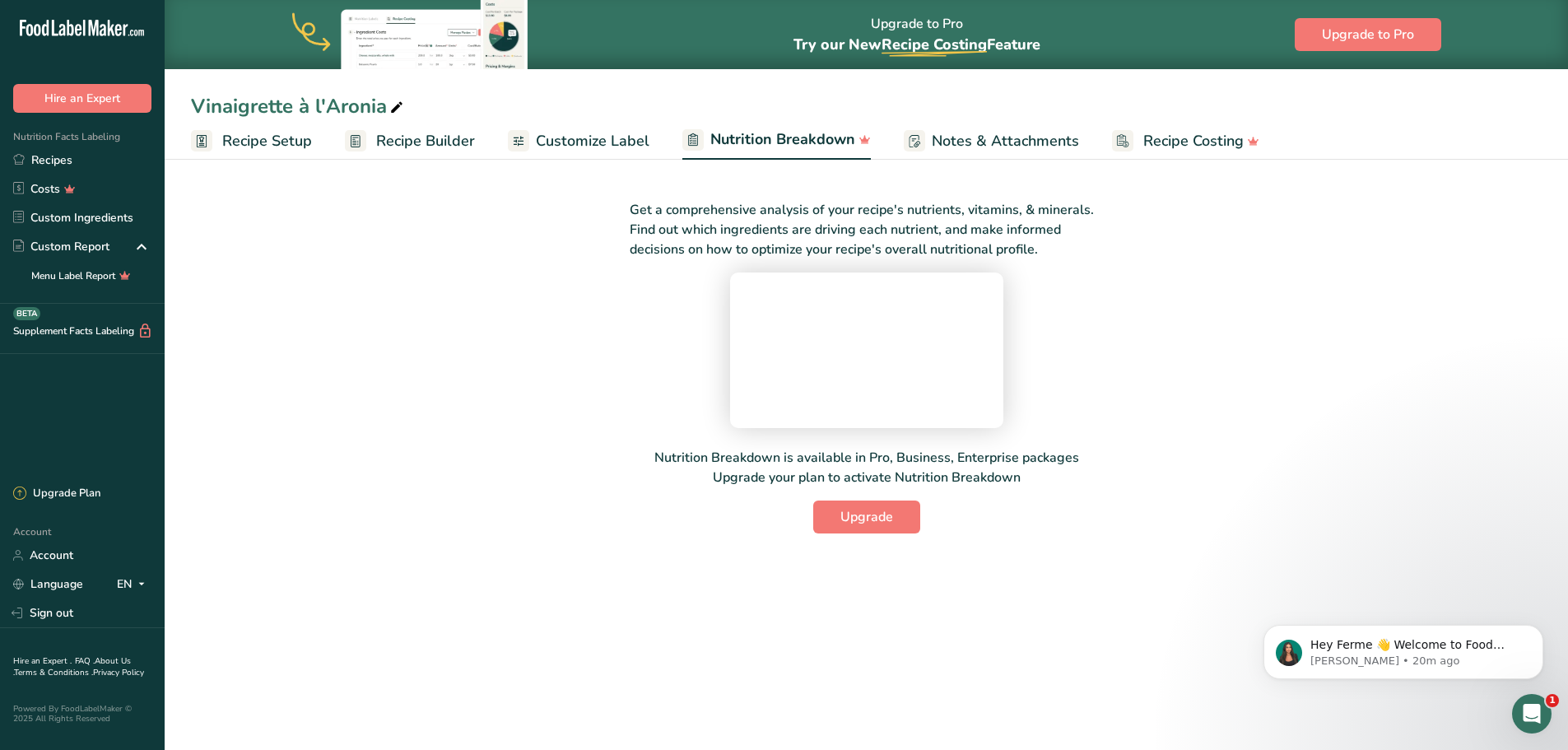
click at [987, 149] on span "Notes & Attachments" at bounding box center [1005, 140] width 147 height 22
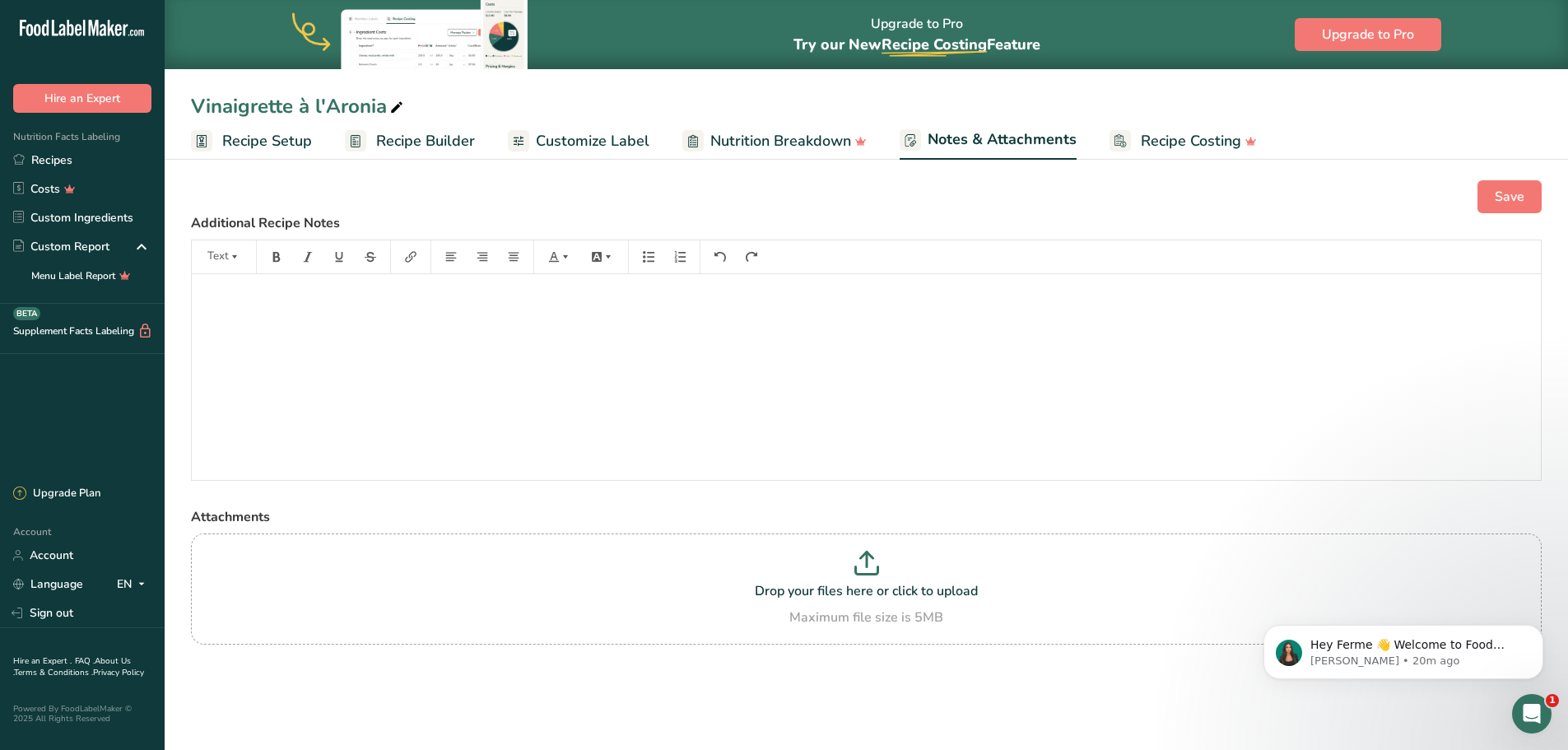
click at [248, 140] on span "Recipe Setup" at bounding box center [267, 140] width 90 height 22
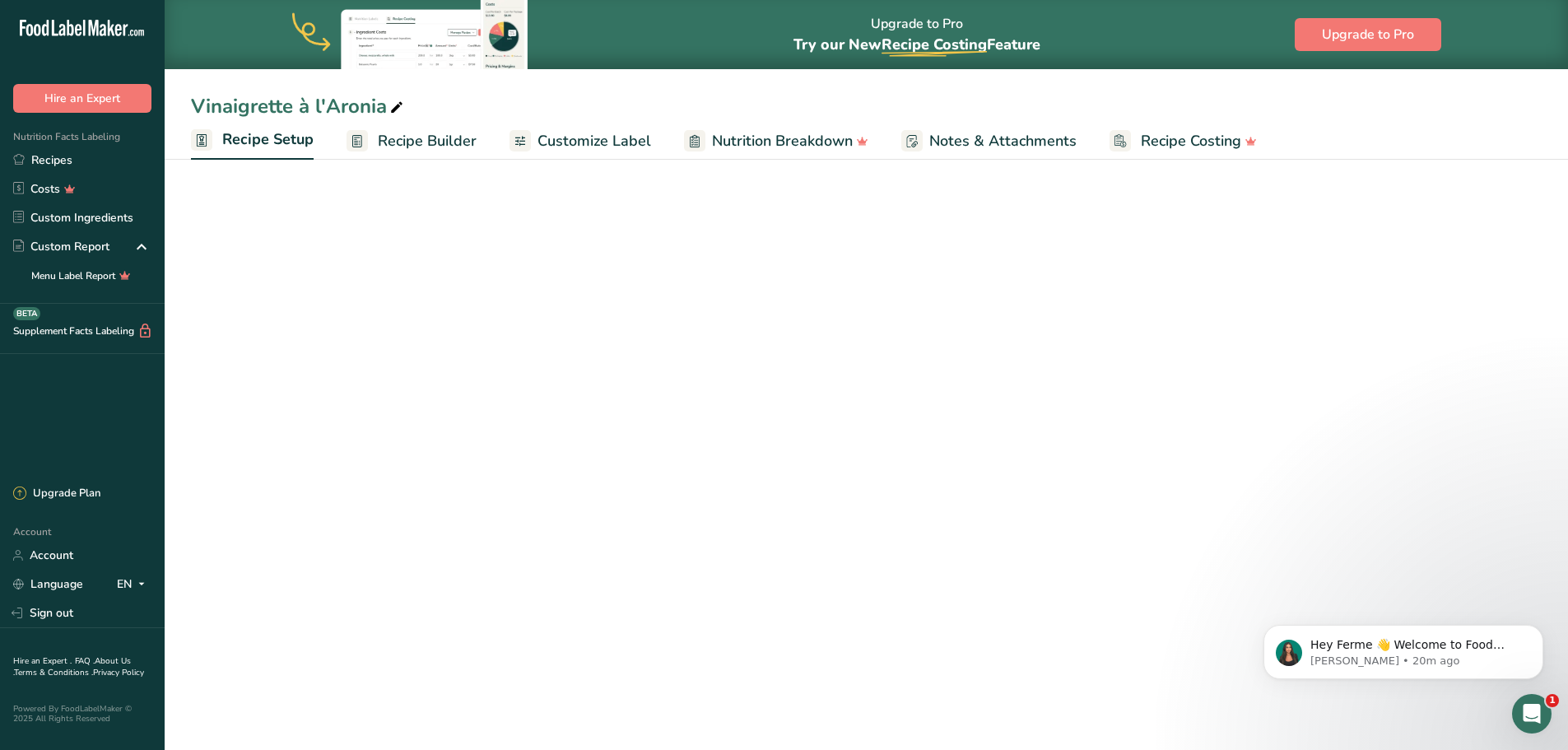
select select "17"
select select "22"
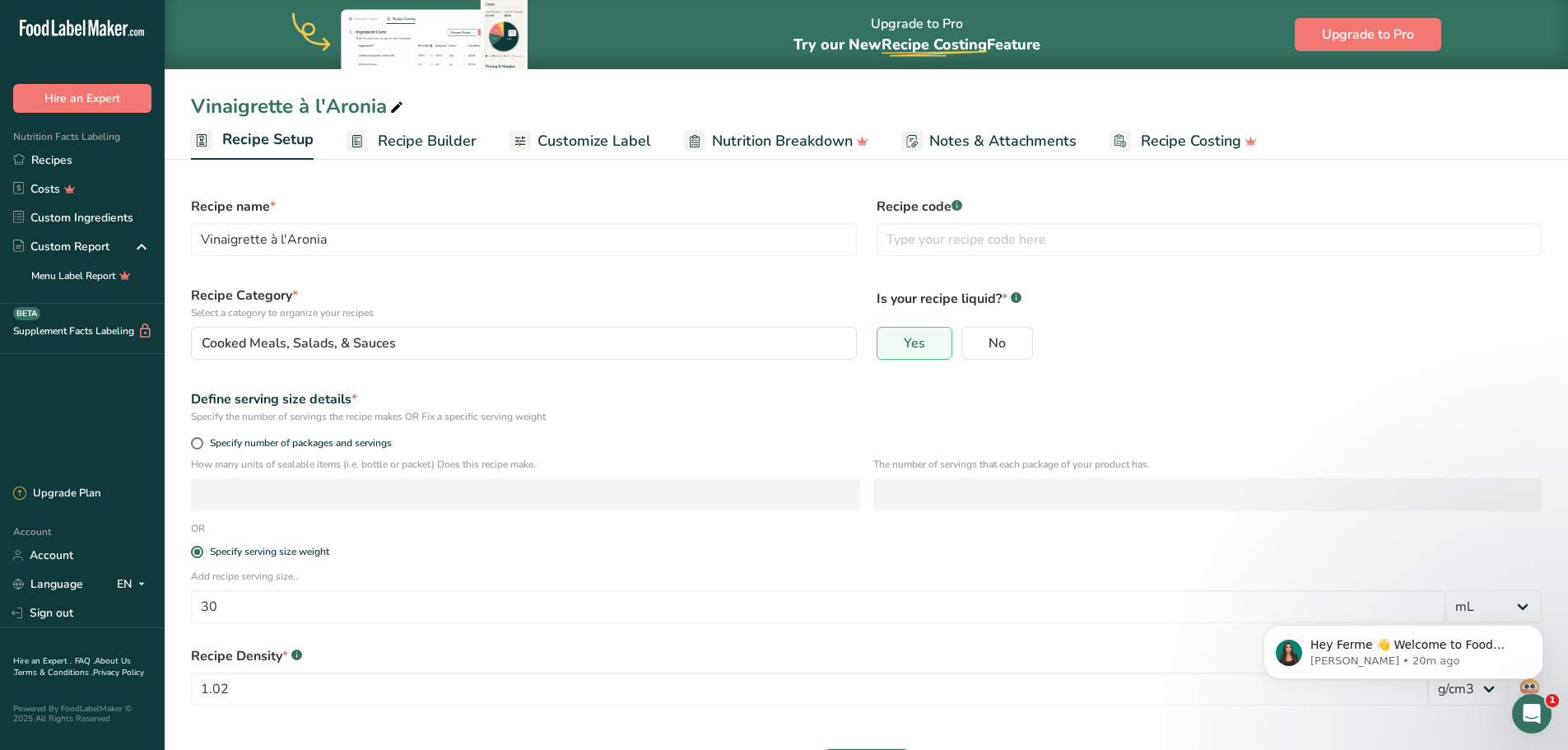
click at [426, 132] on span "Recipe Builder" at bounding box center [426, 140] width 98 height 22
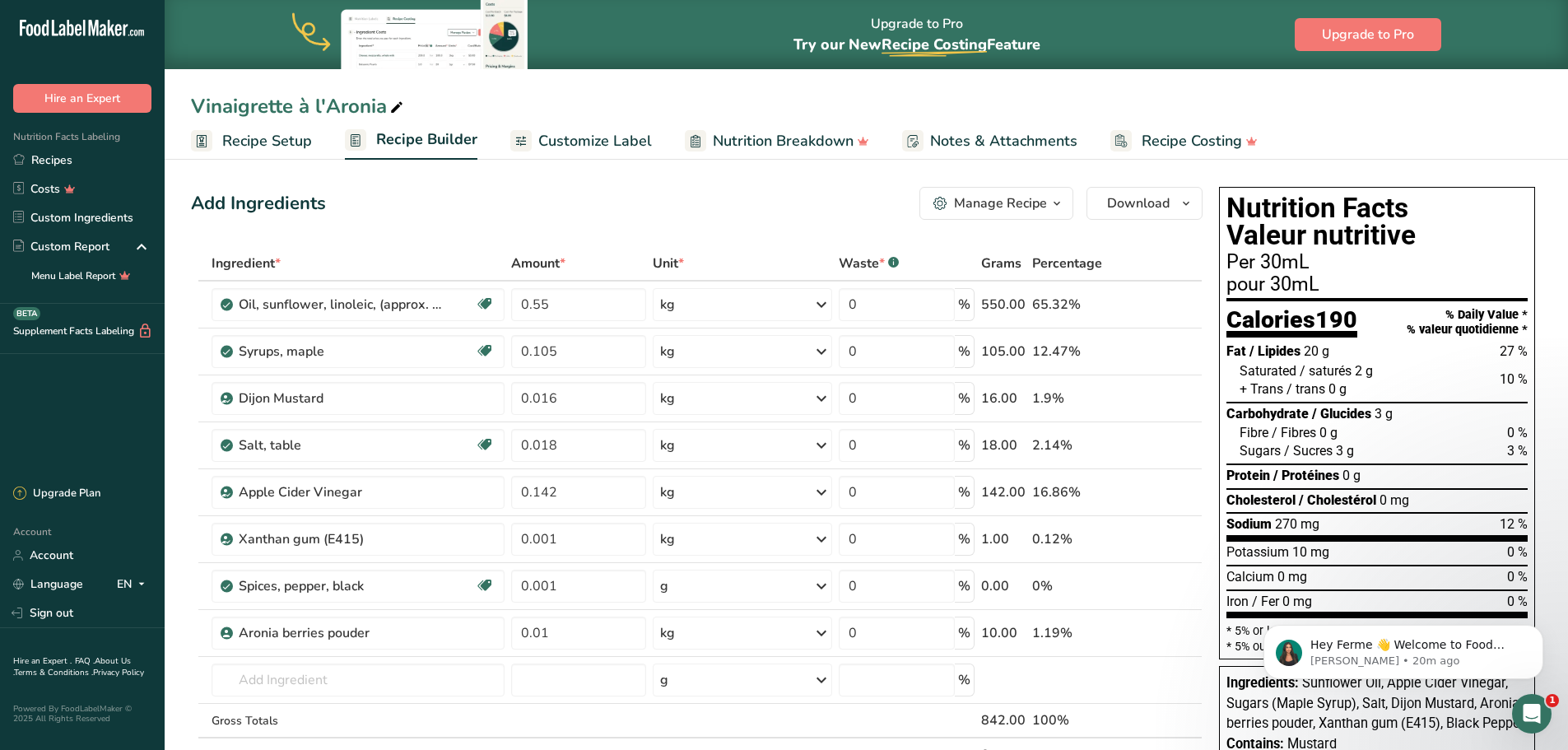
click at [570, 138] on span "Customize Label" at bounding box center [595, 140] width 113 height 22
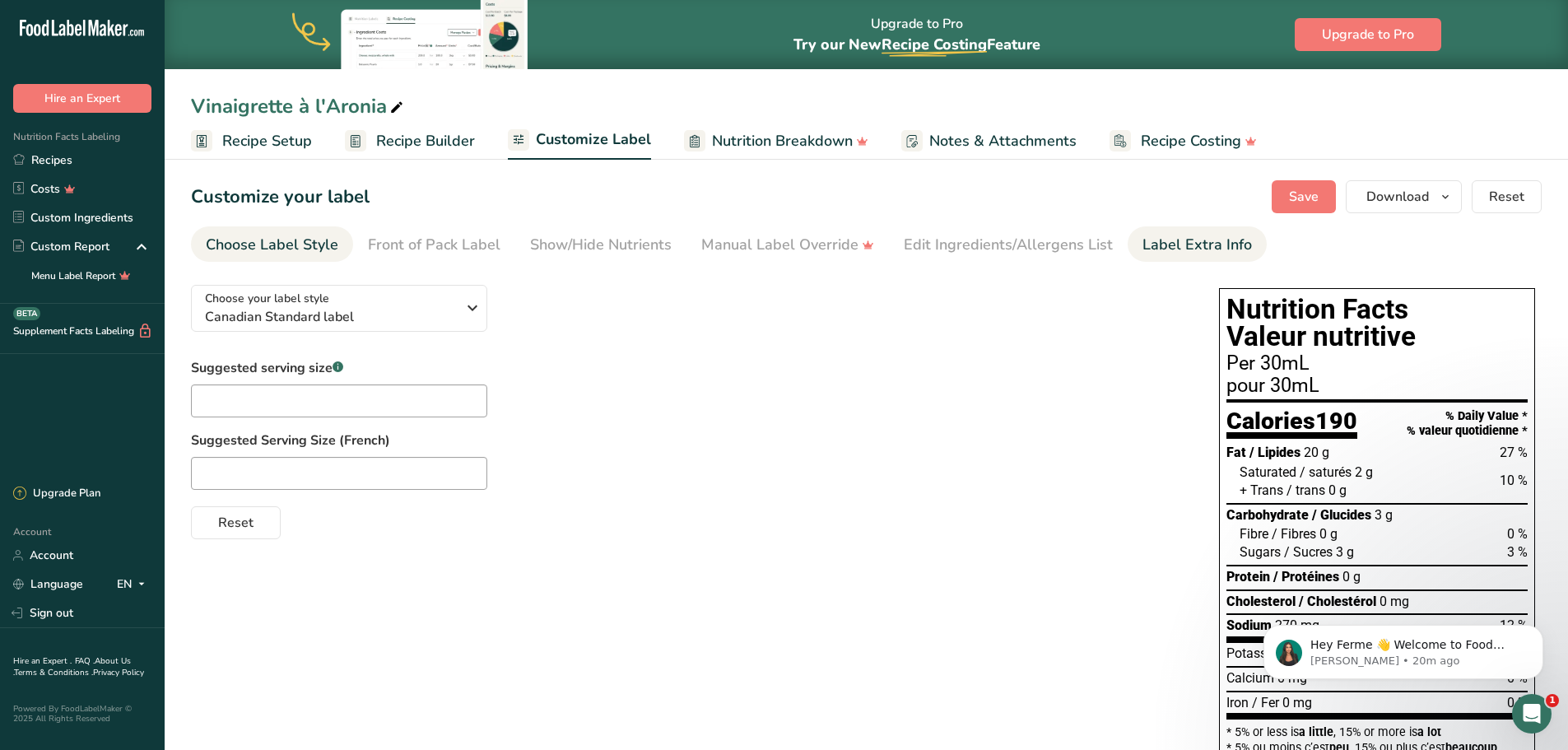
click at [1189, 251] on div "Label Extra Info" at bounding box center [1198, 244] width 110 height 22
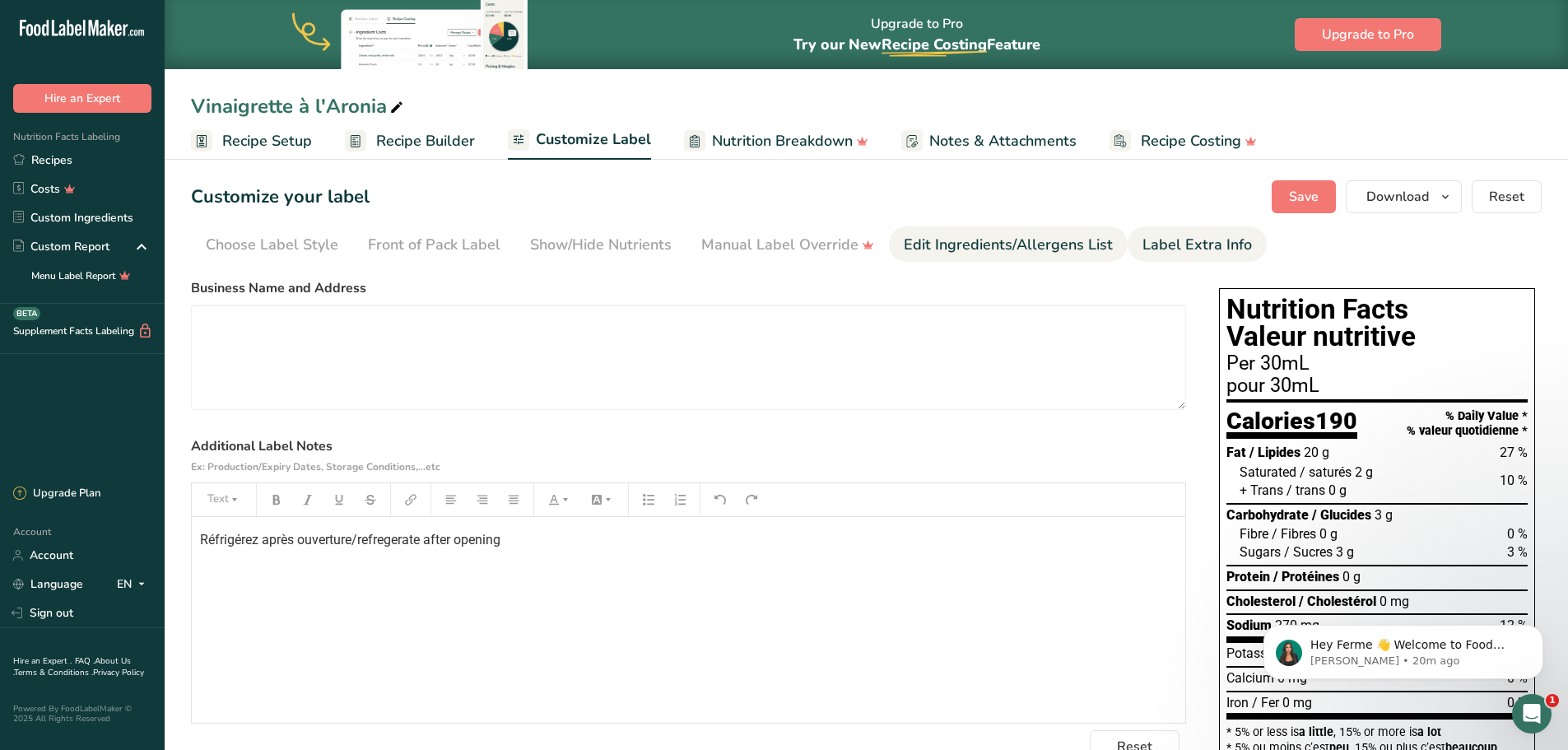
click at [1007, 250] on div "Edit Ingredients/Allergens List" at bounding box center [1008, 244] width 209 height 22
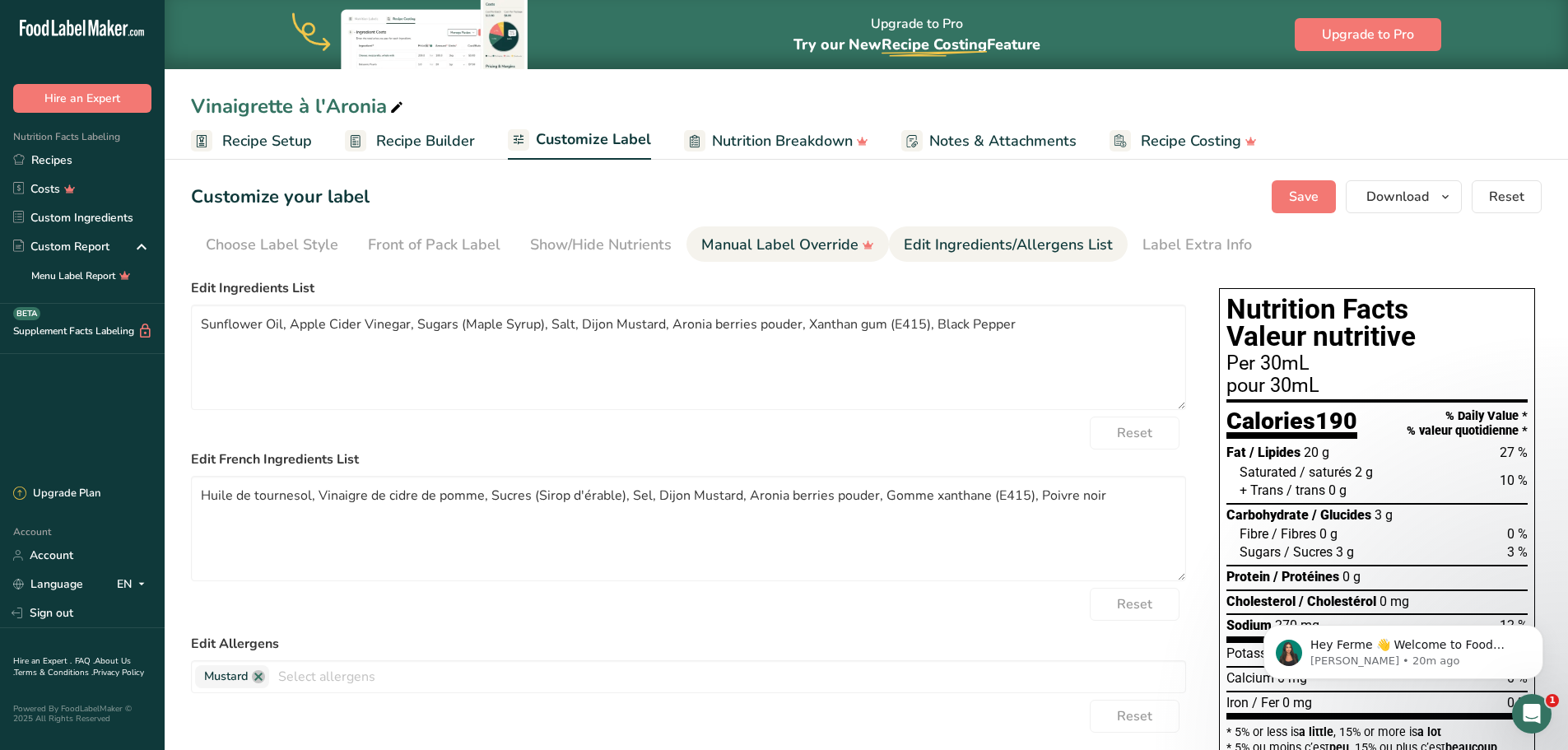
click at [796, 244] on div "Manual Label Override" at bounding box center [788, 244] width 173 height 22
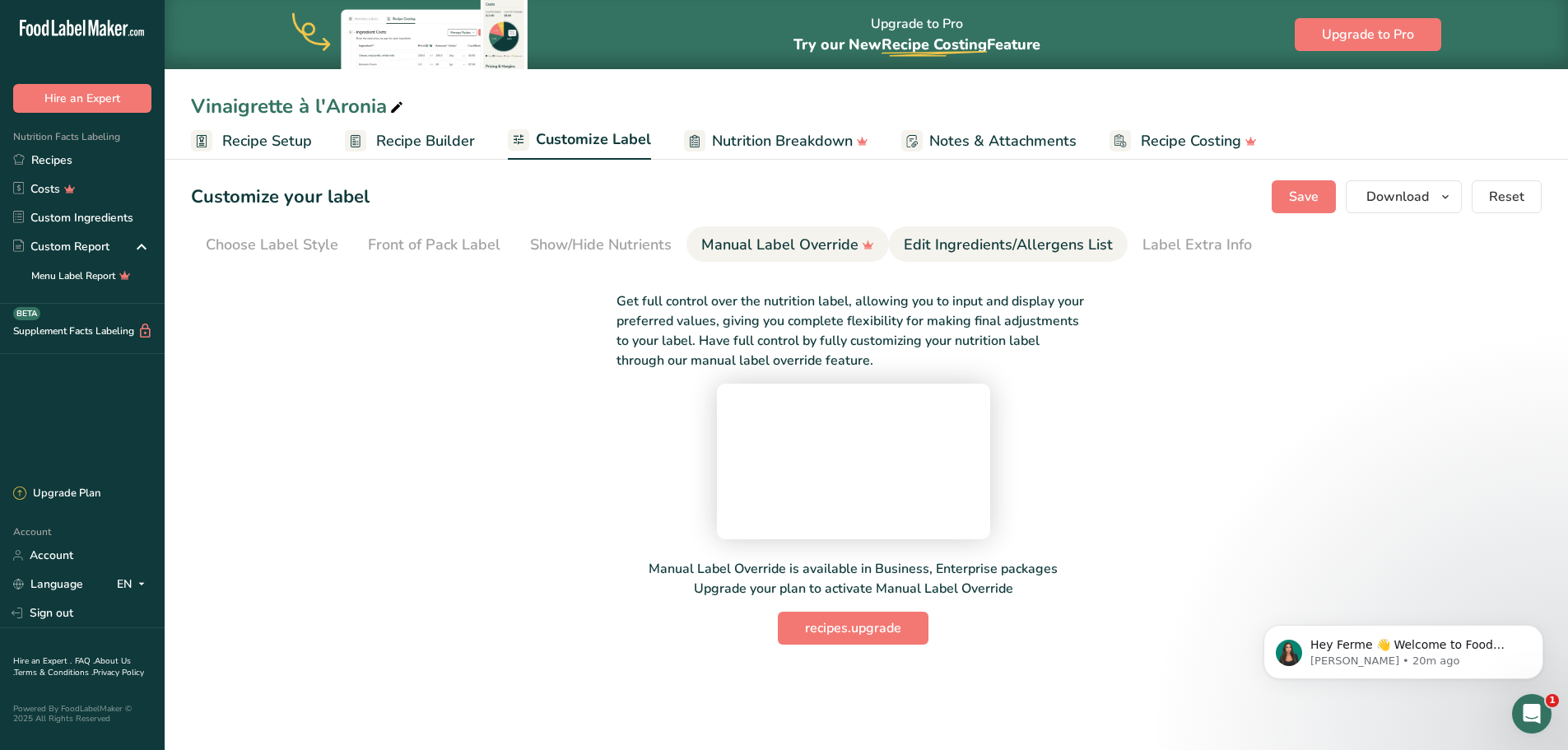
click at [1023, 238] on div "Edit Ingredients/Allergens List" at bounding box center [1008, 244] width 209 height 22
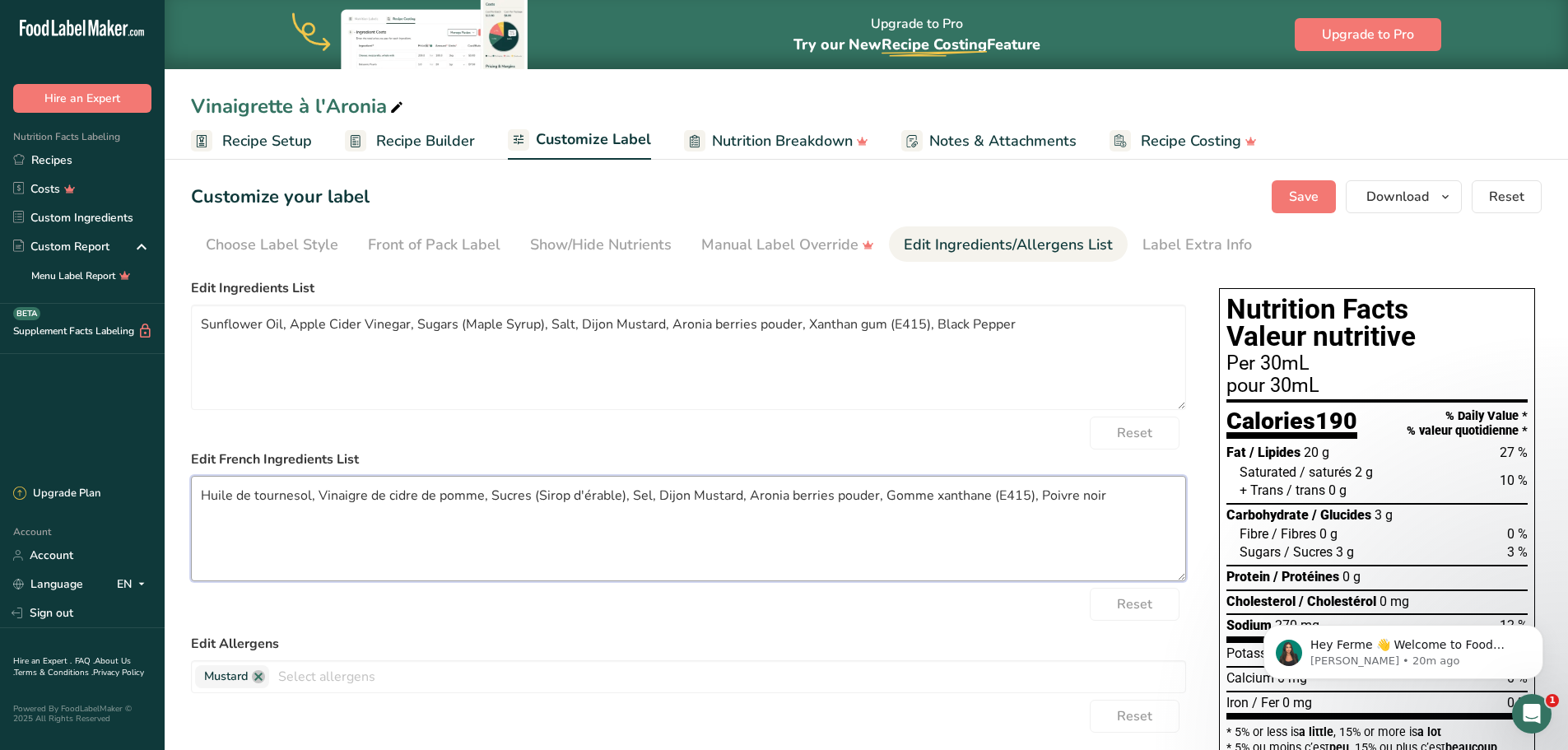
drag, startPoint x: 538, startPoint y: 495, endPoint x: 488, endPoint y: 489, distance: 50.4
click at [488, 489] on textarea "Huile de tournesol, Vinaigre de cidre de pomme, Sucres (Sirop d'érable), Sel, D…" at bounding box center [689, 528] width 995 height 106
click at [574, 497] on textarea "Huile de tournesol, Vinaigre de cidre de pomme, Sirop d'érable), Sel, Dijon Mus…" at bounding box center [689, 528] width 995 height 106
type textarea "Huile de tournesol, Vinaigre de cidre de pomme, Sirop d'érable, Sel, Dijon Must…"
click at [204, 324] on textarea "Sunflower Oil, Apple Cider Vinegar, Sugars (Maple Syrup), Salt, Dijon Mustard, …" at bounding box center [689, 357] width 995 height 106
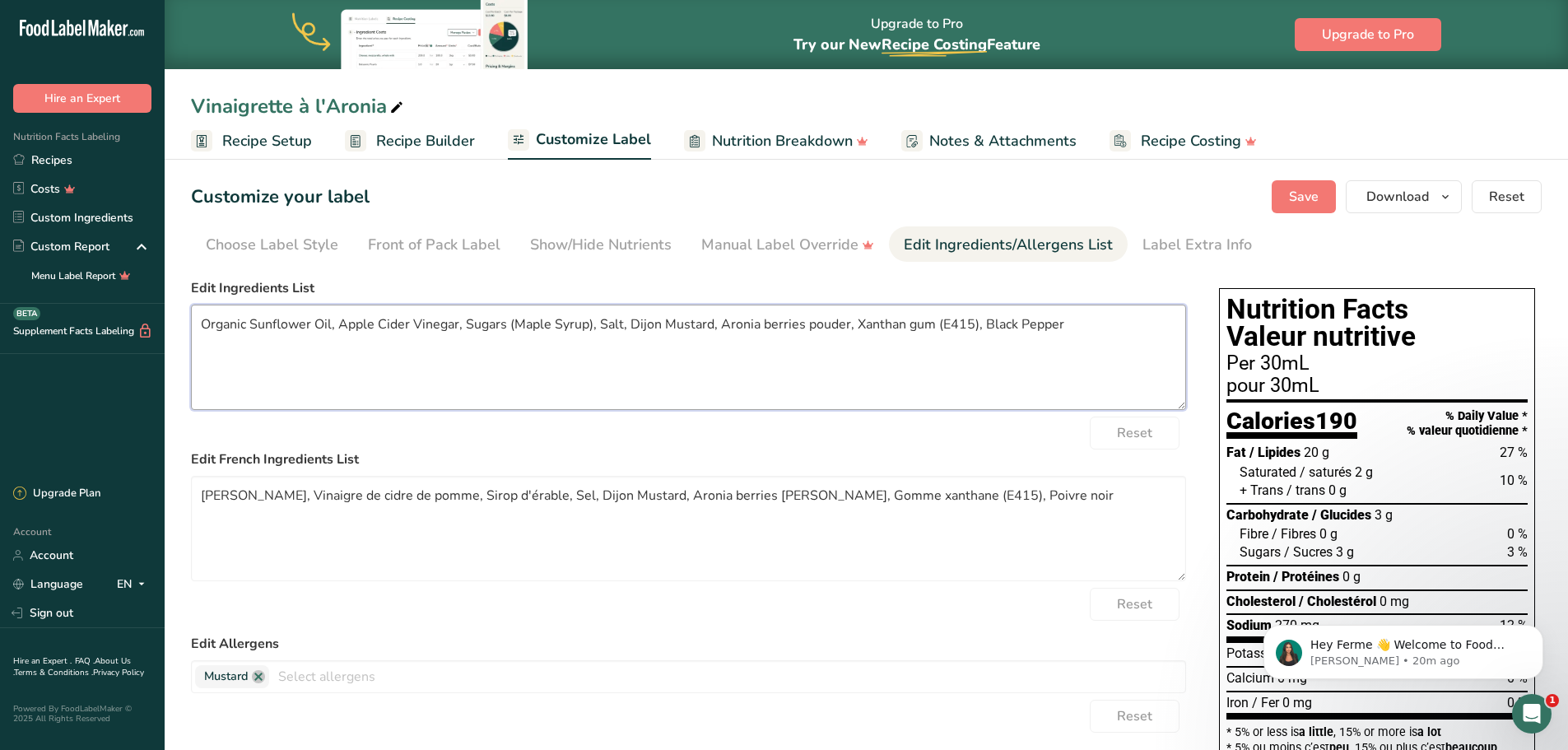
click at [336, 326] on textarea "Organic Sunflower Oil, Apple Cider Vinegar, Sugars (Maple Syrup), Salt, Dijon M…" at bounding box center [689, 357] width 995 height 106
drag, startPoint x: 563, startPoint y: 327, endPoint x: 516, endPoint y: 321, distance: 47.4
click at [516, 321] on textarea "Organic Sunflower Oil, Organic Apple Cider Vinegar, Sugars (Maple Syrup), Salt,…" at bounding box center [689, 357] width 995 height 106
click at [594, 324] on textarea "Organic Sunflower Oil, Organic Apple Cider Vinegar, Maple Syrup), Salt, Dijon M…" at bounding box center [689, 357] width 995 height 106
click at [593, 324] on textarea "Organic Sunflower Oil, Organic Apple Cider Vinegar, Maple Syrup), Salt, Dijon M…" at bounding box center [689, 357] width 995 height 106
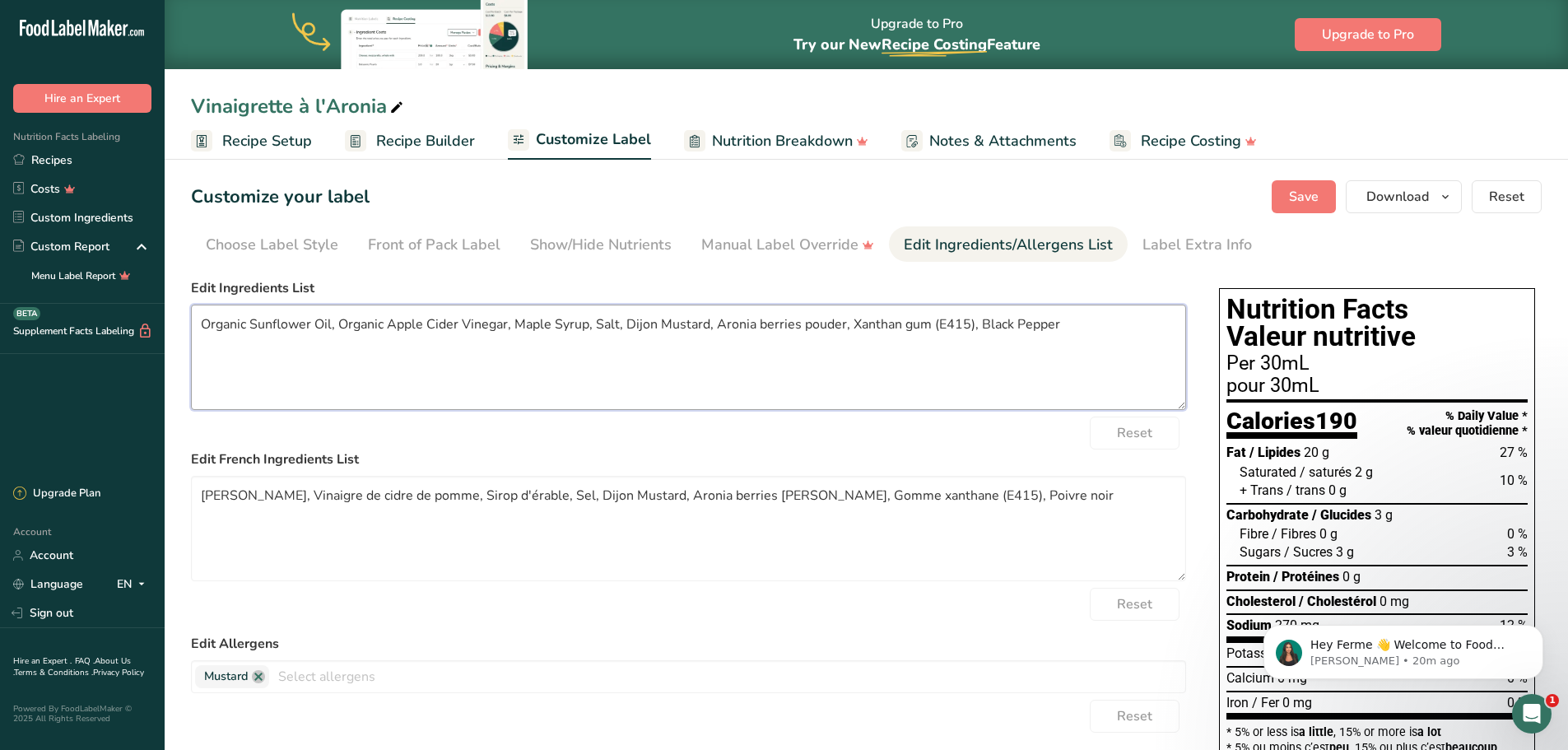
click at [978, 324] on textarea "Organic Sunflower Oil, Organic Apple Cider Vinegar, Maple Syrup, Salt, Dijon Mu…" at bounding box center [689, 357] width 995 height 106
type textarea "Organic Sunflower Oil, Organic Apple Cider Vinegar, Maple Syrup, Salt, Dijon Mu…"
click at [201, 498] on textarea "Huile de tournesol, Vinaigre de cidre de pomme, Sirop d'érable, Sel, Dijon Must…" at bounding box center [689, 528] width 995 height 106
click at [309, 497] on textarea "Huile de tournesol, Vinaigre de cidre de pomme, Sirop d'érable, Sel, Dijon Must…" at bounding box center [689, 528] width 995 height 106
click at [502, 500] on textarea "Huile de tournesol bio, Vinaigre de cidre de pomme, Sirop d'érable, Sel, Dijon …" at bounding box center [689, 528] width 995 height 106
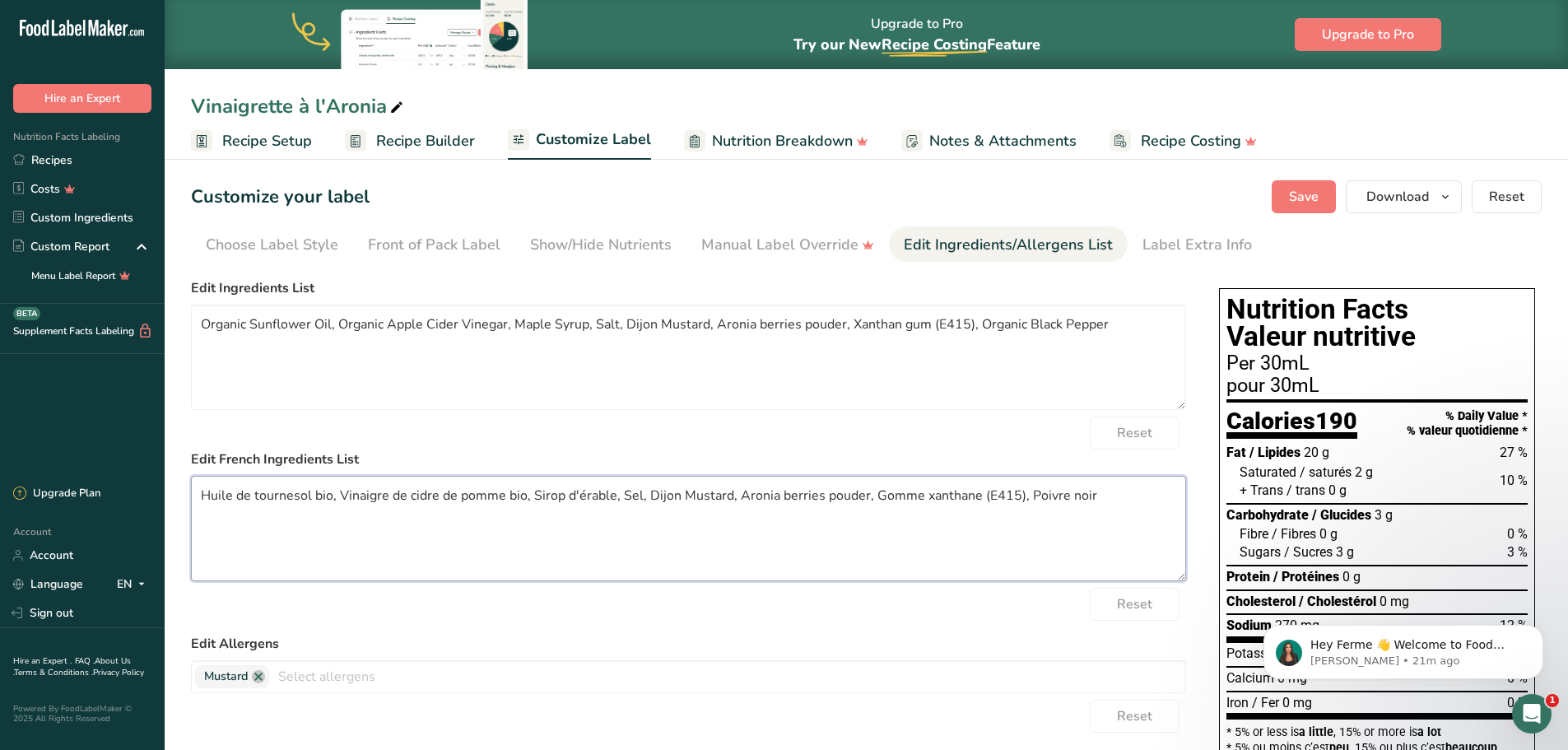
click at [575, 498] on textarea "Huile de tournesol bio, Vinaigre de cidre de pomme bio, Sirop d'érable, Sel, Di…" at bounding box center [689, 528] width 995 height 106
drag, startPoint x: 728, startPoint y: 497, endPoint x: 647, endPoint y: 496, distance: 81.0
click at [647, 496] on textarea "Huile de tournesol bio, Vinaigre de cidre de pomme bio, Sirop d'Érable, Sel, Di…" at bounding box center [689, 528] width 995 height 106
drag, startPoint x: 886, startPoint y: 499, endPoint x: 762, endPoint y: 507, distance: 124.3
click at [762, 507] on textarea "Huile de tournesol bio, Vinaigre de cidre de pomme bio, Sirop d'Érable, Sel, Mo…" at bounding box center [689, 528] width 995 height 106
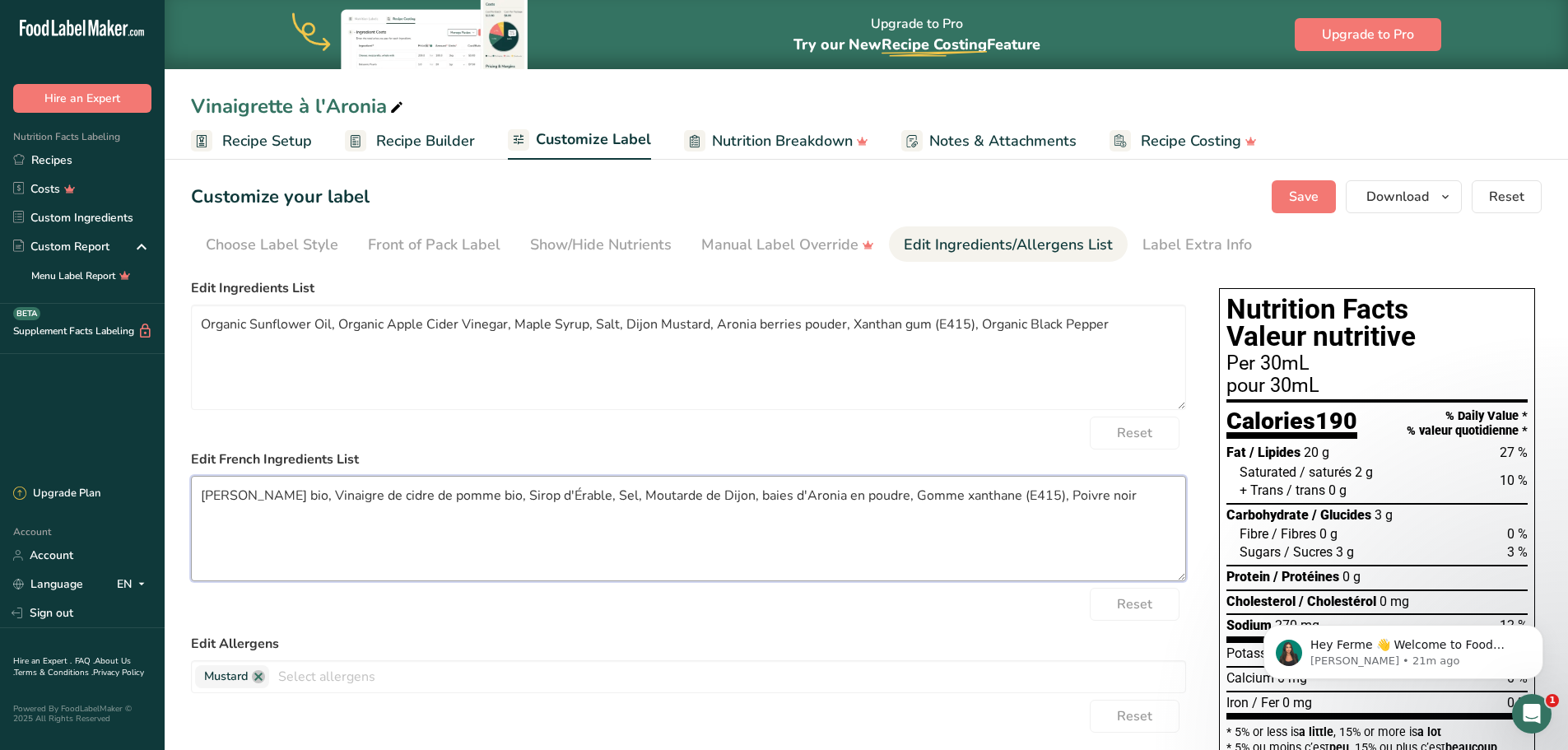
click at [1135, 498] on textarea "Huile de tournesol bio, Vinaigre de cidre de pomme bio, Sirop d'Érable, Sel, Mo…" at bounding box center [689, 528] width 995 height 106
type textarea "Huile de tournesol bio, Vinaigre de cidre de pomme bio, Sirop d'Érable, Sel, Mo…"
click at [1288, 197] on button "Save" at bounding box center [1304, 197] width 64 height 33
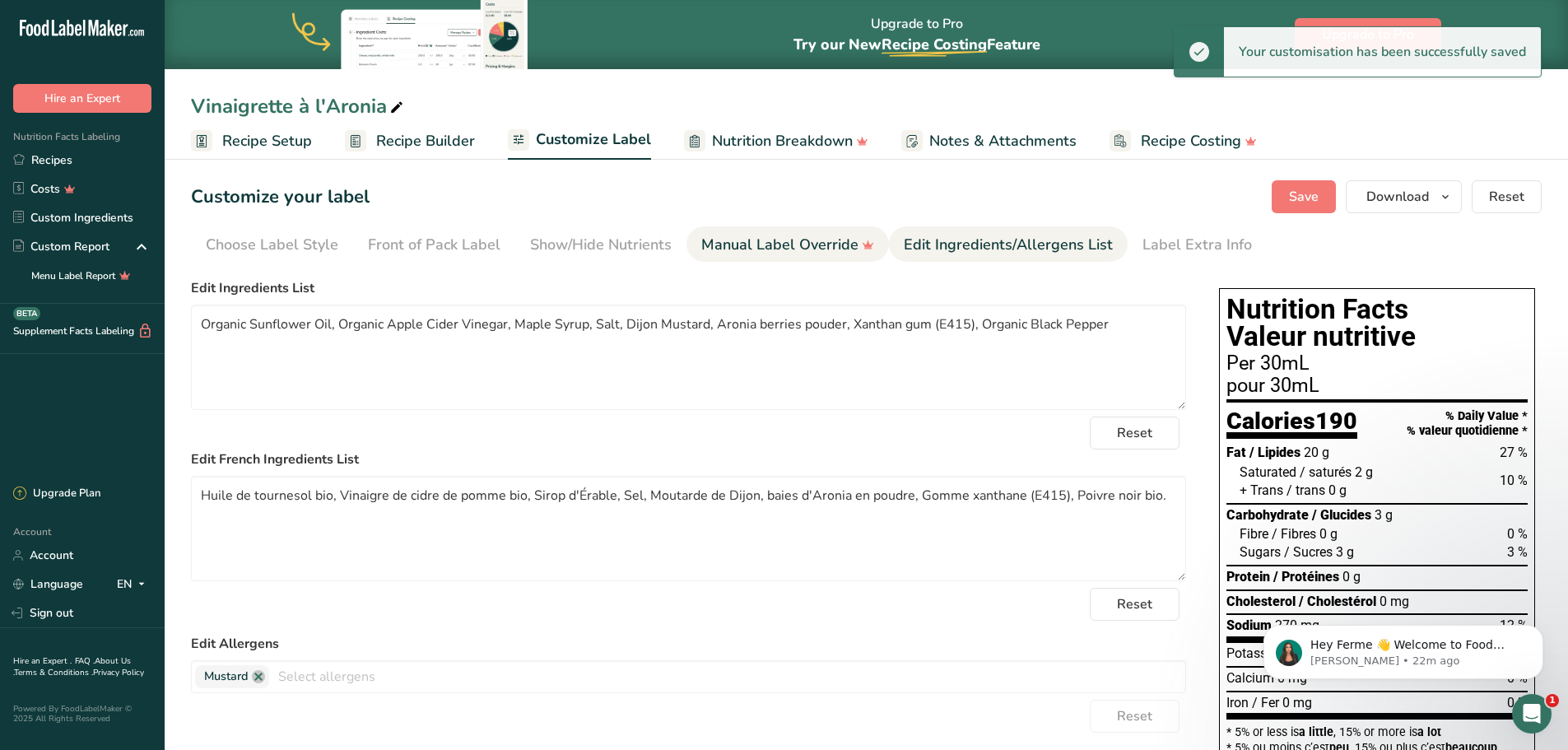
click at [806, 244] on div "Manual Label Override" at bounding box center [788, 244] width 173 height 22
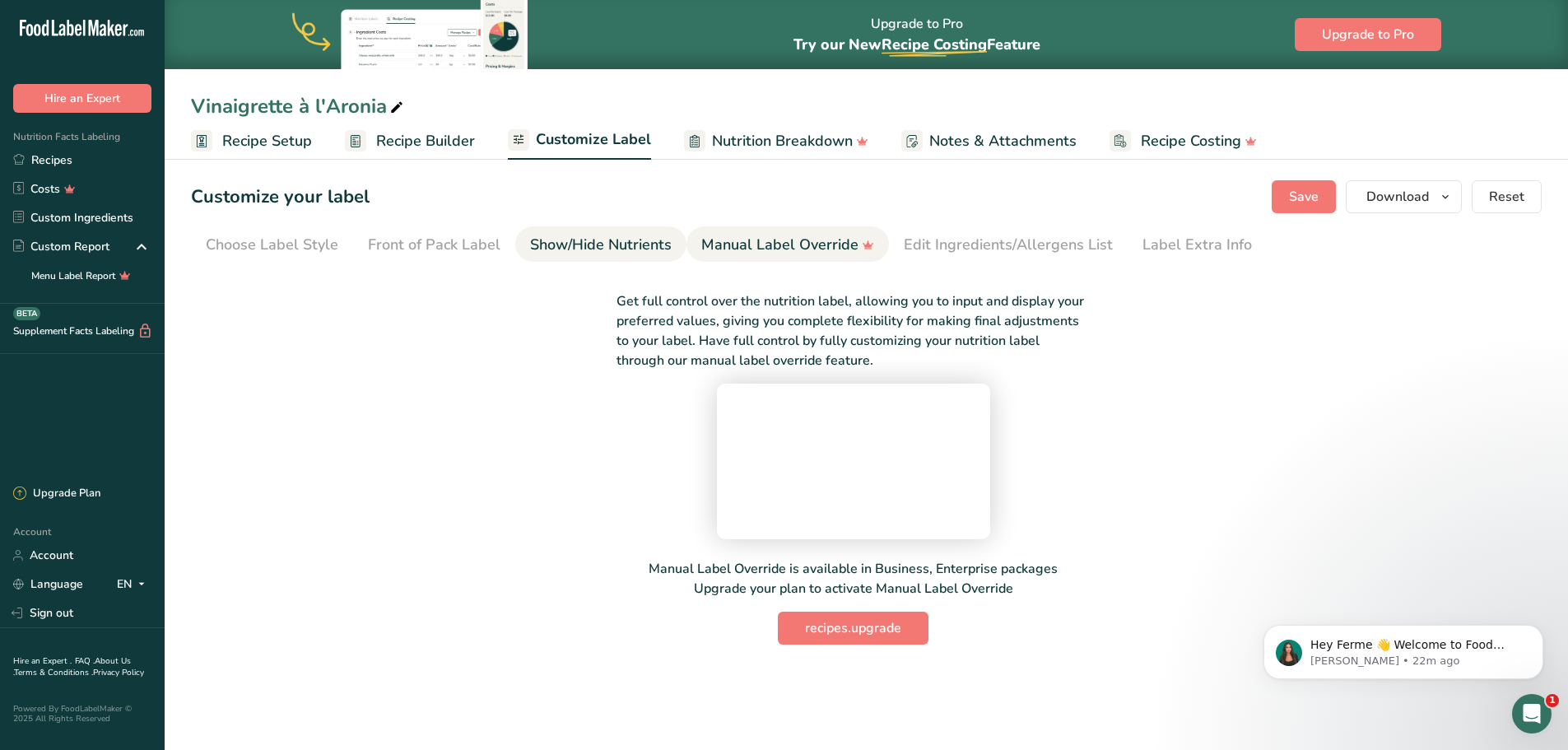
click at [585, 242] on div "Show/Hide Nutrients" at bounding box center [601, 244] width 141 height 22
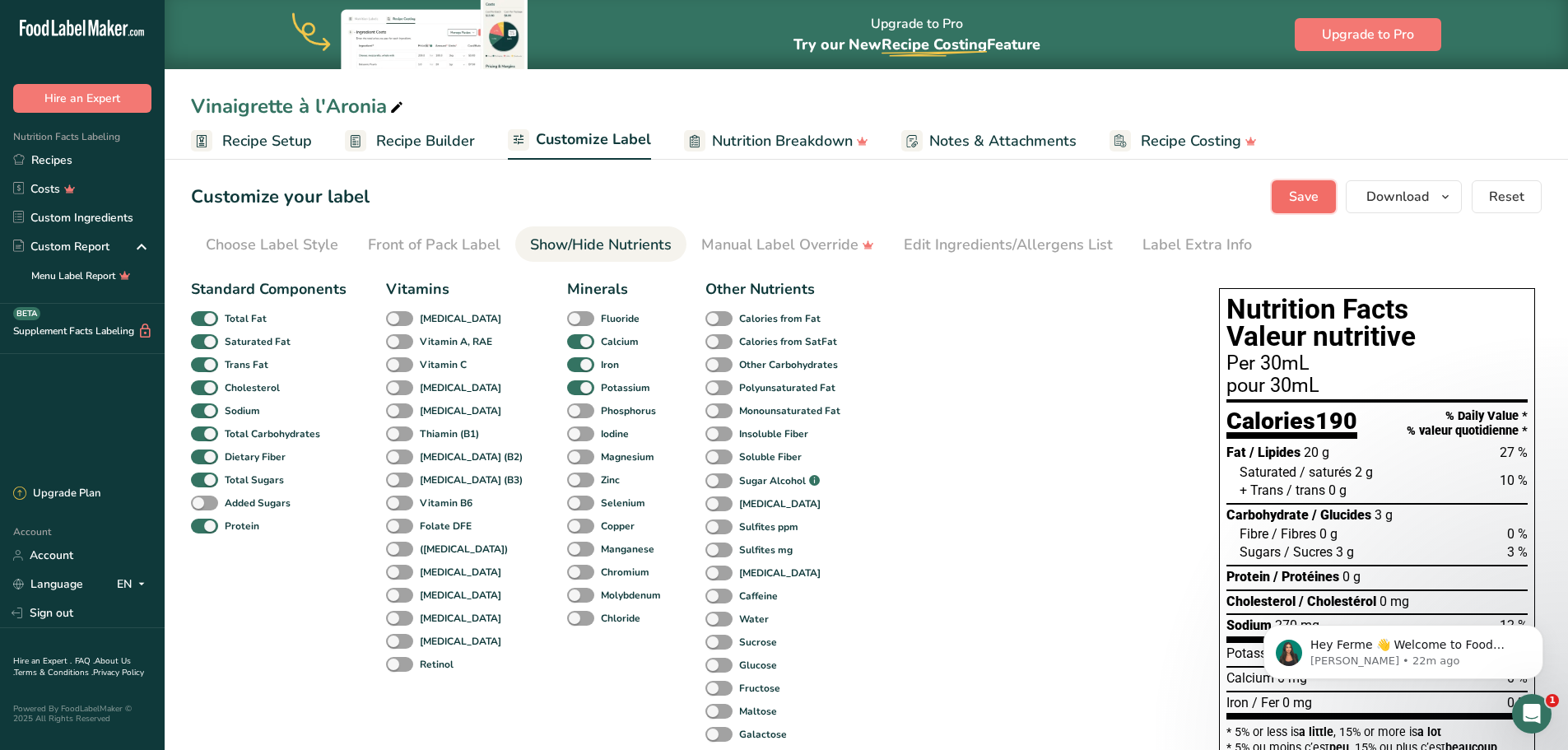
click at [1296, 198] on span "Save" at bounding box center [1304, 196] width 30 height 20
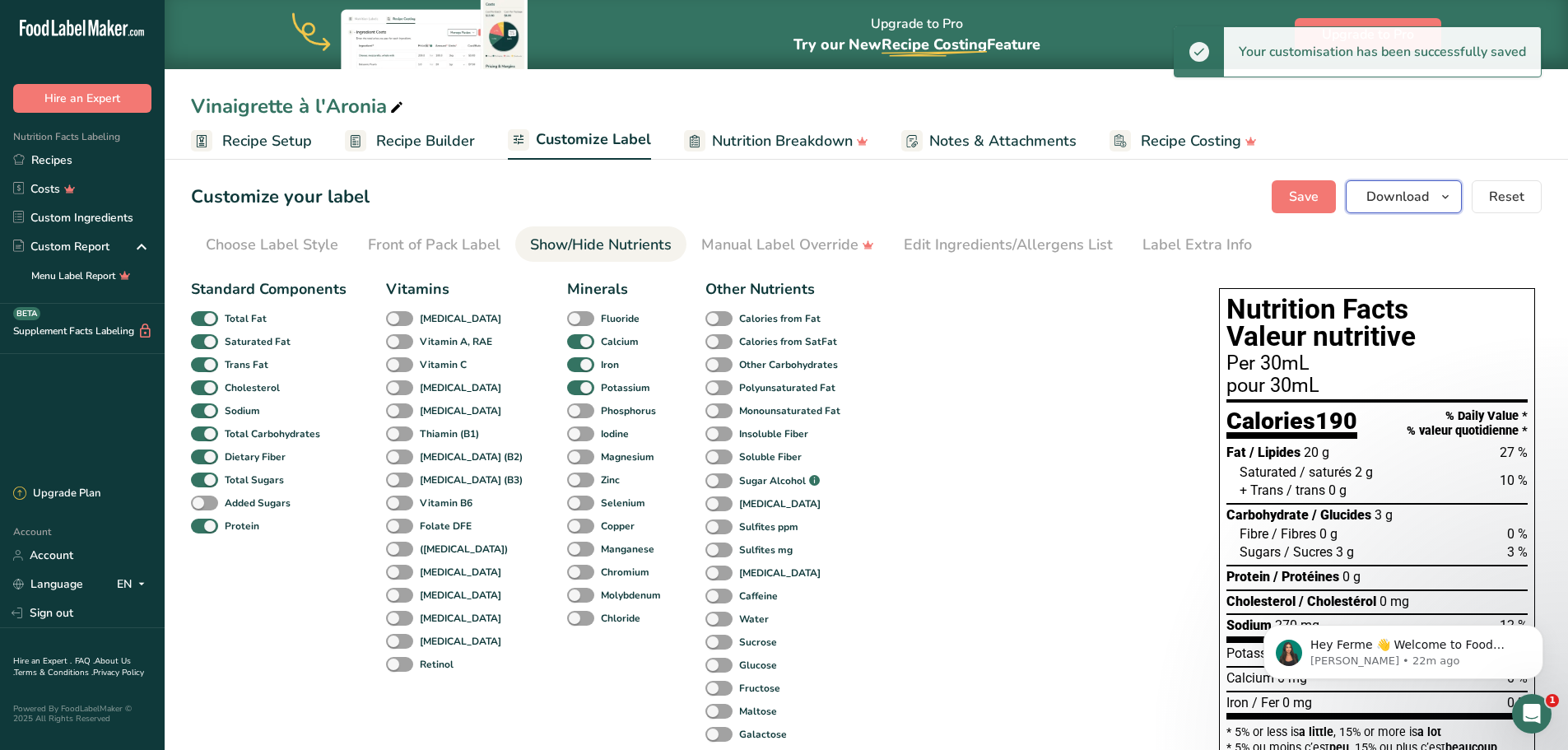
click at [1395, 200] on span "Download" at bounding box center [1398, 196] width 63 height 20
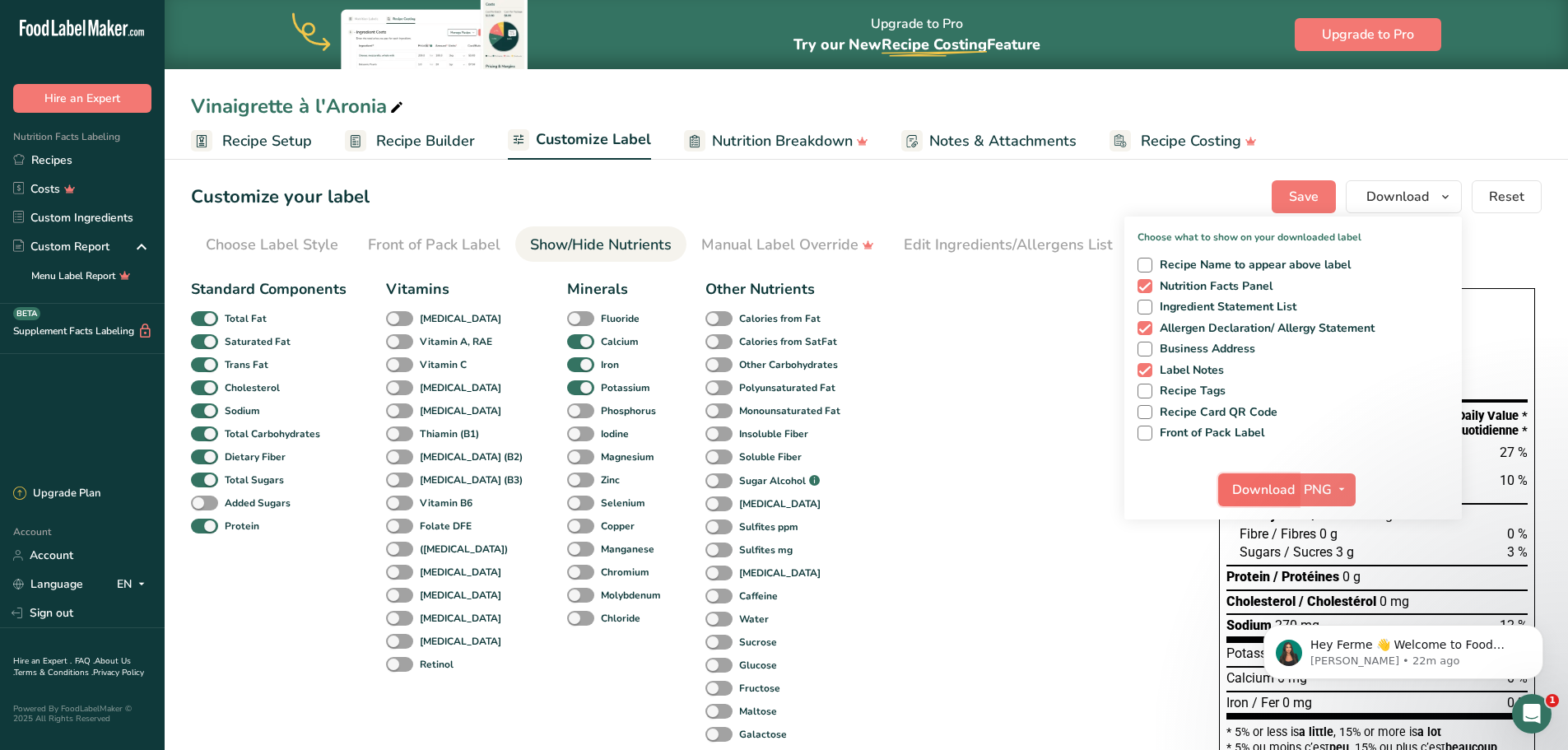
click at [1264, 488] on span "Download" at bounding box center [1264, 490] width 63 height 20
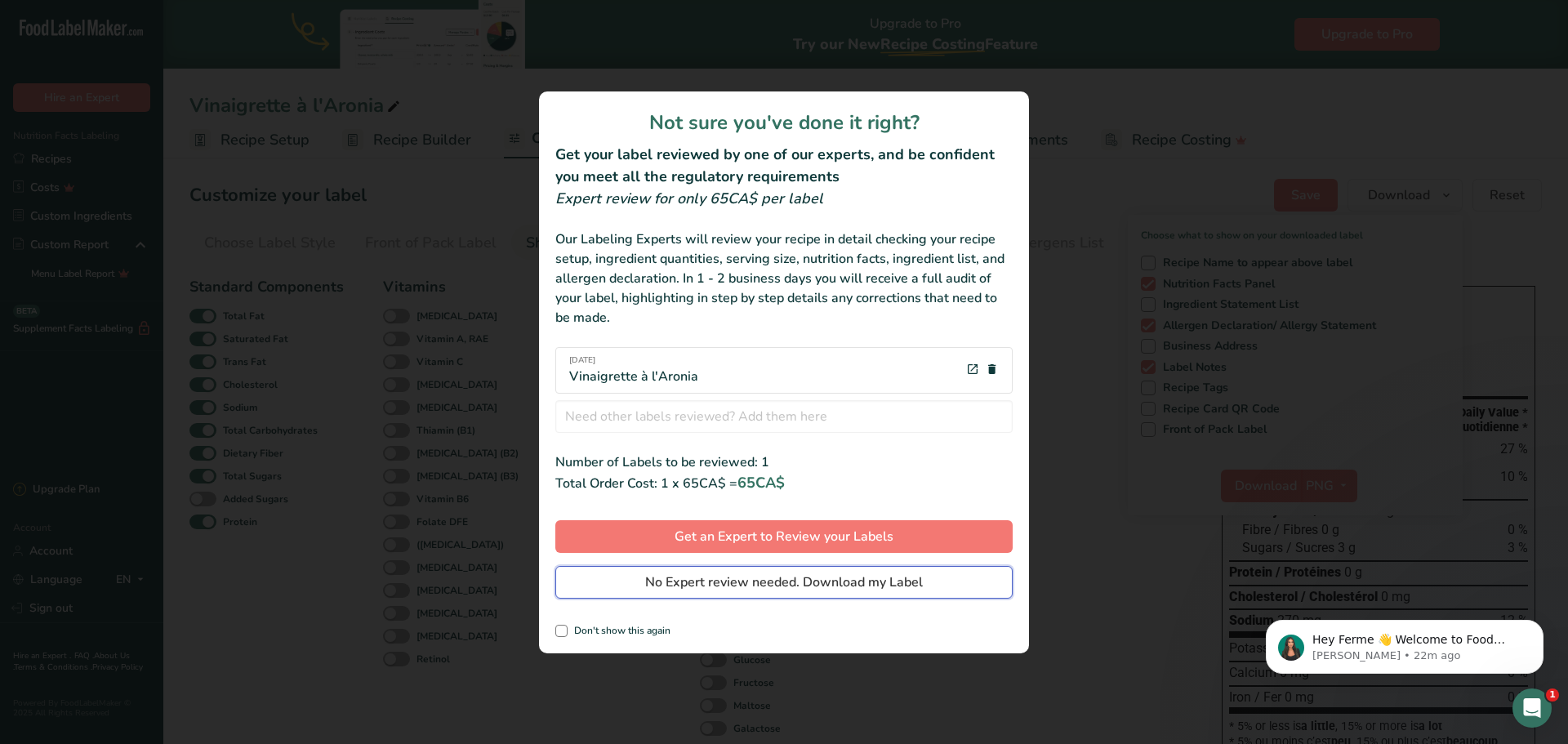
click at [746, 587] on span "No Expert review needed. Download my Label" at bounding box center [784, 582] width 278 height 20
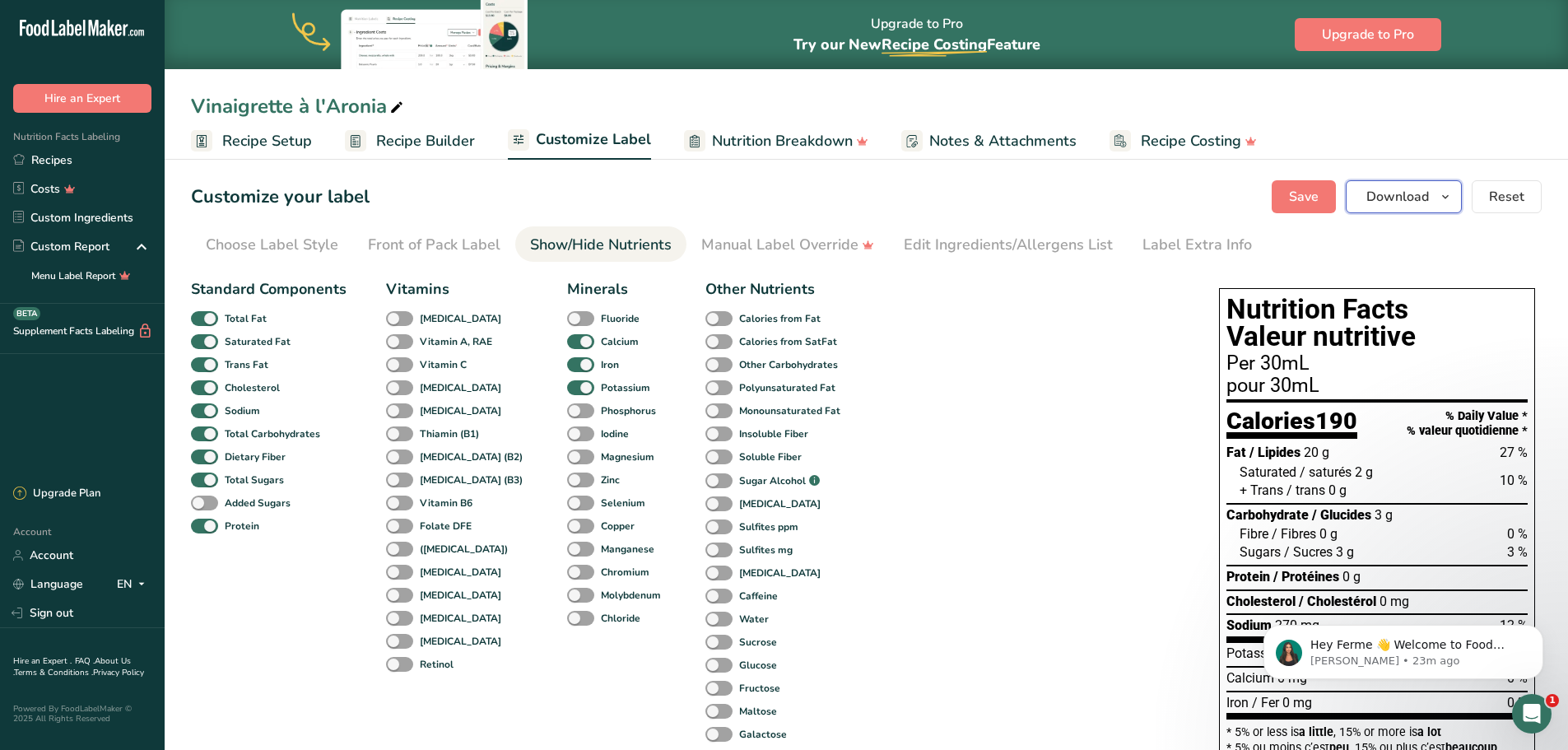
click at [1427, 197] on span "Download" at bounding box center [1398, 196] width 63 height 20
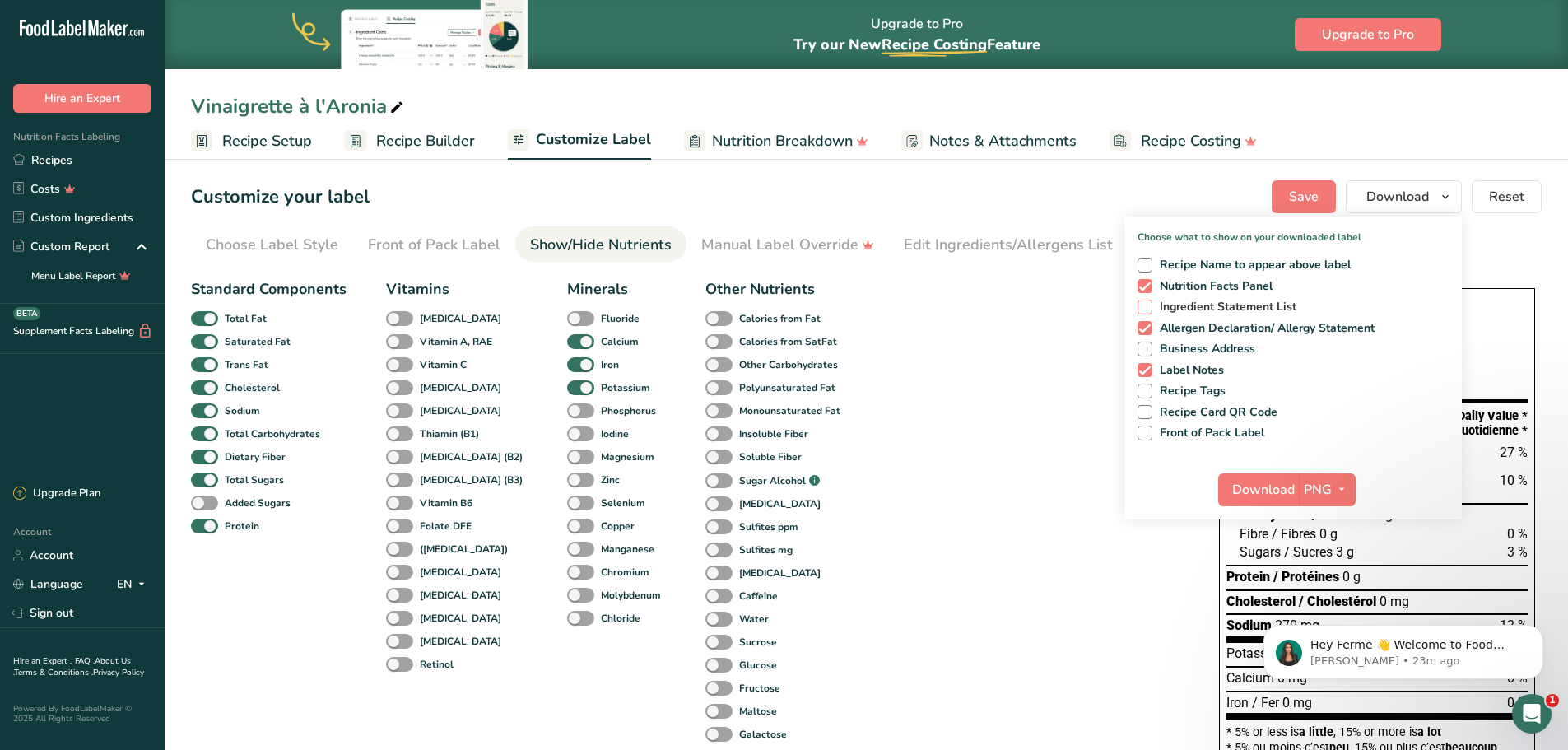
click at [1251, 306] on span "Ingredient Statement List" at bounding box center [1225, 307] width 145 height 15
click at [1148, 306] on input "Ingredient Statement List" at bounding box center [1143, 307] width 10 height 10
checkbox input "true"
click at [1278, 490] on span "Download" at bounding box center [1264, 490] width 63 height 20
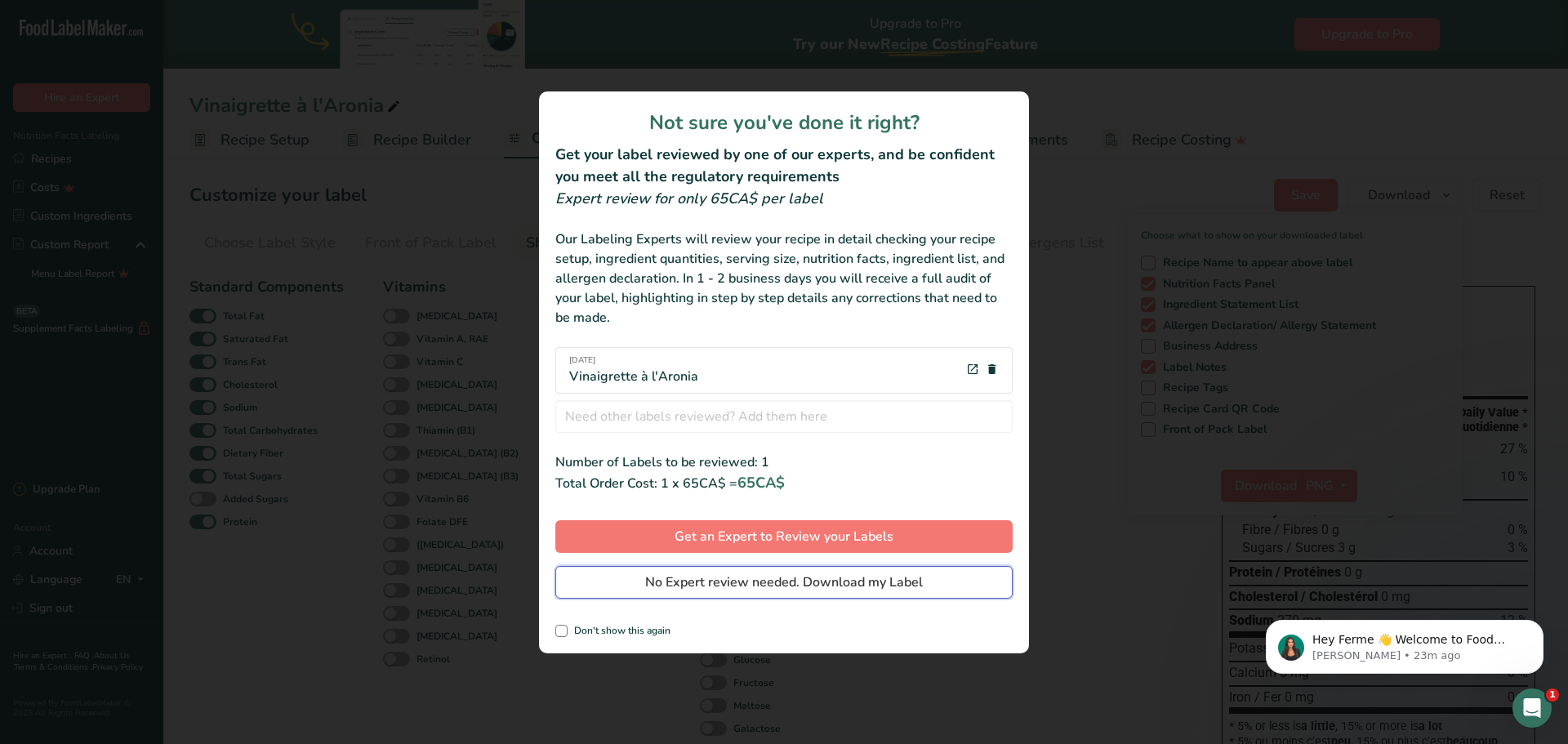
click at [756, 580] on span "No Expert review needed. Download my Label" at bounding box center [784, 582] width 278 height 20
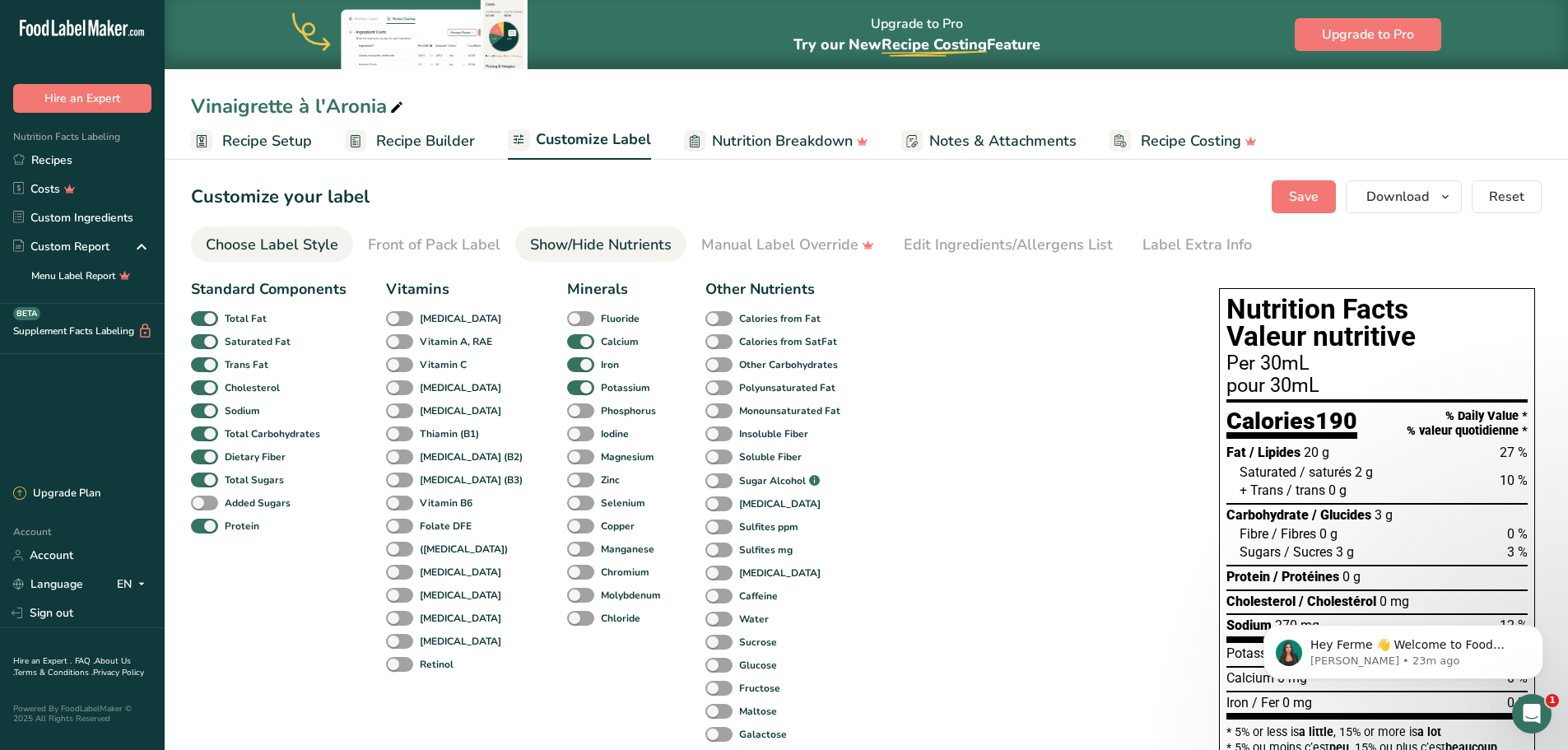
click div "Choose Label Style"
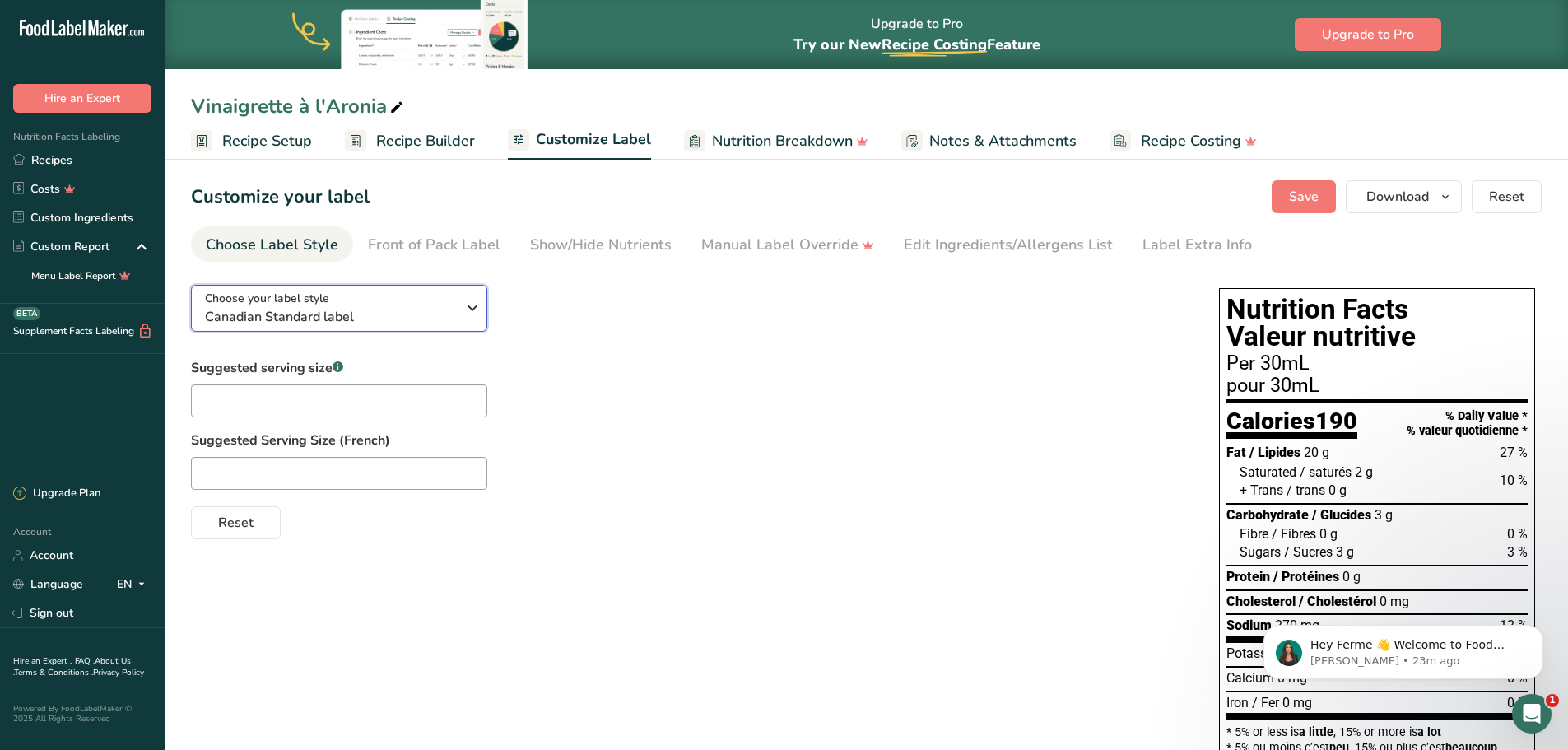
click span "Canadian Standard label"
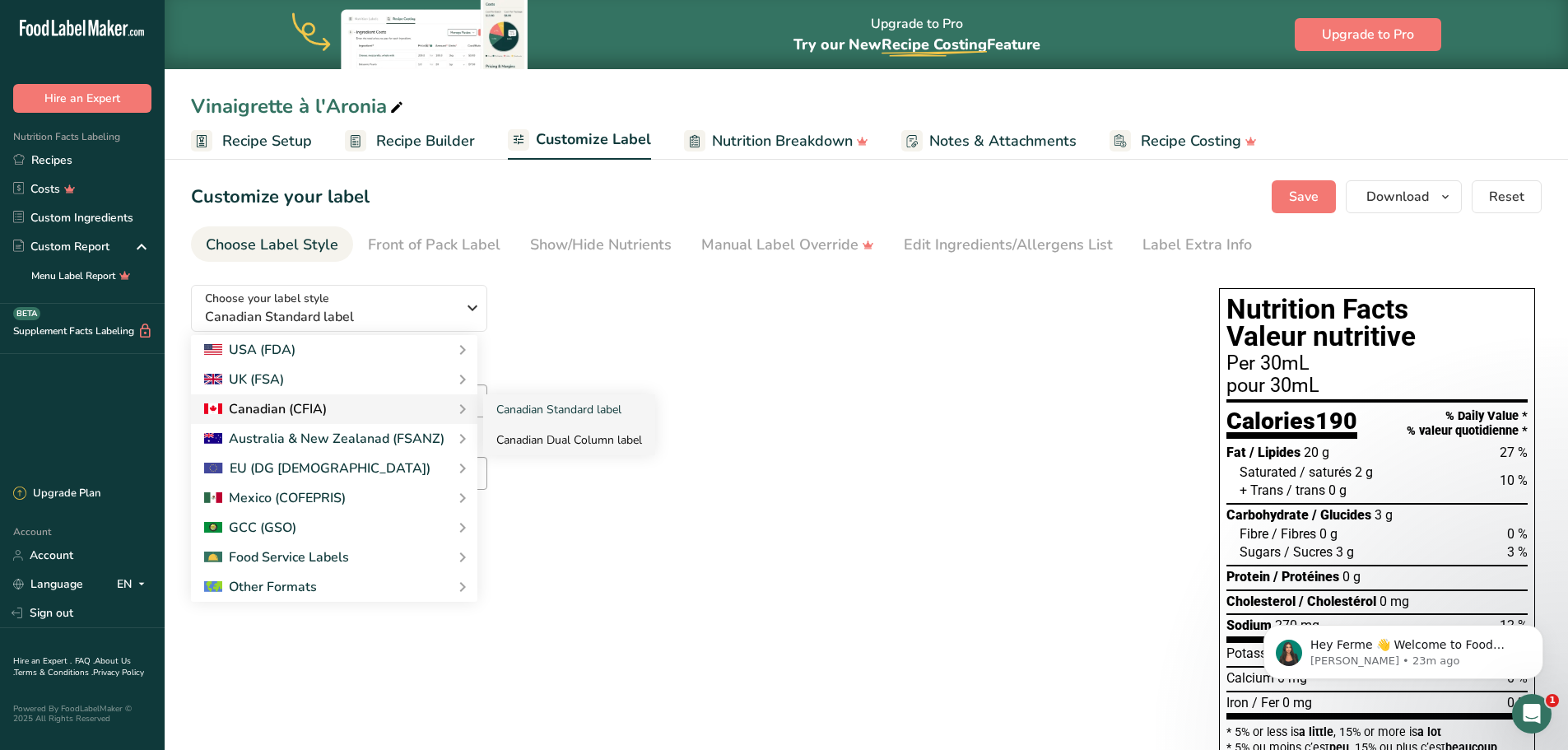
click link "Canadian Dual Column label"
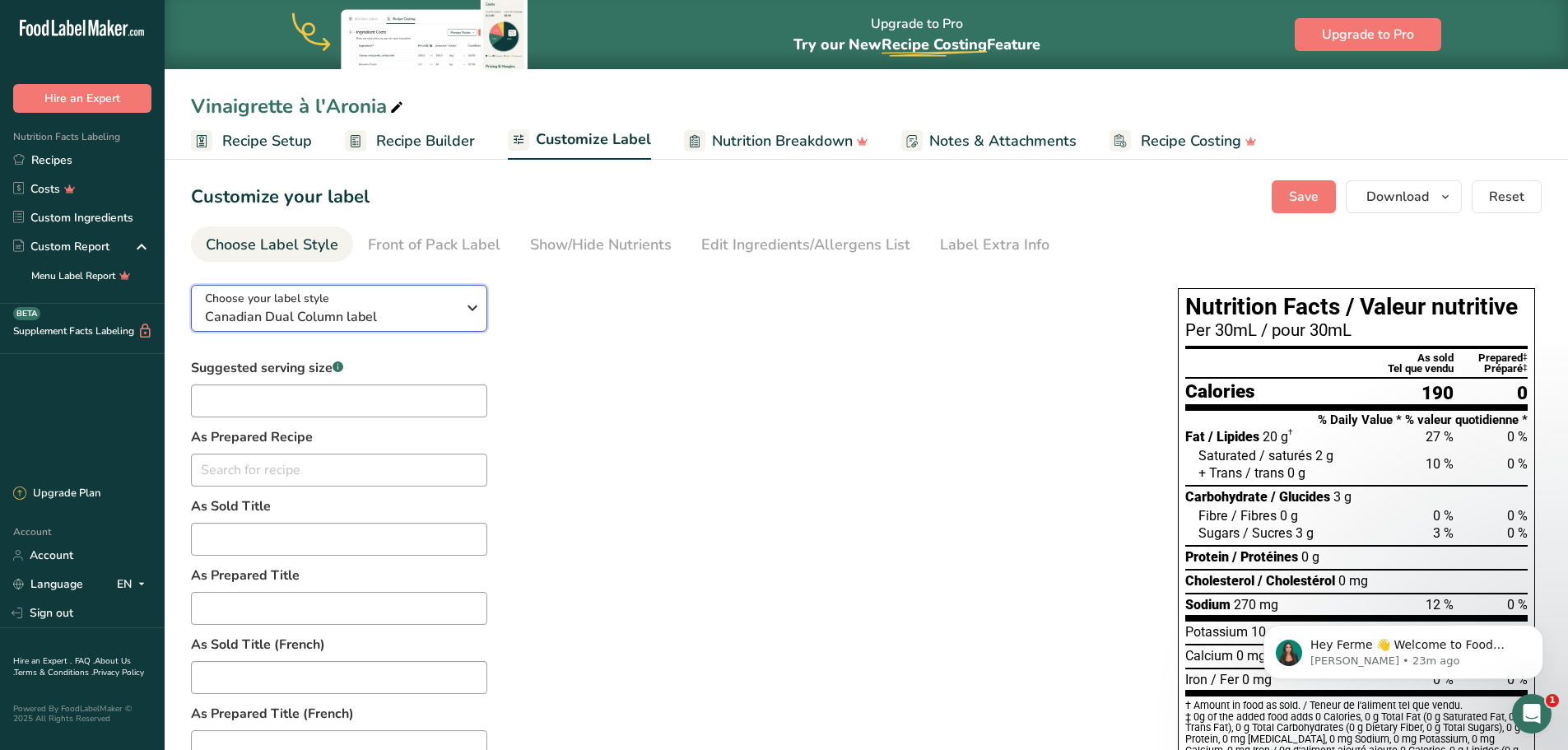
click div "Choose your label style Canadian Dual Column label"
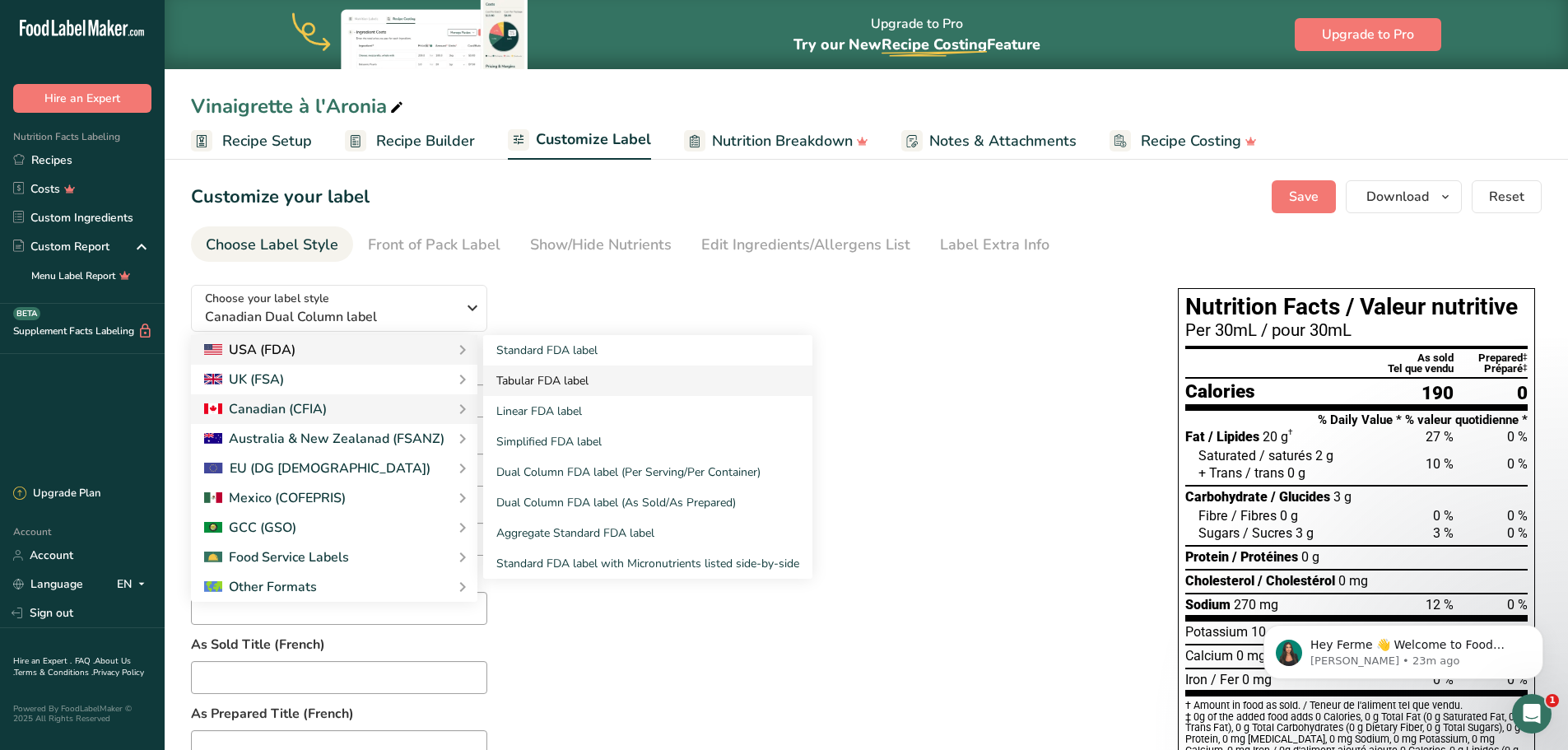
click link "Tabular FDA label"
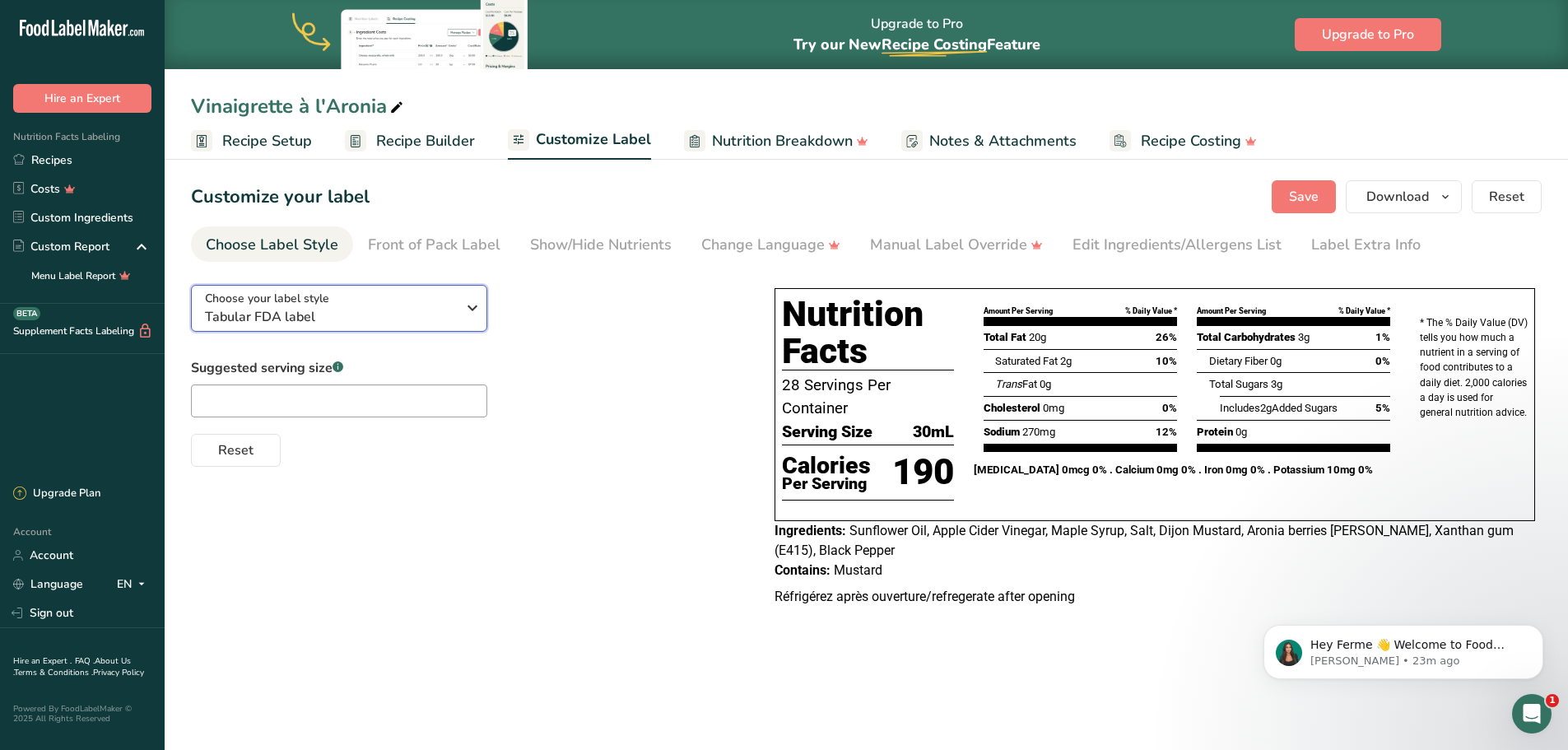
click span "Tabular FDA label"
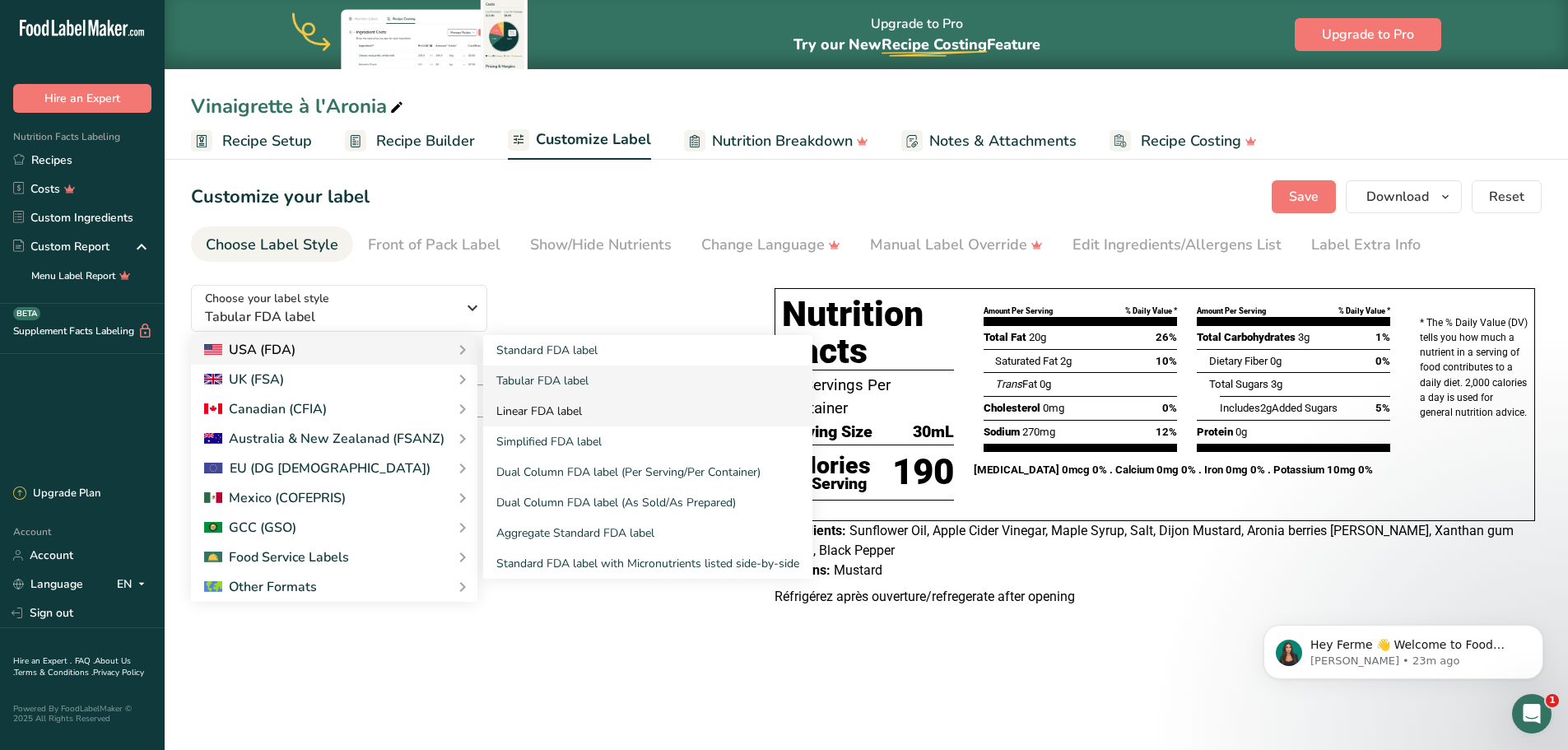
click link "Linear FDA label"
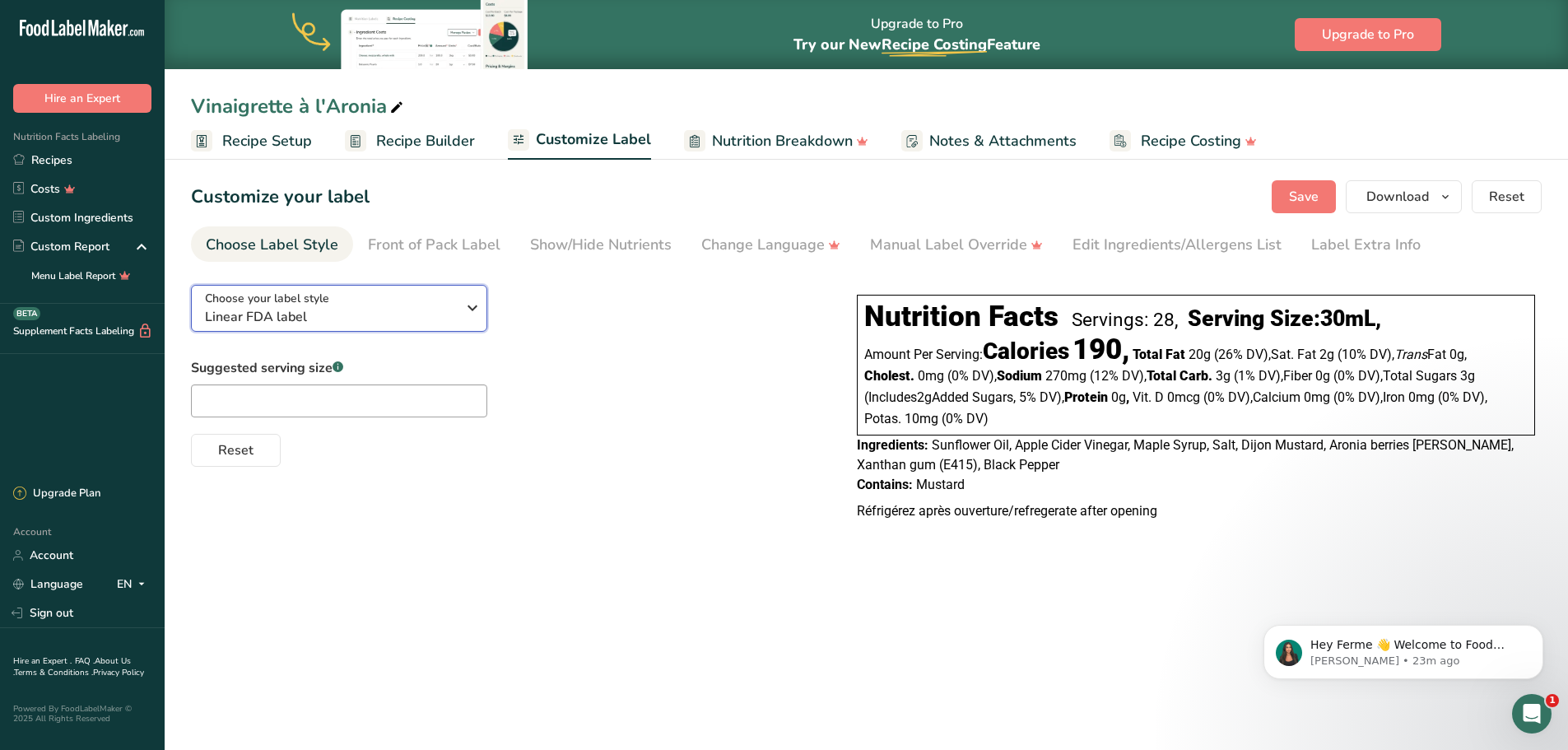
click div "Choose your label style Linear FDA label"
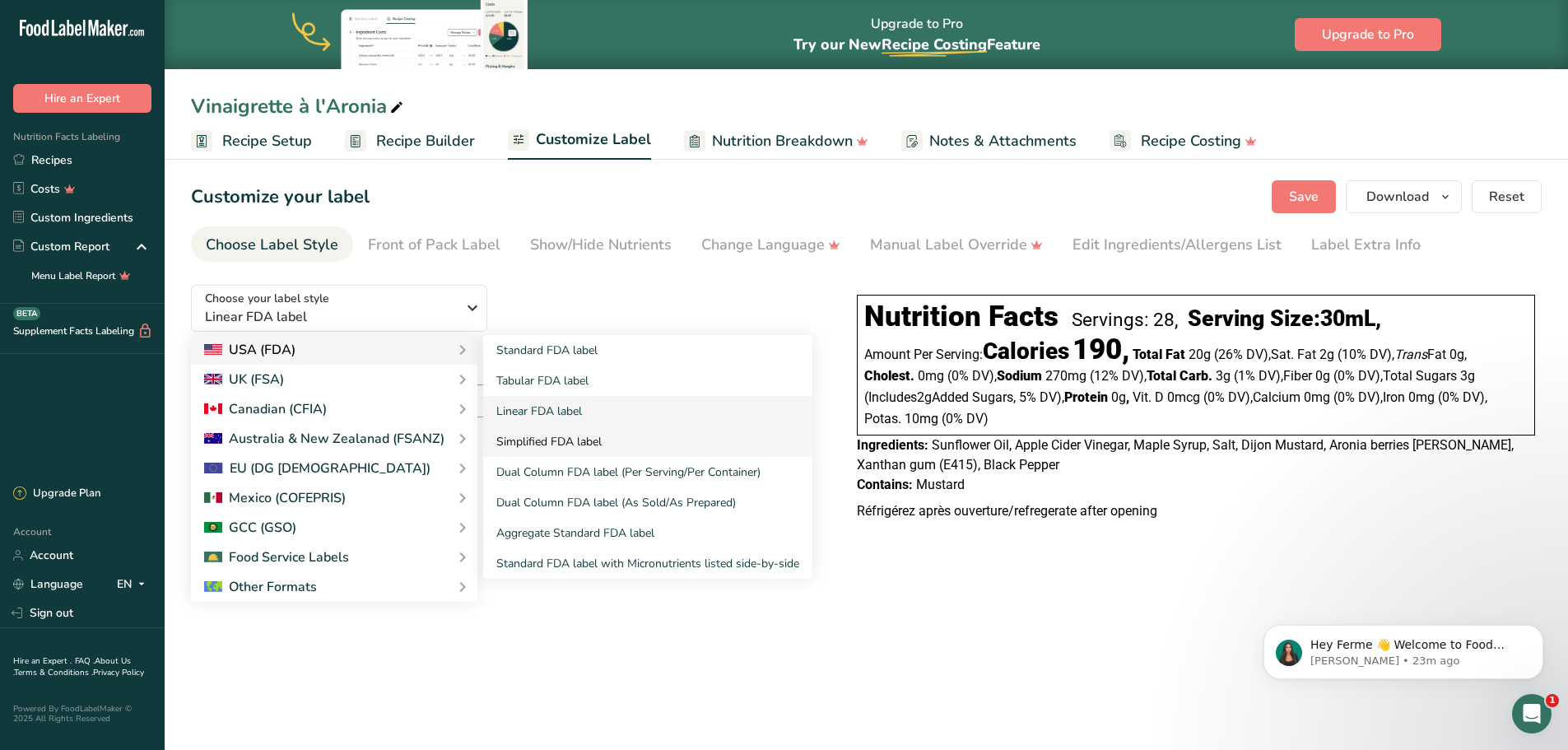
click link "Simplified FDA label"
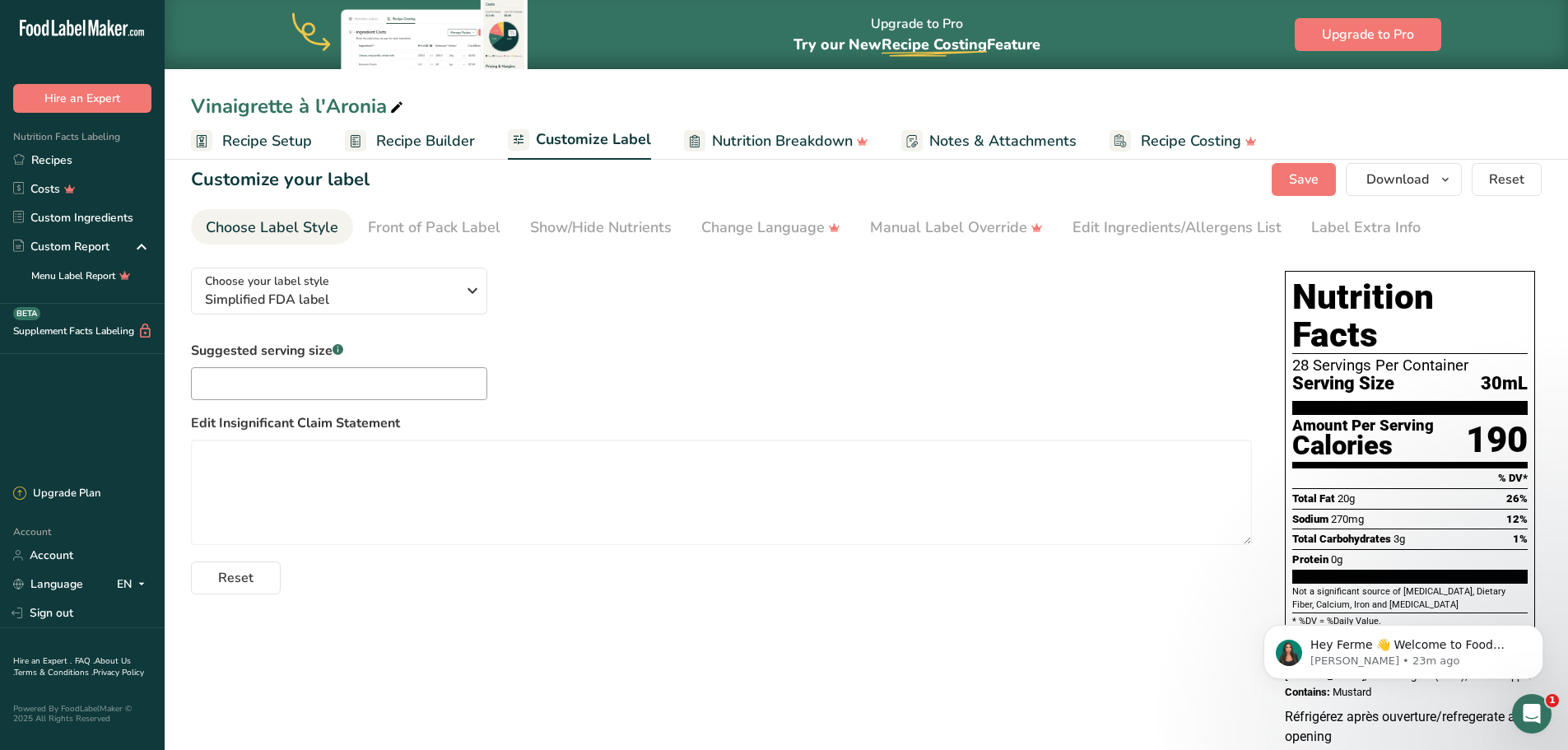
scroll to position [22, 0]
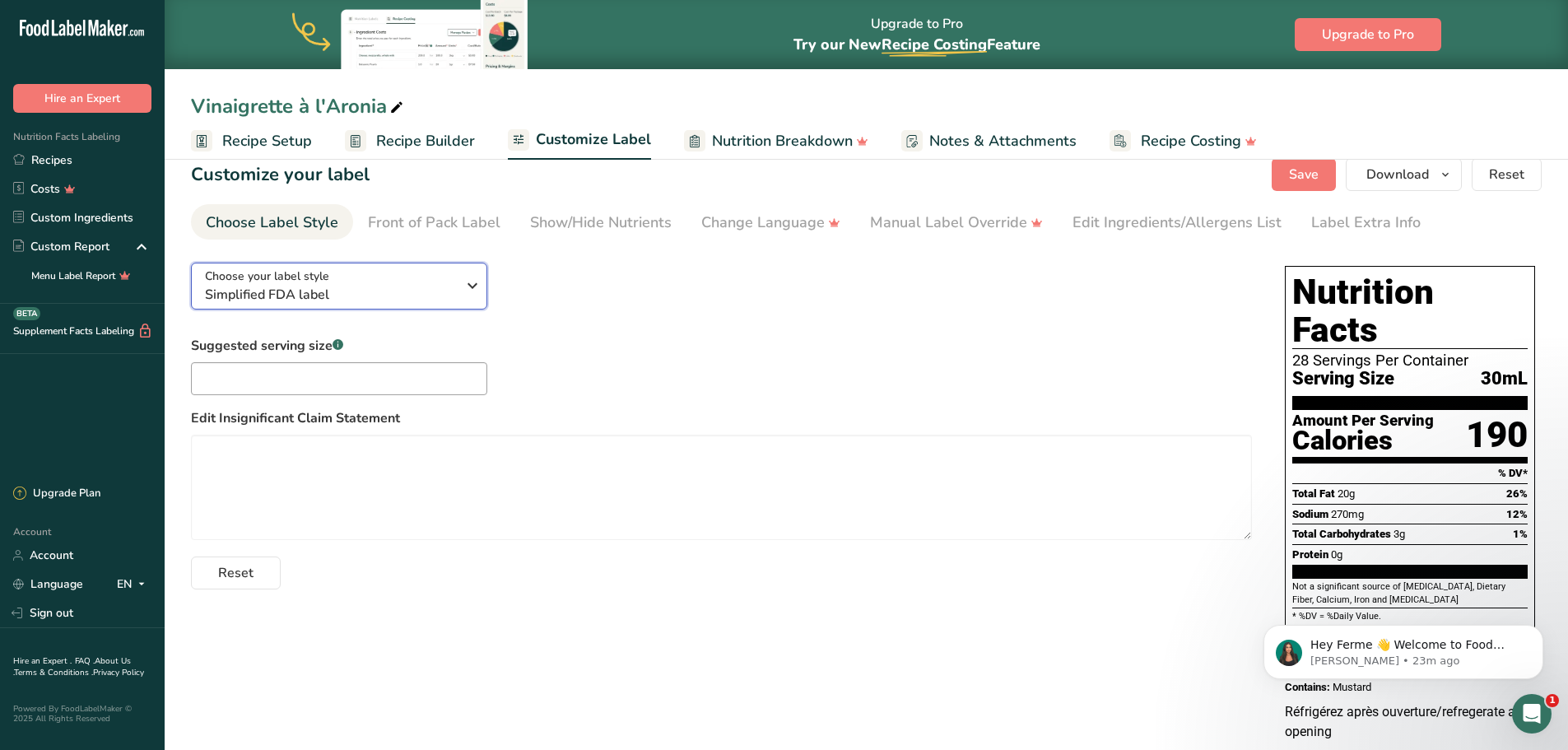
click div "Choose your label style Simplified FDA label"
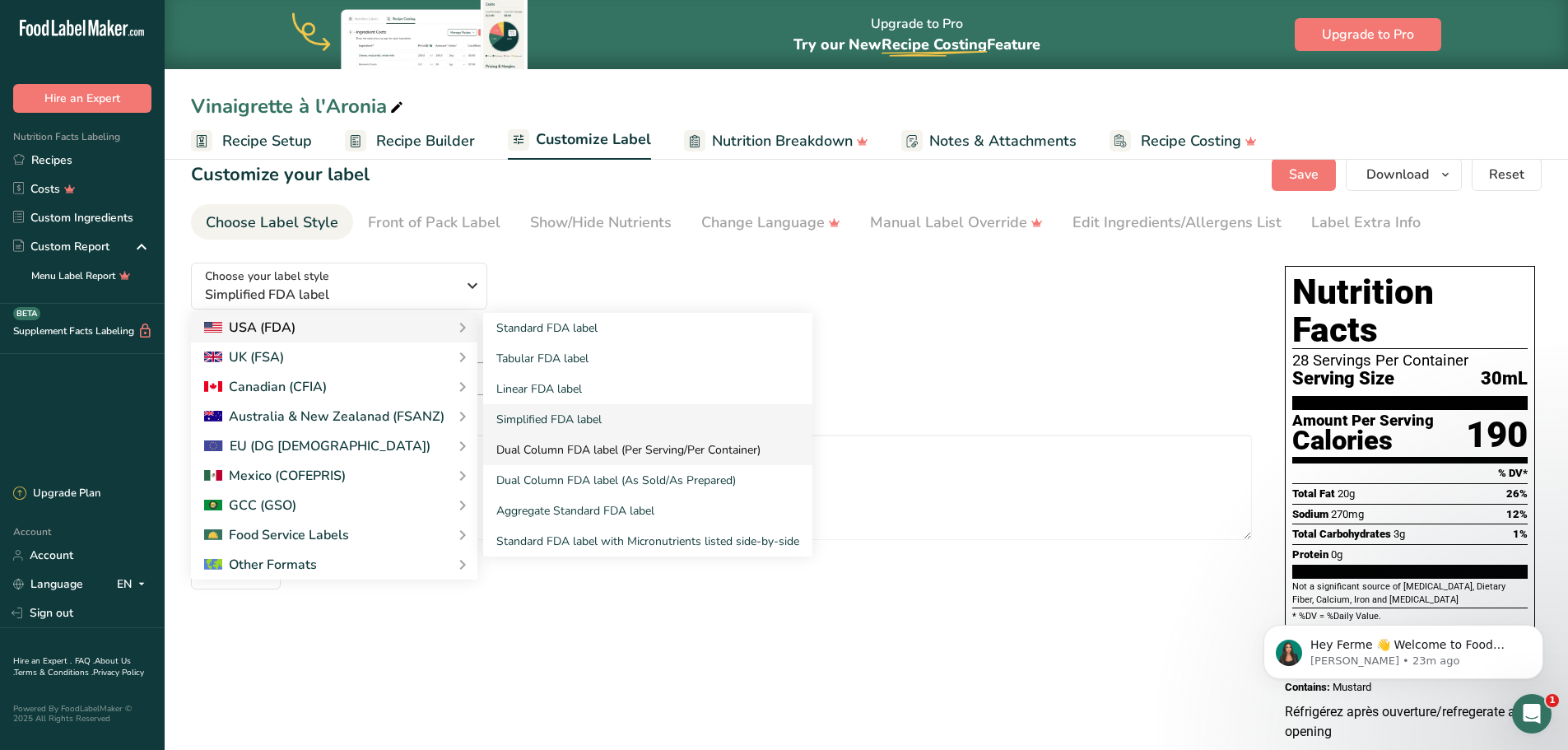
click link "Dual Column FDA label (Per Serving/Per Container)"
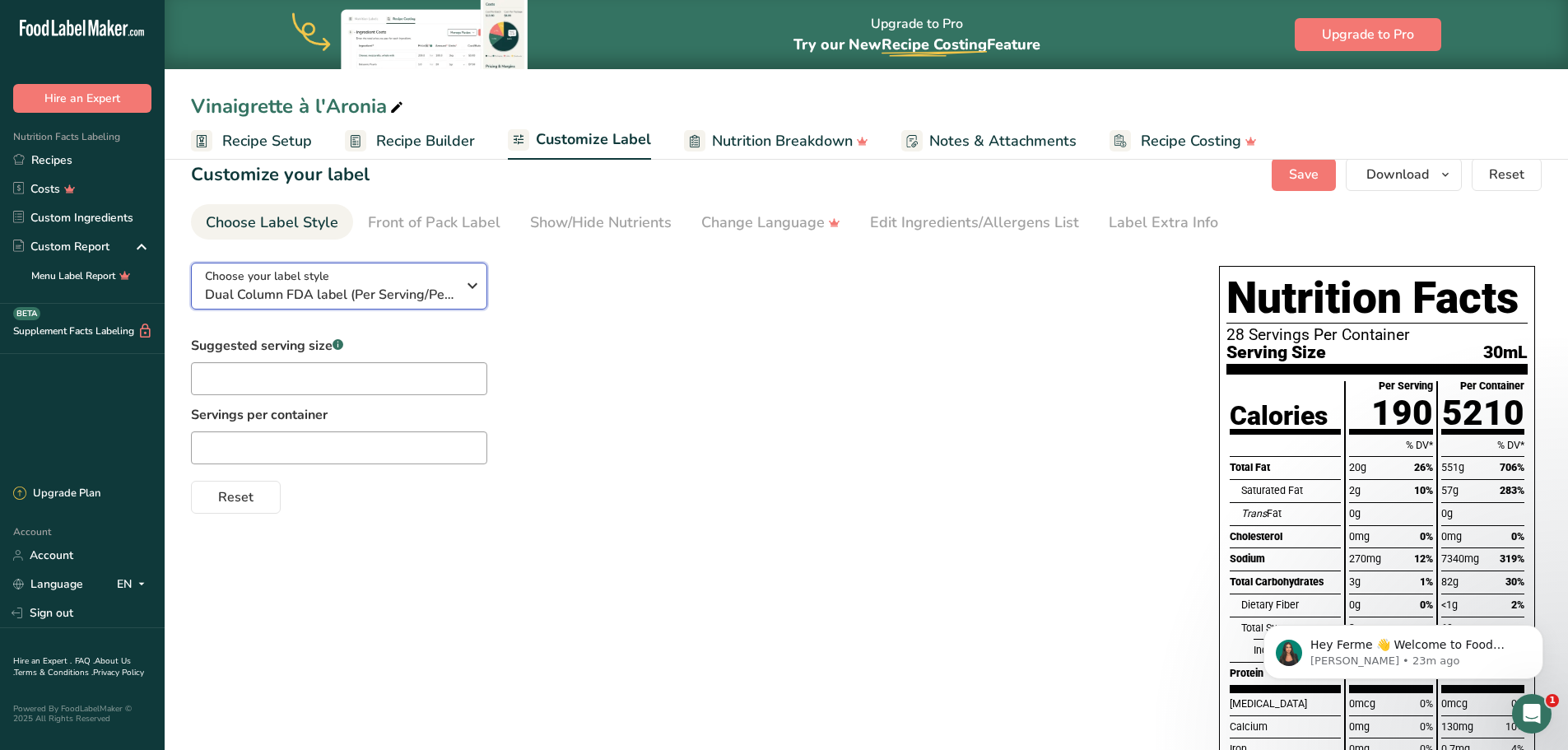
click span "Dual Column FDA label (Per Serving/Per Container)"
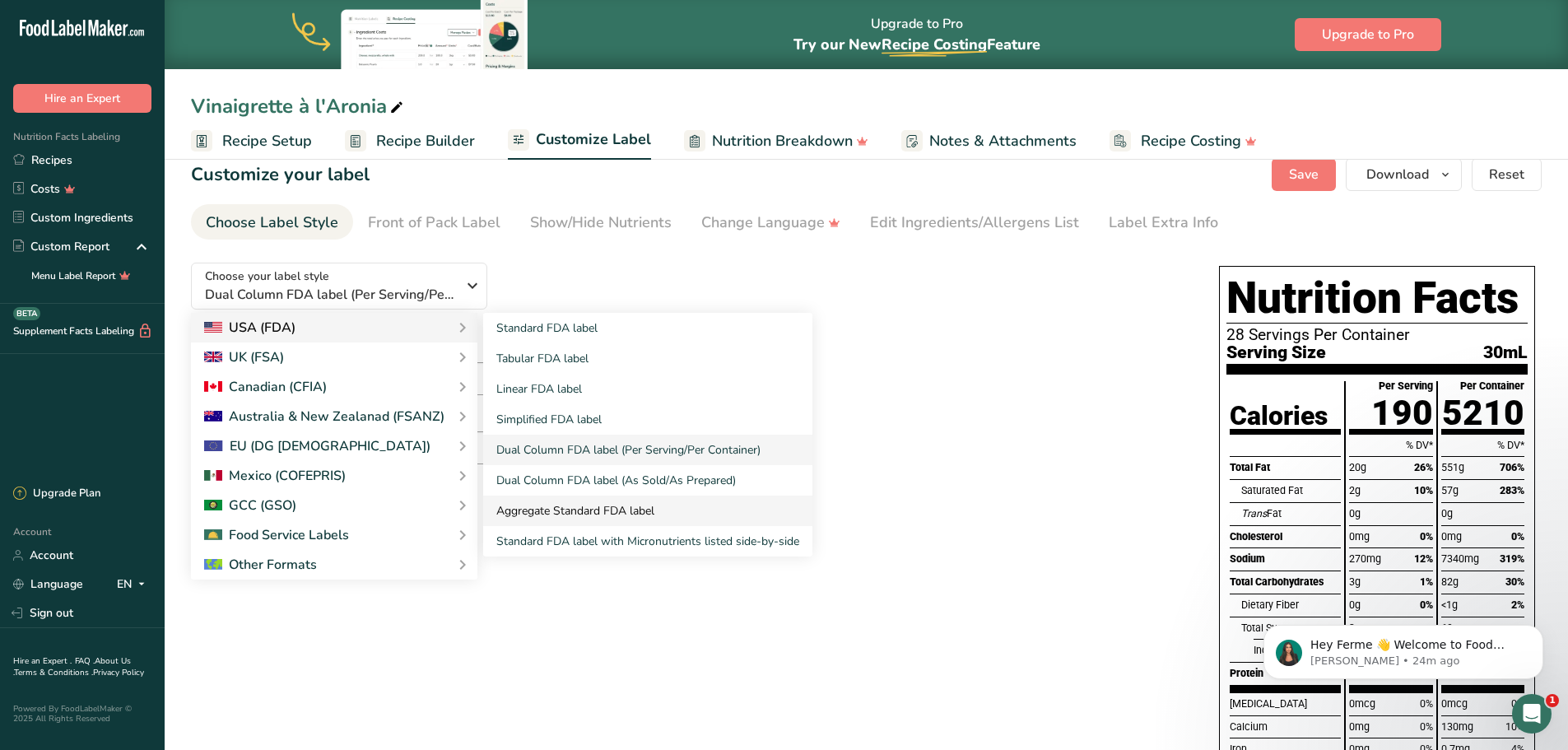
click link "Aggregate Standard FDA label"
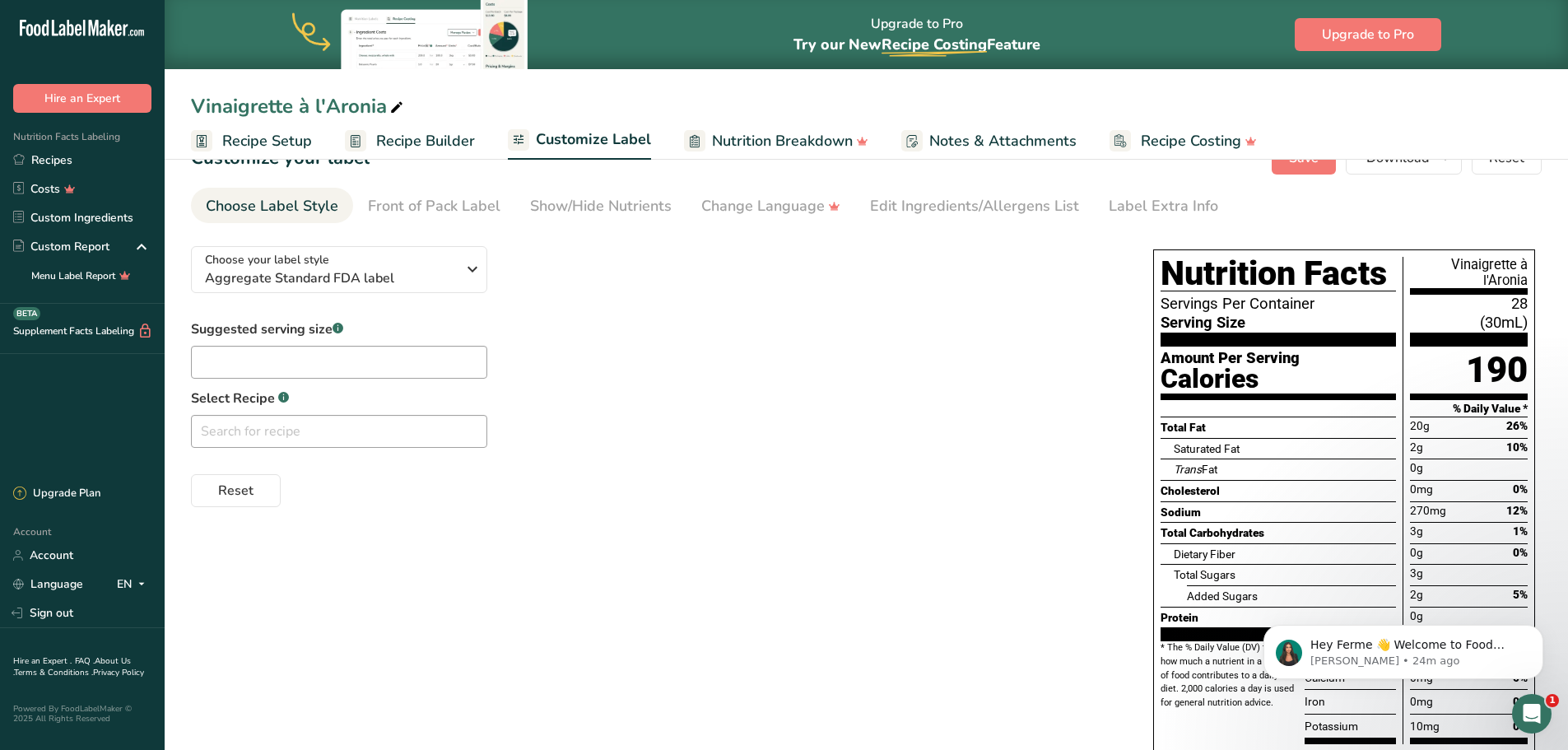
scroll to position [0, 0]
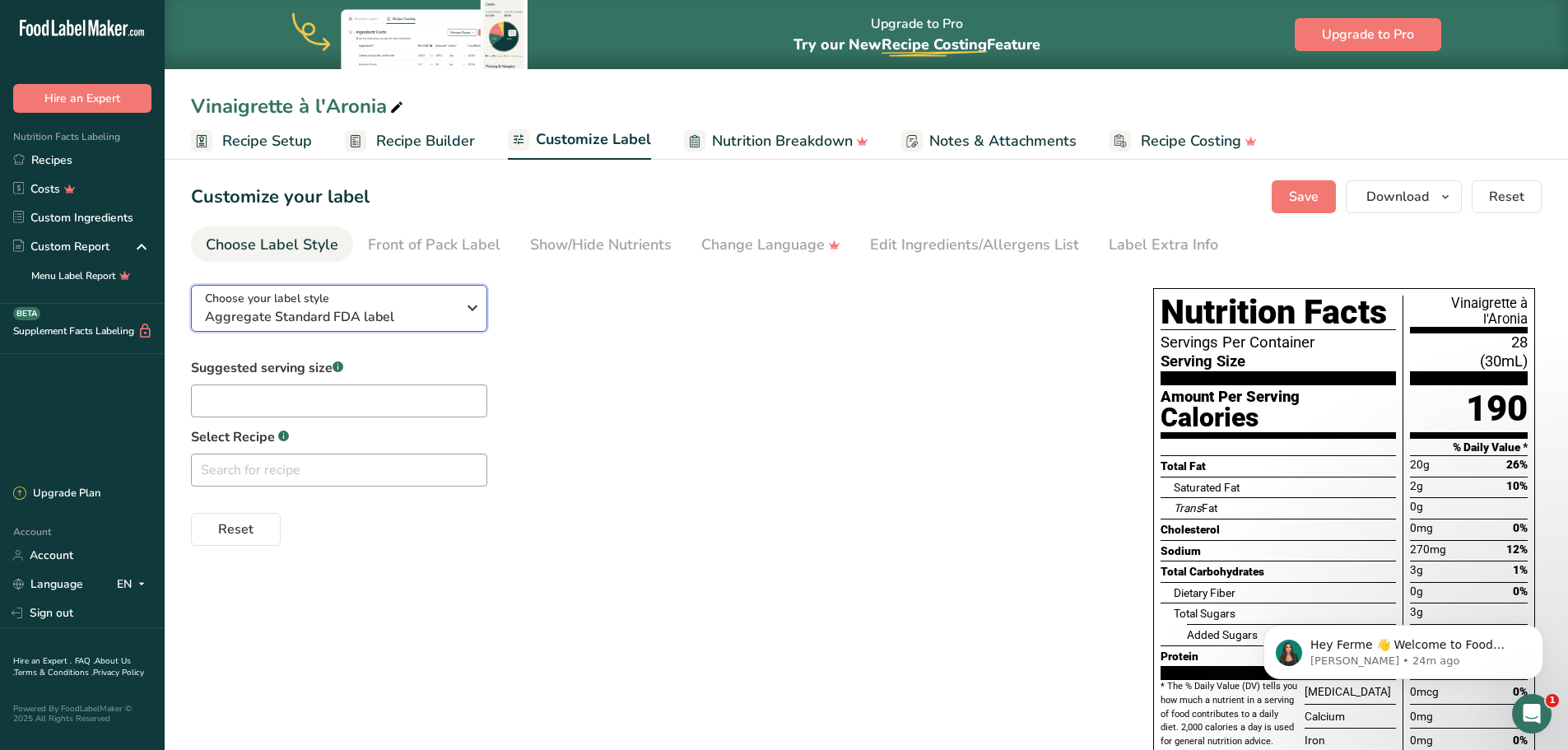
click span "Aggregate Standard FDA label"
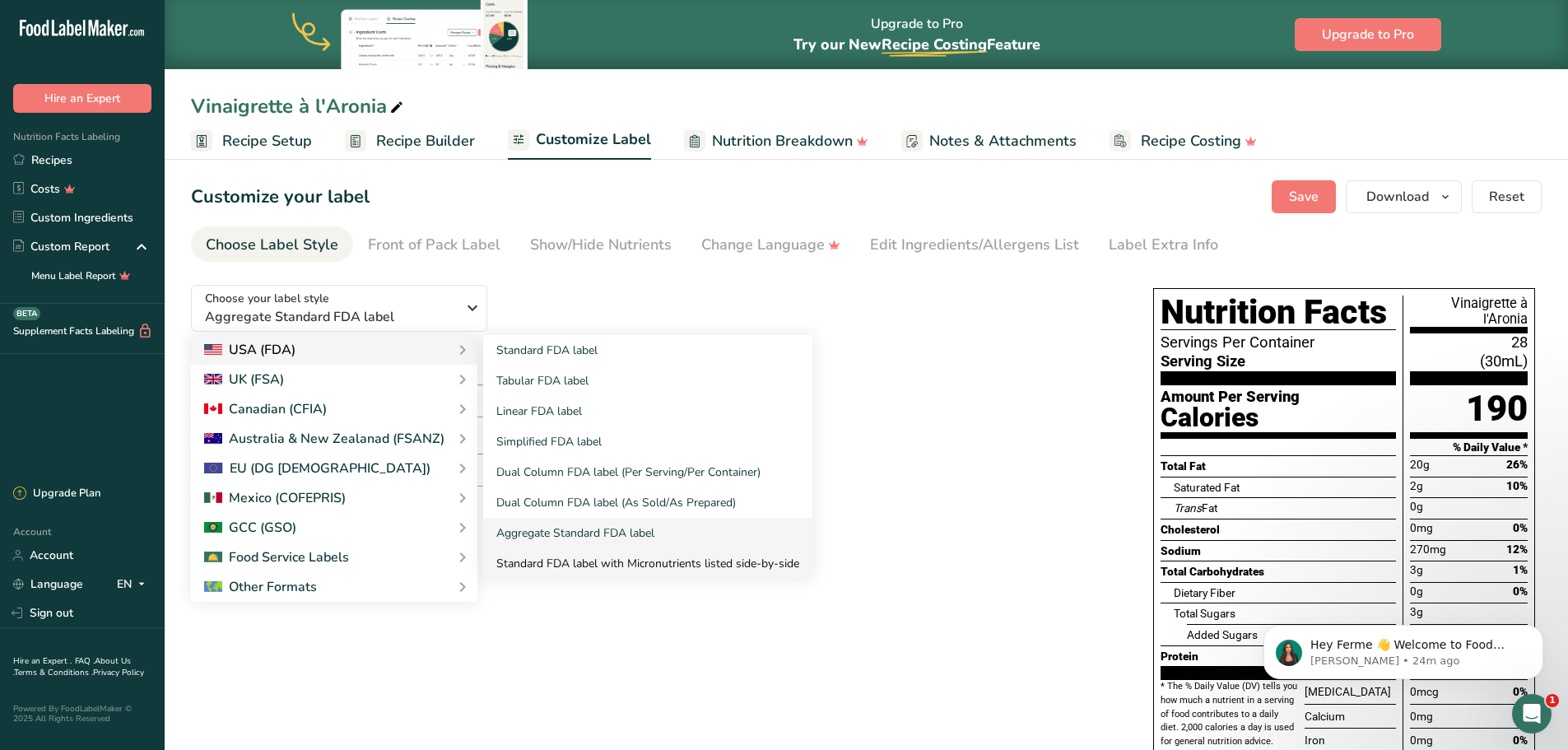
click link "Standard FDA label with Micronutrients listed side-by-side"
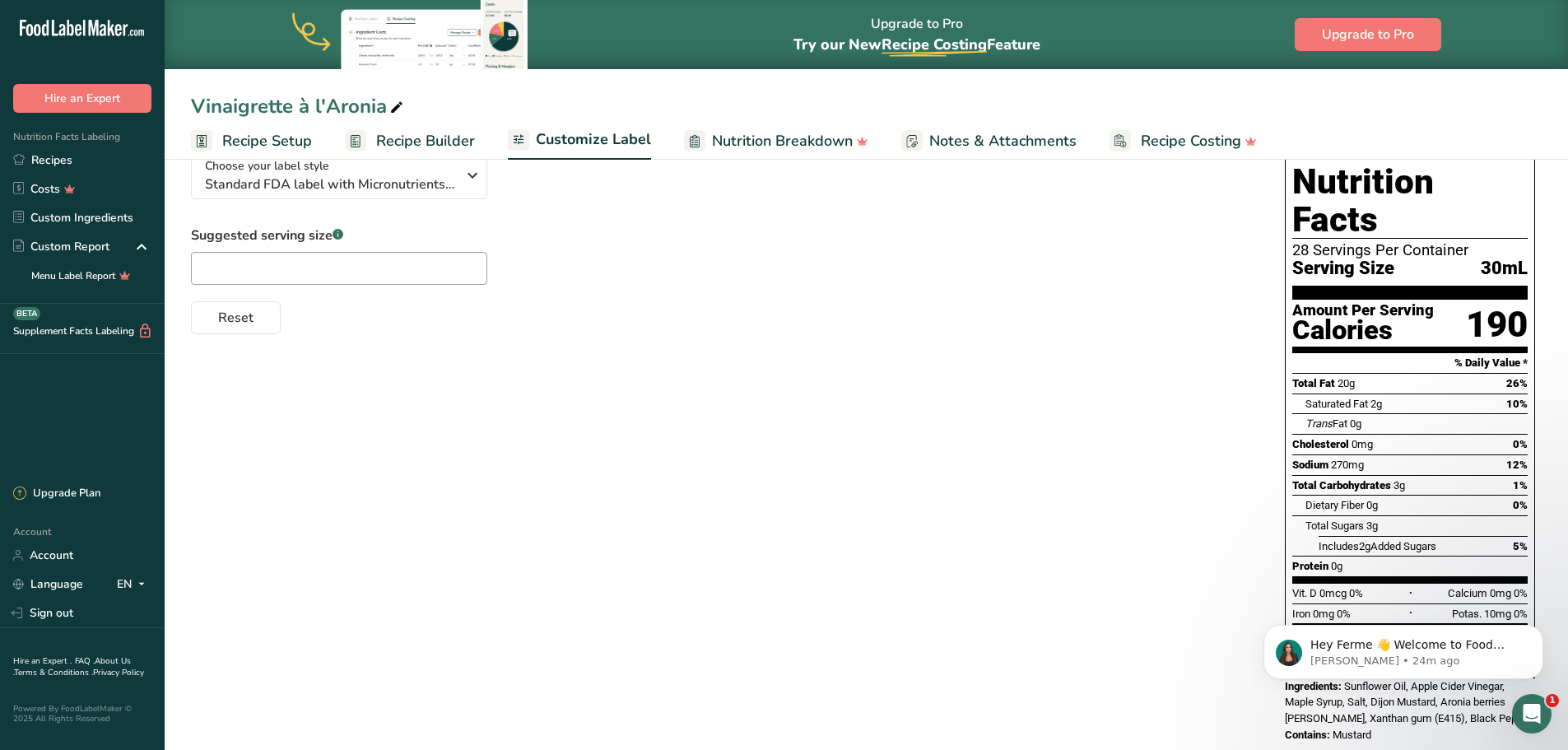
scroll to position [181, 0]
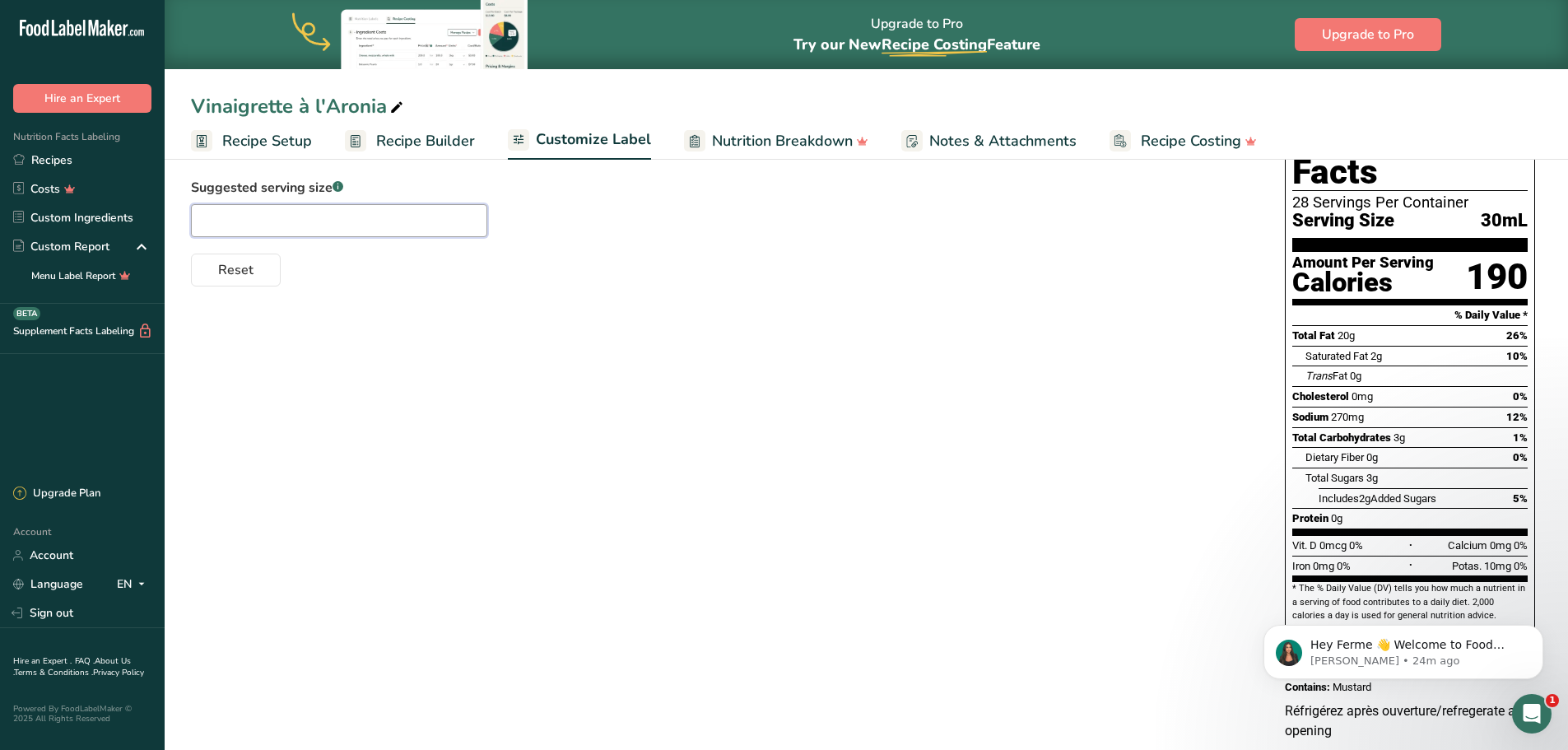
click input "text"
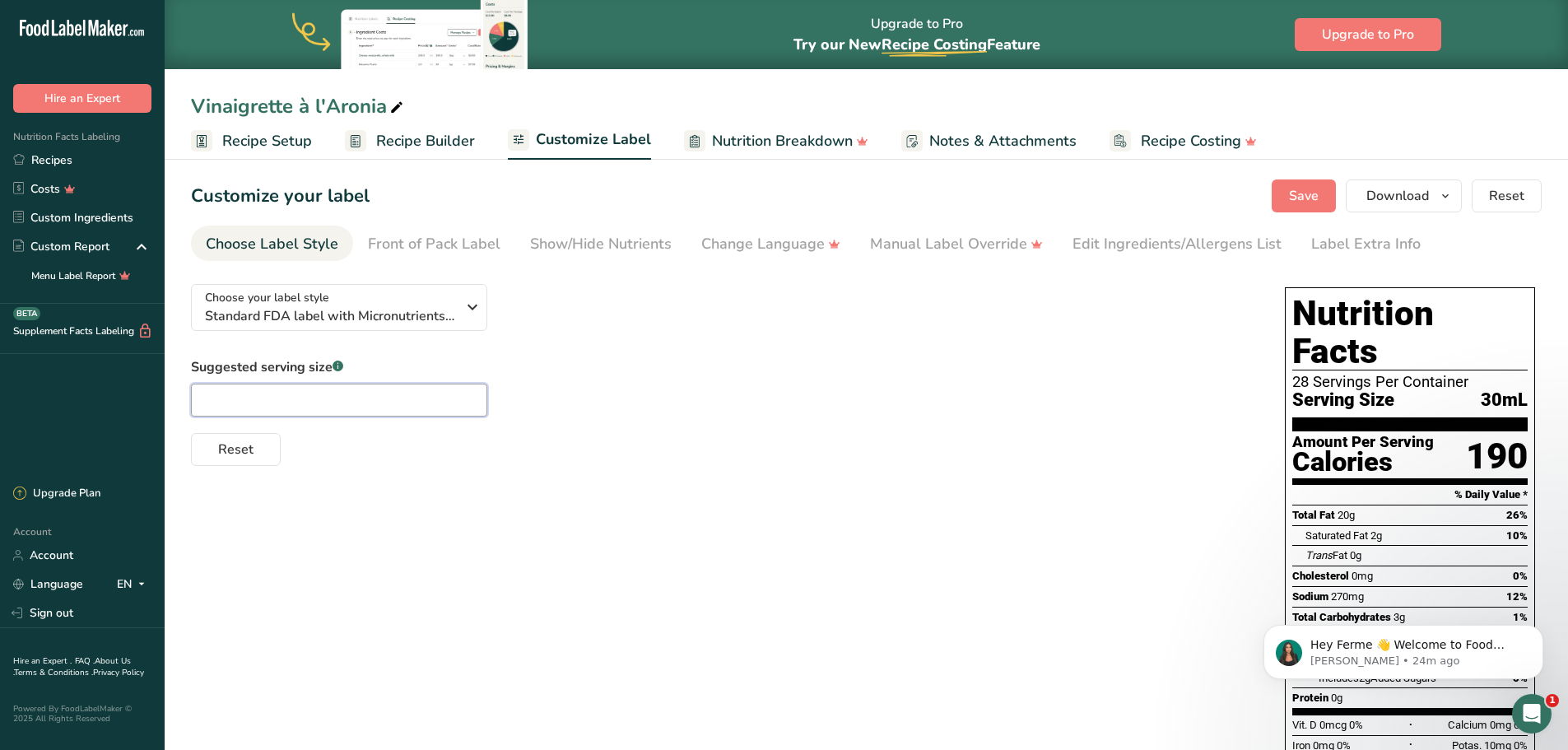
scroll to position [0, 0]
click div "Choose your label style Standard FDA label with Micronutrients listed side-by-s…"
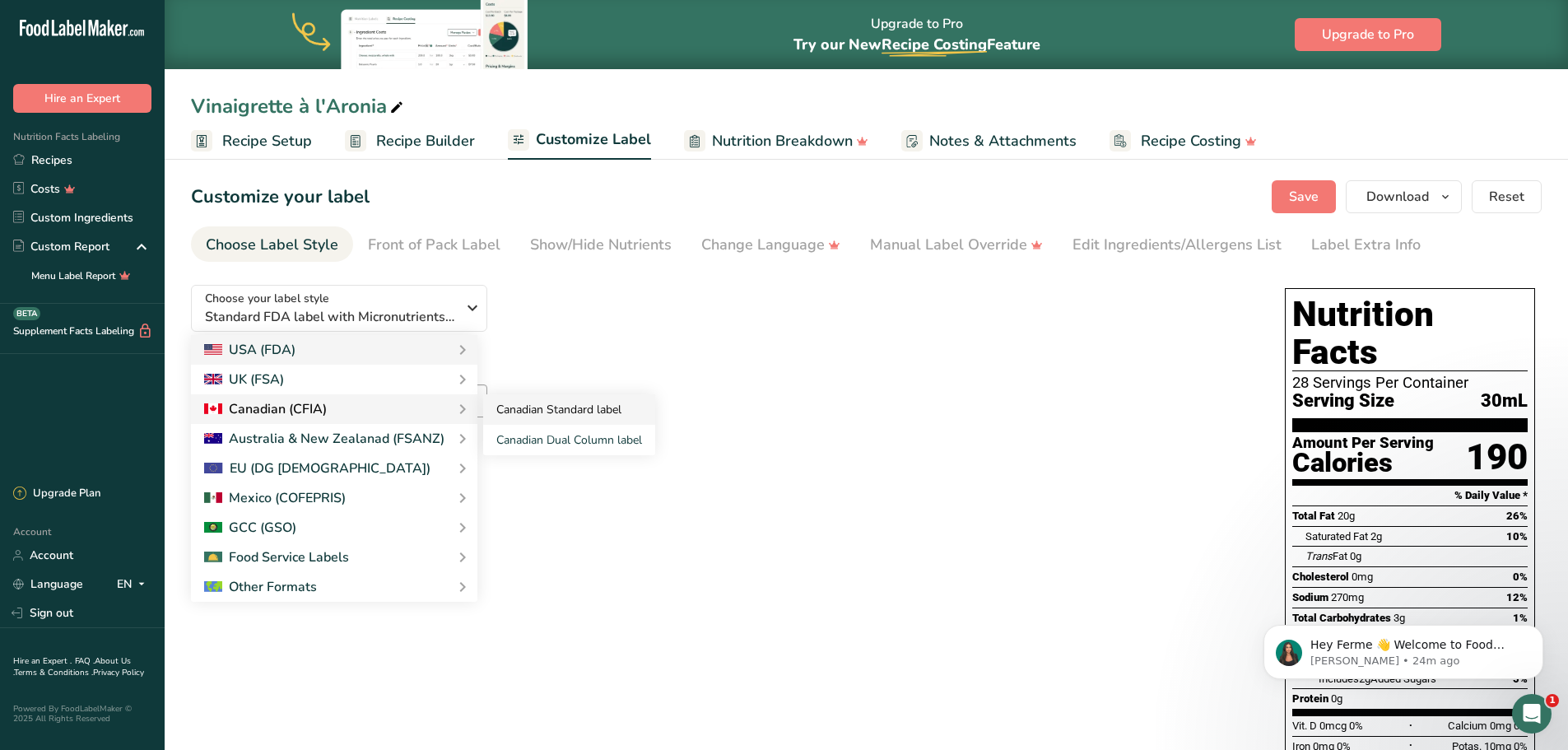
click link "Canadian Standard label"
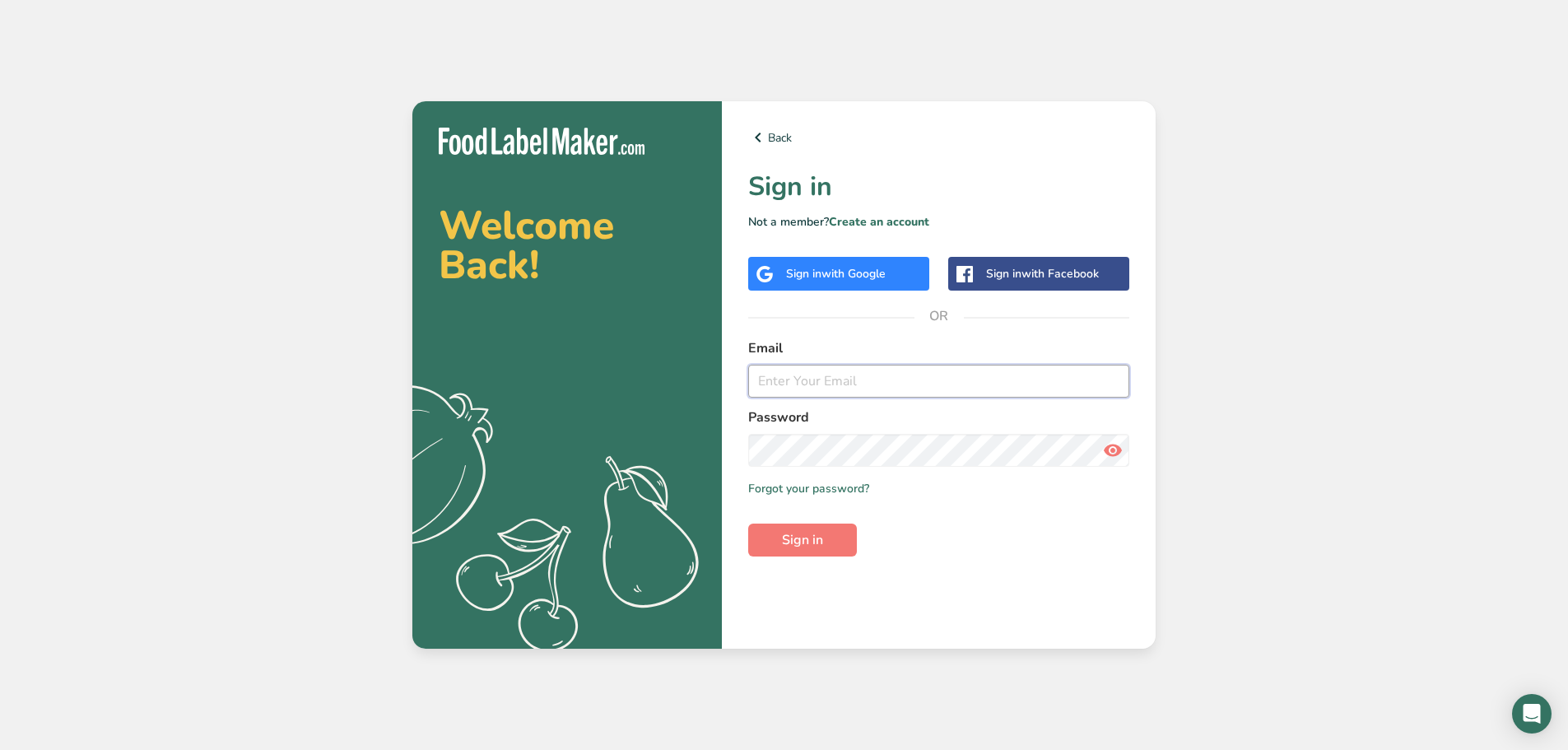
click at [843, 386] on input "email" at bounding box center [938, 381] width 381 height 33
type input "[EMAIL_ADDRESS][DOMAIN_NAME]"
click at [821, 467] on form "Email [EMAIL_ADDRESS][DOMAIN_NAME] Password Remember me Forgot your password? S…" at bounding box center [938, 447] width 381 height 218
click at [748, 524] on button "Sign in" at bounding box center [802, 541] width 109 height 33
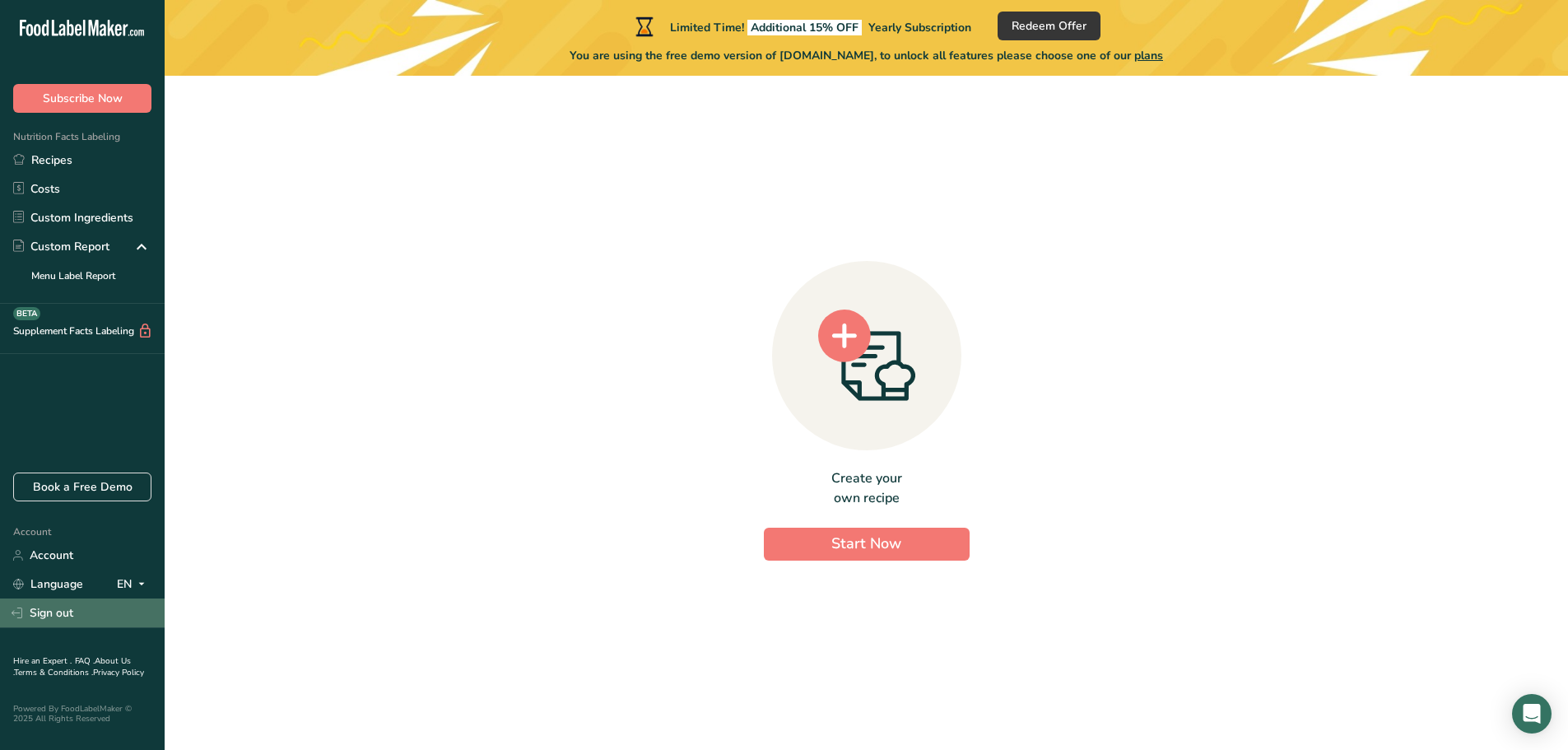
click at [53, 624] on link "Sign out" at bounding box center [82, 613] width 165 height 29
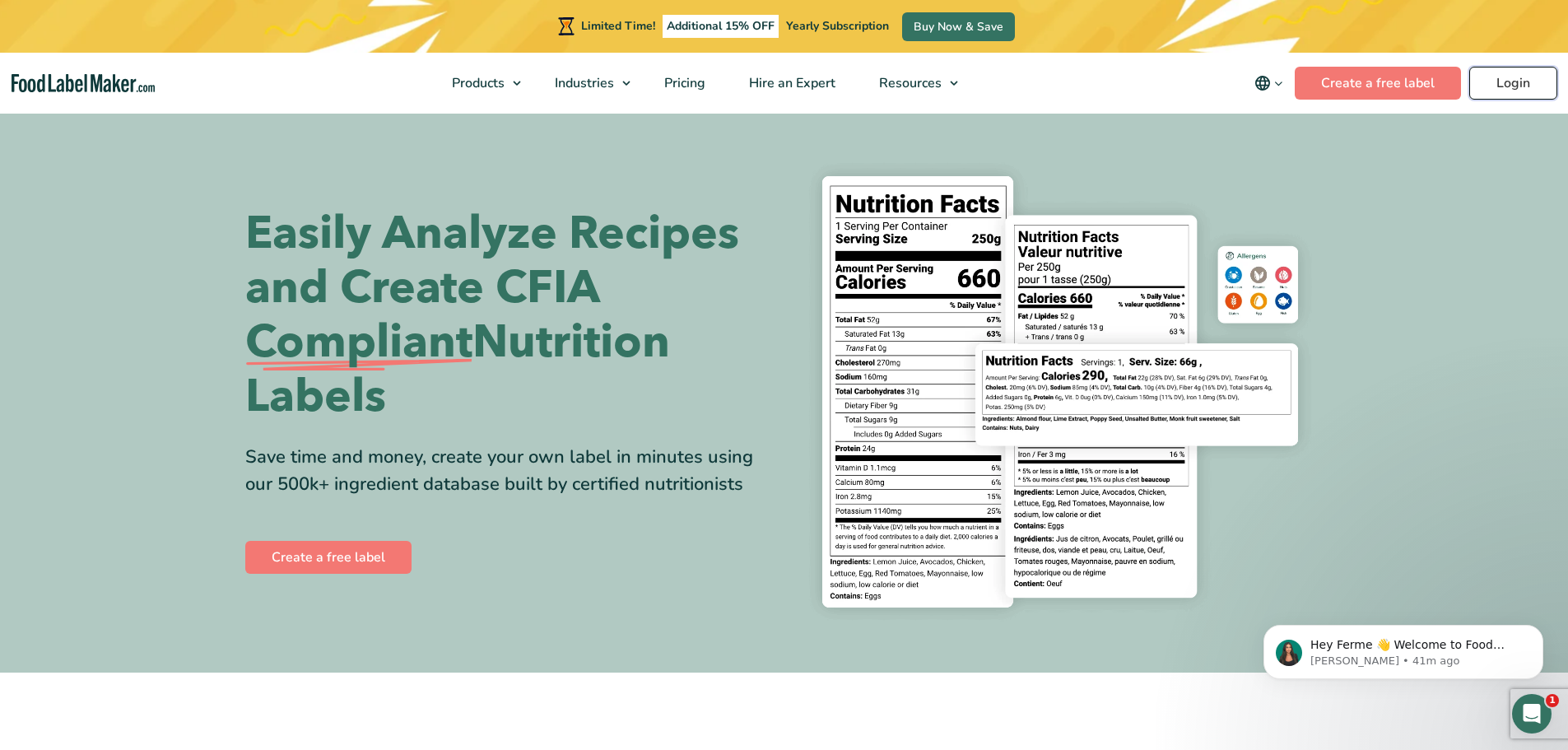
click at [1500, 86] on link "Login" at bounding box center [1513, 83] width 88 height 33
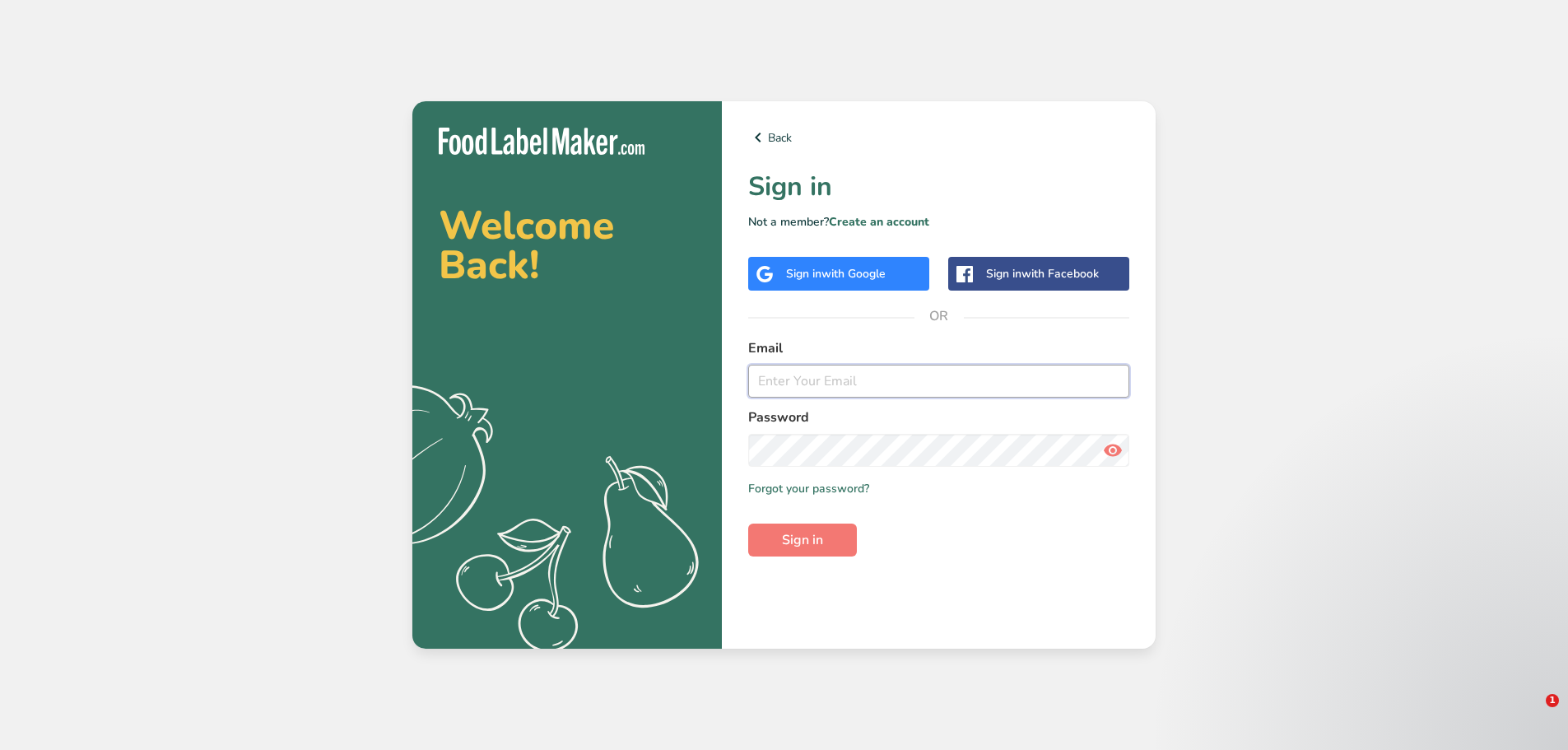
click at [804, 381] on input "email" at bounding box center [938, 381] width 381 height 33
type input "[EMAIL_ADDRESS][DOMAIN_NAME]"
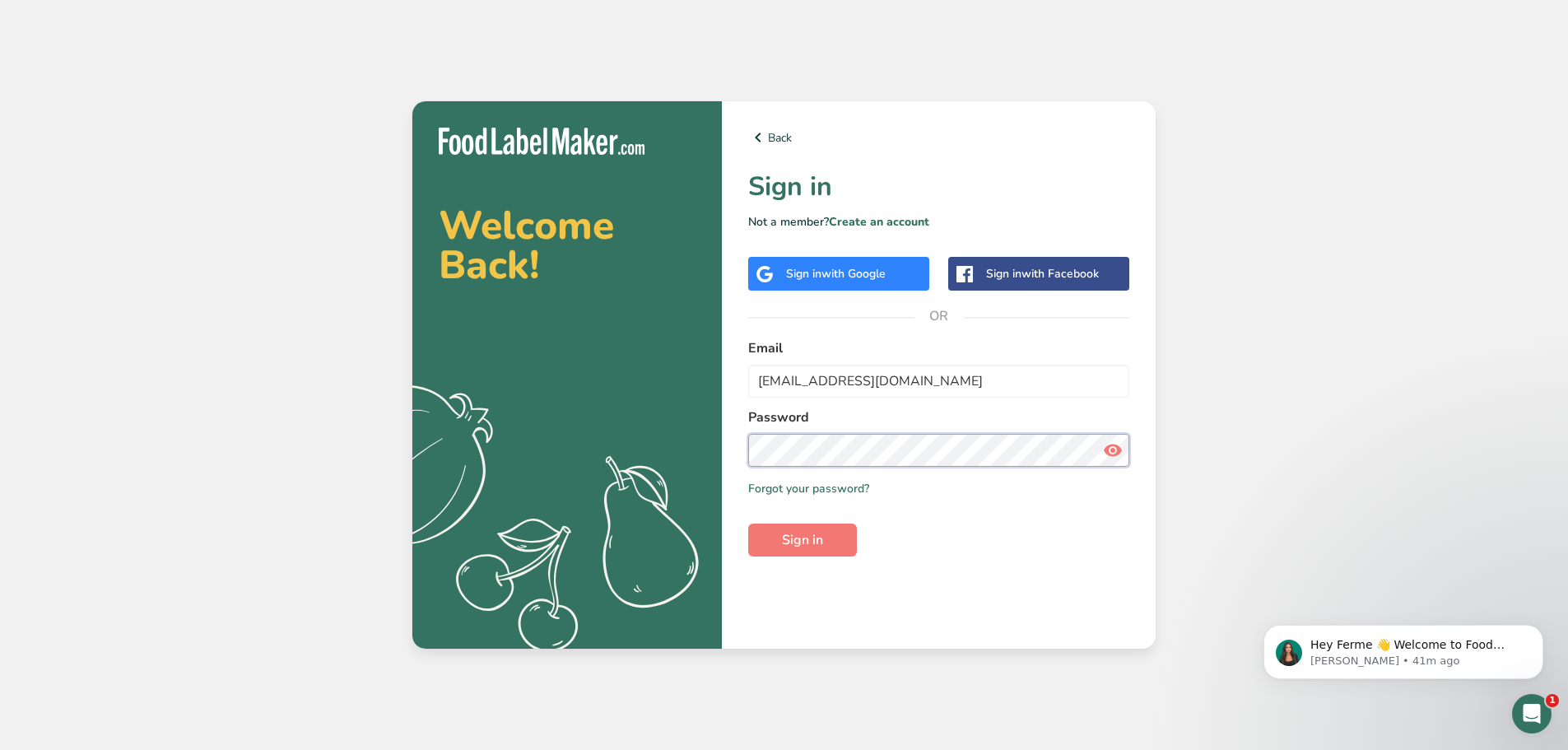
click at [748, 524] on button "Sign in" at bounding box center [802, 541] width 109 height 33
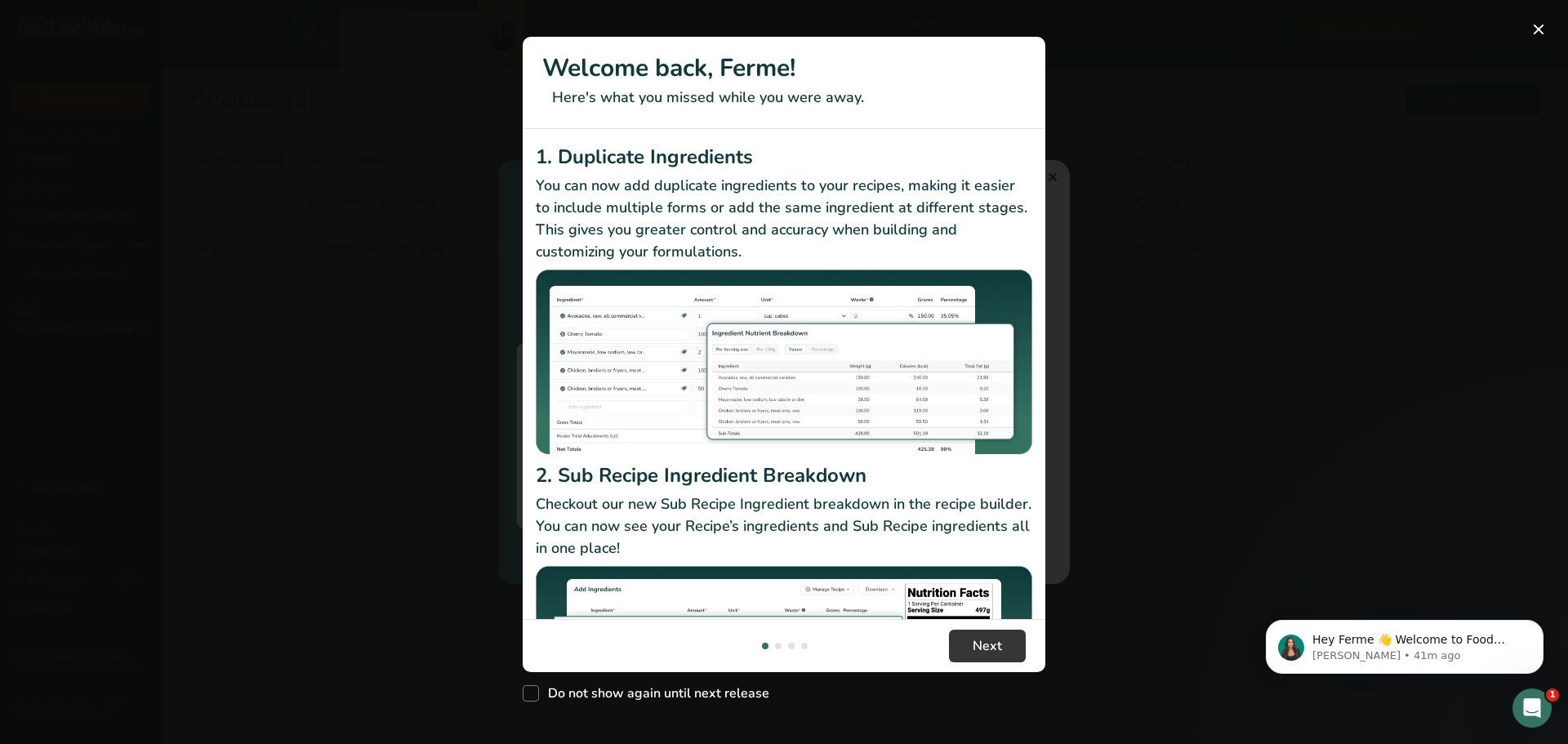
click at [1537, 26] on button "New Features" at bounding box center [1539, 29] width 26 height 26
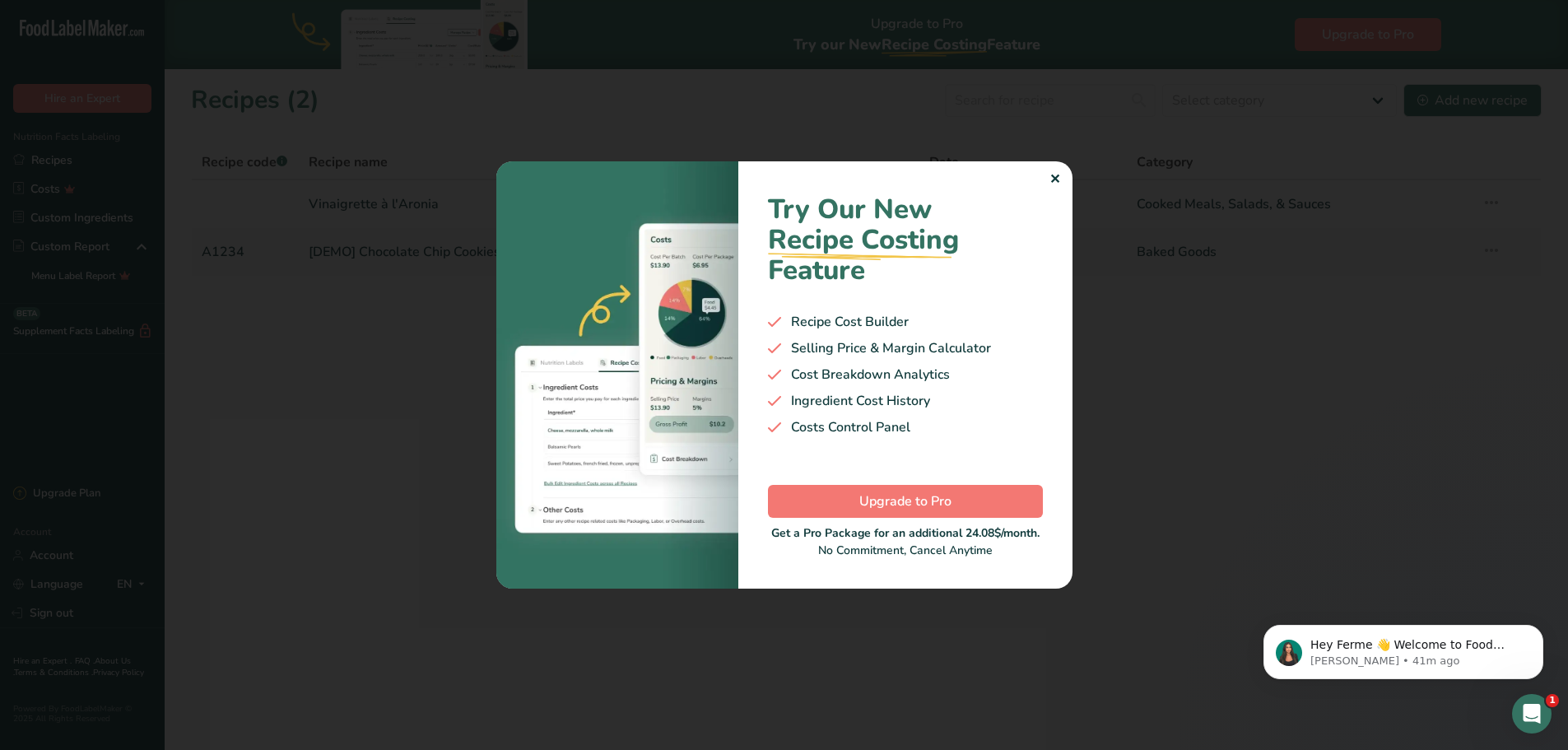
click at [1049, 180] on div "✕" at bounding box center [1055, 180] width 10 height 20
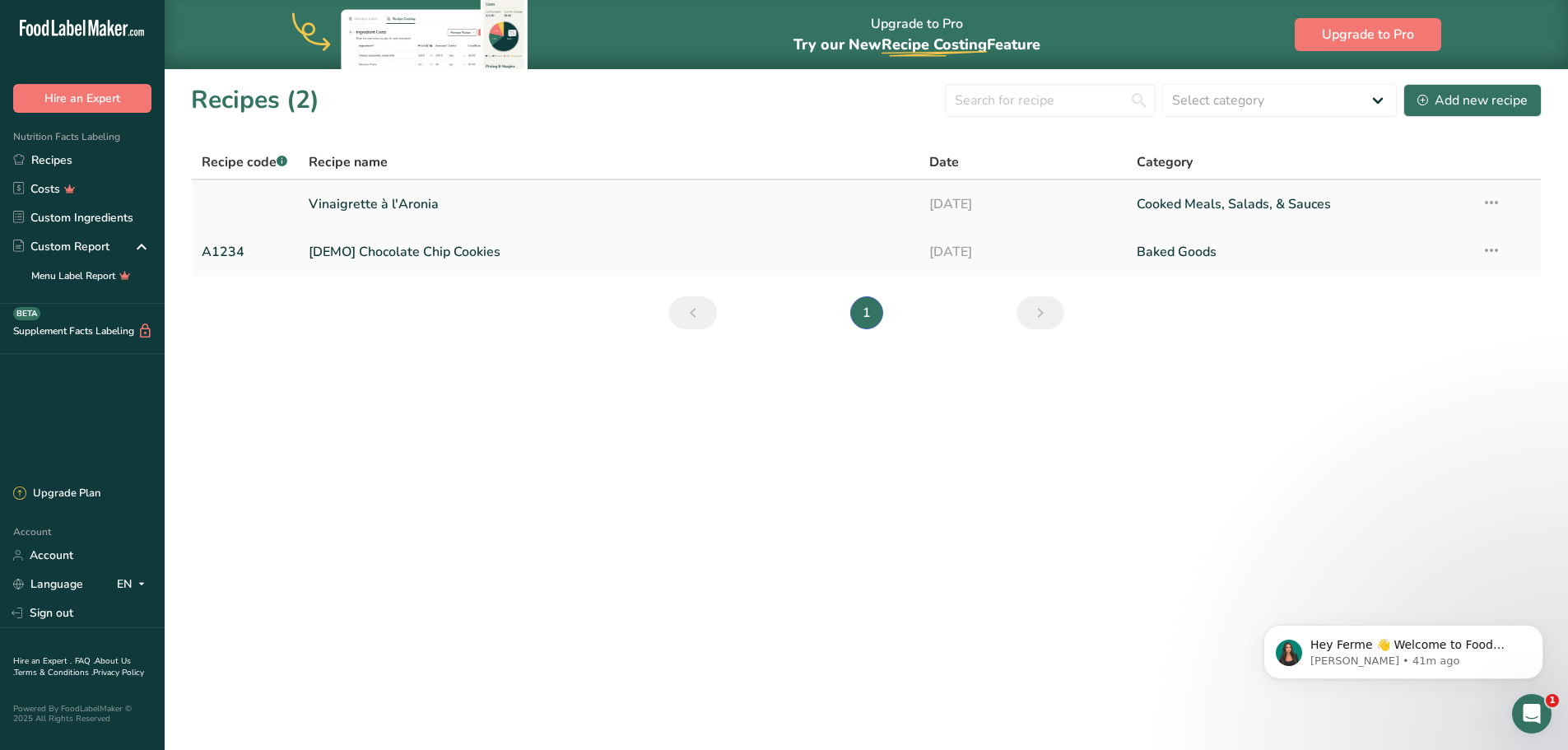
click at [832, 219] on link "Vinaigrette à l'Aronia" at bounding box center [609, 204] width 601 height 35
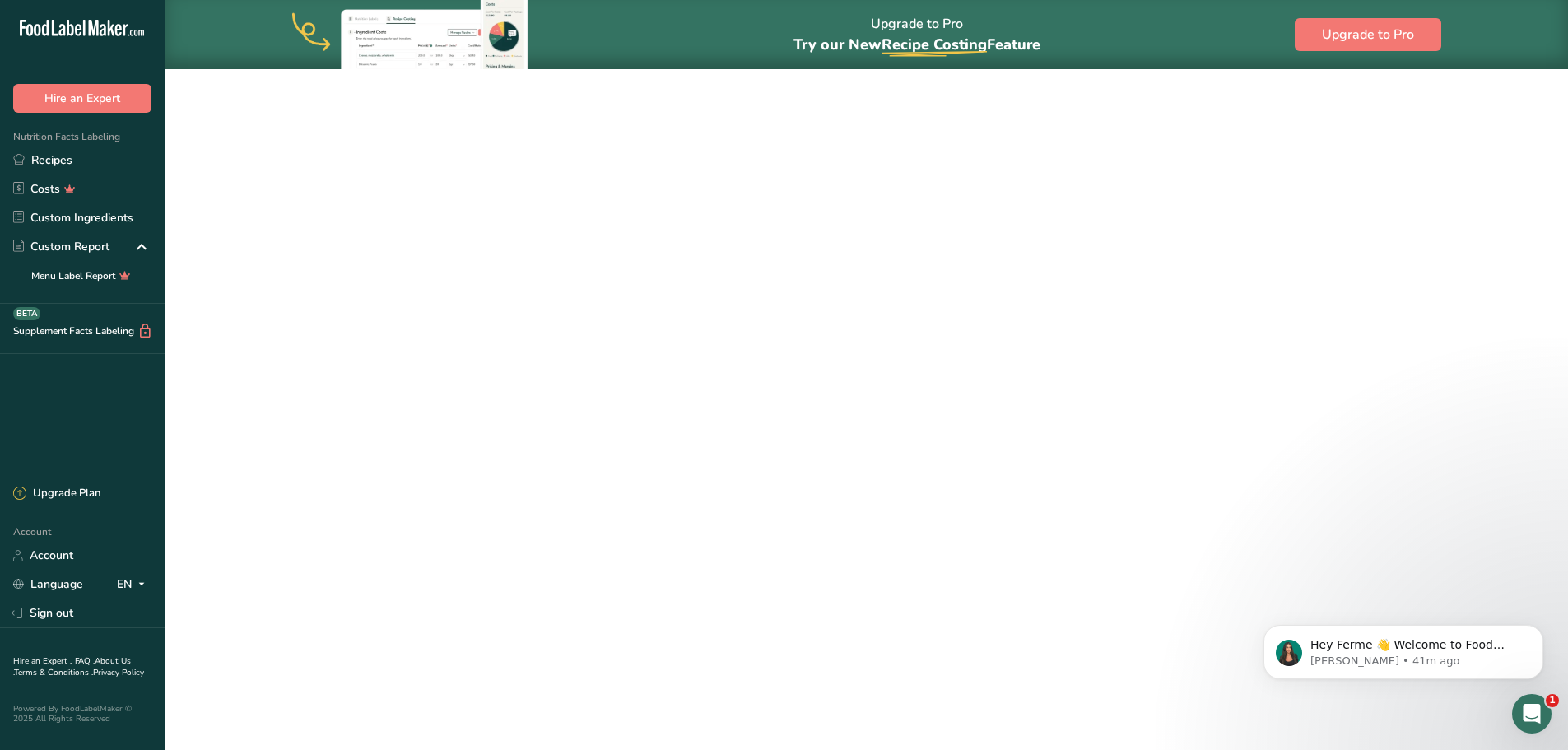
click at [832, 219] on link "Vinaigrette à l'Aronia" at bounding box center [609, 204] width 601 height 35
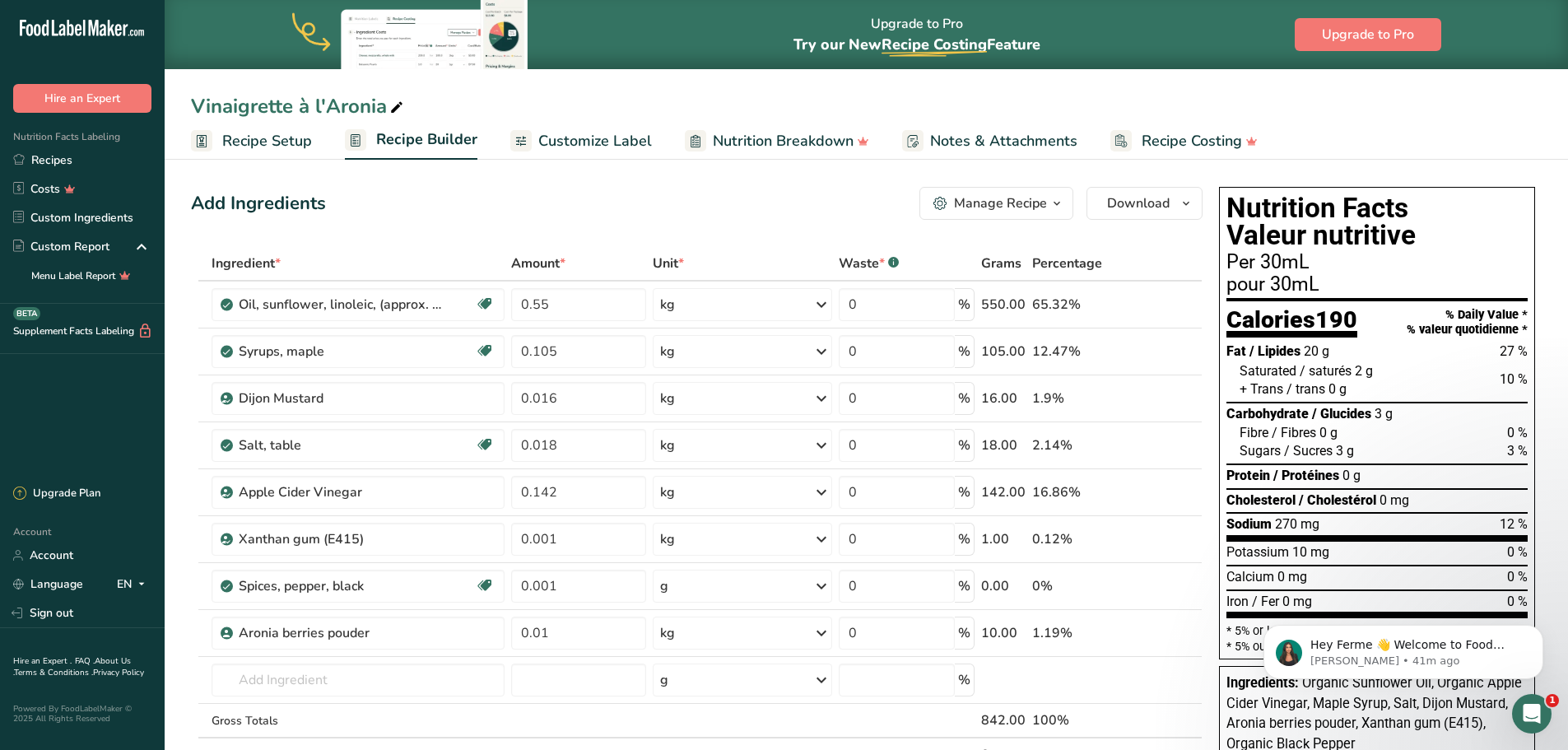
click at [614, 140] on span "Customize Label" at bounding box center [595, 140] width 113 height 22
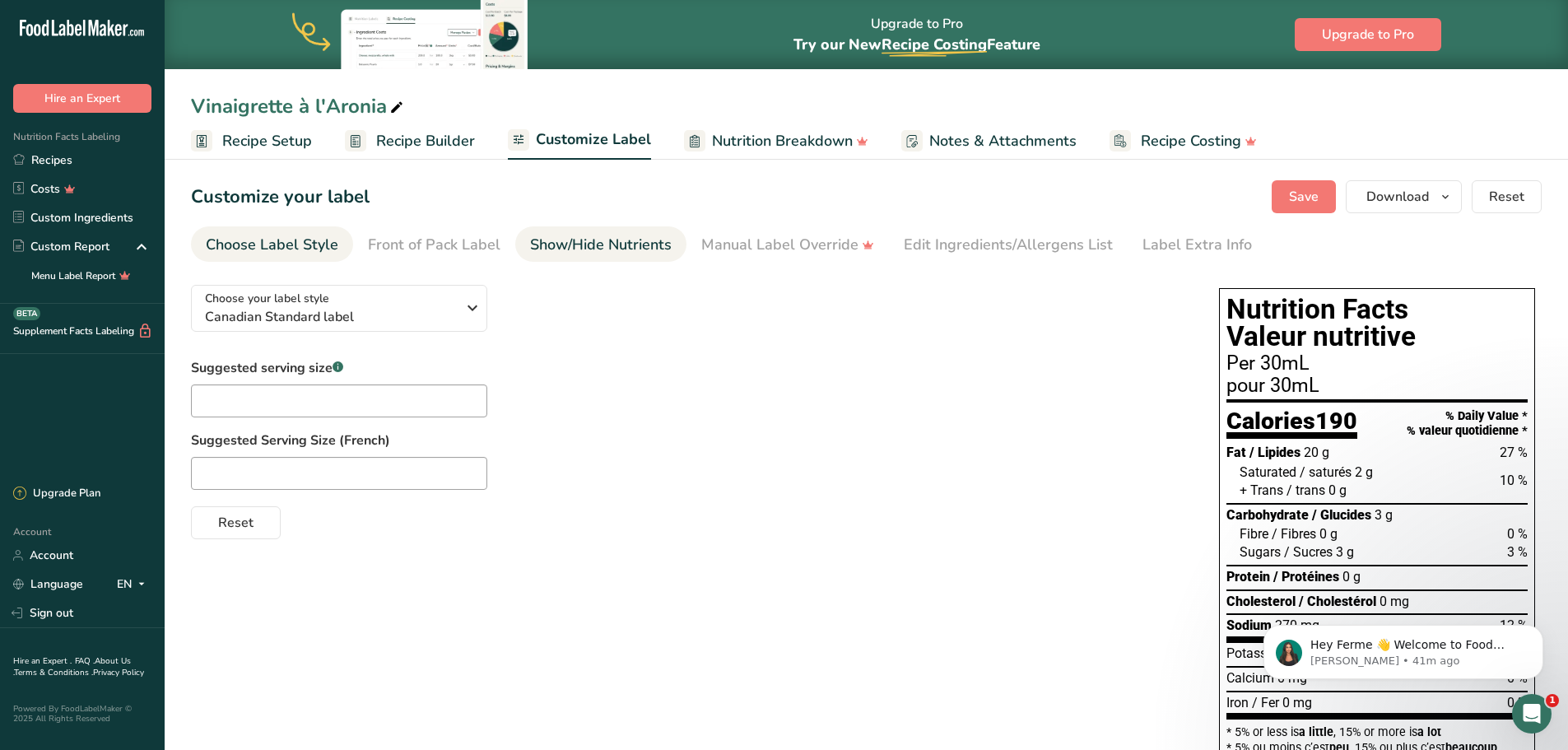
click at [590, 239] on div "Show/Hide Nutrients" at bounding box center [601, 244] width 141 height 22
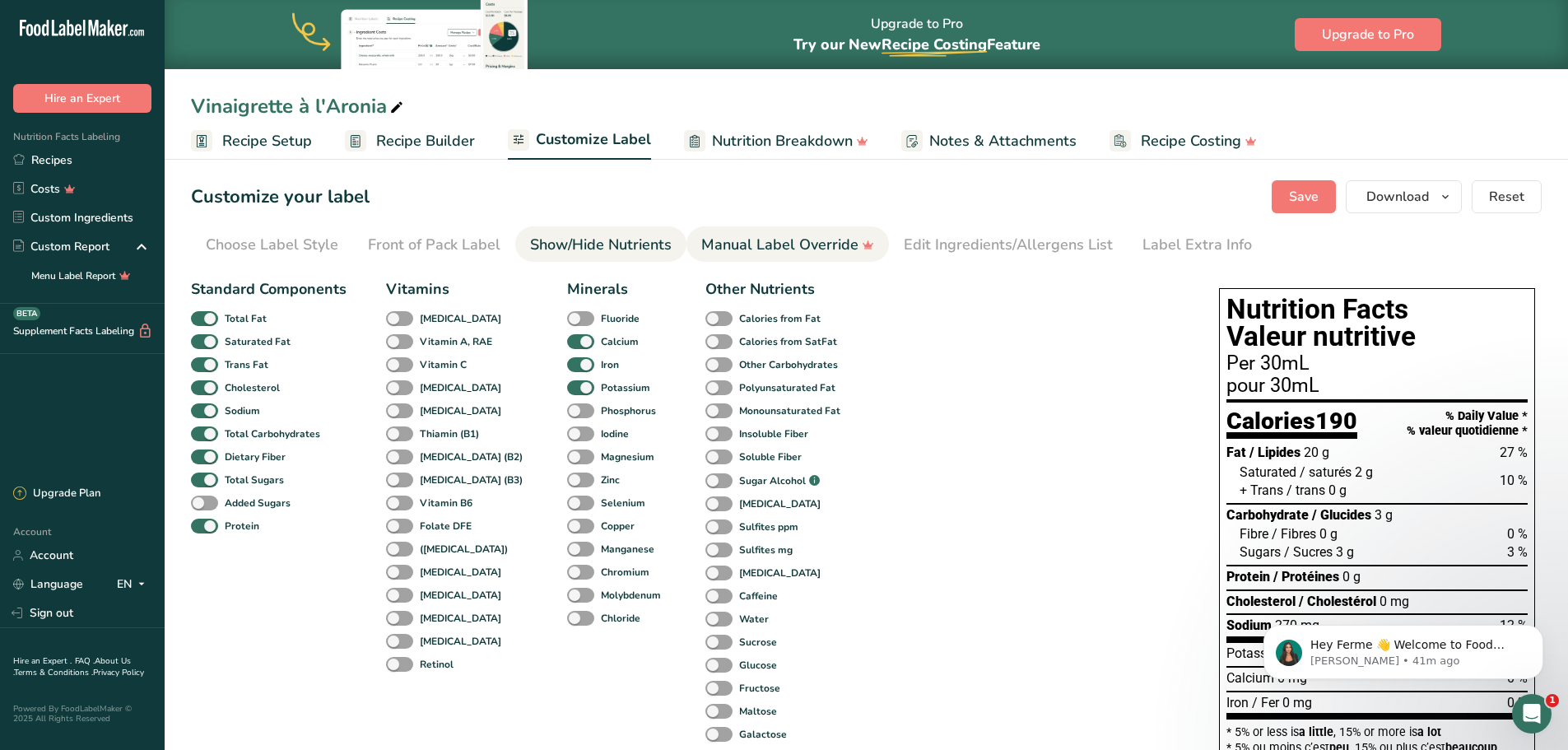
click at [722, 249] on div "Manual Label Override" at bounding box center [788, 244] width 173 height 22
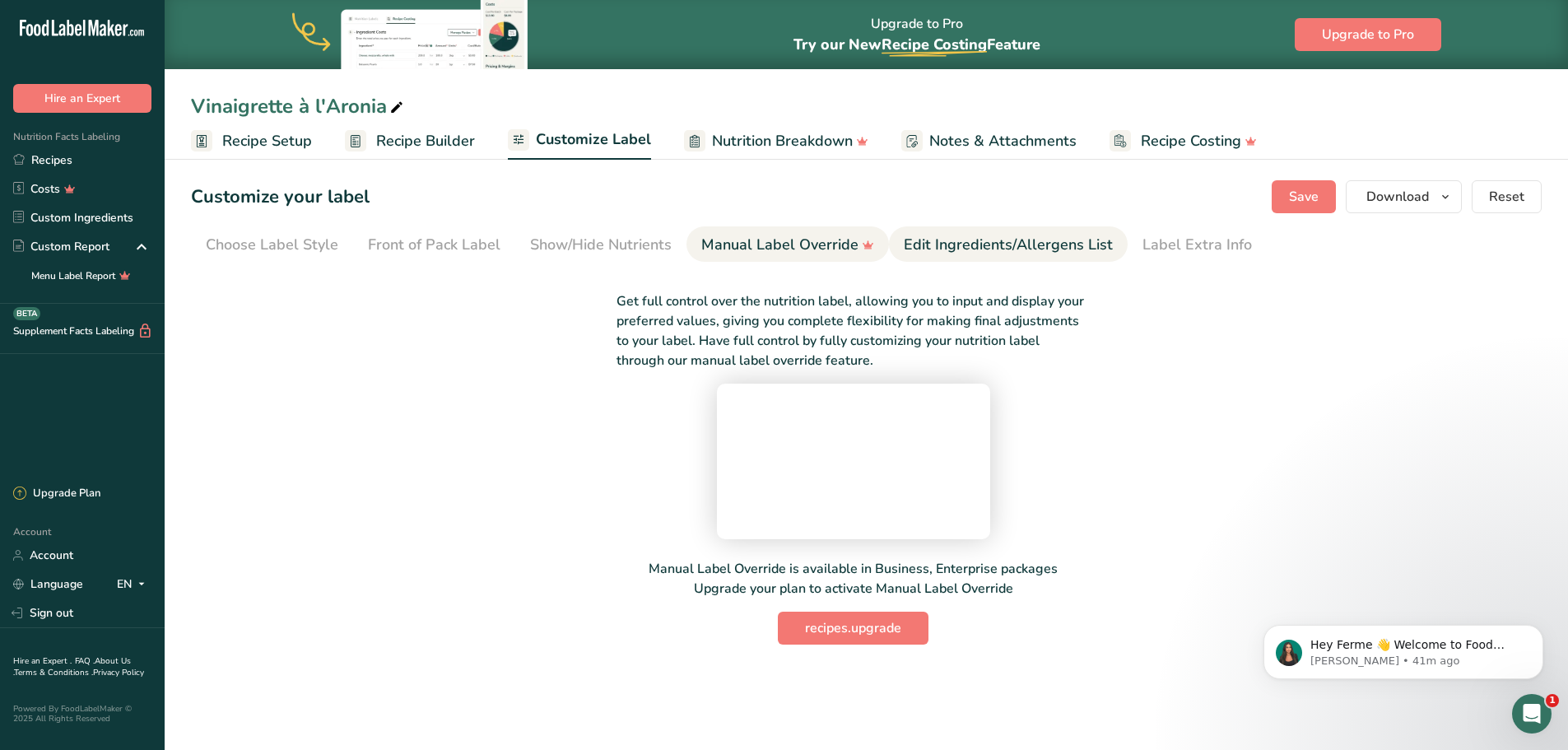
click at [1018, 246] on div "Edit Ingredients/Allergens List" at bounding box center [1008, 244] width 209 height 22
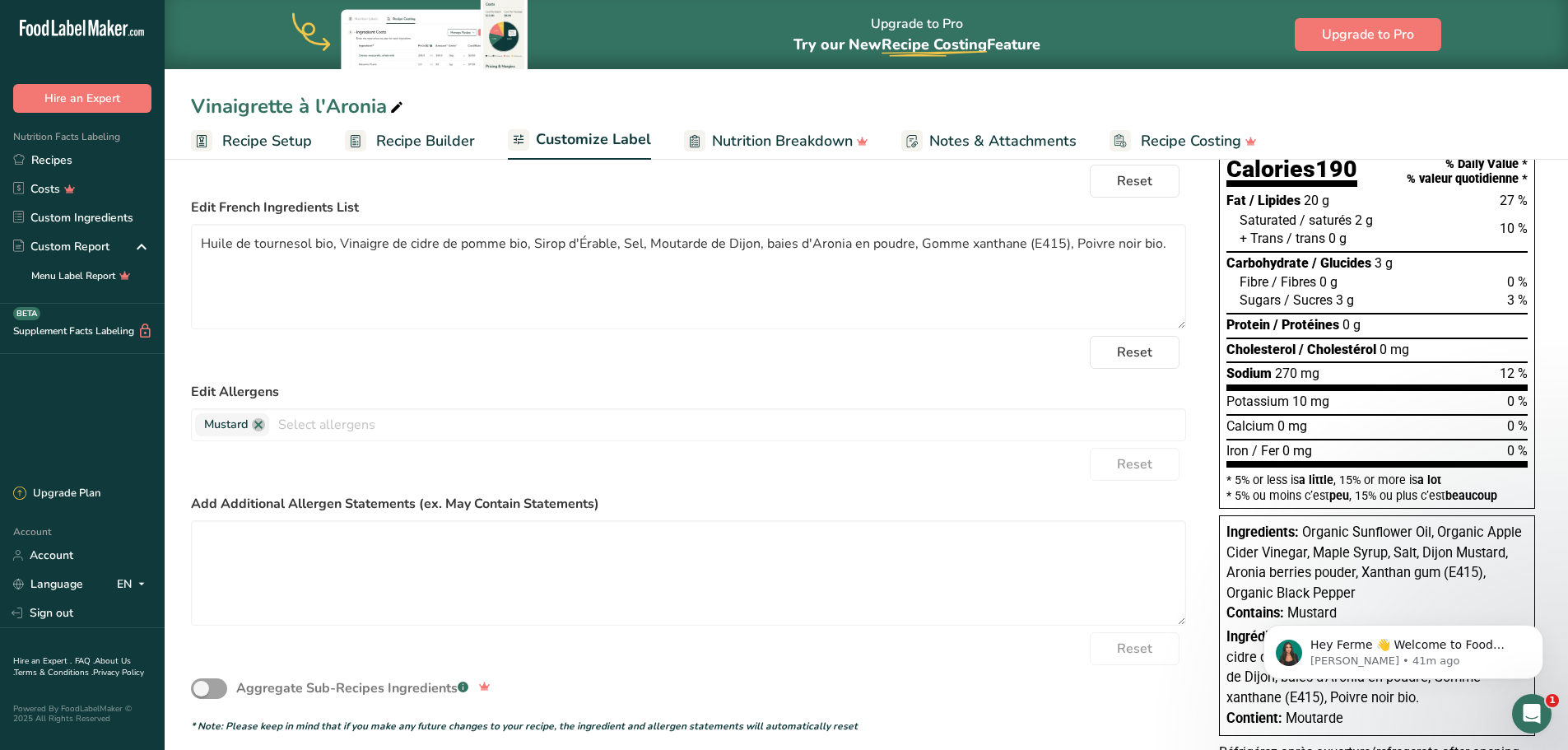
scroll to position [310, 0]
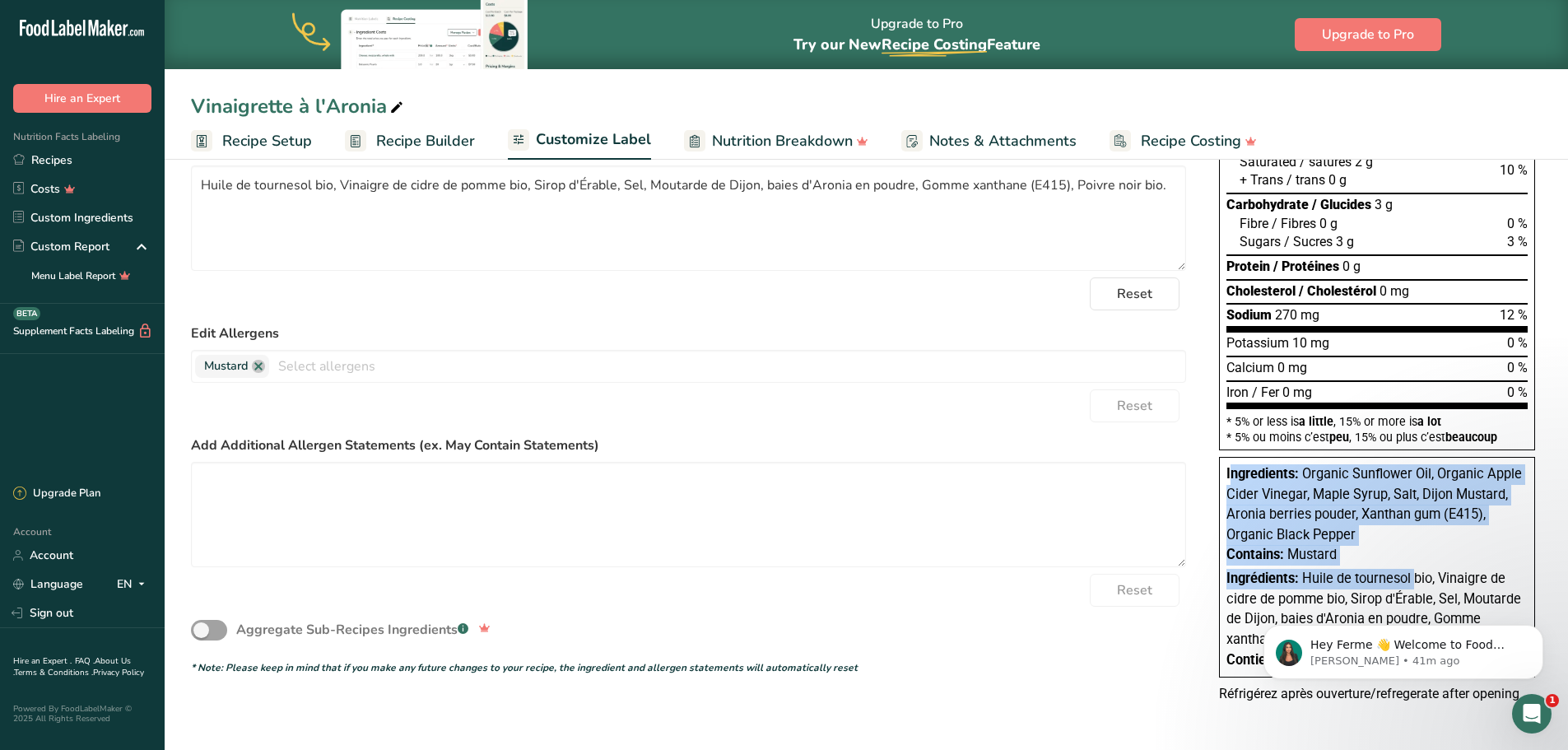
drag, startPoint x: 1230, startPoint y: 474, endPoint x: 1326, endPoint y: 539, distance: 115.9
click at [1348, 585] on div "Ingredients: Organic Sunflower Oil, Organic Apple Cider Vinegar, Maple Syrup, S…" at bounding box center [1377, 567] width 316 height 221
click at [1271, 490] on span "Organic Sunflower Oil, Organic Apple Cider Vinegar, Maple Syrup, Salt, Dijon Mu…" at bounding box center [1374, 505] width 295 height 77
click at [1239, 484] on div "Ingredients: Organic Sunflower Oil, Organic Apple Cider Vinegar, Maple Syrup, S…" at bounding box center [1377, 505] width 302 height 81
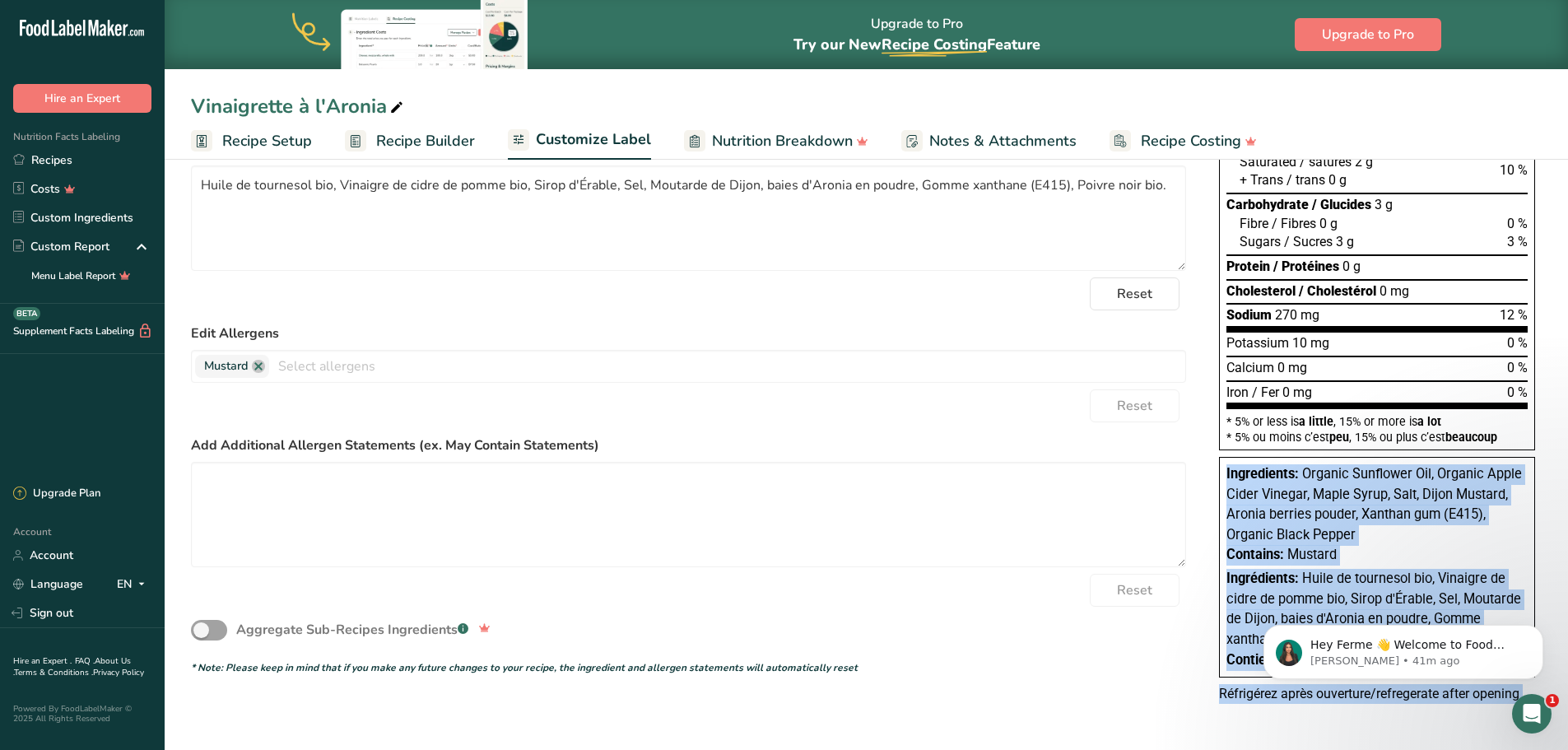
drag, startPoint x: 2465, startPoint y: 993, endPoint x: 1255, endPoint y: 664, distance: 1253.9
copy body "Loremipsumd: Sitamet Consectet Adi, Elitsed Doeiu Tempo Incidid, Utlab Etdol, M…"
click at [1209, 483] on div "Choose your label style Canadian Standard label USA (FDA) Standard FDA label Ta…" at bounding box center [866, 343] width 1351 height 762
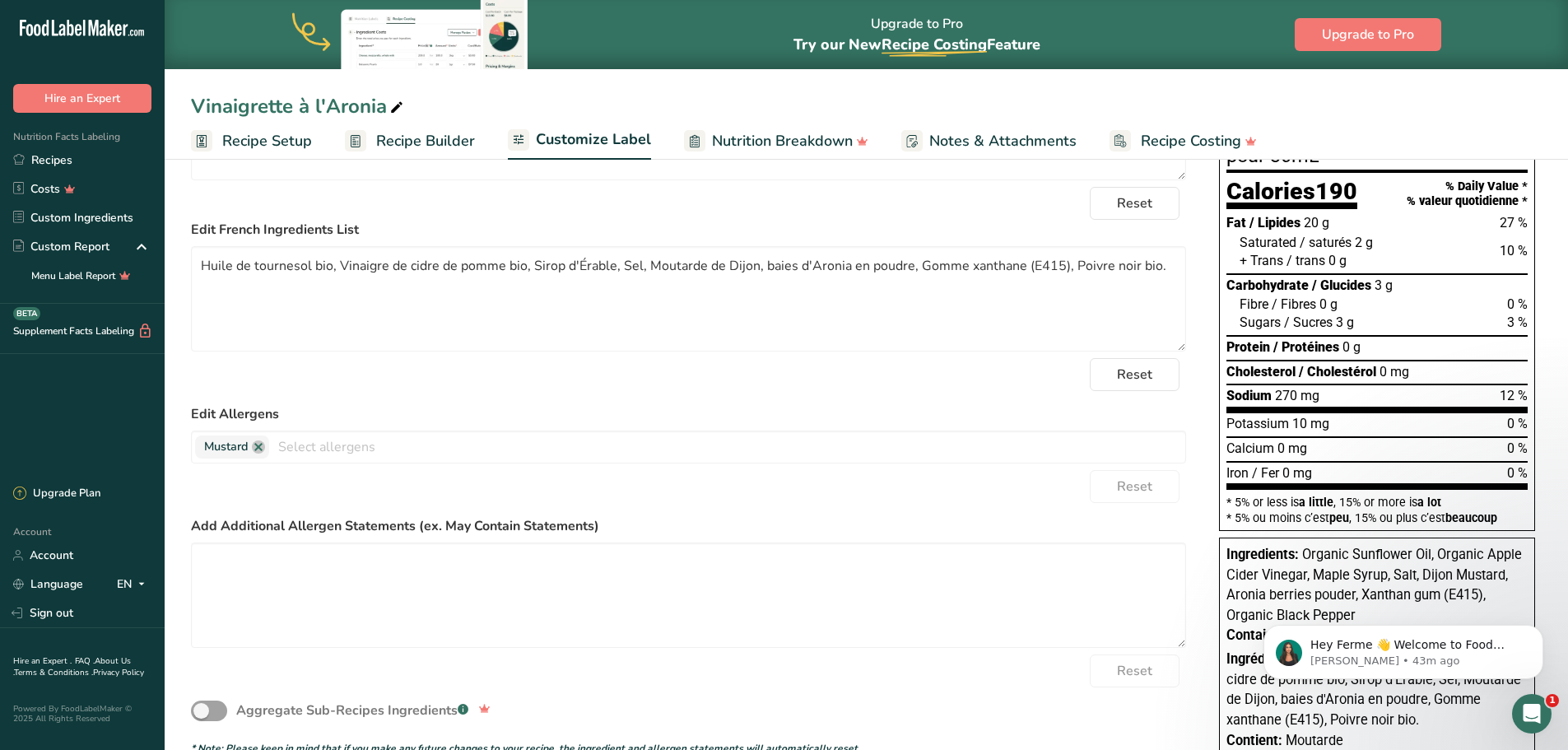
scroll to position [234, 0]
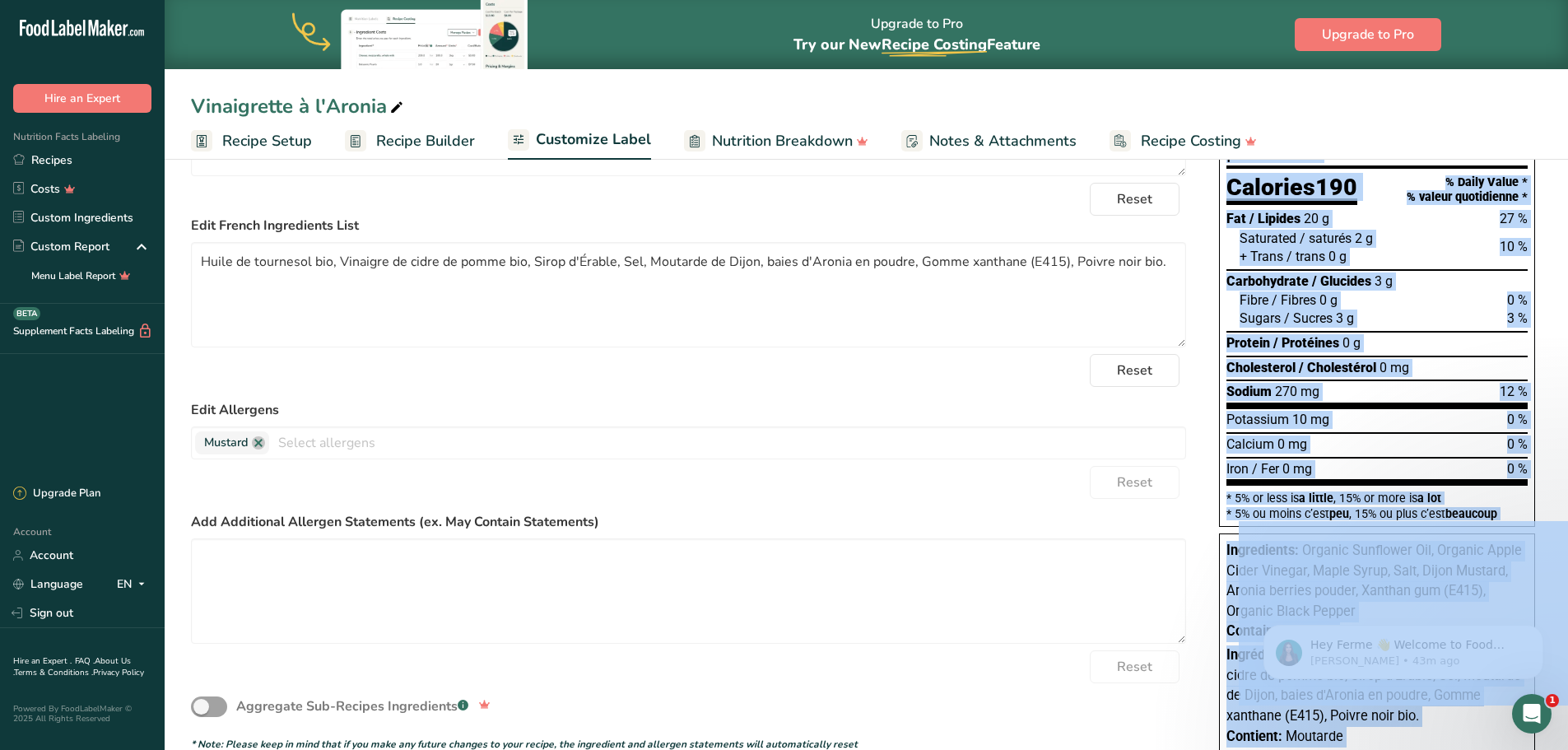
drag, startPoint x: 2460, startPoint y: 811, endPoint x: 1404, endPoint y: 557, distance: 1086.1
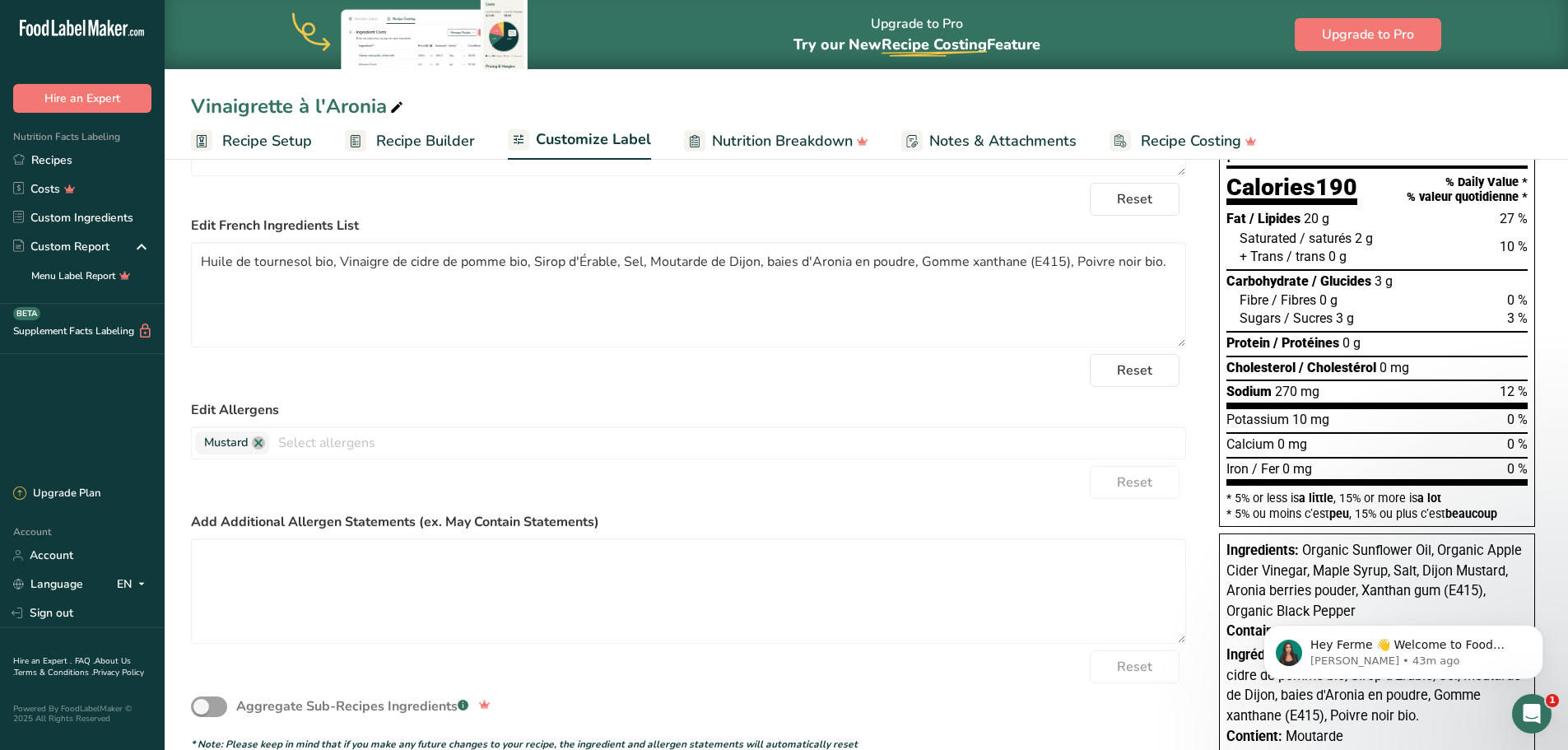
click at [1182, 502] on form "Edit Ingredients List Organic Sunflower Oil, Organic Apple Cider Vinegar, Maple…" at bounding box center [689, 398] width 995 height 707
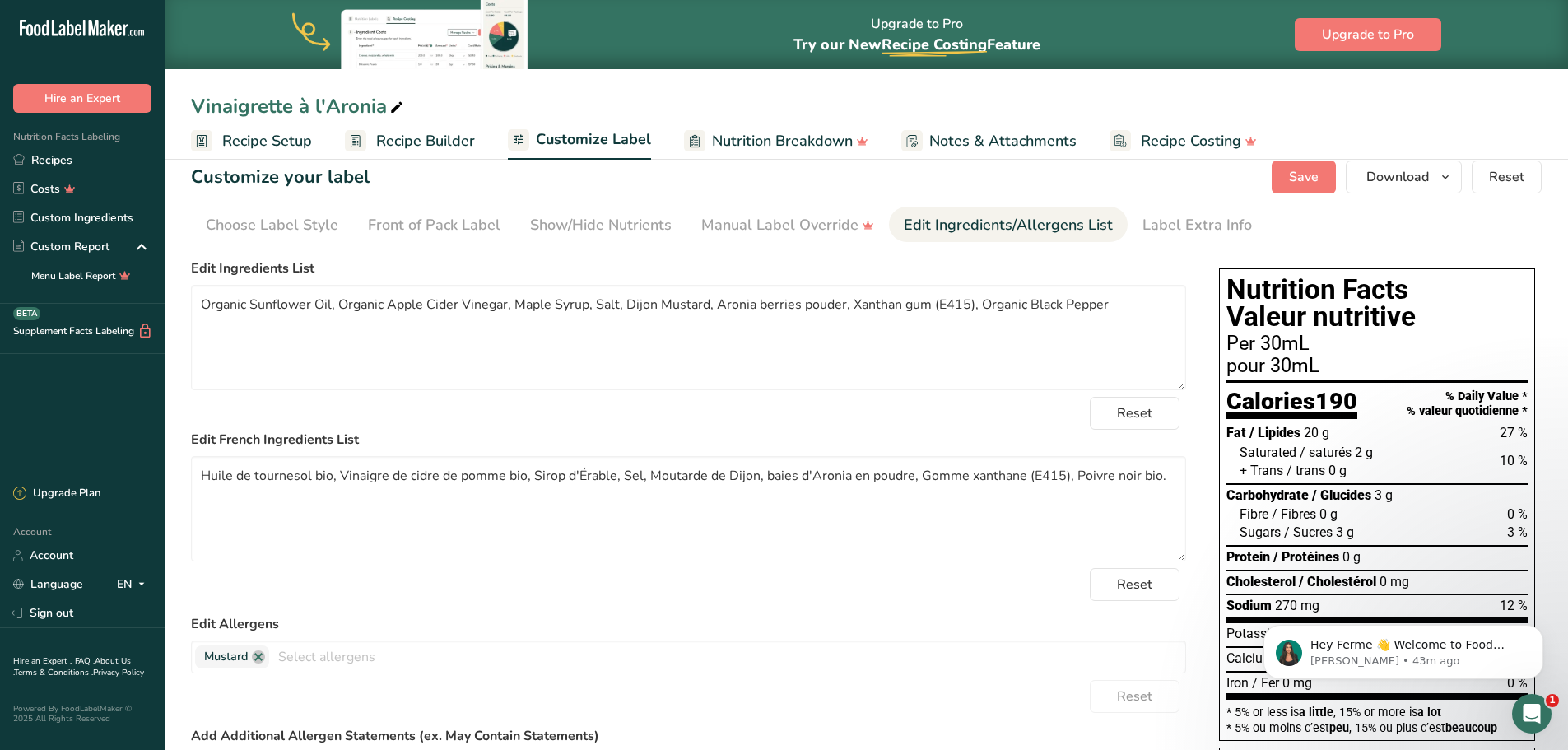
scroll to position [0, 0]
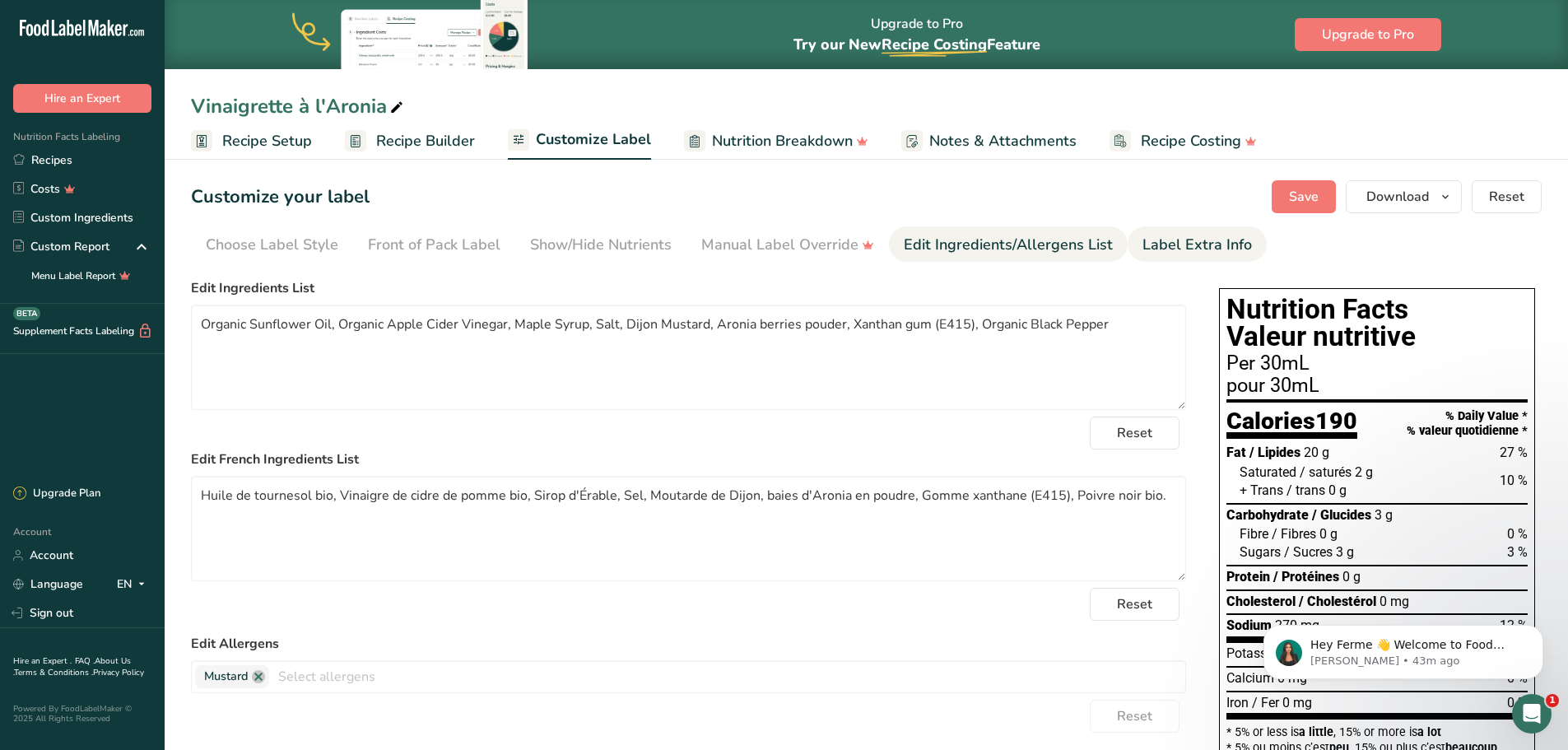
click at [1152, 254] on div "Label Extra Info" at bounding box center [1198, 244] width 110 height 22
